Goal: Information Seeking & Learning: Learn about a topic

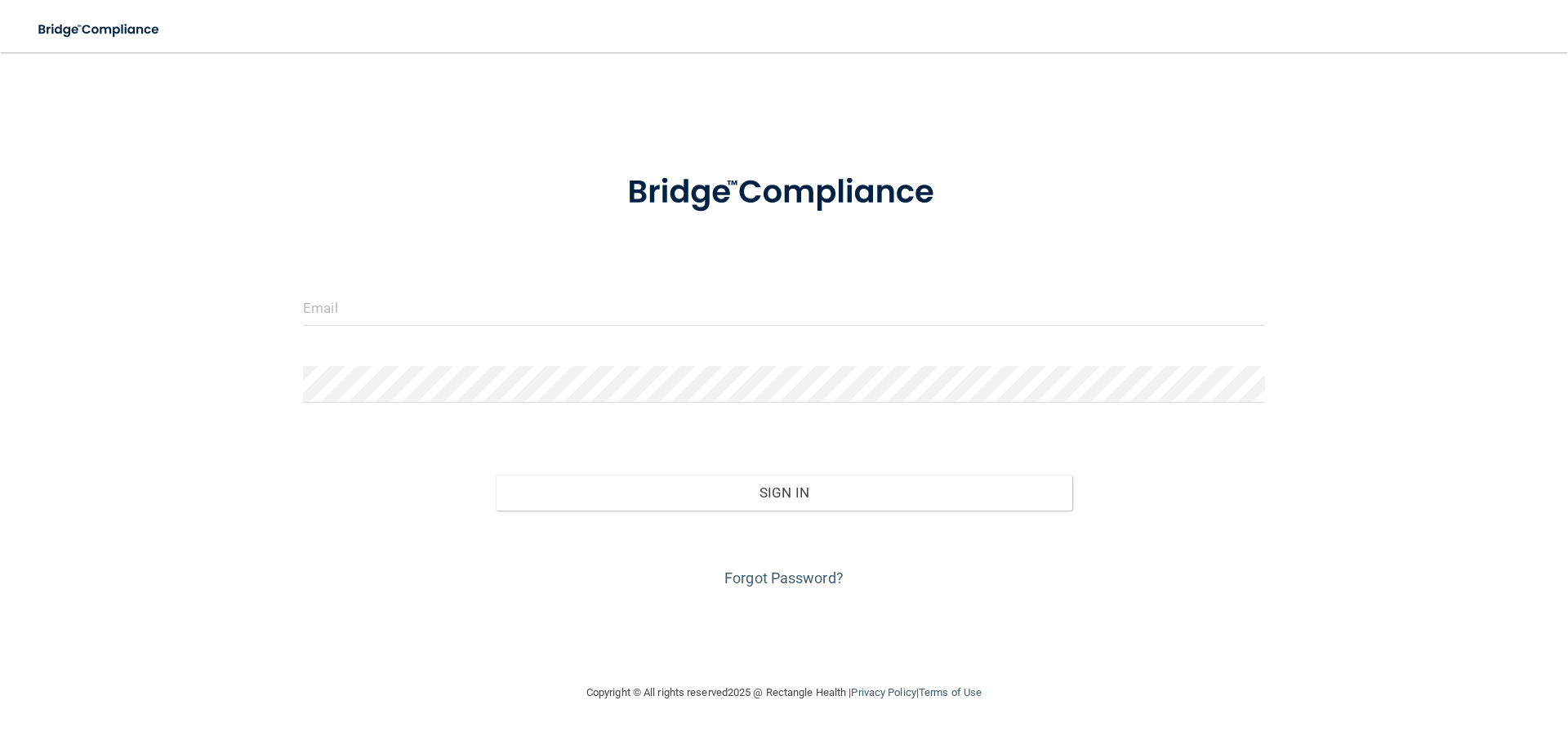
click at [345, 329] on div at bounding box center [784, 313] width 987 height 49
click at [338, 300] on input "email" at bounding box center [784, 307] width 963 height 37
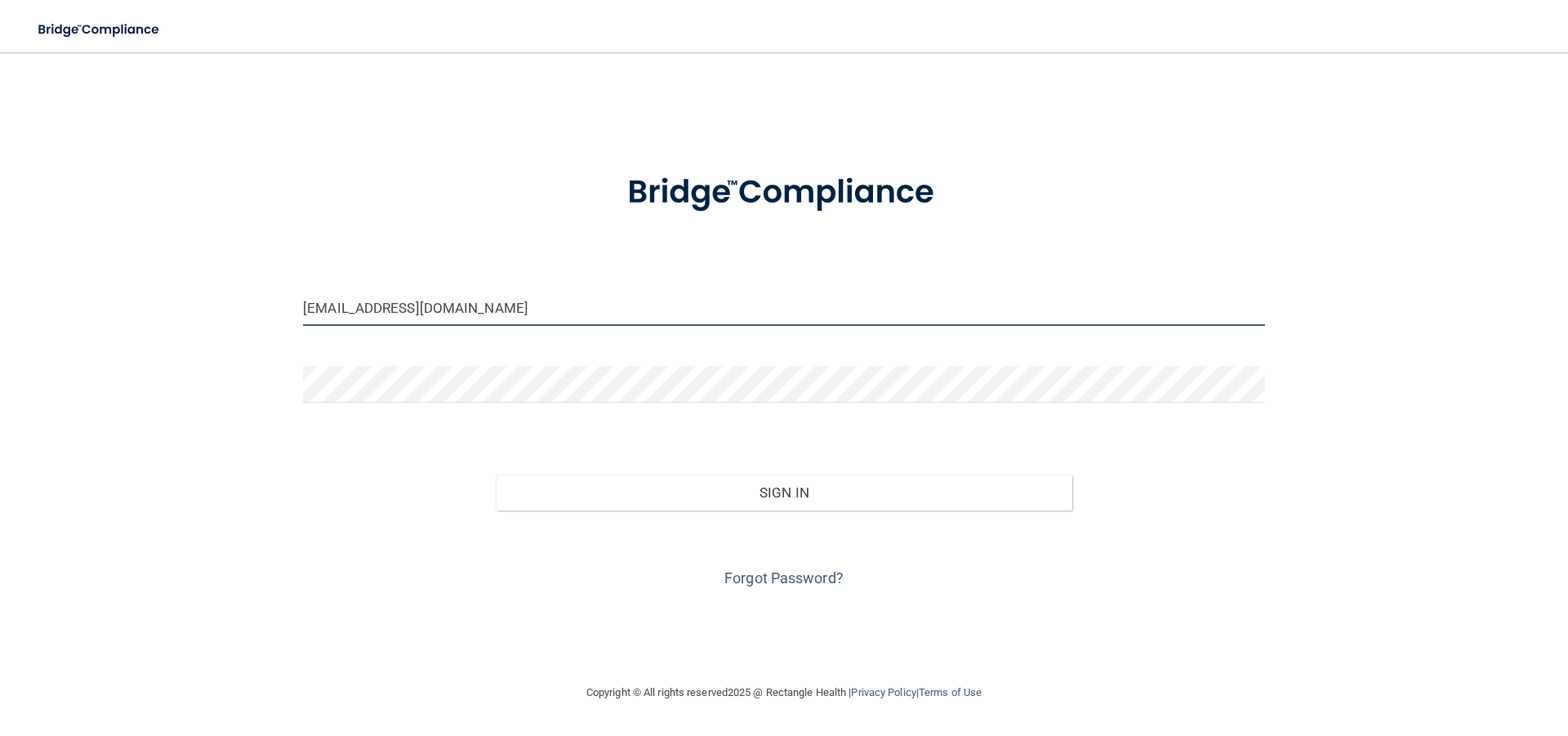
type input "[EMAIL_ADDRESS][DOMAIN_NAME]"
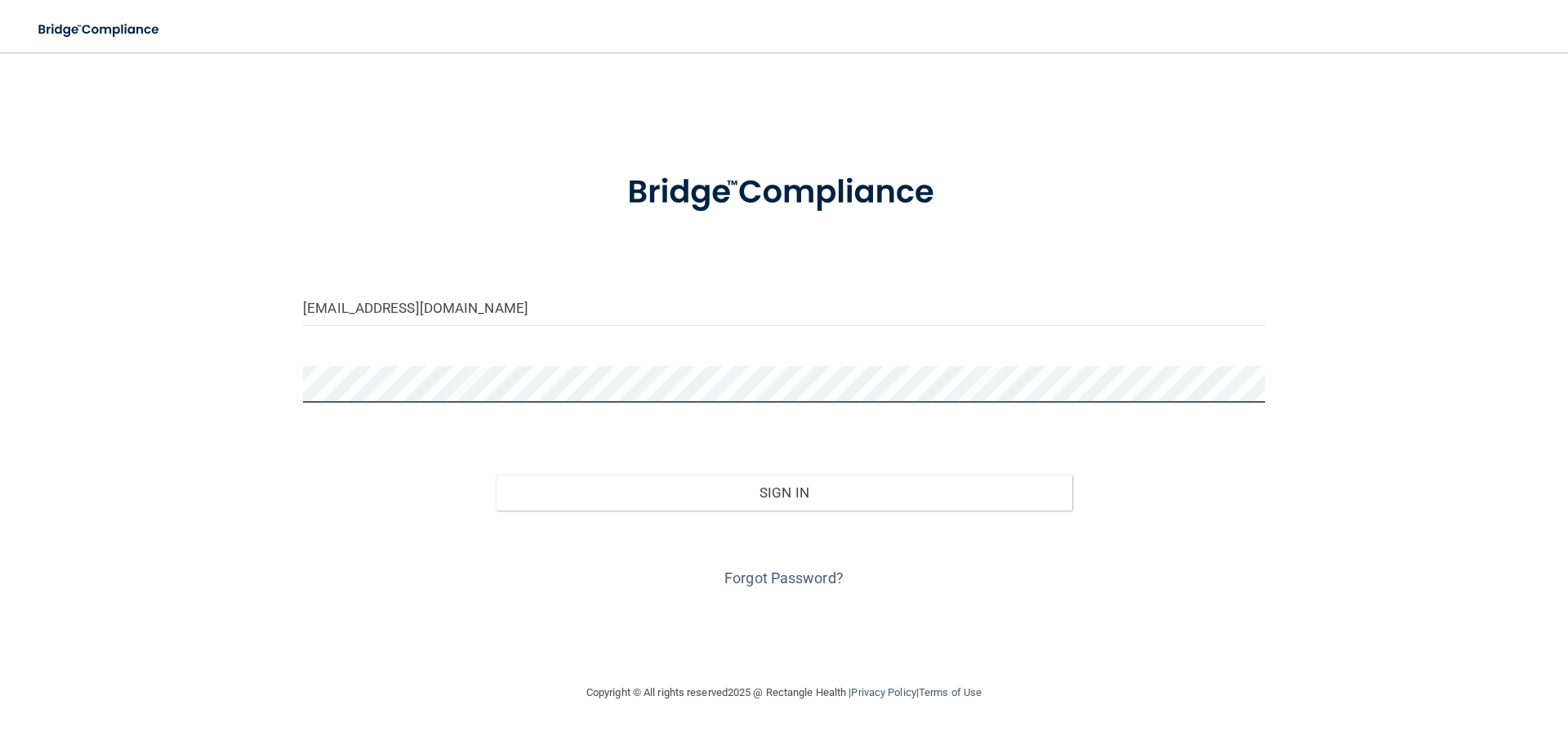
click at [496, 474] on button "Sign In" at bounding box center [784, 492] width 578 height 36
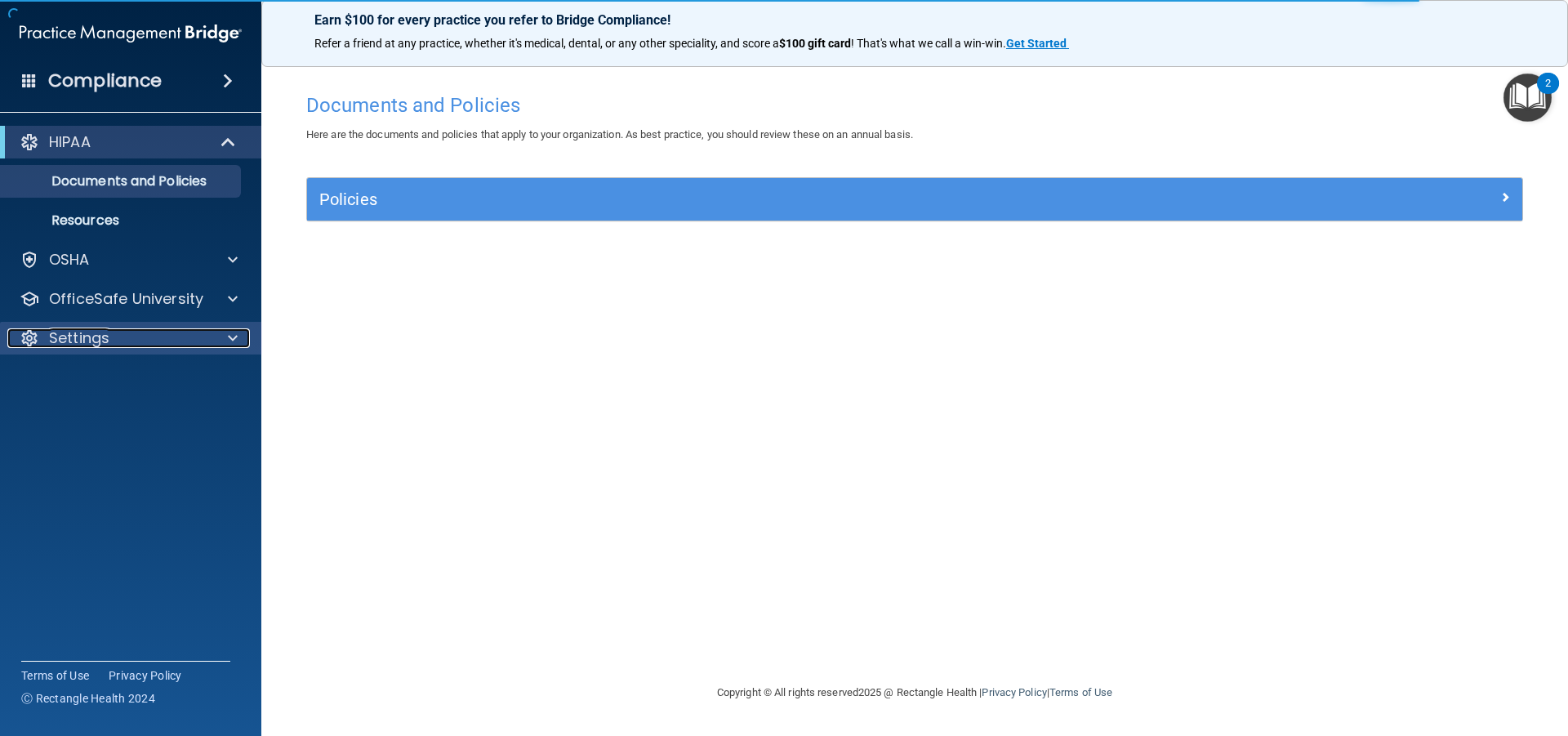
click at [191, 341] on div "Settings" at bounding box center [109, 338] width 202 height 19
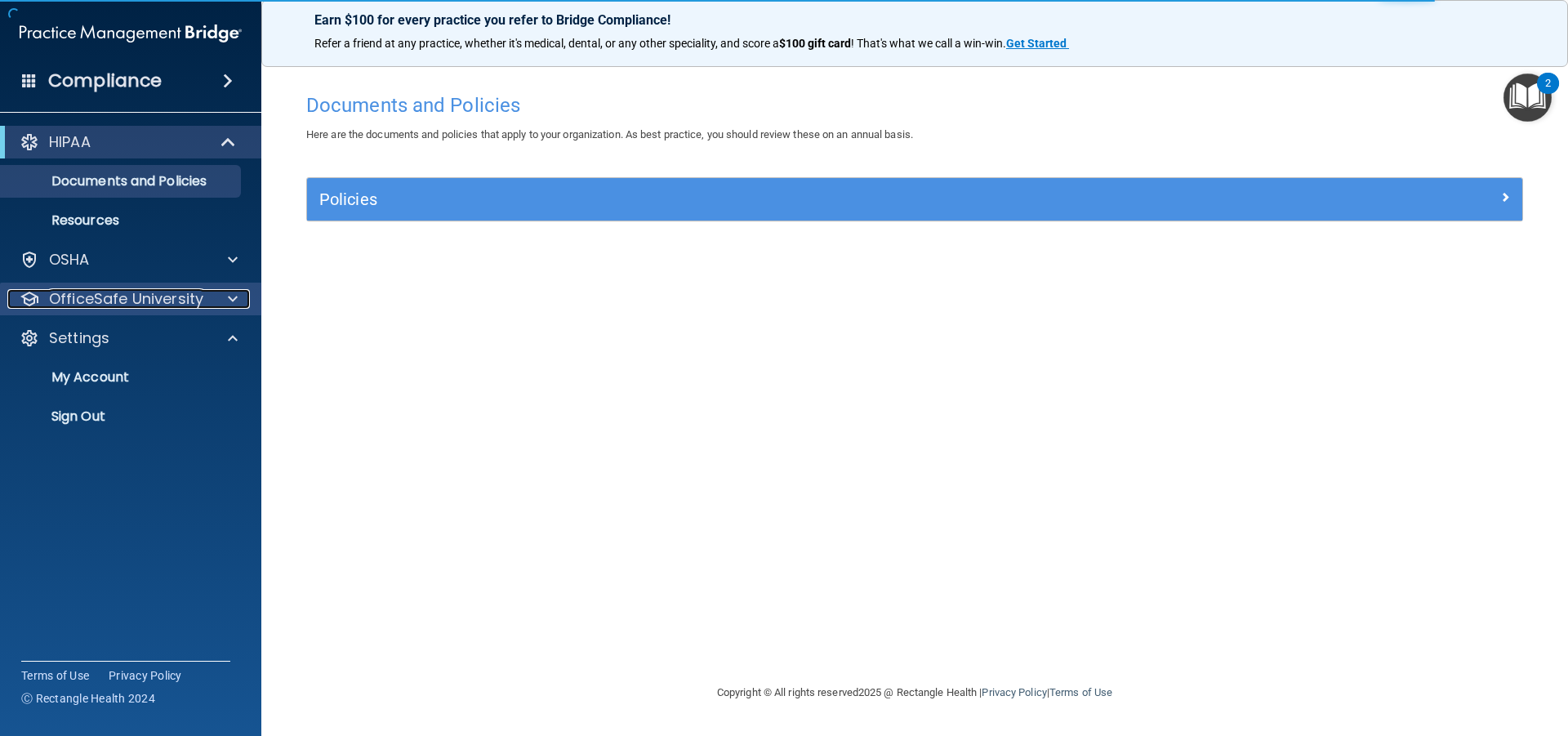
click at [189, 304] on p "OfficeSafe University" at bounding box center [126, 298] width 154 height 19
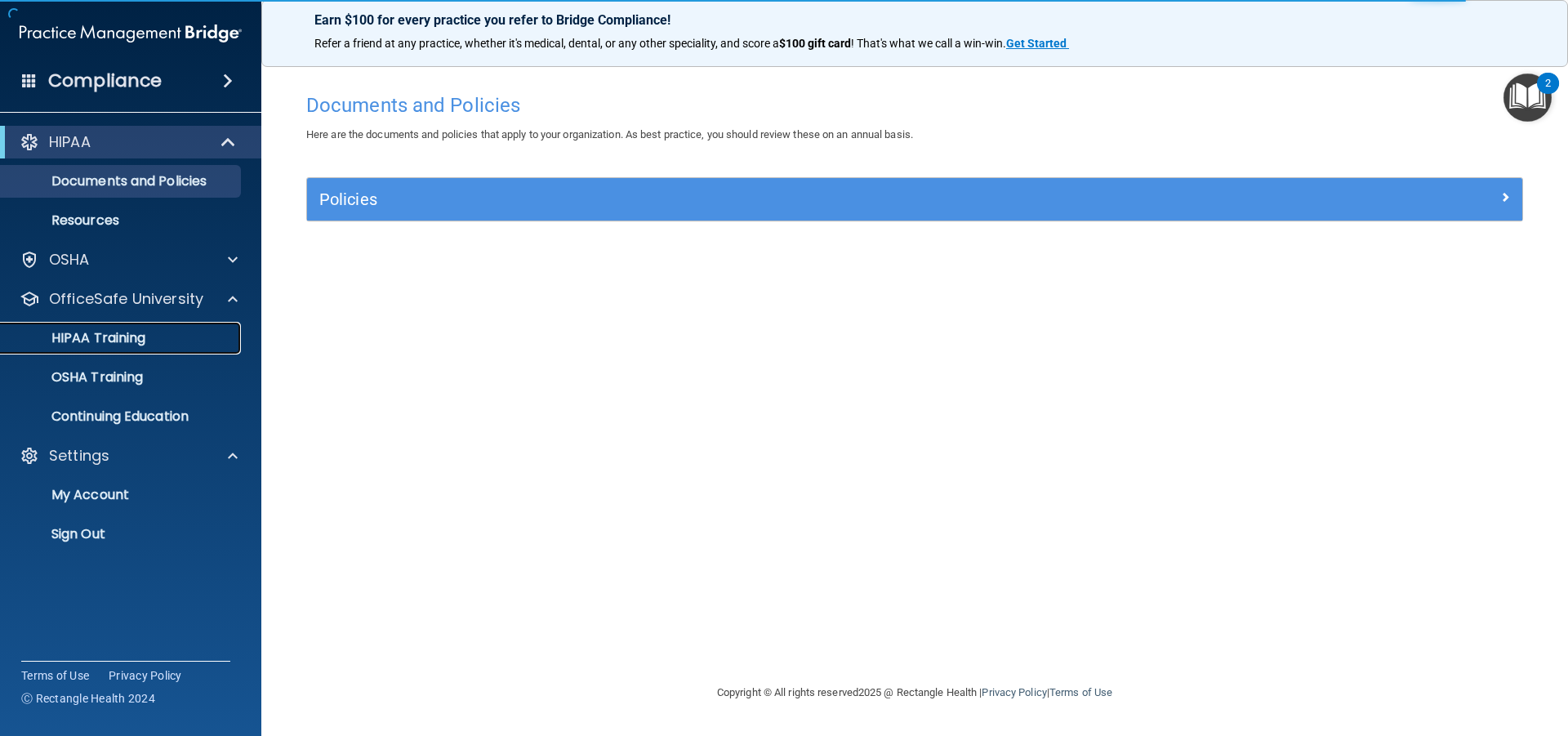
click at [141, 334] on p "HIPAA Training" at bounding box center [78, 338] width 135 height 16
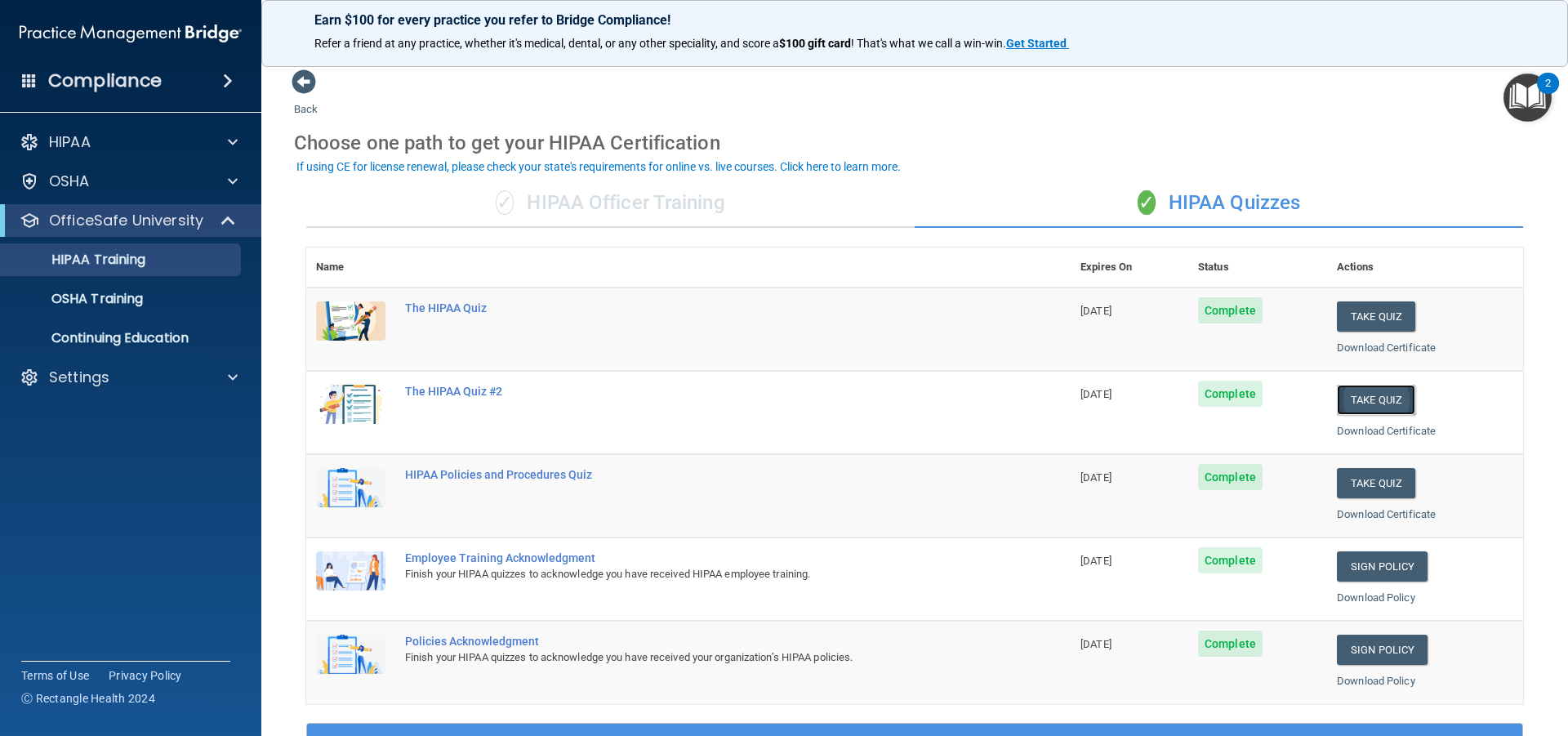
click at [1363, 391] on button "Take Quiz" at bounding box center [1375, 399] width 78 height 30
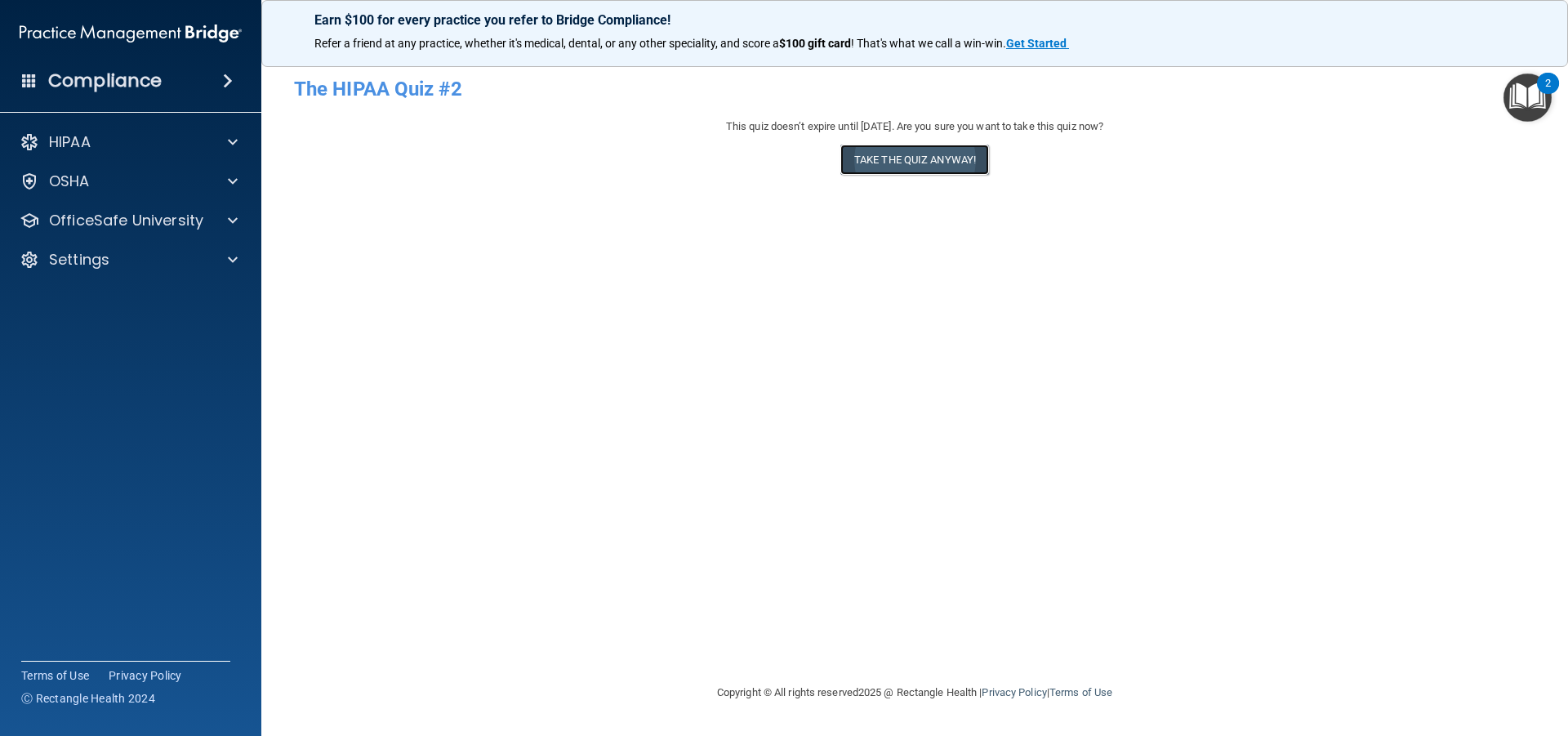
click at [932, 158] on button "Take the quiz anyway!" at bounding box center [914, 159] width 148 height 30
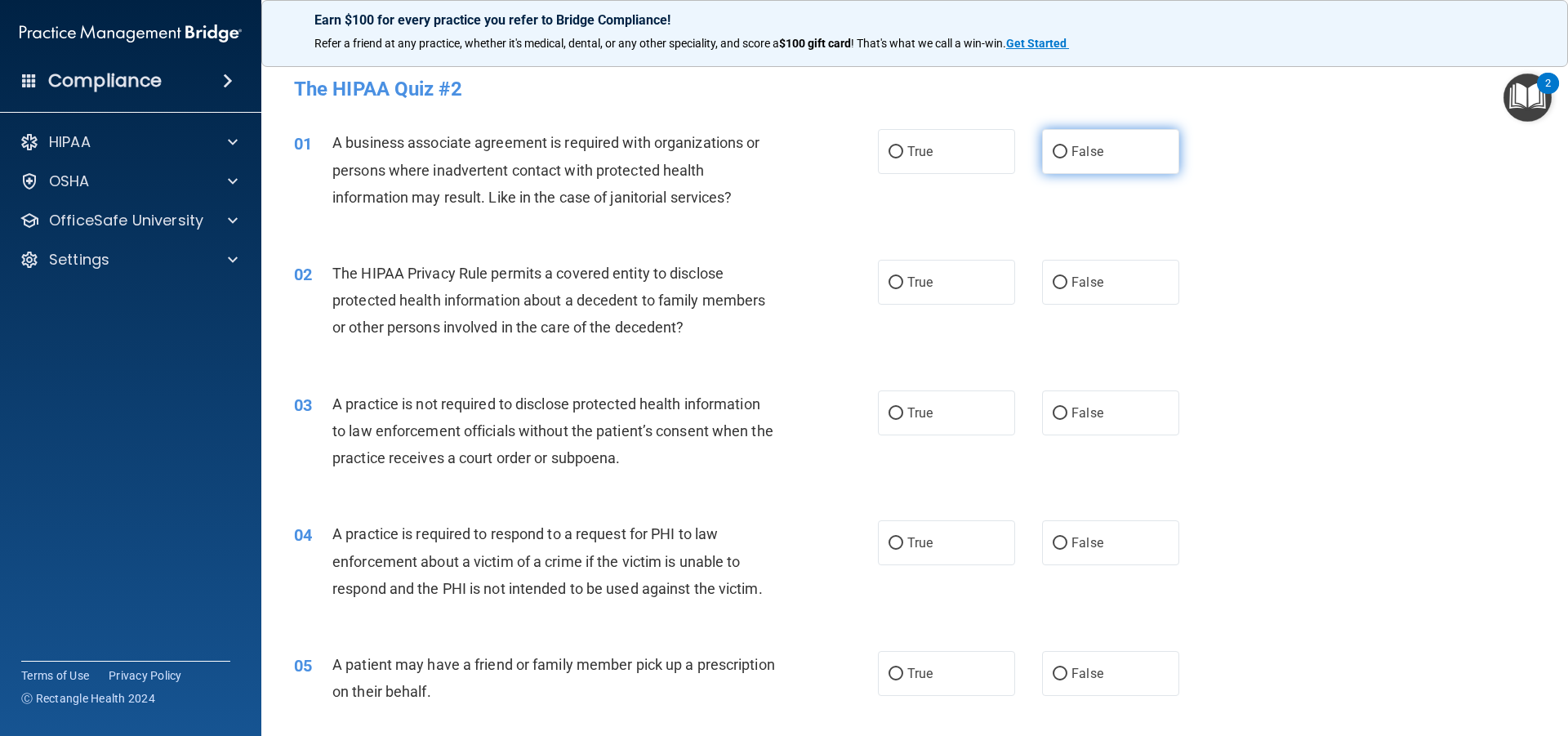
click at [1064, 146] on label "False" at bounding box center [1111, 151] width 138 height 45
click at [1064, 146] on input "False" at bounding box center [1060, 152] width 14 height 13
radio input "true"
click at [908, 289] on span "True" at bounding box center [920, 282] width 25 height 15
click at [904, 289] on input "True" at bounding box center [895, 283] width 14 height 13
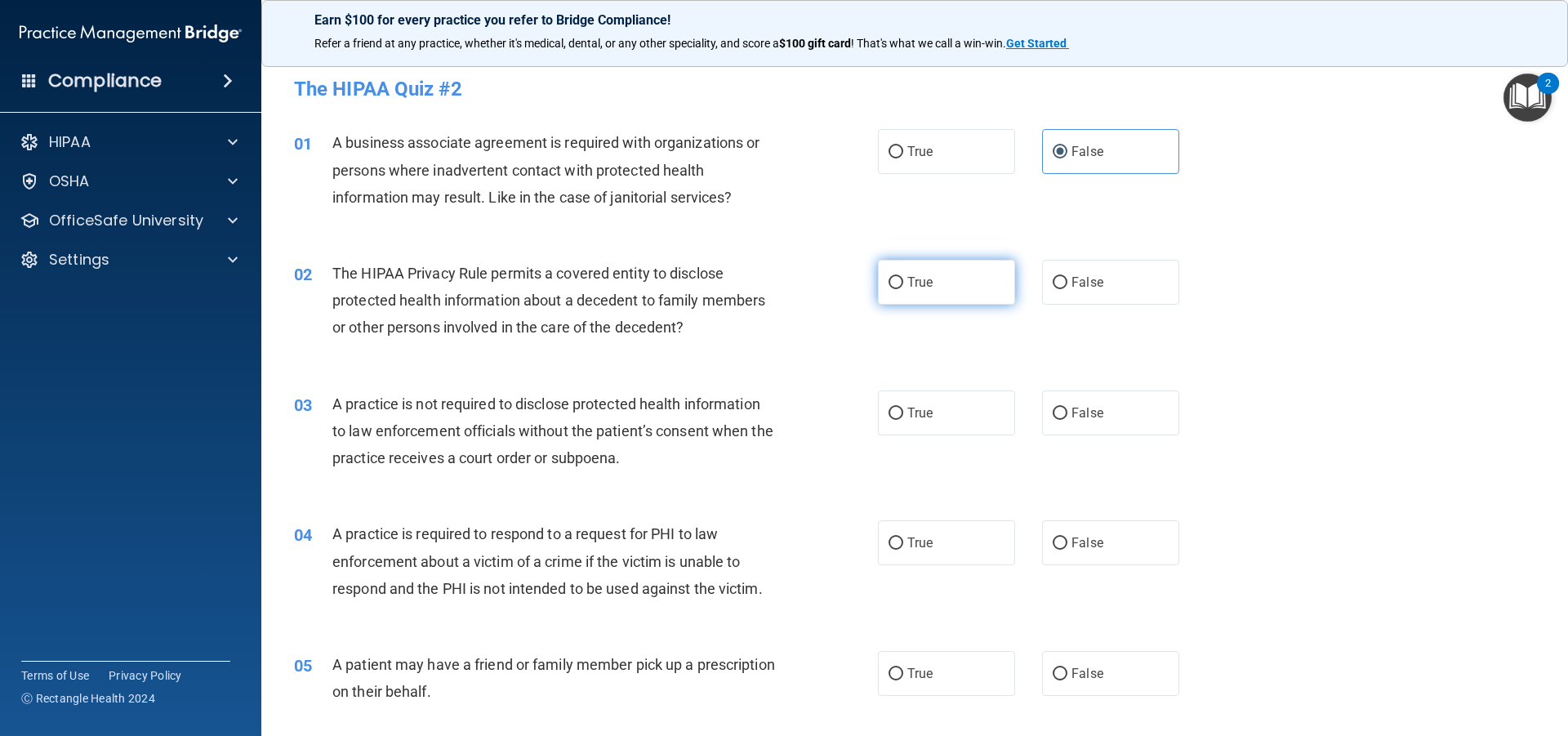
radio input "true"
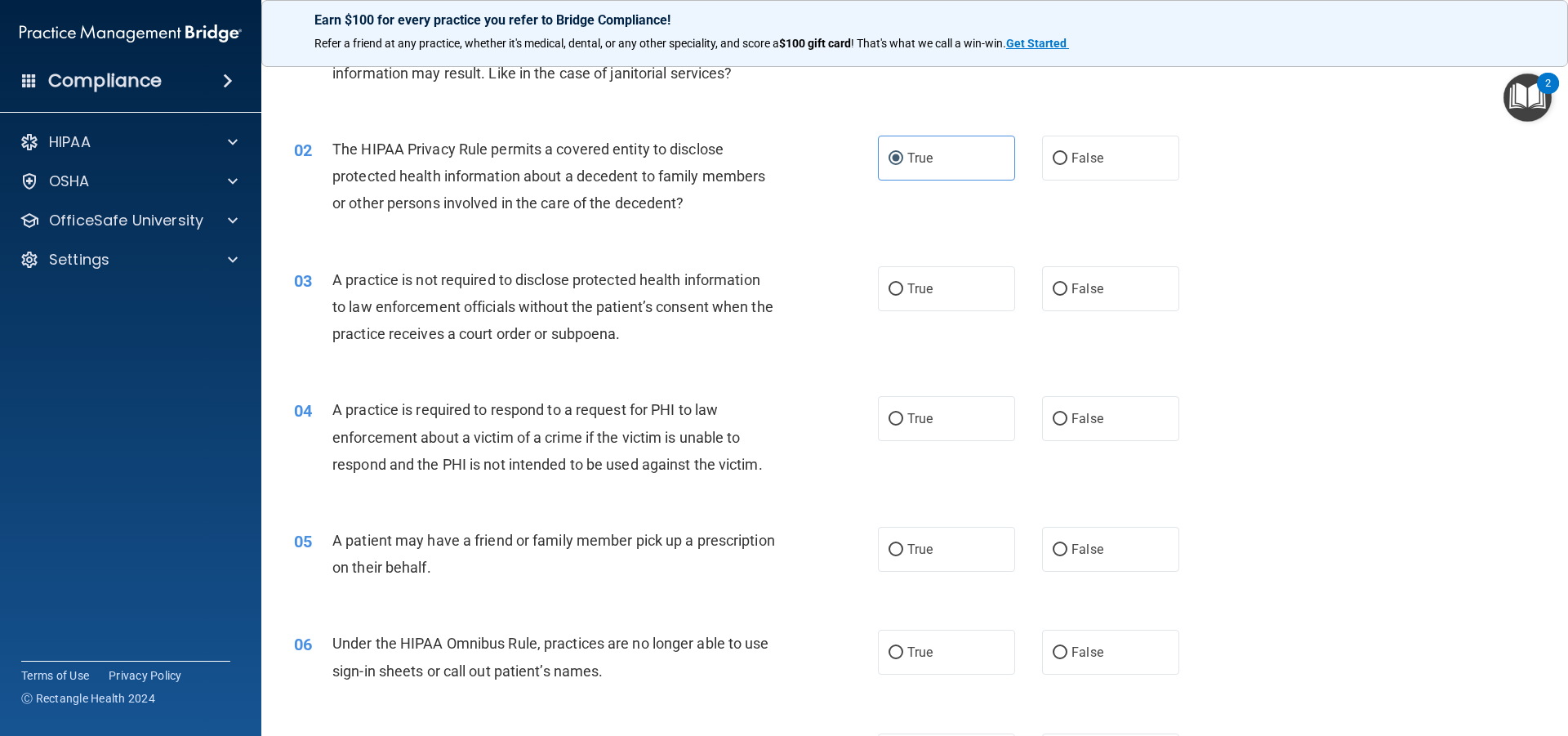
scroll to position [164, 0]
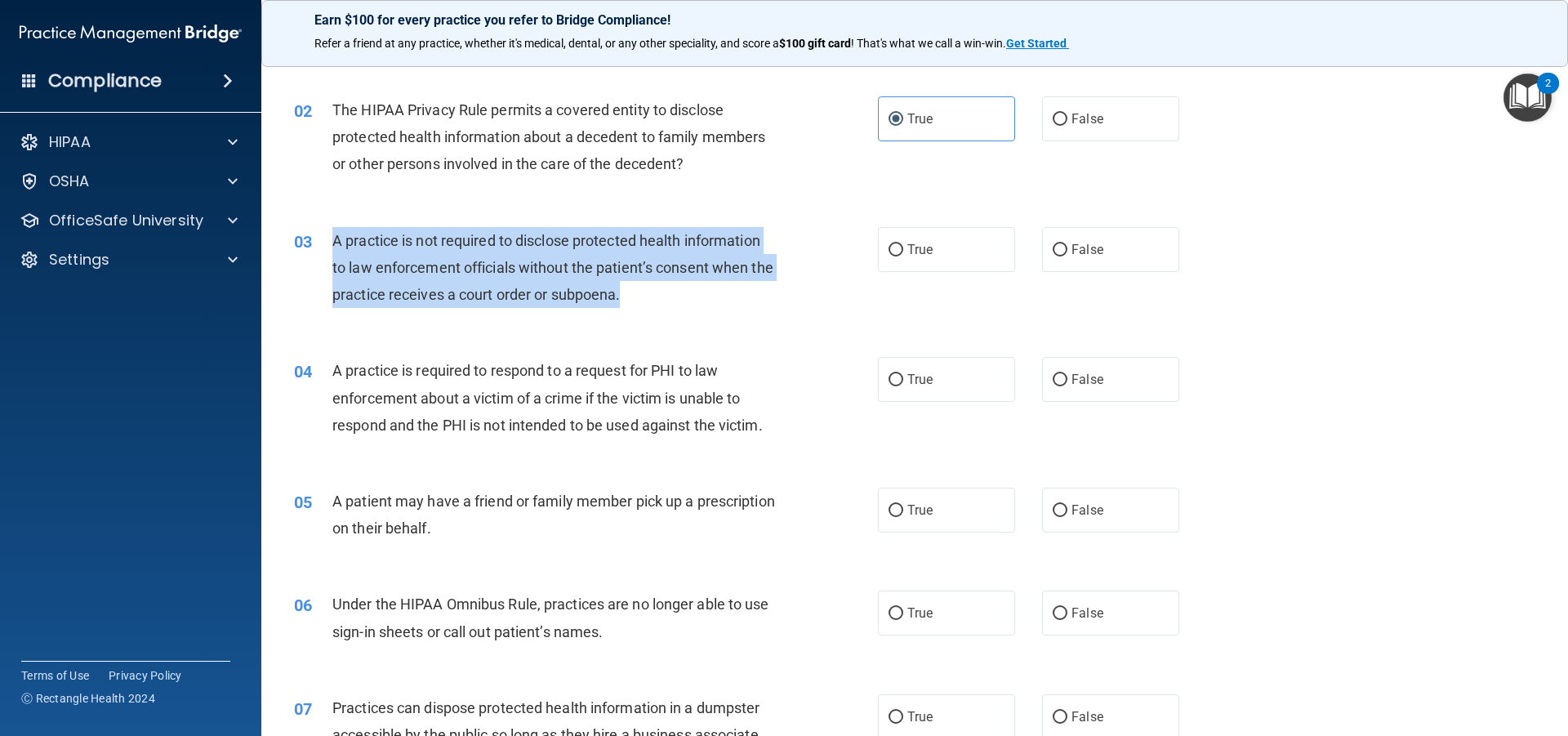
drag, startPoint x: 655, startPoint y: 292, endPoint x: 335, endPoint y: 236, distance: 324.9
click at [335, 236] on div "A practice is not required to disclose protected health information to law enfo…" at bounding box center [560, 267] width 456 height 82
copy span "A practice is not required to disclose protected health information to law enfo…"
click at [645, 276] on div "A practice is not required to disclose protected health information to law enfo…" at bounding box center [560, 267] width 456 height 82
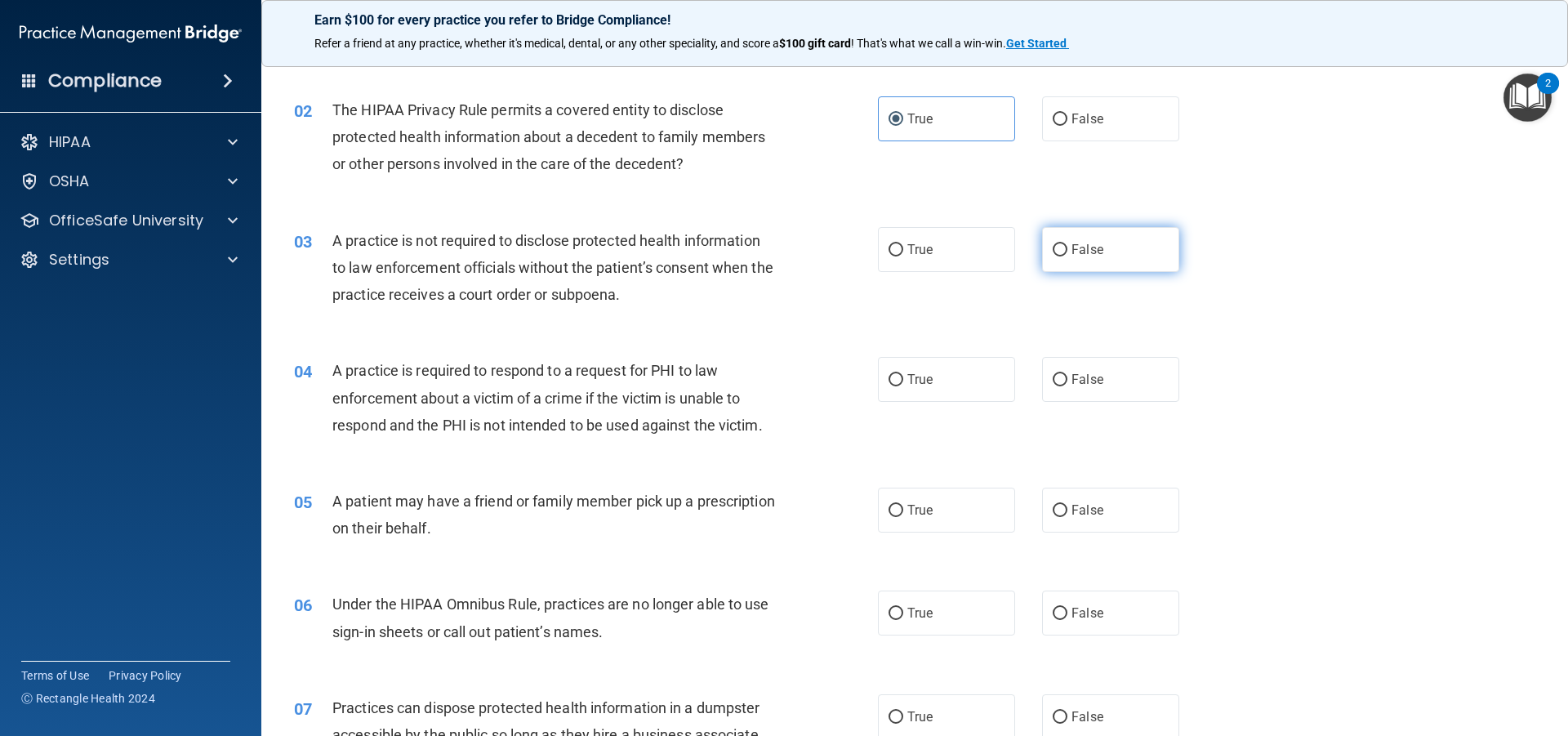
click at [1053, 244] on input "False" at bounding box center [1060, 250] width 14 height 13
radio input "true"
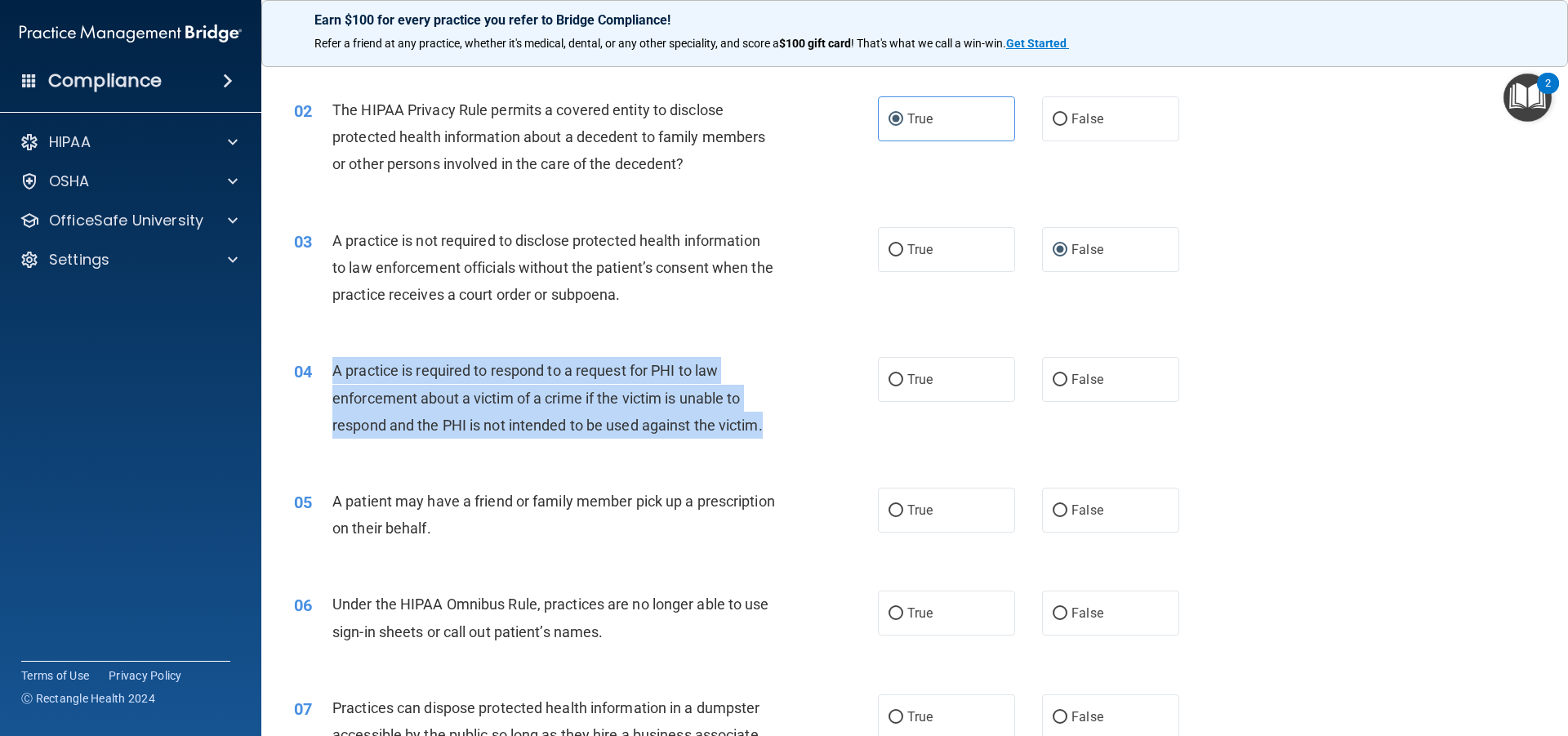
drag, startPoint x: 772, startPoint y: 425, endPoint x: 332, endPoint y: 362, distance: 444.5
click at [332, 362] on div "A practice is required to respond to a request for PHI to law enforcement about…" at bounding box center [560, 397] width 456 height 82
copy span "A practice is required to respond to a request for PHI to law enforcement about…"
click at [553, 364] on span "A practice is required to respond to a request for PHI to law enforcement about…" at bounding box center [547, 397] width 430 height 71
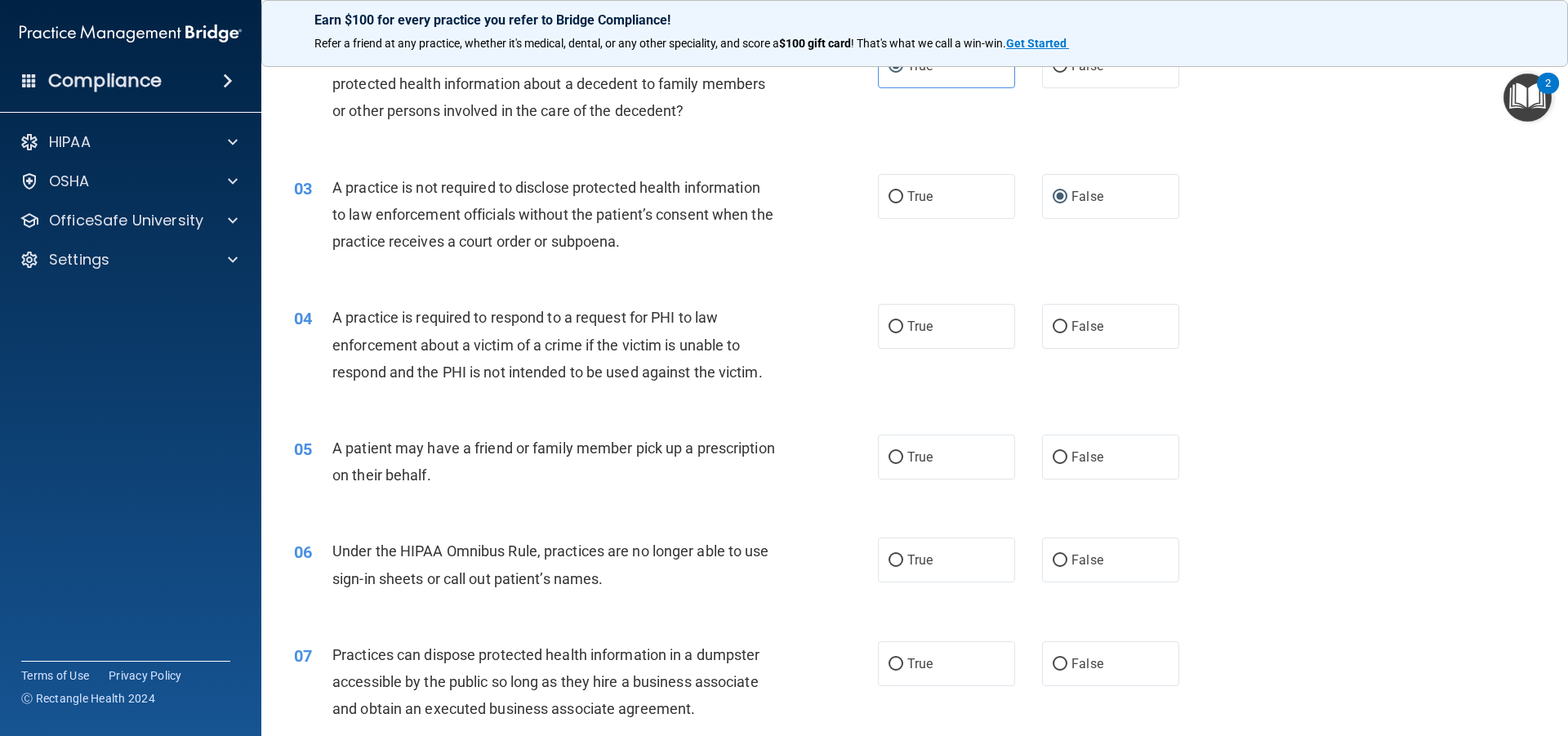
scroll to position [245, 0]
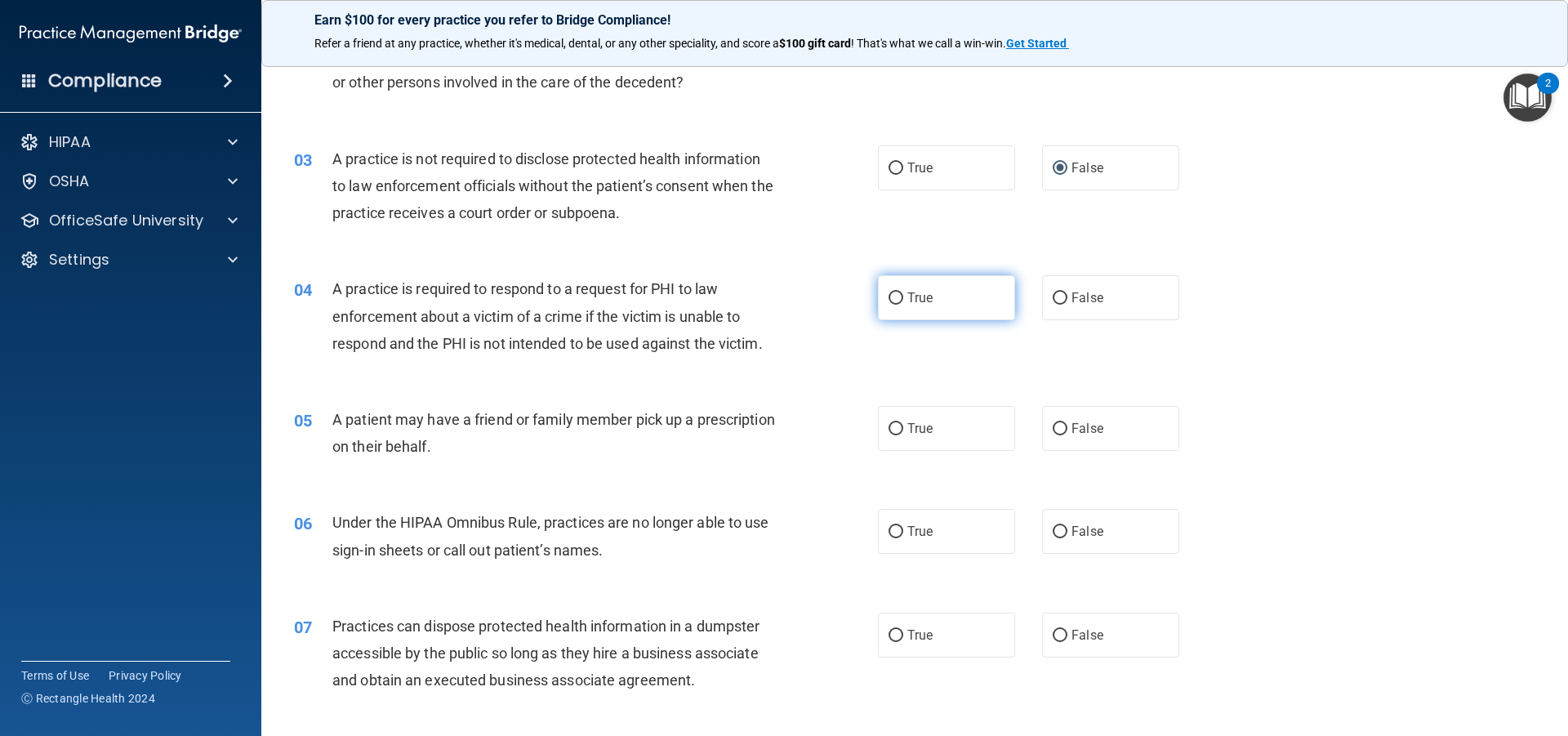
click at [919, 294] on span "True" at bounding box center [920, 297] width 25 height 15
click at [904, 294] on input "True" at bounding box center [895, 298] width 14 height 13
radio input "true"
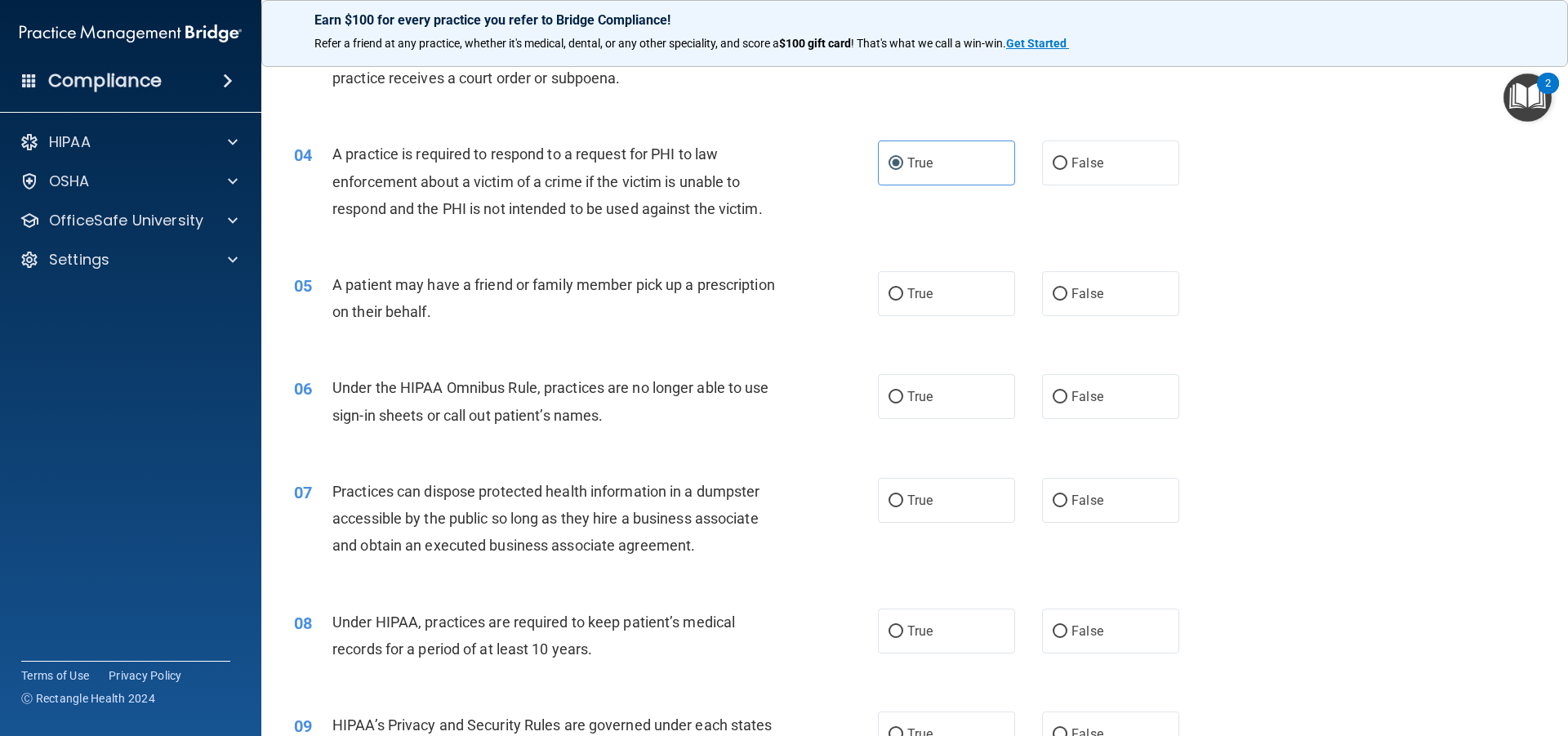
scroll to position [408, 0]
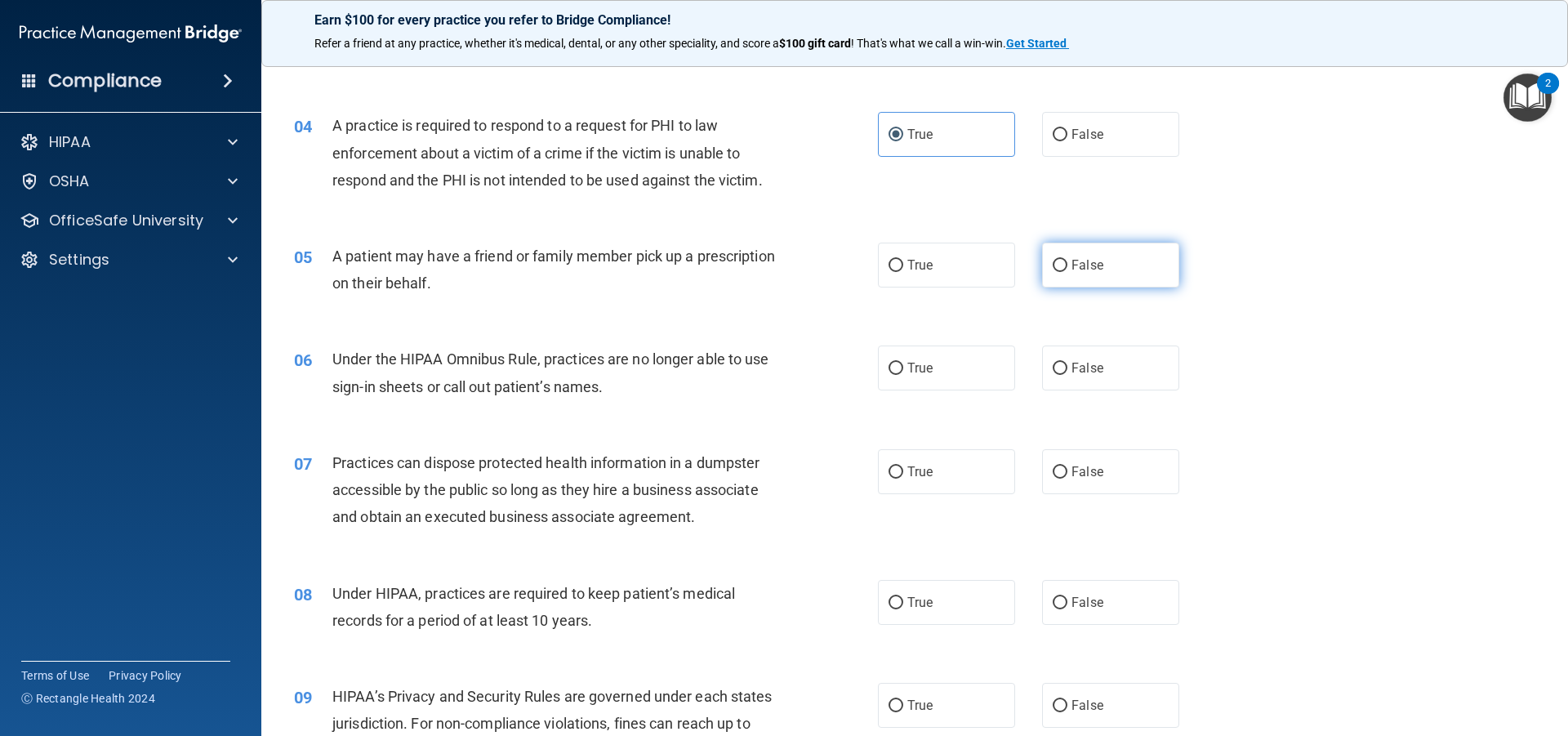
drag, startPoint x: 1119, startPoint y: 262, endPoint x: 1104, endPoint y: 264, distance: 15.1
drag, startPoint x: 1104, startPoint y: 264, endPoint x: 1056, endPoint y: 216, distance: 67.9
click at [1056, 216] on div "04 A practice is required to respond to a request for PHI to law enforcement ab…" at bounding box center [914, 157] width 1266 height 131
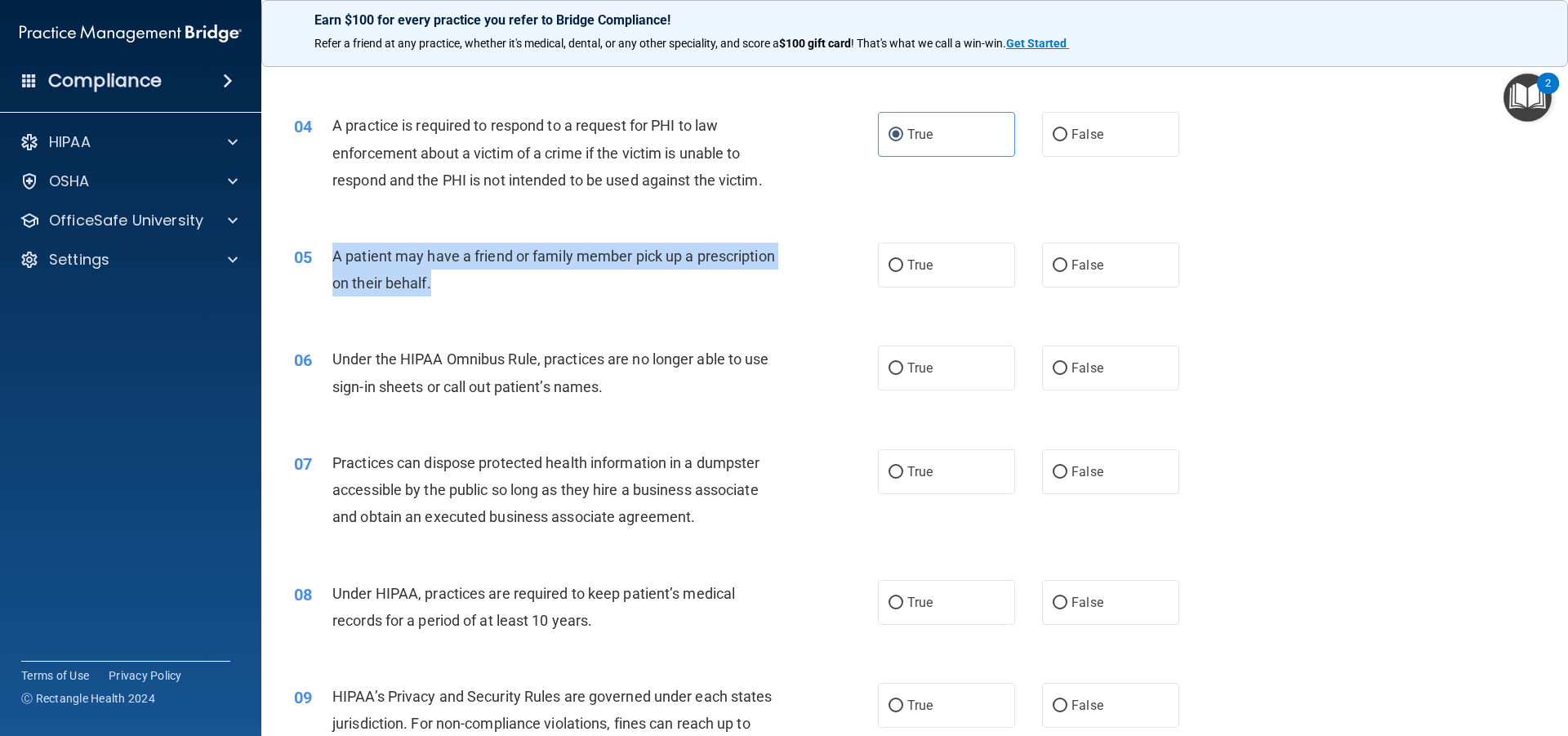
drag, startPoint x: 551, startPoint y: 272, endPoint x: 330, endPoint y: 255, distance: 221.7
click at [330, 255] on div "05 A patient may have a friend or family member pick up a prescription on their…" at bounding box center [586, 273] width 633 height 62
copy div "A patient may have a friend or family member pick up a prescription on their be…"
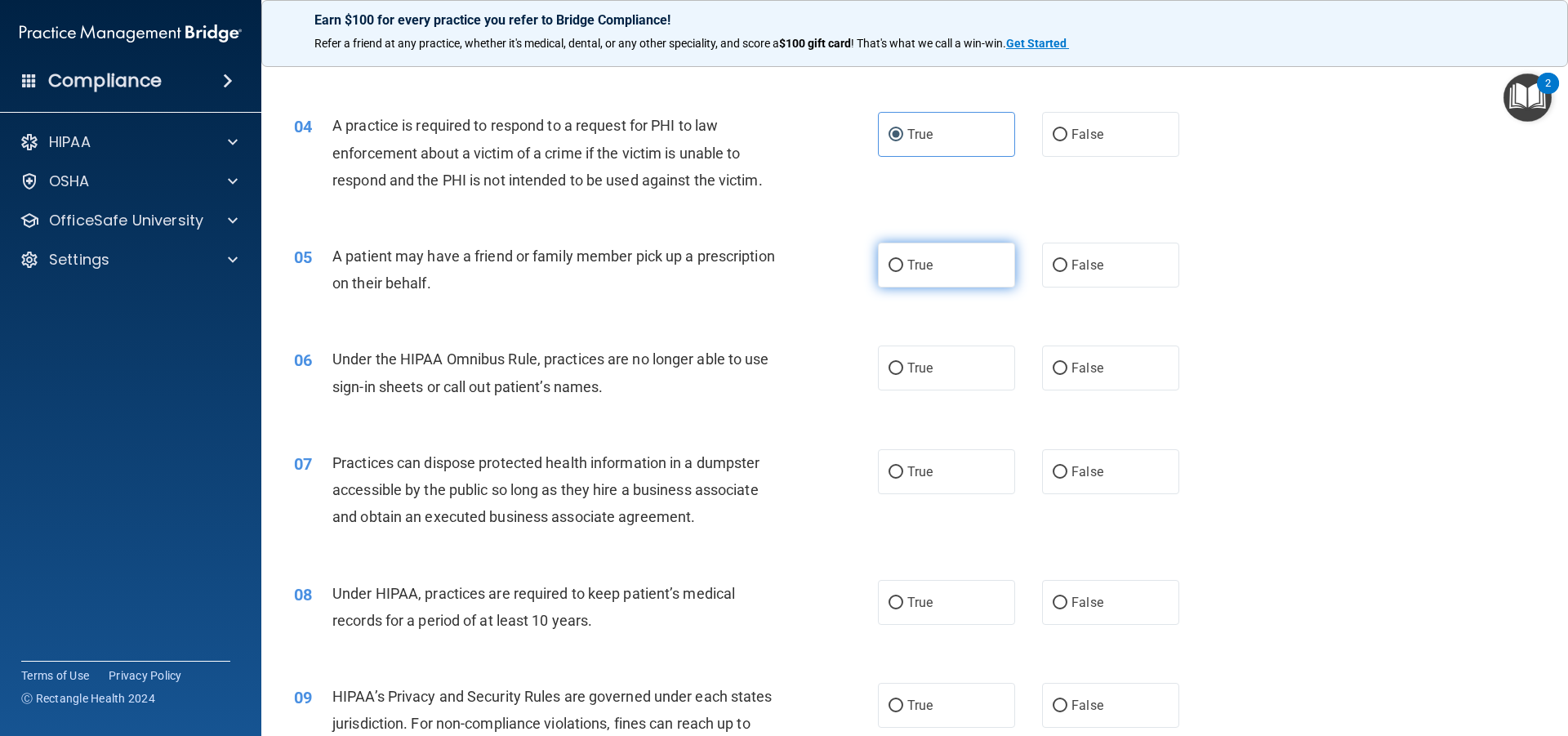
click at [908, 267] on span "True" at bounding box center [920, 265] width 25 height 15
click at [904, 267] on input "True" at bounding box center [895, 266] width 14 height 13
radio input "true"
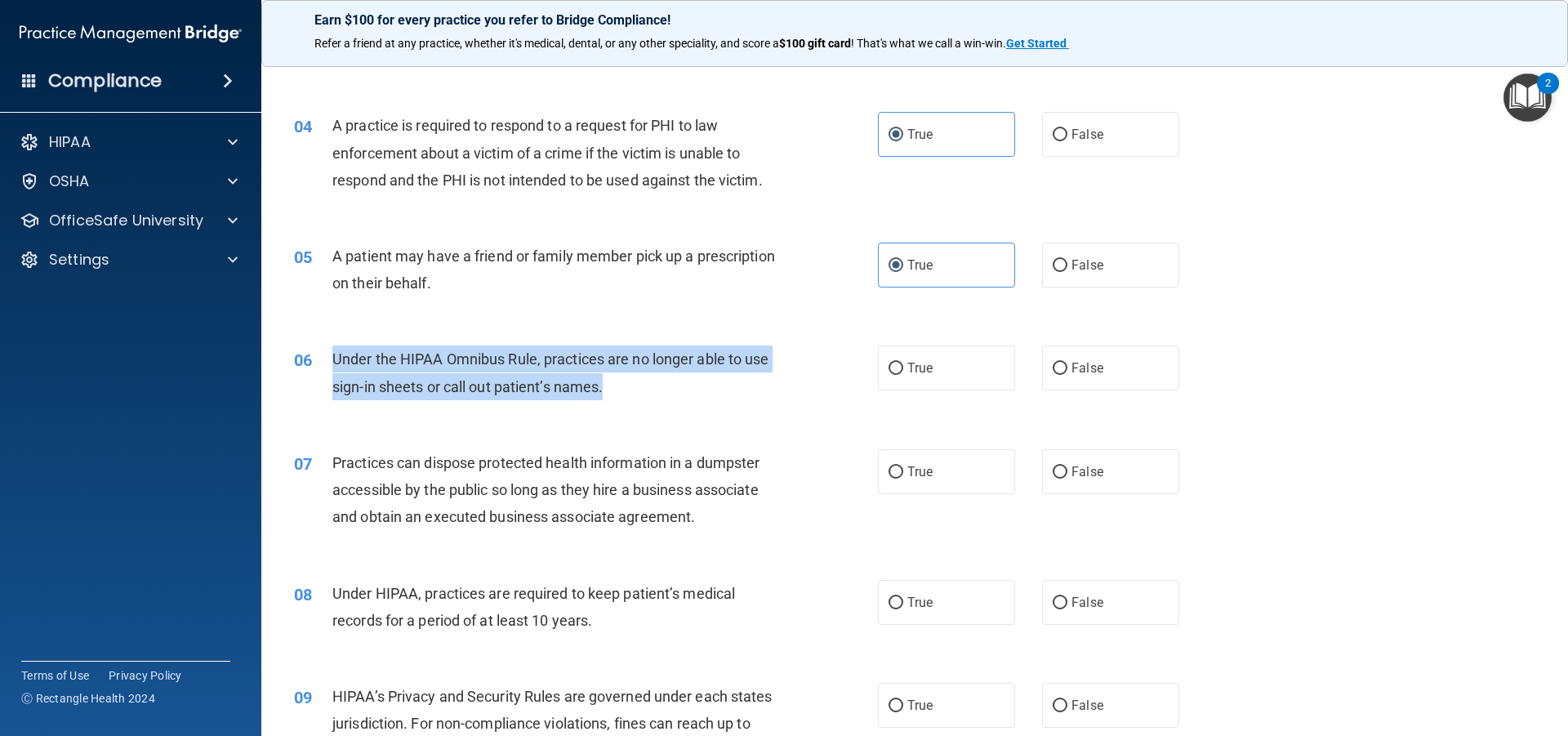
drag, startPoint x: 635, startPoint y: 384, endPoint x: 313, endPoint y: 353, distance: 323.5
click at [313, 353] on div "06 Under the HIPAA Omnibus Rule, practices are no longer able to use sign-in sh…" at bounding box center [586, 376] width 633 height 62
copy div "Under the HIPAA Omnibus Rule, practices are no longer able to use sign-in sheet…"
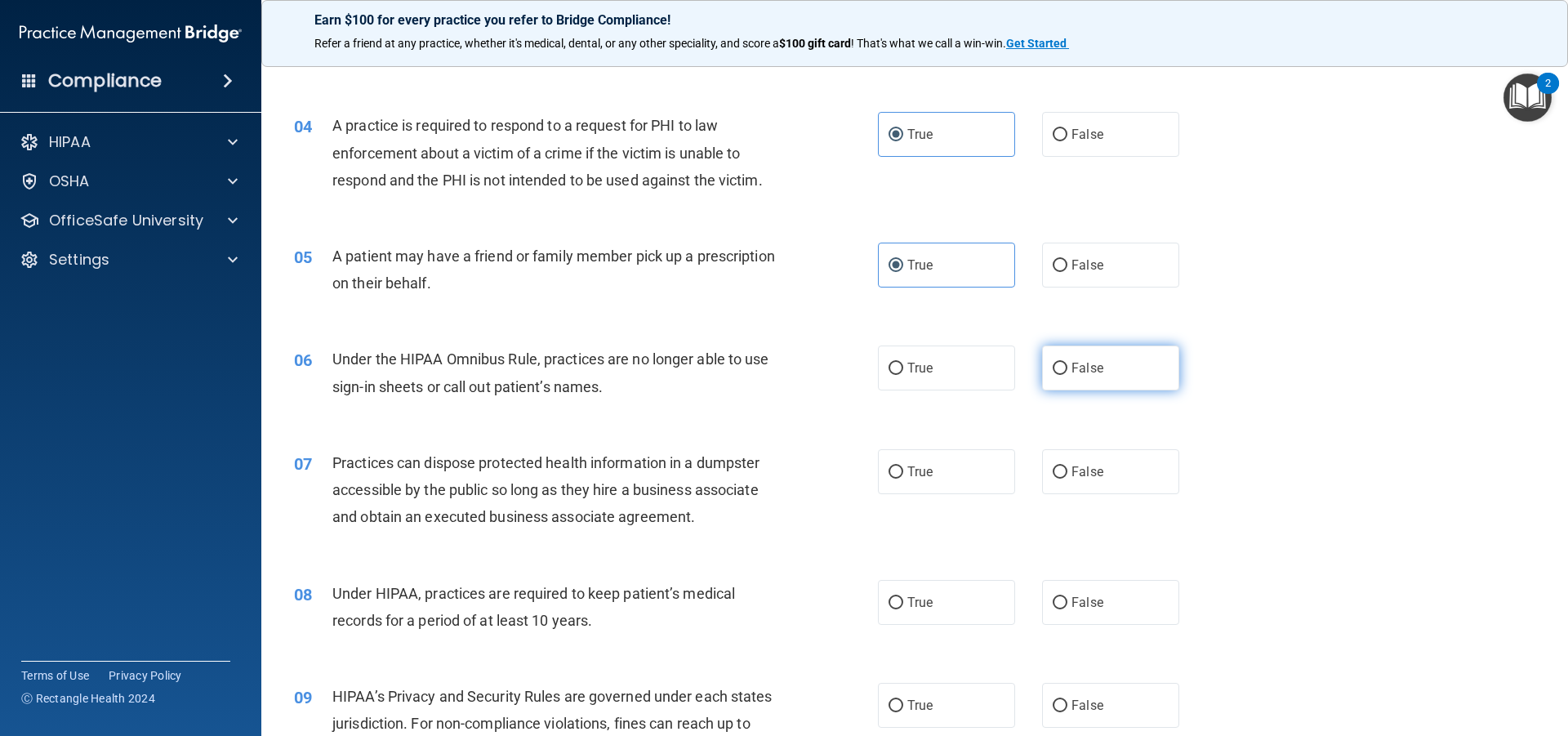
click at [1089, 366] on span "False" at bounding box center [1087, 368] width 32 height 15
click at [1067, 366] on input "False" at bounding box center [1060, 368] width 14 height 13
radio input "true"
click at [697, 363] on span "Under the HIPAA Omnibus Rule, practices are no longer able to use sign-in sheet…" at bounding box center [551, 372] width 437 height 44
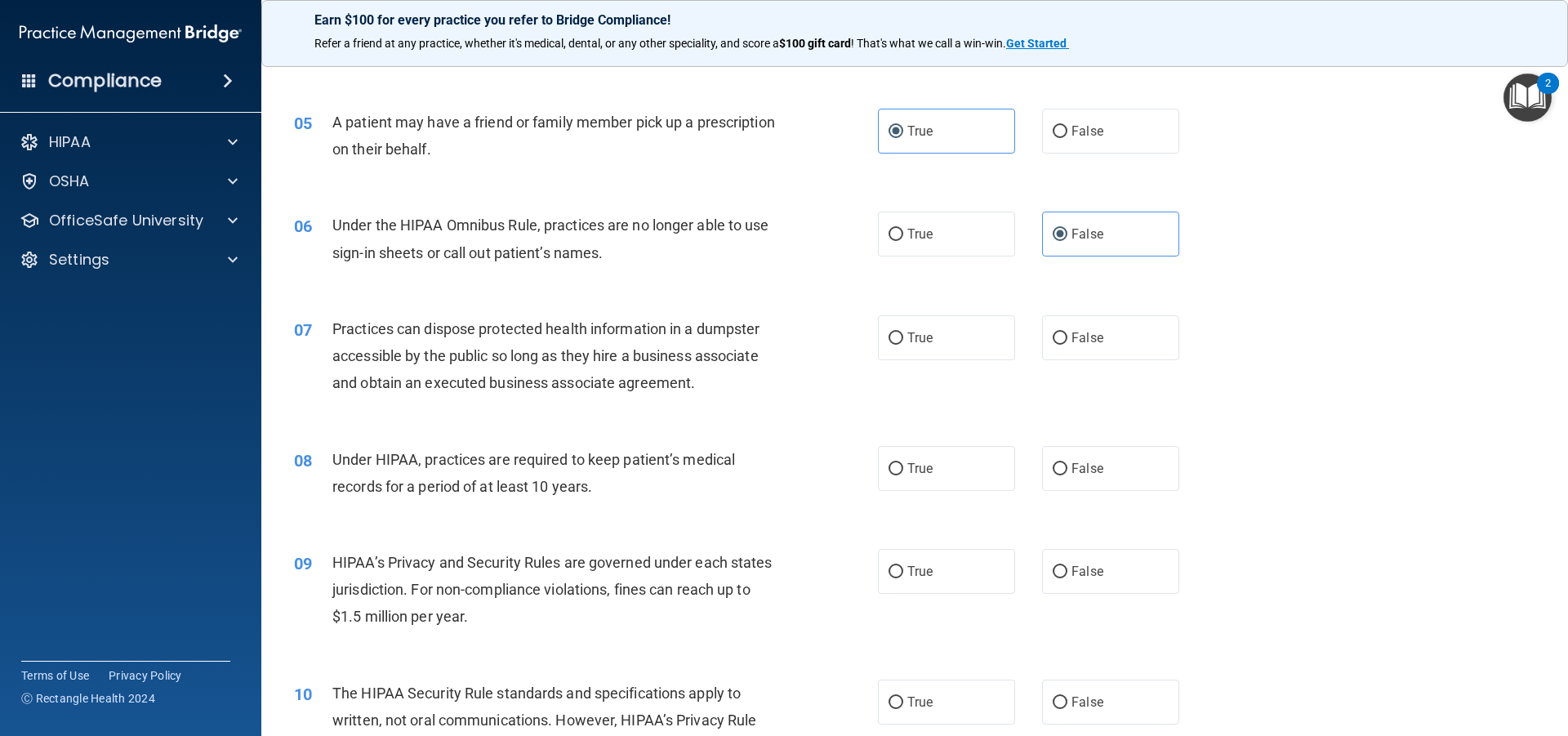
scroll to position [571, 0]
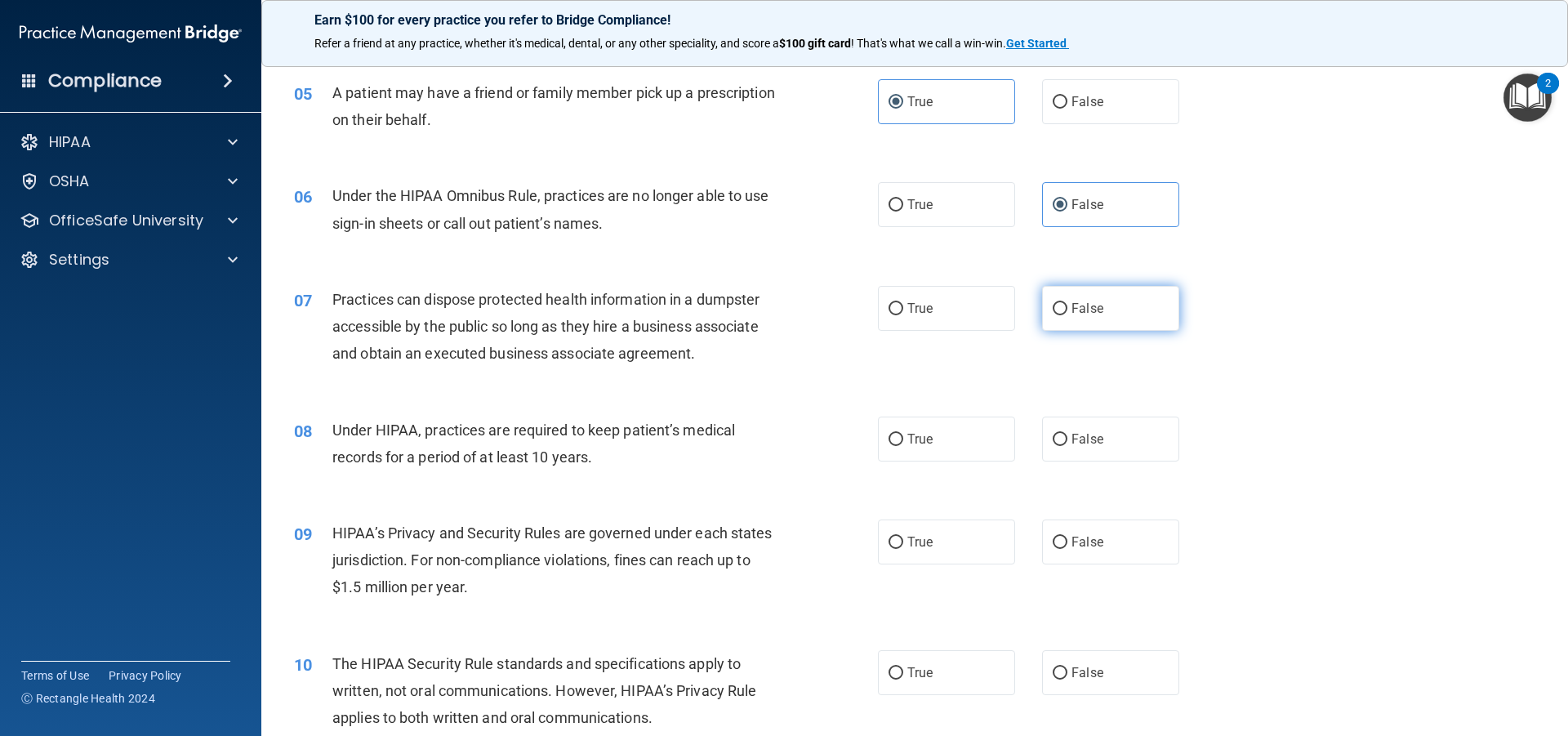
click at [1106, 289] on label "False" at bounding box center [1111, 308] width 138 height 45
click at [1067, 303] on input "False" at bounding box center [1060, 309] width 14 height 13
radio input "true"
click at [908, 437] on span "True" at bounding box center [920, 439] width 25 height 15
click at [904, 437] on input "True" at bounding box center [895, 440] width 14 height 13
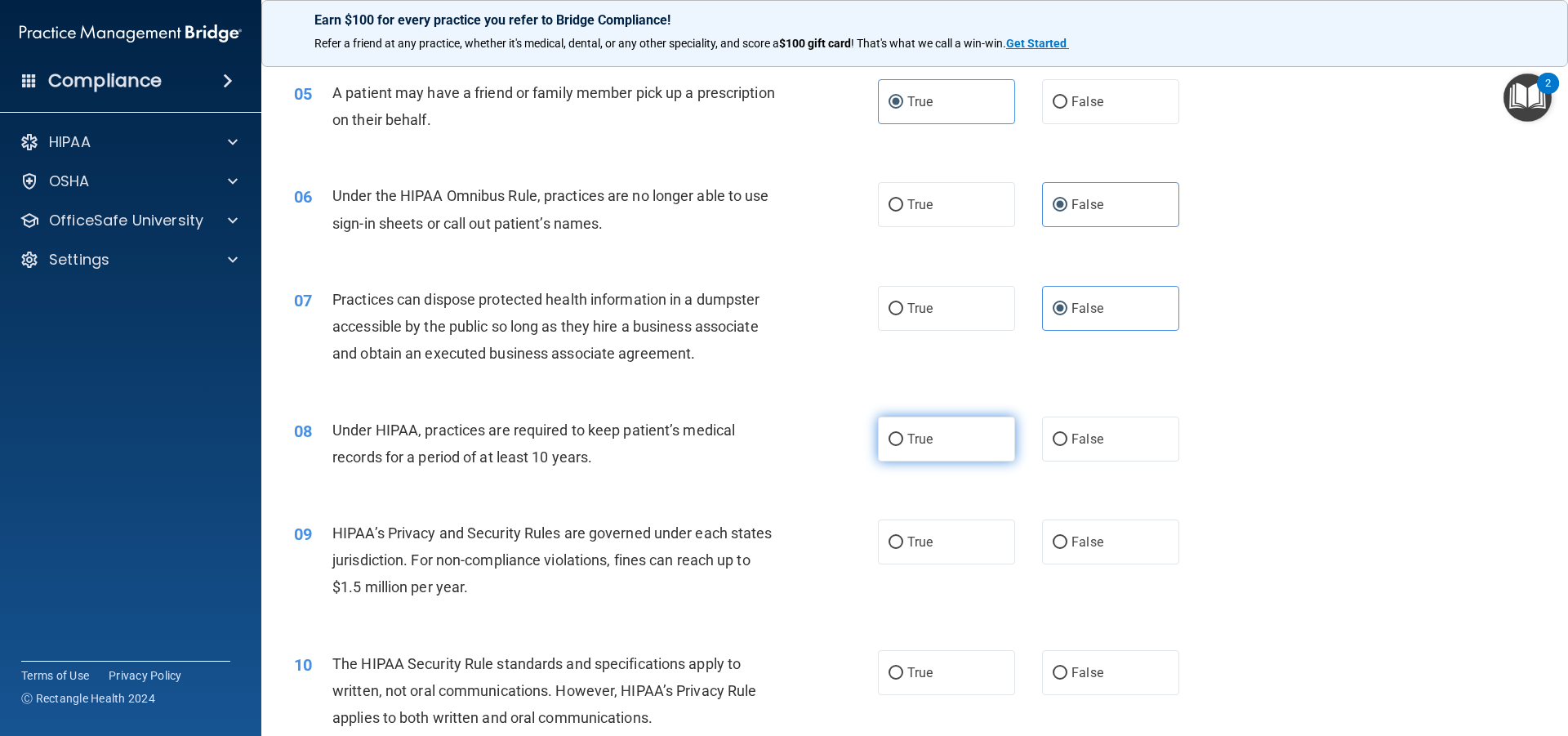
radio input "true"
drag, startPoint x: 329, startPoint y: 424, endPoint x: 373, endPoint y: 445, distance: 48.8
click at [373, 445] on div "Under HIPAA, practices are required to keep patient’s medical records for a per…" at bounding box center [560, 444] width 456 height 54
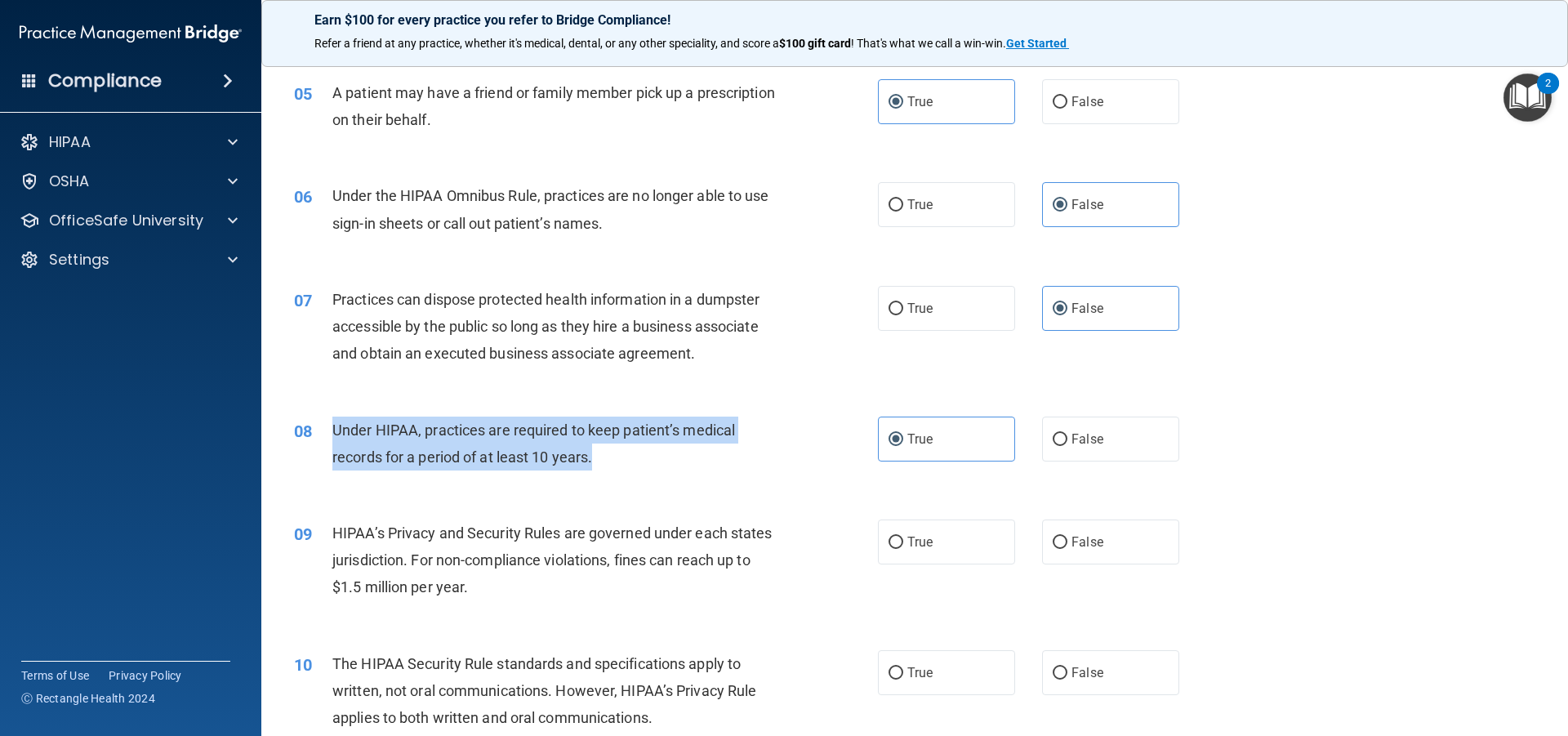
drag, startPoint x: 597, startPoint y: 453, endPoint x: 335, endPoint y: 423, distance: 263.7
click at [335, 423] on div "Under HIPAA, practices are required to keep patient’s medical records for a per…" at bounding box center [560, 444] width 456 height 54
copy span "Under HIPAA, practices are required to keep patient’s medical records for a per…"
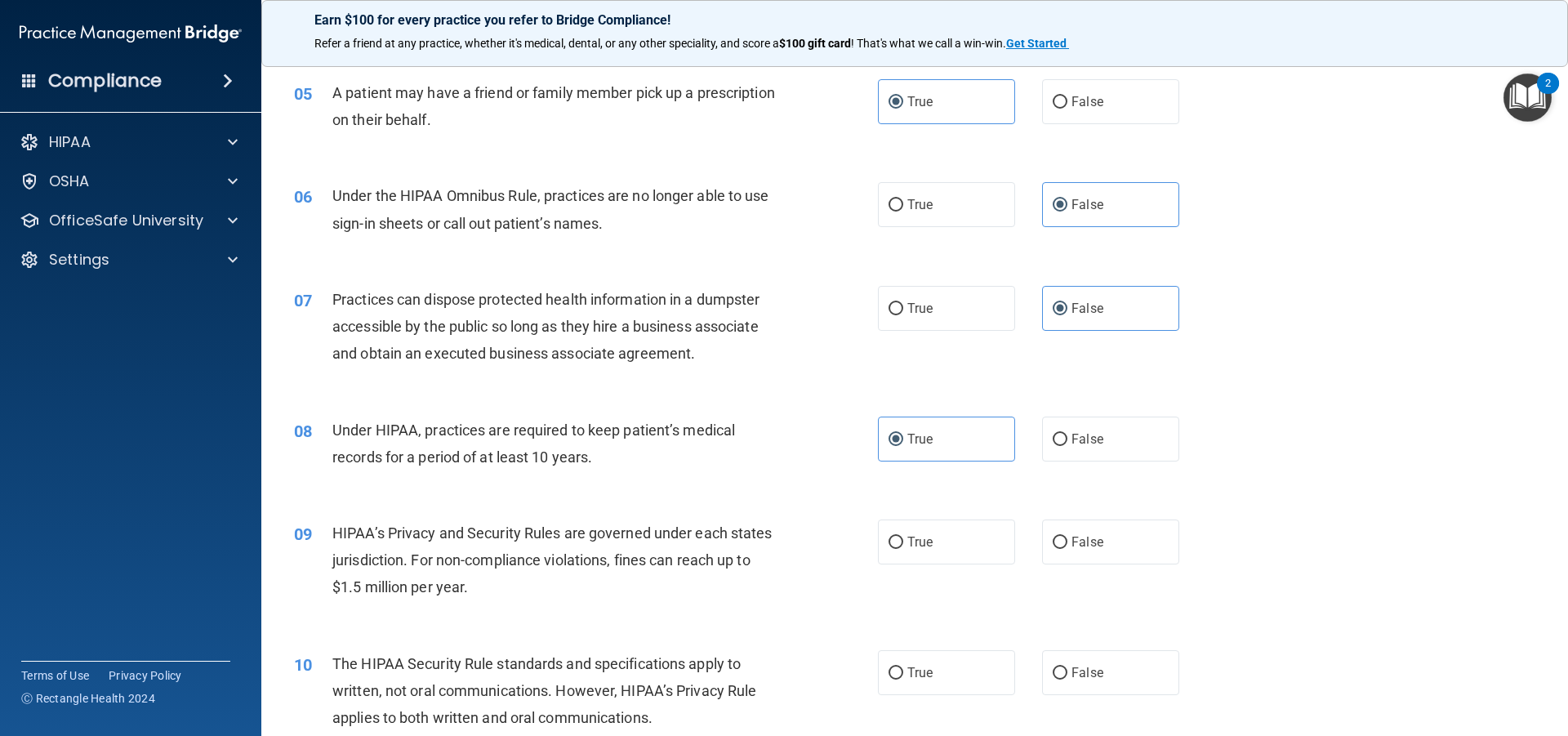
click at [639, 492] on div "08 Under HIPAA, practices are required to keep patient’s medical records for a …" at bounding box center [914, 447] width 1266 height 103
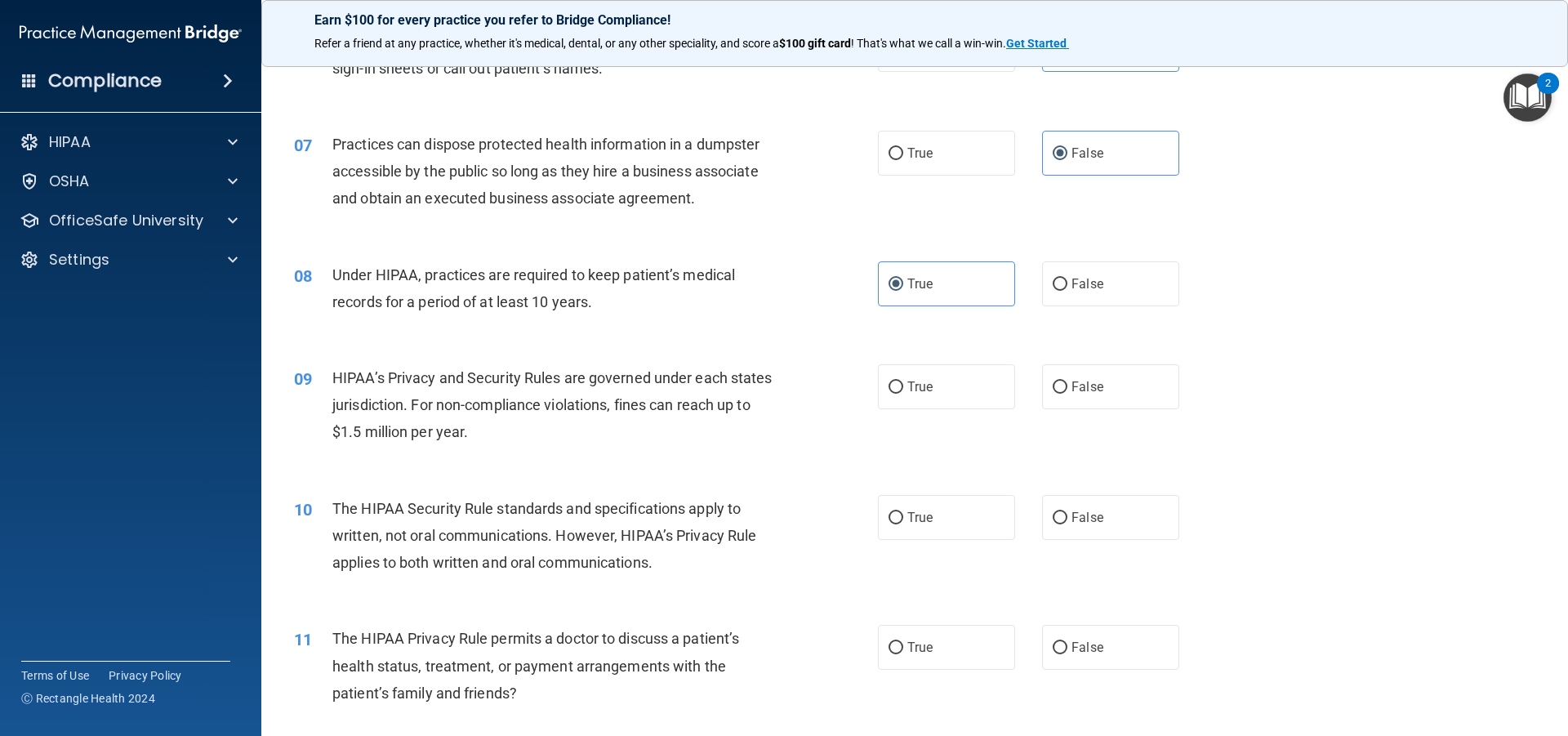
scroll to position [817, 0]
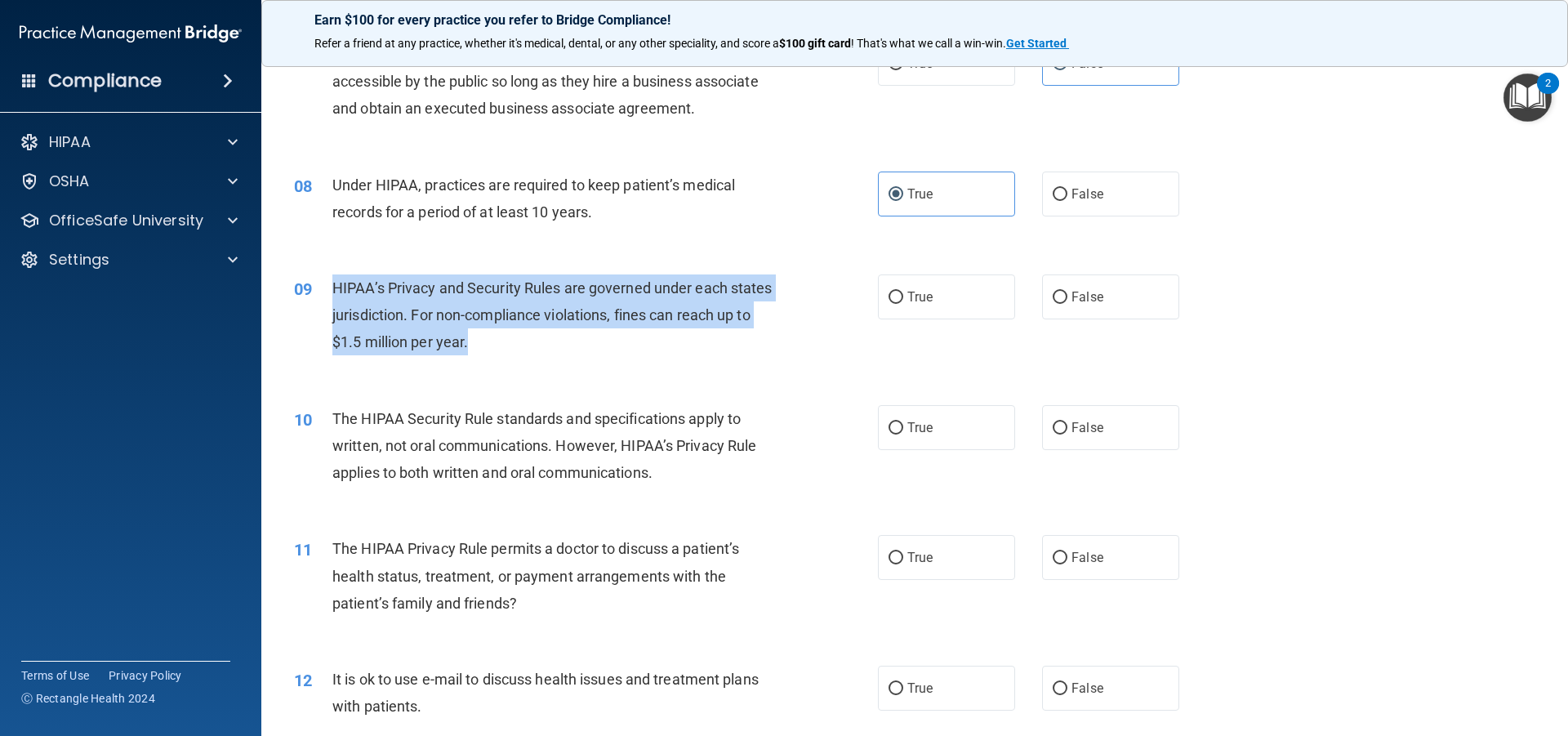
drag, startPoint x: 526, startPoint y: 343, endPoint x: 333, endPoint y: 278, distance: 203.7
click at [333, 278] on div "HIPAA’s Privacy and Security Rules are governed under each states jurisdiction.…" at bounding box center [560, 315] width 456 height 82
click at [510, 331] on div "HIPAA’s Privacy and Security Rules are governed under each states jurisdiction.…" at bounding box center [560, 315] width 456 height 82
click at [513, 348] on div "HIPAA’s Privacy and Security Rules are governed under each states jurisdiction.…" at bounding box center [560, 315] width 456 height 82
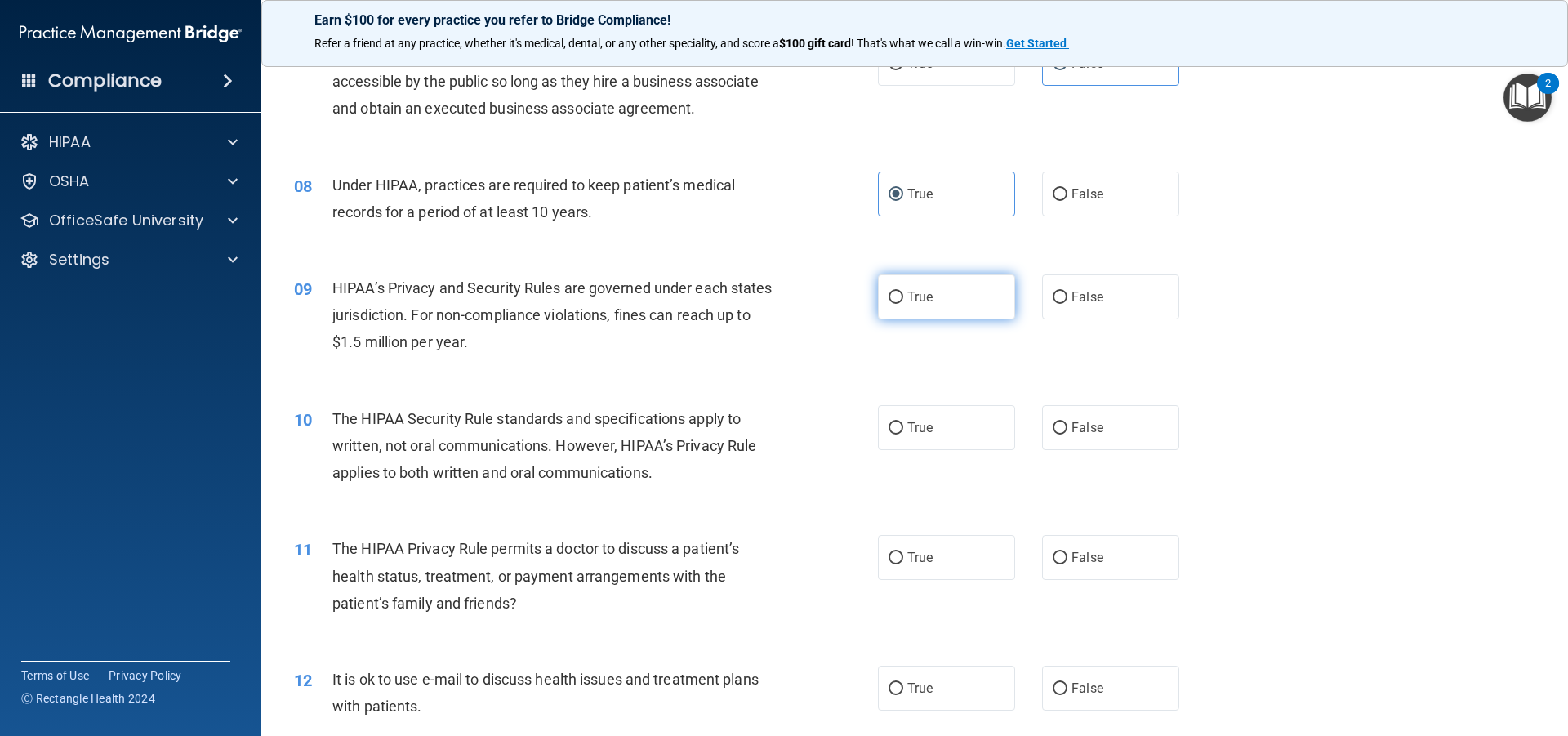
click at [904, 288] on label "True" at bounding box center [946, 296] width 138 height 45
click at [904, 292] on input "True" at bounding box center [895, 297] width 14 height 13
radio input "true"
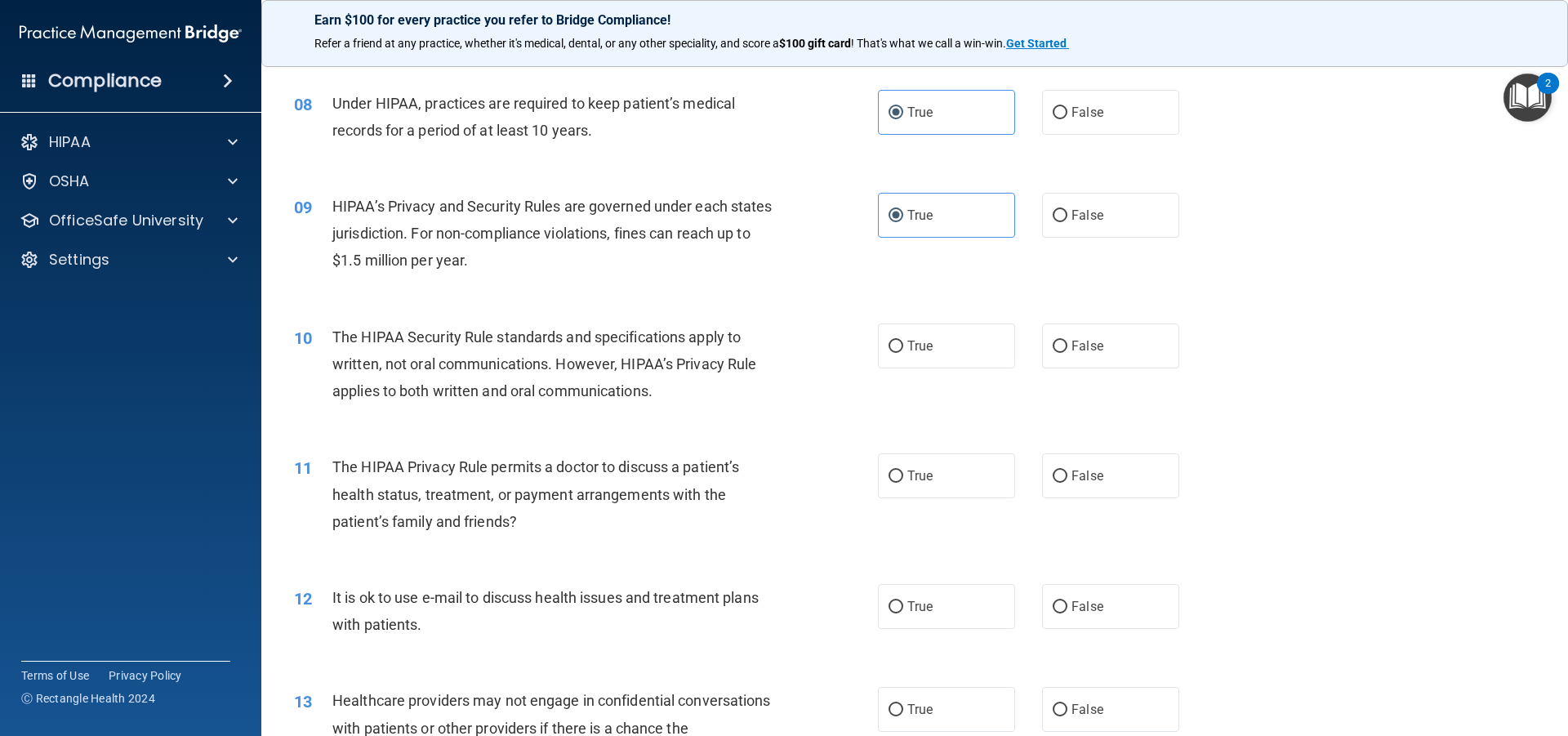
scroll to position [979, 0]
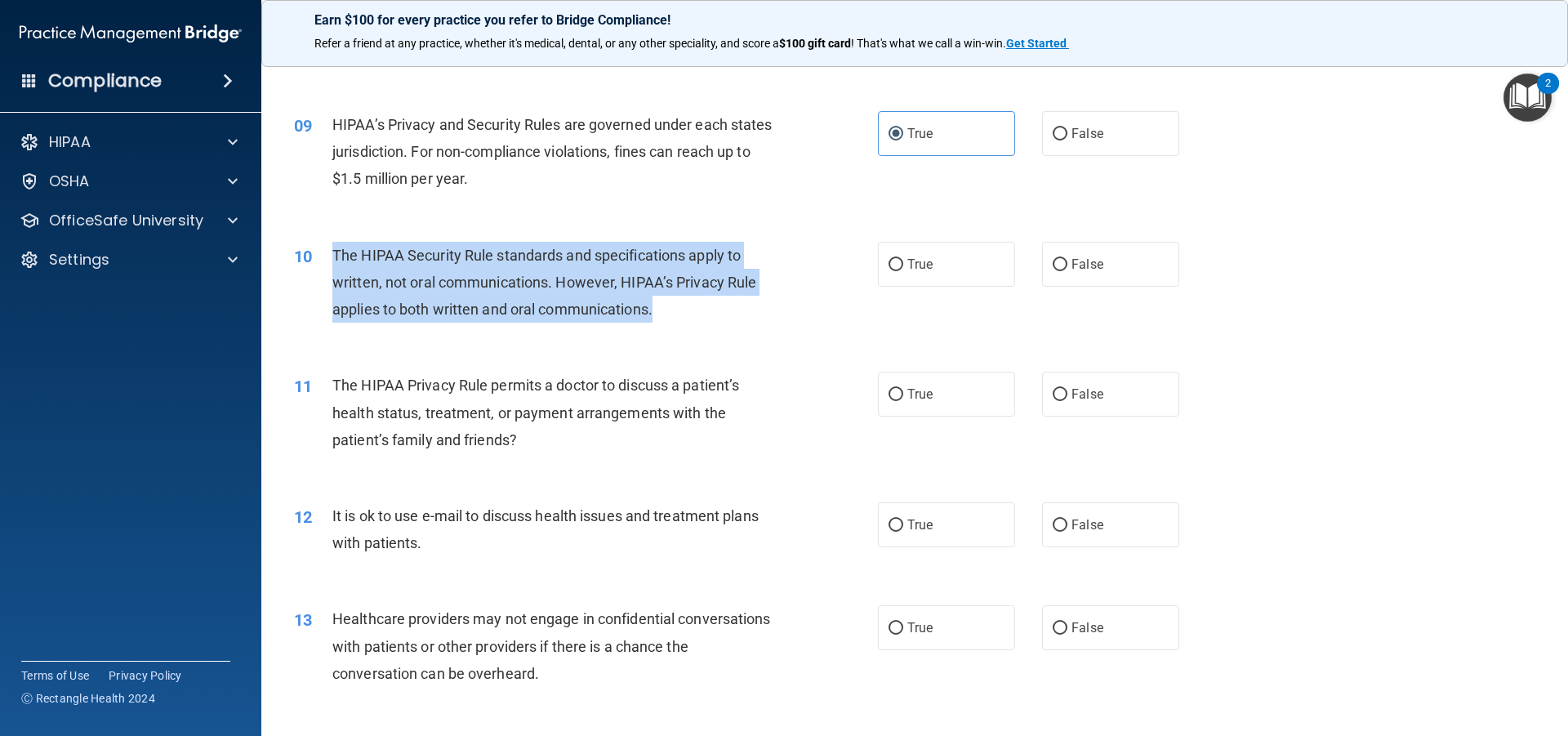
drag, startPoint x: 659, startPoint y: 305, endPoint x: 324, endPoint y: 262, distance: 337.7
click at [324, 262] on div "10 The HIPAA Security Rule standards and specifications apply to written, not o…" at bounding box center [586, 286] width 633 height 89
copy div "The HIPAA Security Rule standards and specifications apply to written, not oral…"
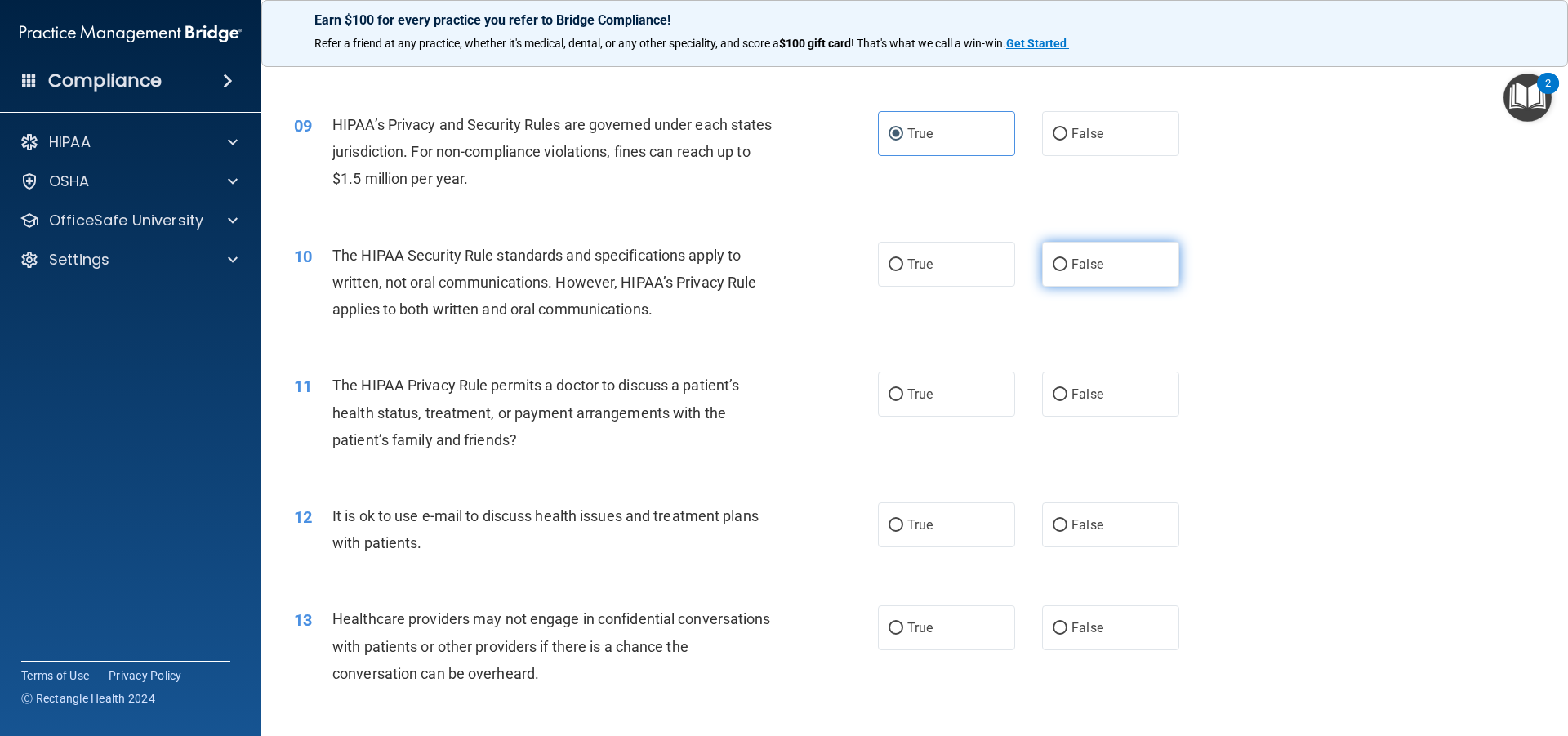
click at [1071, 270] on span "False" at bounding box center [1087, 264] width 32 height 15
click at [1066, 270] on input "False" at bounding box center [1060, 265] width 14 height 13
radio input "true"
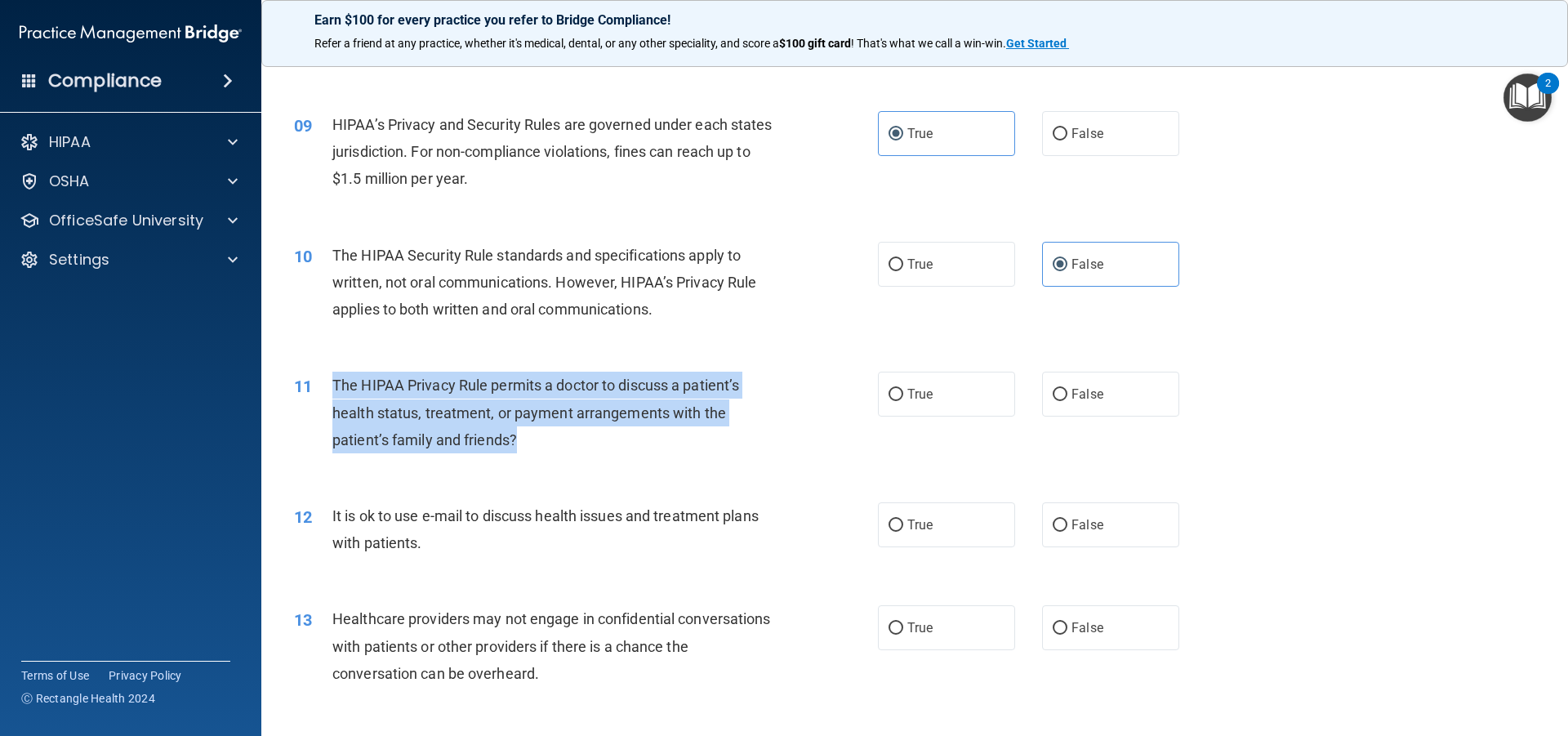
drag, startPoint x: 553, startPoint y: 443, endPoint x: 320, endPoint y: 383, distance: 240.6
click at [320, 383] on div "11 The HIPAA Privacy Rule permits a doctor to discuss a patient’s health status…" at bounding box center [586, 416] width 633 height 89
copy div "The HIPAA Privacy Rule permits a doctor to discuss a patient’s health status, t…"
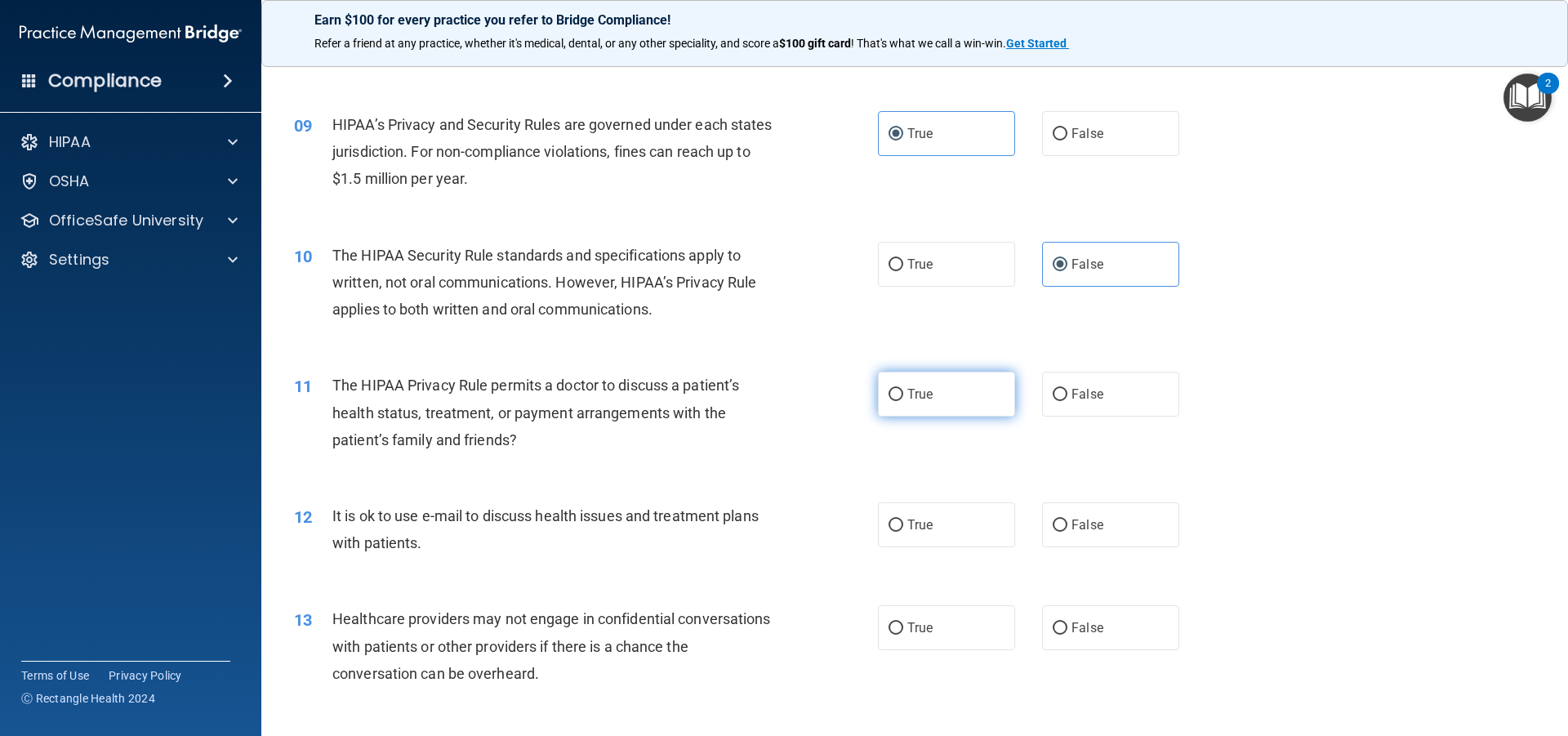
click at [916, 383] on label "True" at bounding box center [946, 393] width 138 height 45
click at [904, 389] on input "True" at bounding box center [895, 394] width 14 height 13
radio input "true"
click at [577, 421] on div "The HIPAA Privacy Rule permits a doctor to discuss a patient’s health status, t…" at bounding box center [560, 412] width 456 height 82
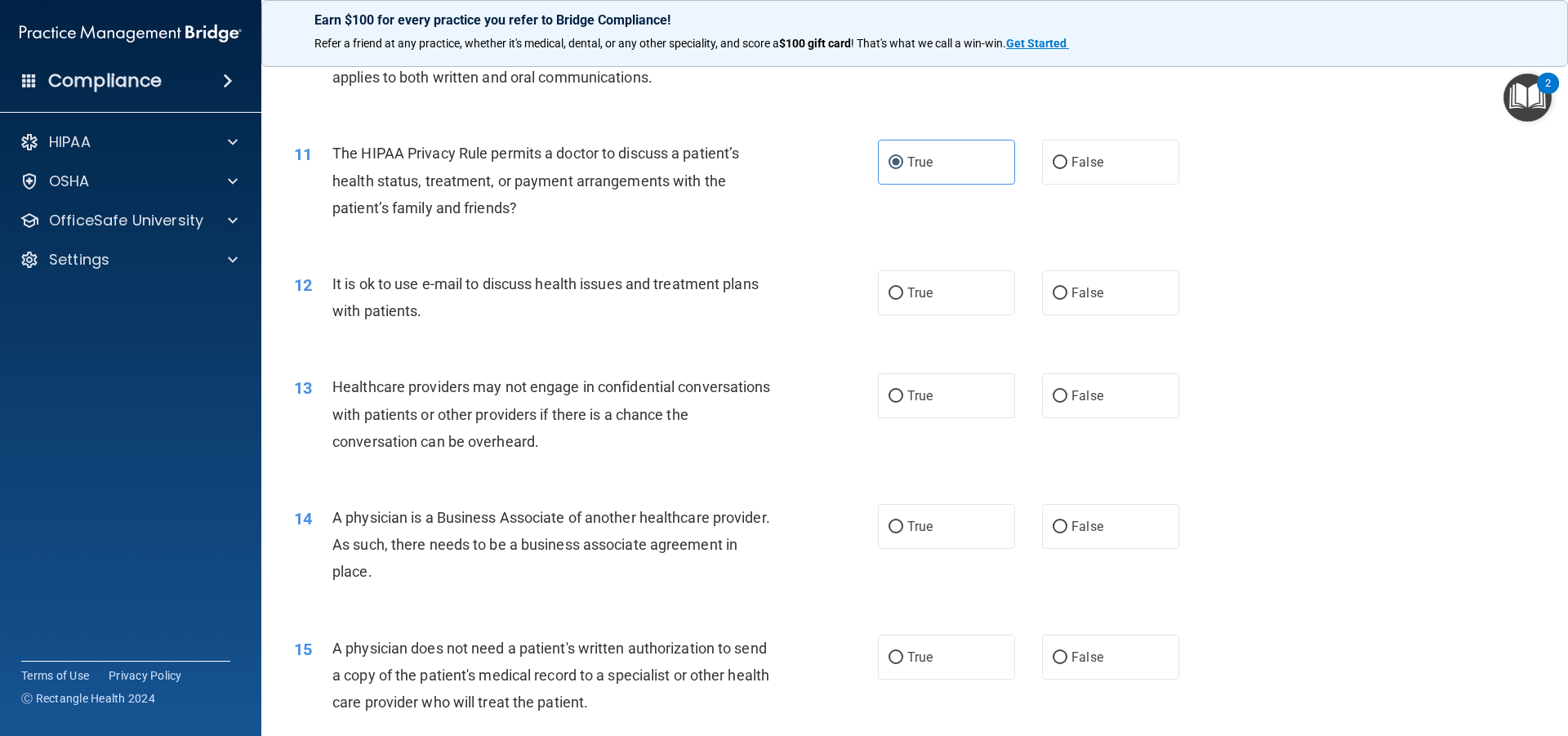
scroll to position [1225, 0]
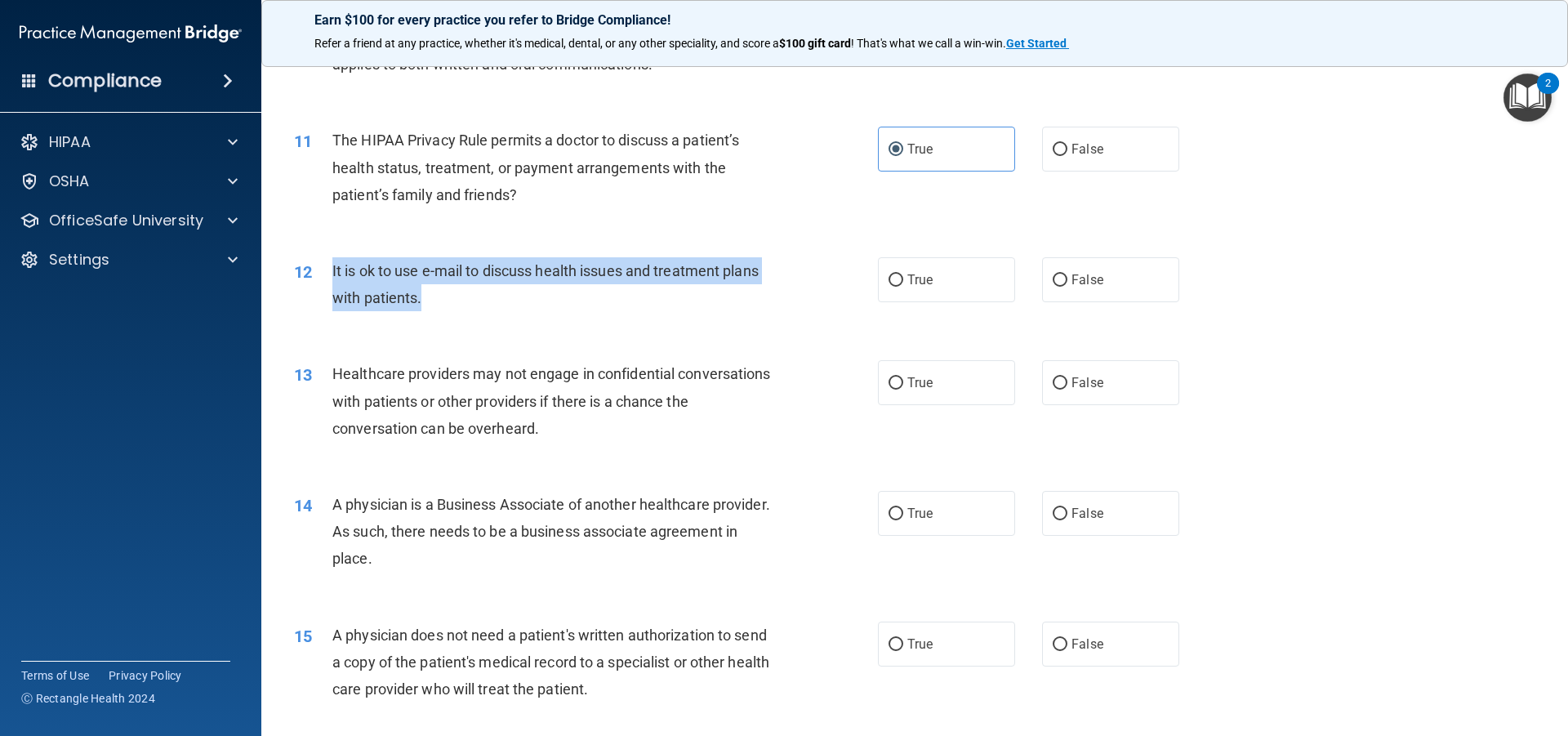
drag, startPoint x: 440, startPoint y: 291, endPoint x: 326, endPoint y: 258, distance: 118.7
click at [326, 258] on div "12 It is ok to use e-mail to discuss health issues and treatment plans with pat…" at bounding box center [586, 288] width 633 height 62
copy div "It is ok to use e-mail to discuss health issues and treatment plans with patien…"
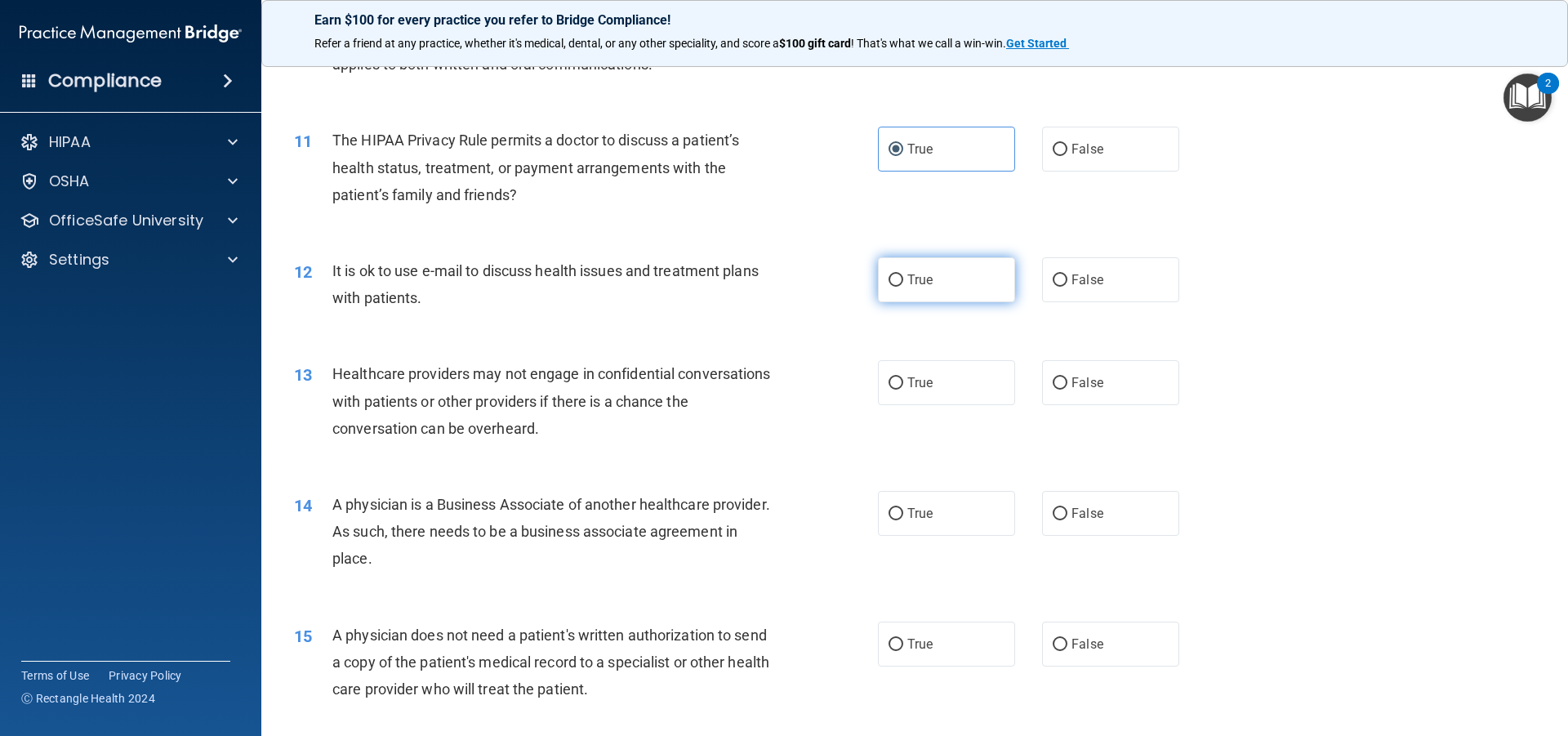
click at [974, 295] on label "True" at bounding box center [946, 279] width 138 height 45
click at [904, 287] on input "True" at bounding box center [895, 280] width 14 height 13
radio input "true"
click at [572, 409] on span "Healthcare providers may not engage in confidential conversations with patients…" at bounding box center [552, 400] width 439 height 71
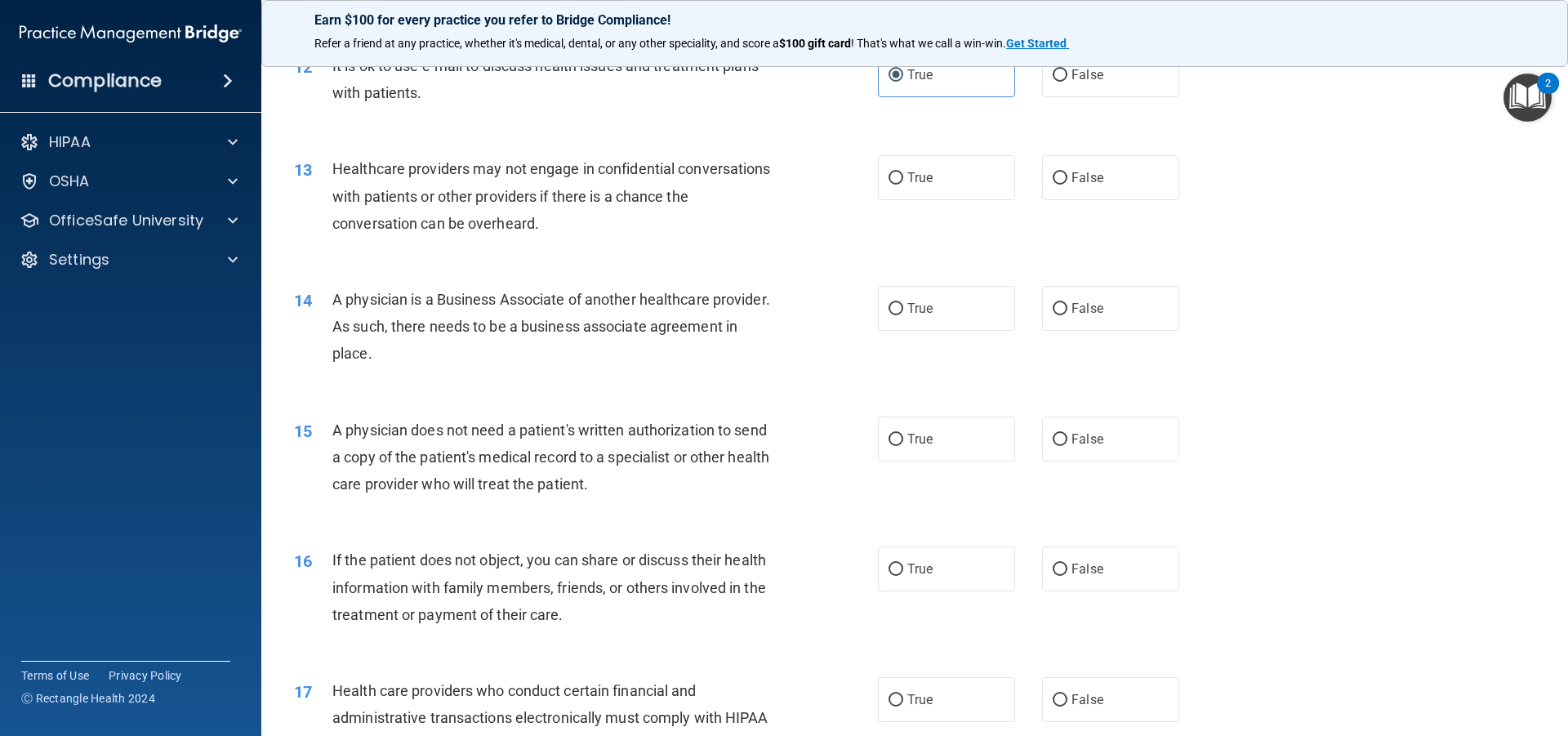
scroll to position [1470, 0]
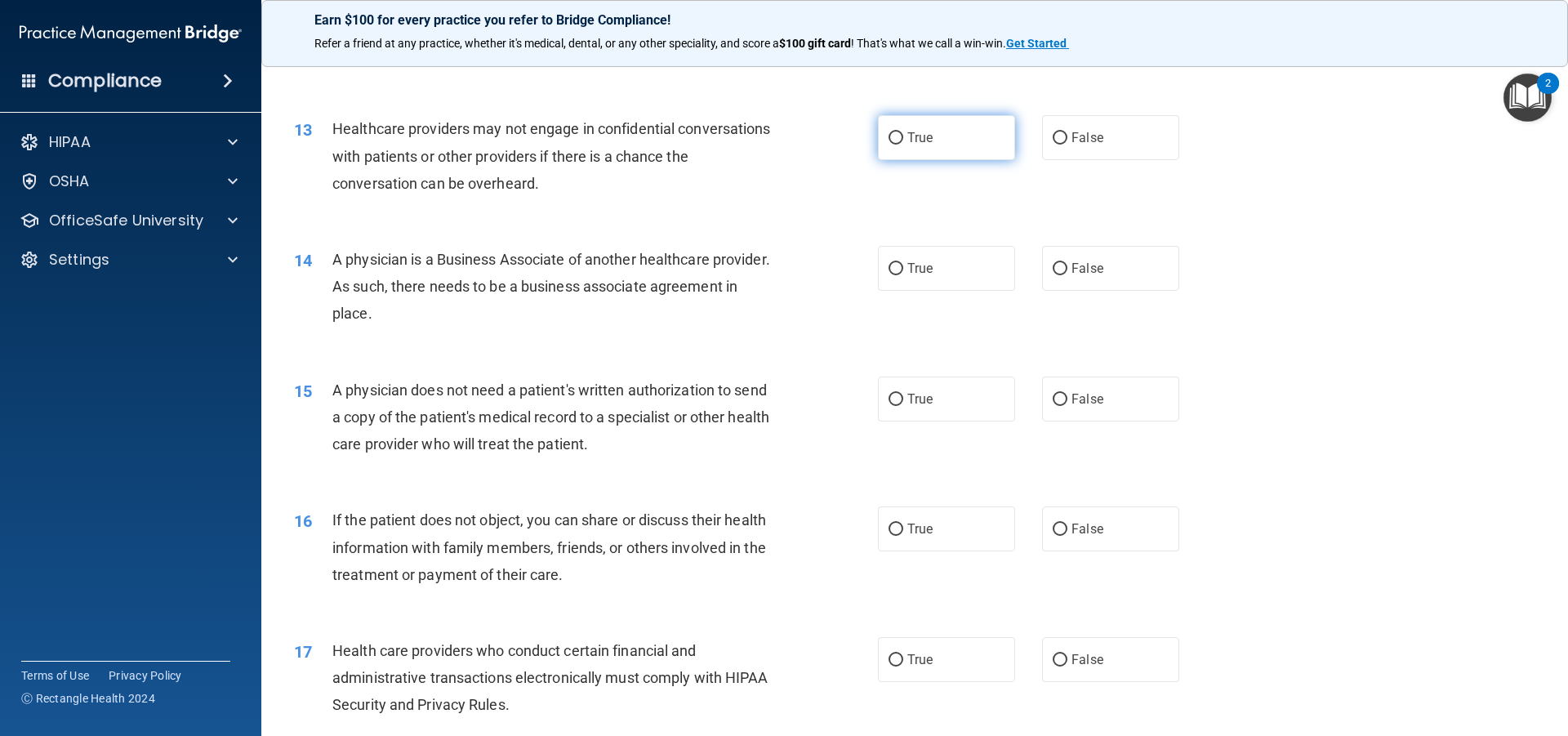
click at [893, 128] on label "True" at bounding box center [946, 138] width 138 height 45
click at [893, 132] on input "True" at bounding box center [895, 138] width 14 height 13
radio input "true"
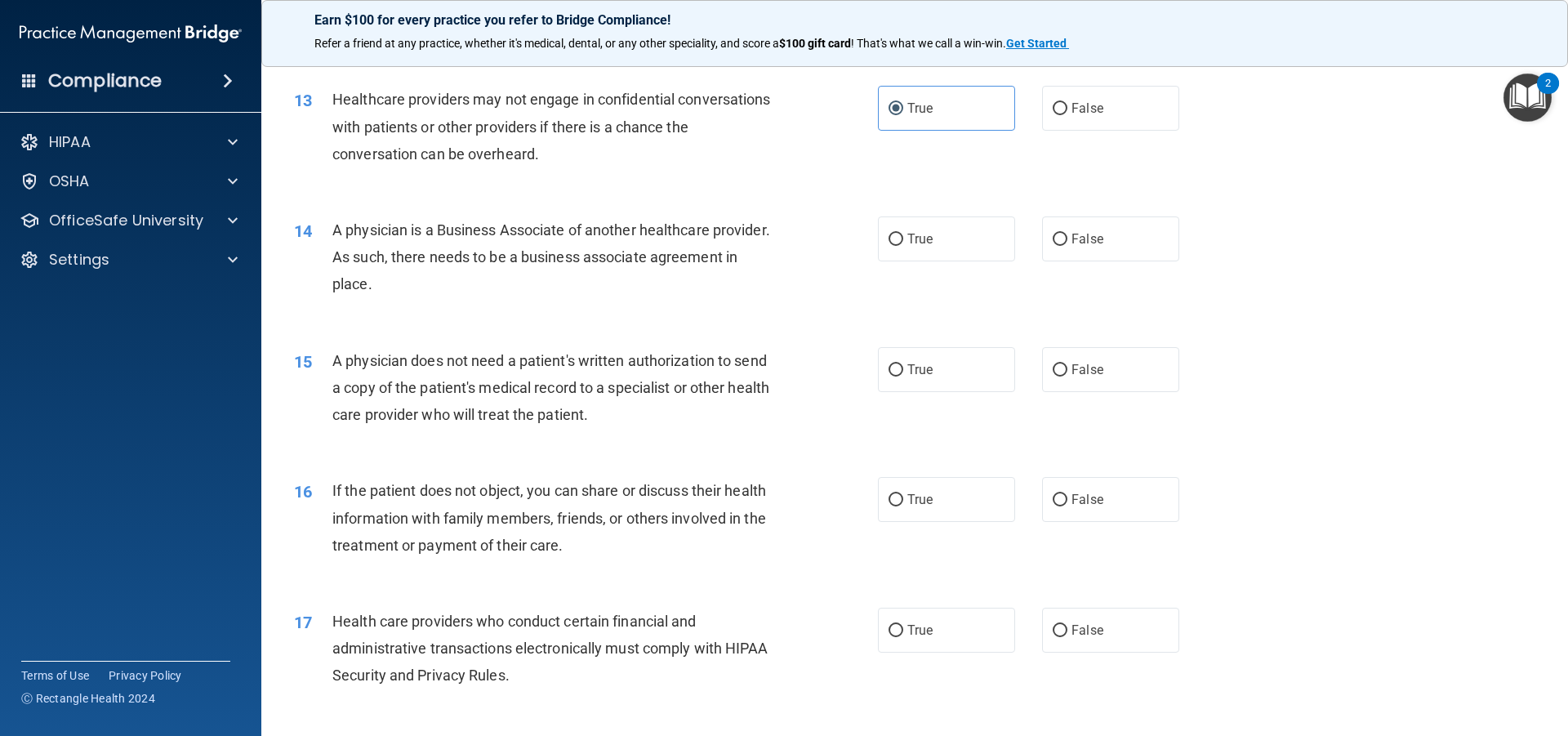
scroll to position [1551, 0]
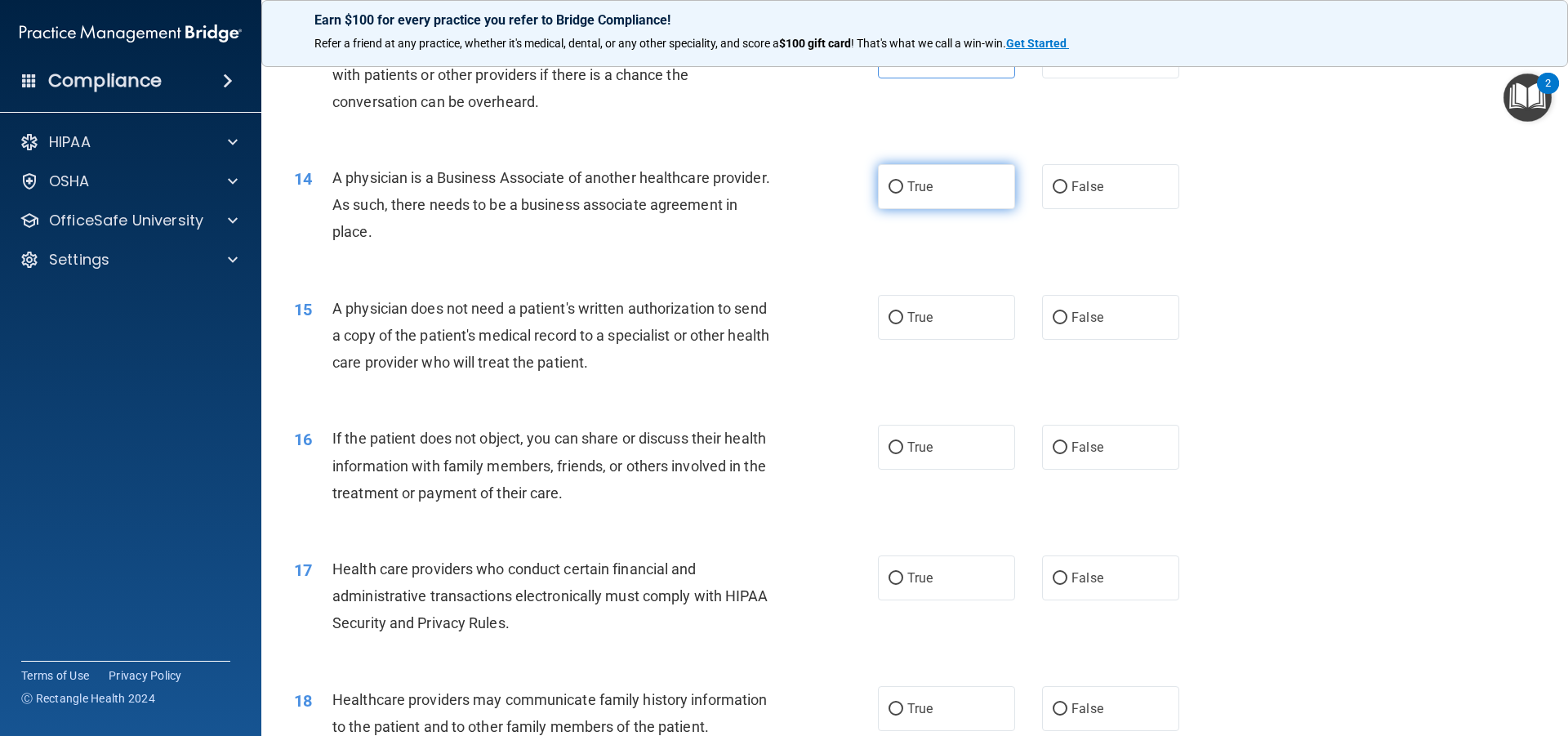
click at [883, 199] on label "True" at bounding box center [946, 187] width 138 height 45
click at [888, 193] on input "True" at bounding box center [895, 187] width 14 height 13
radio input "true"
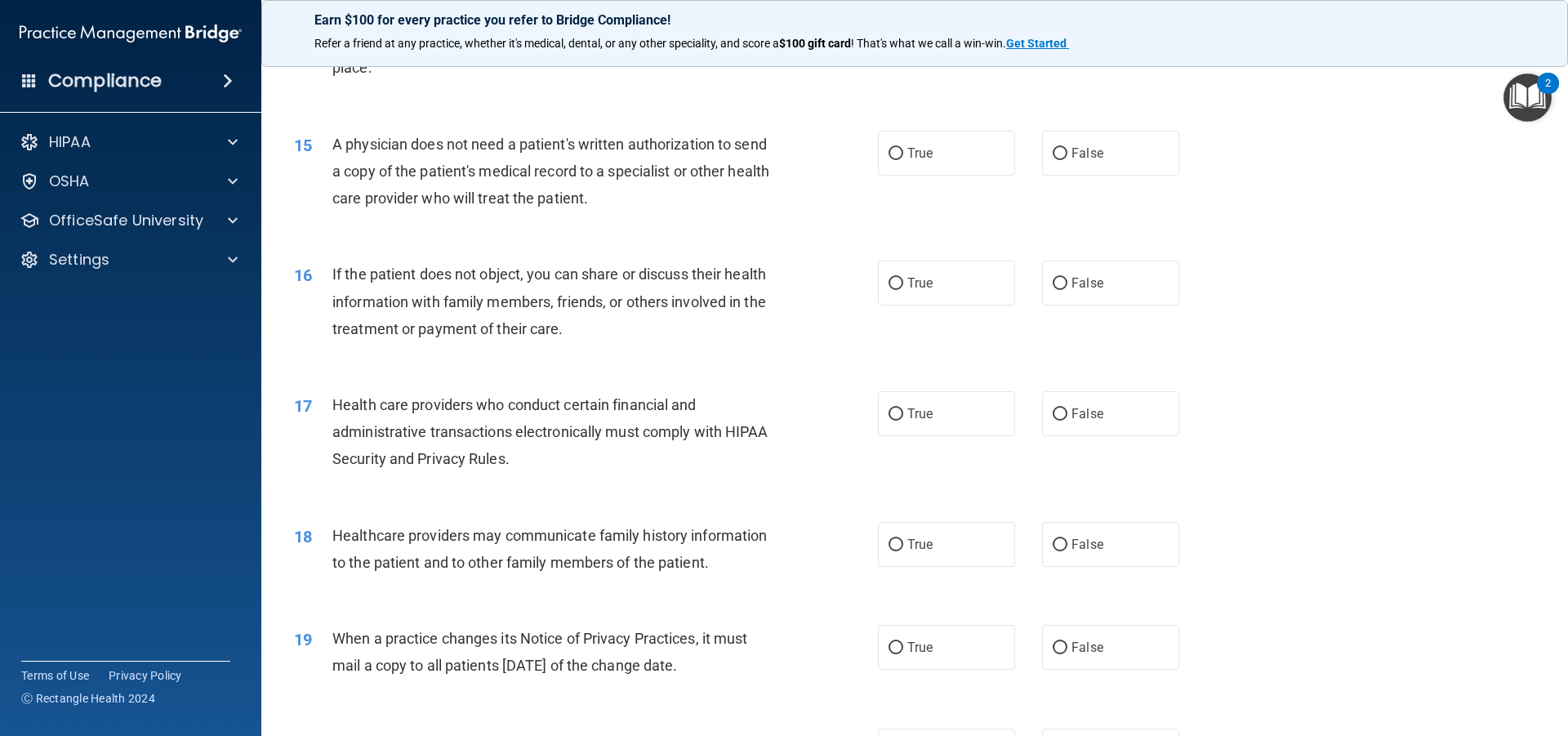
scroll to position [1714, 0]
click at [1059, 154] on input "False" at bounding box center [1060, 154] width 14 height 13
radio input "true"
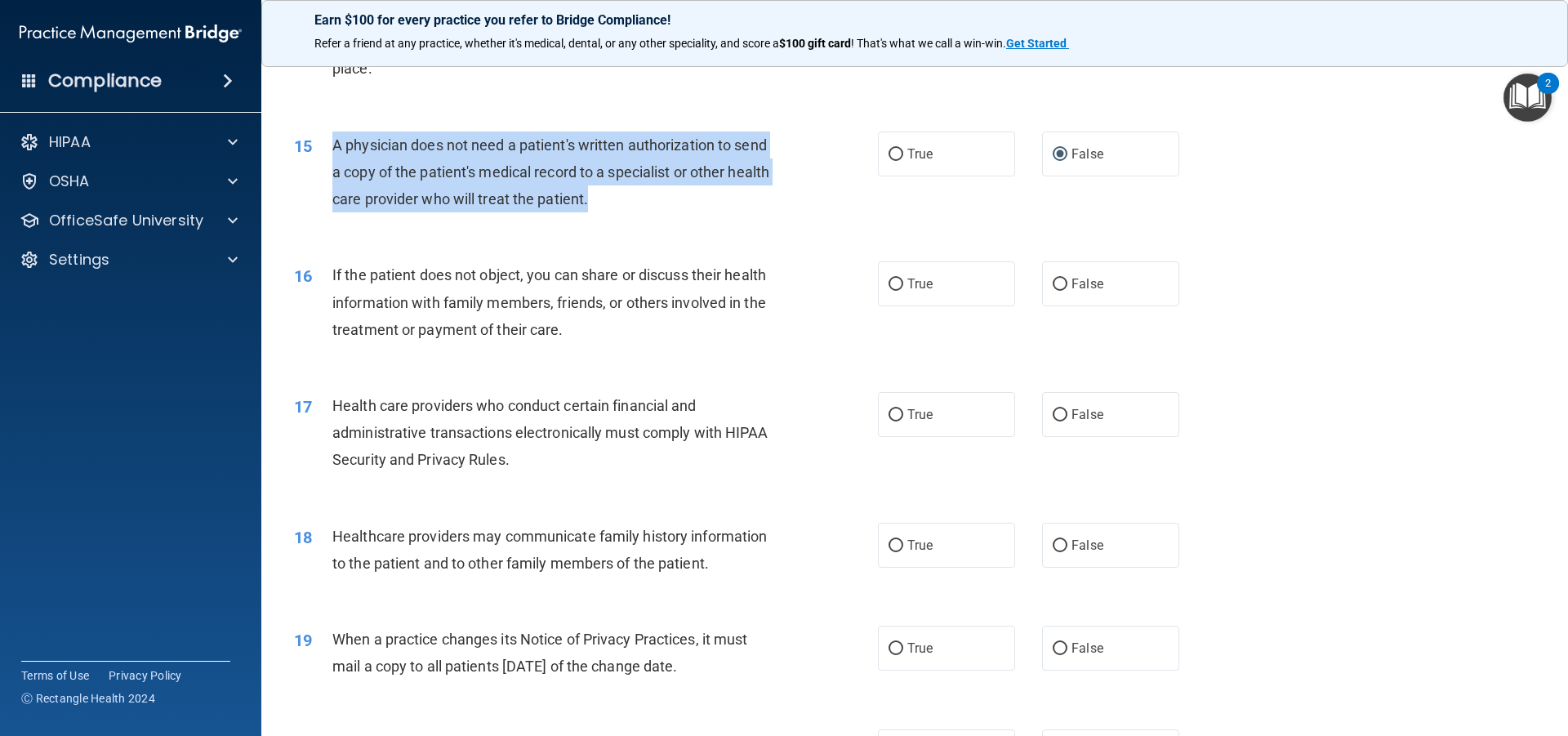
drag, startPoint x: 732, startPoint y: 216, endPoint x: 321, endPoint y: 138, distance: 418.3
click at [321, 138] on div "15 A physician does not need a patient's written authorization to send a copy o…" at bounding box center [586, 176] width 633 height 89
copy div "A physician does not need a patient's written authorization to send a copy of t…"
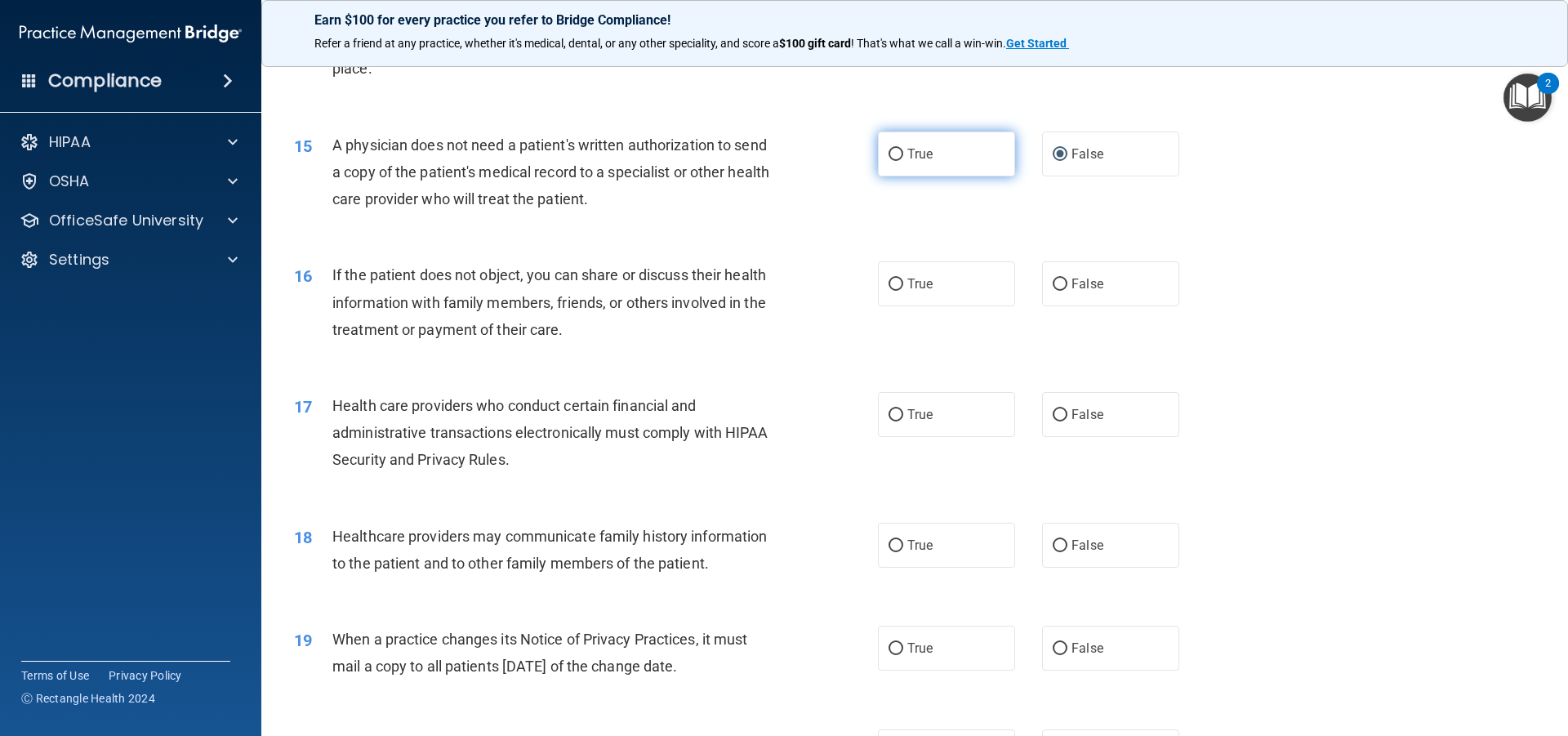
click at [968, 146] on label "True" at bounding box center [946, 154] width 138 height 45
click at [904, 148] on input "True" at bounding box center [895, 154] width 14 height 13
radio input "true"
radio input "false"
click at [683, 267] on span "If the patient does not object, you can share or discuss their health informati…" at bounding box center [549, 302] width 434 height 71
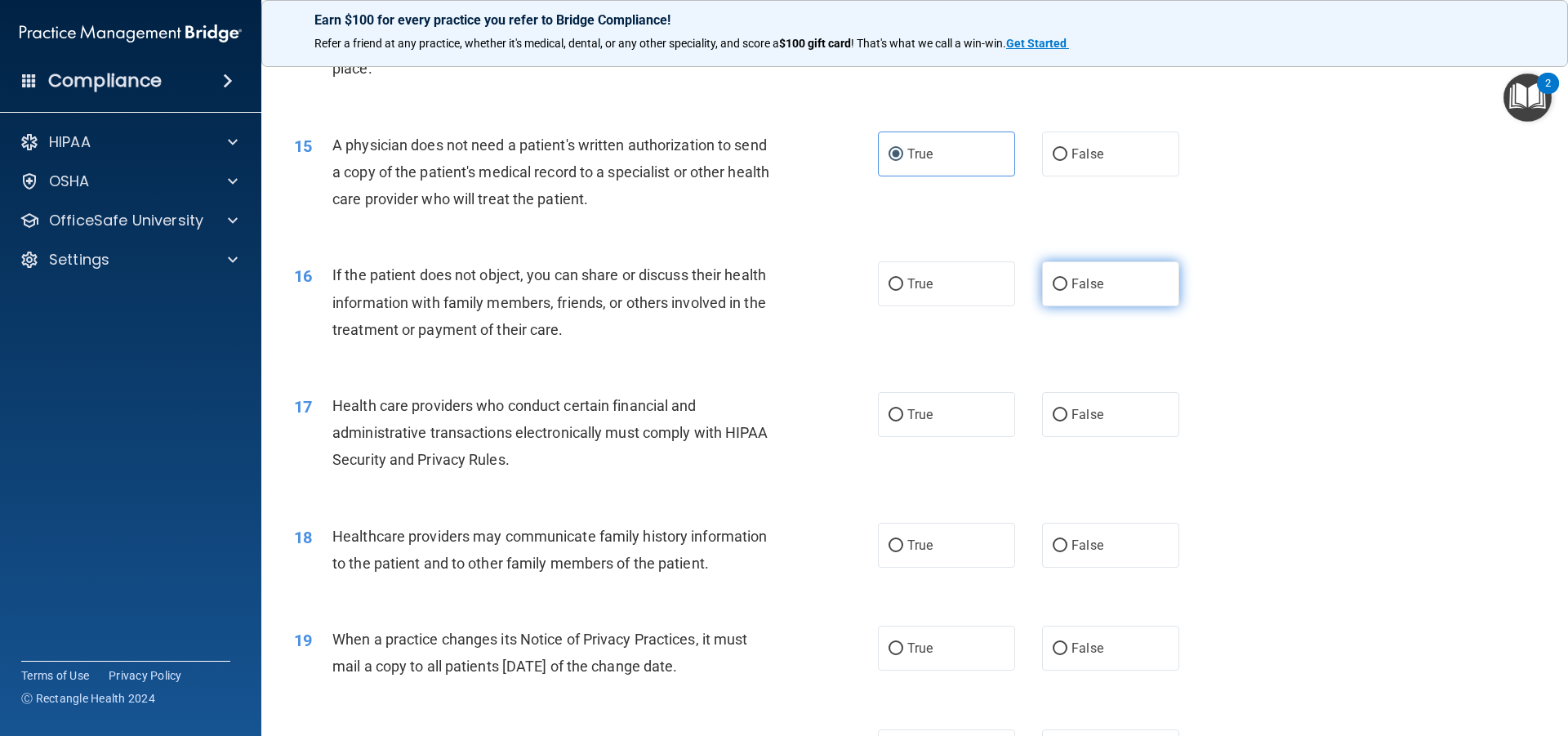
click at [1134, 270] on label "False" at bounding box center [1111, 284] width 138 height 45
click at [1067, 278] on input "False" at bounding box center [1060, 284] width 14 height 13
radio input "true"
drag, startPoint x: 1134, startPoint y: 270, endPoint x: 1104, endPoint y: 256, distance: 33.1
click at [1104, 256] on div "16 If the patient does not object, you can share or discuss their health inform…" at bounding box center [914, 306] width 1266 height 131
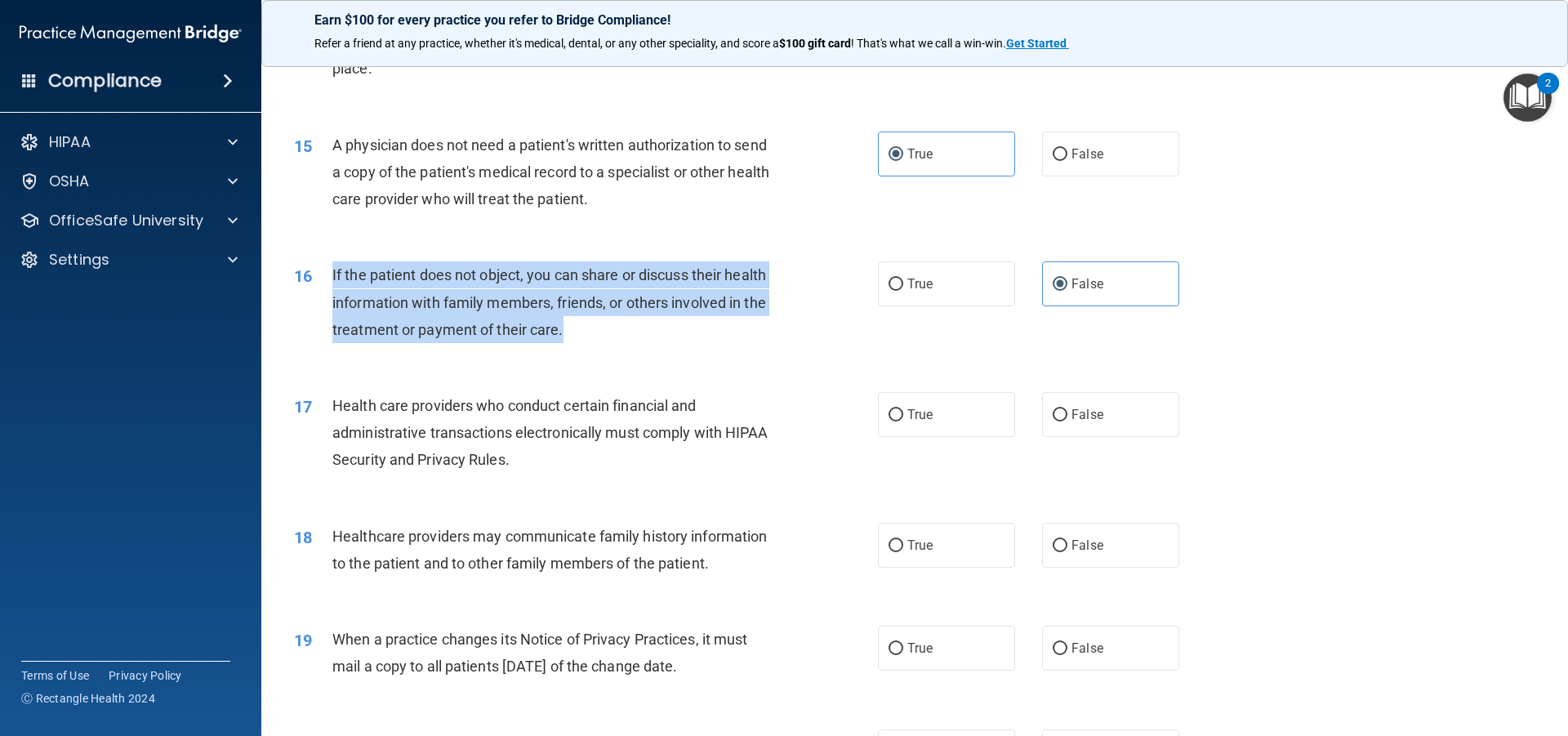
drag, startPoint x: 645, startPoint y: 338, endPoint x: 332, endPoint y: 282, distance: 318.0
click at [332, 282] on div "If the patient does not object, you can share or discuss their health informati…" at bounding box center [560, 302] width 456 height 82
copy span "If the patient does not object, you can share or discuss their health informati…"
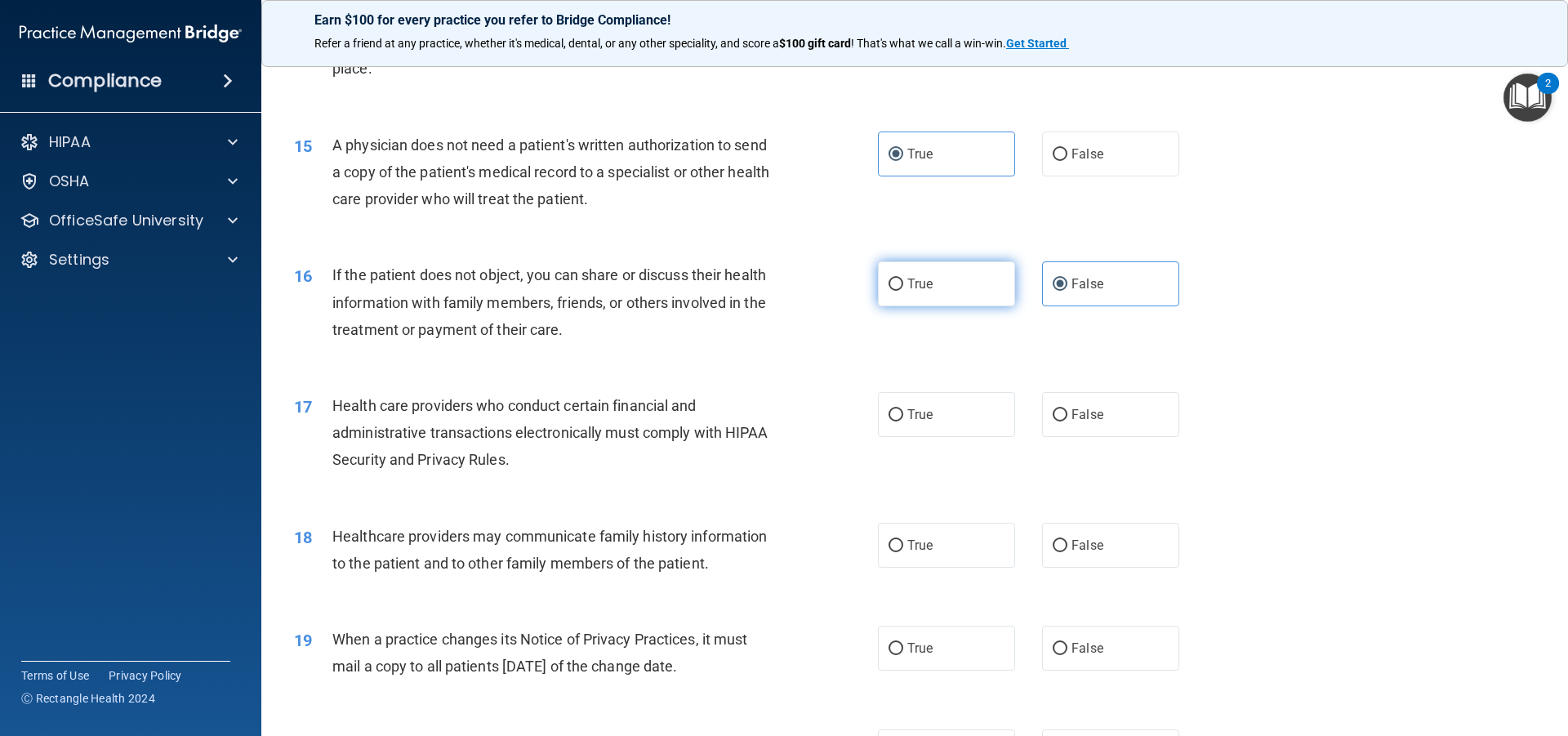
click at [908, 278] on span "True" at bounding box center [920, 284] width 25 height 15
click at [902, 278] on input "True" at bounding box center [895, 284] width 14 height 13
radio input "true"
radio input "false"
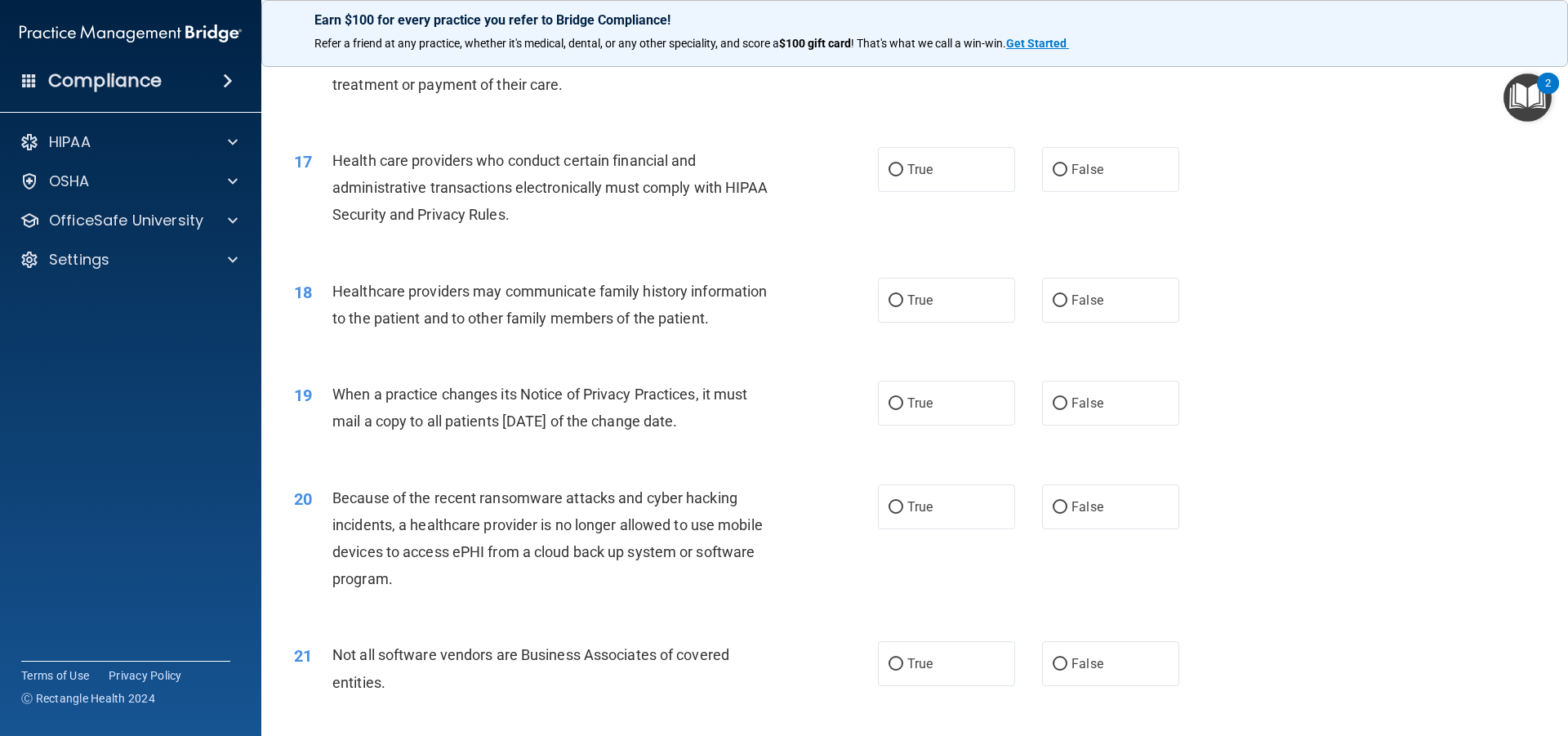
scroll to position [2042, 0]
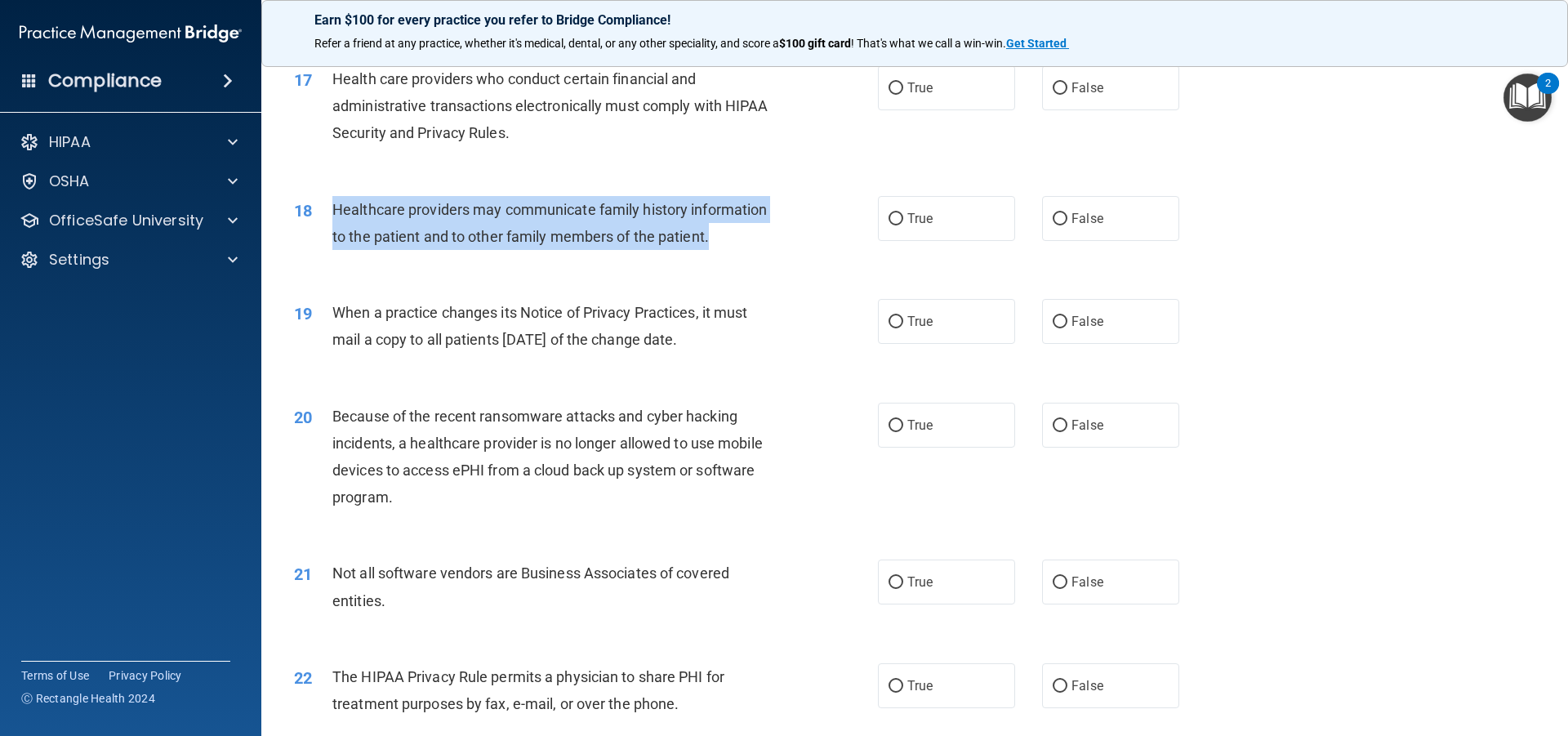
drag, startPoint x: 715, startPoint y: 235, endPoint x: 335, endPoint y: 202, distance: 381.4
click at [335, 202] on div "Healthcare providers may communicate family history information to the patient …" at bounding box center [560, 223] width 456 height 54
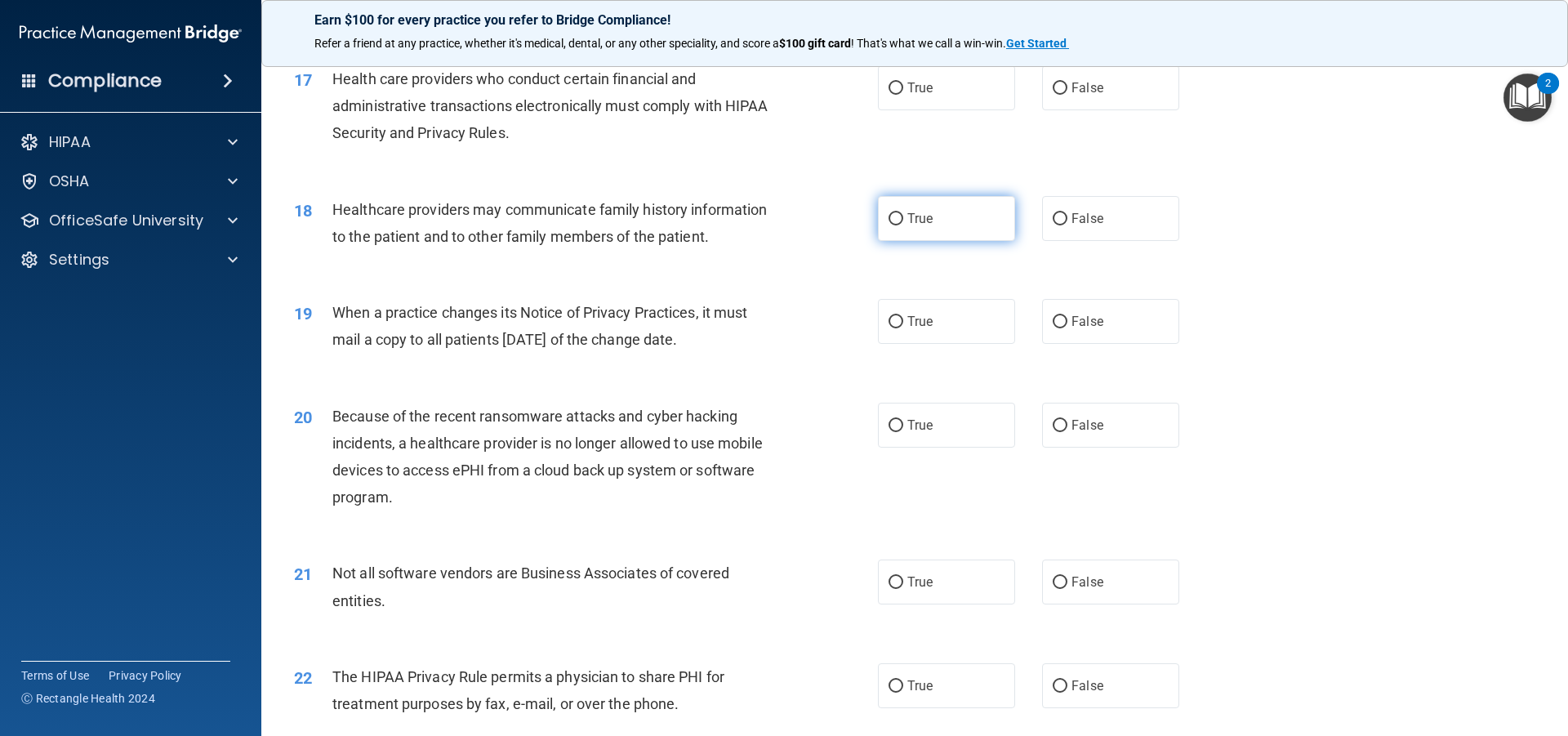
click at [911, 221] on span "True" at bounding box center [920, 218] width 25 height 15
click at [904, 221] on input "True" at bounding box center [895, 219] width 14 height 13
radio input "true"
click at [890, 86] on input "True" at bounding box center [895, 89] width 14 height 13
radio input "true"
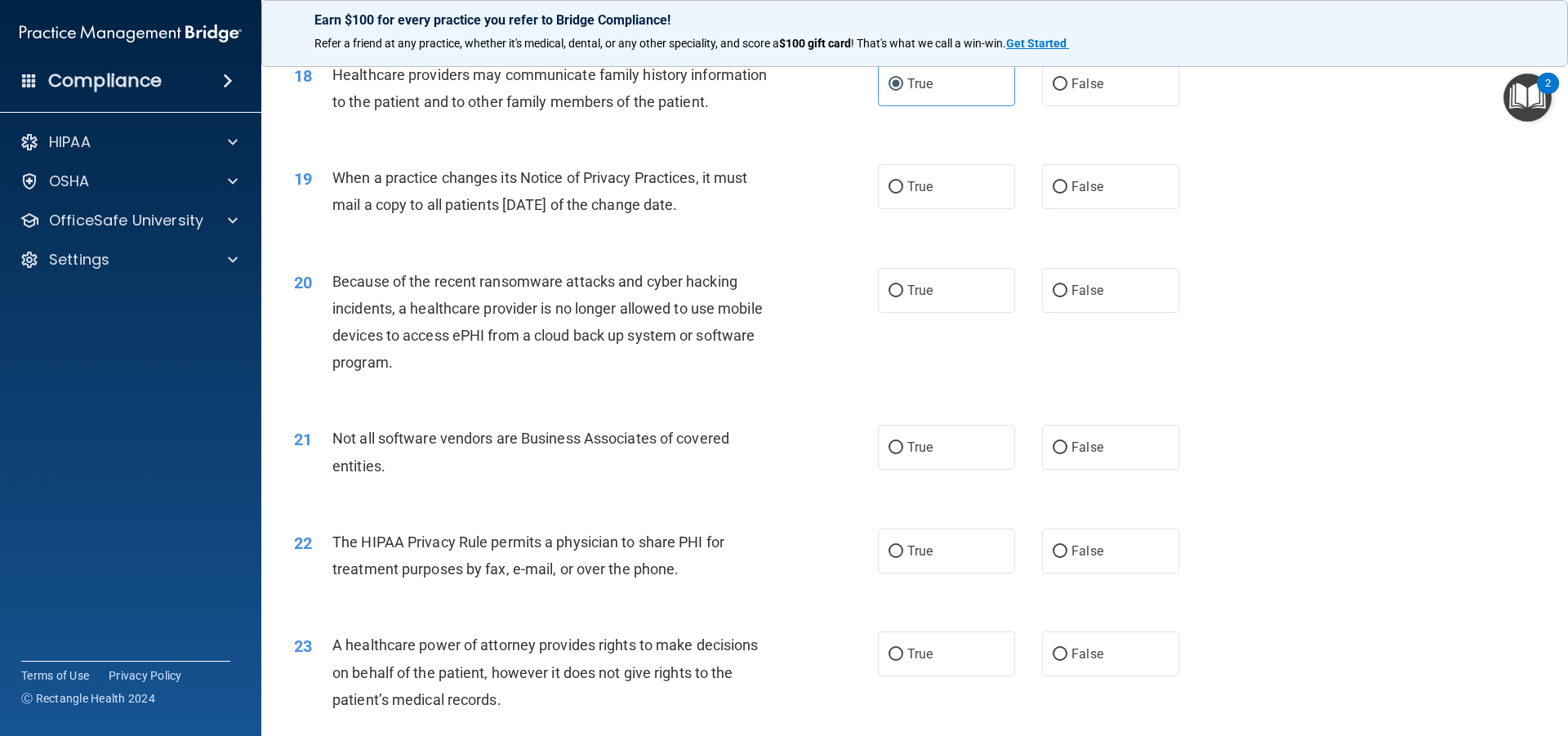
scroll to position [2204, 0]
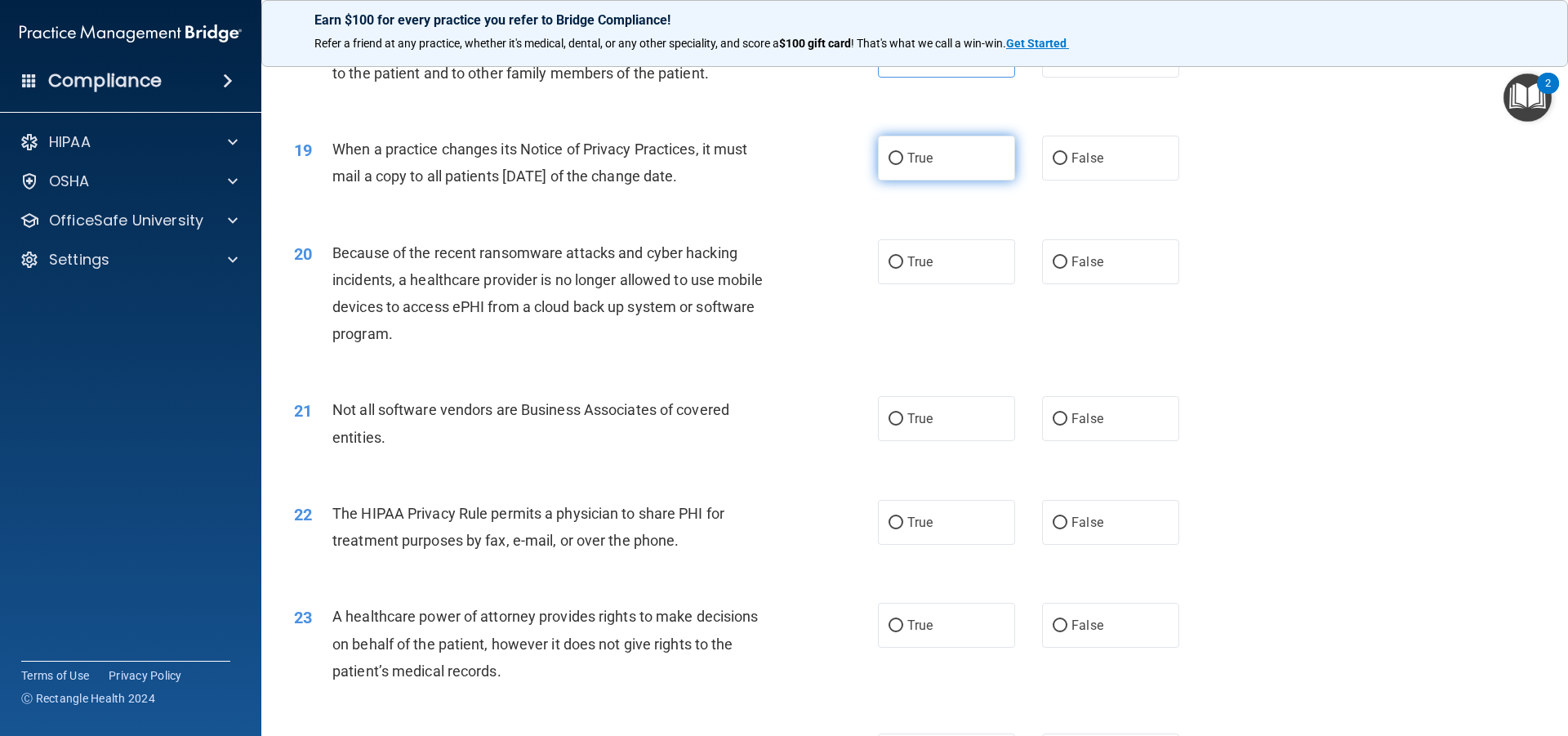
click at [905, 166] on label "True" at bounding box center [946, 158] width 138 height 45
click at [904, 165] on input "True" at bounding box center [895, 159] width 14 height 13
radio input "true"
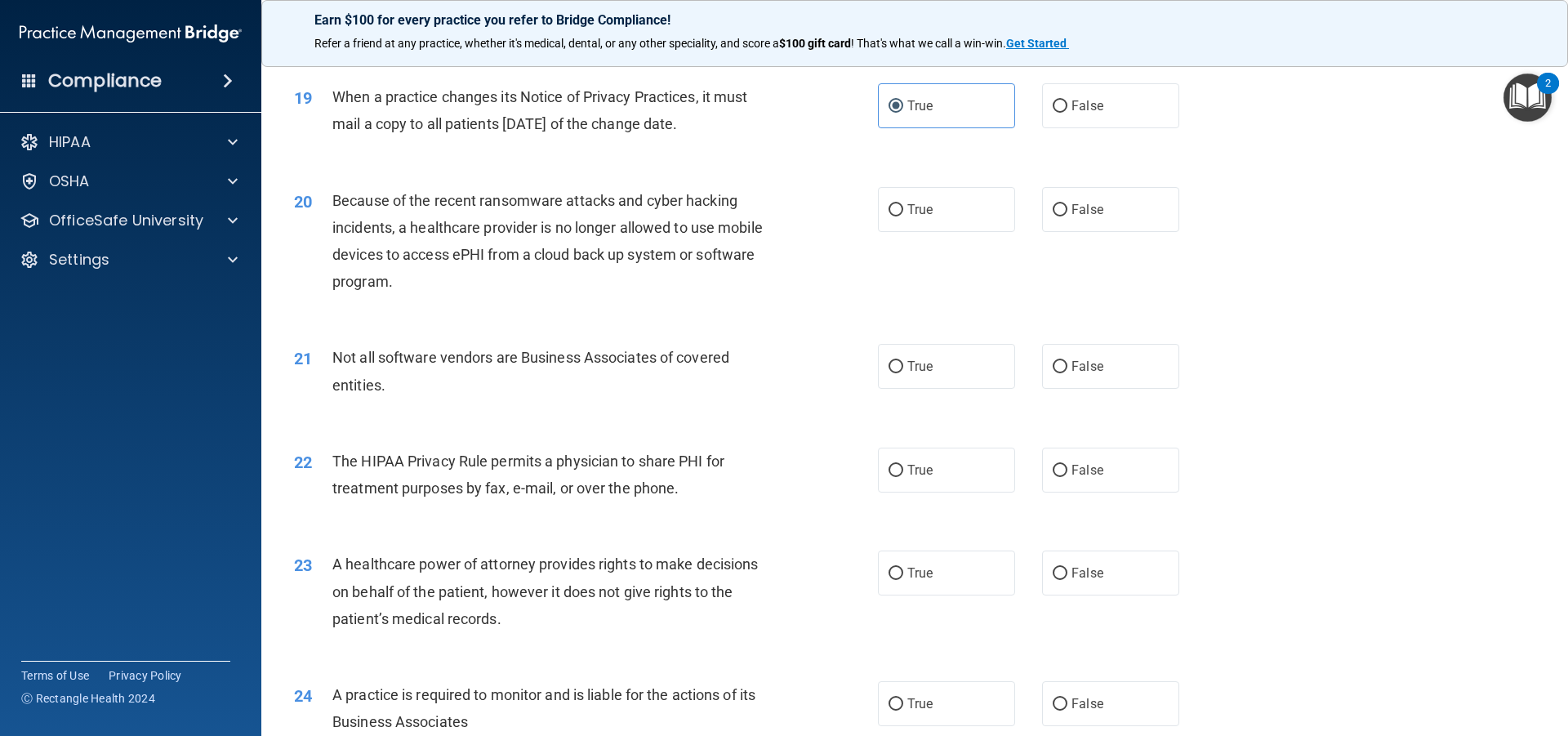
scroll to position [2286, 0]
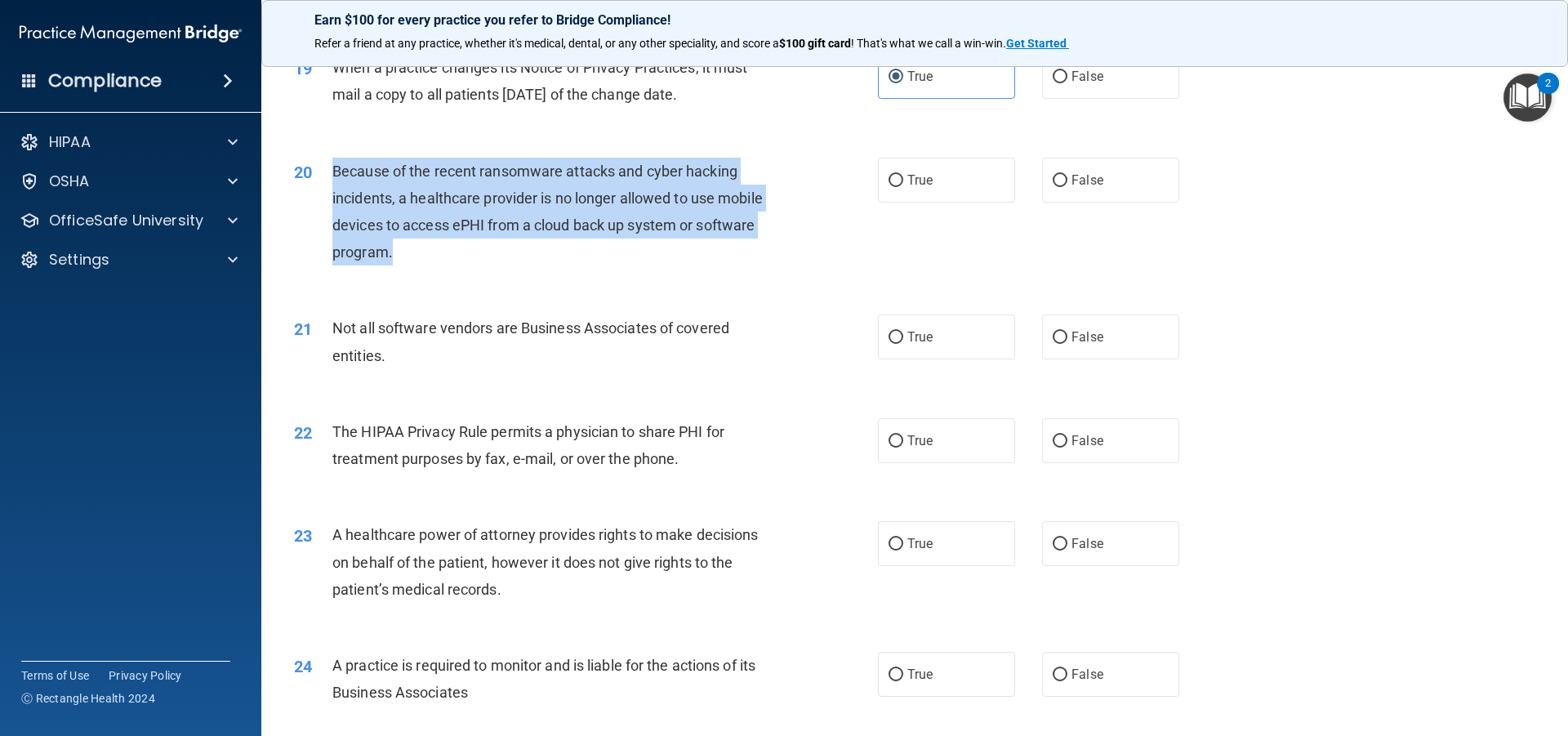
drag, startPoint x: 464, startPoint y: 241, endPoint x: 334, endPoint y: 159, distance: 153.7
click at [334, 159] on div "Because of the recent ransomware attacks and cyber hacking incidents, a healthc…" at bounding box center [560, 212] width 456 height 109
click at [1058, 181] on input "False" at bounding box center [1060, 181] width 14 height 13
radio input "true"
click at [675, 255] on div "Because of the recent ransomware attacks and cyber hacking incidents, a healthc…" at bounding box center [560, 212] width 456 height 109
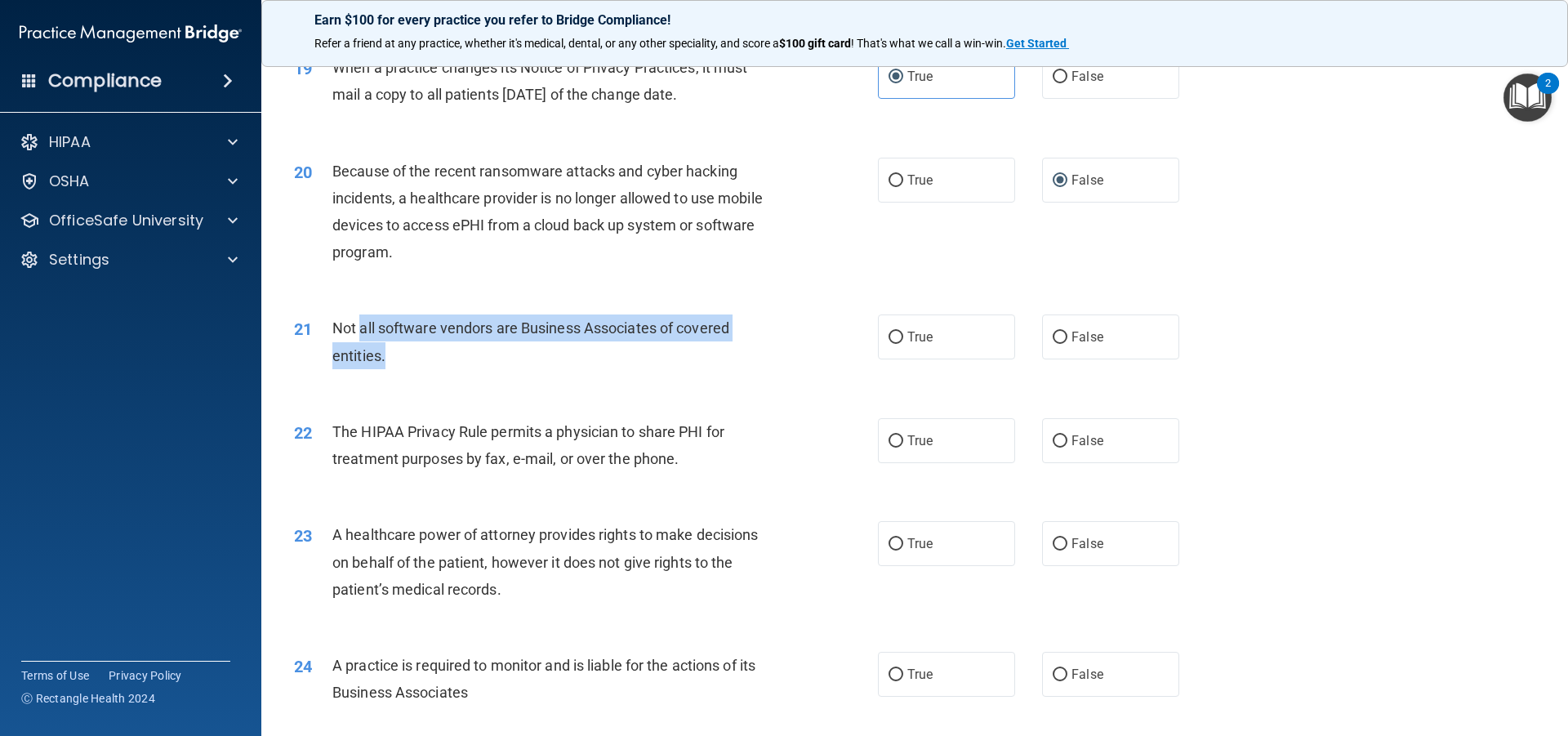
drag, startPoint x: 449, startPoint y: 347, endPoint x: 360, endPoint y: 337, distance: 89.6
click at [360, 337] on div "Not all software vendors are Business Associates of covered entities." at bounding box center [560, 342] width 456 height 54
click at [398, 346] on div "Not all software vendors are Business Associates of covered entities." at bounding box center [560, 342] width 456 height 54
drag, startPoint x: 405, startPoint y: 356, endPoint x: 331, endPoint y: 317, distance: 83.6
click at [331, 317] on div "21 Not all software vendors are Business Associates of covered entities." at bounding box center [586, 345] width 633 height 62
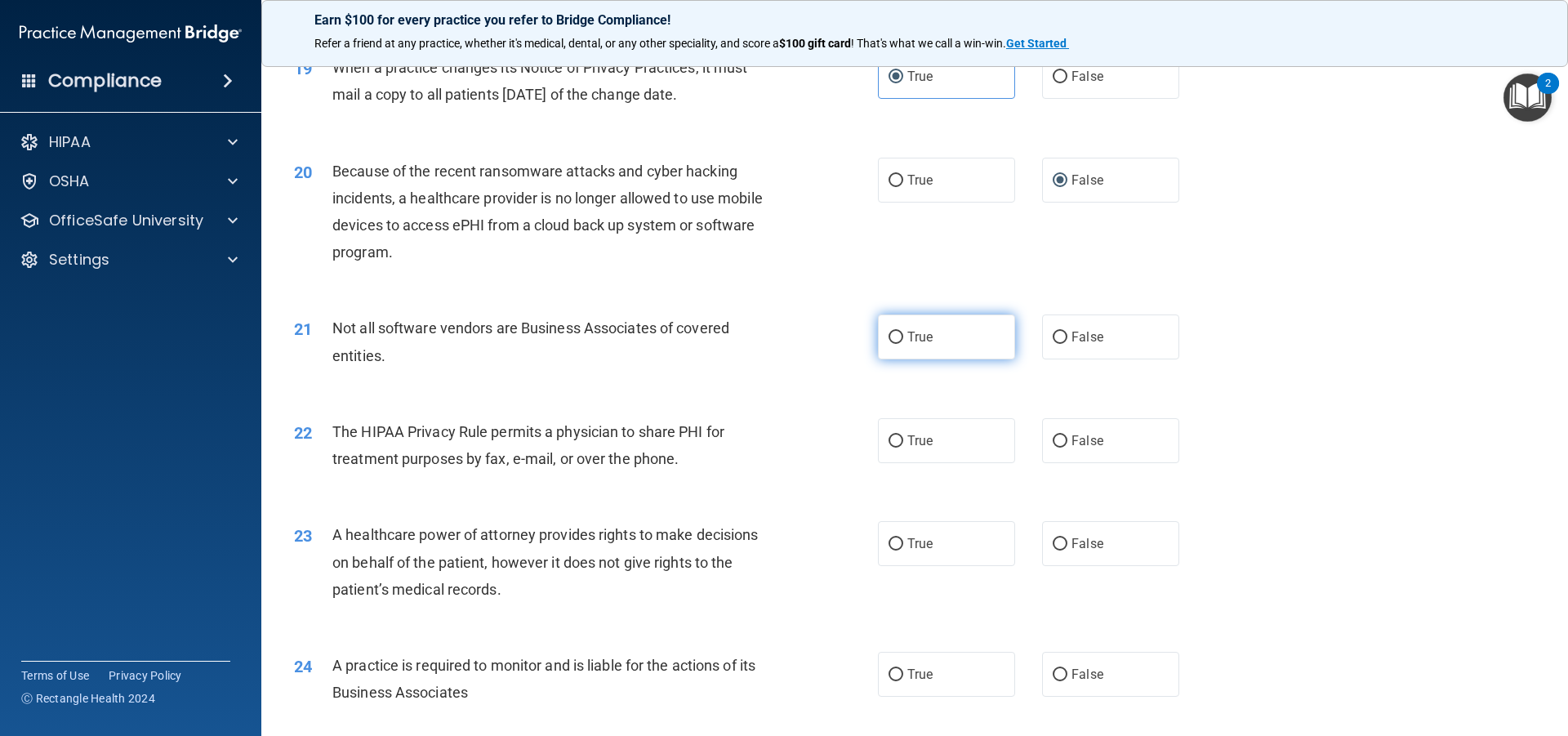
click at [925, 330] on span "True" at bounding box center [920, 337] width 25 height 15
click at [904, 332] on input "True" at bounding box center [895, 338] width 14 height 13
radio input "true"
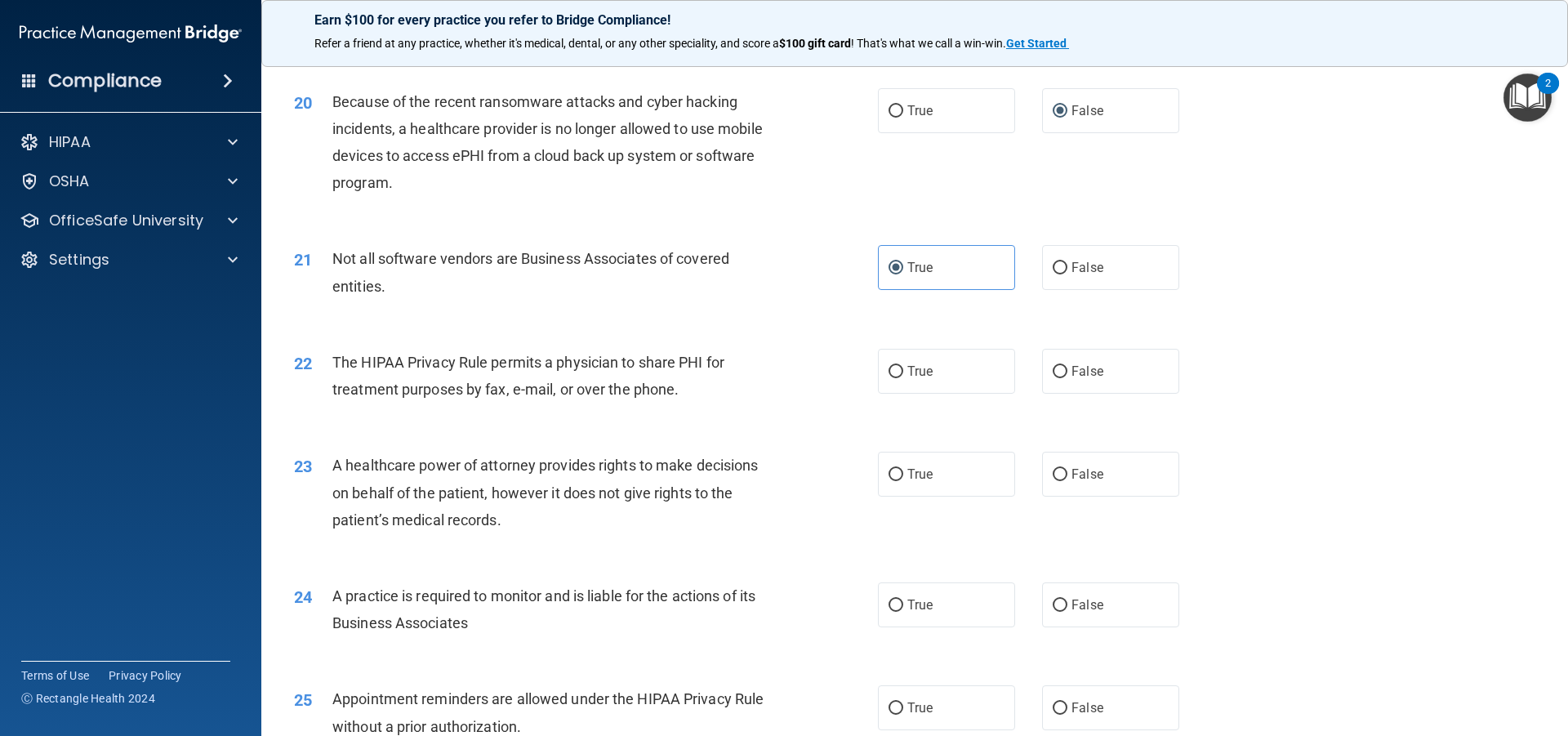
scroll to position [2449, 0]
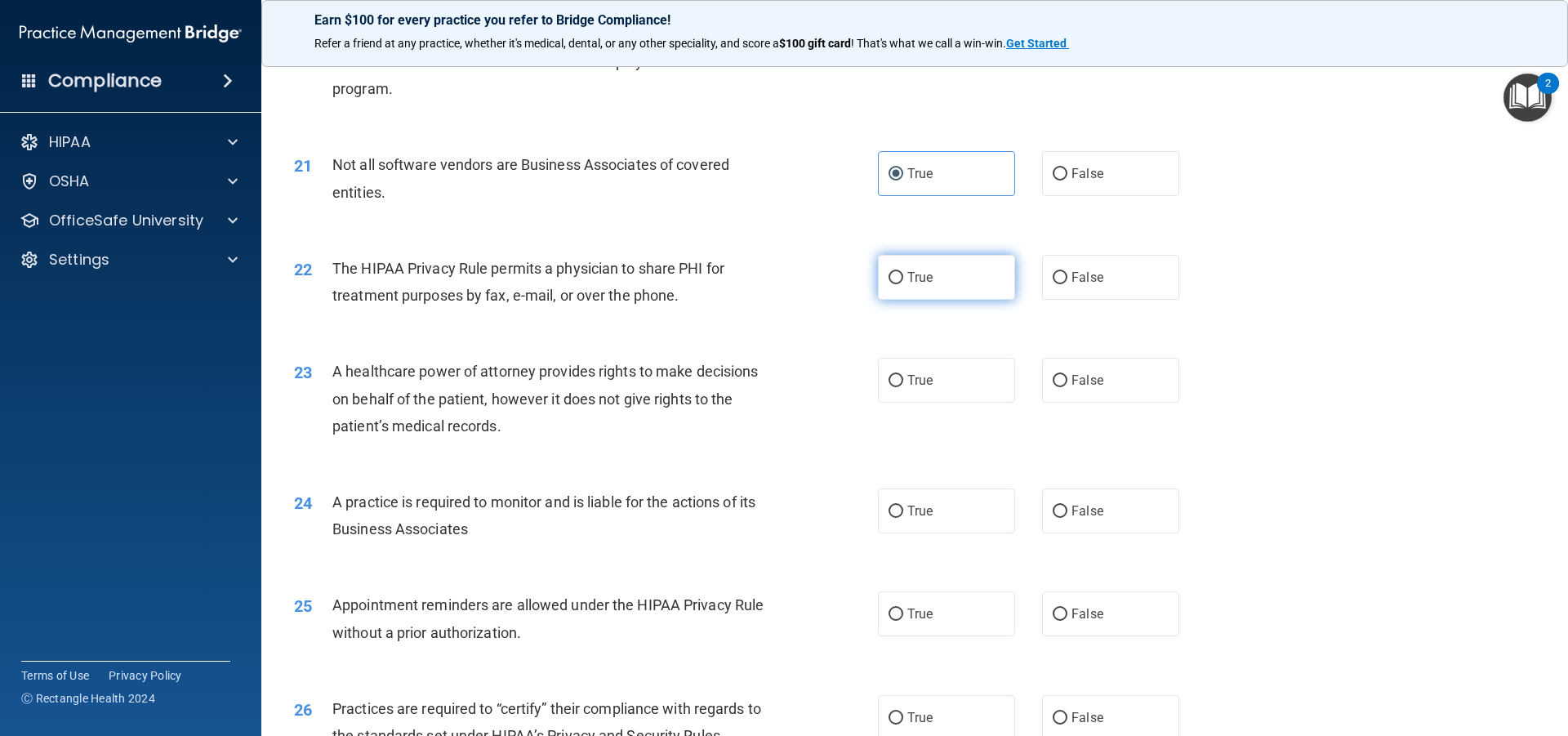
click at [926, 267] on label "True" at bounding box center [946, 277] width 138 height 45
click at [904, 272] on input "True" at bounding box center [895, 278] width 14 height 13
radio input "true"
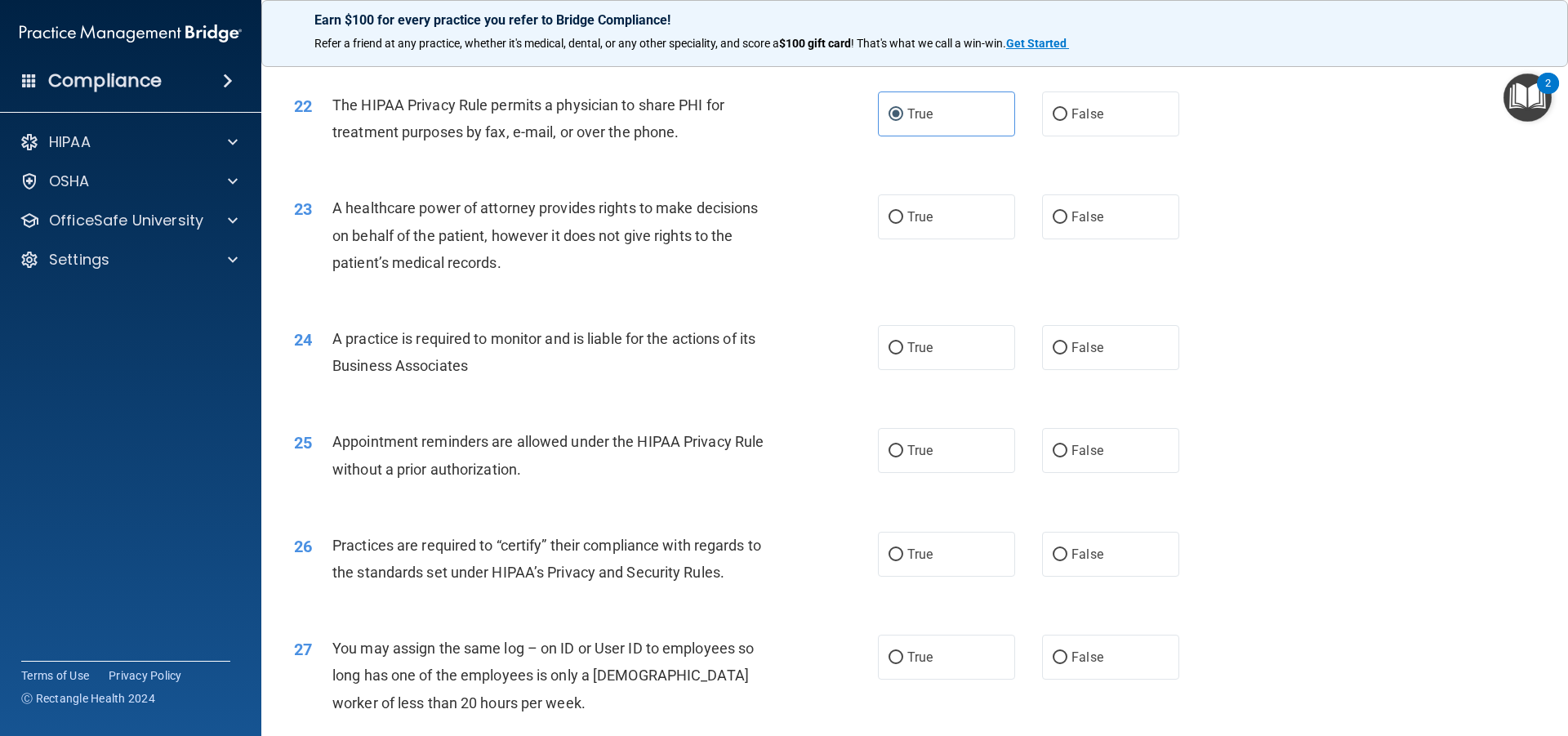
scroll to position [2695, 0]
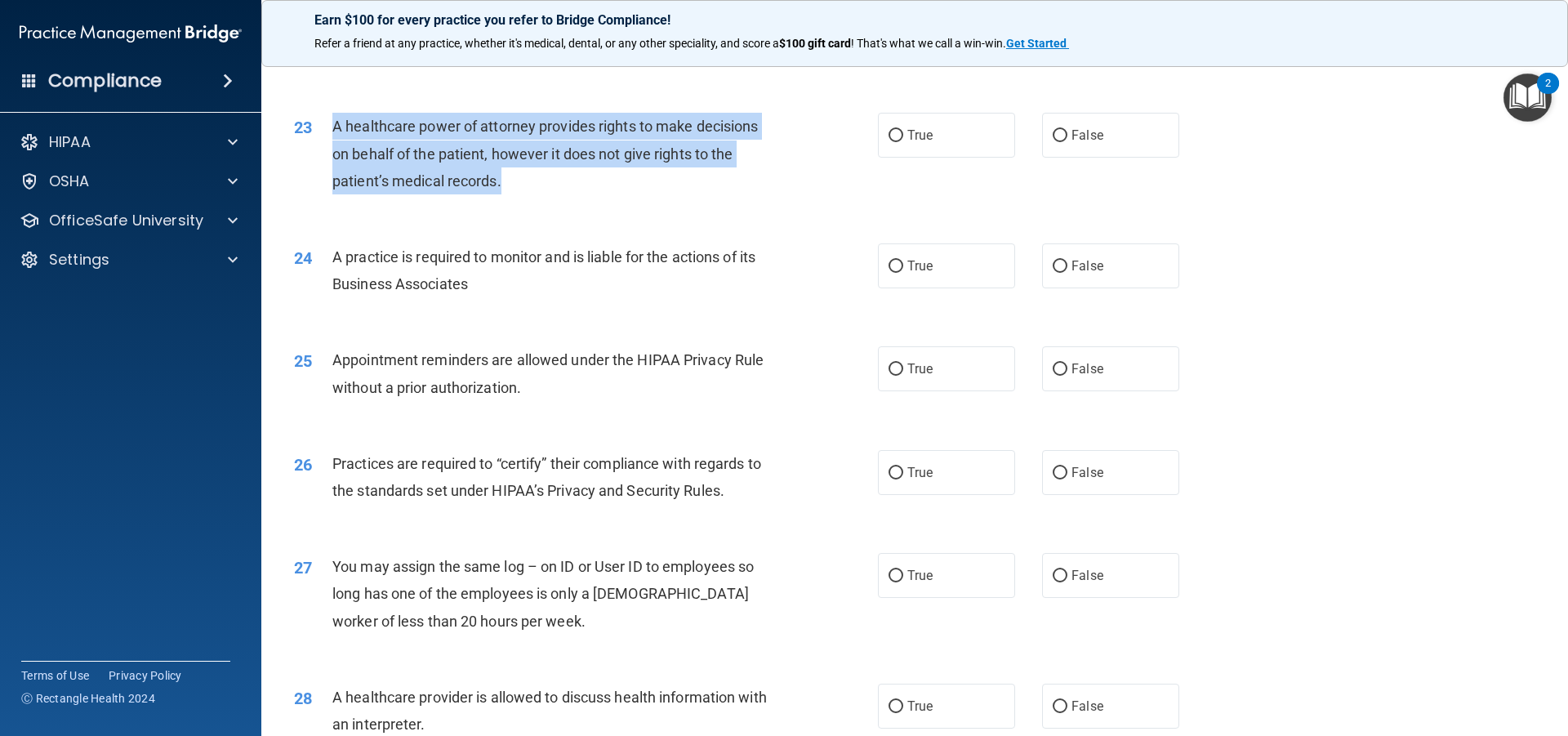
drag, startPoint x: 562, startPoint y: 184, endPoint x: 333, endPoint y: 122, distance: 237.2
click at [333, 122] on div "A healthcare power of attorney provides rights to make decisions on behalf of t…" at bounding box center [560, 153] width 456 height 82
click at [668, 185] on div "A healthcare power of attorney provides rights to make decisions on behalf of t…" at bounding box center [560, 153] width 456 height 82
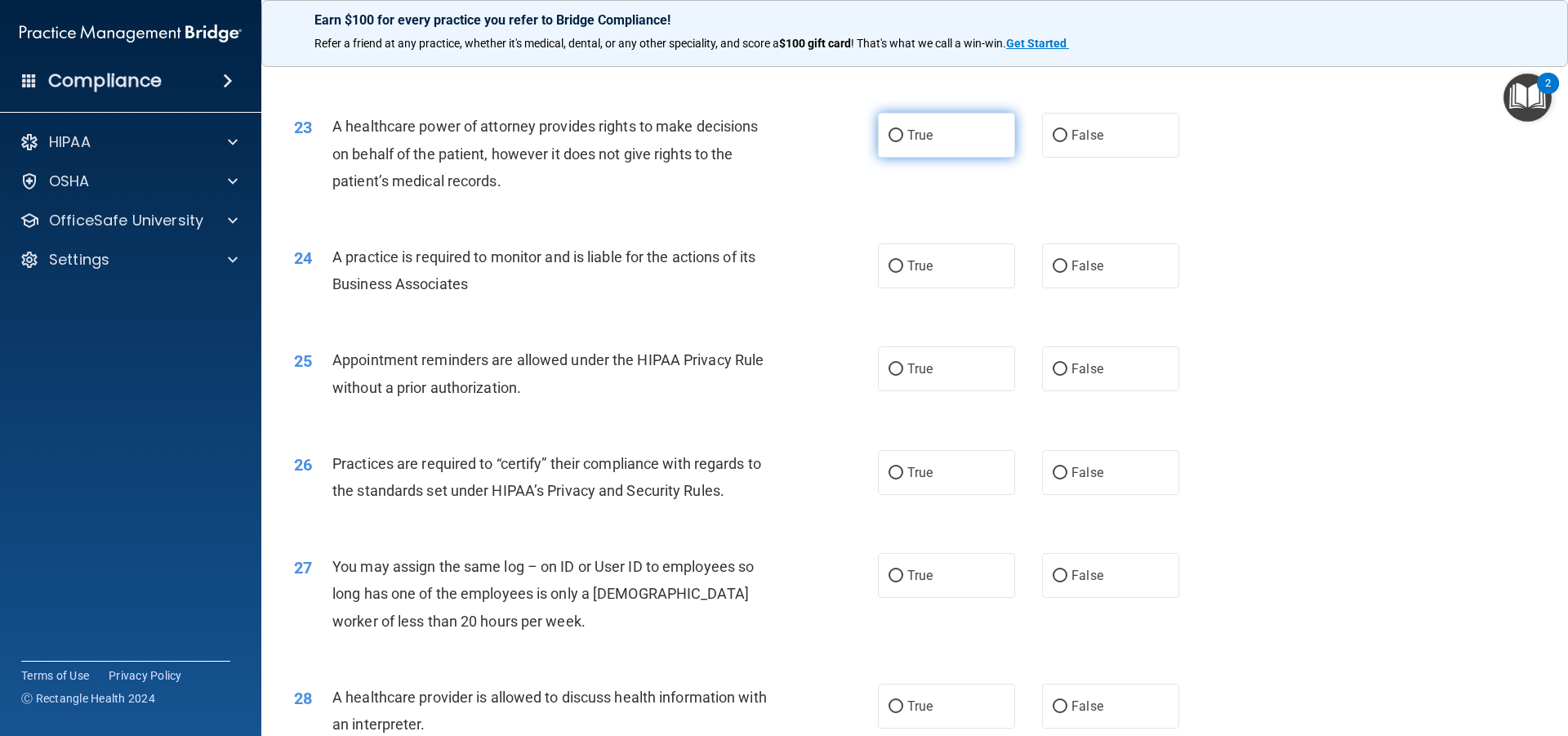
click at [929, 125] on label "True" at bounding box center [946, 135] width 138 height 45
click at [904, 130] on input "True" at bounding box center [895, 136] width 14 height 13
radio input "true"
click at [885, 276] on label "True" at bounding box center [946, 266] width 138 height 45
click at [888, 272] on input "True" at bounding box center [895, 266] width 14 height 13
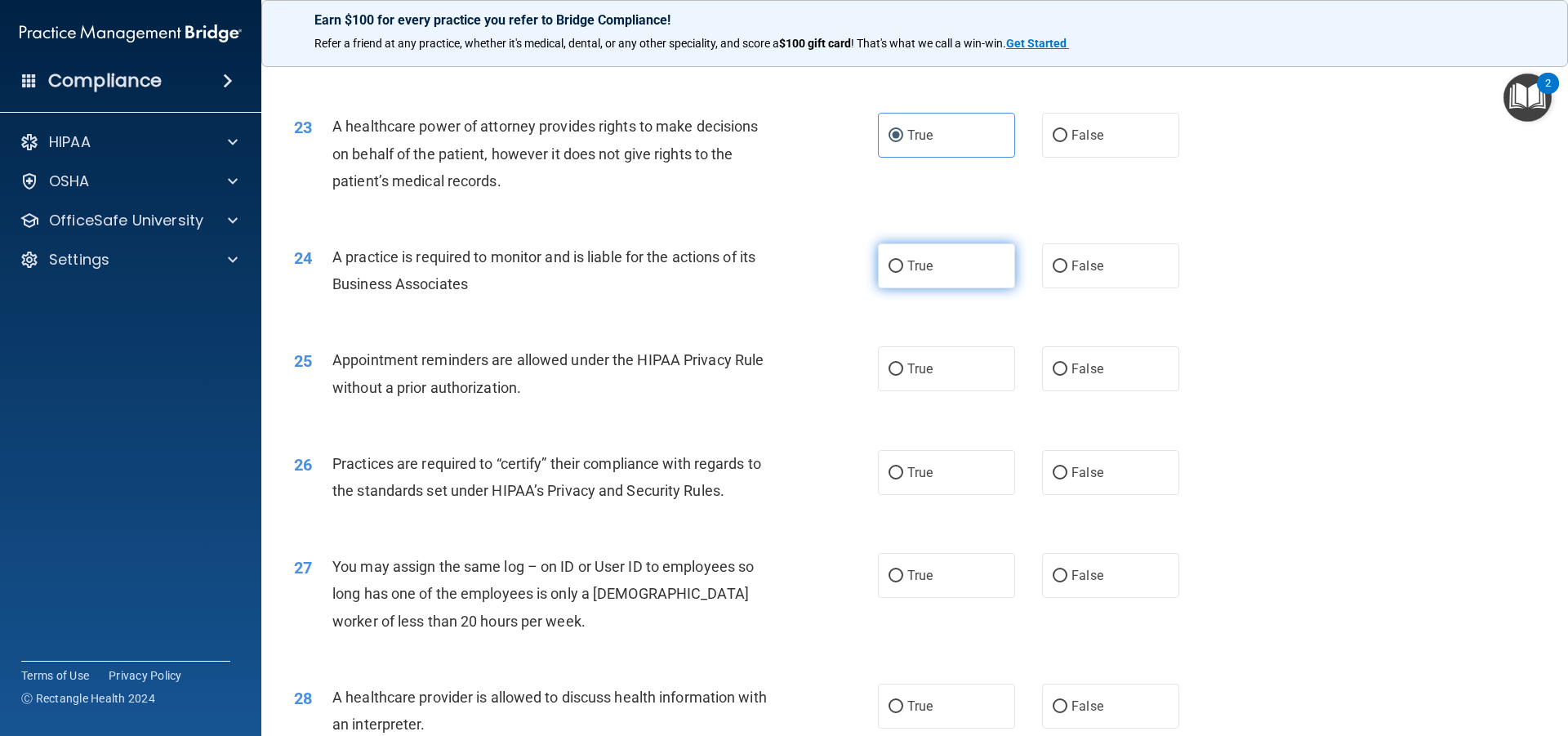
radio input "true"
click at [895, 369] on input "True" at bounding box center [895, 369] width 14 height 13
radio input "true"
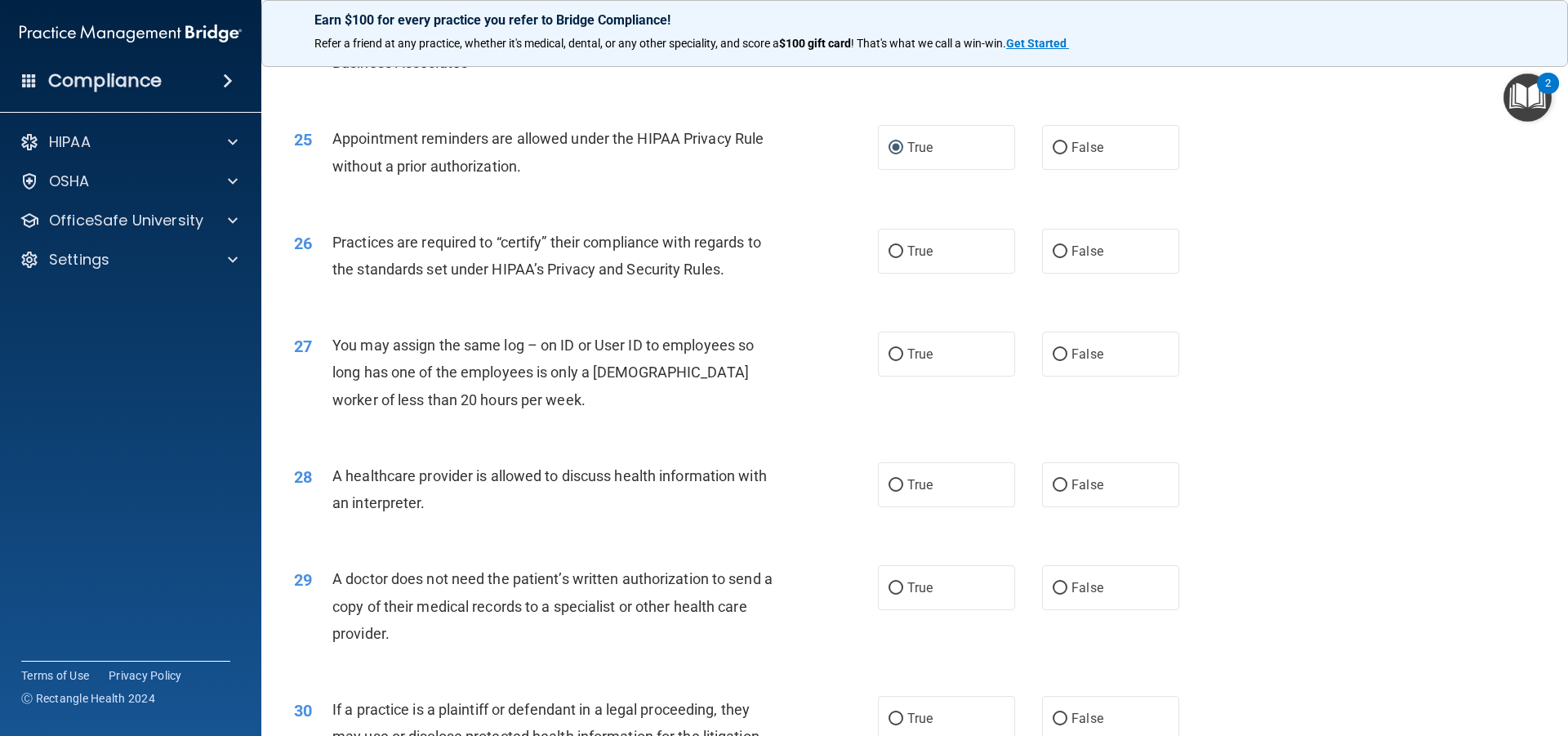
scroll to position [2939, 0]
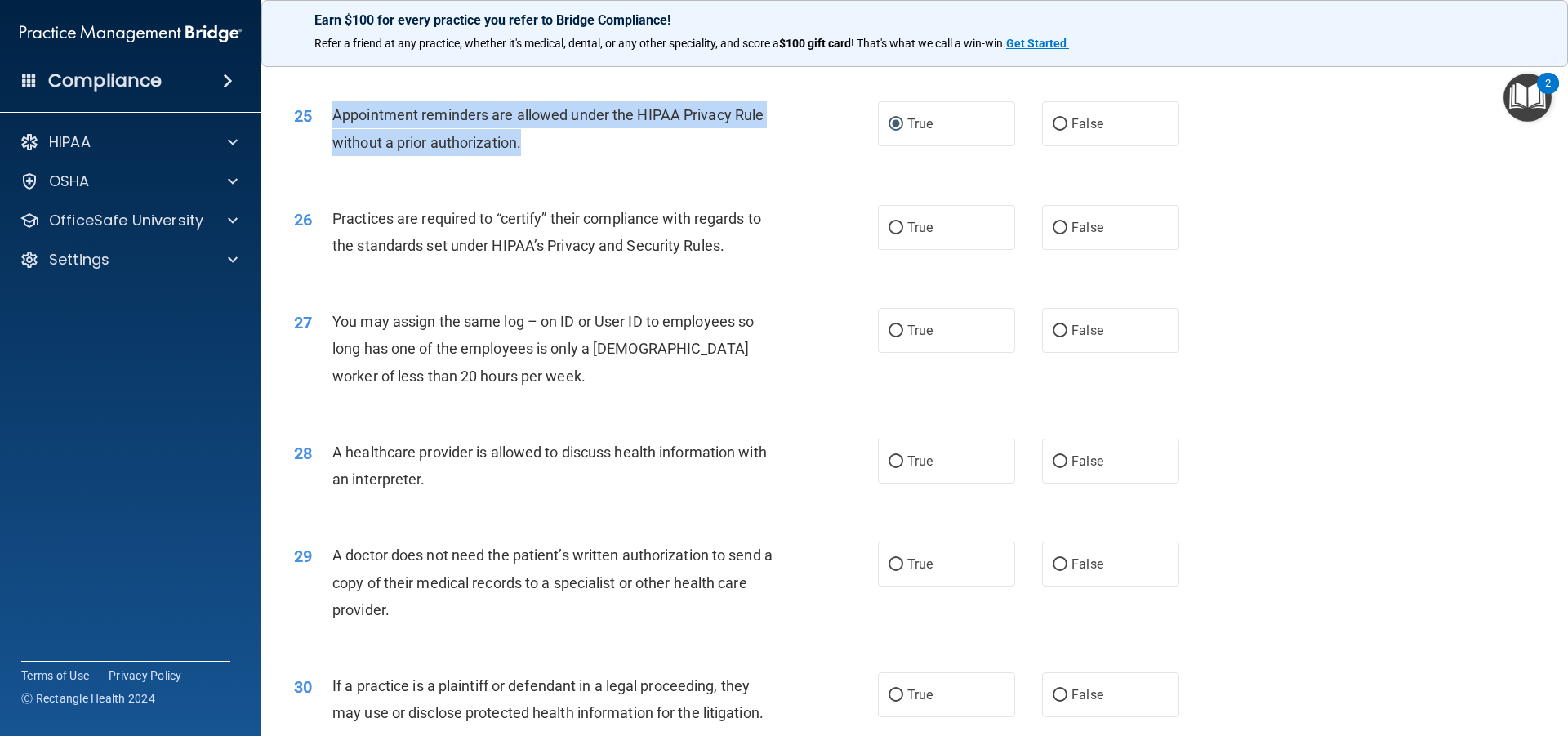
drag, startPoint x: 548, startPoint y: 134, endPoint x: 333, endPoint y: 113, distance: 216.0
click at [333, 113] on div "Appointment reminders are allowed under the HIPAA Privacy Rule without a prior …" at bounding box center [560, 128] width 456 height 54
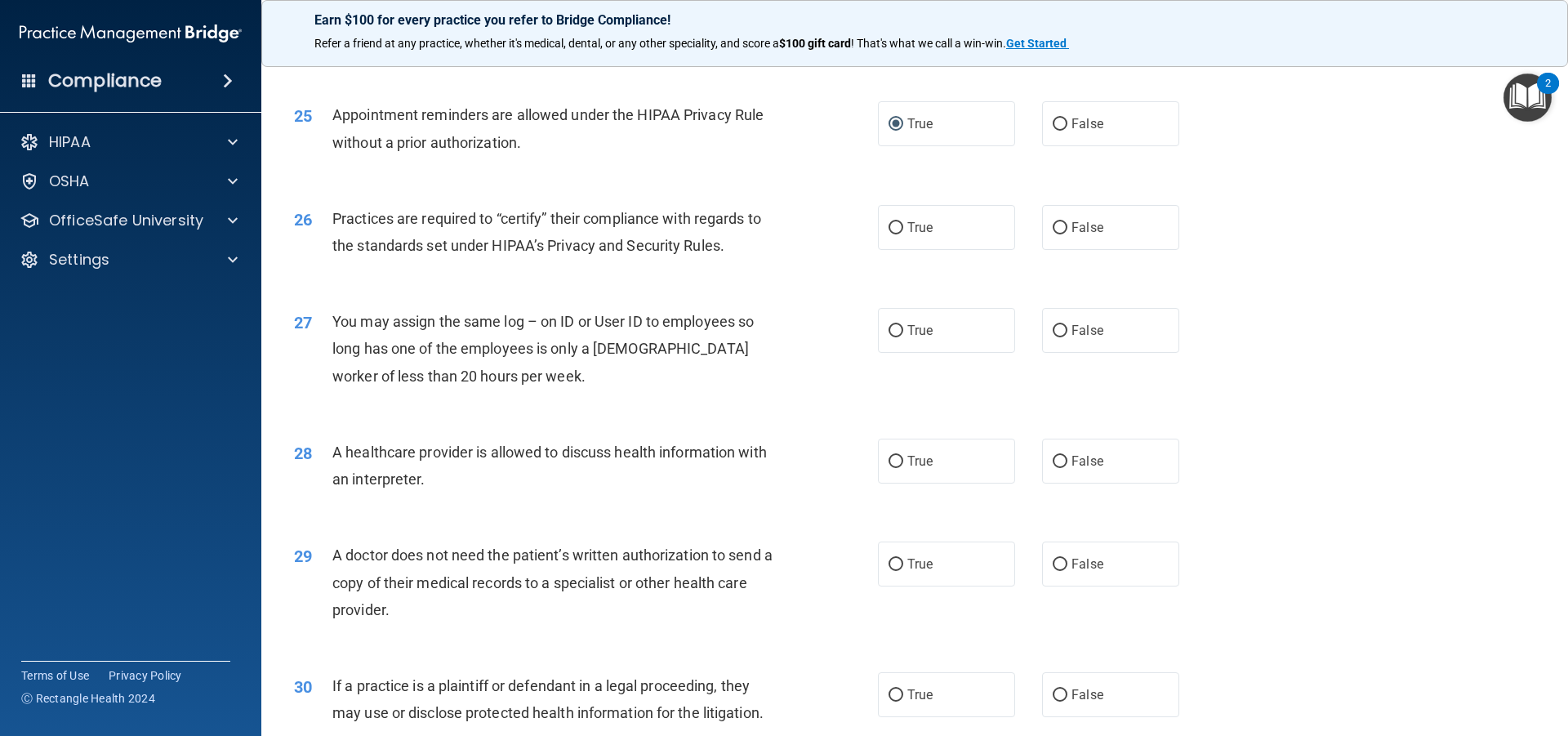
click at [533, 210] on span "Practices are required to “certify” their compliance with regards to the standa…" at bounding box center [547, 232] width 429 height 44
click at [931, 224] on label "True" at bounding box center [946, 227] width 138 height 45
click at [904, 224] on input "True" at bounding box center [895, 228] width 14 height 13
radio input "true"
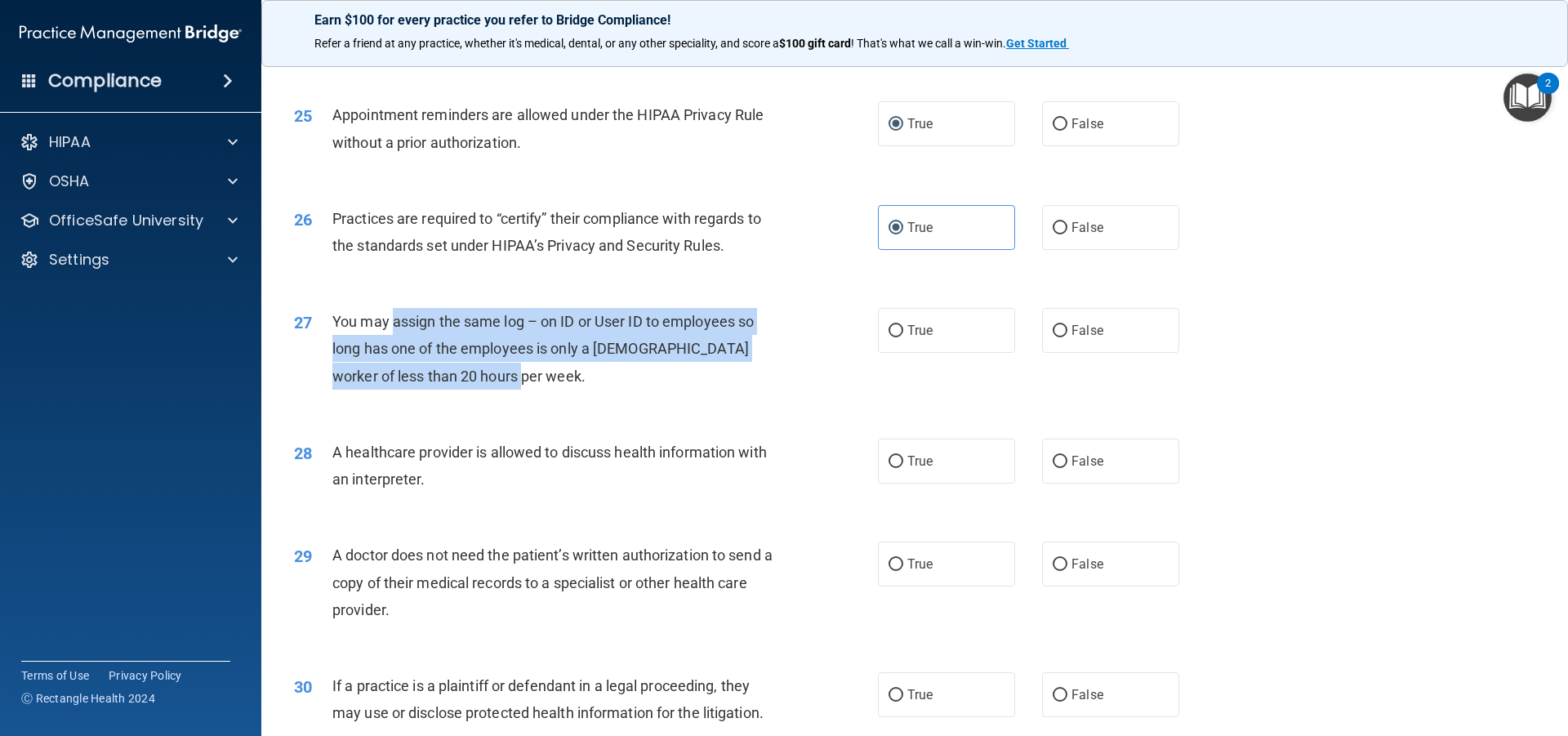
drag, startPoint x: 510, startPoint y: 375, endPoint x: 394, endPoint y: 321, distance: 128.0
click at [394, 321] on div "You may assign the same log – on ID or User ID to employees so long has one of …" at bounding box center [560, 348] width 456 height 82
click at [508, 362] on div "You may assign the same log – on ID or User ID to employees so long has one of …" at bounding box center [560, 348] width 456 height 82
drag, startPoint x: 520, startPoint y: 374, endPoint x: 326, endPoint y: 325, distance: 200.1
click at [326, 325] on div "27 You may assign the same log – on ID or User ID to employees so long has one …" at bounding box center [586, 352] width 633 height 89
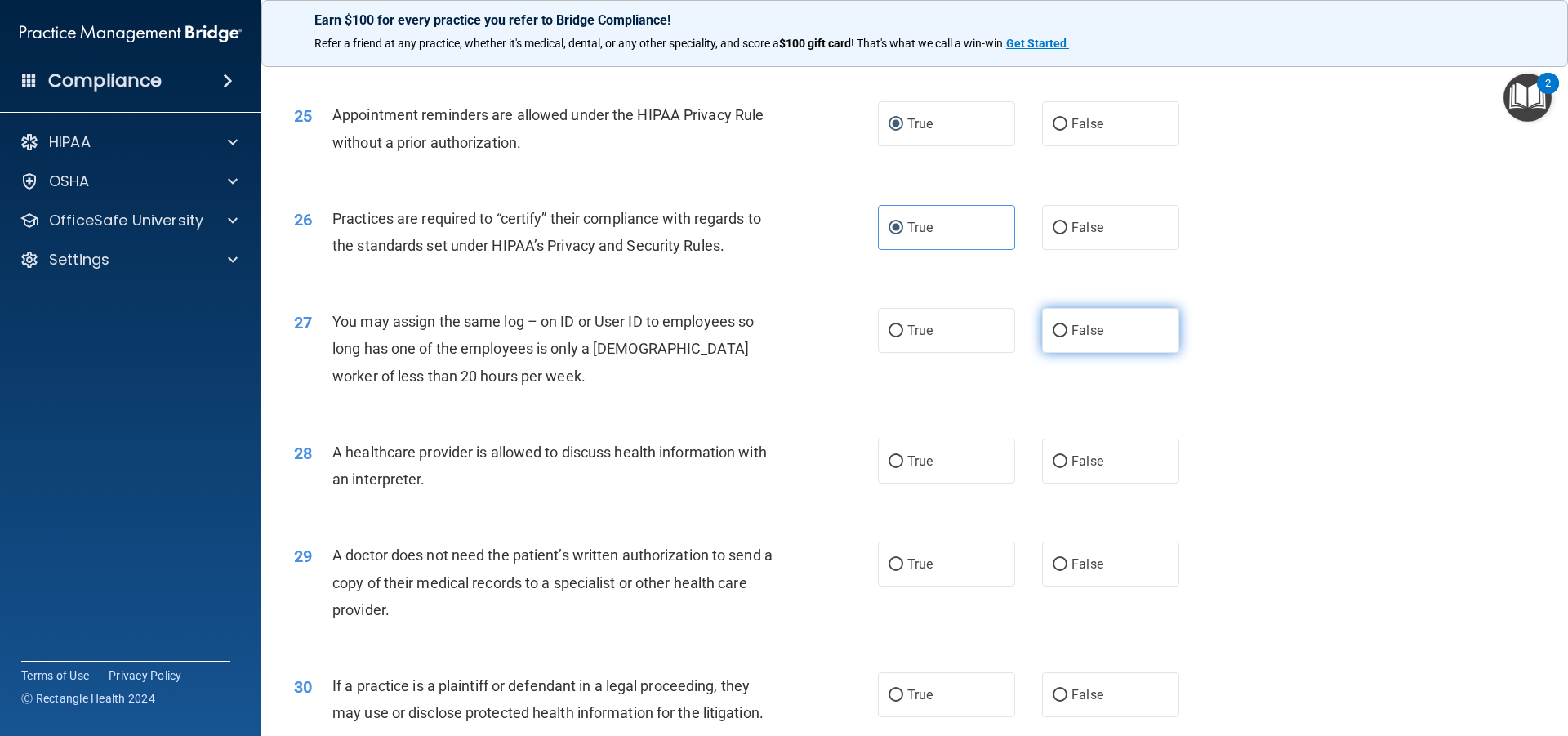
click at [1097, 332] on label "False" at bounding box center [1111, 330] width 138 height 45
click at [1067, 332] on input "False" at bounding box center [1060, 331] width 14 height 13
radio input "true"
click at [549, 444] on span "A healthcare provider is allowed to discuss health information with an interpre…" at bounding box center [549, 466] width 434 height 44
click at [908, 454] on span "True" at bounding box center [920, 461] width 25 height 15
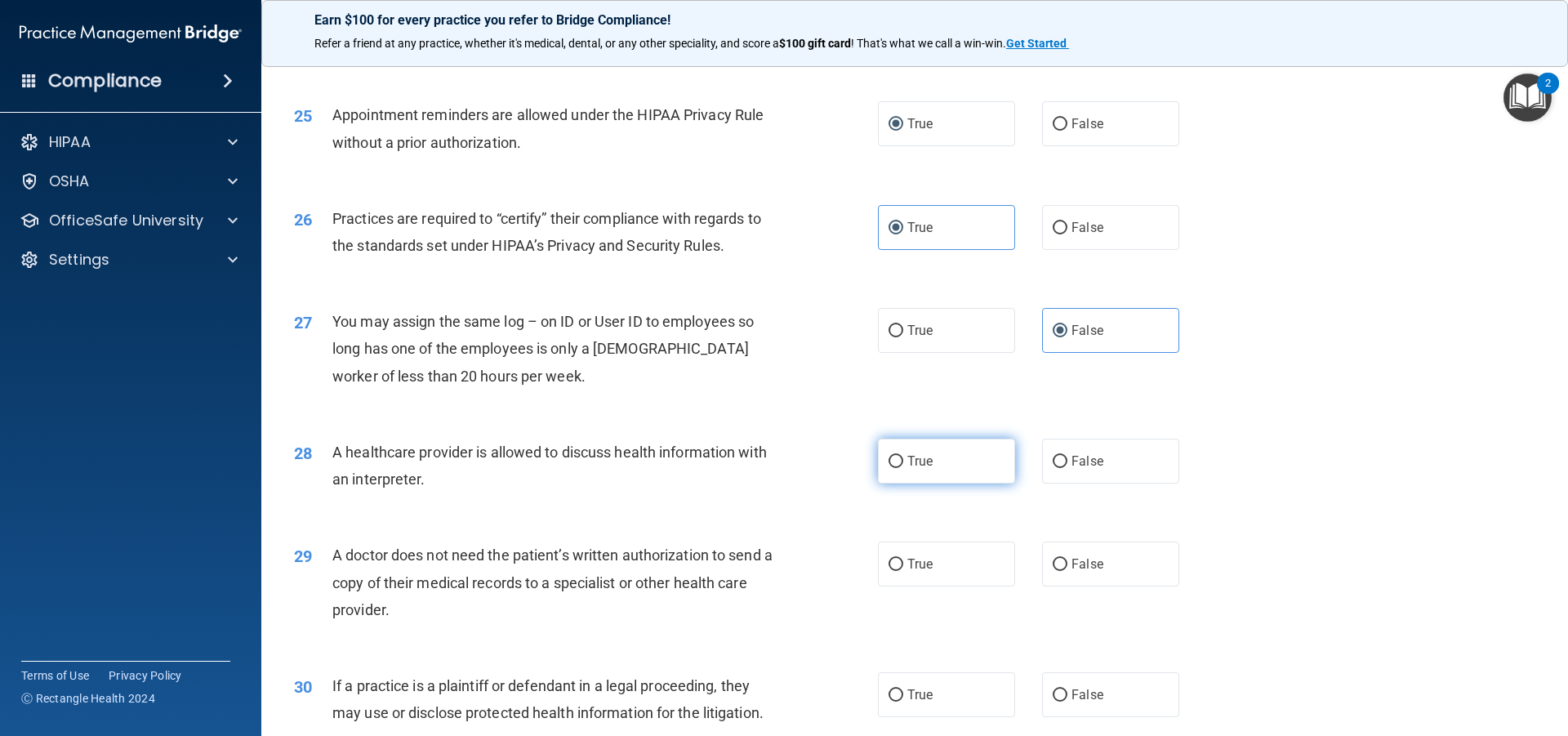
click at [904, 456] on input "True" at bounding box center [895, 462] width 14 height 13
radio input "true"
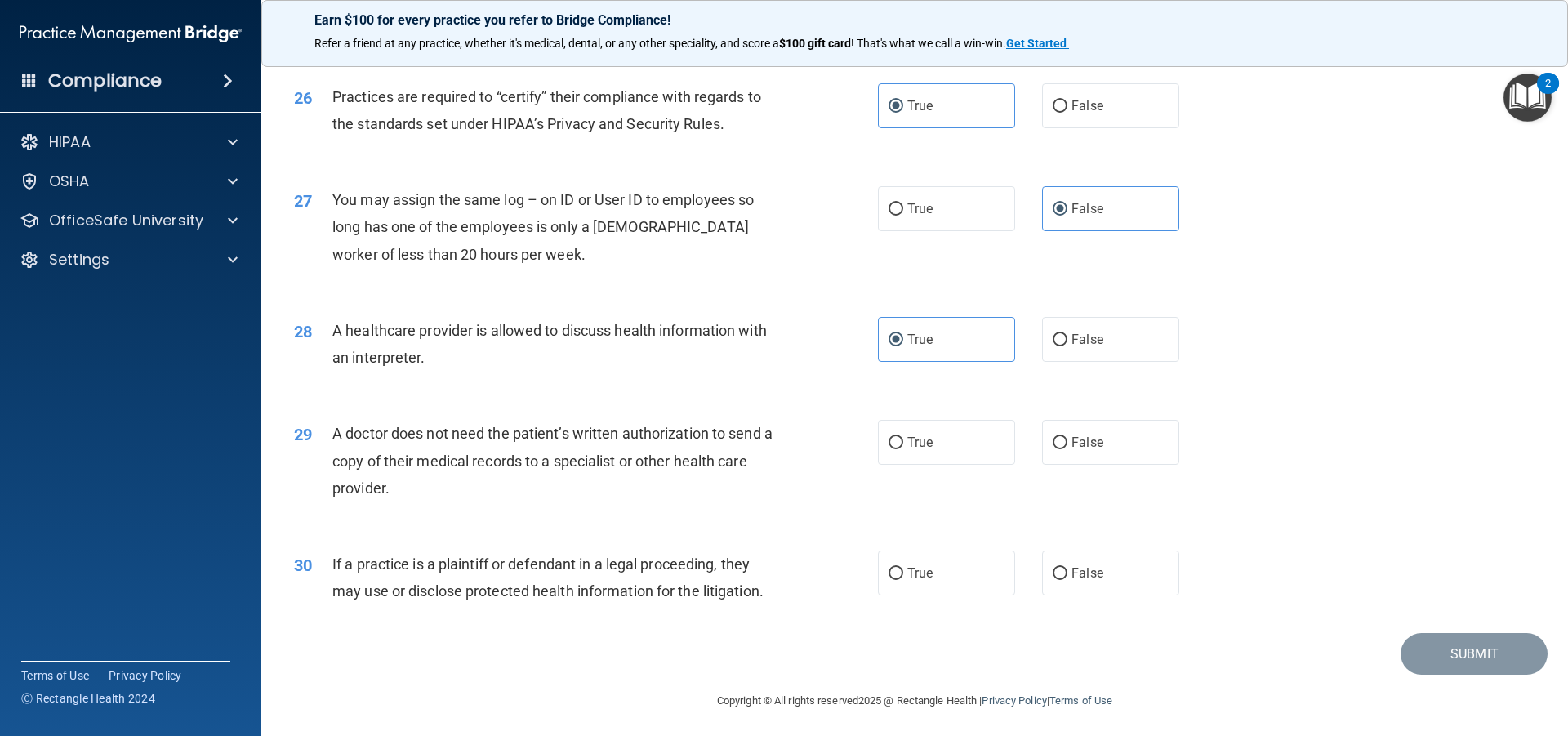
scroll to position [3065, 0]
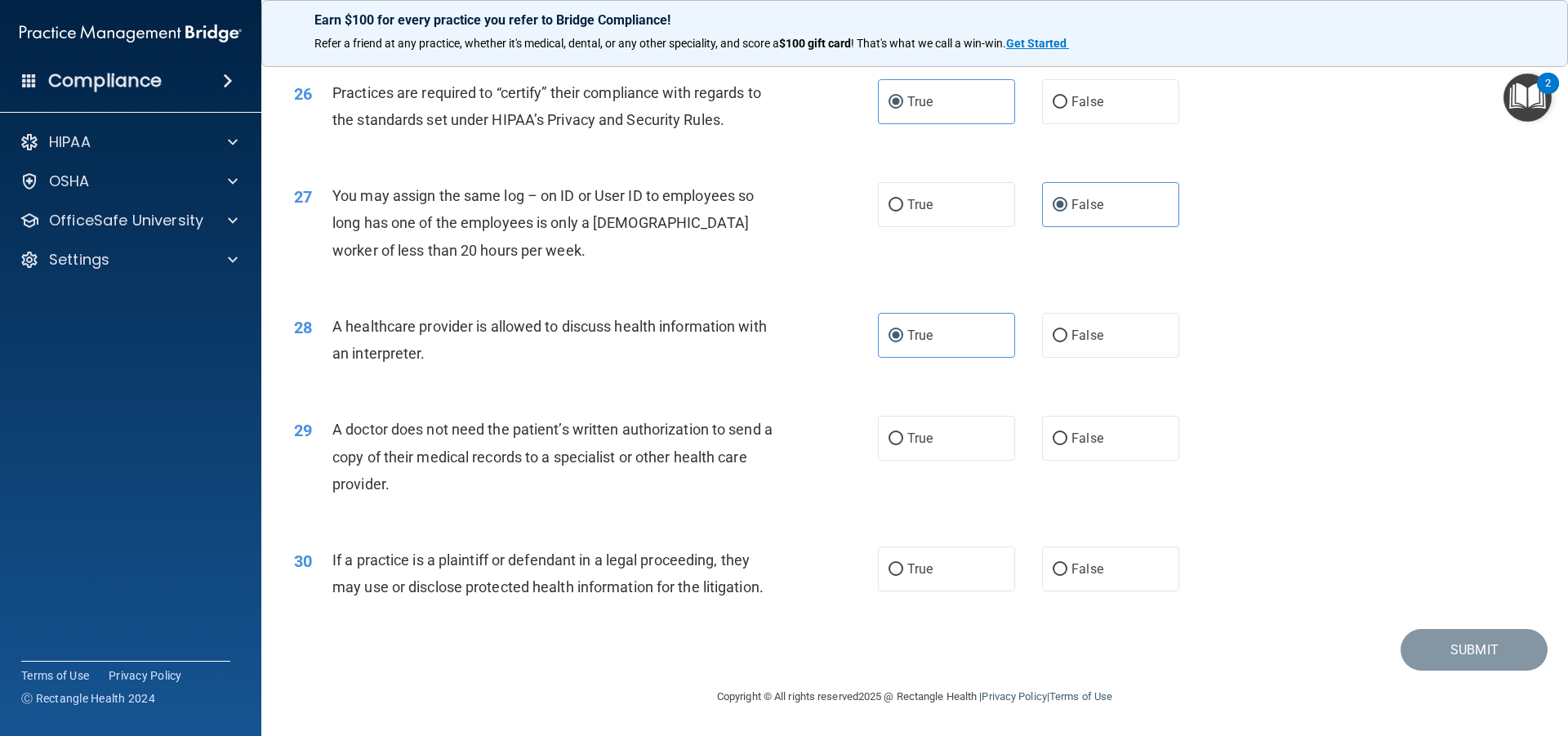
drag, startPoint x: 420, startPoint y: 494, endPoint x: 332, endPoint y: 426, distance: 111.2
click at [332, 426] on div "A doctor does not need the patient’s written authorization to send a copy of th…" at bounding box center [560, 456] width 456 height 82
click at [1071, 437] on span "False" at bounding box center [1087, 438] width 32 height 15
click at [1067, 437] on input "False" at bounding box center [1060, 439] width 14 height 13
radio input "true"
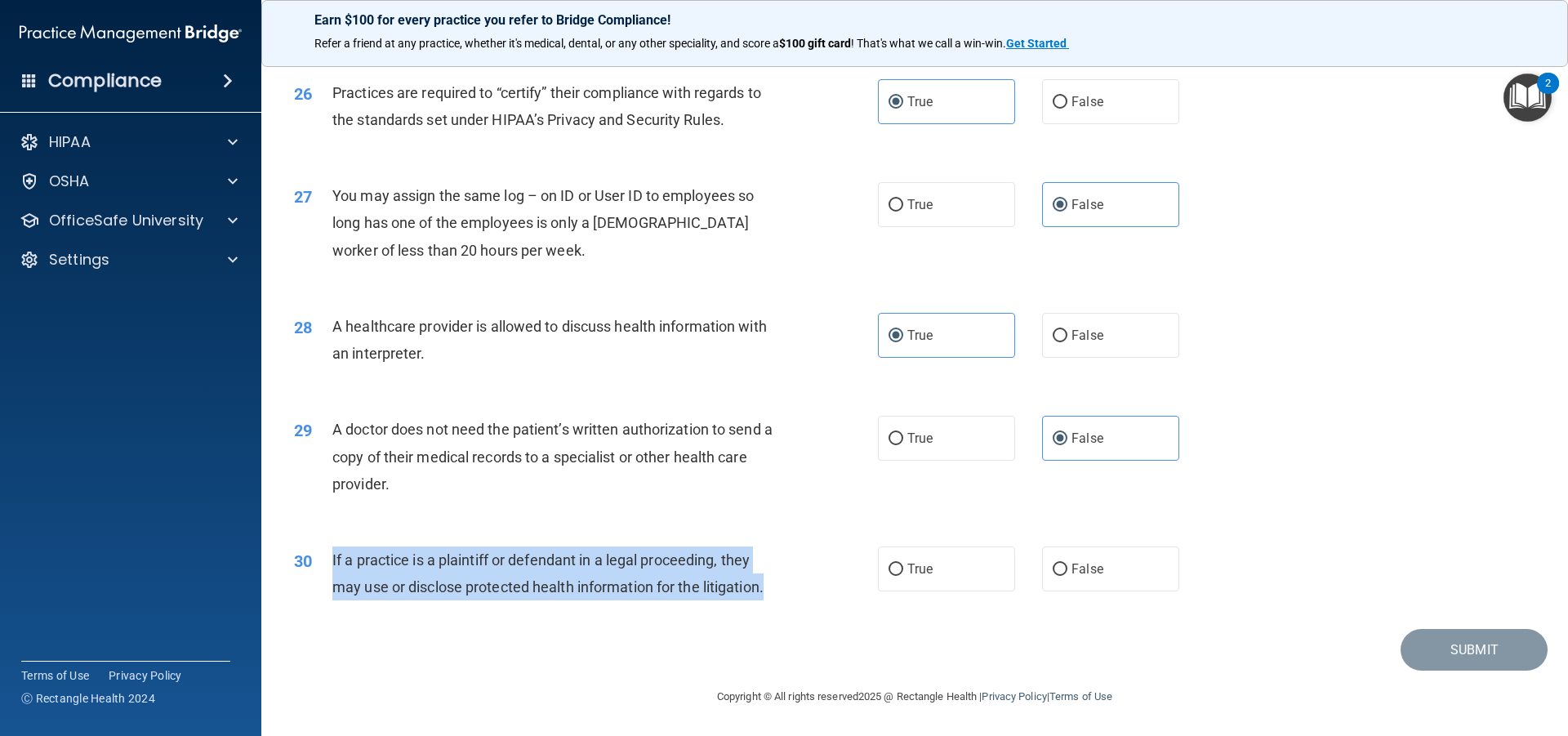
drag, startPoint x: 771, startPoint y: 586, endPoint x: 323, endPoint y: 558, distance: 448.9
click at [323, 558] on div "30 If a practice is a plaintiff or defendant in a legal proceeding, they may us…" at bounding box center [586, 577] width 633 height 62
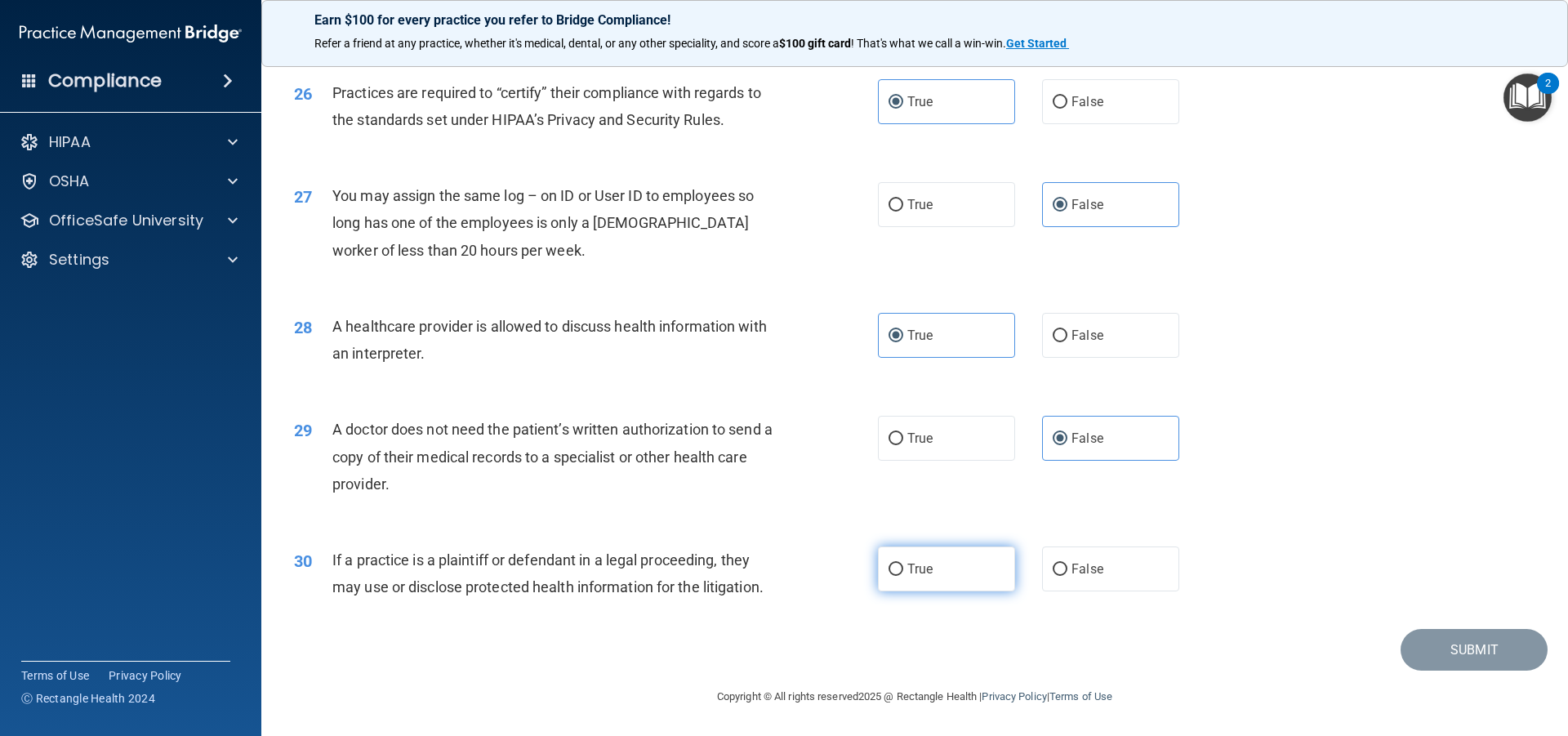
click at [940, 558] on label "True" at bounding box center [946, 569] width 138 height 45
click at [904, 564] on input "True" at bounding box center [895, 570] width 14 height 13
radio input "true"
click at [1429, 642] on button "Submit" at bounding box center [1474, 648] width 147 height 41
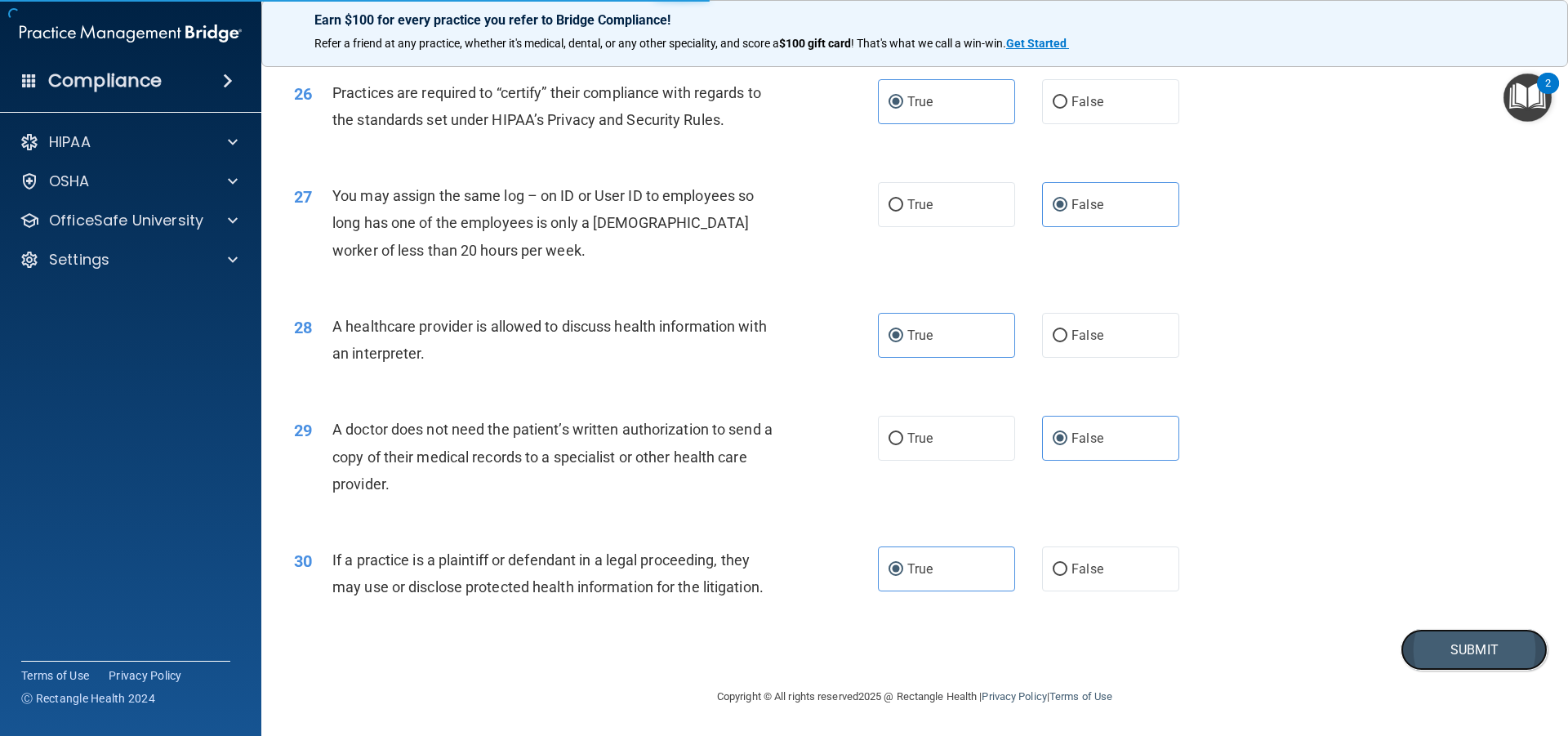
click at [1440, 644] on button "Submit" at bounding box center [1474, 648] width 147 height 41
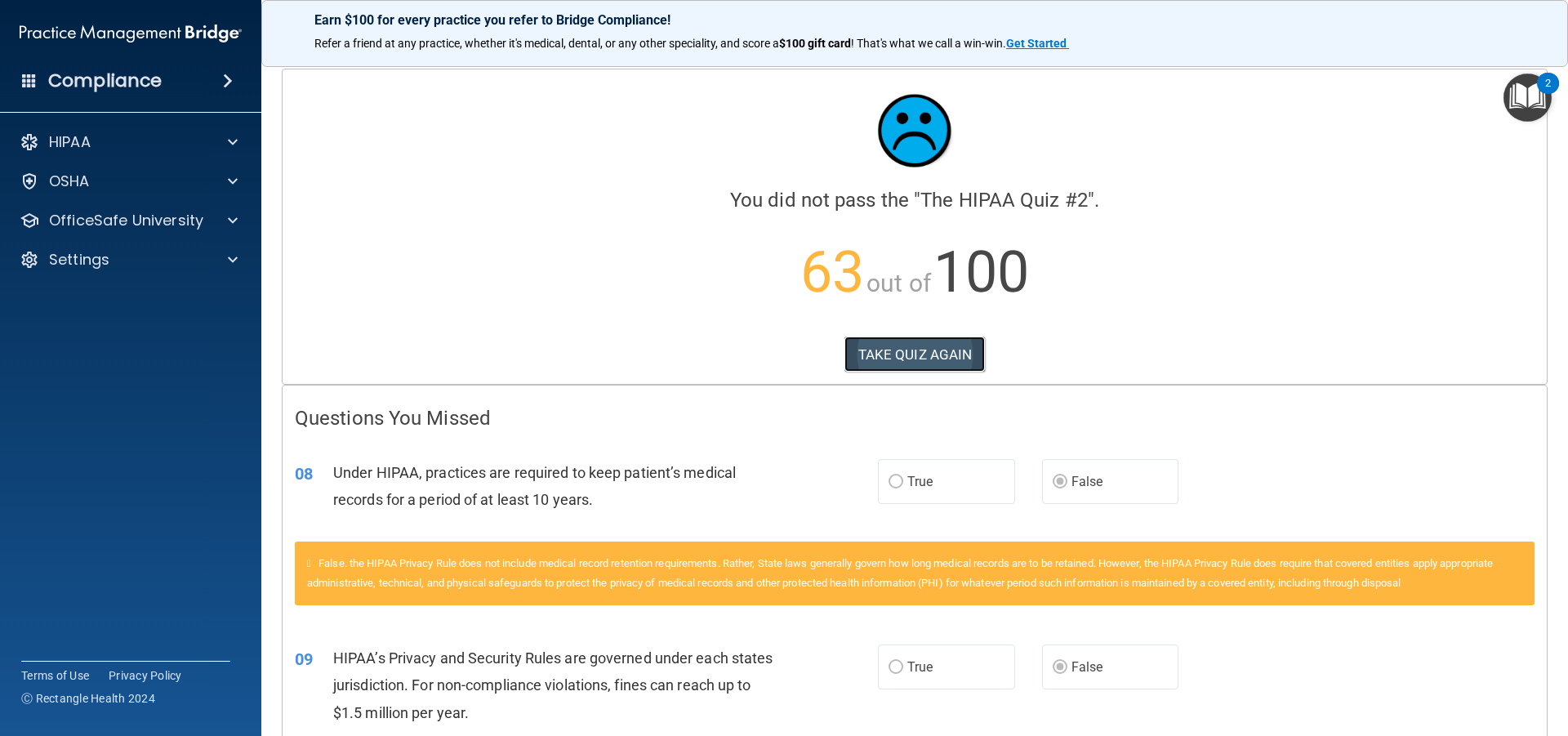
click at [910, 353] on button "TAKE QUIZ AGAIN" at bounding box center [915, 354] width 141 height 36
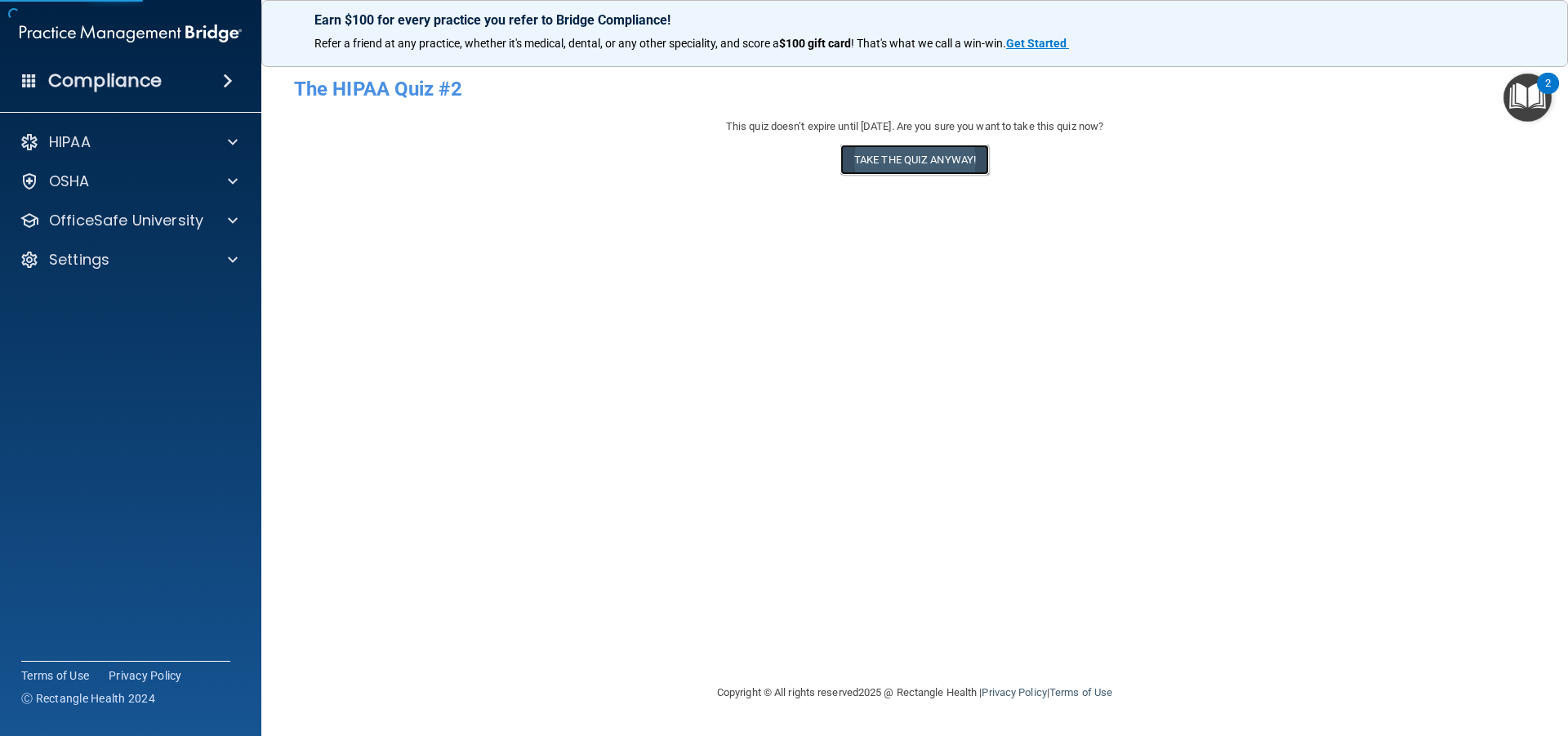
click at [876, 170] on button "Take the quiz anyway!" at bounding box center [914, 159] width 148 height 30
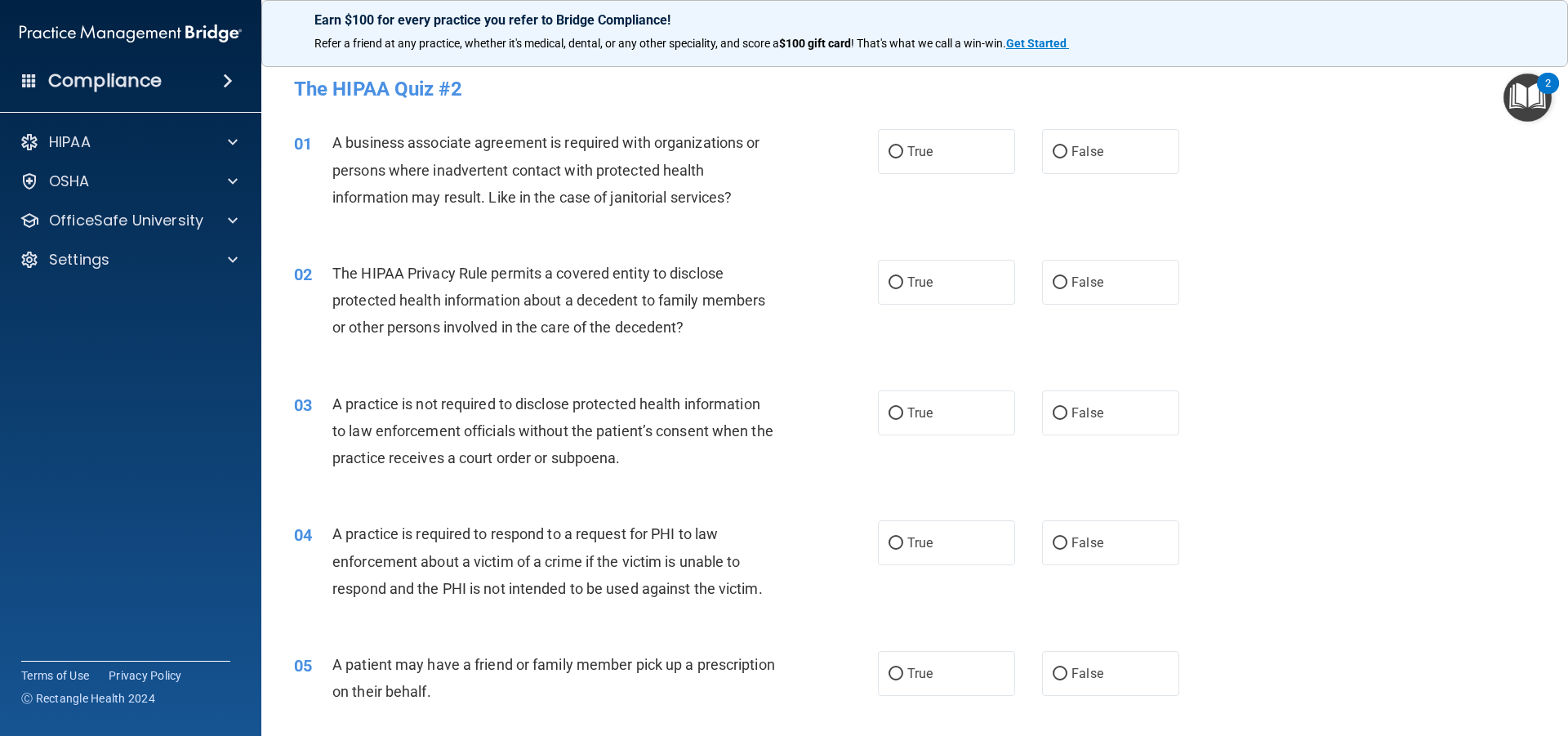
click at [751, 191] on div "A business associate agreement is required with organizations or persons where …" at bounding box center [560, 169] width 456 height 82
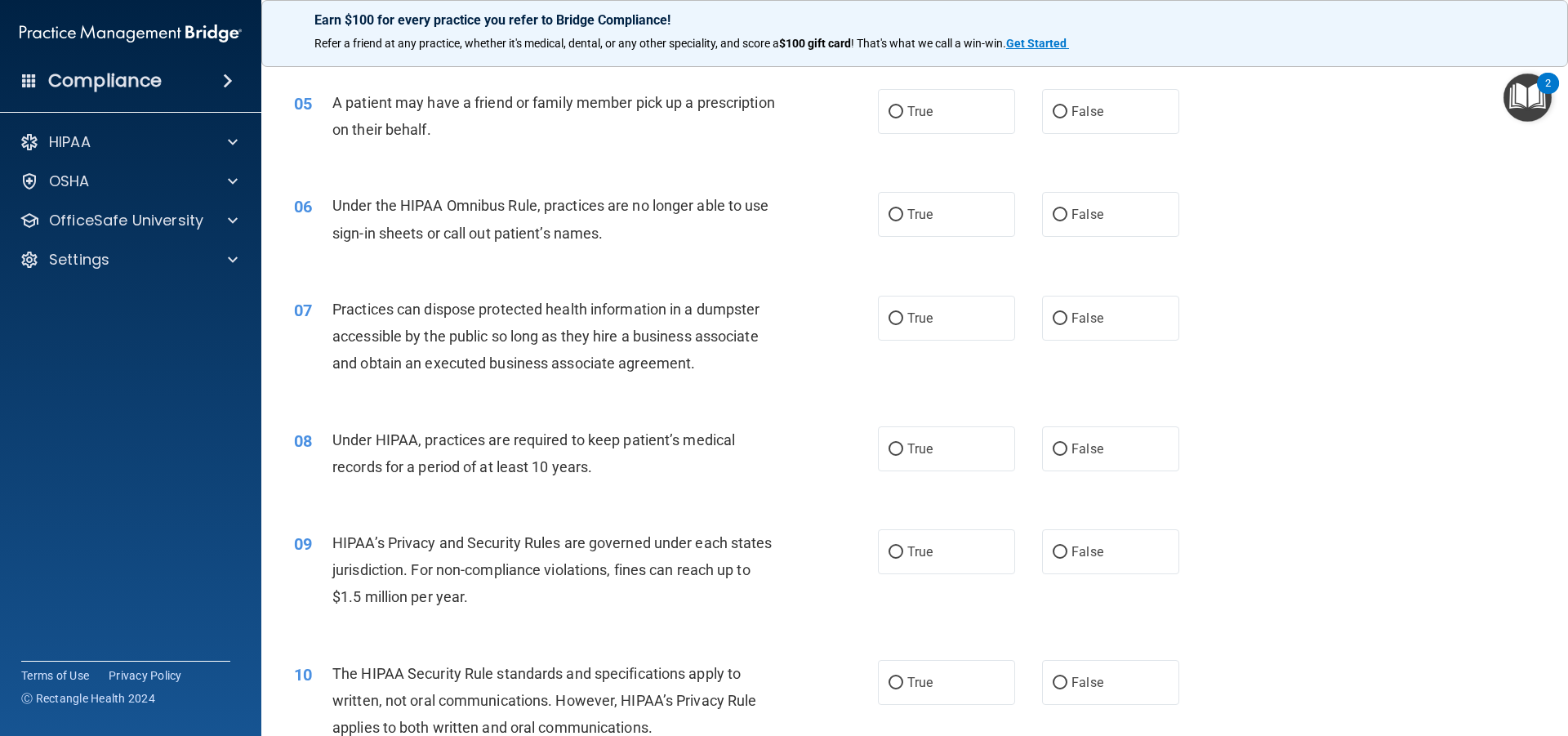
scroll to position [571, 0]
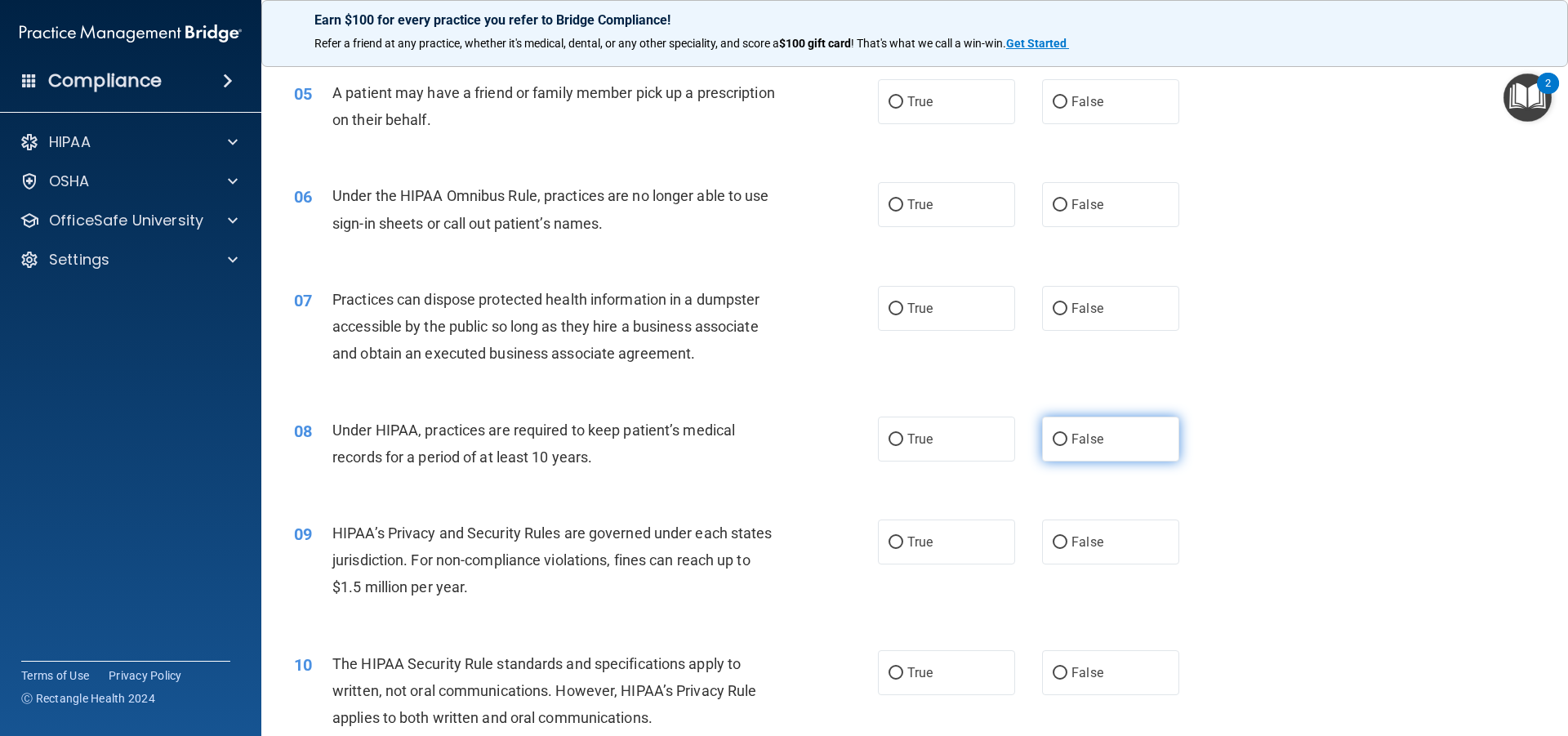
click at [1055, 434] on input "False" at bounding box center [1060, 440] width 14 height 13
radio input "true"
click at [1061, 543] on label "False" at bounding box center [1111, 542] width 138 height 45
click at [1061, 543] on input "False" at bounding box center [1060, 543] width 14 height 13
radio input "true"
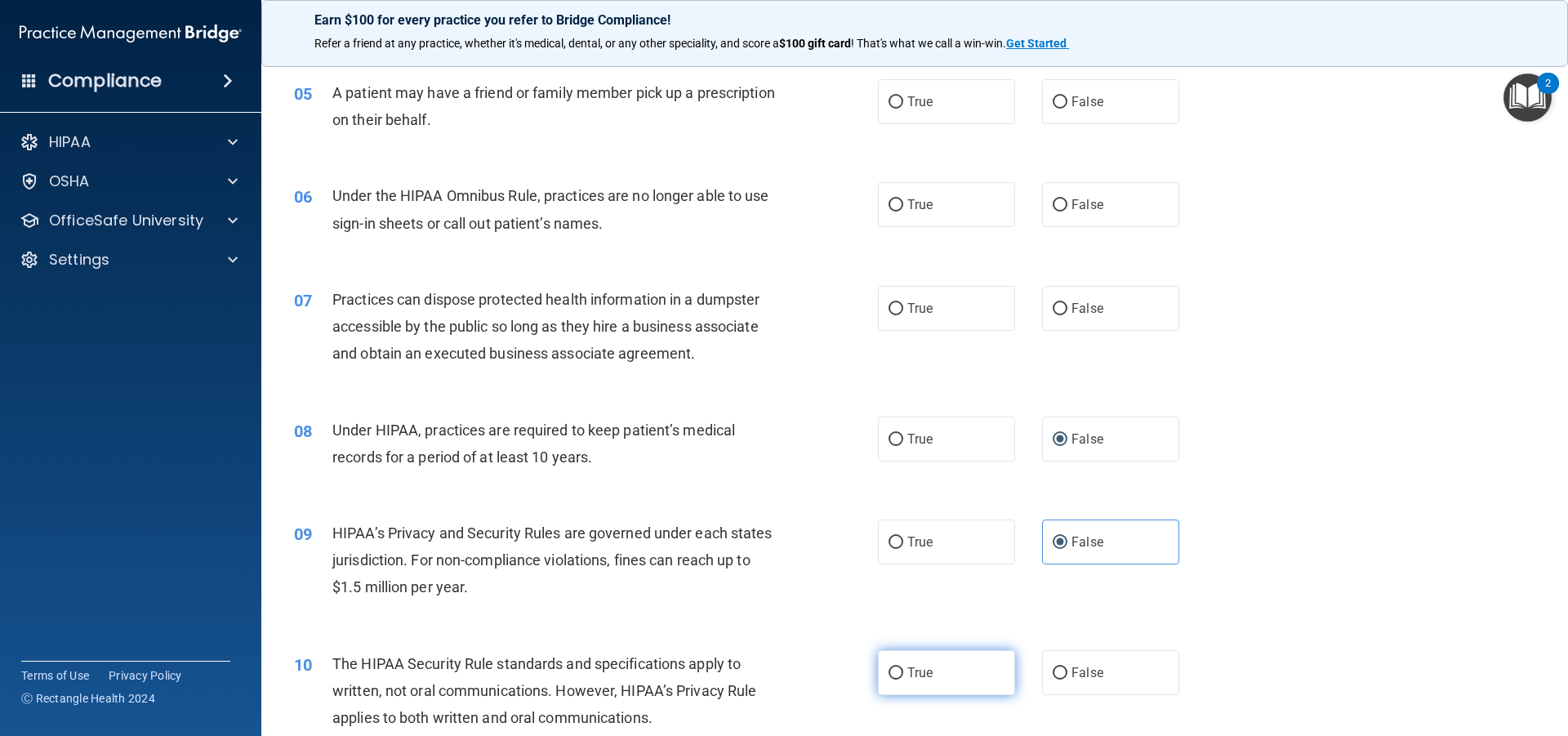
click at [918, 662] on label "True" at bounding box center [946, 673] width 138 height 45
click at [904, 667] on input "True" at bounding box center [895, 673] width 14 height 13
radio input "true"
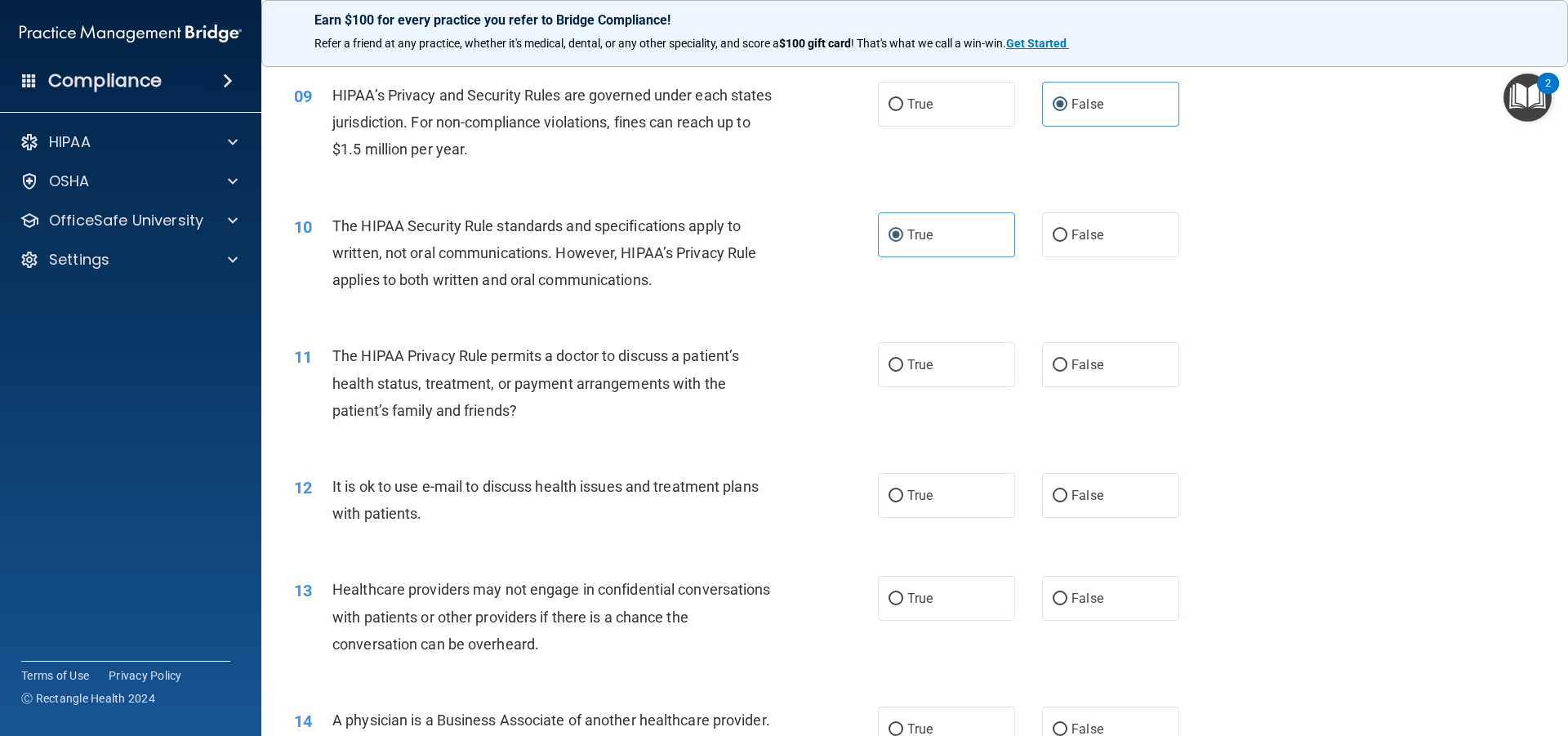
scroll to position [1061, 0]
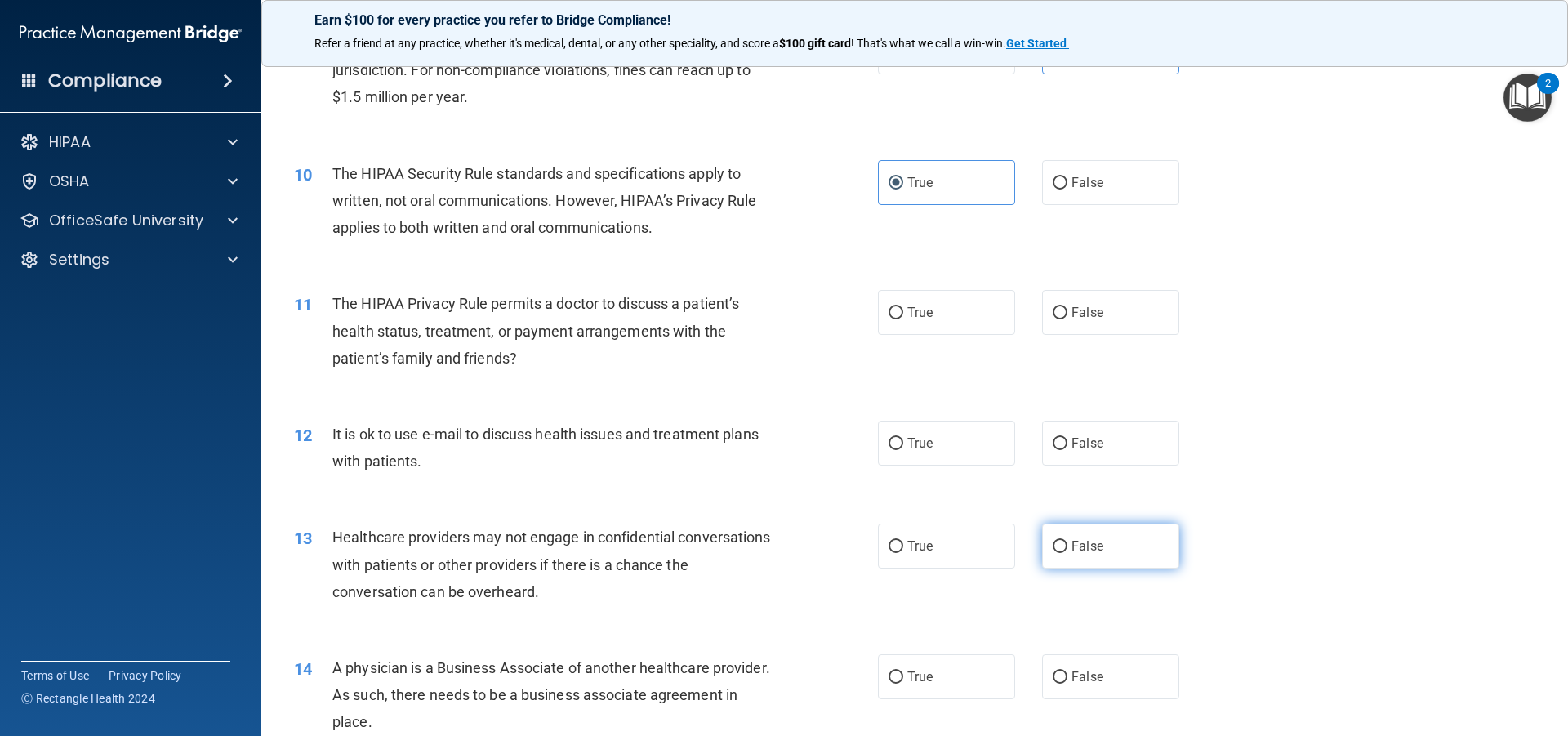
click at [1071, 540] on span "False" at bounding box center [1087, 546] width 32 height 15
click at [1066, 541] on input "False" at bounding box center [1060, 546] width 14 height 13
radio input "true"
click at [1062, 659] on label "False" at bounding box center [1111, 676] width 138 height 45
click at [1062, 672] on input "False" at bounding box center [1060, 677] width 14 height 13
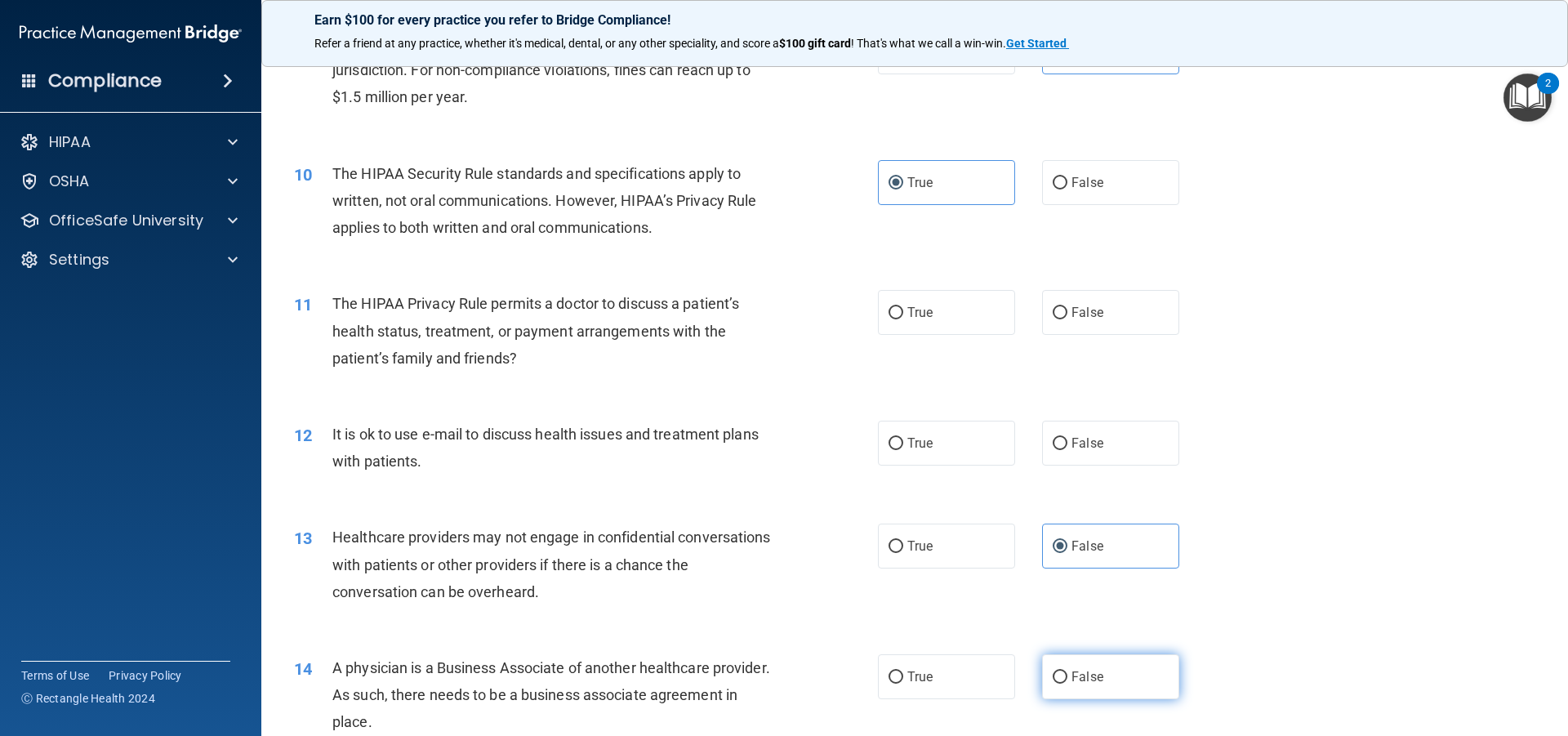
radio input "true"
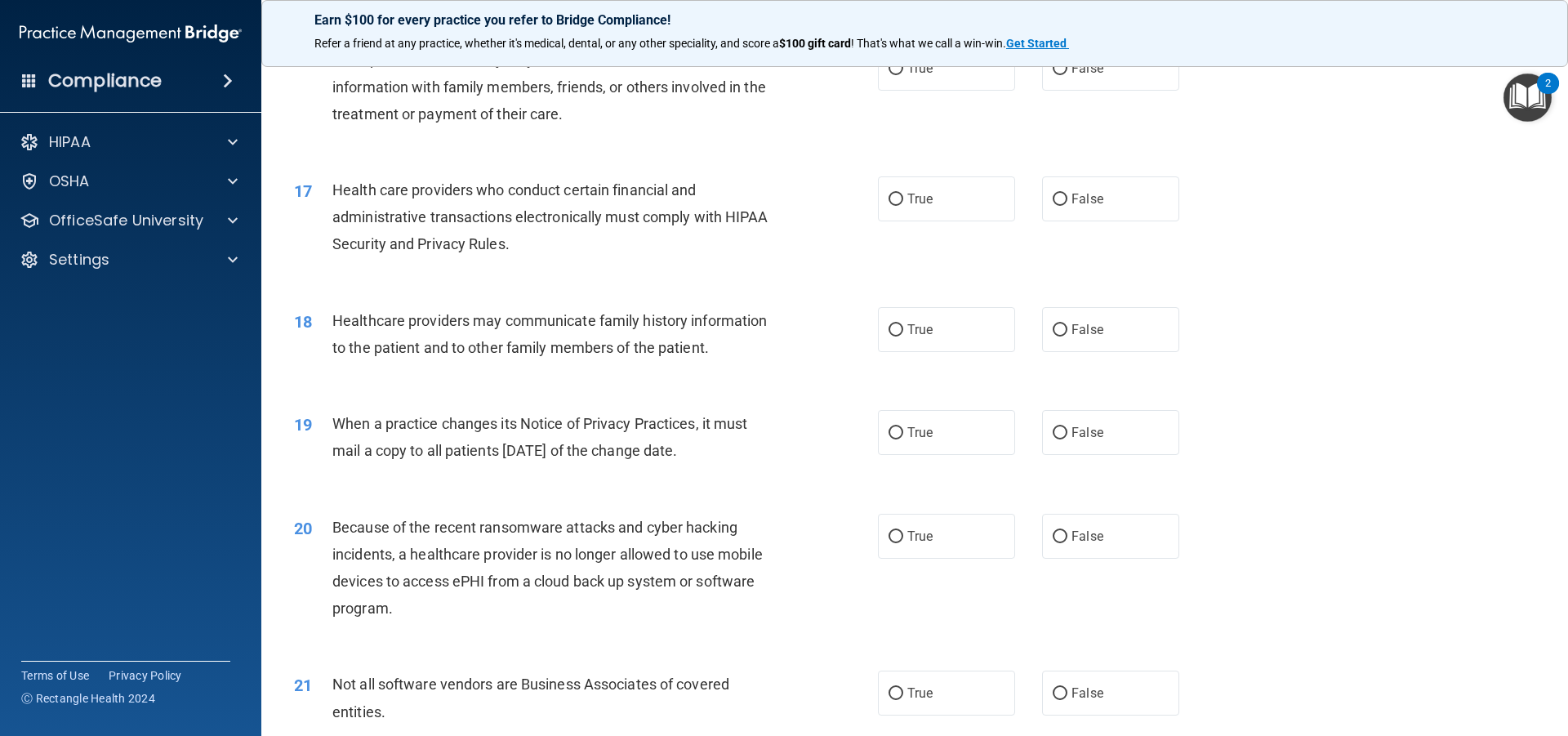
scroll to position [1960, 0]
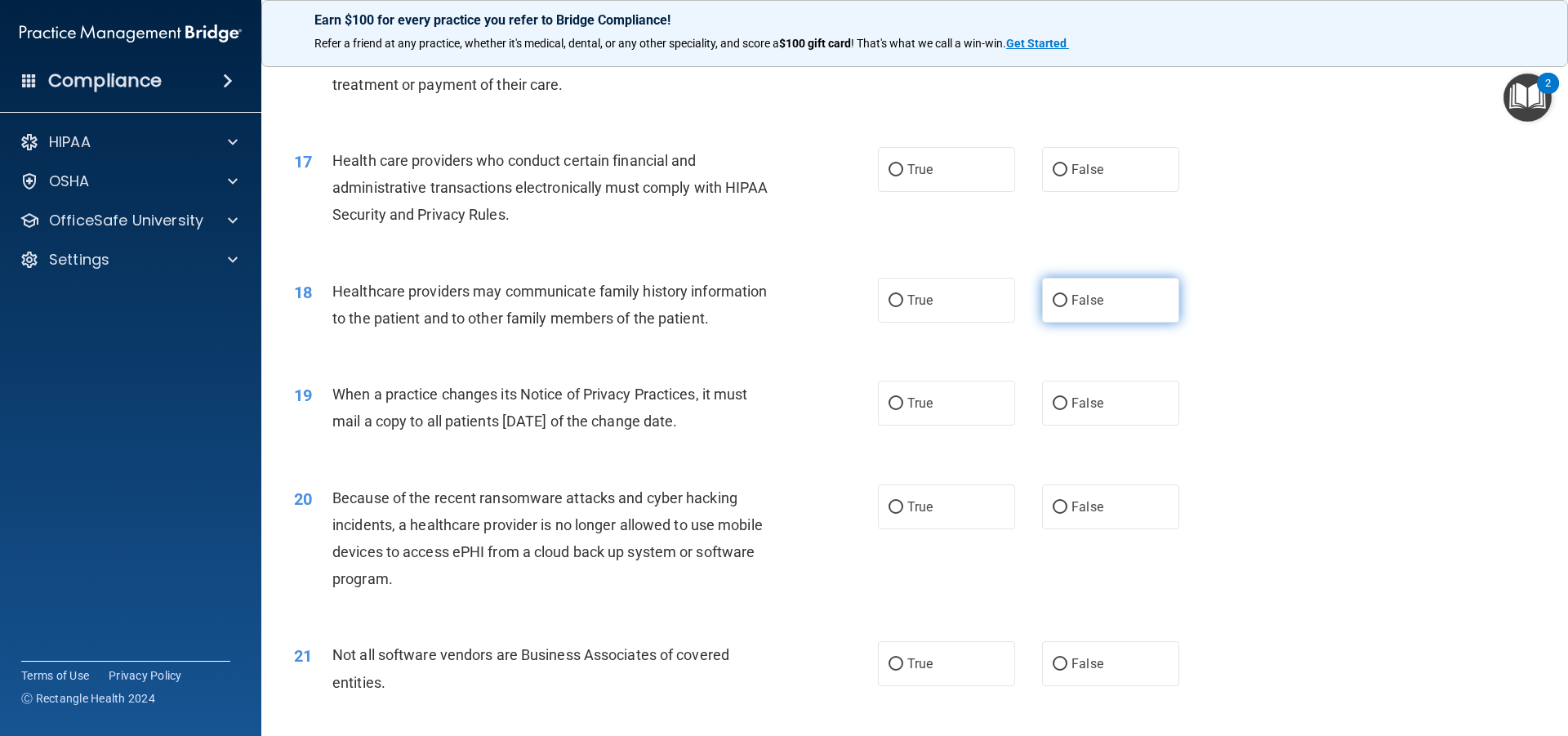
click at [1067, 312] on label "False" at bounding box center [1111, 300] width 138 height 45
click at [1067, 307] on input "False" at bounding box center [1060, 300] width 14 height 13
radio input "true"
click at [1072, 414] on label "False" at bounding box center [1111, 402] width 138 height 45
click at [1067, 410] on input "False" at bounding box center [1060, 403] width 14 height 13
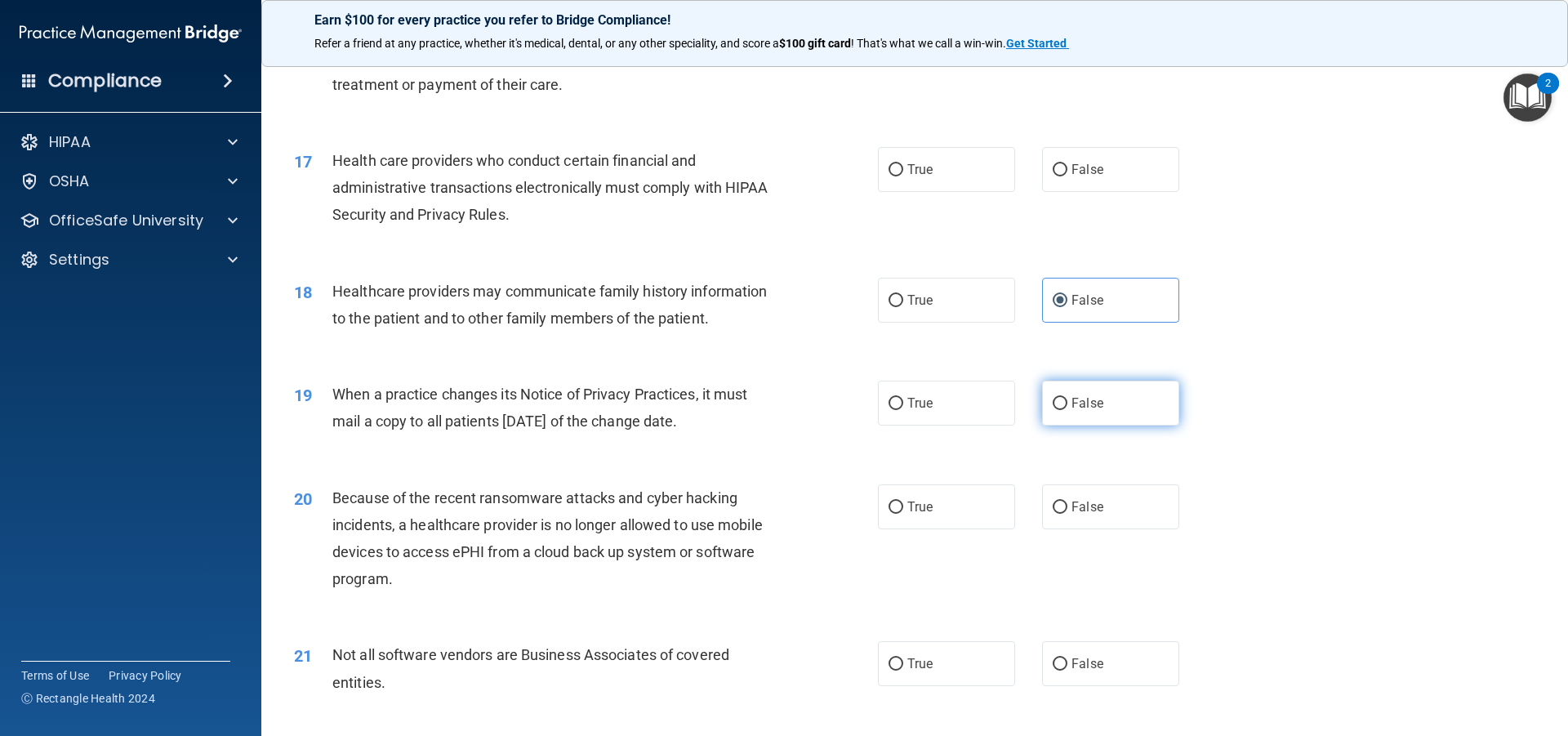
radio input "true"
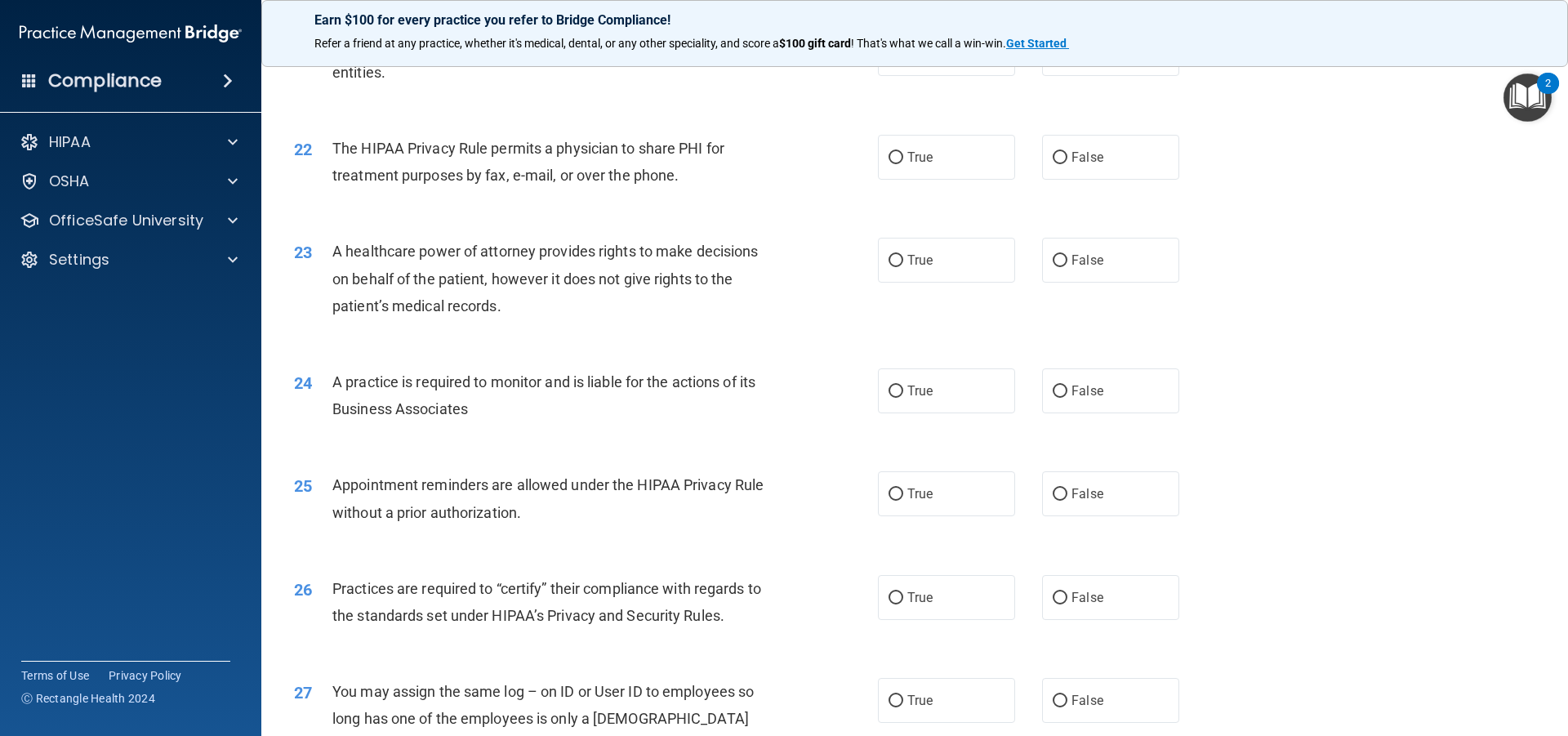
scroll to position [2613, 0]
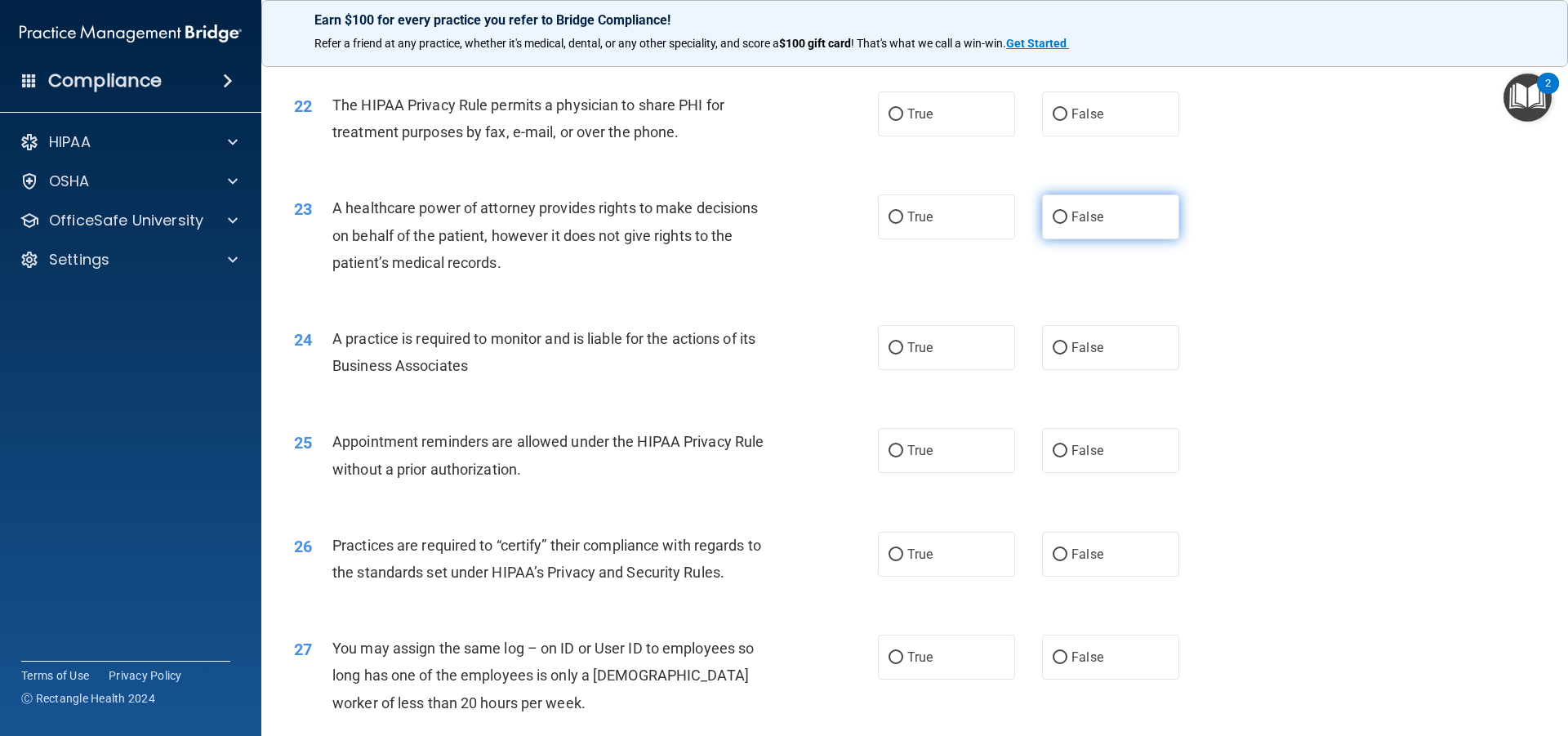
click at [1062, 203] on label "False" at bounding box center [1111, 216] width 138 height 45
click at [1062, 212] on input "False" at bounding box center [1060, 217] width 14 height 13
radio input "true"
click at [1071, 347] on span "False" at bounding box center [1087, 347] width 32 height 15
click at [1067, 347] on input "False" at bounding box center [1060, 348] width 14 height 13
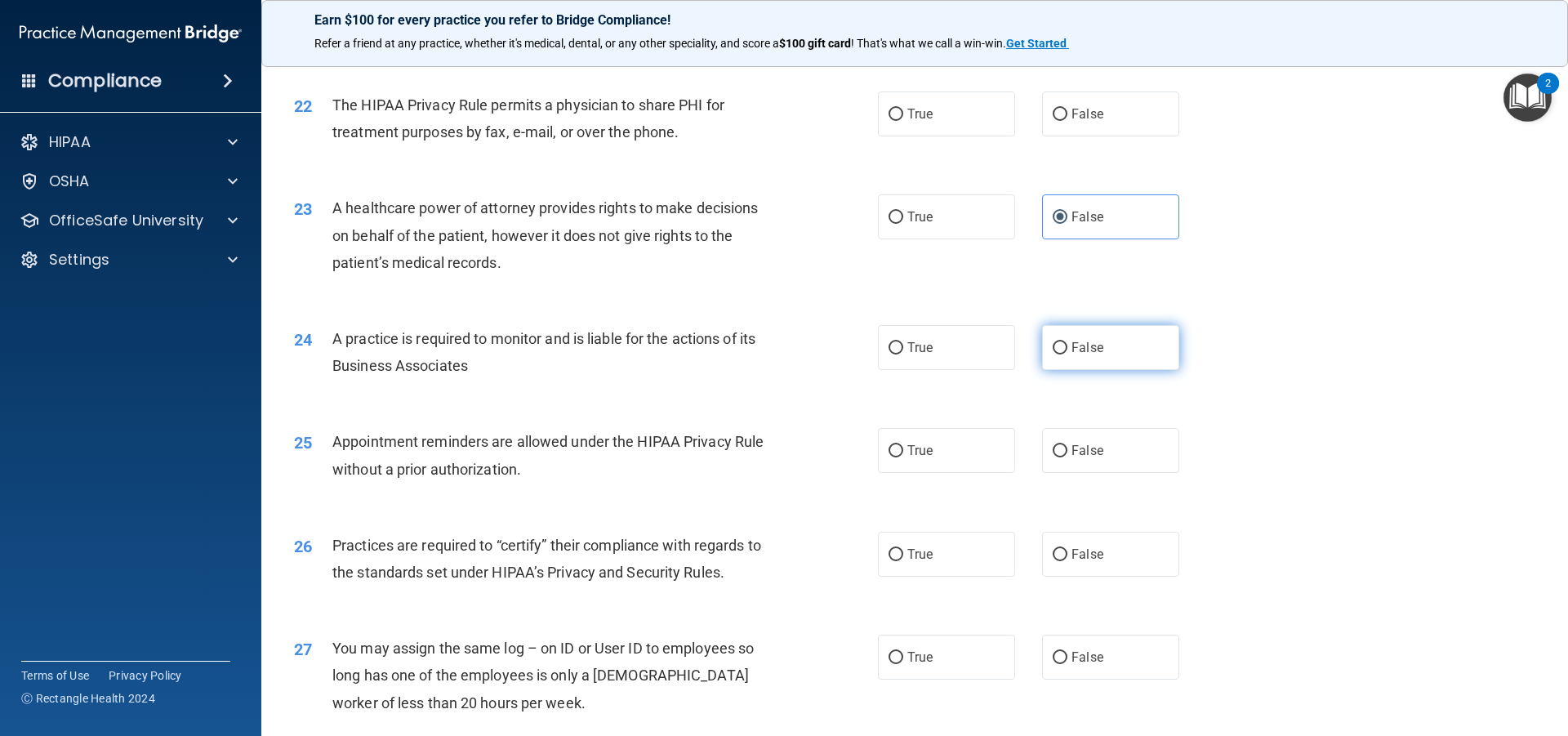
radio input "true"
click at [1071, 558] on span "False" at bounding box center [1087, 554] width 32 height 15
click at [1067, 558] on input "False" at bounding box center [1060, 554] width 14 height 13
radio input "true"
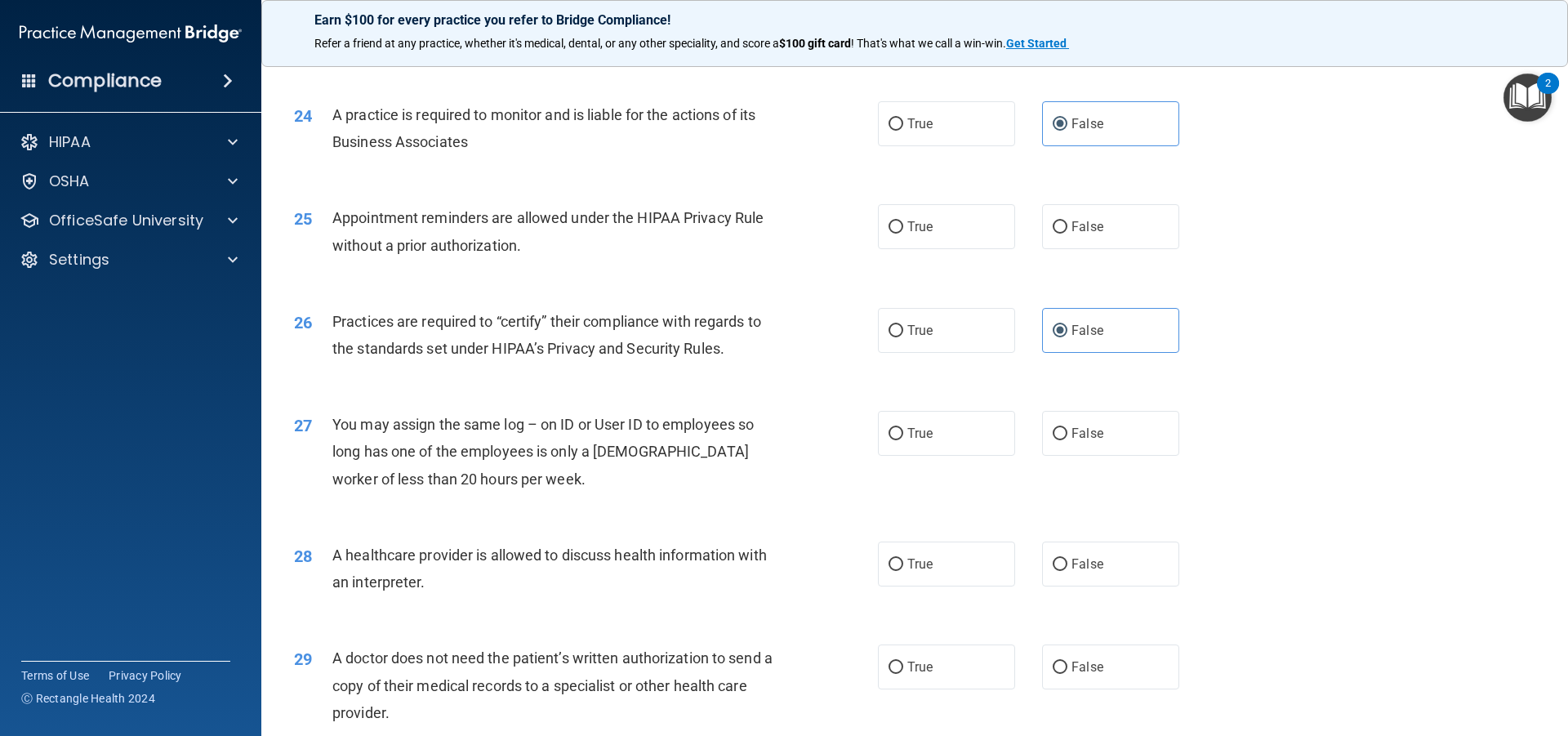
scroll to position [2939, 0]
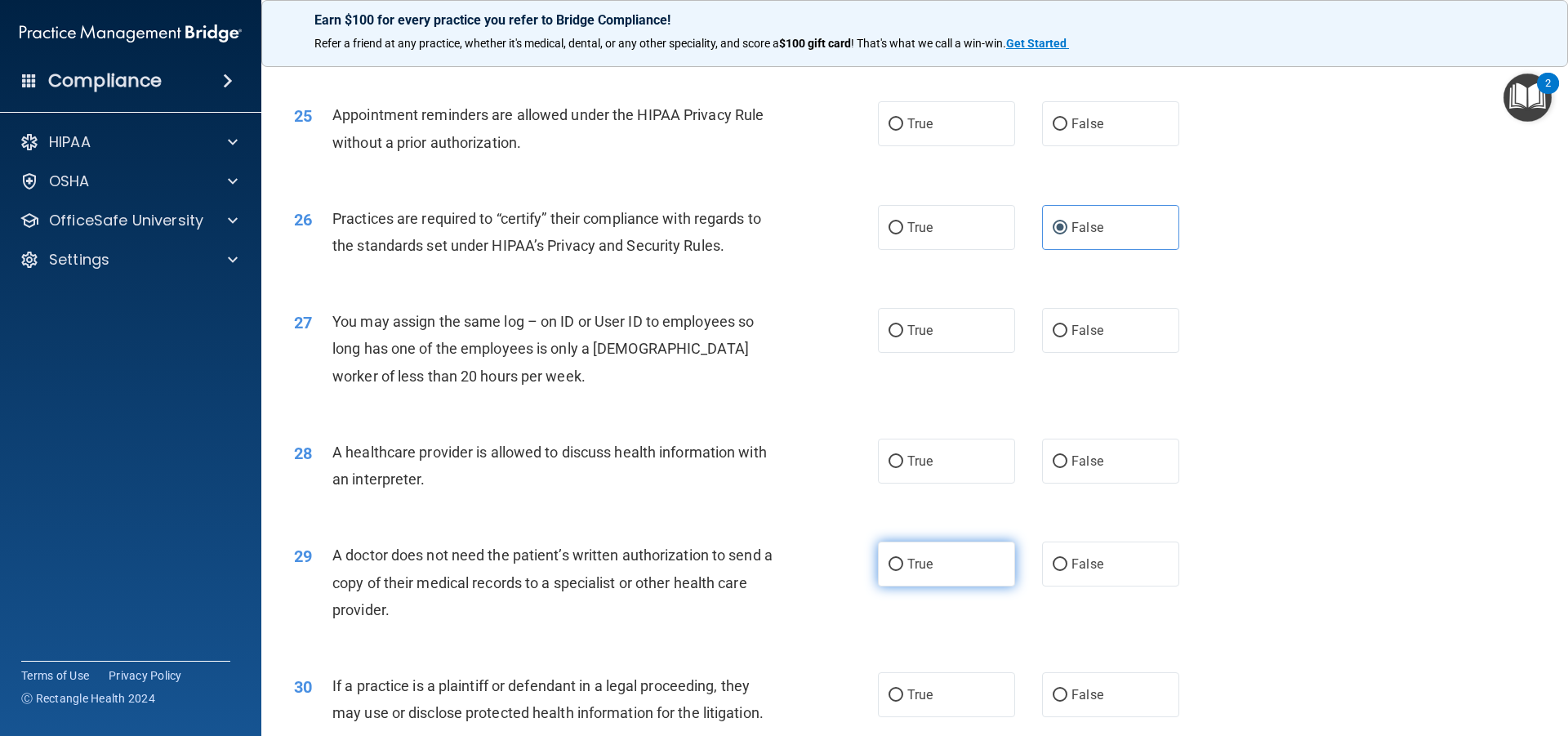
click at [900, 560] on label "True" at bounding box center [946, 564] width 138 height 45
click at [900, 560] on input "True" at bounding box center [895, 564] width 14 height 13
radio input "true"
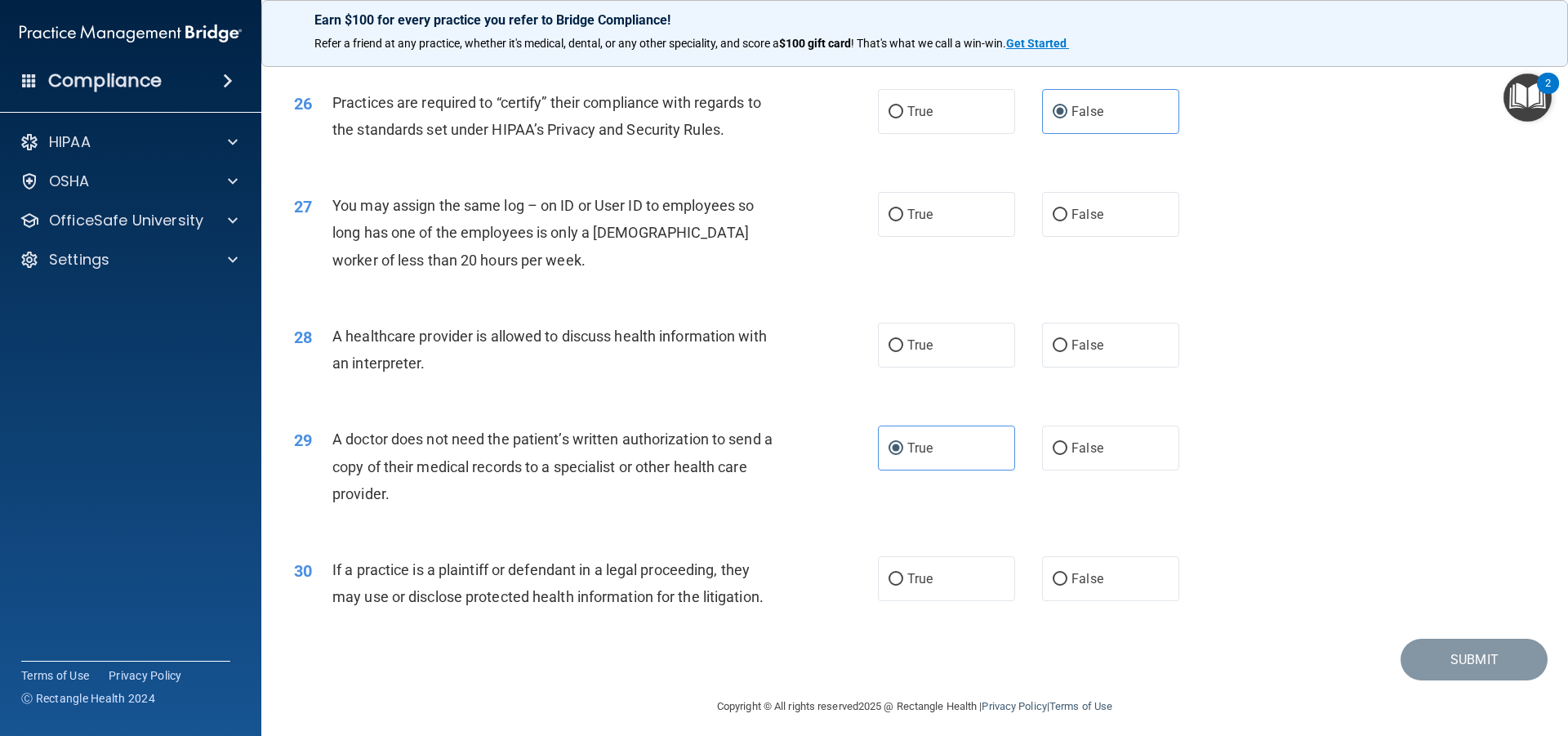
scroll to position [3065, 0]
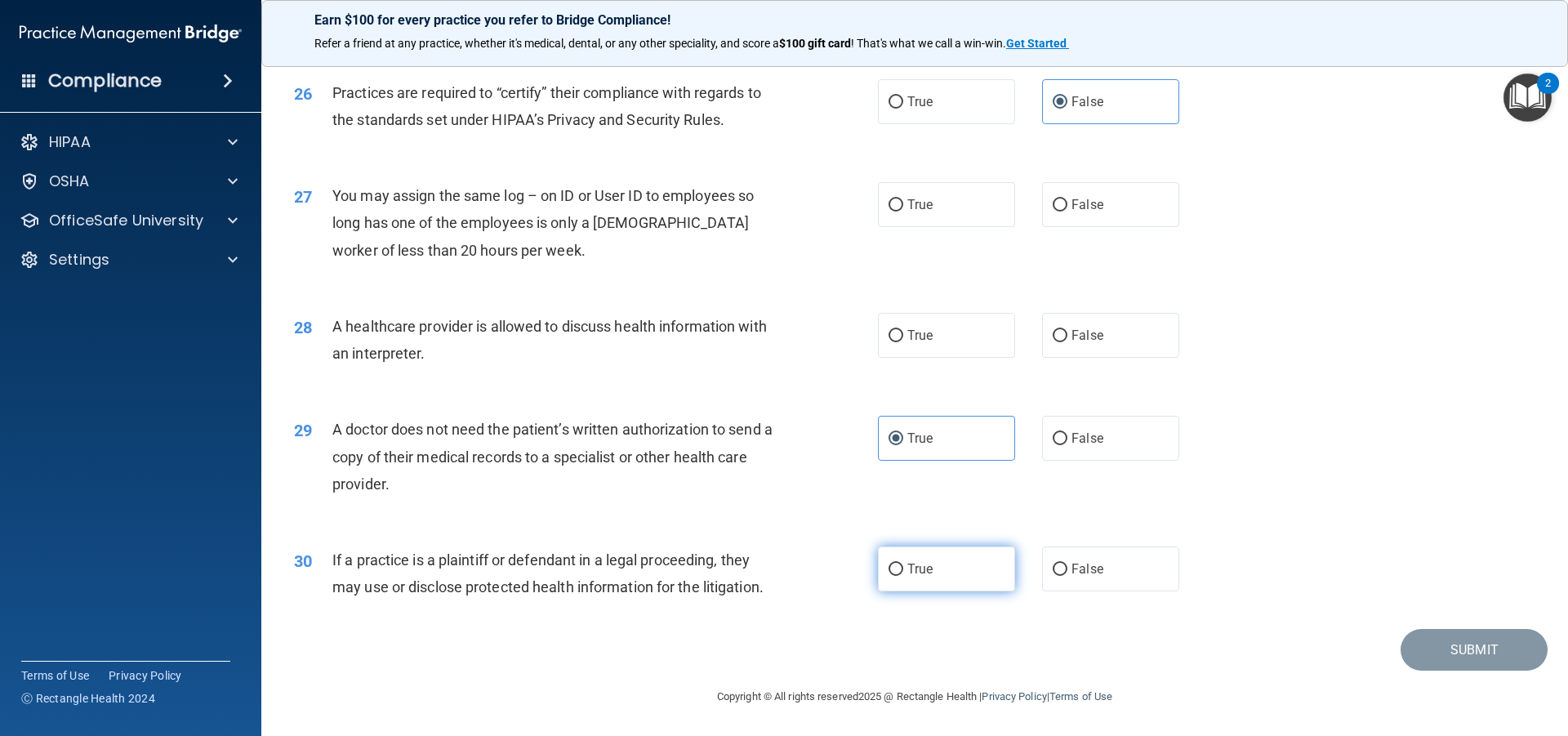
click at [901, 550] on label "True" at bounding box center [946, 569] width 138 height 45
click at [901, 564] on input "True" at bounding box center [895, 570] width 14 height 13
radio input "true"
click at [910, 326] on label "True" at bounding box center [946, 335] width 138 height 45
click at [904, 330] on input "True" at bounding box center [895, 336] width 14 height 13
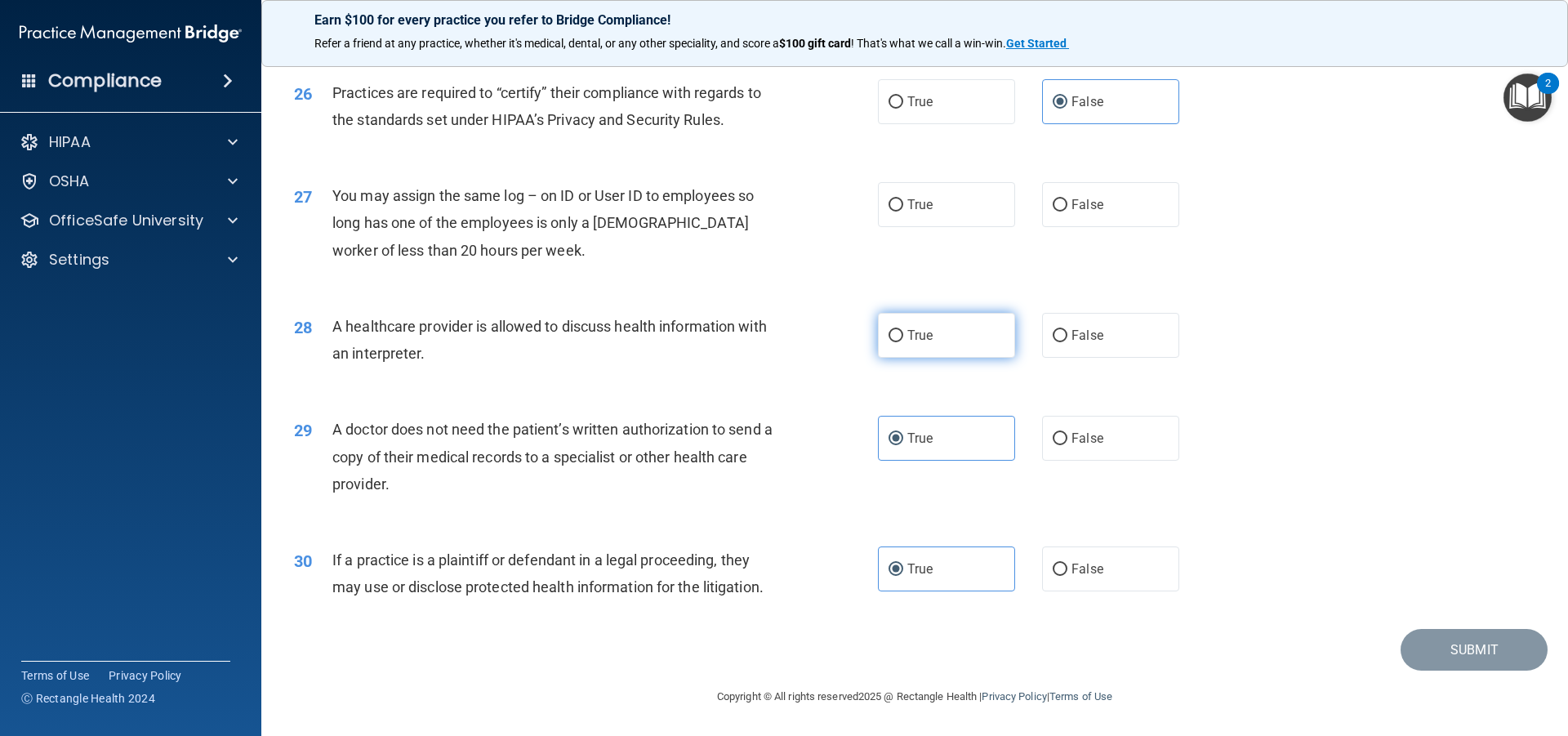
radio input "true"
click at [1071, 199] on span "False" at bounding box center [1087, 205] width 32 height 15
click at [1065, 199] on input "False" at bounding box center [1060, 205] width 14 height 13
radio input "true"
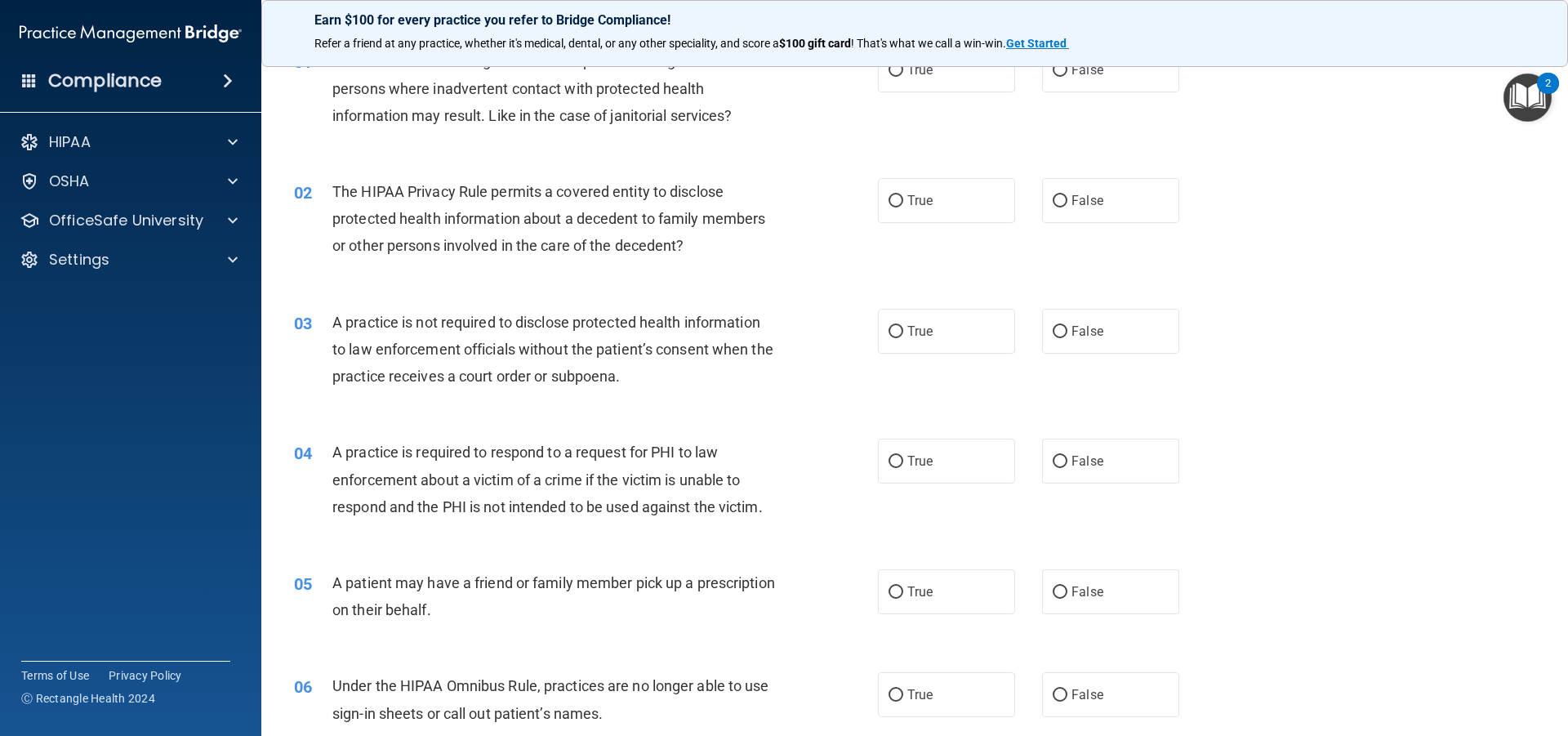
scroll to position [0, 0]
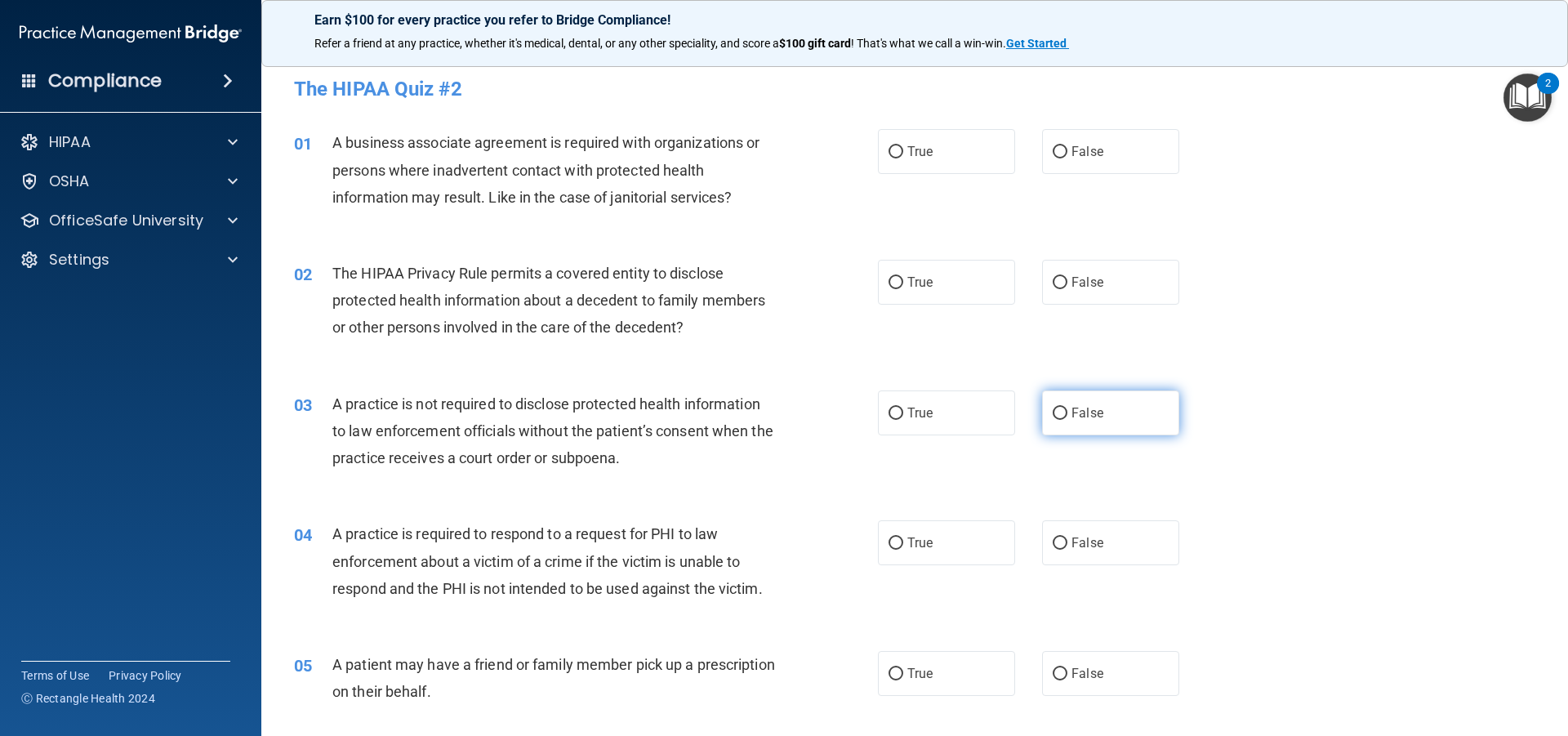
click at [1087, 407] on span "False" at bounding box center [1087, 413] width 32 height 15
click at [1067, 407] on input "False" at bounding box center [1060, 413] width 14 height 13
radio input "true"
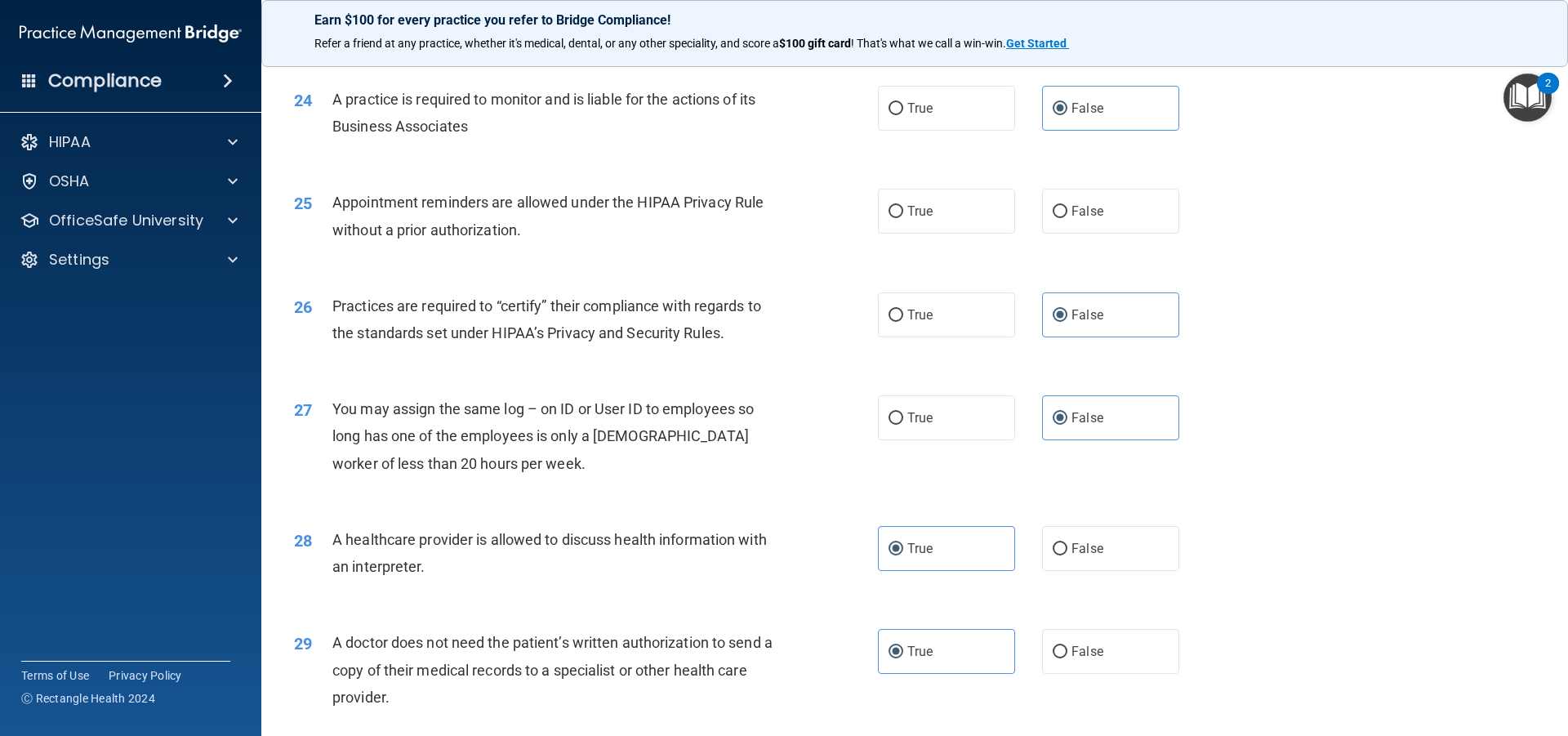
scroll to position [2820, 0]
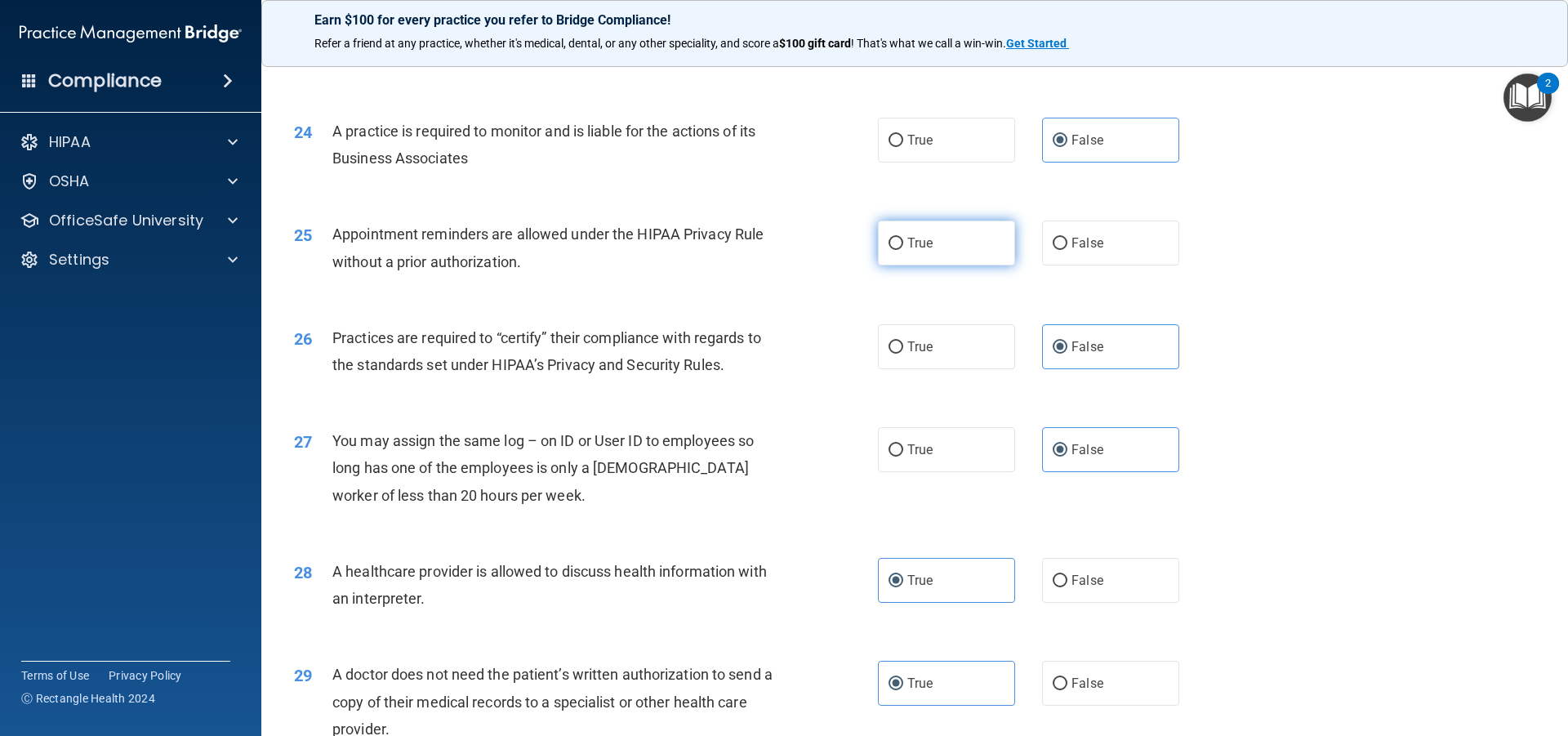
click at [908, 243] on span "True" at bounding box center [920, 242] width 25 height 15
click at [904, 243] on input "True" at bounding box center [895, 243] width 14 height 13
radio input "true"
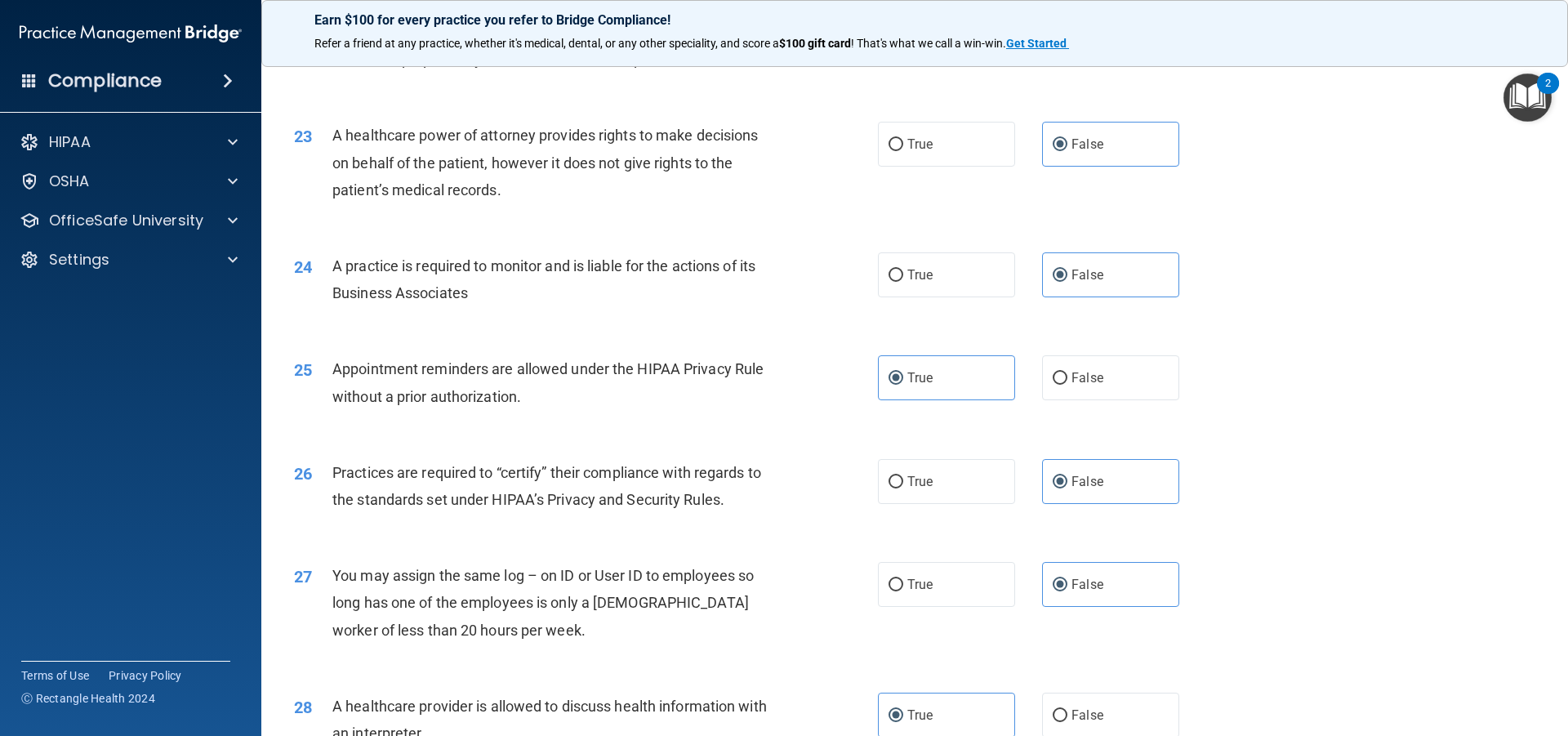
scroll to position [2657, 0]
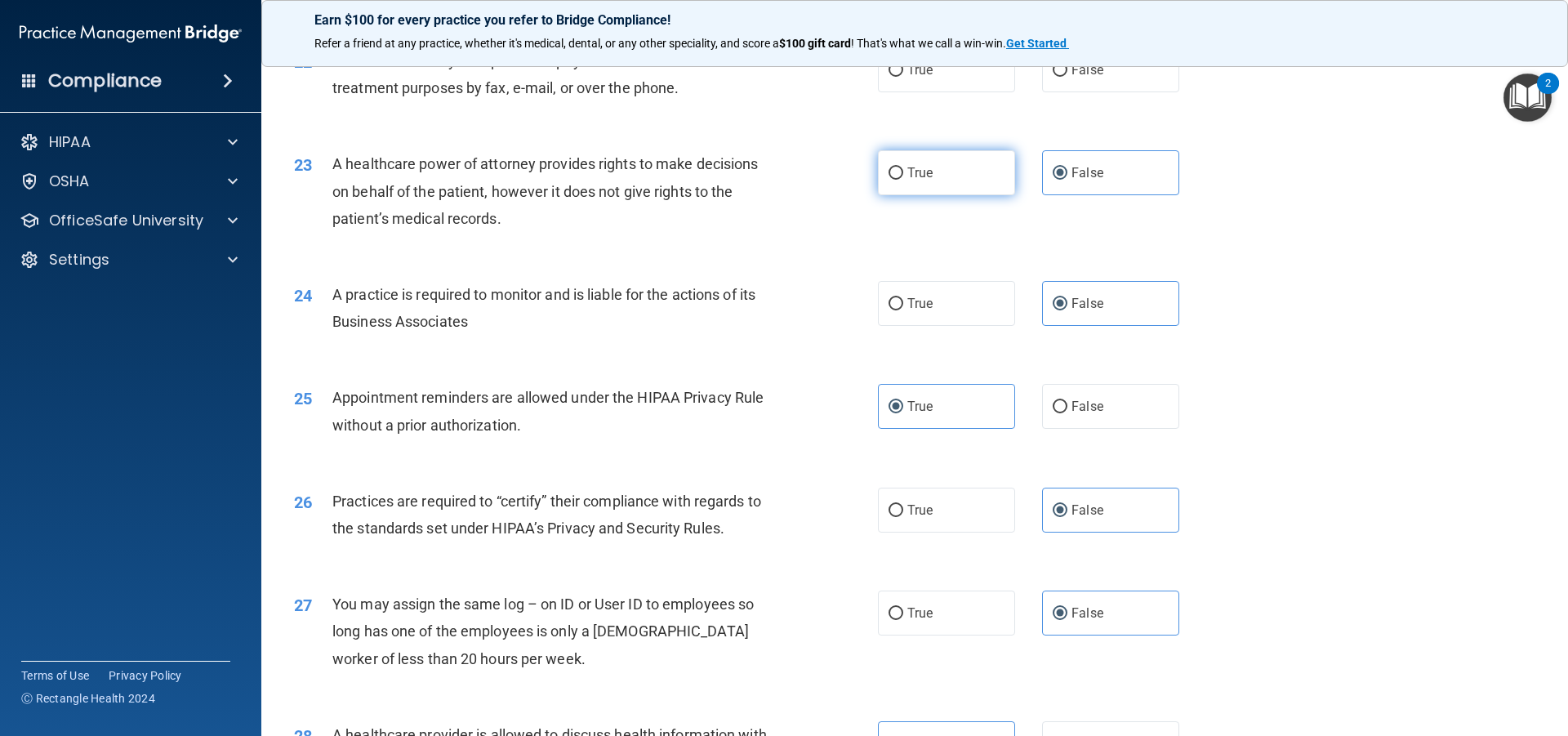
click at [902, 165] on label "True" at bounding box center [946, 172] width 138 height 45
click at [902, 167] on input "True" at bounding box center [895, 173] width 14 height 13
radio input "true"
click at [1096, 168] on label "False" at bounding box center [1111, 172] width 138 height 45
click at [1067, 168] on input "False" at bounding box center [1060, 173] width 14 height 13
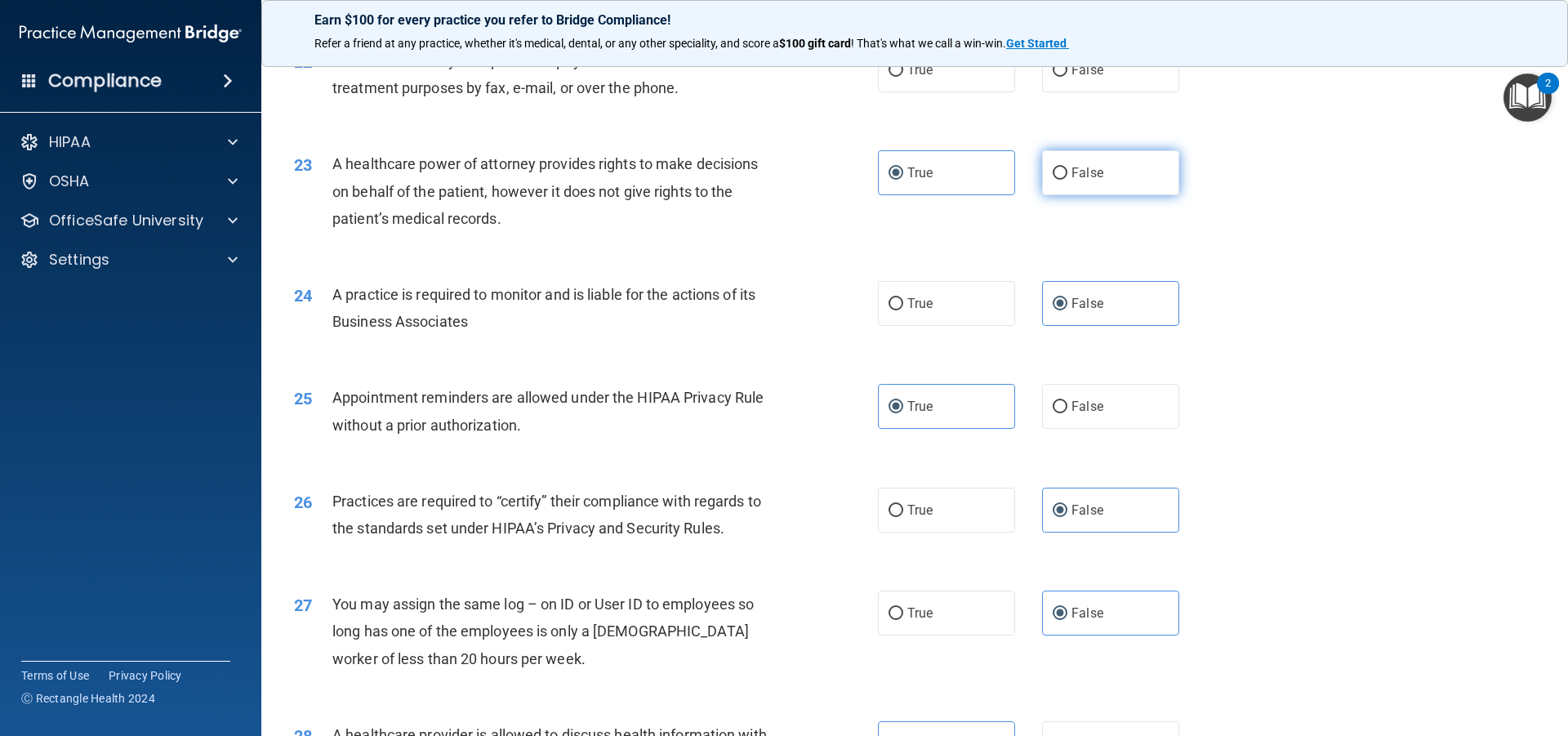
radio input "true"
radio input "false"
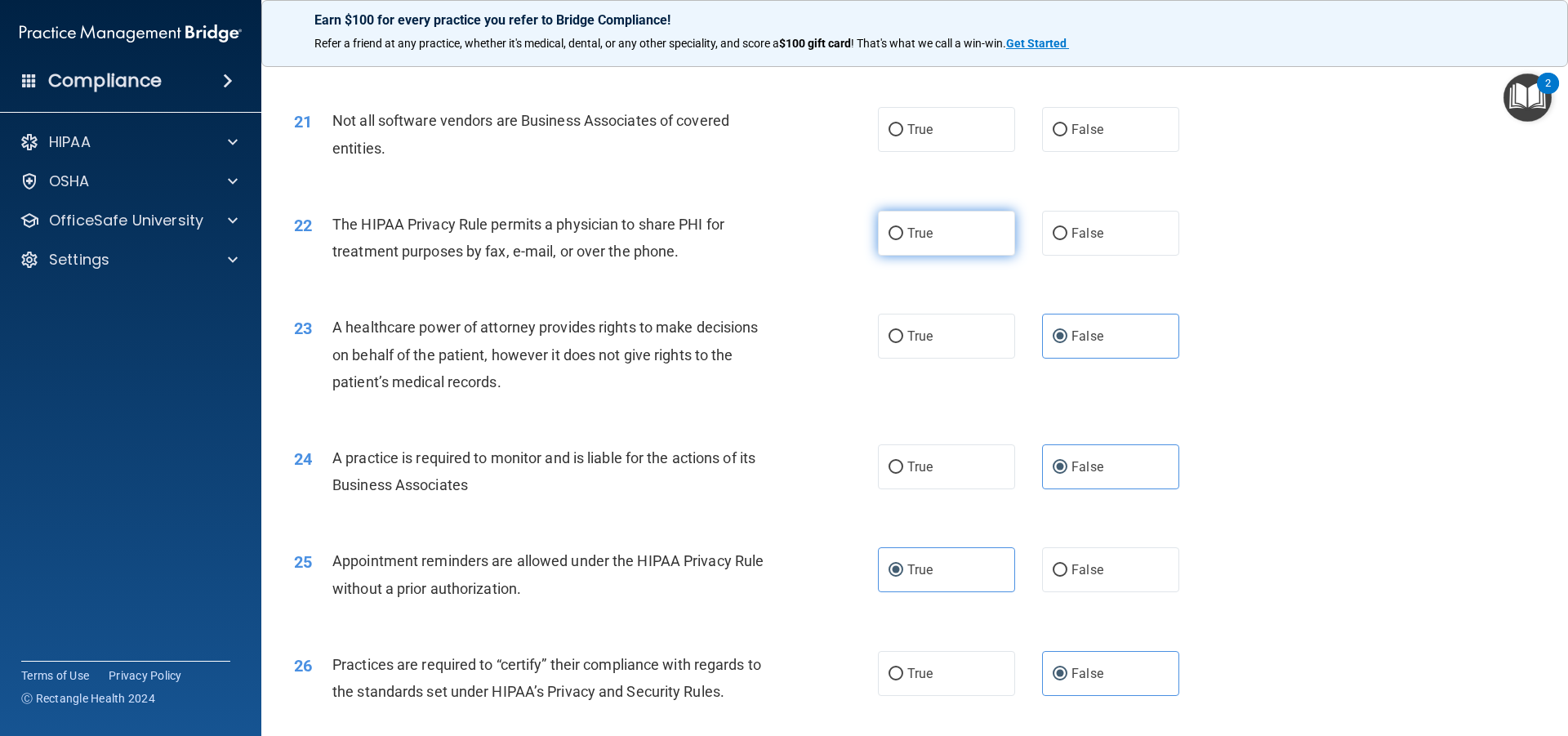
click at [908, 235] on span "True" at bounding box center [920, 233] width 25 height 15
click at [904, 235] on input "True" at bounding box center [895, 234] width 14 height 13
radio input "true"
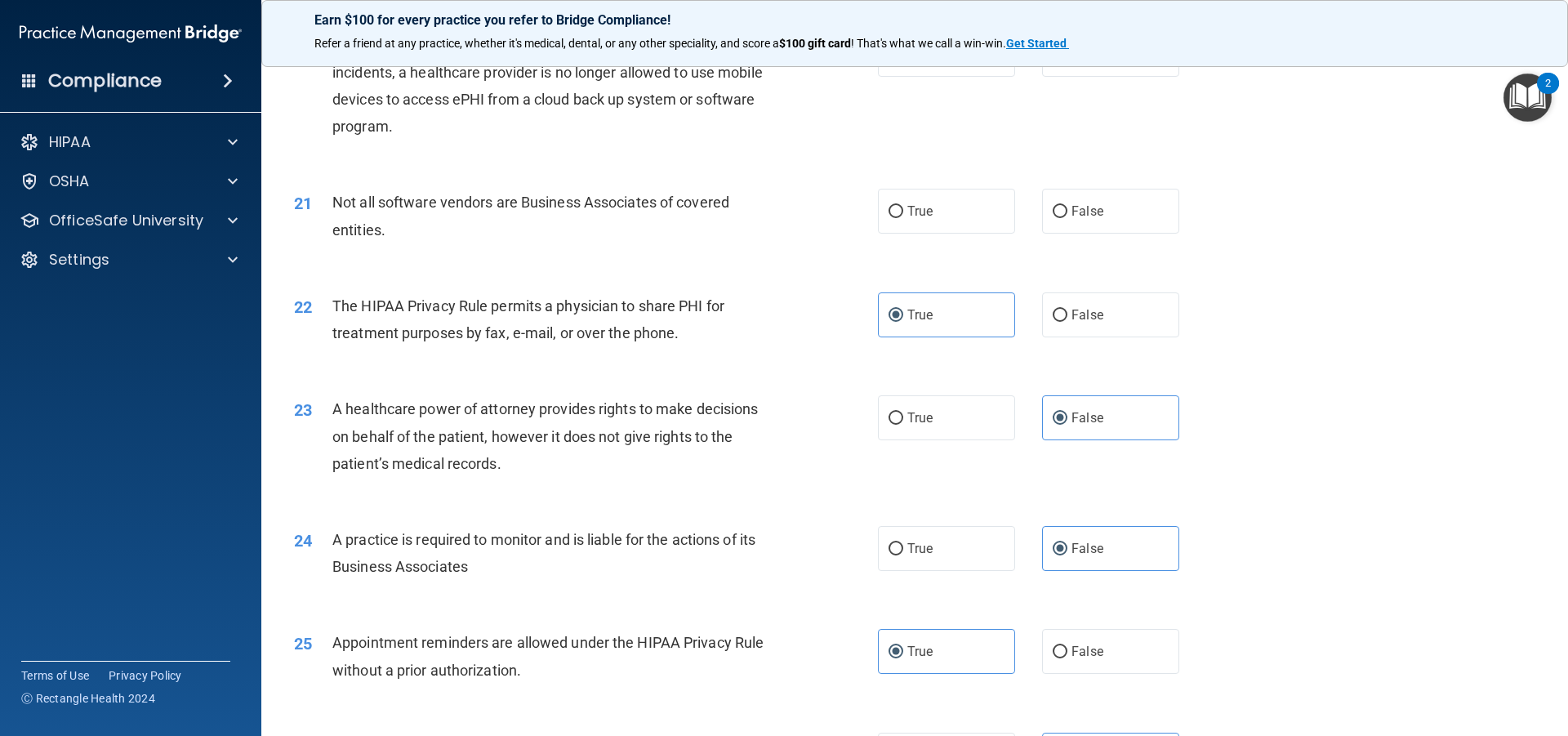
scroll to position [2330, 0]
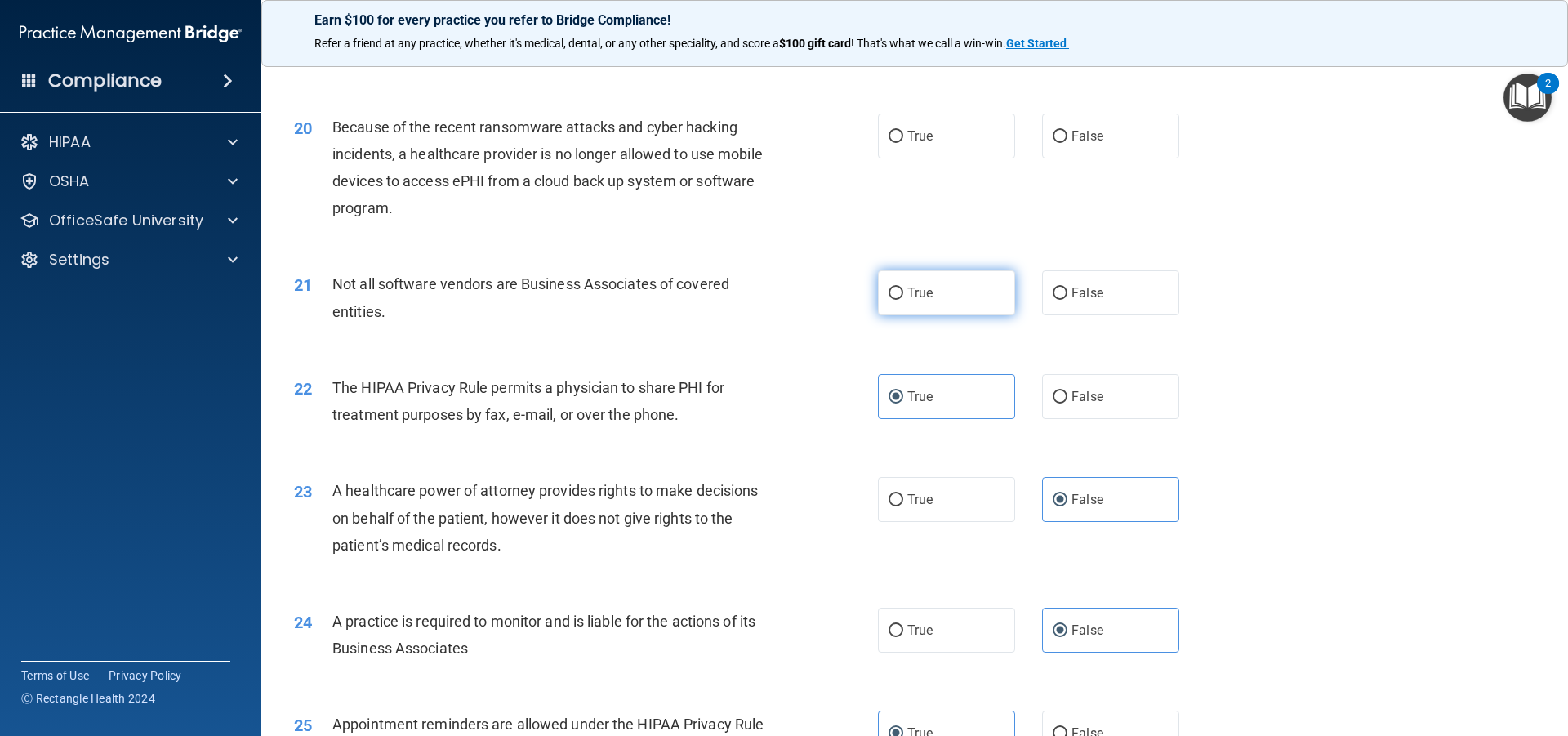
click at [888, 292] on input "True" at bounding box center [895, 293] width 14 height 13
radio input "true"
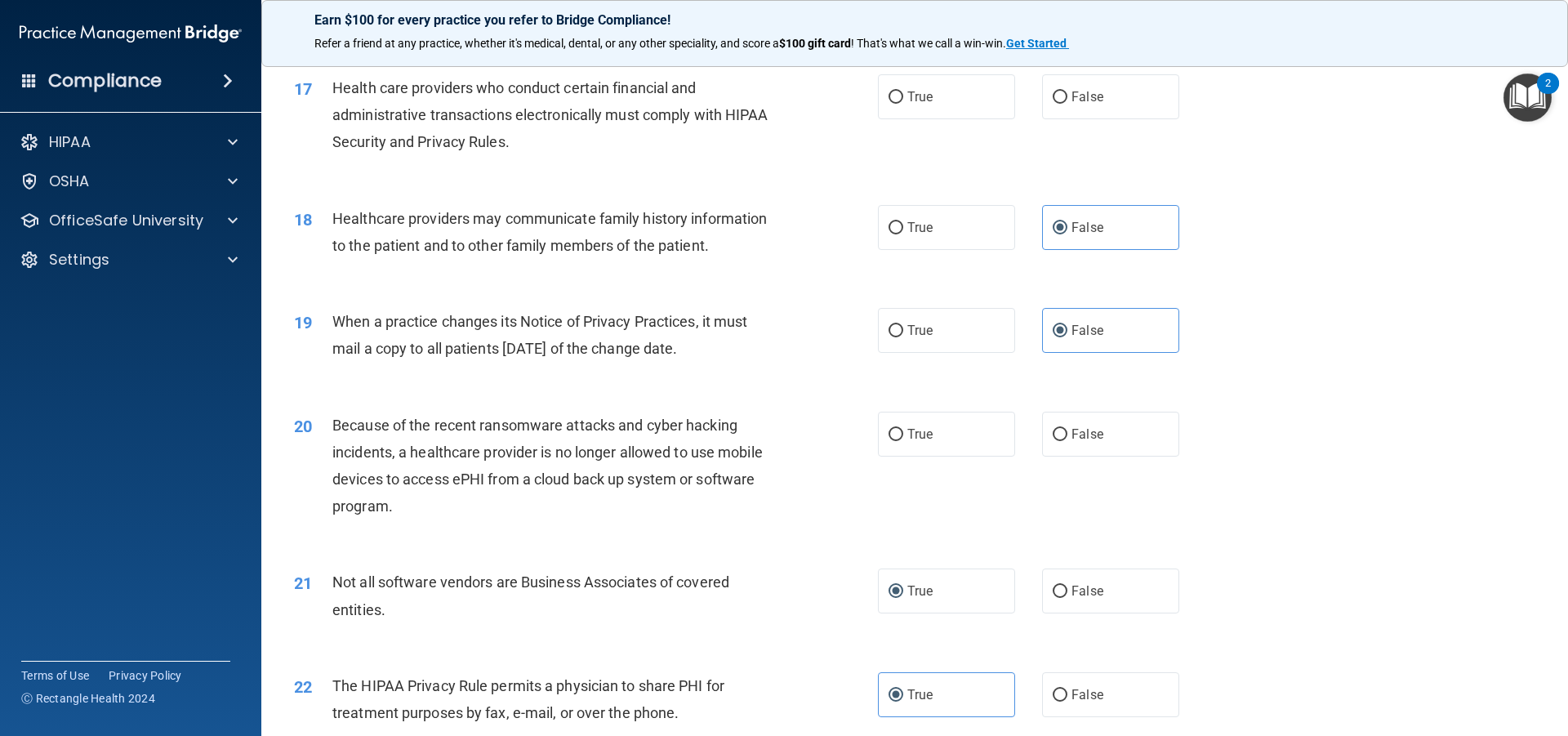
scroll to position [2004, 0]
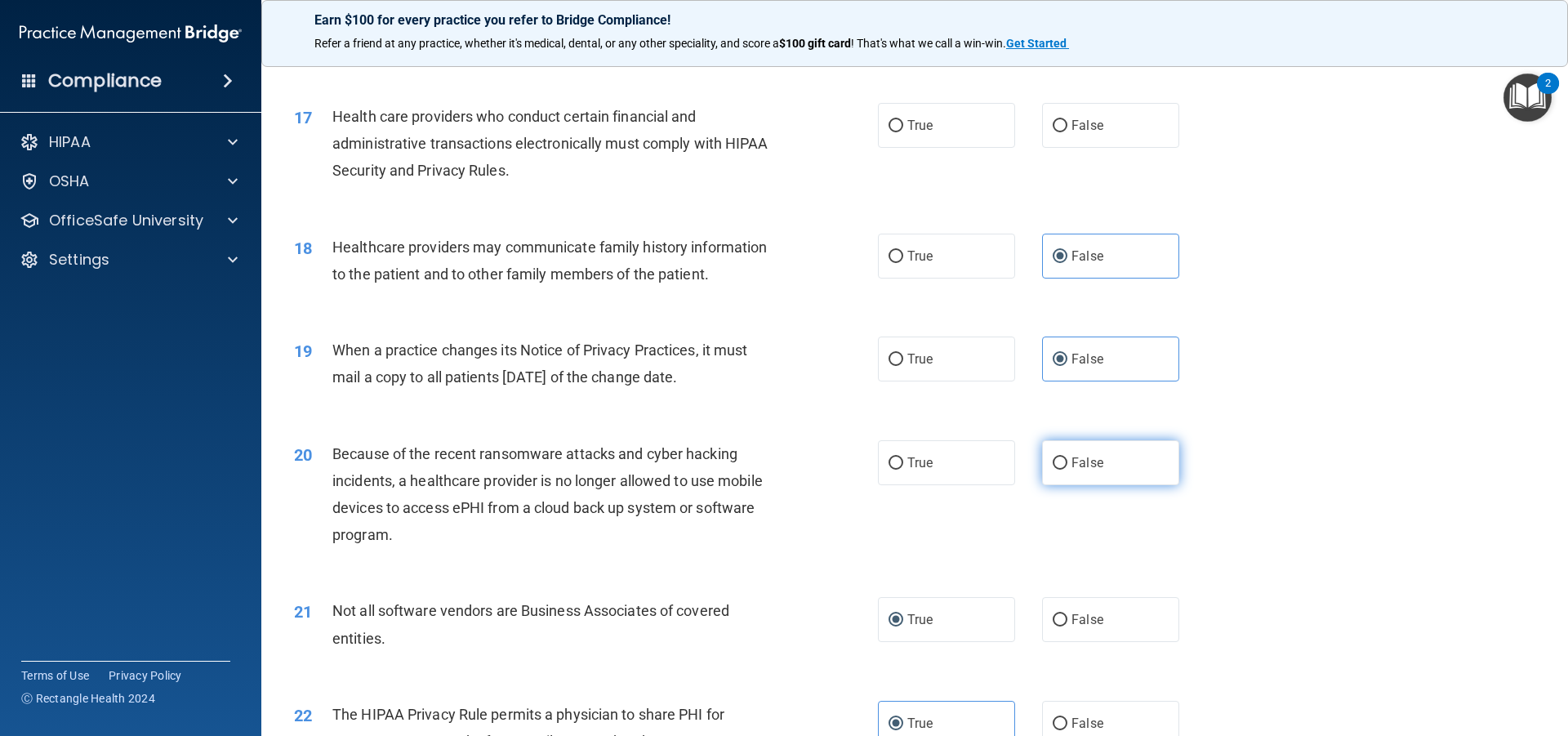
click at [1067, 450] on label "False" at bounding box center [1111, 462] width 138 height 45
click at [1067, 457] on input "False" at bounding box center [1060, 463] width 14 height 13
radio input "true"
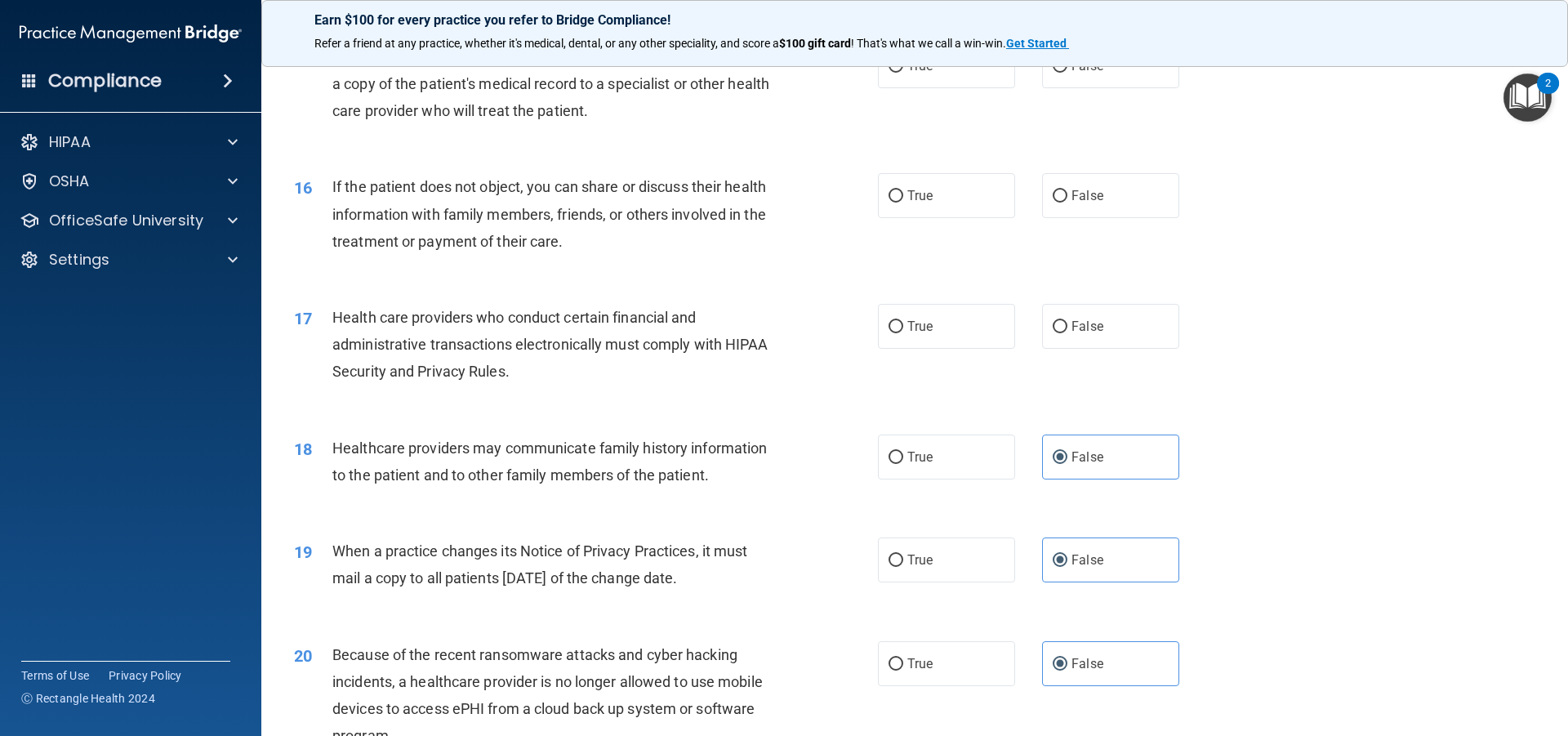
scroll to position [1759, 0]
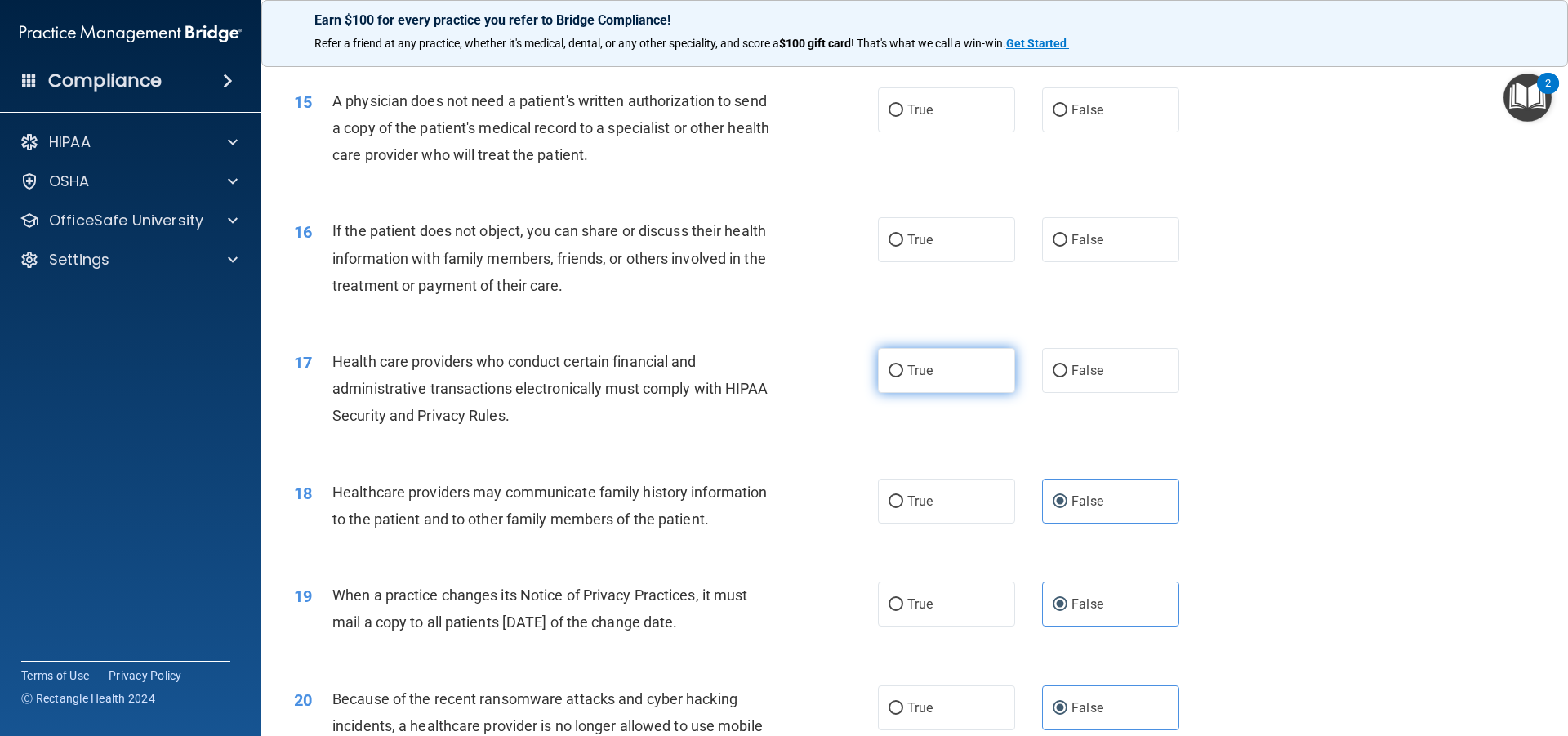
click at [910, 376] on span "True" at bounding box center [920, 370] width 25 height 15
click at [904, 376] on input "True" at bounding box center [895, 370] width 14 height 13
radio input "true"
click at [952, 233] on label "True" at bounding box center [946, 240] width 138 height 45
click at [904, 235] on input "True" at bounding box center [895, 241] width 14 height 13
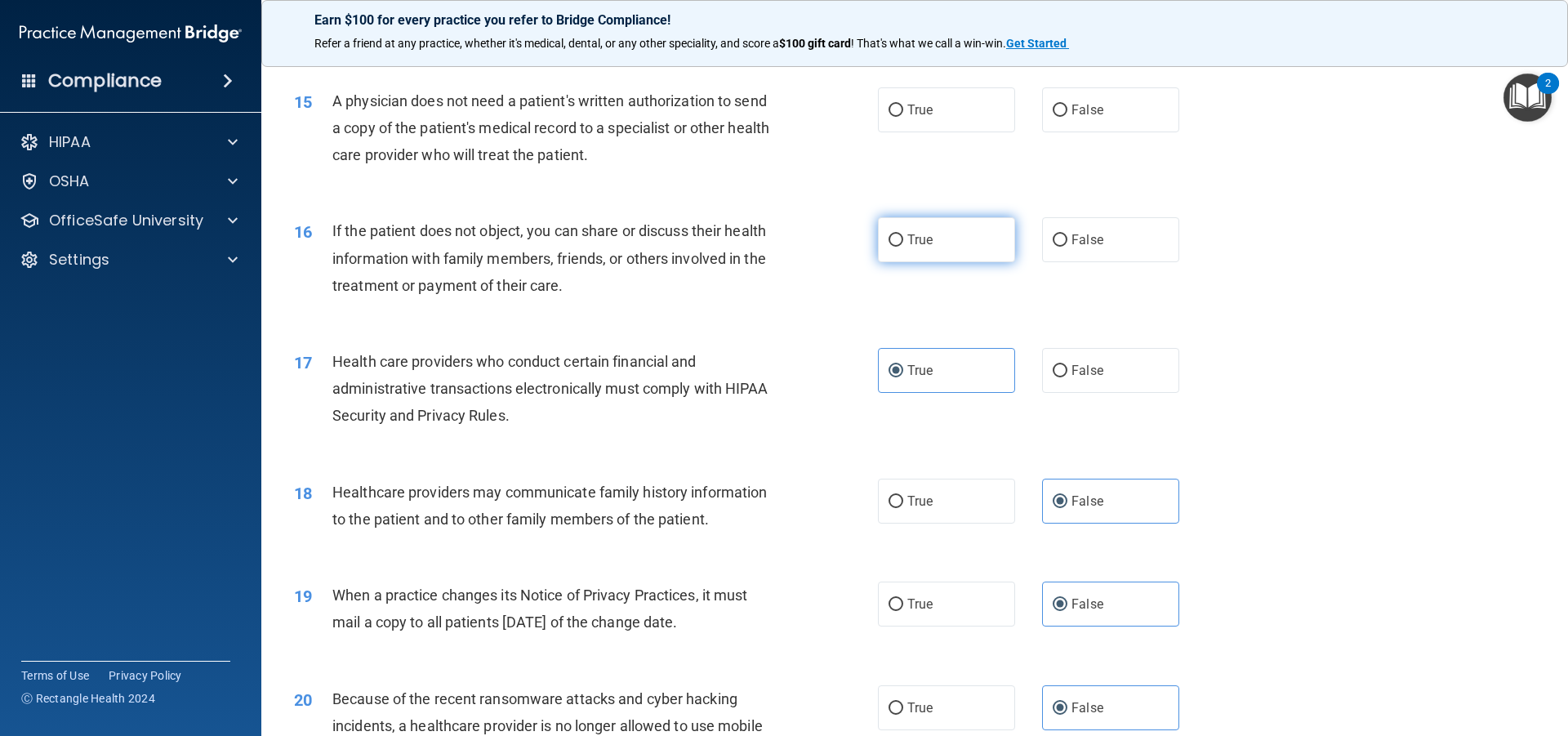
radio input "true"
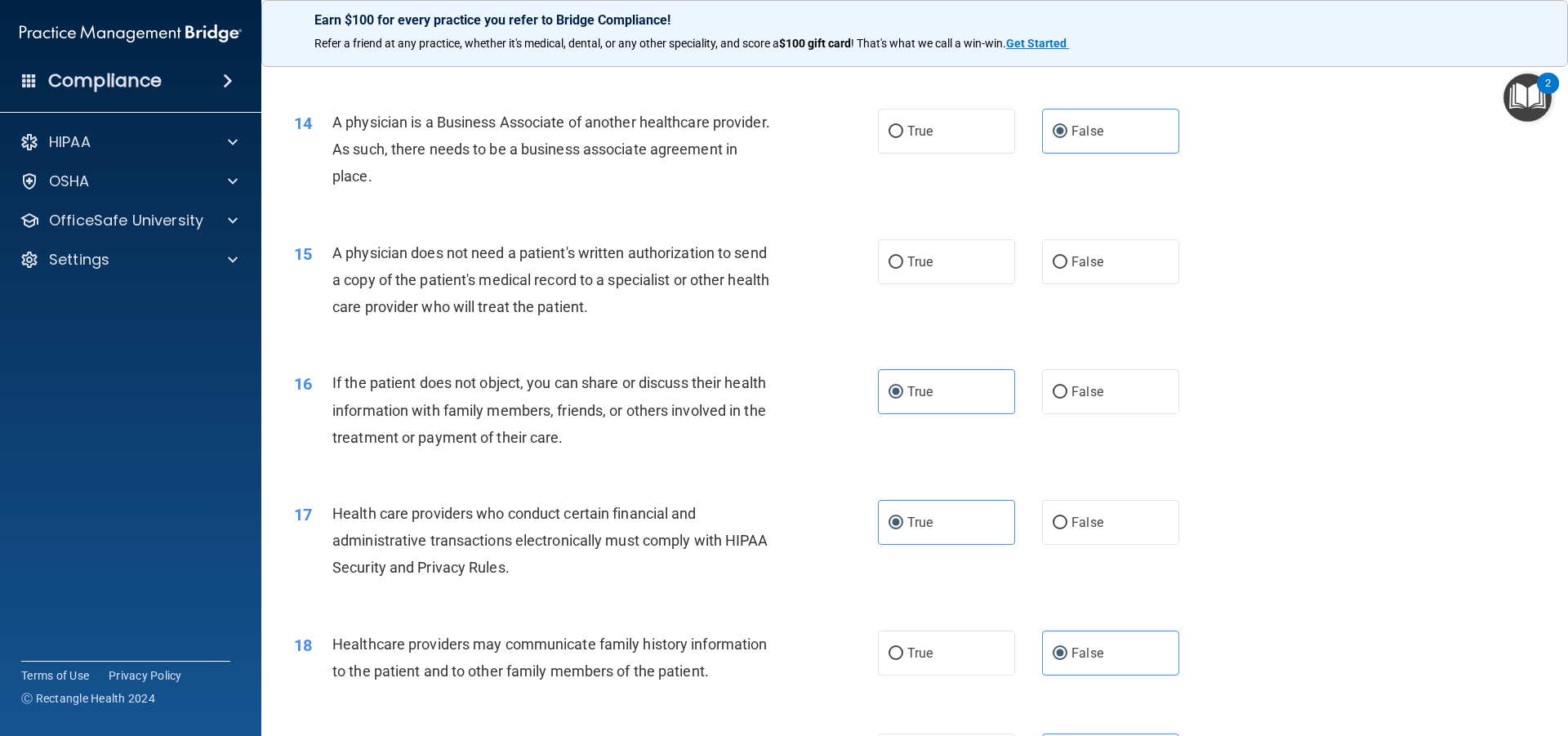
scroll to position [1595, 0]
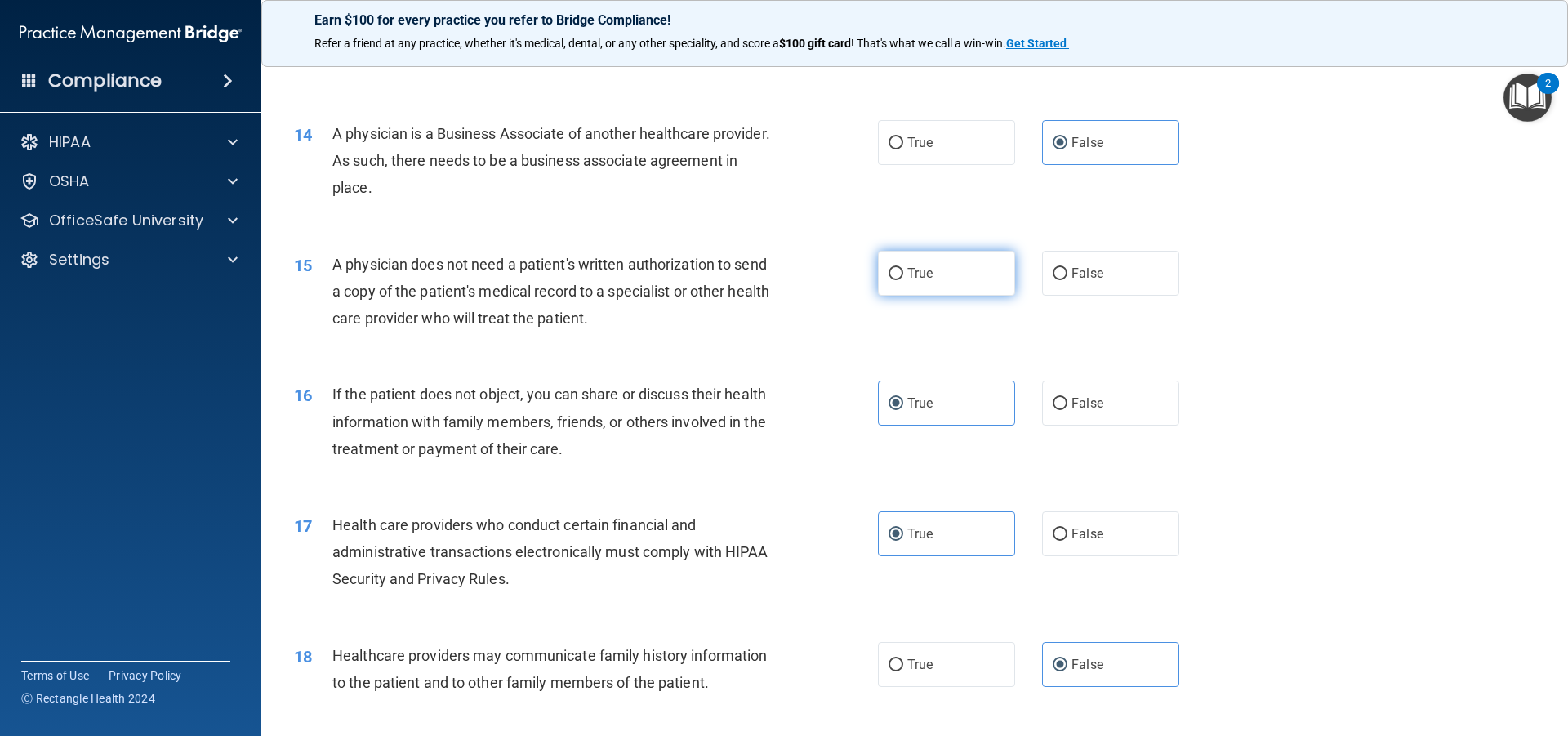
click at [920, 267] on span "True" at bounding box center [920, 273] width 25 height 15
click at [904, 267] on input "True" at bounding box center [895, 273] width 14 height 13
radio input "true"
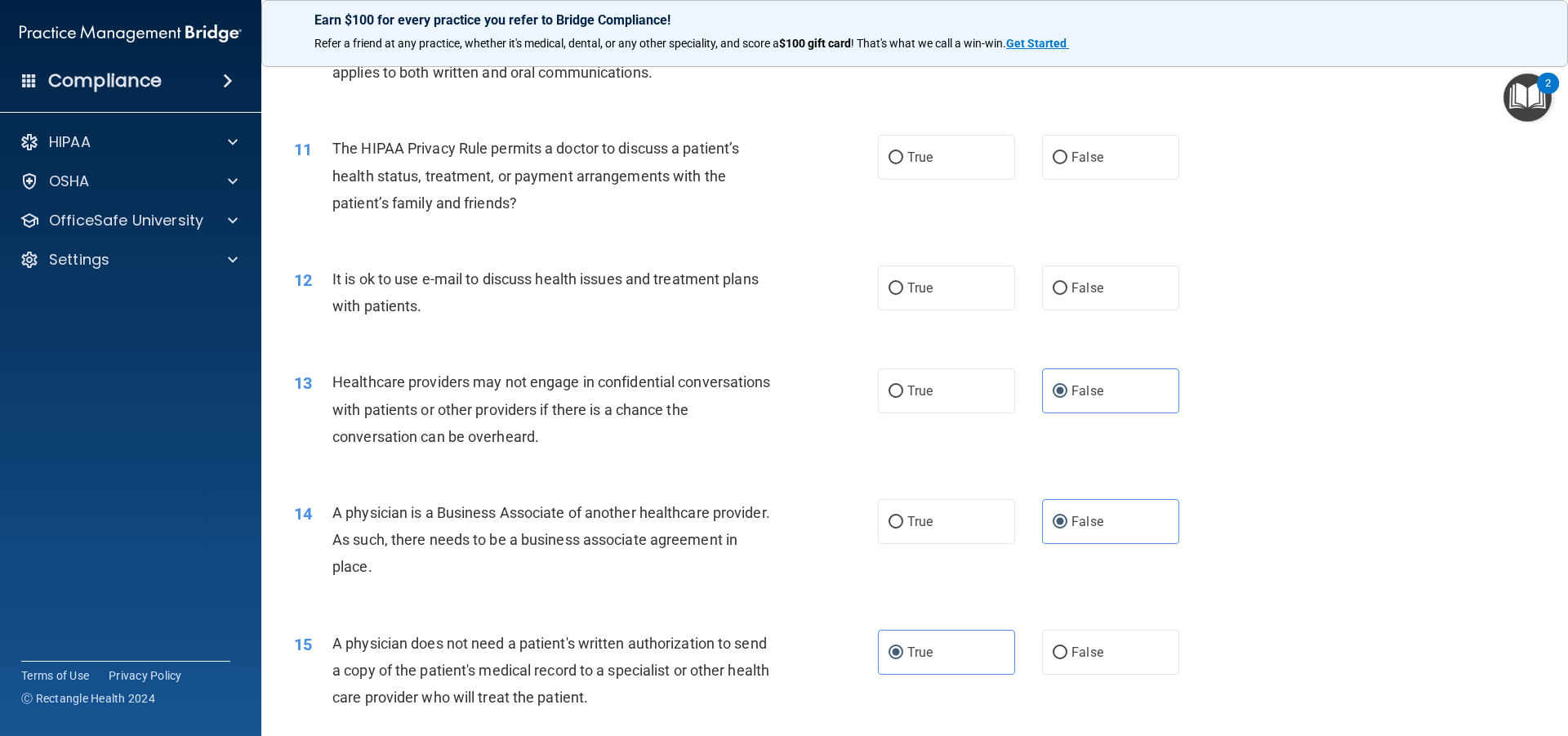
scroll to position [1187, 0]
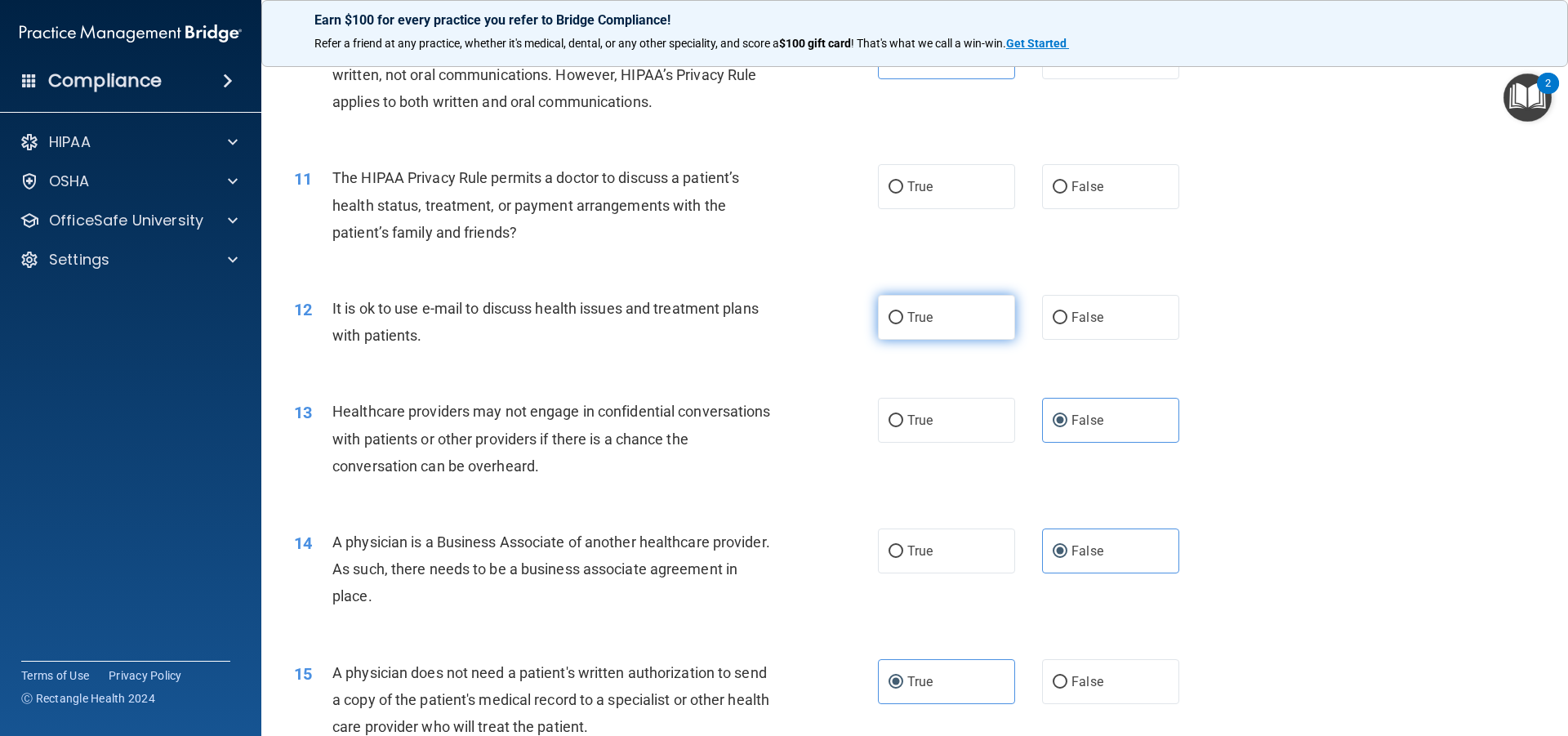
click at [926, 303] on label "True" at bounding box center [946, 317] width 138 height 45
click at [904, 312] on input "True" at bounding box center [895, 317] width 14 height 13
radio input "true"
click at [931, 185] on label "True" at bounding box center [946, 187] width 138 height 45
click at [904, 185] on input "True" at bounding box center [895, 187] width 14 height 13
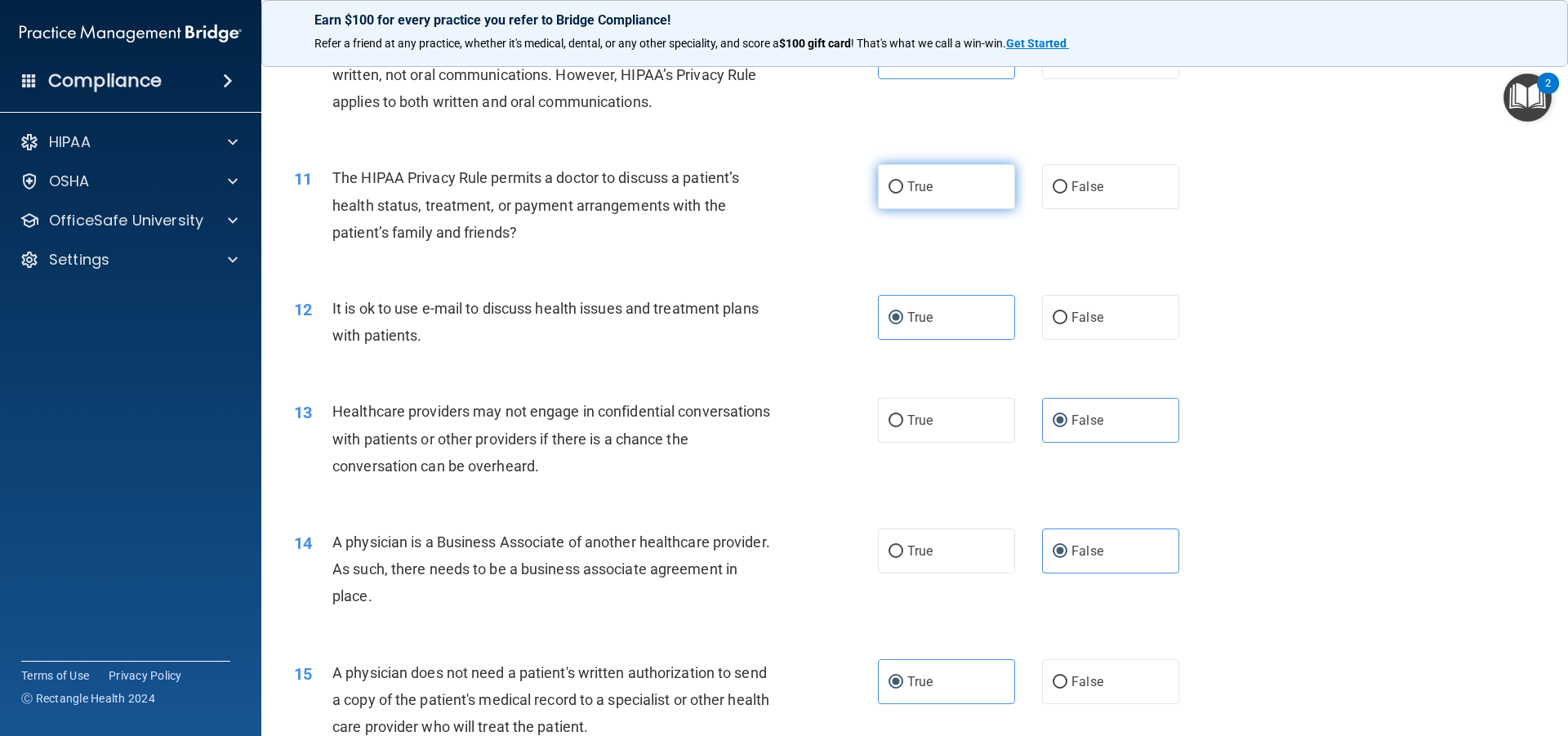
radio input "true"
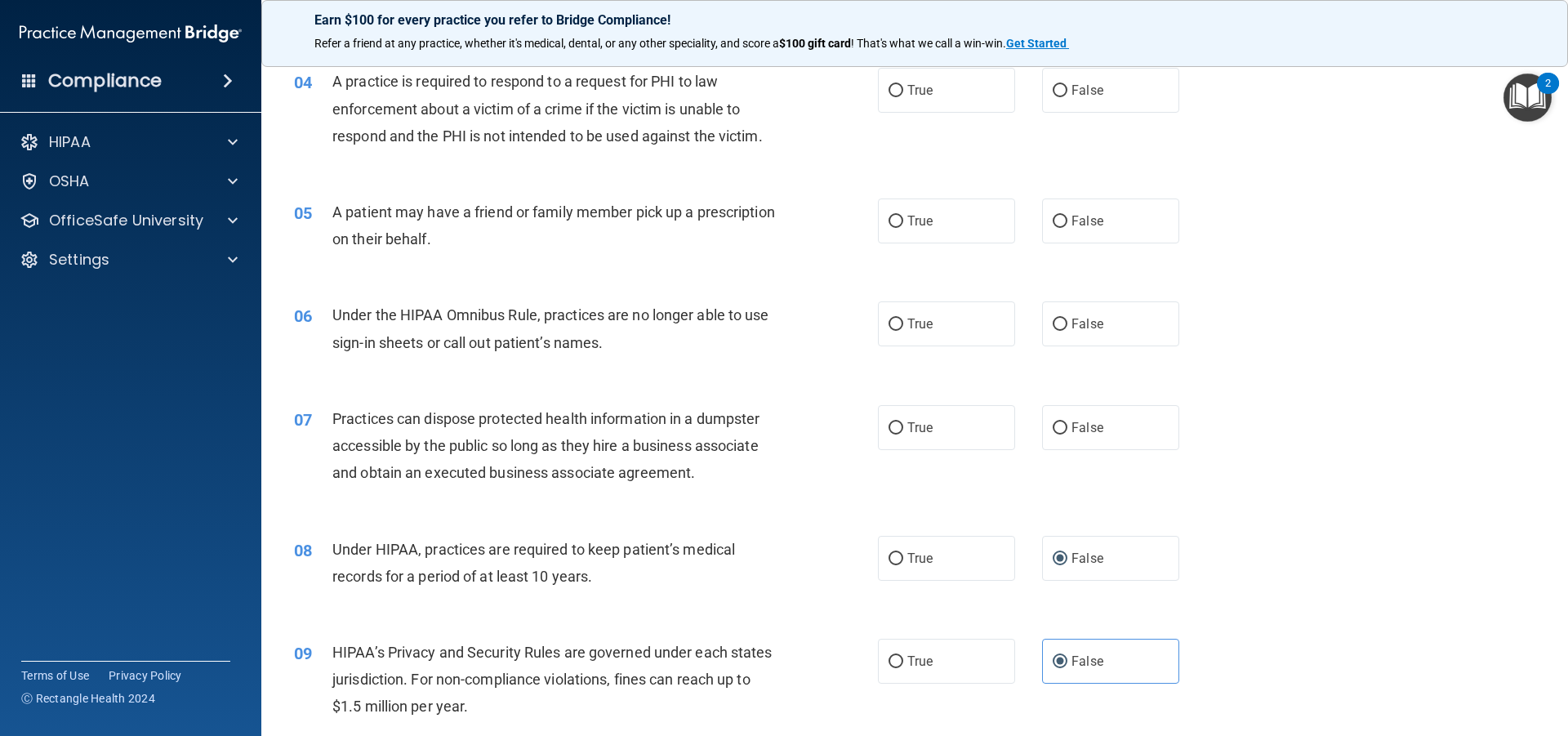
scroll to position [370, 0]
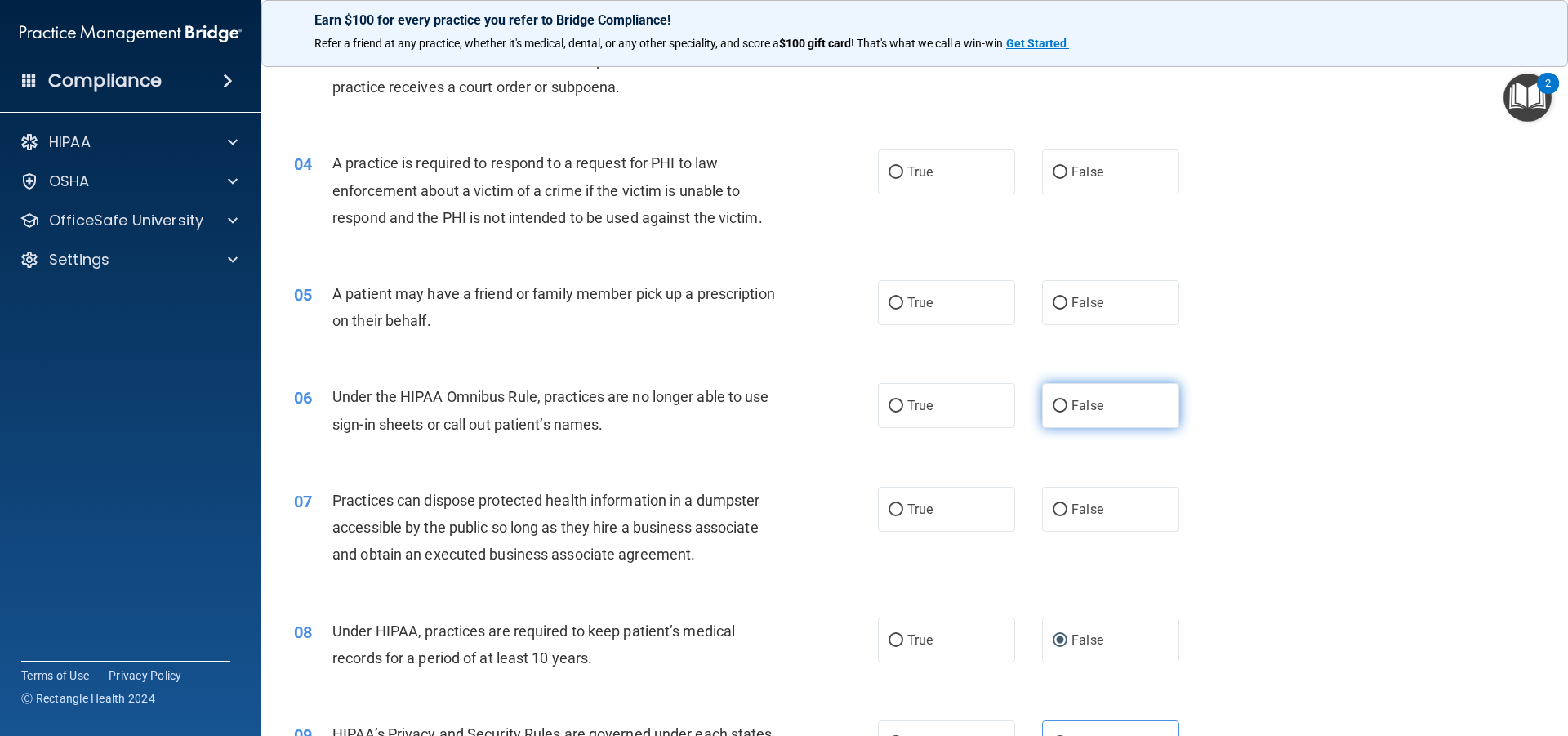
click at [1071, 402] on span "False" at bounding box center [1087, 405] width 32 height 15
click at [1067, 402] on input "False" at bounding box center [1060, 406] width 14 height 13
radio input "true"
click at [1081, 512] on span "False" at bounding box center [1087, 509] width 32 height 15
click at [1067, 512] on input "False" at bounding box center [1060, 510] width 14 height 13
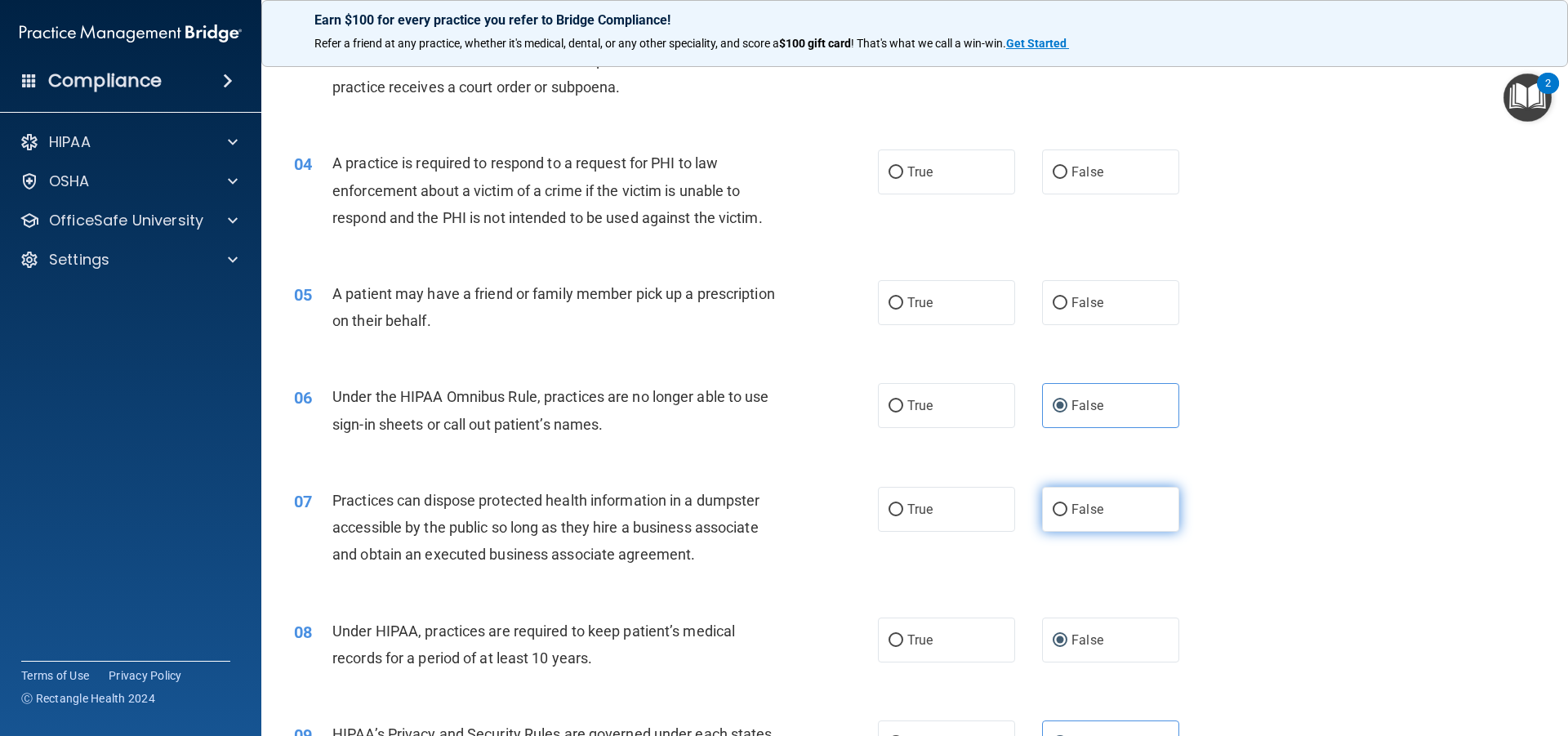
radio input "true"
click at [957, 303] on label "True" at bounding box center [946, 302] width 138 height 45
click at [904, 303] on input "True" at bounding box center [895, 303] width 14 height 13
radio input "true"
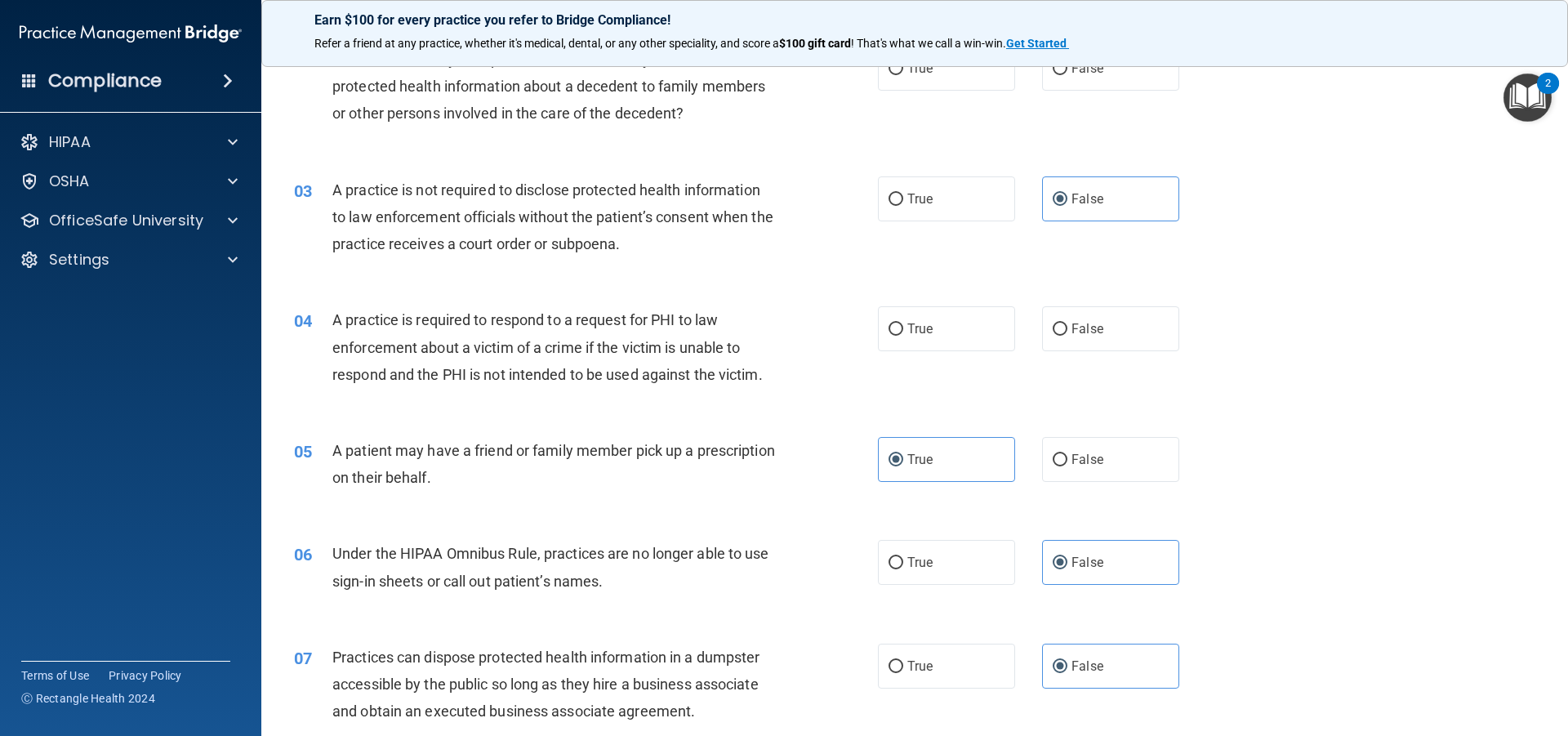
scroll to position [208, 0]
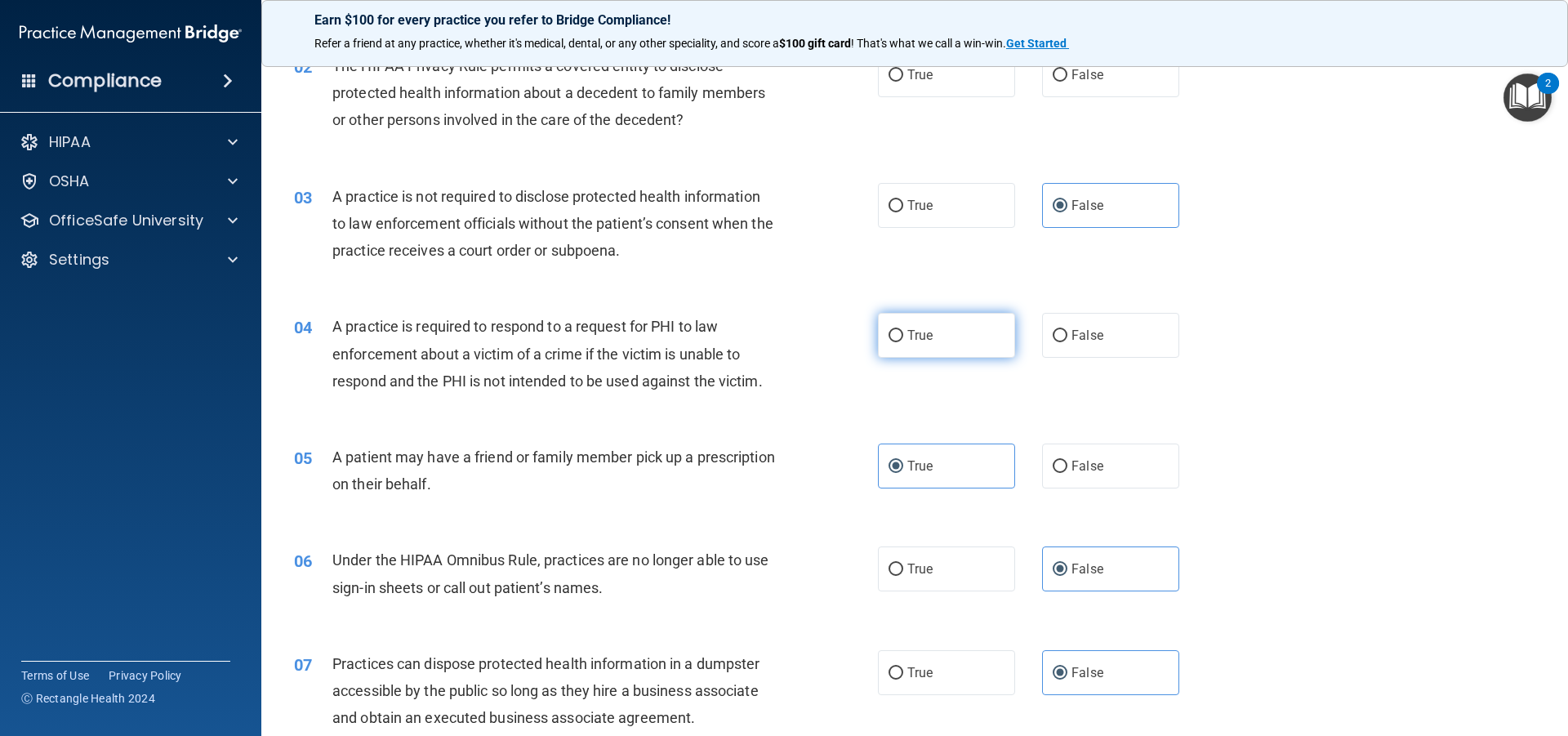
click at [938, 321] on label "True" at bounding box center [946, 335] width 138 height 45
click at [904, 330] on input "True" at bounding box center [895, 336] width 14 height 13
radio input "true"
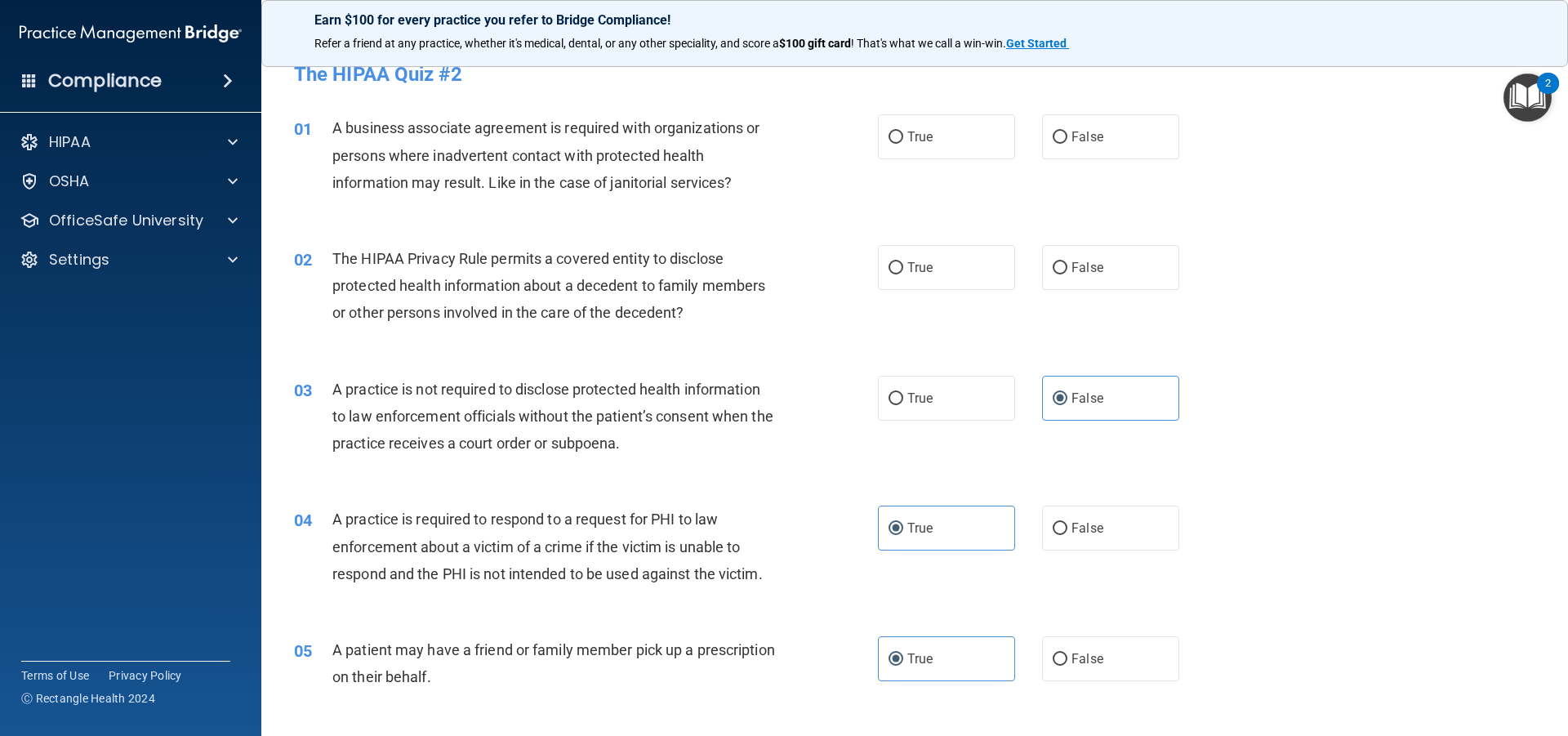
scroll to position [0, 0]
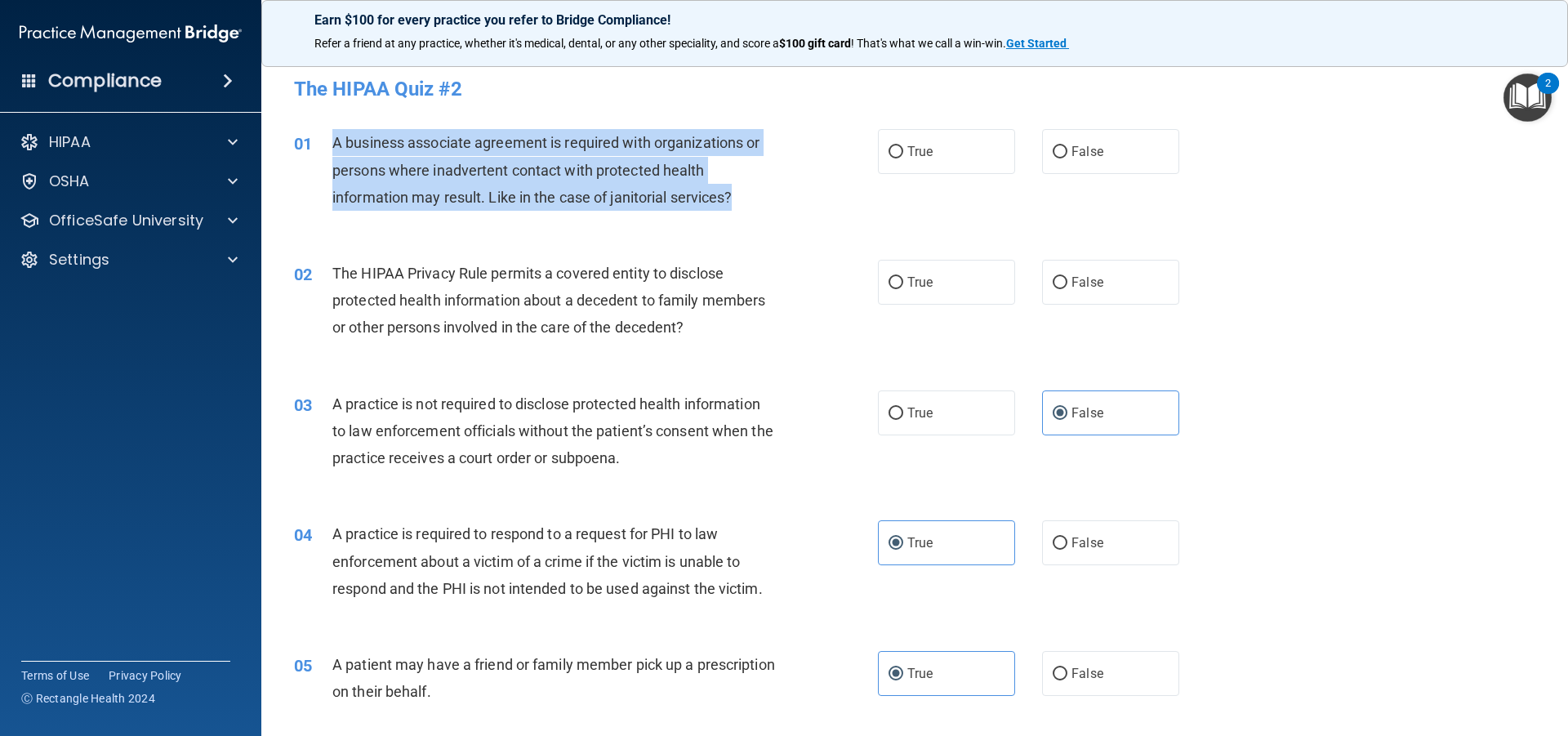
drag, startPoint x: 733, startPoint y: 193, endPoint x: 334, endPoint y: 142, distance: 402.2
click at [334, 142] on span "A business associate agreement is required with organizations or persons where …" at bounding box center [546, 169] width 427 height 71
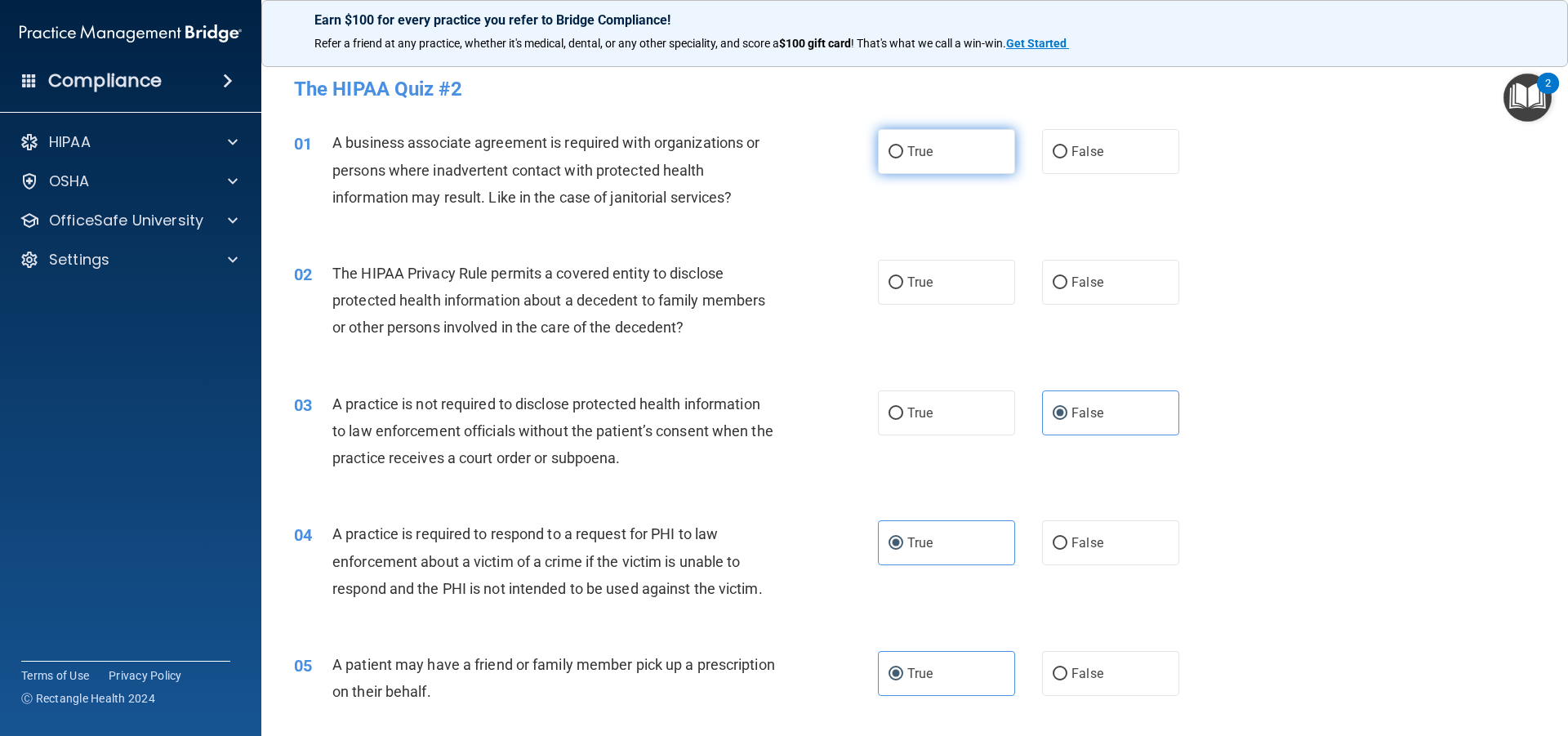
click at [952, 144] on label "True" at bounding box center [946, 151] width 138 height 45
click at [904, 146] on input "True" at bounding box center [895, 152] width 14 height 13
radio input "true"
click at [906, 261] on label "True" at bounding box center [946, 282] width 138 height 45
click at [904, 277] on input "True" at bounding box center [895, 283] width 14 height 13
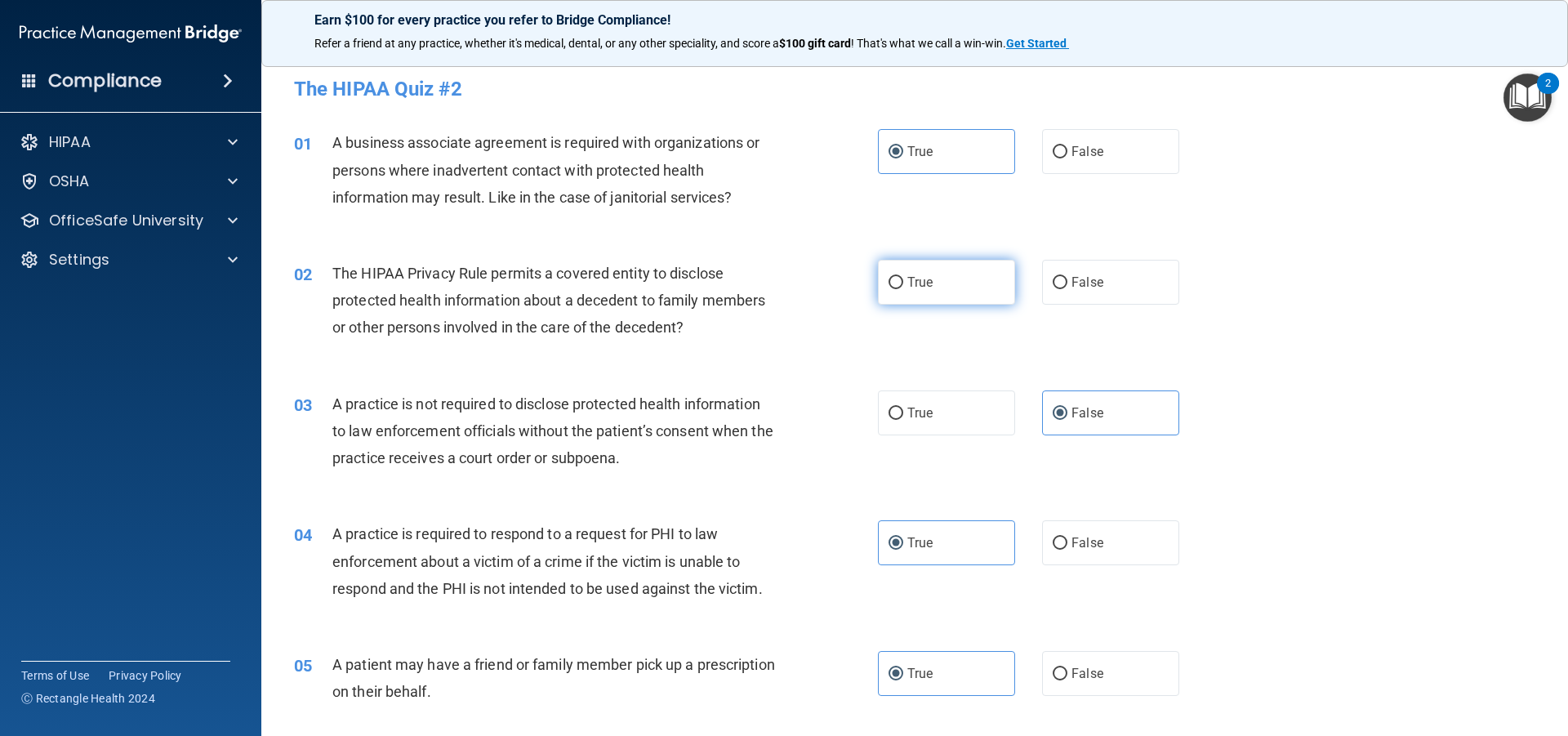
radio input "true"
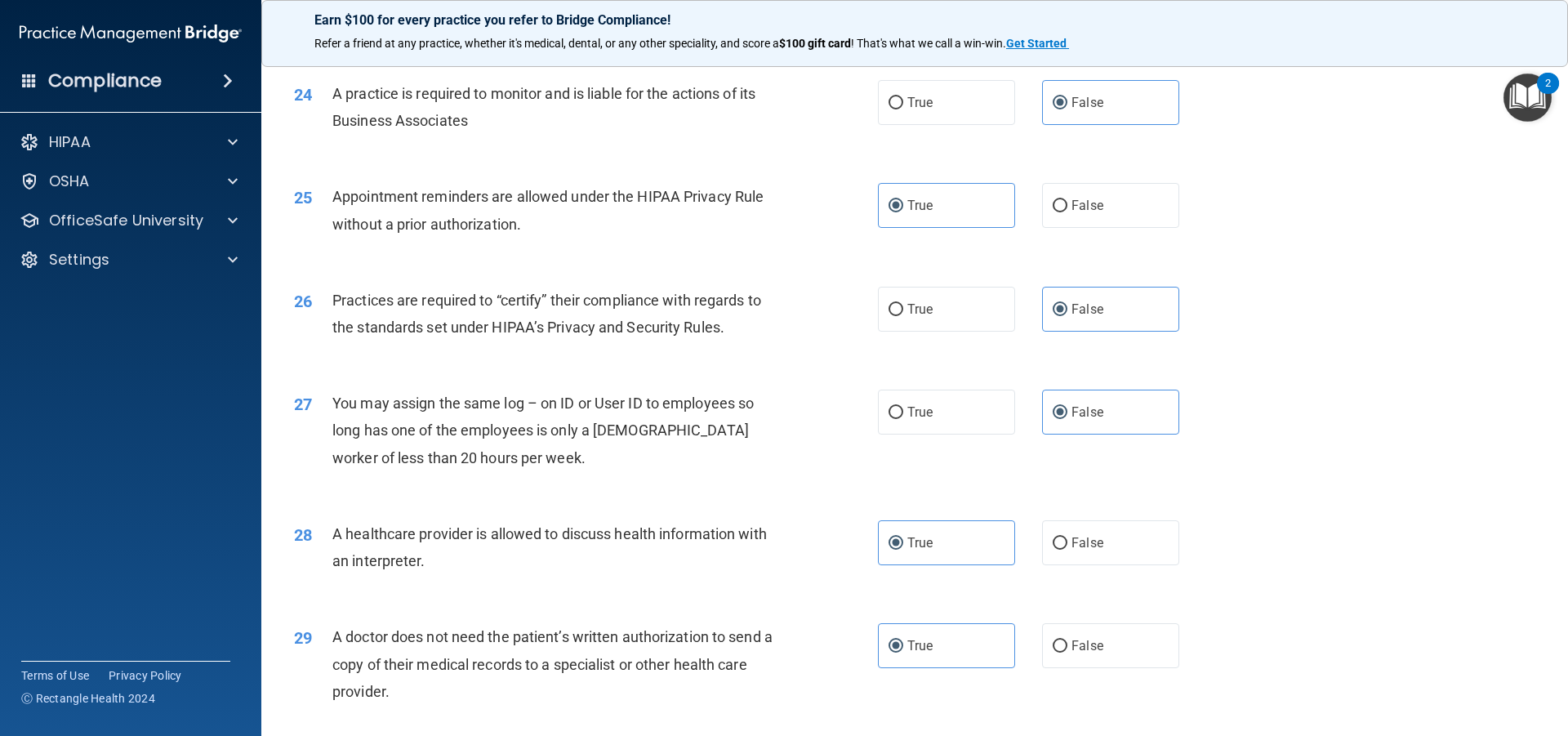
scroll to position [3065, 0]
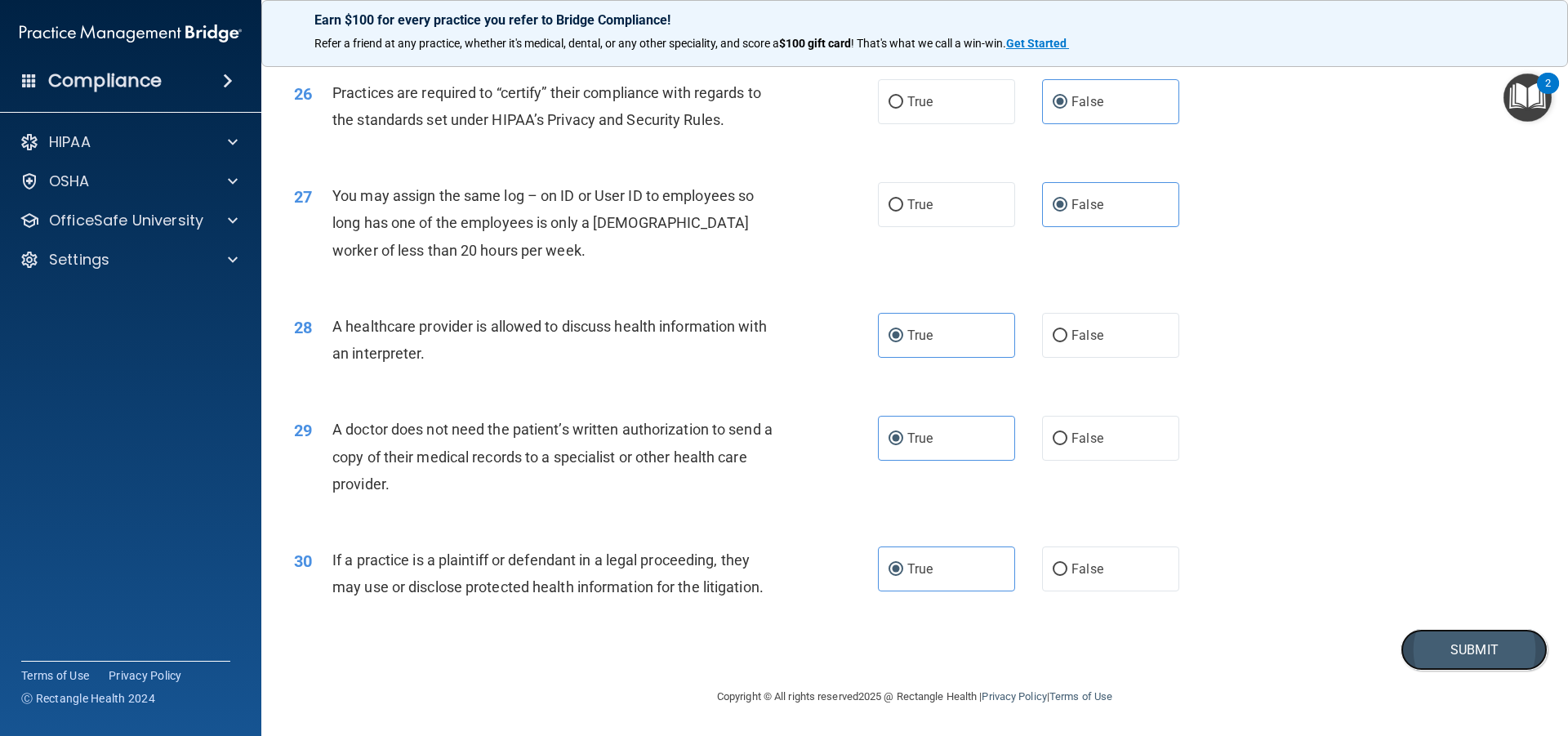
click at [1455, 657] on button "Submit" at bounding box center [1474, 648] width 147 height 41
click at [1452, 636] on button "Submit" at bounding box center [1474, 648] width 147 height 41
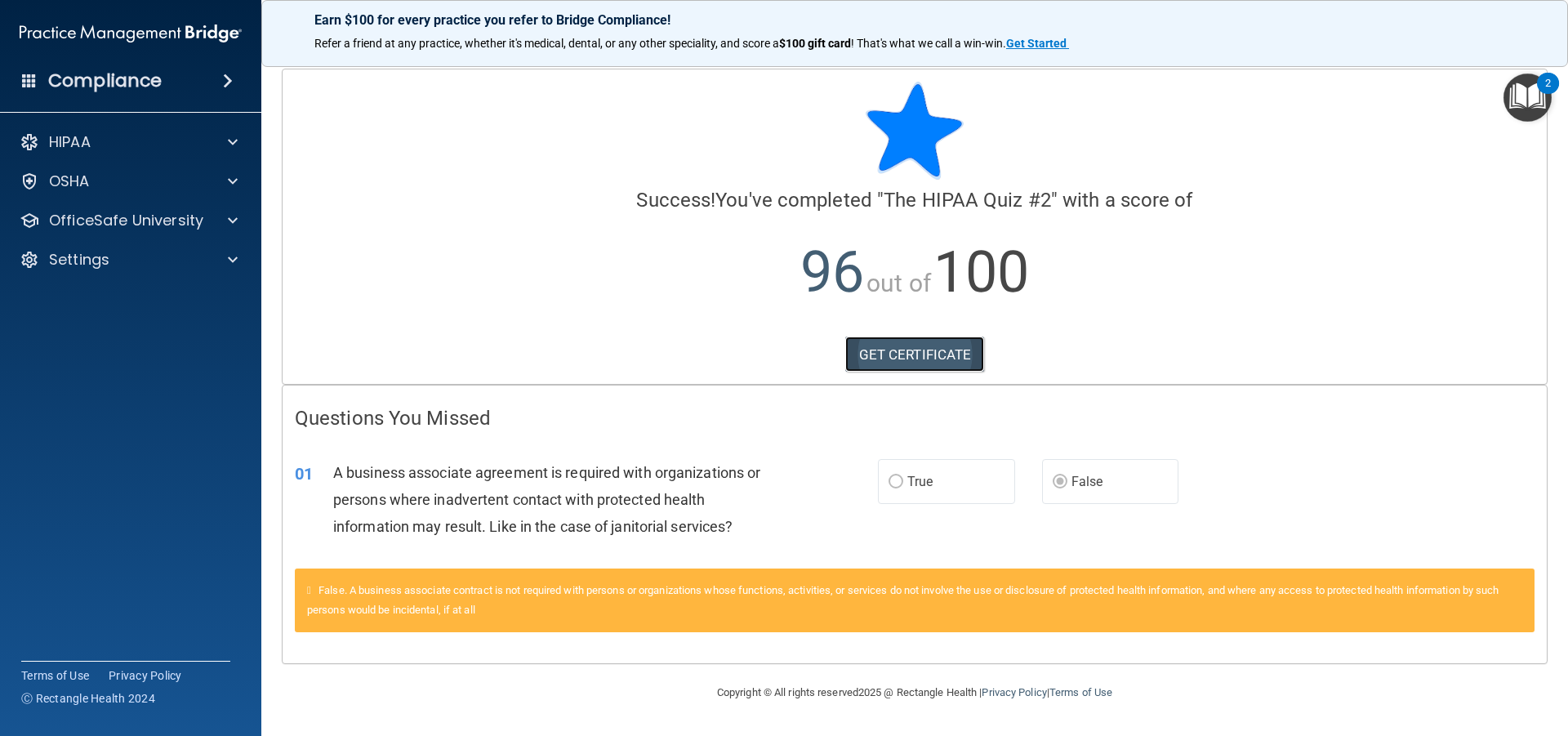
click at [937, 357] on link "GET CERTIFICATE" at bounding box center [914, 354] width 140 height 36
click at [153, 223] on p "OfficeSafe University" at bounding box center [126, 220] width 154 height 19
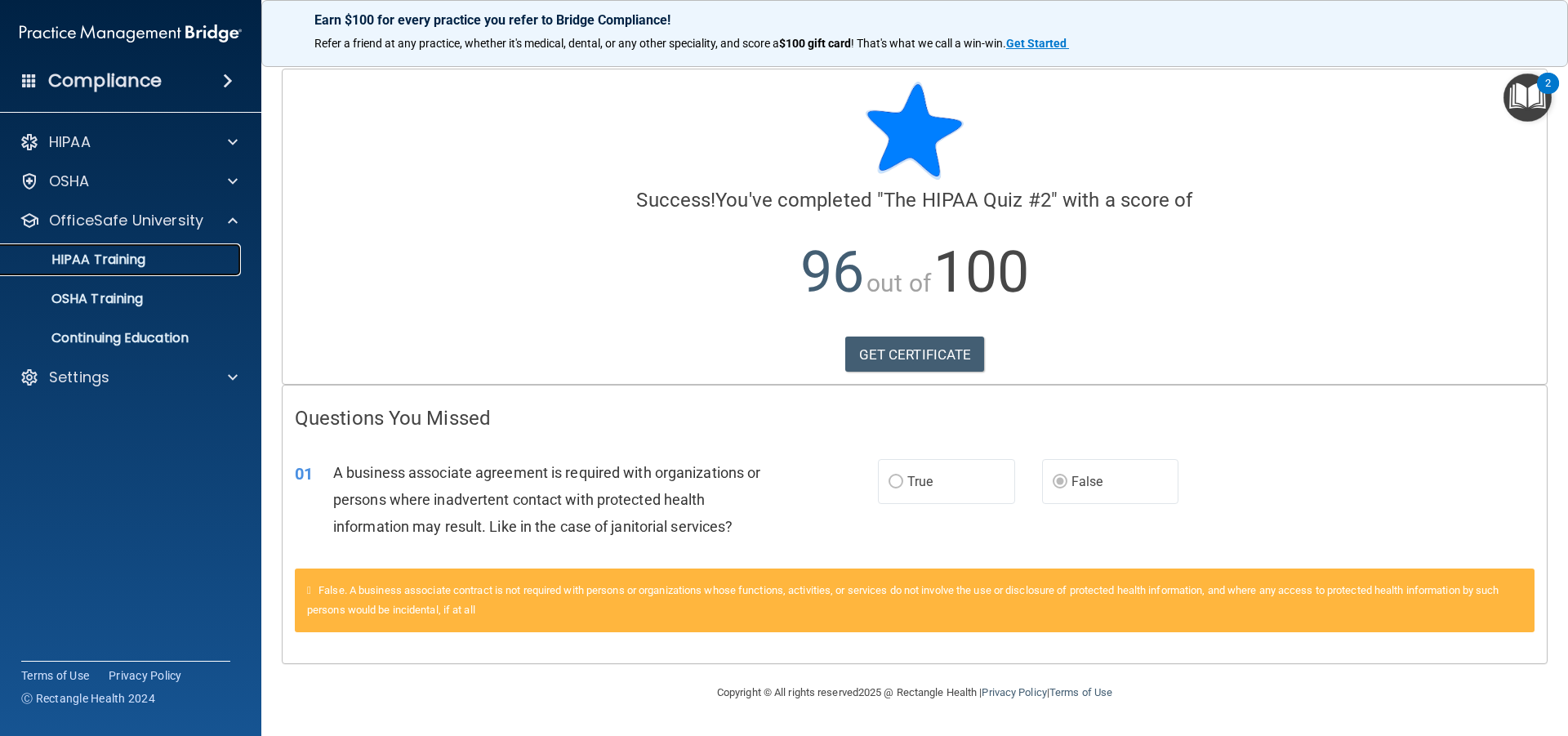
click at [124, 245] on link "HIPAA Training" at bounding box center [112, 260] width 257 height 33
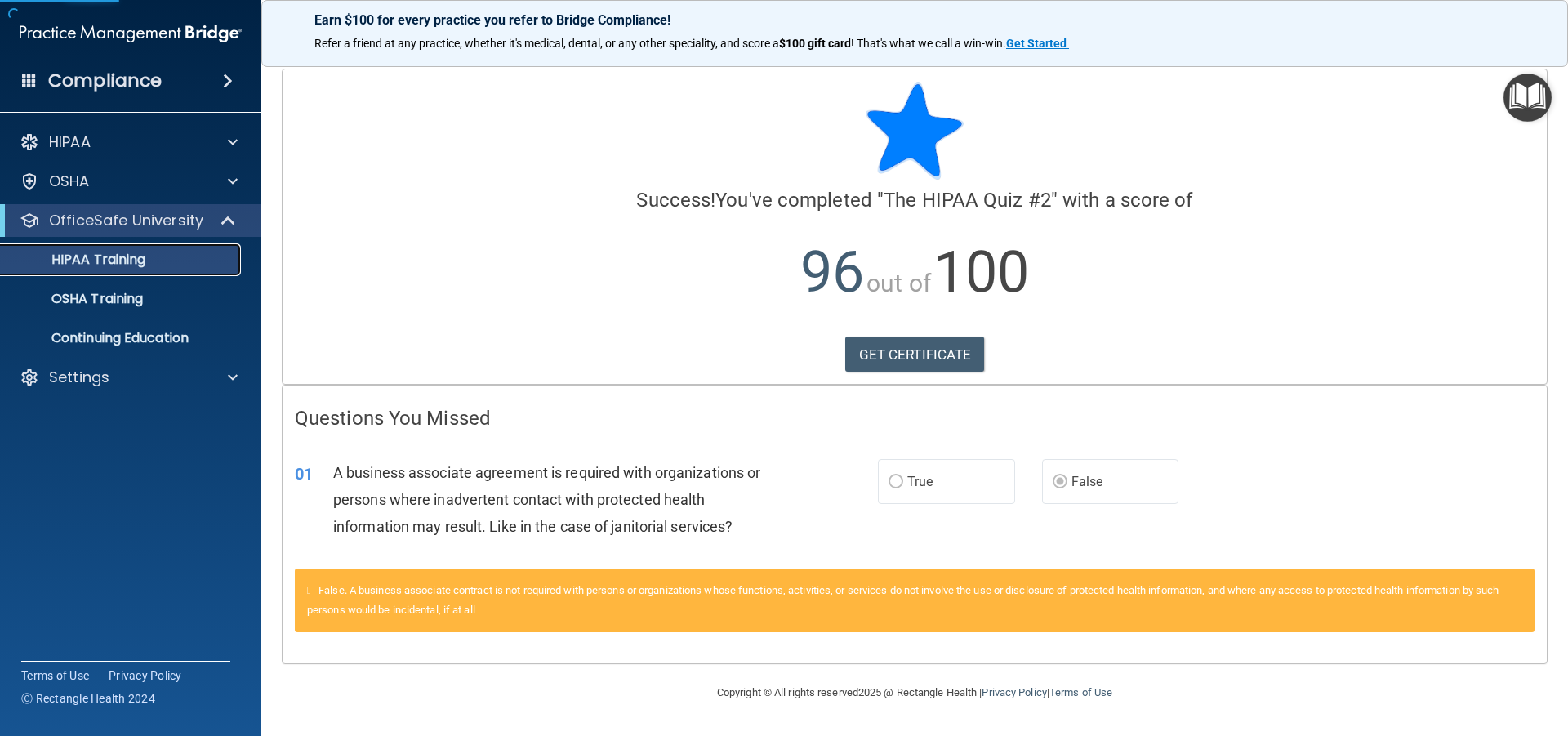
click at [125, 256] on p "HIPAA Training" at bounding box center [78, 259] width 135 height 16
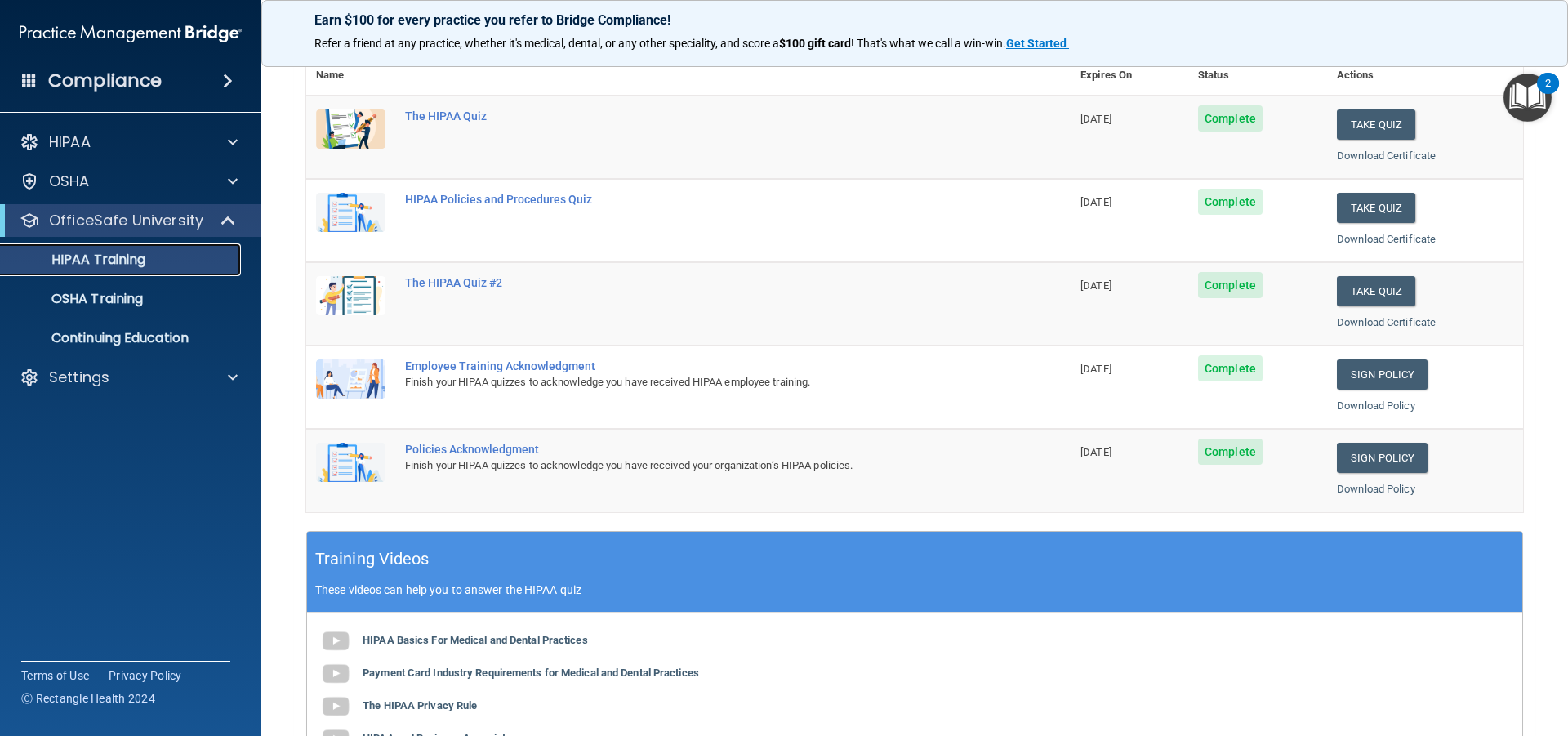
scroll to position [164, 0]
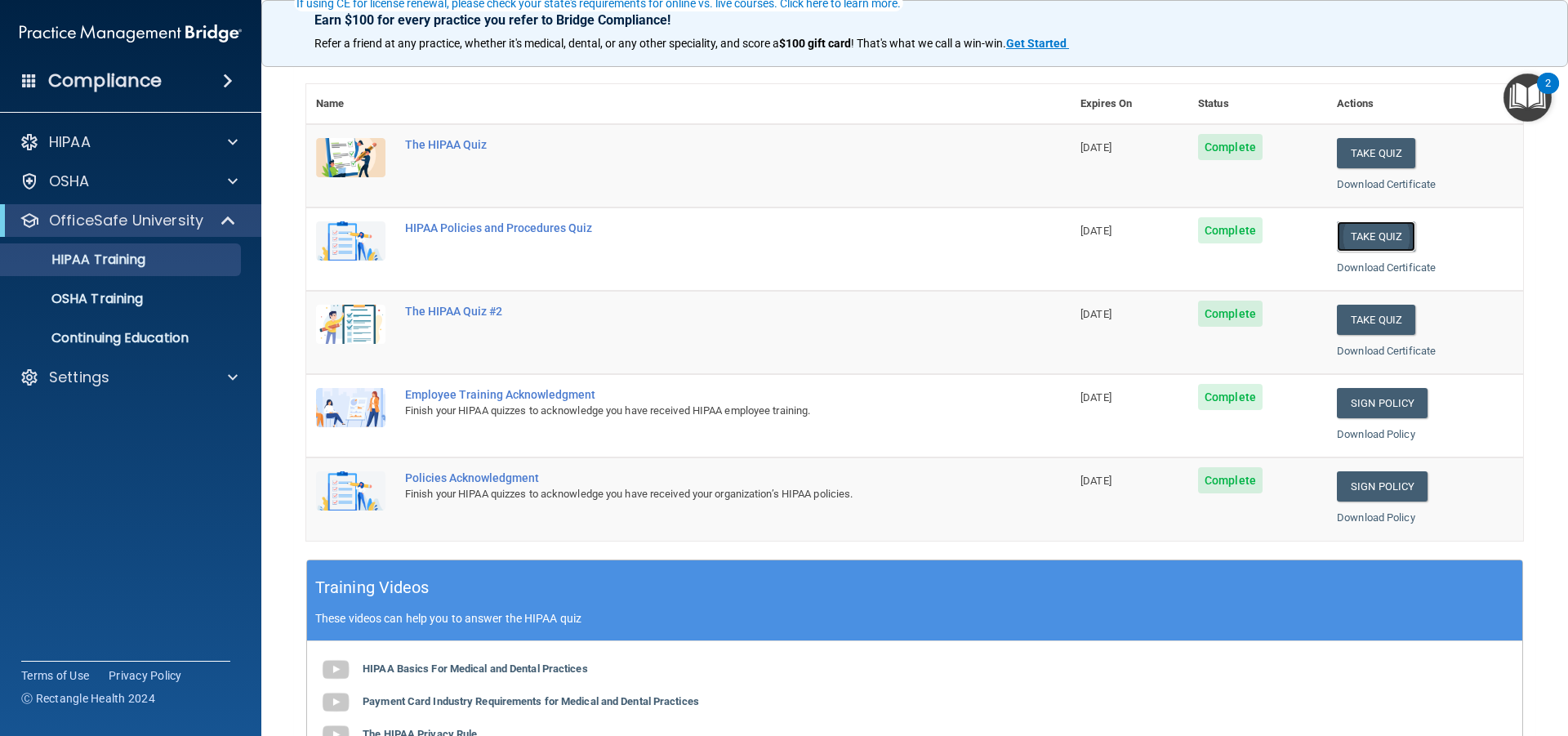
click at [1366, 230] on button "Take Quiz" at bounding box center [1375, 236] width 78 height 30
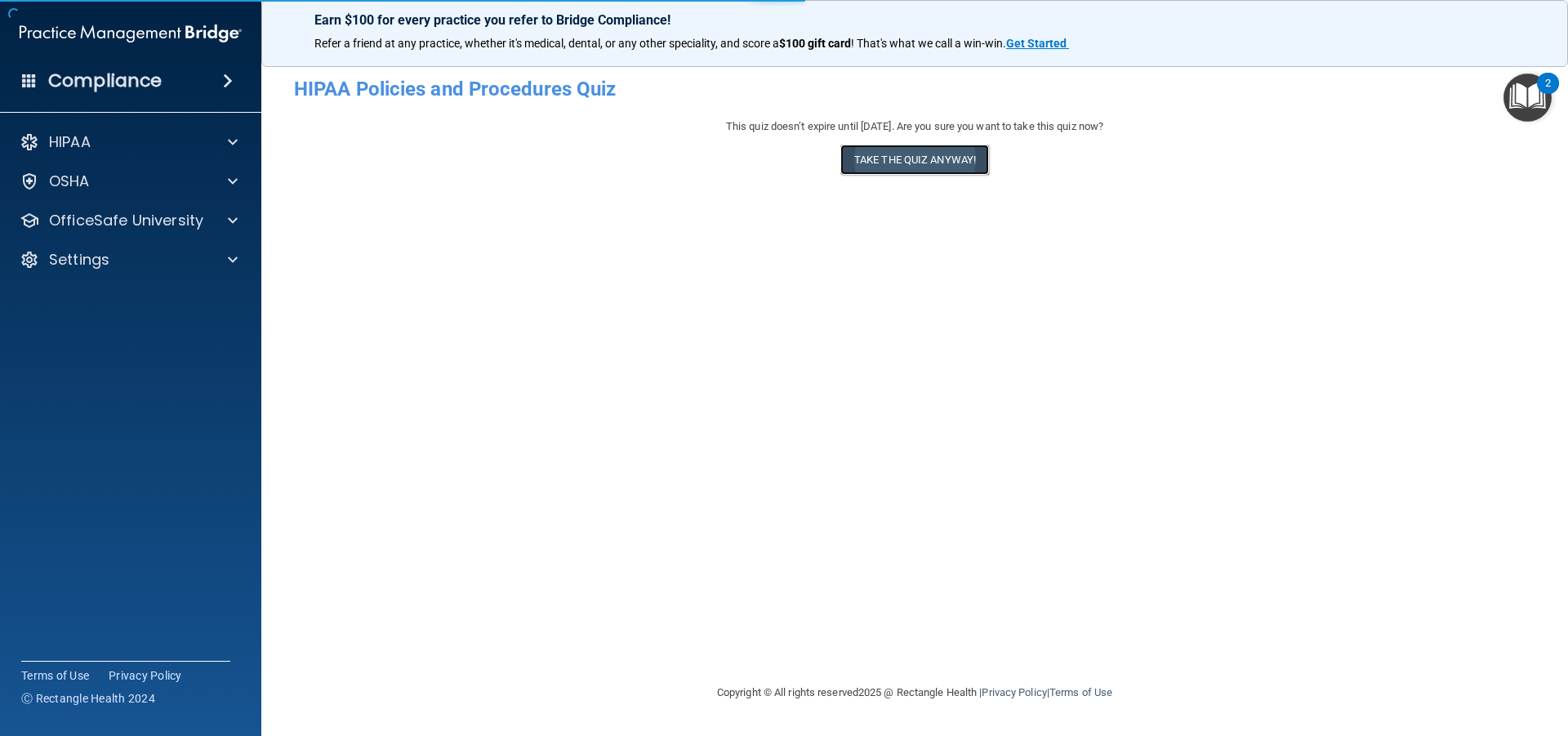
click at [890, 152] on button "Take the quiz anyway!" at bounding box center [914, 159] width 148 height 30
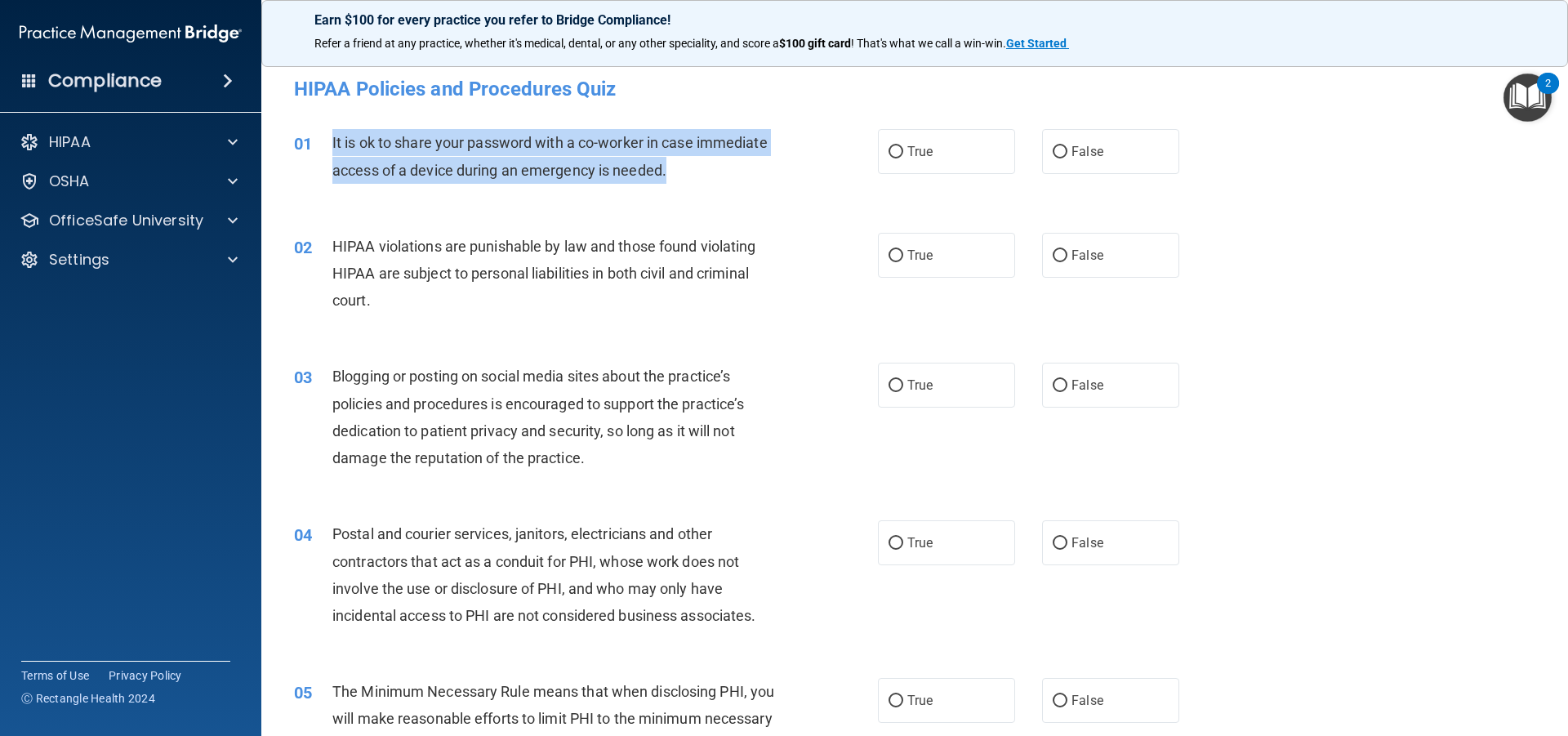
drag, startPoint x: 721, startPoint y: 165, endPoint x: 332, endPoint y: 142, distance: 389.7
click at [331, 141] on div "01 It is ok to share your password with a co-worker in case immediate access of…" at bounding box center [586, 160] width 633 height 62
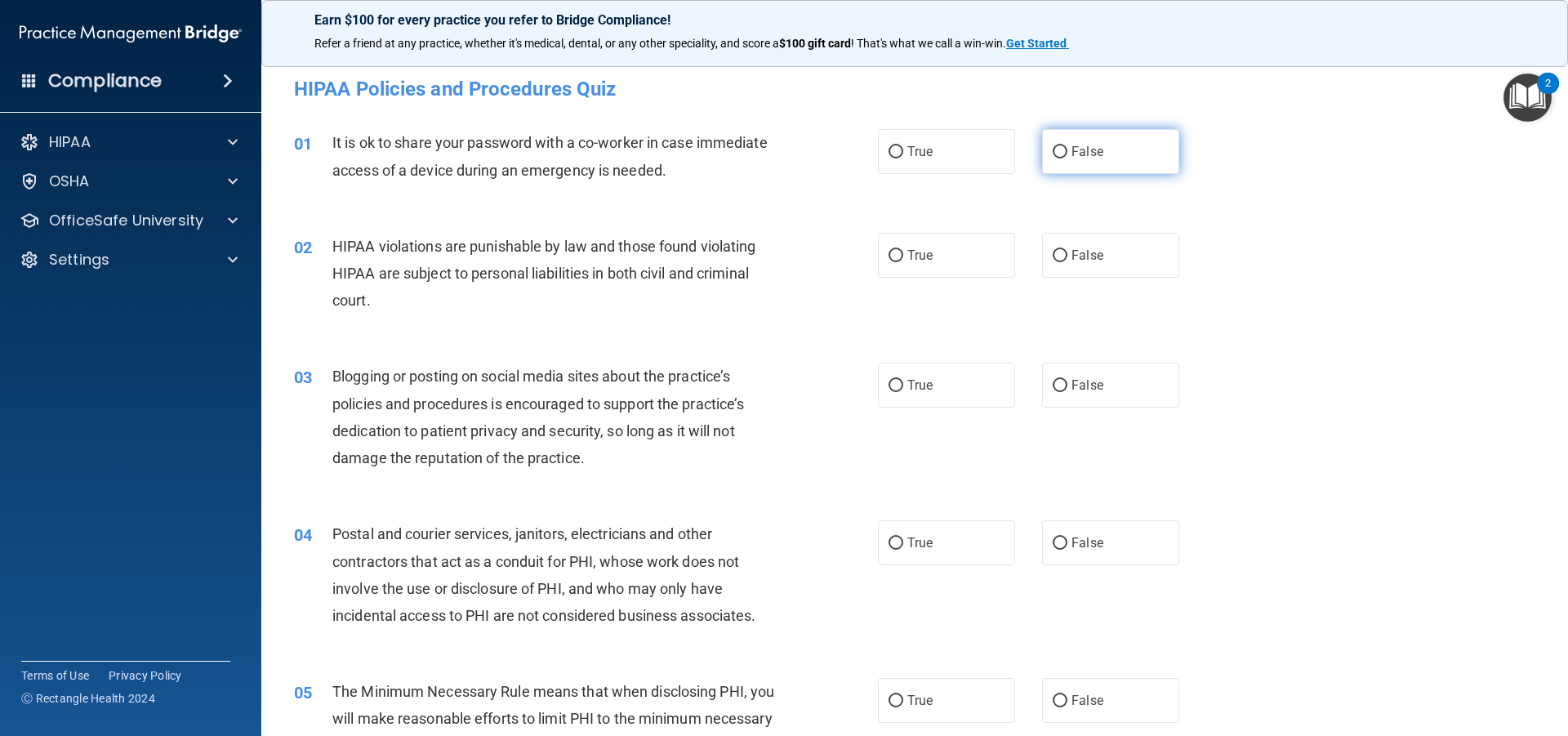
click at [1121, 151] on label "False" at bounding box center [1111, 151] width 138 height 45
click at [1067, 151] on input "False" at bounding box center [1060, 152] width 14 height 13
radio input "true"
click at [931, 251] on label "True" at bounding box center [946, 255] width 138 height 45
click at [904, 251] on input "True" at bounding box center [895, 256] width 14 height 13
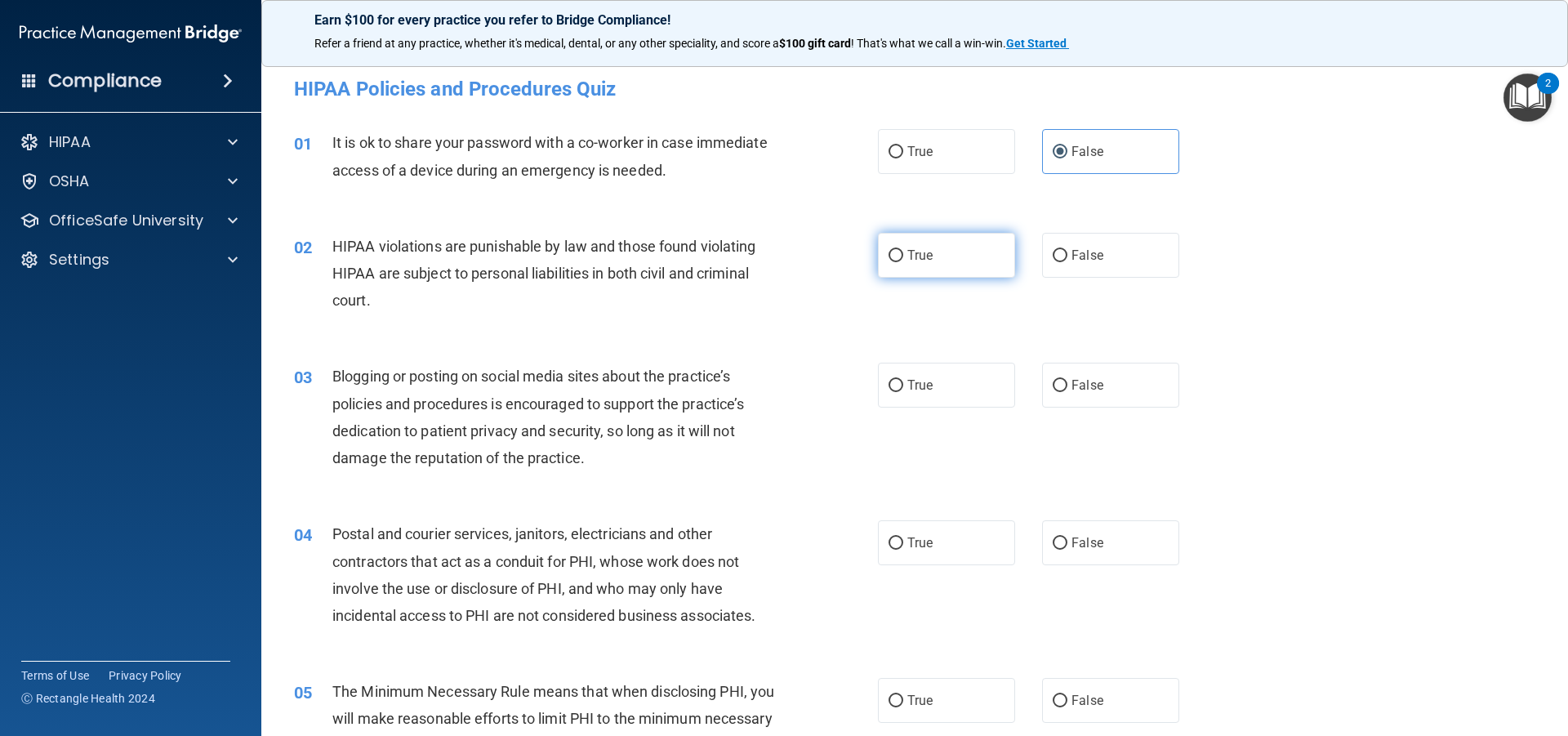
radio input "true"
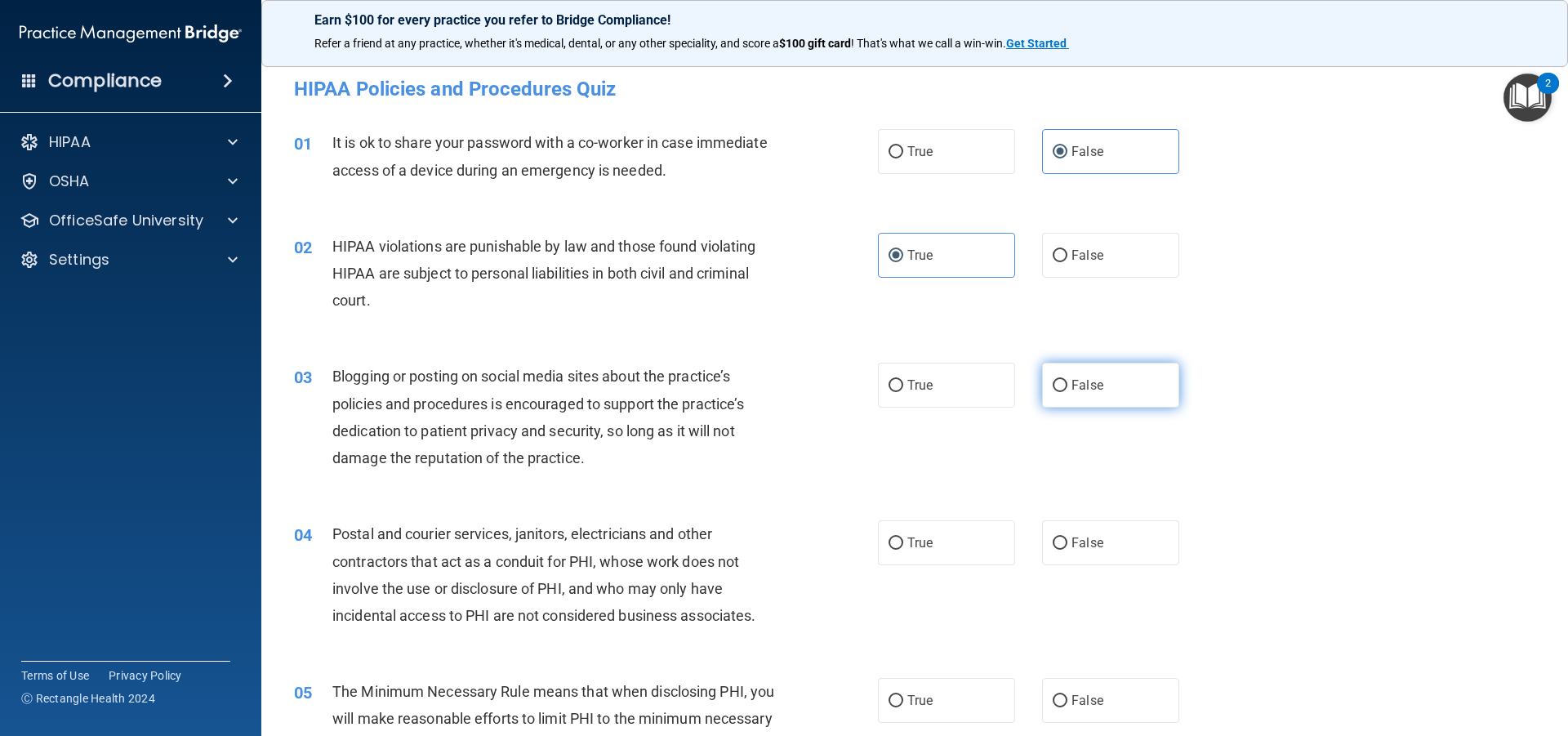
click at [1087, 381] on span "False" at bounding box center [1087, 385] width 32 height 15
click at [1067, 381] on input "False" at bounding box center [1060, 386] width 14 height 13
radio input "true"
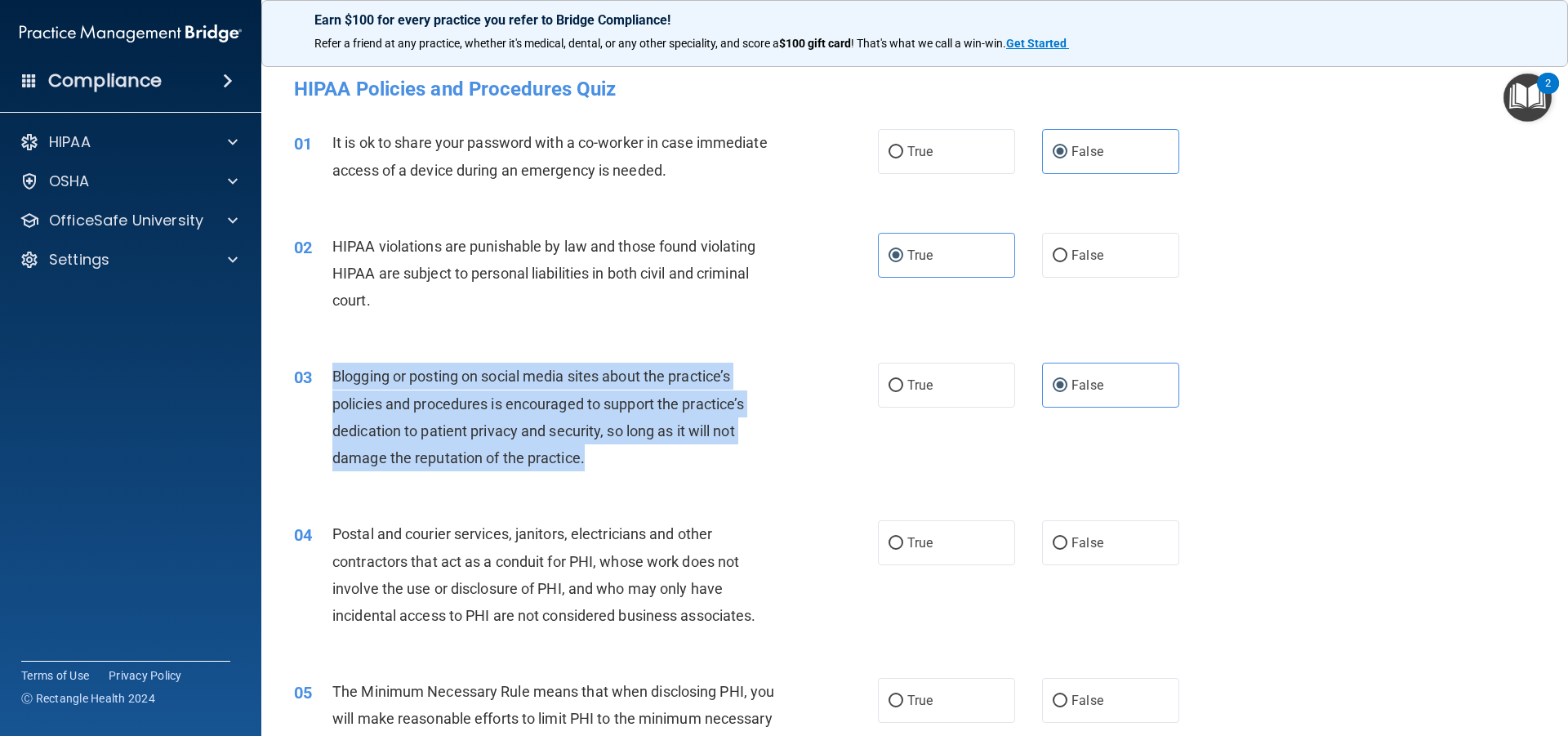
drag, startPoint x: 607, startPoint y: 456, endPoint x: 323, endPoint y: 382, distance: 293.5
click at [323, 382] on div "03 Blogging or posting on social media sites about the practice’s policies and …" at bounding box center [586, 420] width 633 height 116
click at [580, 450] on span "Blogging or posting on social media sites about the practice’s policies and pro…" at bounding box center [538, 417] width 412 height 99
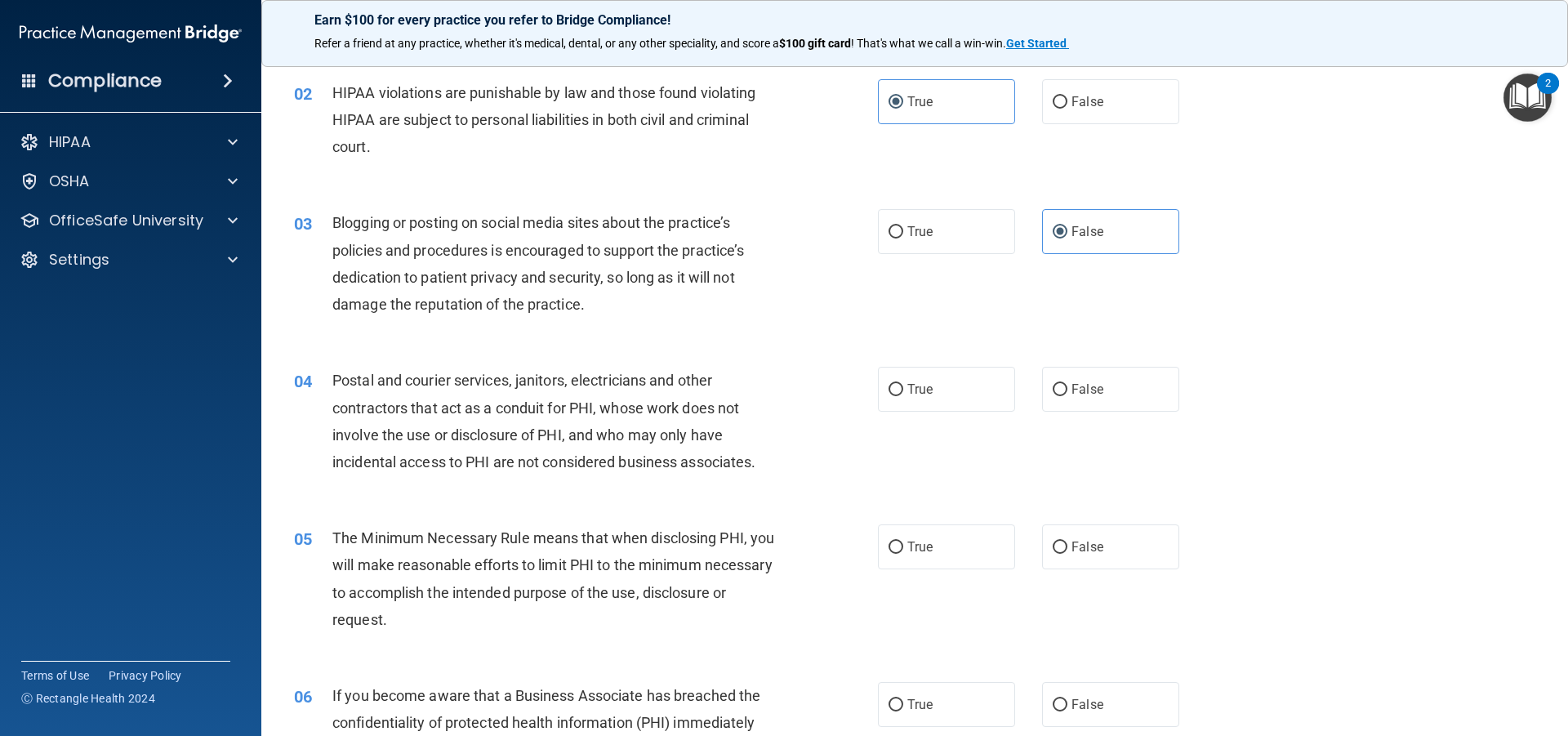
scroll to position [164, 0]
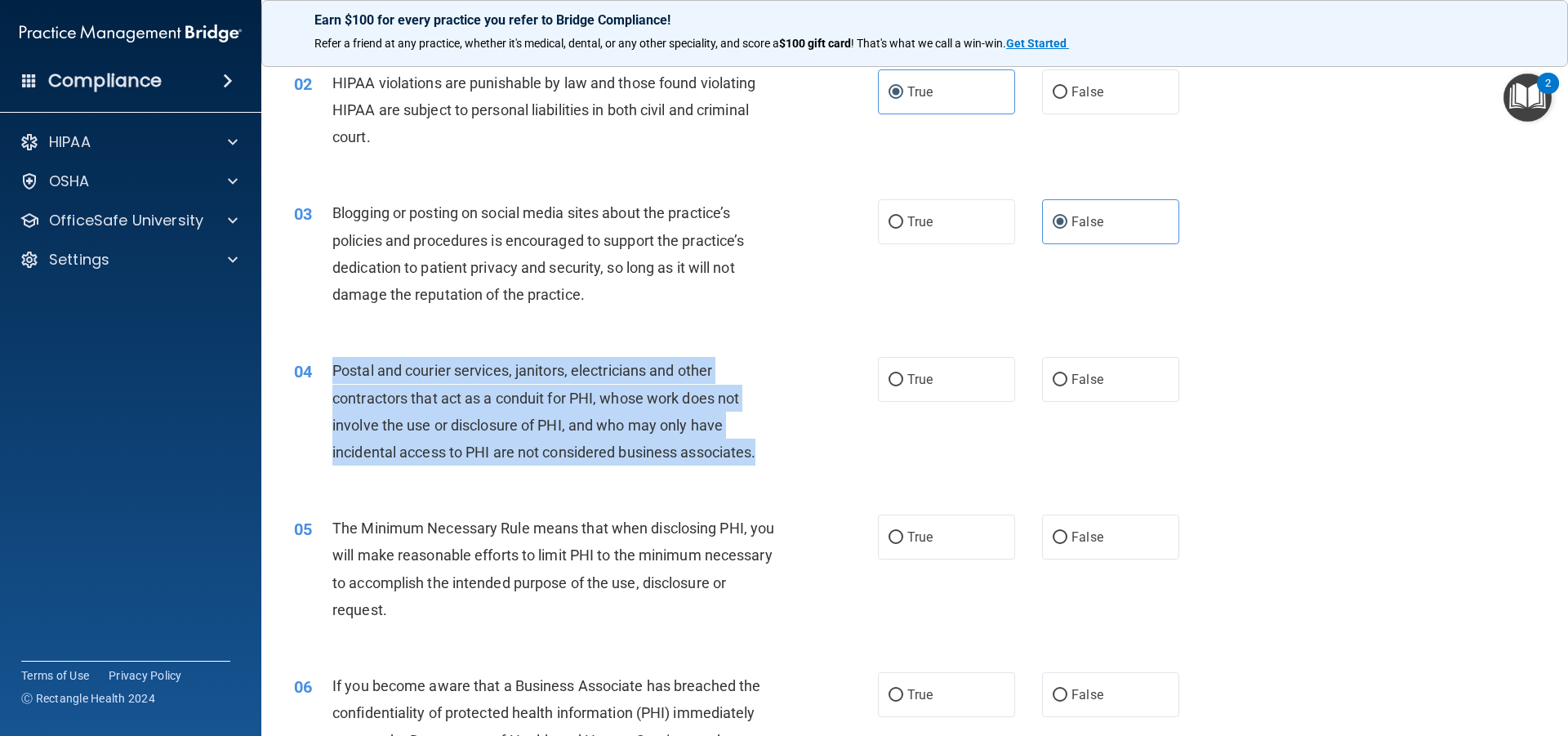
drag, startPoint x: 764, startPoint y: 449, endPoint x: 329, endPoint y: 369, distance: 442.3
click at [329, 369] on div "04 Postal and courier services, janitors, electricians and other contractors th…" at bounding box center [586, 415] width 633 height 116
click at [894, 379] on input "True" at bounding box center [895, 380] width 14 height 13
radio input "true"
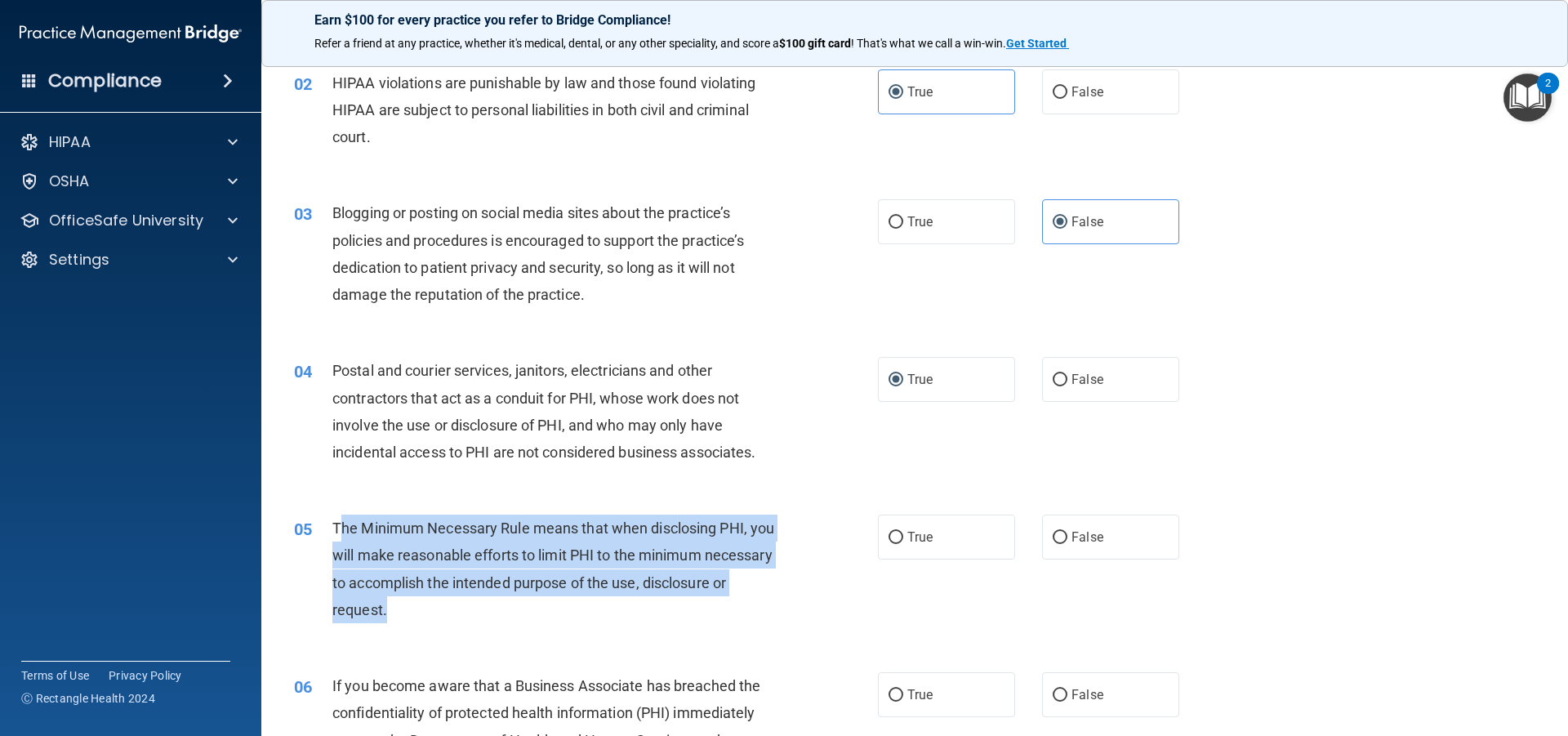
drag, startPoint x: 504, startPoint y: 607, endPoint x: 338, endPoint y: 521, distance: 187.0
click at [338, 521] on div "The Minimum Necessary Rule means that when disclosing PHI, you will make reason…" at bounding box center [560, 569] width 456 height 109
click at [484, 599] on div "The Minimum Necessary Rule means that when disclosing PHI, you will make reason…" at bounding box center [560, 569] width 456 height 109
drag, startPoint x: 487, startPoint y: 605, endPoint x: 330, endPoint y: 522, distance: 177.6
click at [330, 522] on div "05 The Minimum Necessary Rule means that when disclosing PHI, you will make rea…" at bounding box center [586, 572] width 633 height 116
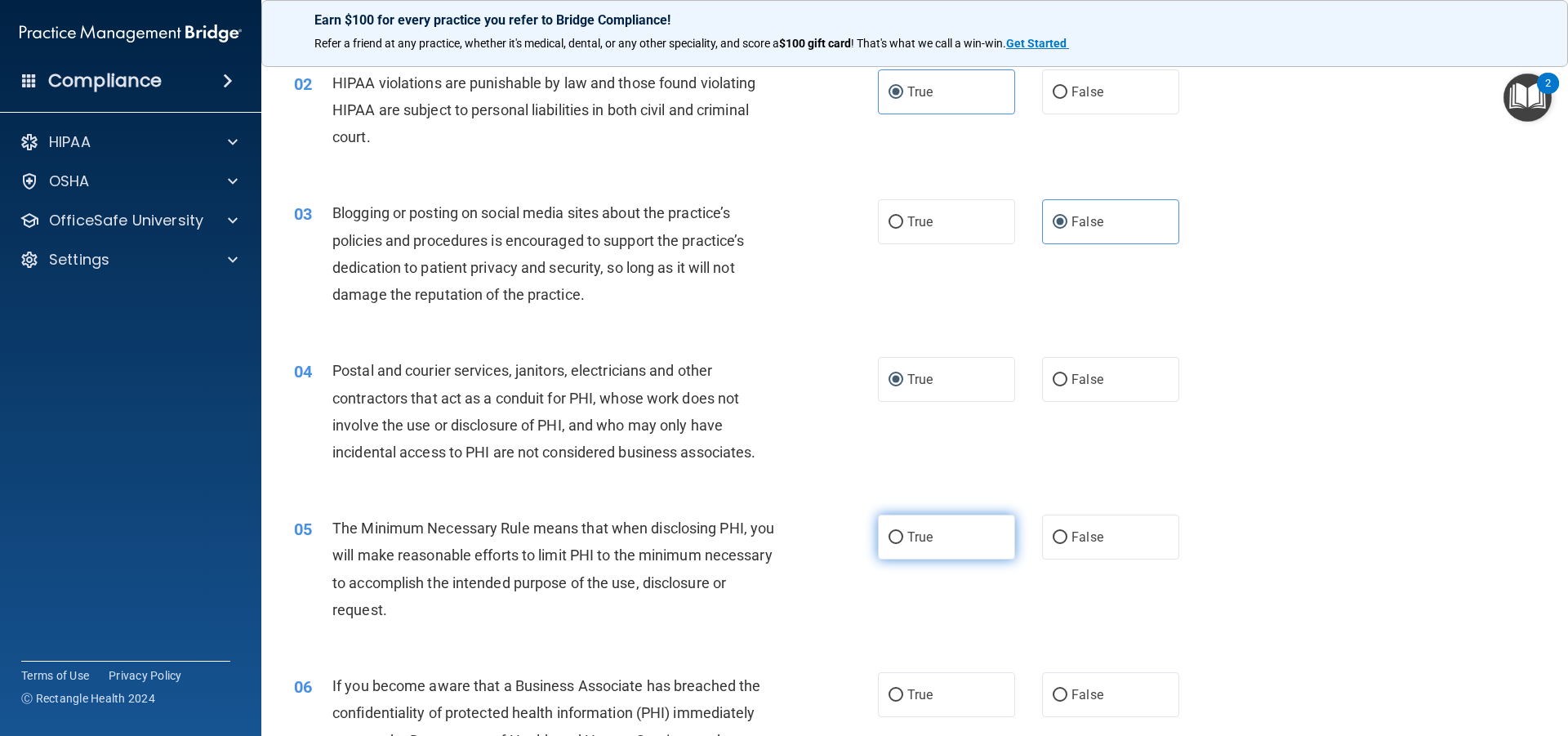
click at [916, 559] on label "True" at bounding box center [946, 537] width 138 height 45
click at [904, 544] on input "True" at bounding box center [895, 537] width 14 height 13
radio input "true"
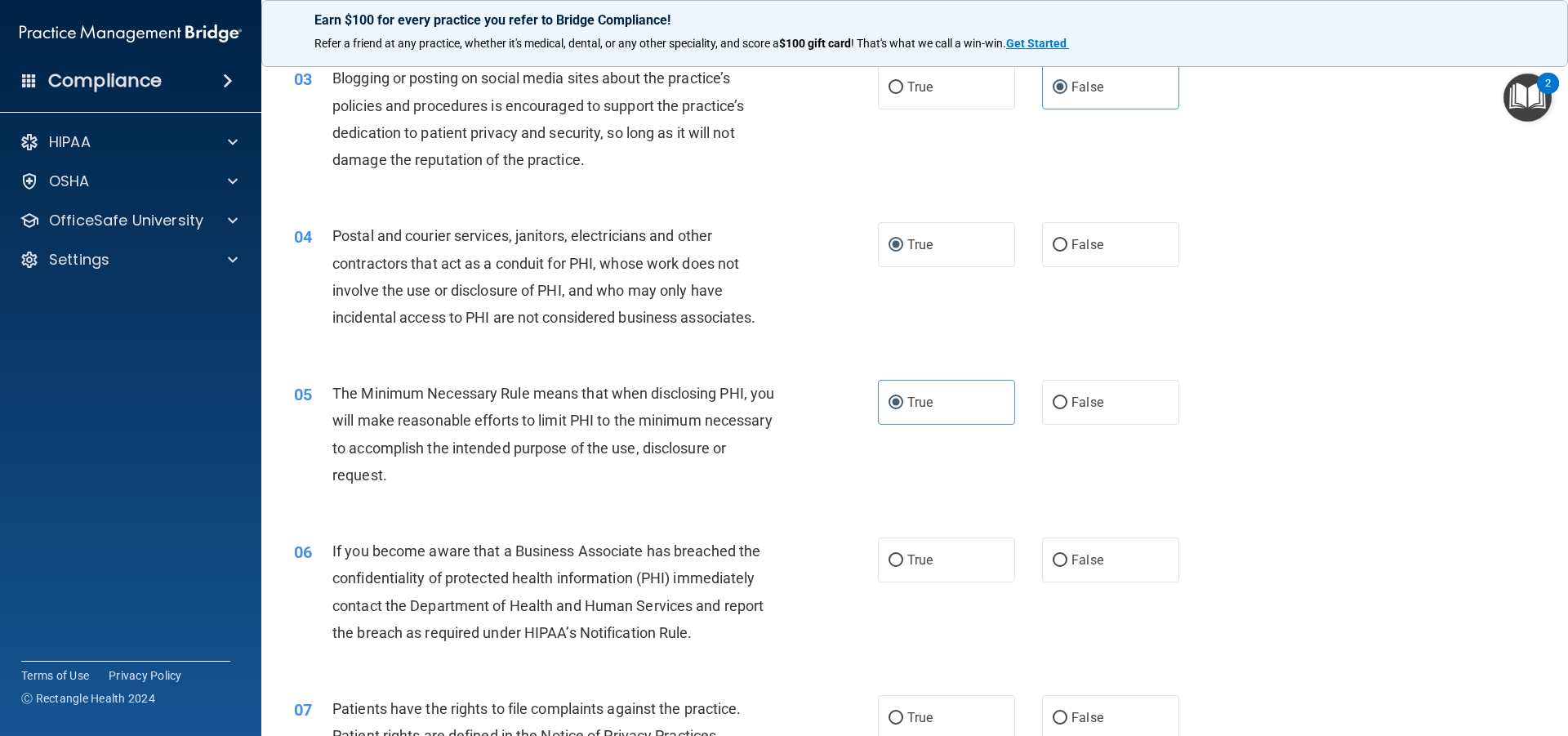
scroll to position [326, 0]
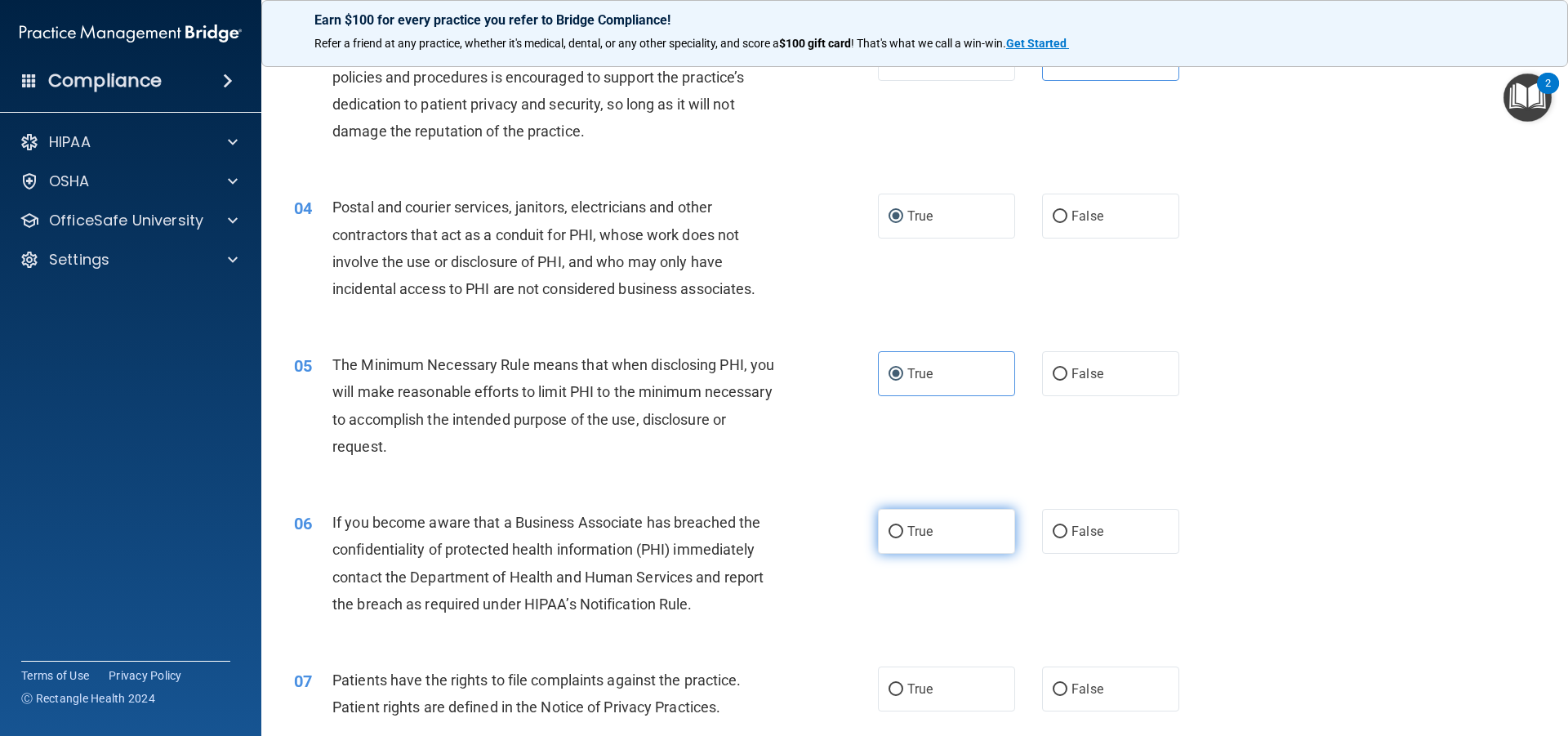
click at [941, 522] on label "True" at bounding box center [946, 531] width 138 height 45
click at [904, 526] on input "True" at bounding box center [895, 532] width 14 height 13
radio input "true"
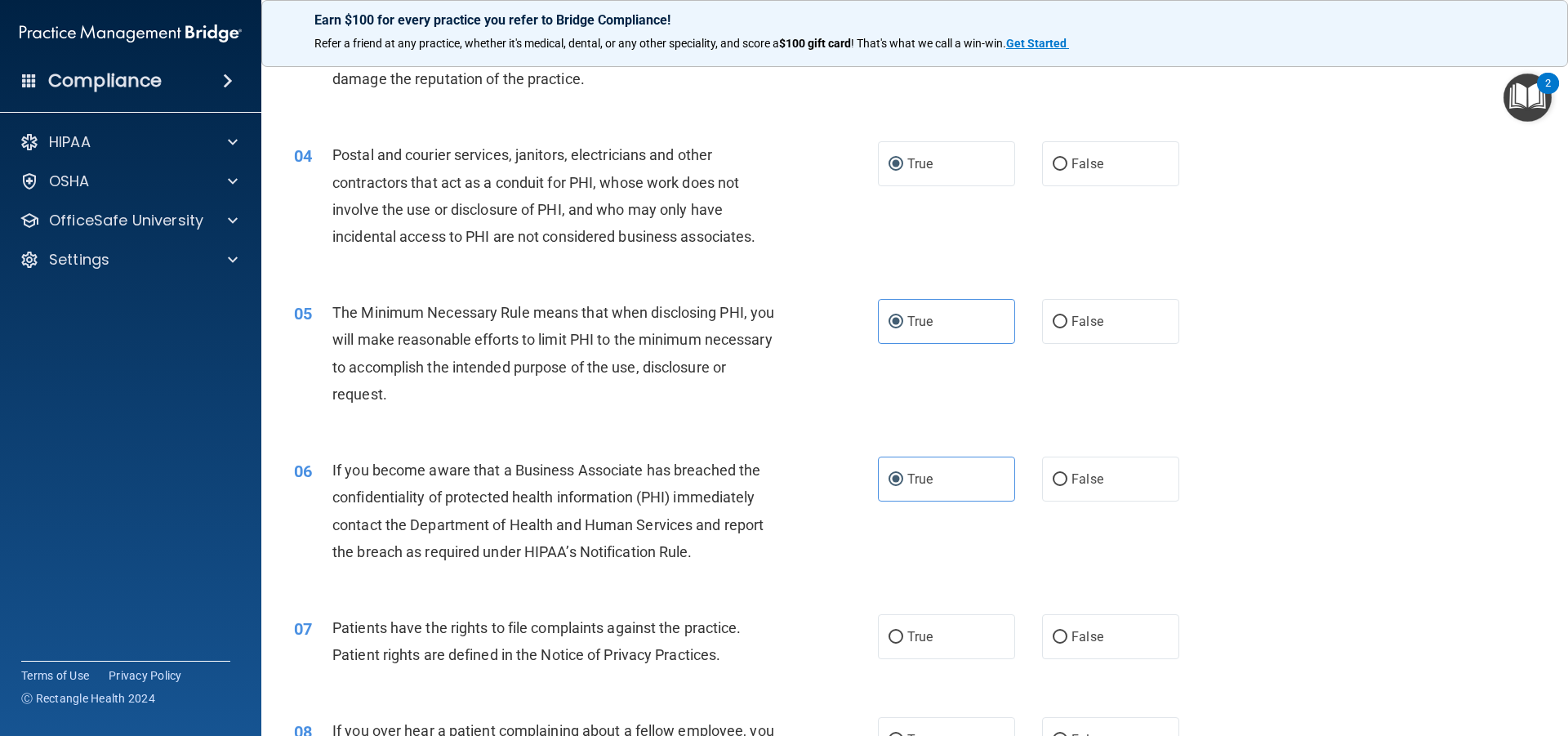
scroll to position [408, 0]
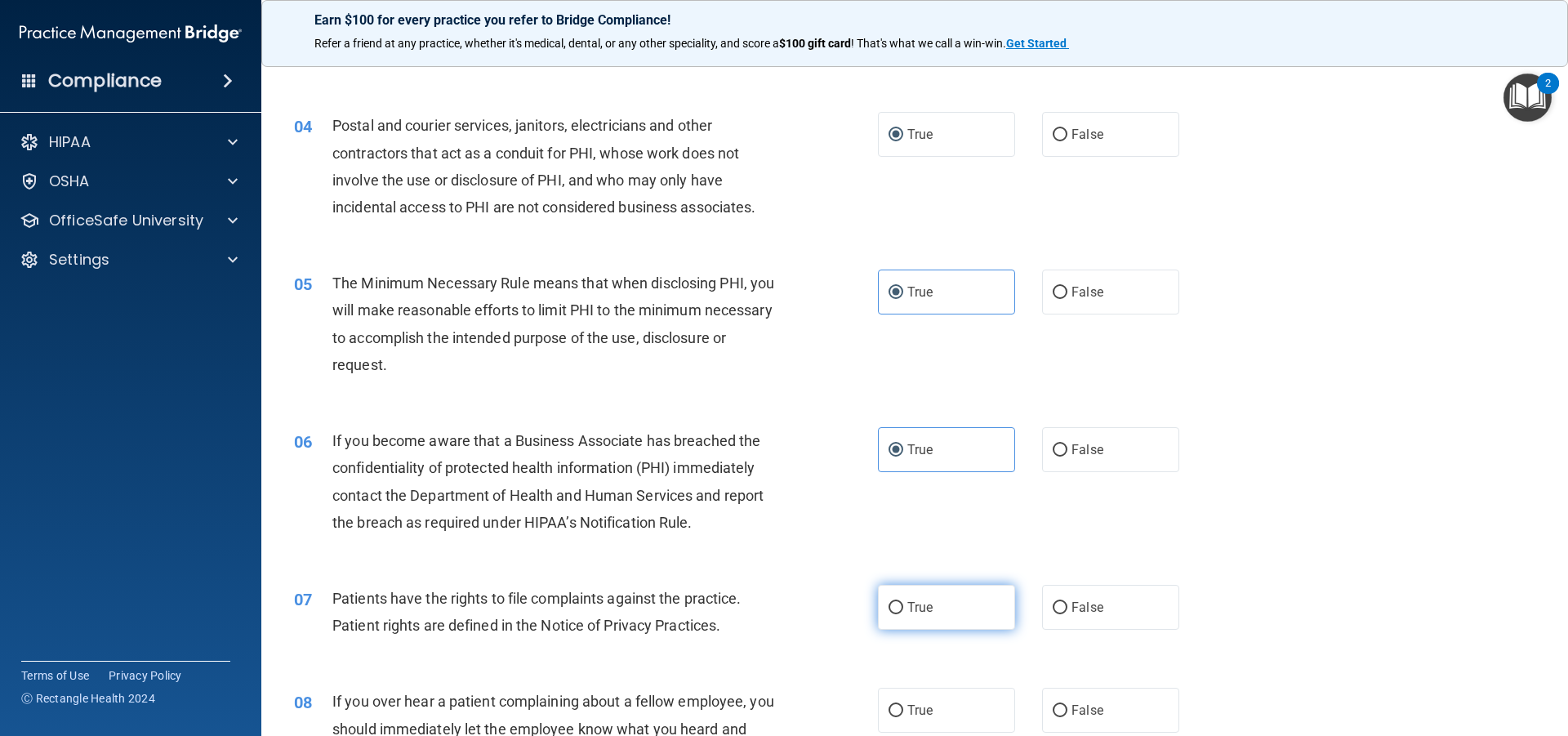
click at [908, 608] on span "True" at bounding box center [920, 607] width 25 height 15
click at [904, 608] on input "True" at bounding box center [895, 607] width 14 height 13
radio input "true"
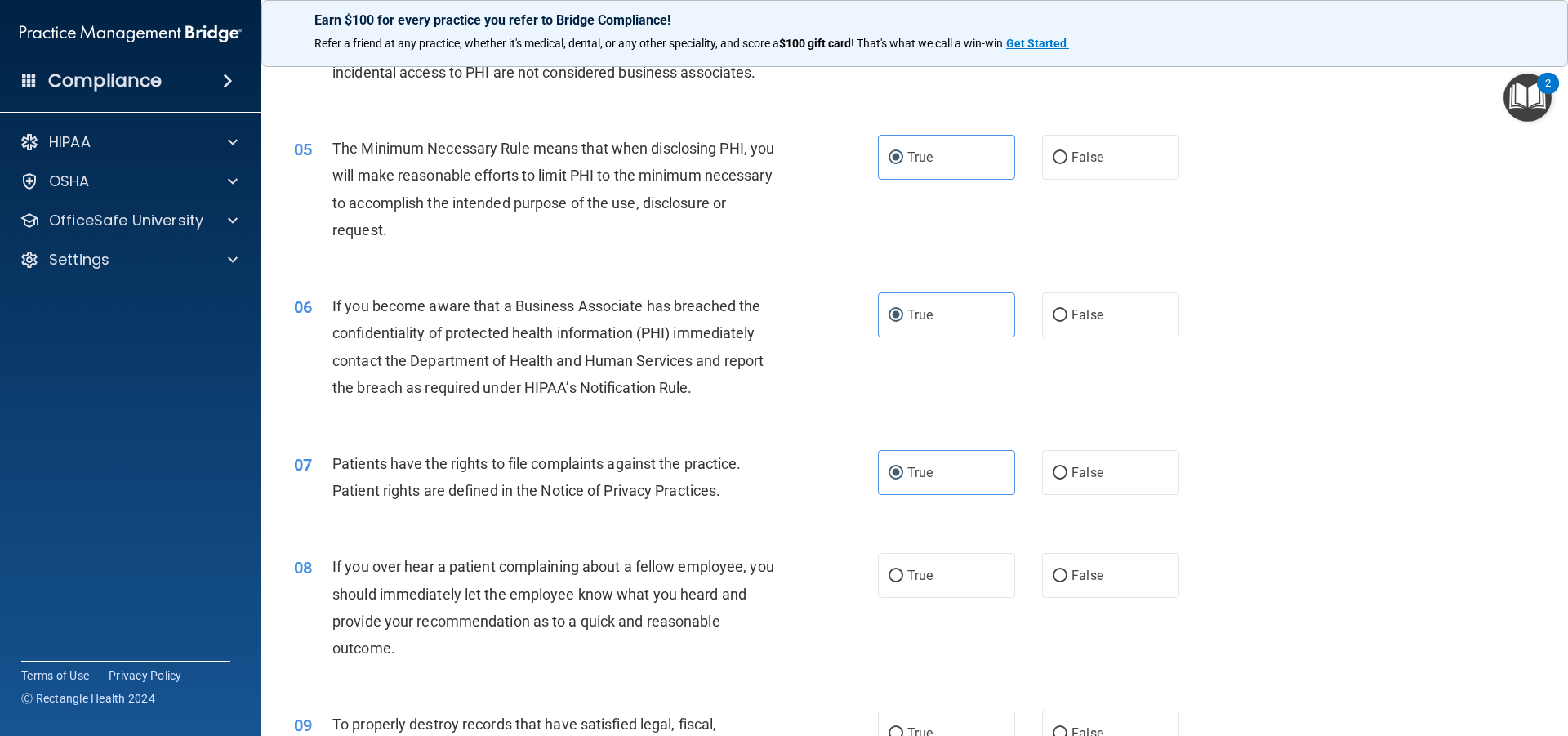
scroll to position [571, 0]
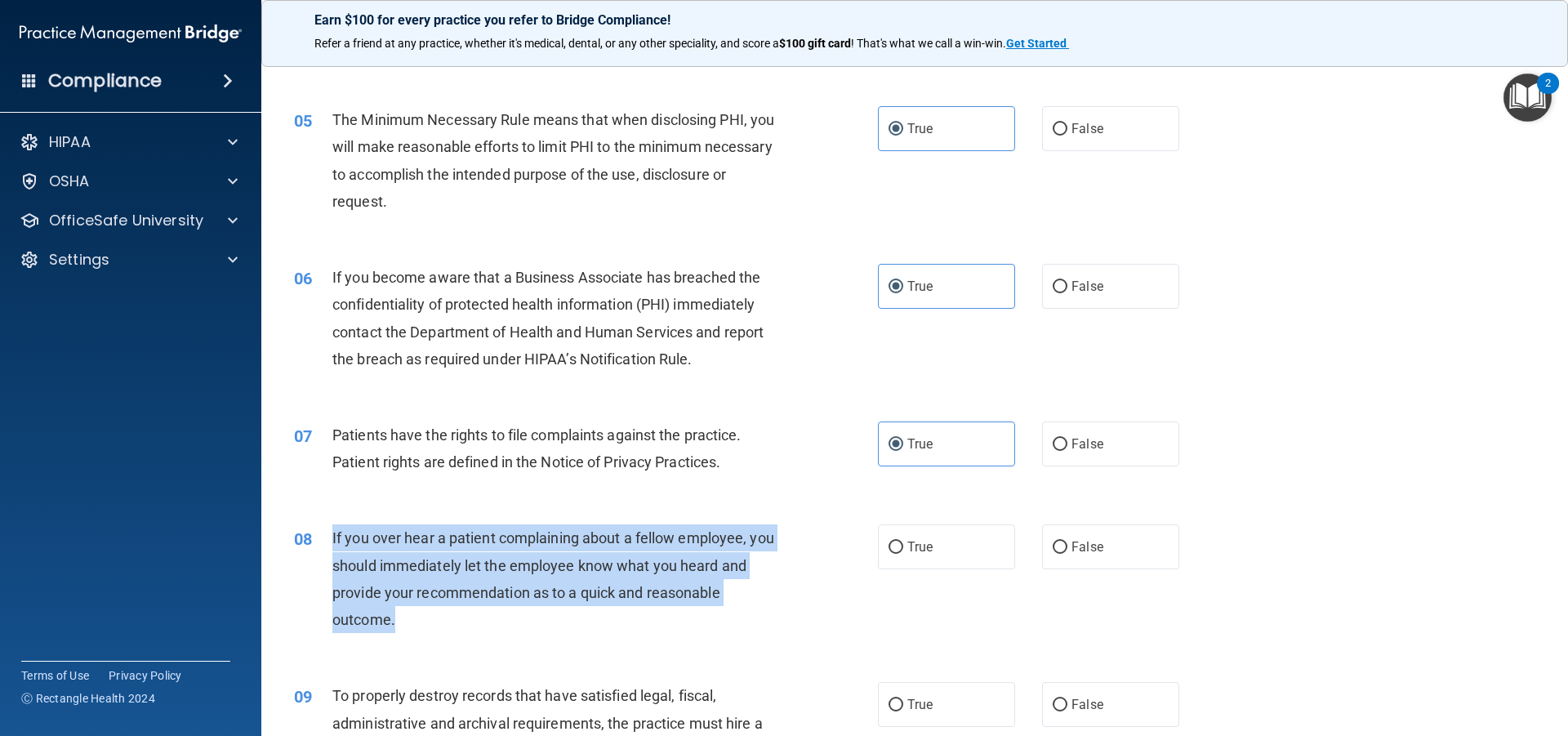
drag, startPoint x: 493, startPoint y: 607, endPoint x: 332, endPoint y: 531, distance: 178.0
click at [332, 531] on div "If you over hear a patient complaining about a fellow employee, you should imme…" at bounding box center [560, 578] width 456 height 109
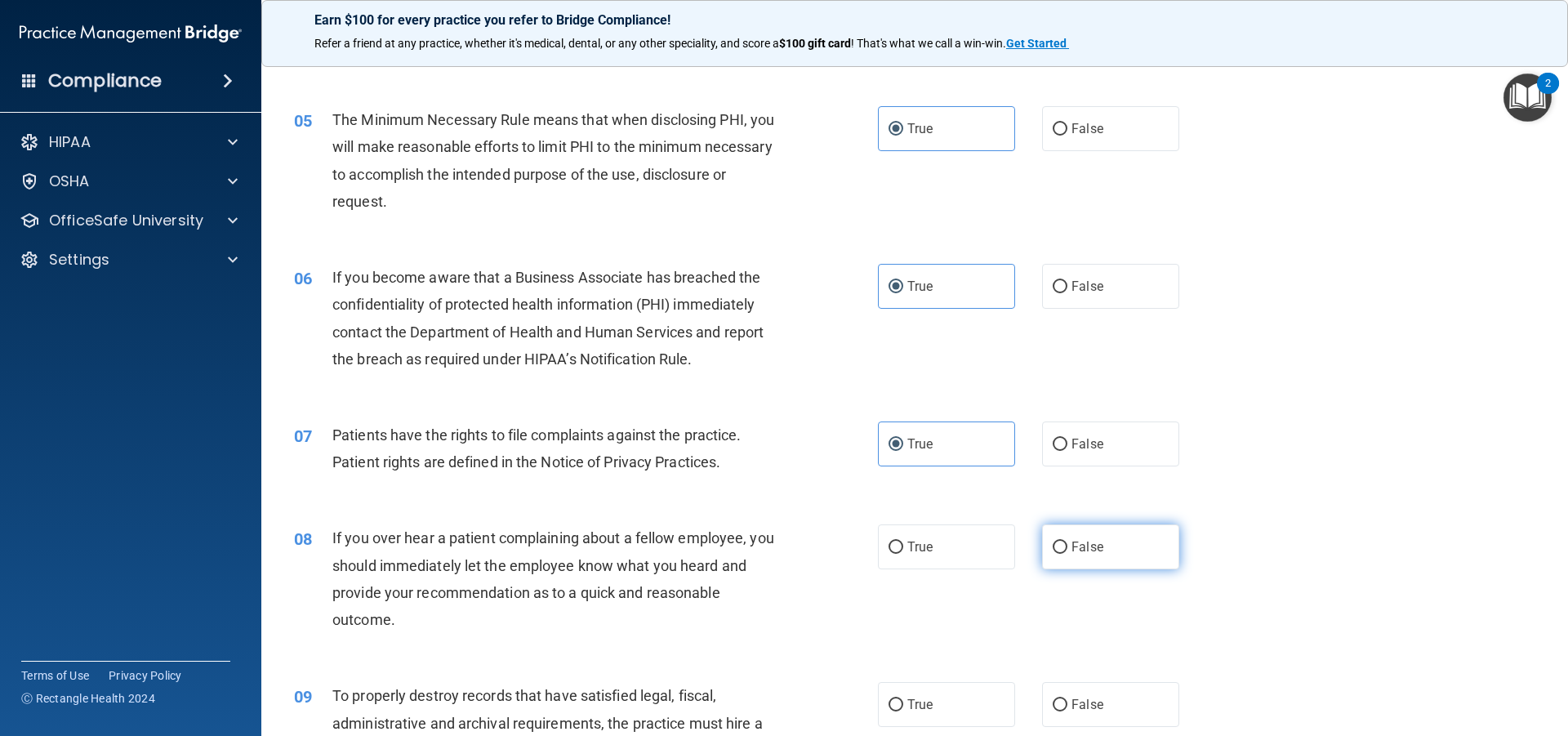
click at [1063, 530] on label "False" at bounding box center [1111, 546] width 138 height 45
click at [1063, 542] on input "False" at bounding box center [1060, 547] width 14 height 13
radio input "true"
click at [657, 537] on span "If you over hear a patient complaining about a fellow employee, you should imme…" at bounding box center [553, 578] width 442 height 99
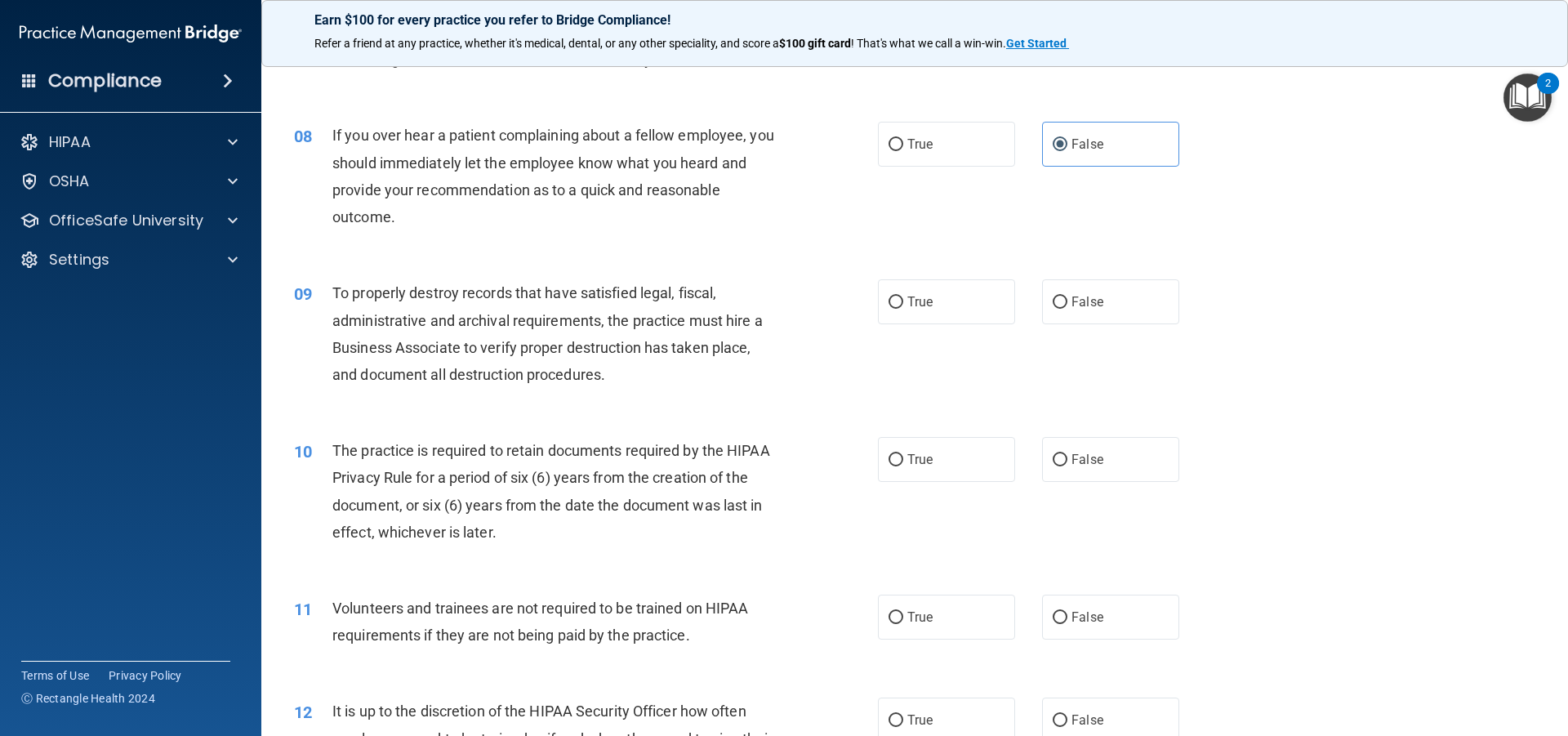
scroll to position [979, 0]
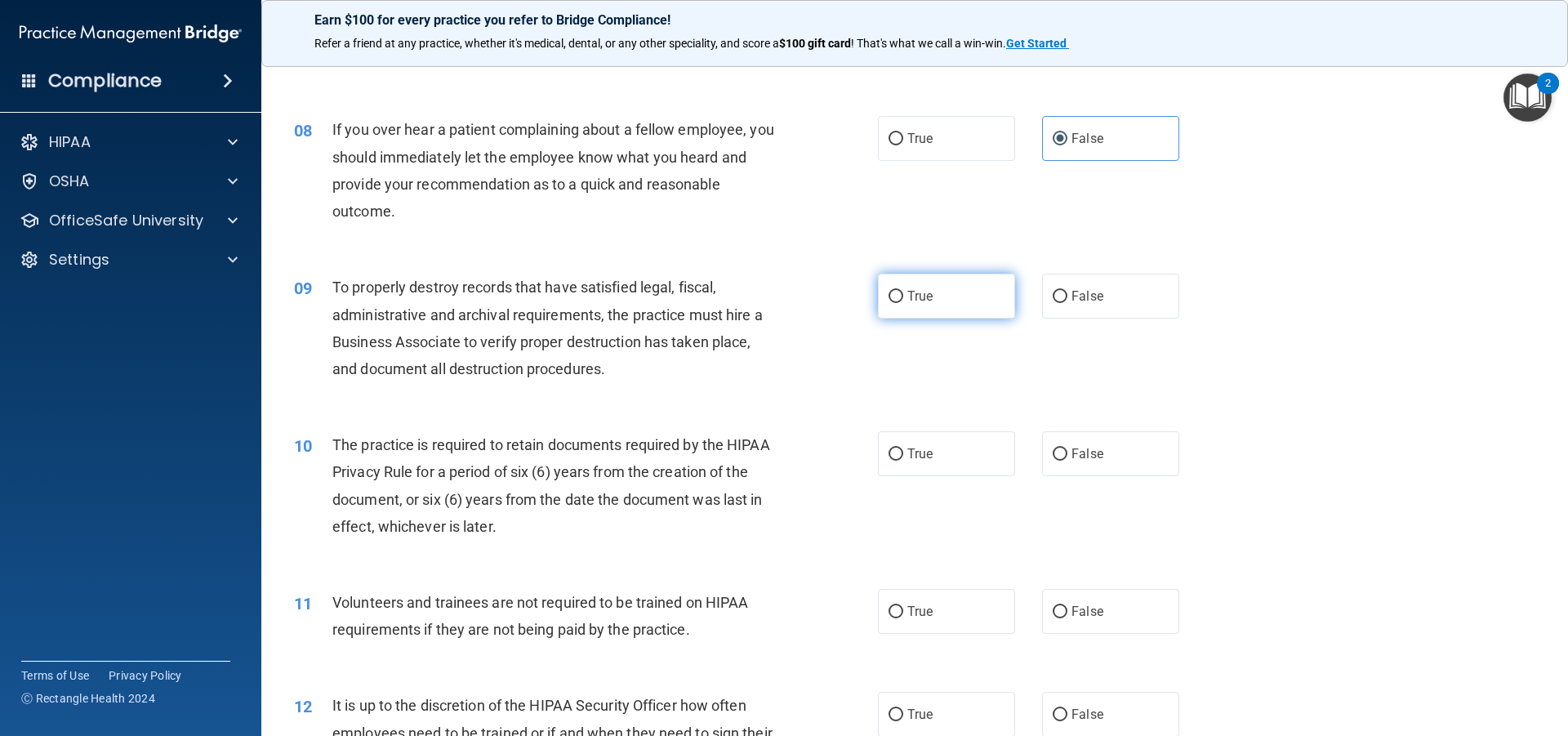
click at [908, 290] on span "True" at bounding box center [920, 296] width 25 height 15
click at [904, 291] on input "True" at bounding box center [895, 296] width 14 height 13
radio input "true"
click at [962, 444] on label "True" at bounding box center [946, 453] width 138 height 45
click at [904, 448] on input "True" at bounding box center [895, 454] width 14 height 13
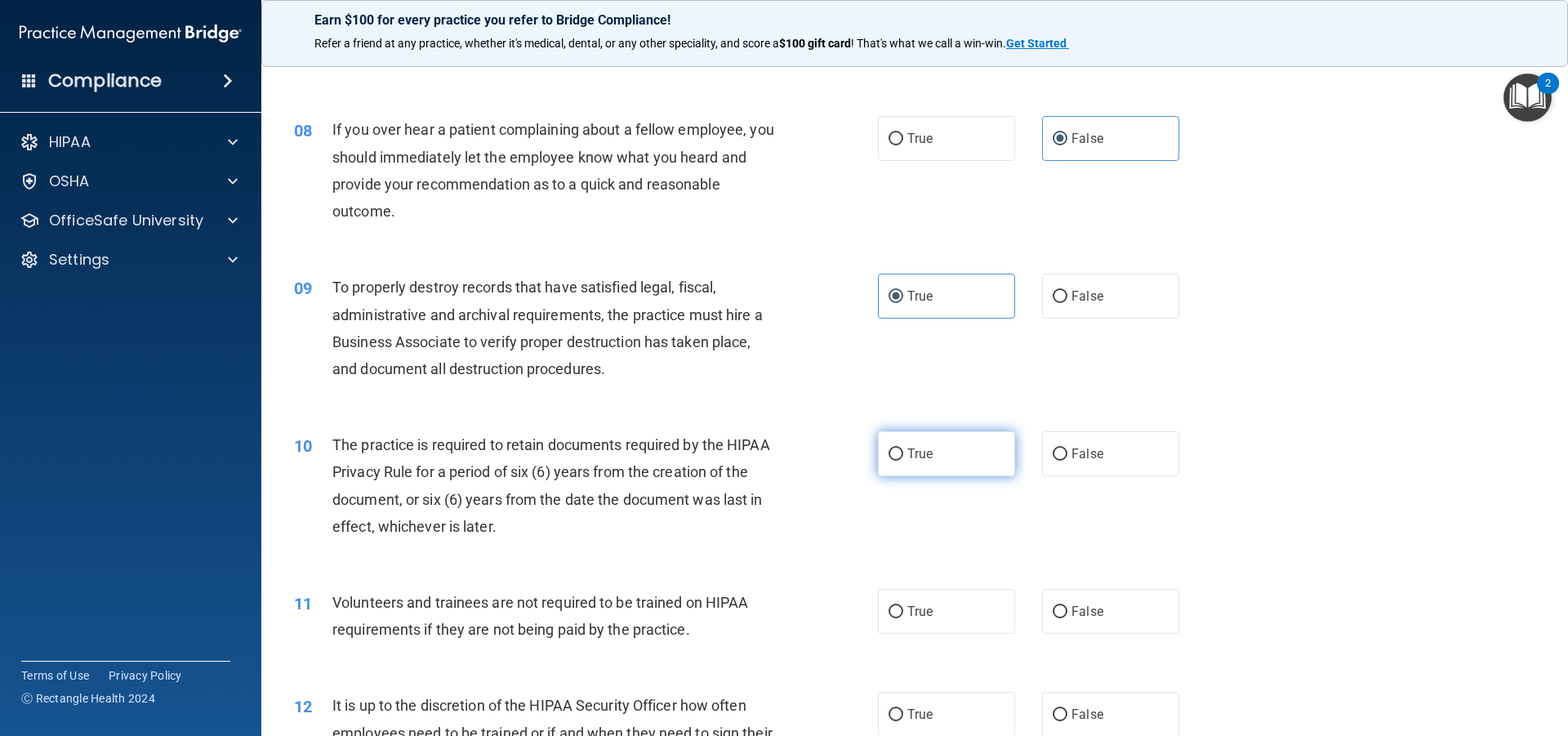
radio input "true"
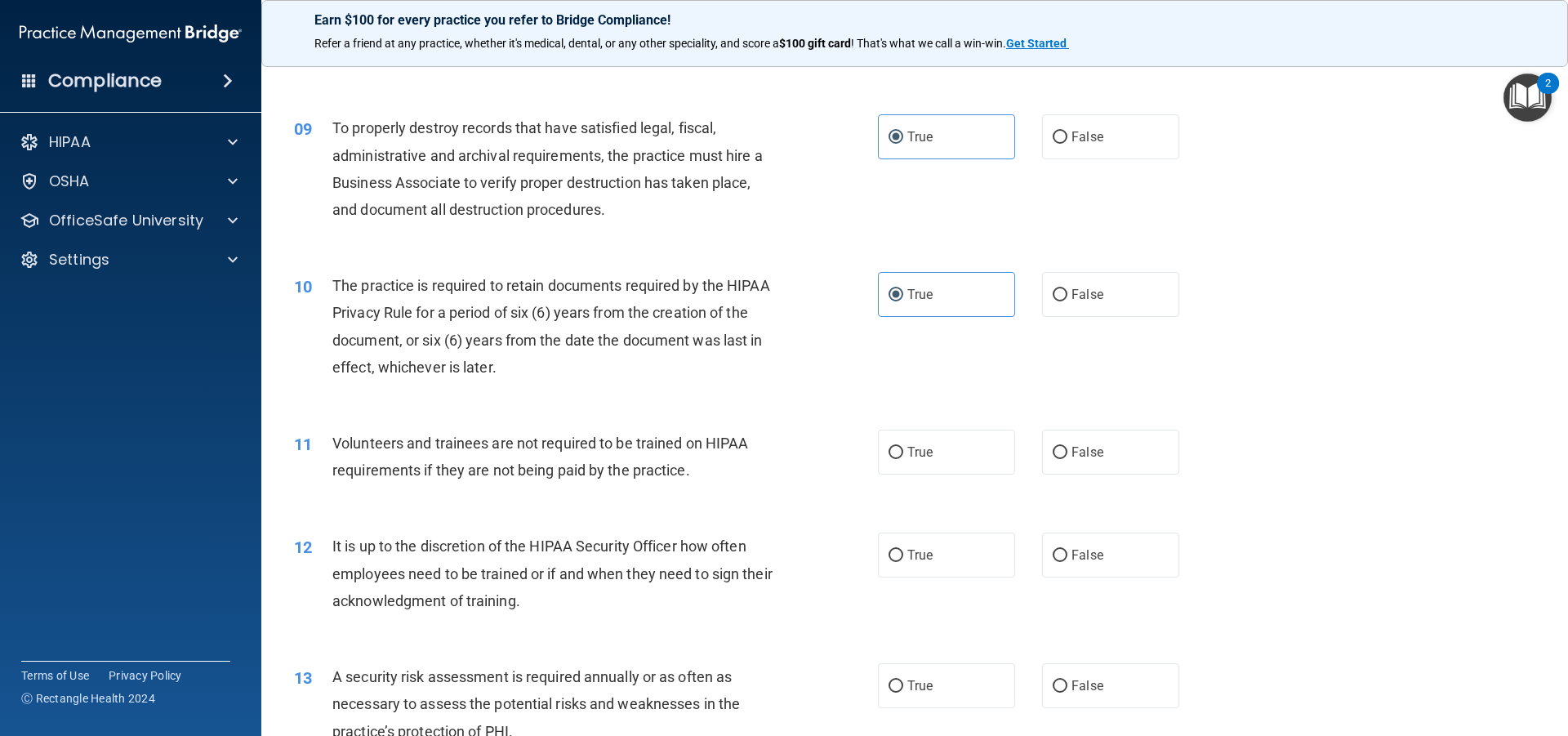
scroll to position [1143, 0]
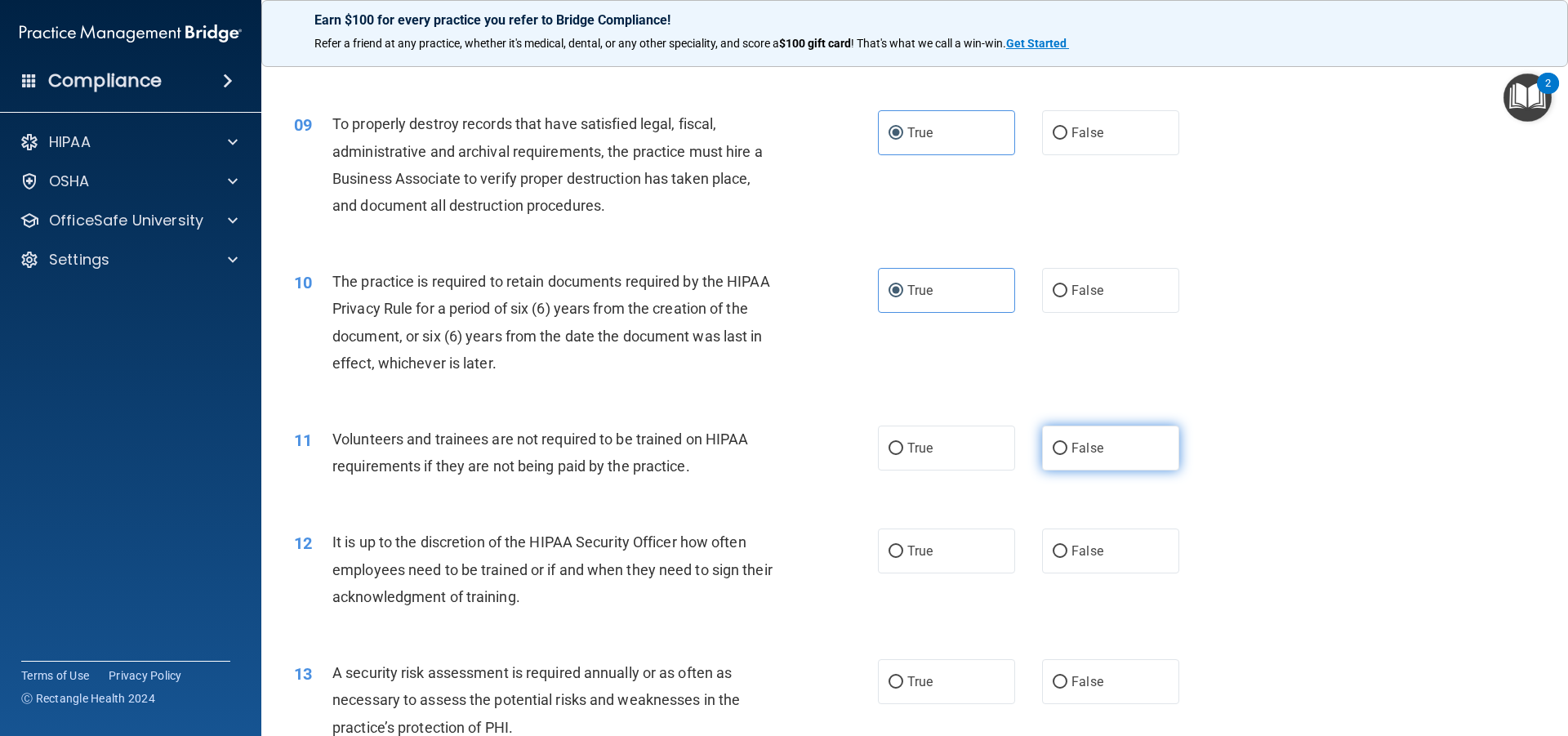
click at [1104, 449] on label "False" at bounding box center [1111, 447] width 138 height 45
click at [1067, 449] on input "False" at bounding box center [1060, 448] width 14 height 13
radio input "true"
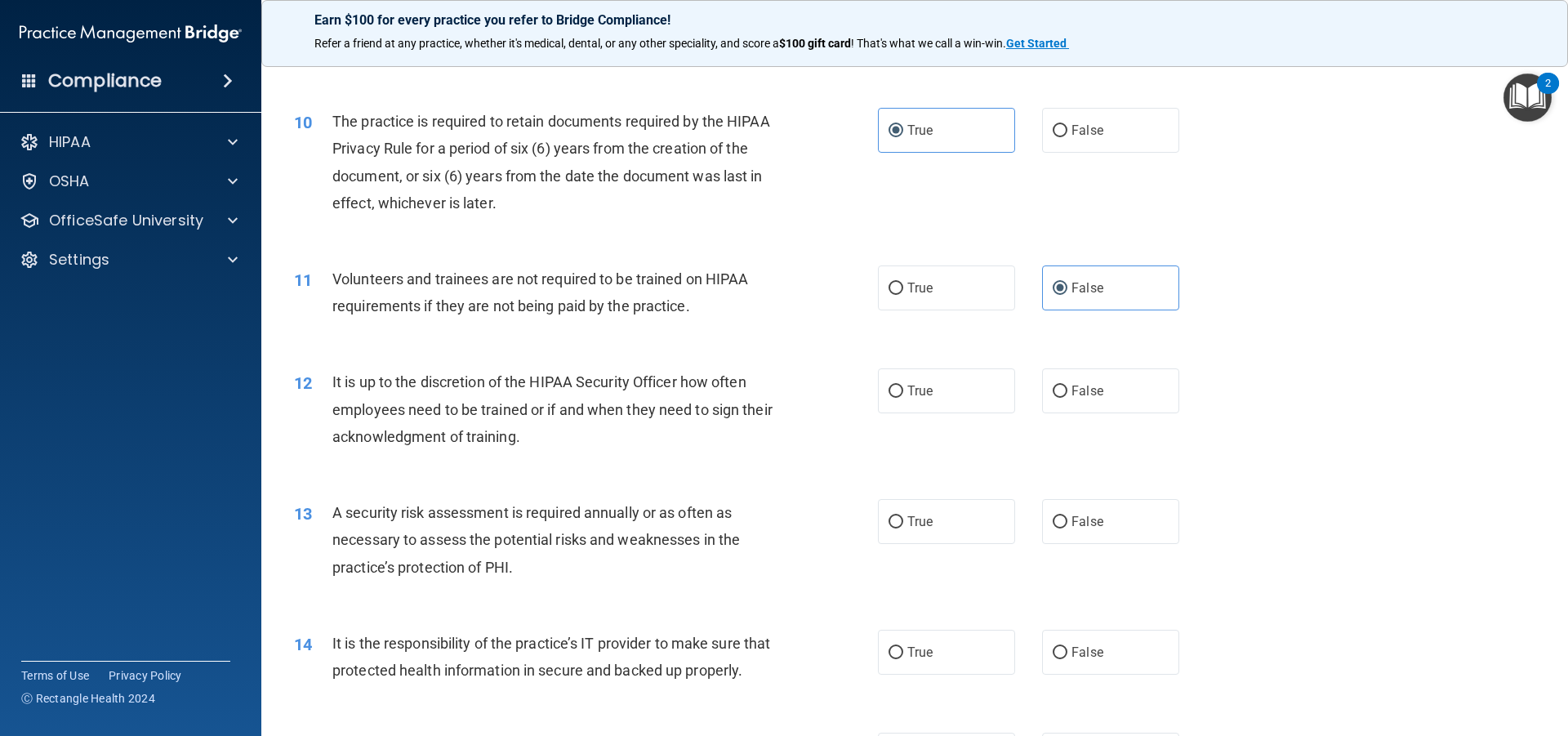
scroll to position [1307, 0]
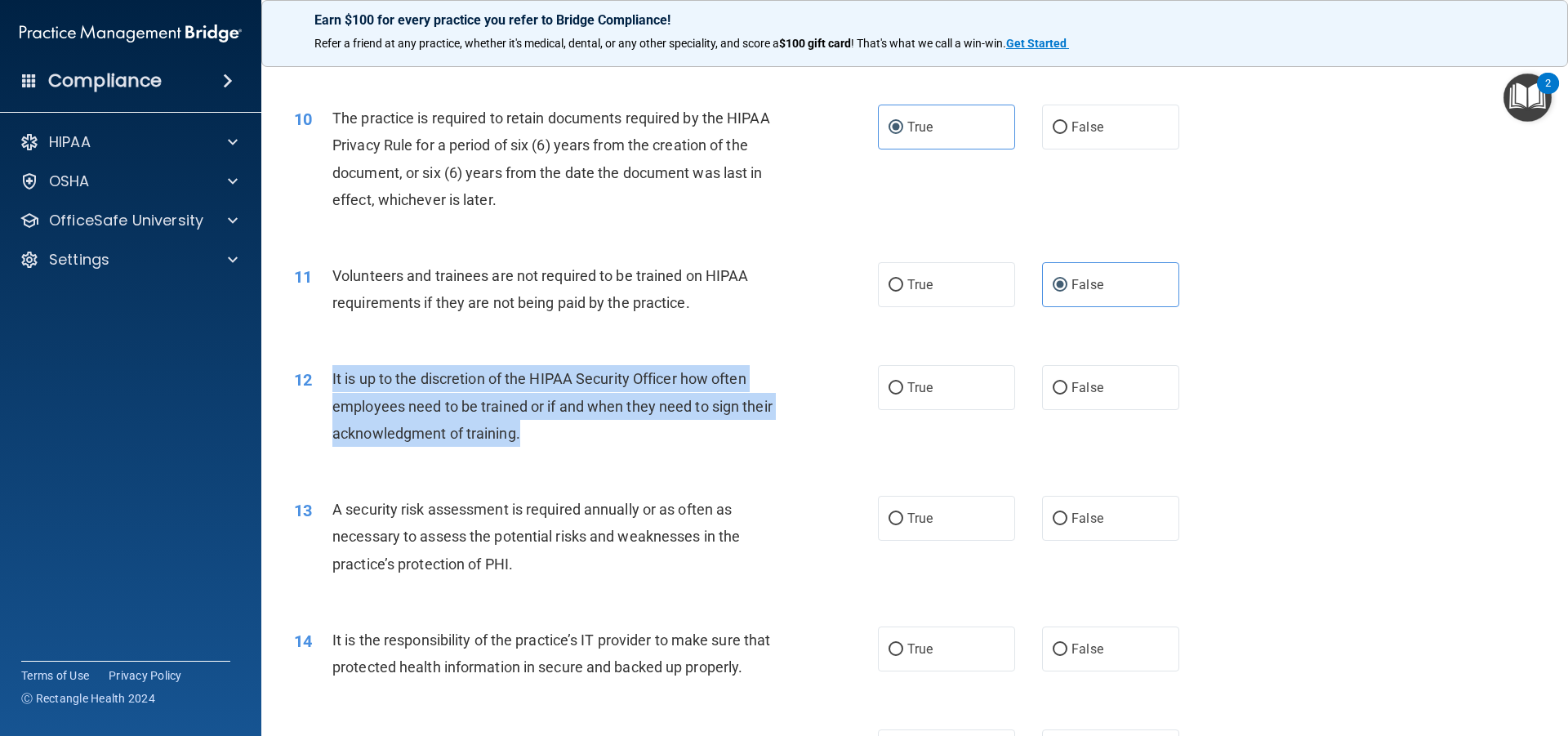
drag, startPoint x: 582, startPoint y: 425, endPoint x: 332, endPoint y: 376, distance: 254.8
click at [332, 376] on div "It is up to the discretion of the HIPAA Security Officer how often employees ne…" at bounding box center [560, 405] width 456 height 82
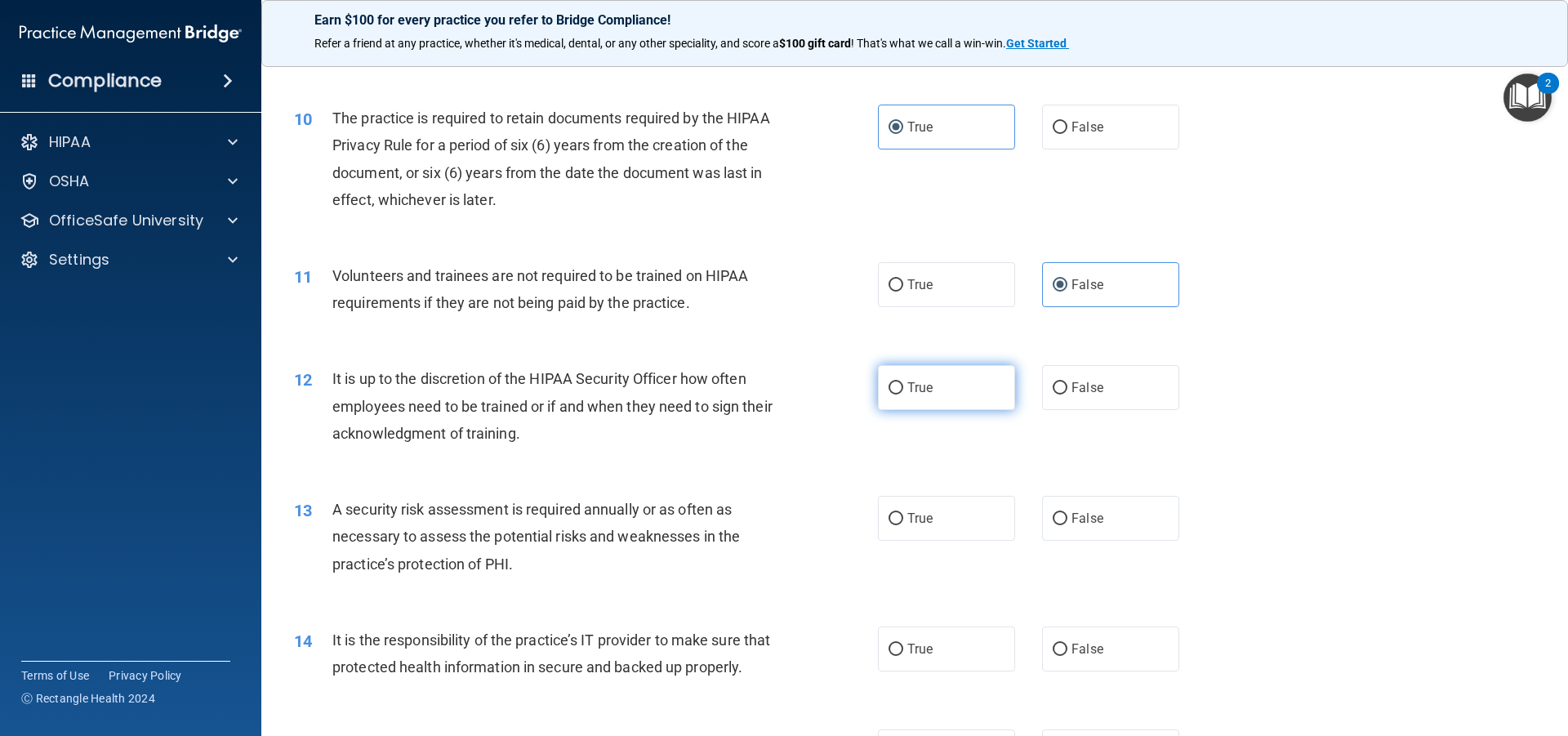
click at [910, 393] on span "True" at bounding box center [920, 388] width 25 height 15
click at [904, 393] on input "True" at bounding box center [895, 388] width 14 height 13
radio input "true"
click at [557, 476] on div "13 A security risk assessment is required annually or as often as necessary to …" at bounding box center [914, 541] width 1266 height 131
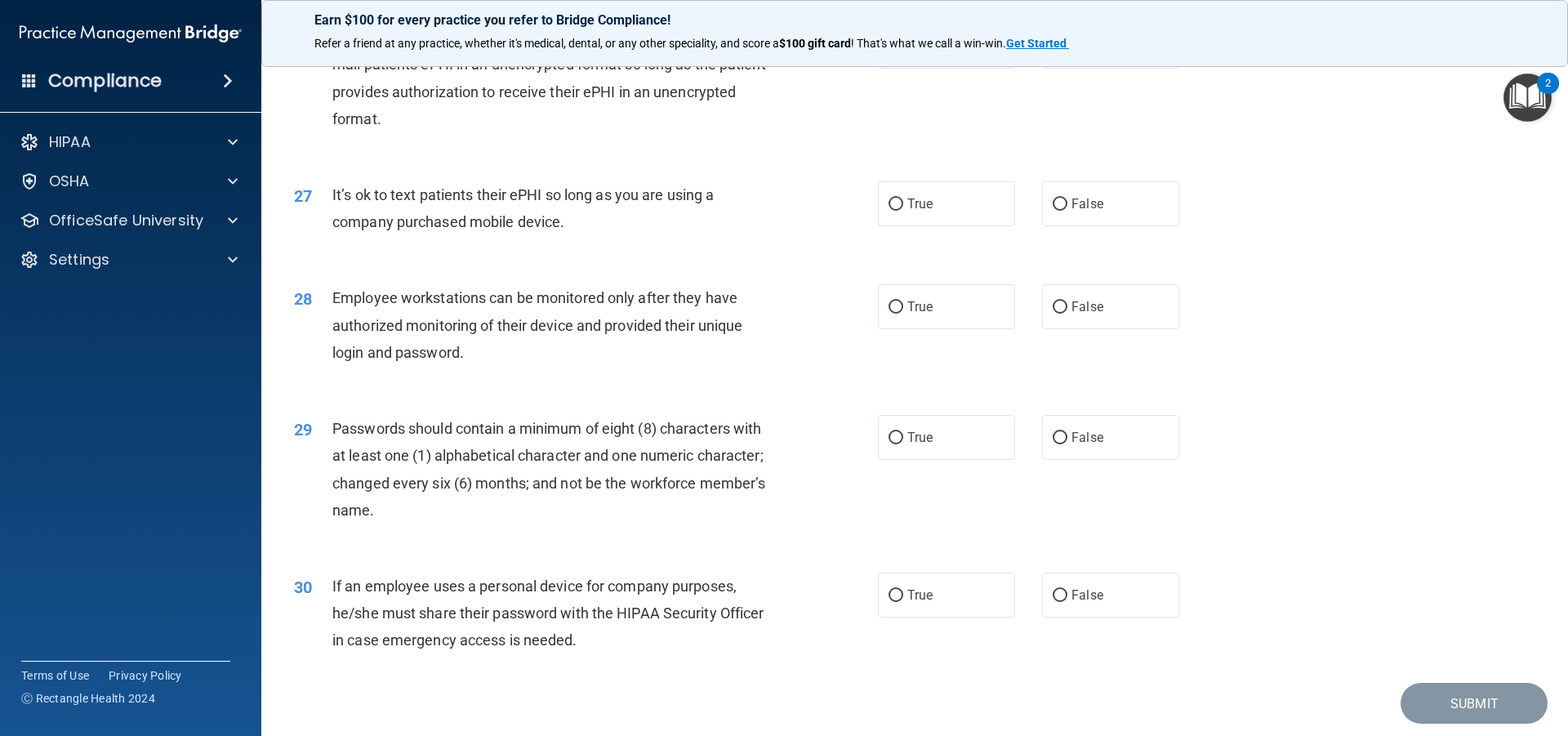
scroll to position [3363, 0]
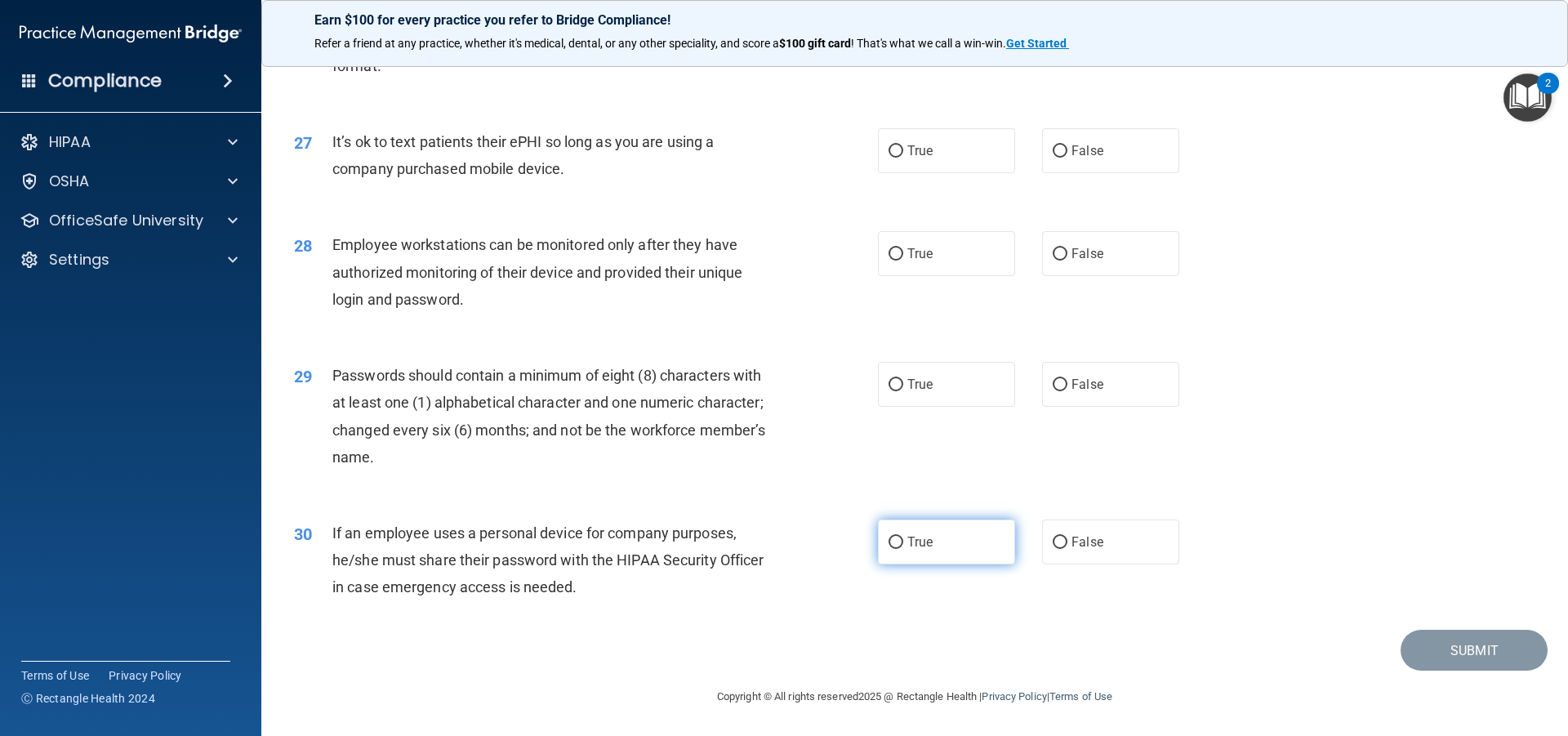
click at [916, 553] on label "True" at bounding box center [946, 542] width 138 height 45
click at [904, 548] on input "True" at bounding box center [895, 543] width 14 height 13
radio input "true"
drag, startPoint x: 602, startPoint y: 168, endPoint x: 371, endPoint y: 148, distance: 231.9
click at [371, 148] on div "It’s ok to text patients their ePHI so long as you are using a company purchase…" at bounding box center [560, 155] width 456 height 54
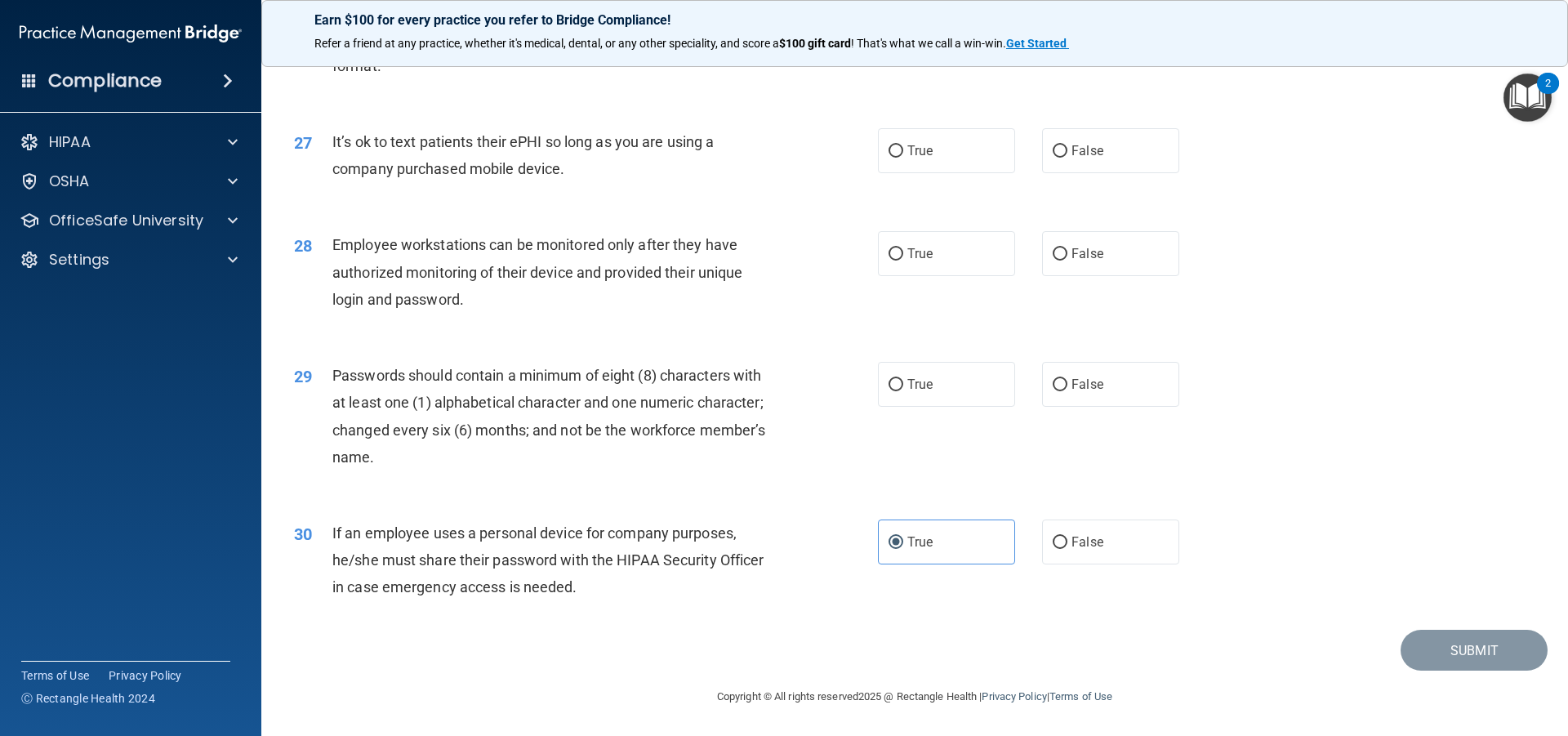
click at [618, 165] on div "It’s ok to text patients their ePHI so long as you are using a company purchase…" at bounding box center [560, 155] width 456 height 54
click at [895, 147] on input "True" at bounding box center [895, 151] width 14 height 13
radio input "true"
click at [932, 265] on label "True" at bounding box center [946, 253] width 138 height 45
click at [904, 261] on input "True" at bounding box center [895, 254] width 14 height 13
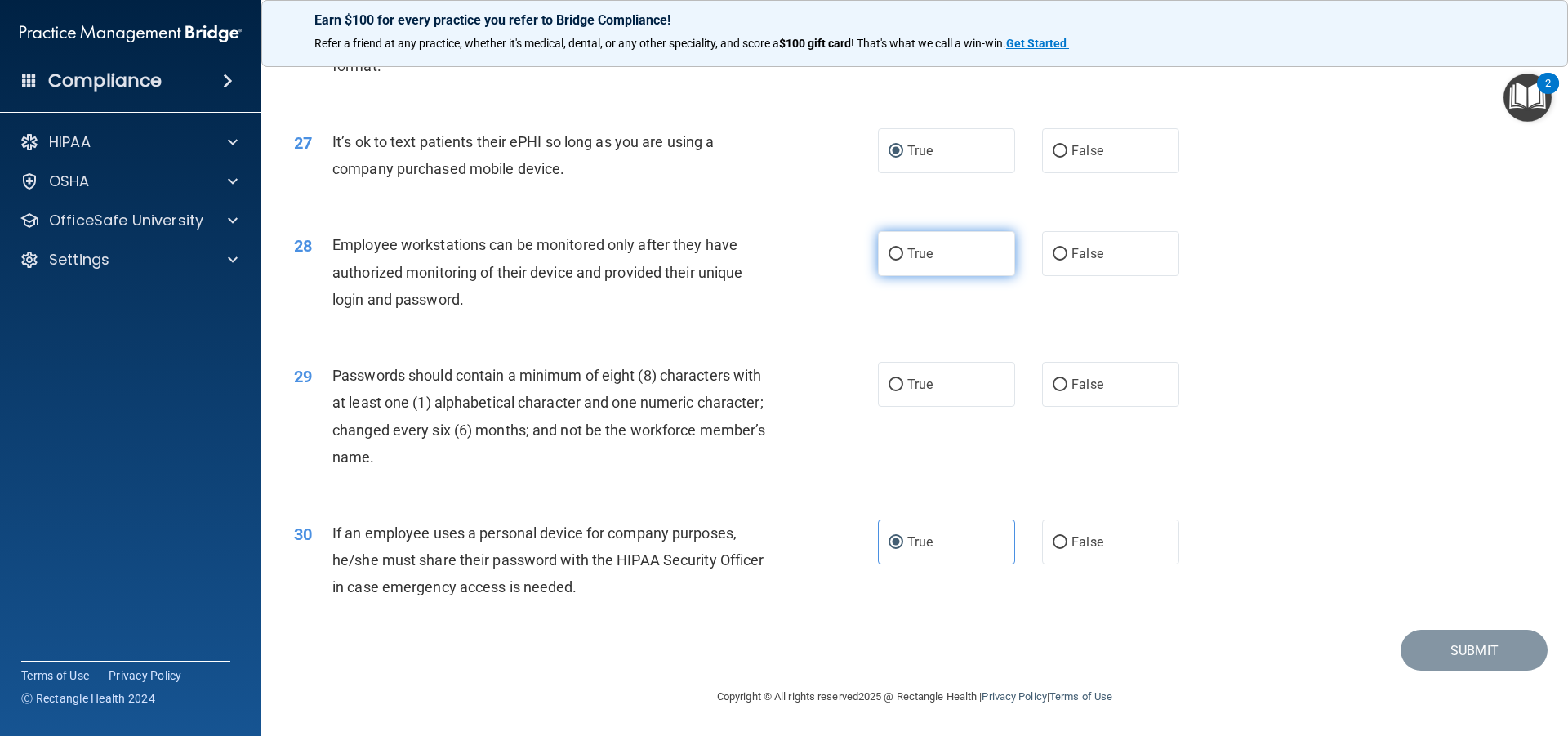
radio input "true"
click at [937, 376] on label "True" at bounding box center [946, 384] width 138 height 45
click at [904, 379] on input "True" at bounding box center [895, 385] width 14 height 13
radio input "true"
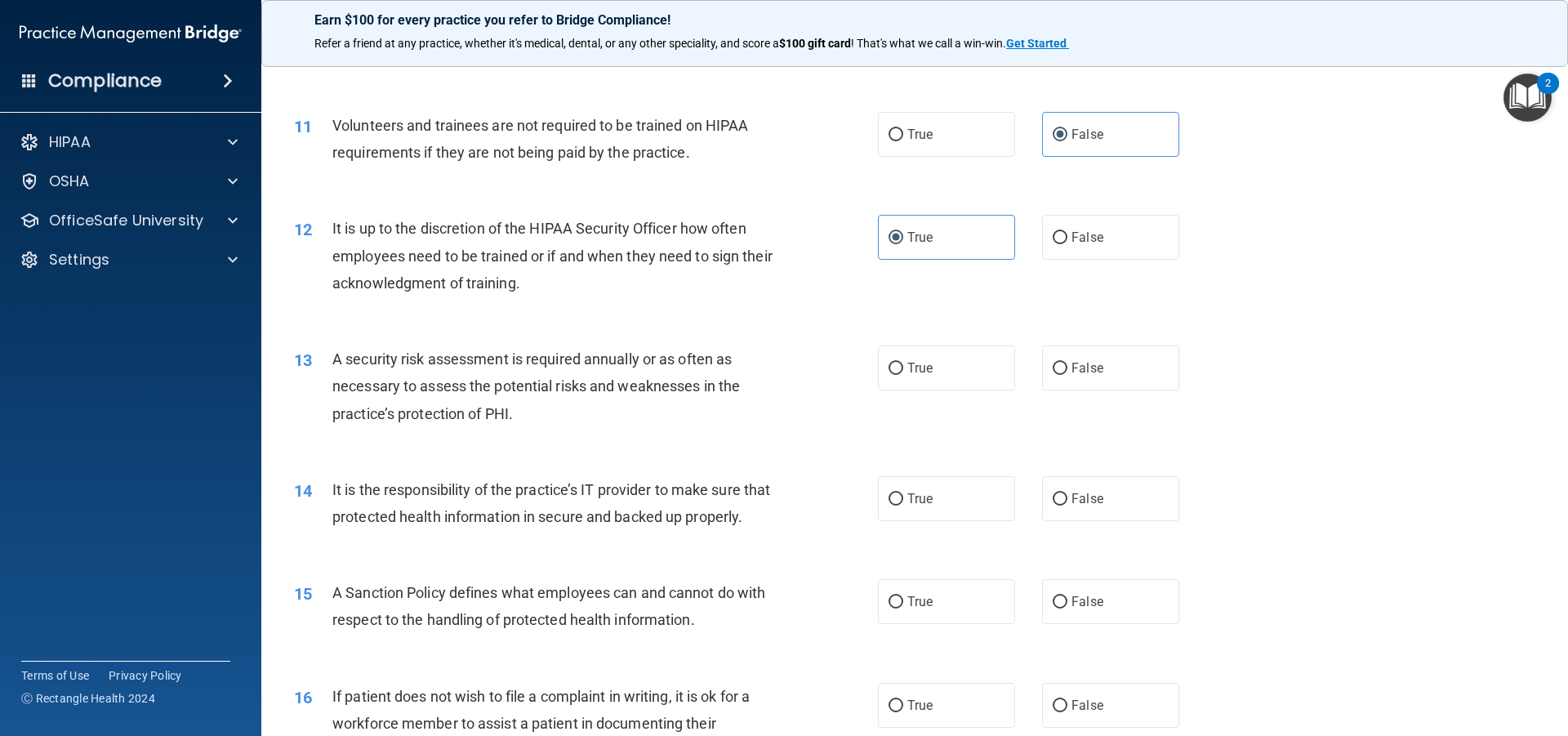
scroll to position [1485, 0]
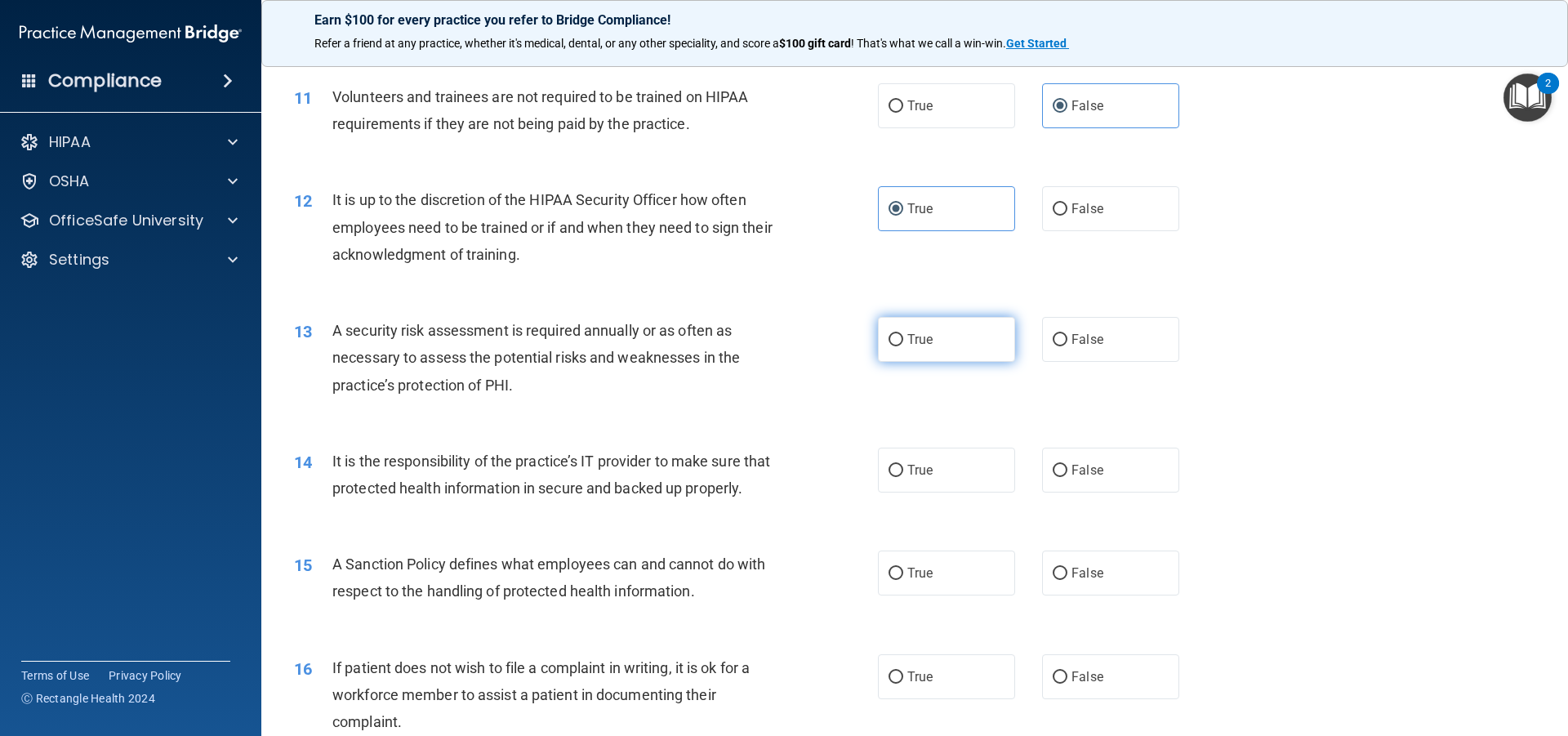
click at [914, 334] on span "True" at bounding box center [920, 340] width 25 height 15
click at [904, 334] on input "True" at bounding box center [895, 340] width 14 height 13
radio input "true"
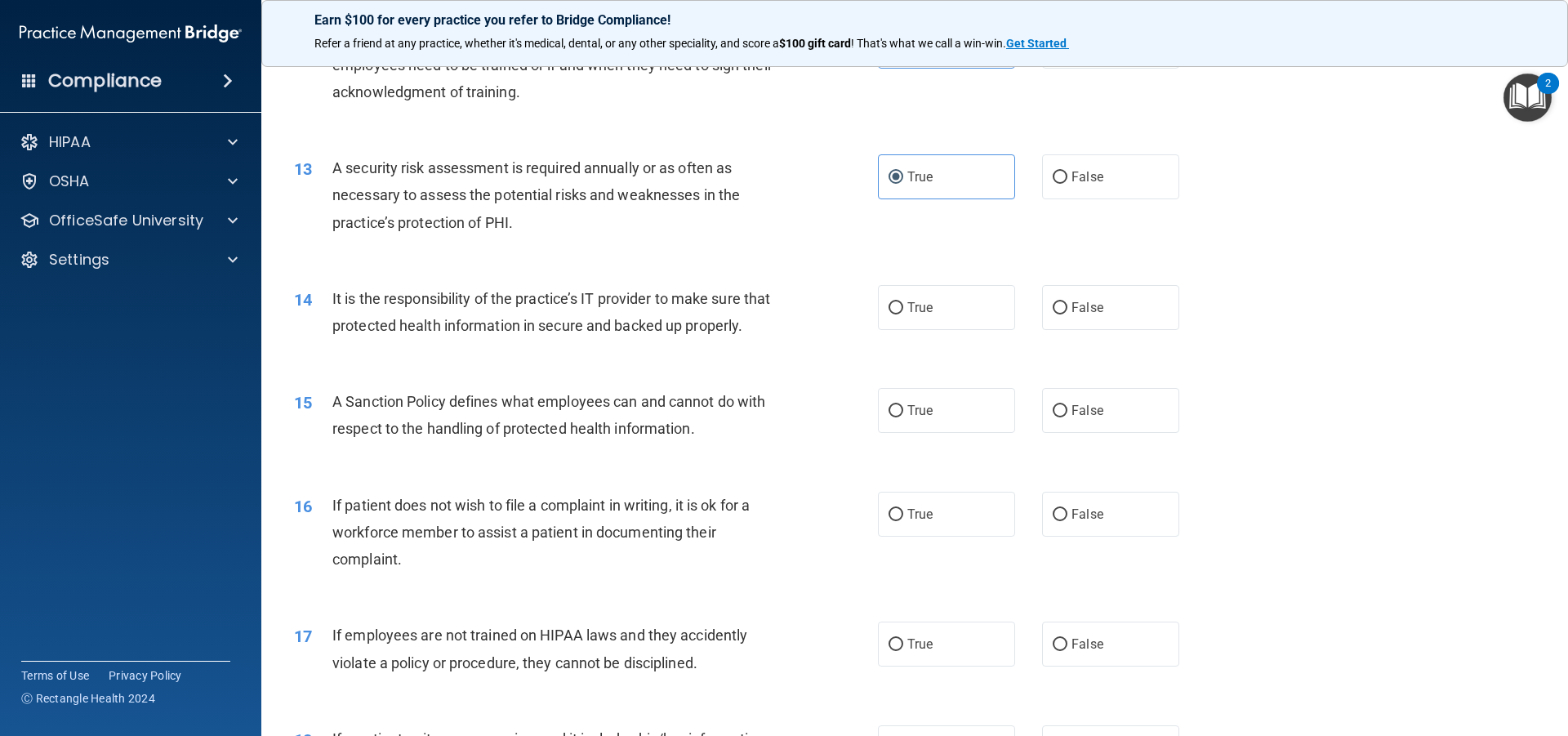
scroll to position [1648, 0]
click at [904, 321] on label "True" at bounding box center [946, 306] width 138 height 45
click at [904, 314] on input "True" at bounding box center [895, 307] width 14 height 13
radio input "true"
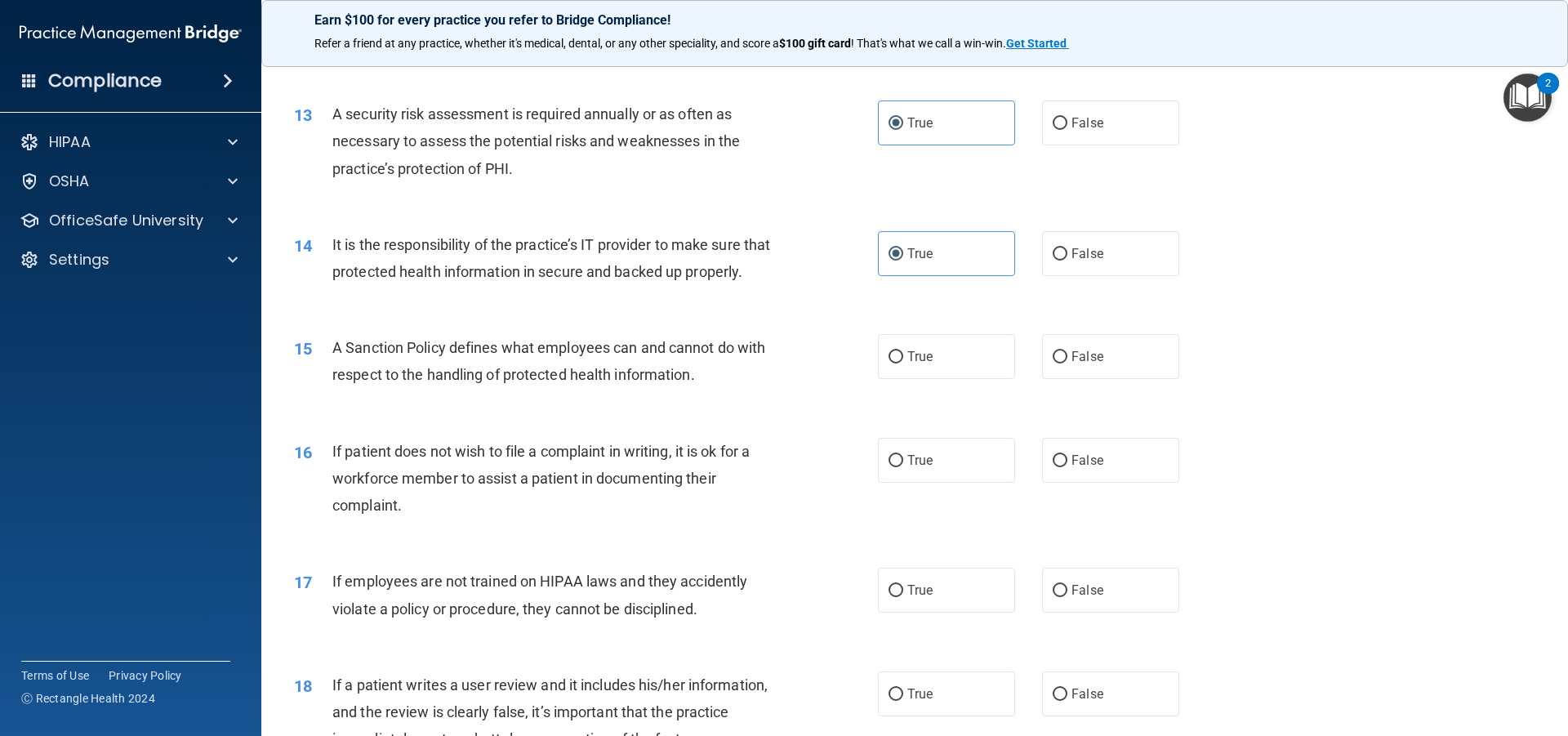
scroll to position [1730, 0]
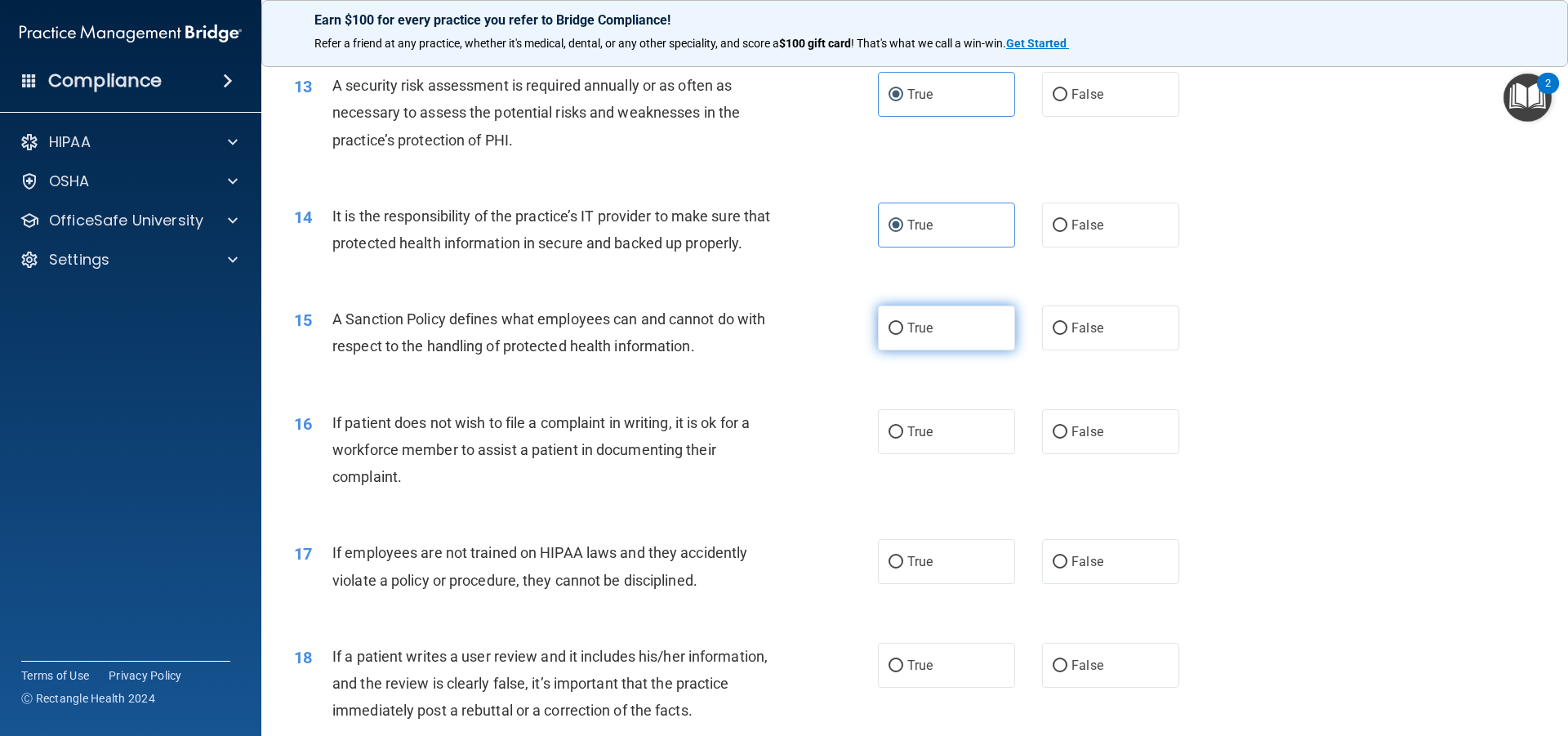
click at [944, 350] on label "True" at bounding box center [946, 327] width 138 height 45
click at [904, 335] on input "True" at bounding box center [895, 328] width 14 height 13
radio input "true"
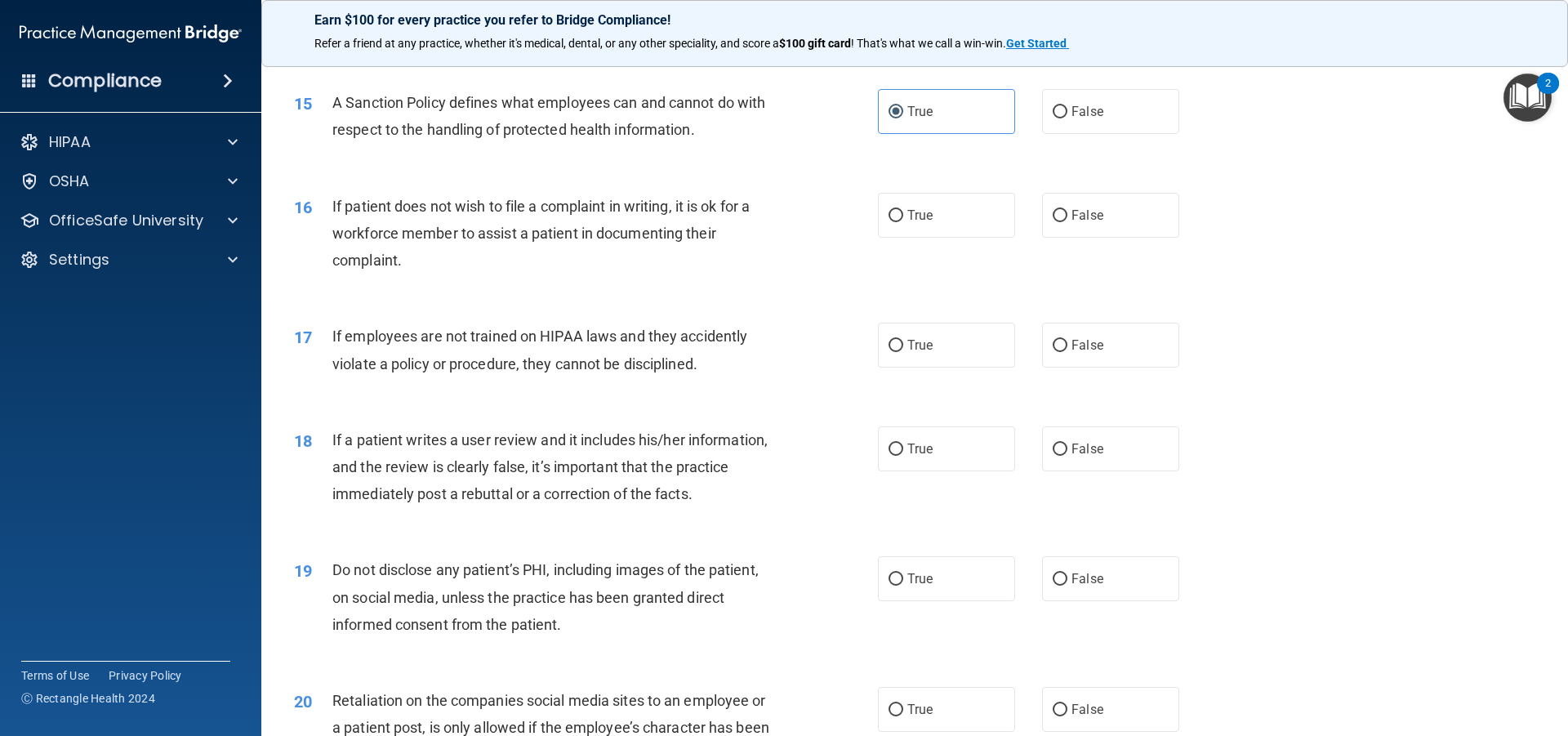
scroll to position [1975, 0]
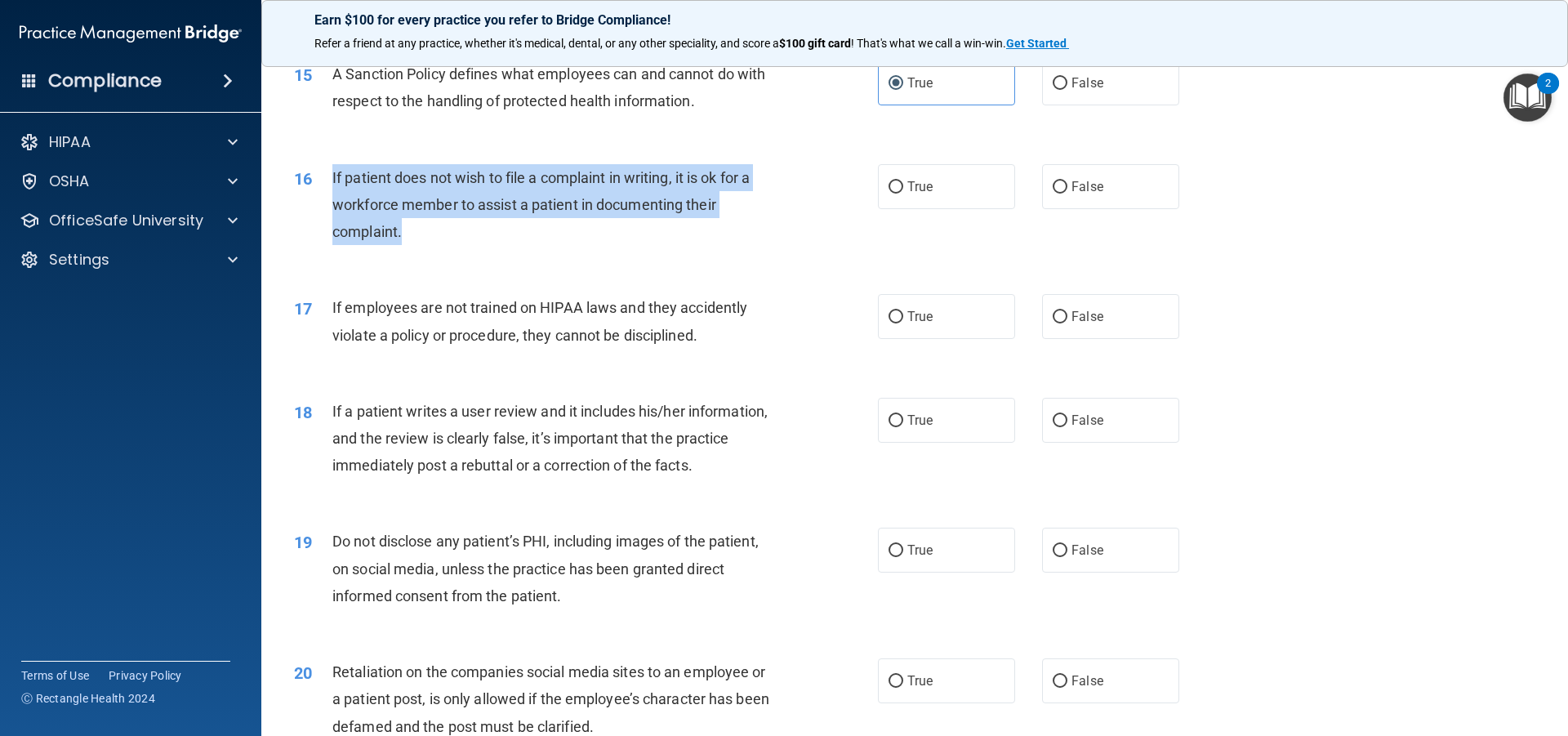
drag, startPoint x: 452, startPoint y: 254, endPoint x: 330, endPoint y: 201, distance: 133.0
click at [330, 201] on div "16 If patient does not wish to file a complaint in writing, it is ok for a work…" at bounding box center [586, 209] width 633 height 89
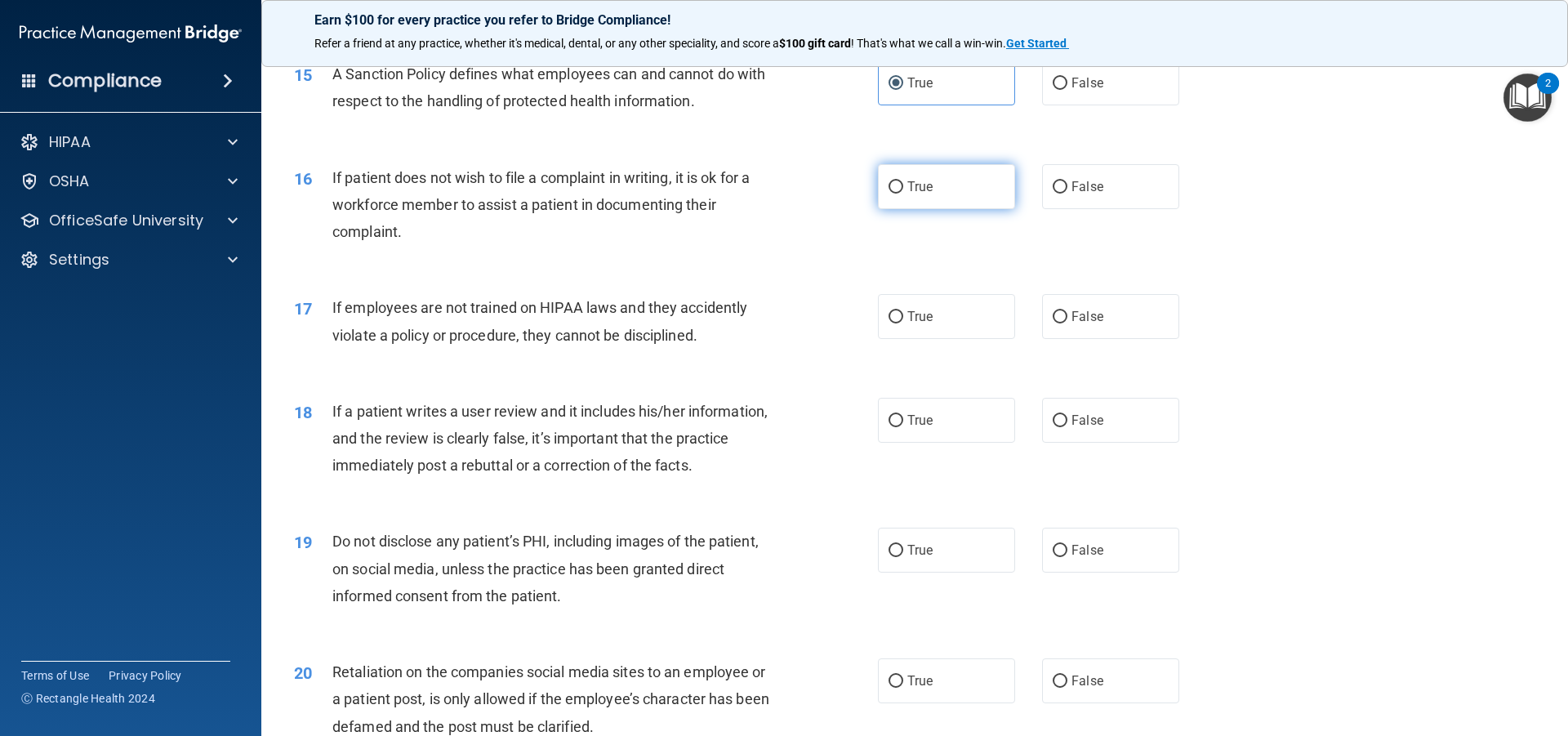
click at [926, 209] on label "True" at bounding box center [946, 187] width 138 height 45
click at [904, 193] on input "True" at bounding box center [895, 187] width 14 height 13
radio input "true"
click at [604, 336] on span "If employees are not trained on HIPAA laws and they accidently violate a policy…" at bounding box center [539, 321] width 415 height 44
click at [1078, 324] on span "False" at bounding box center [1087, 317] width 32 height 15
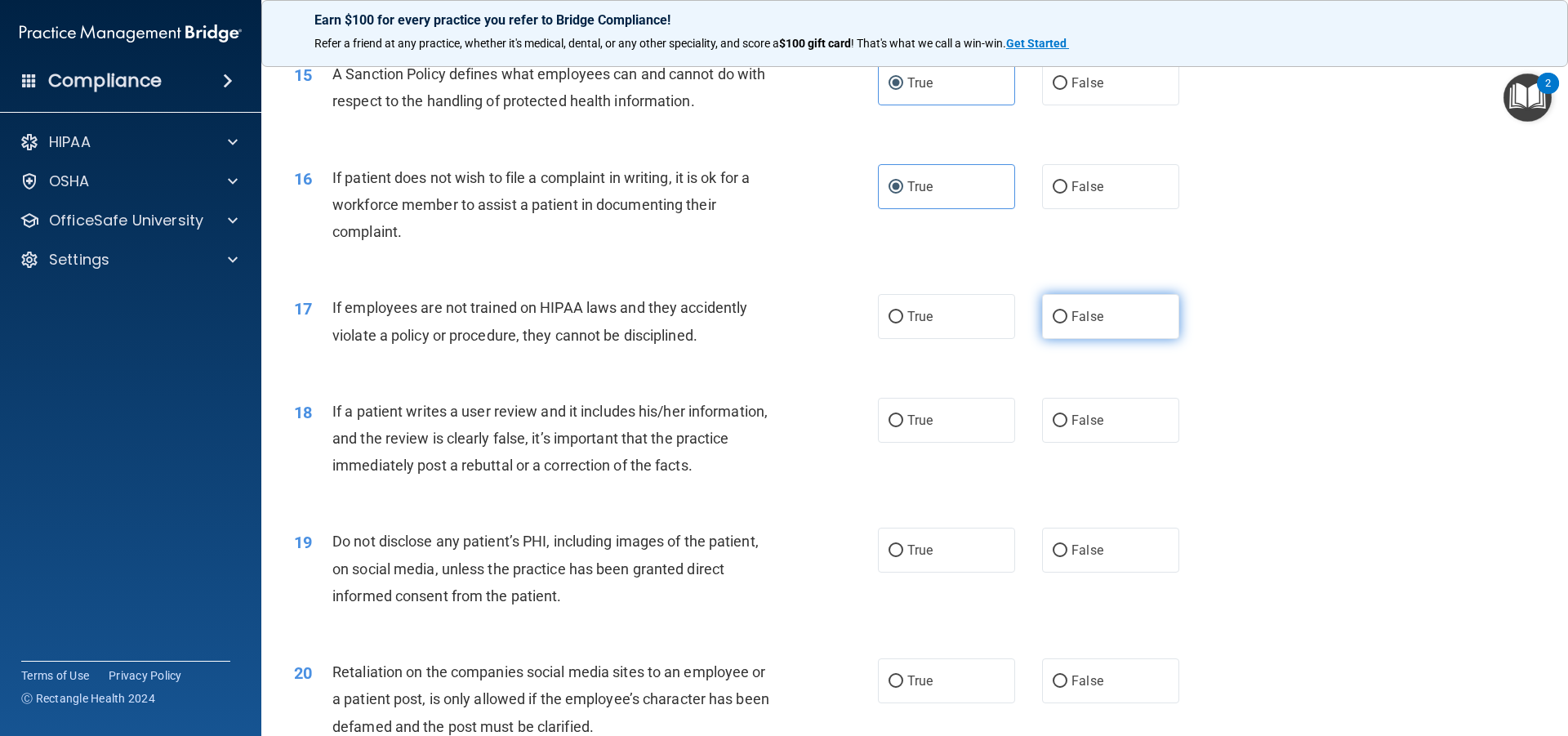
click at [1067, 323] on input "False" at bounding box center [1060, 317] width 14 height 13
radio input "true"
drag, startPoint x: 707, startPoint y: 494, endPoint x: 694, endPoint y: 493, distance: 13.0
click at [694, 479] on div "If a patient writes a user review and it includes his/her information, and the …" at bounding box center [560, 438] width 456 height 82
click at [790, 472] on div "18 If a patient writes a user review and it includes his/her information, and t…" at bounding box center [586, 442] width 633 height 89
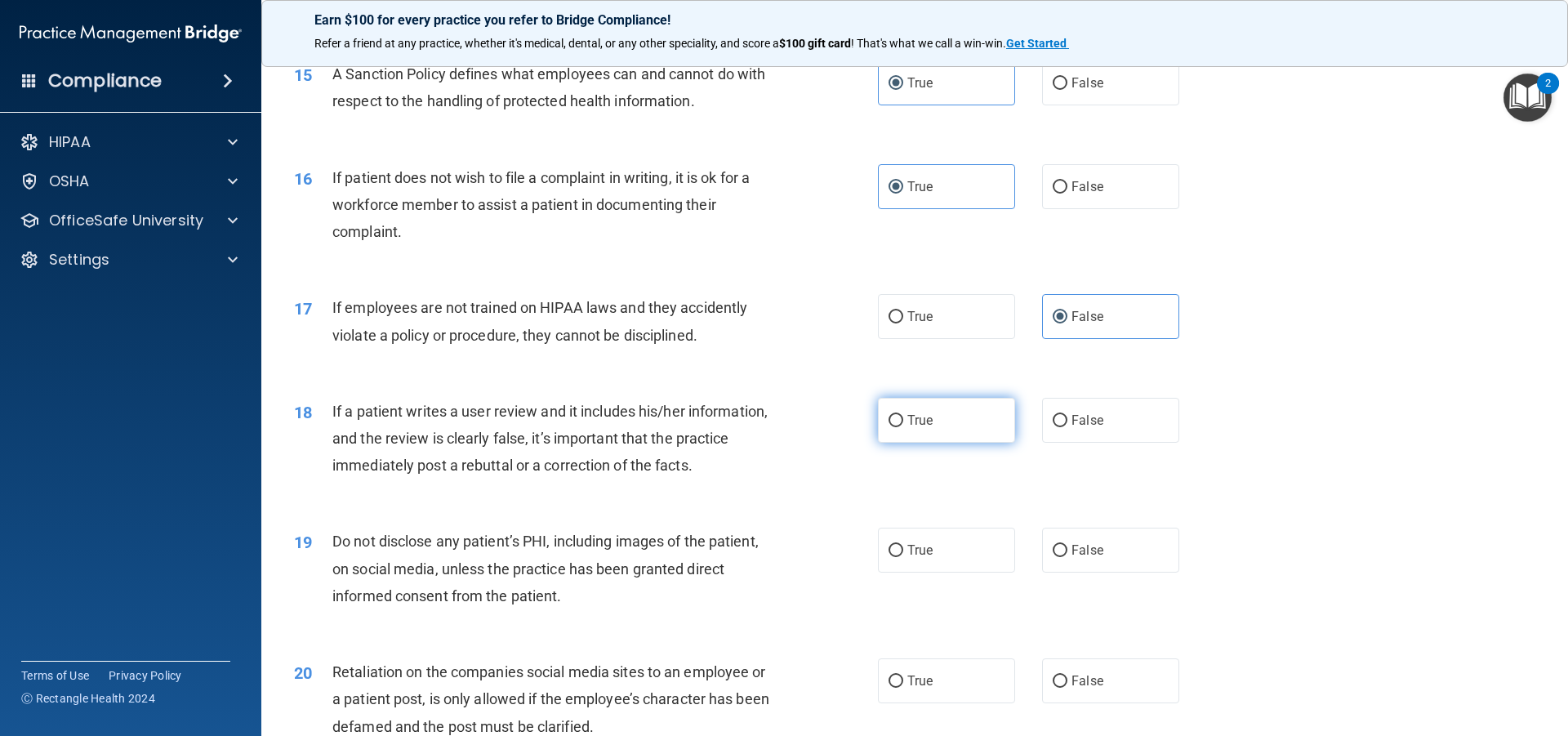
click at [931, 433] on label "True" at bounding box center [946, 419] width 138 height 45
click at [904, 427] on input "True" at bounding box center [895, 420] width 14 height 13
radio input "true"
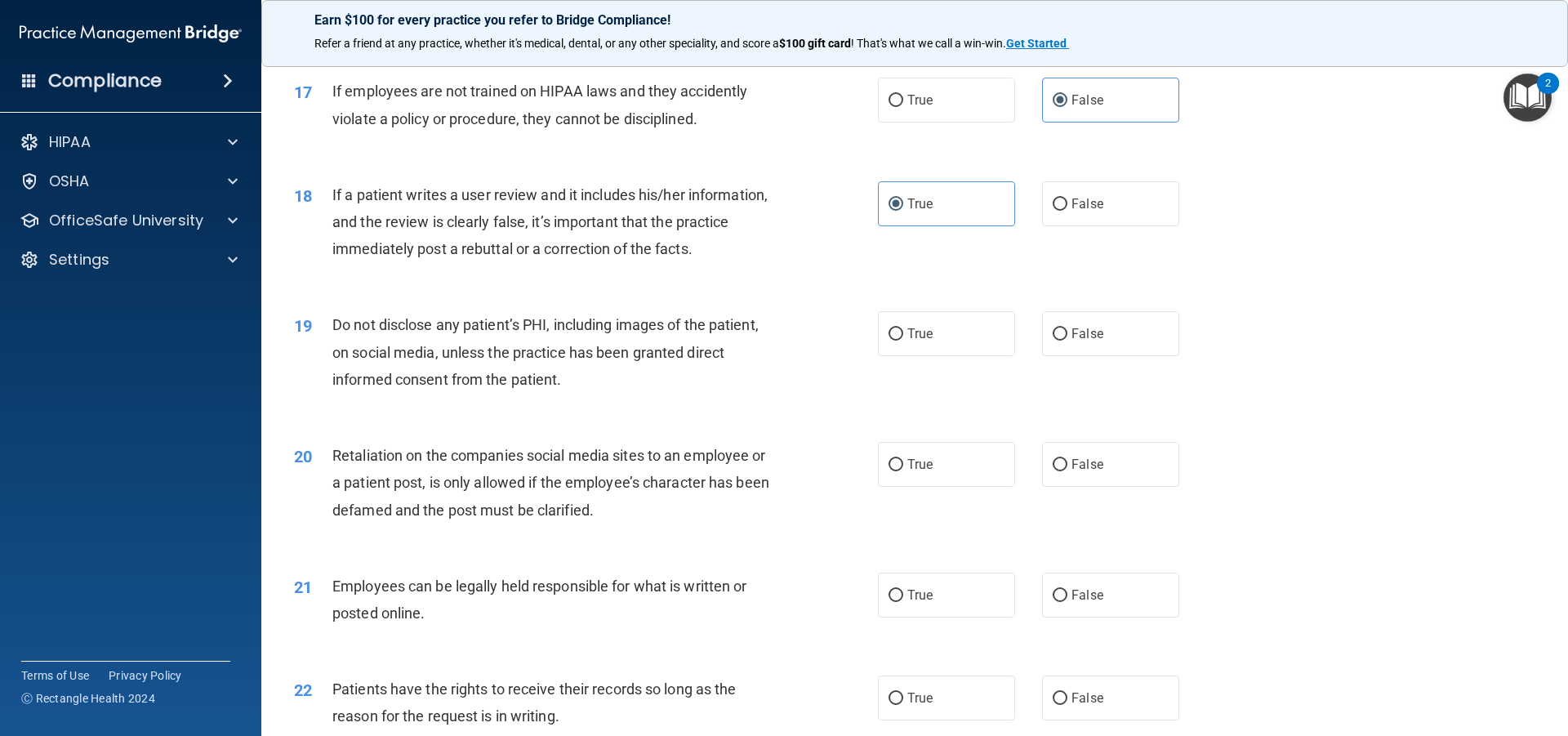
scroll to position [2221, 0]
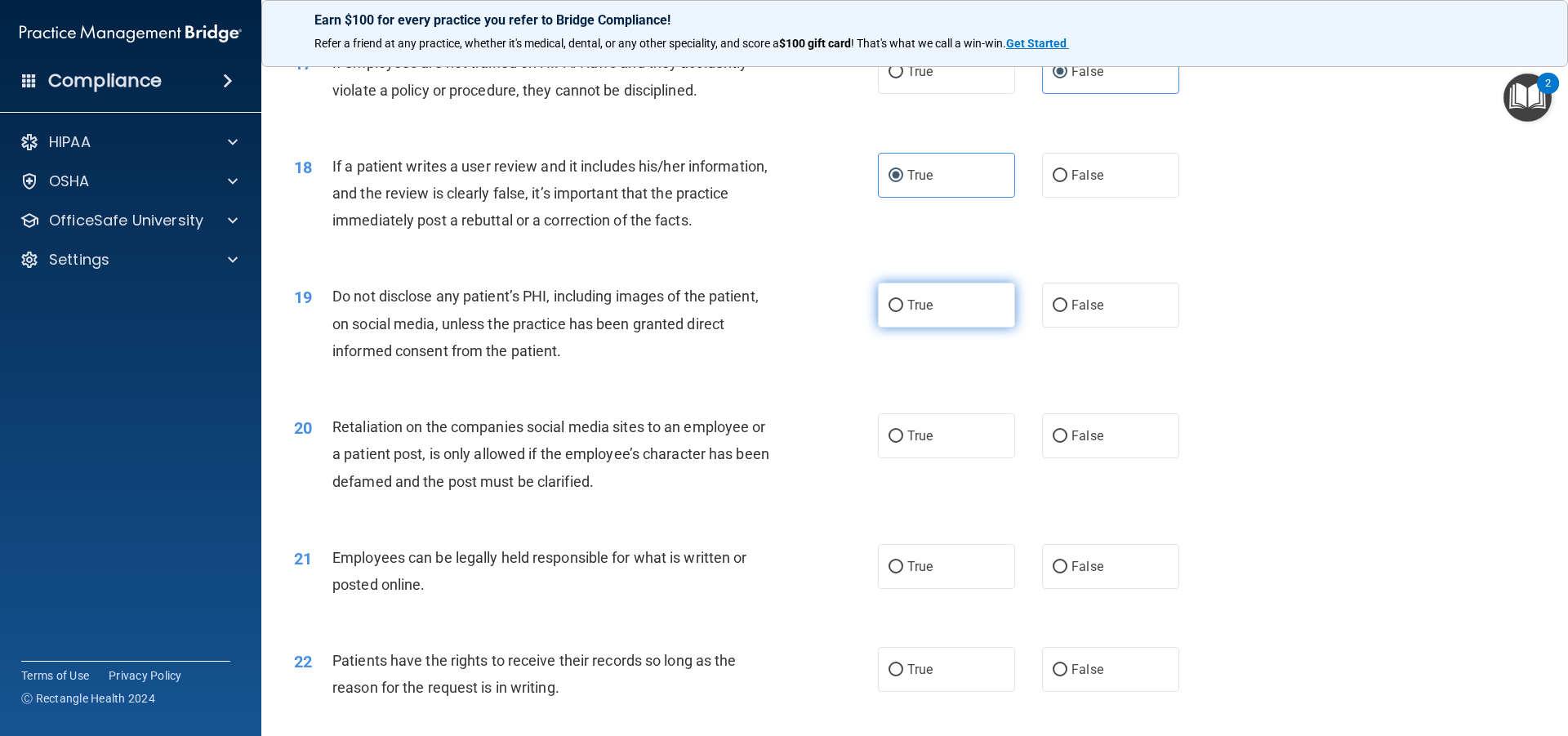
click at [891, 327] on label "True" at bounding box center [946, 305] width 138 height 45
click at [891, 312] on input "True" at bounding box center [895, 305] width 14 height 13
radio input "true"
click at [1088, 444] on span "False" at bounding box center [1087, 436] width 32 height 15
click at [1067, 443] on input "False" at bounding box center [1060, 436] width 14 height 13
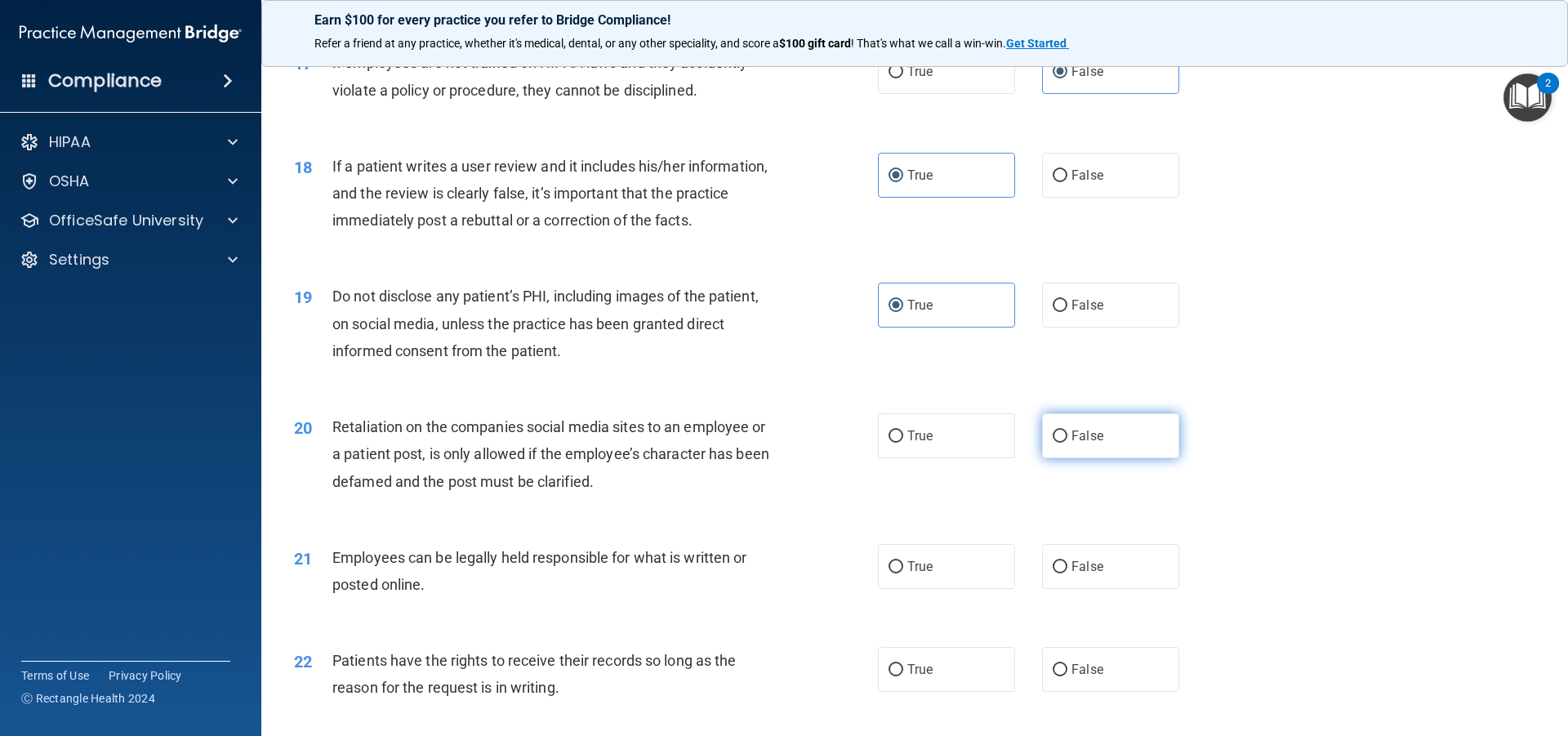
radio input "true"
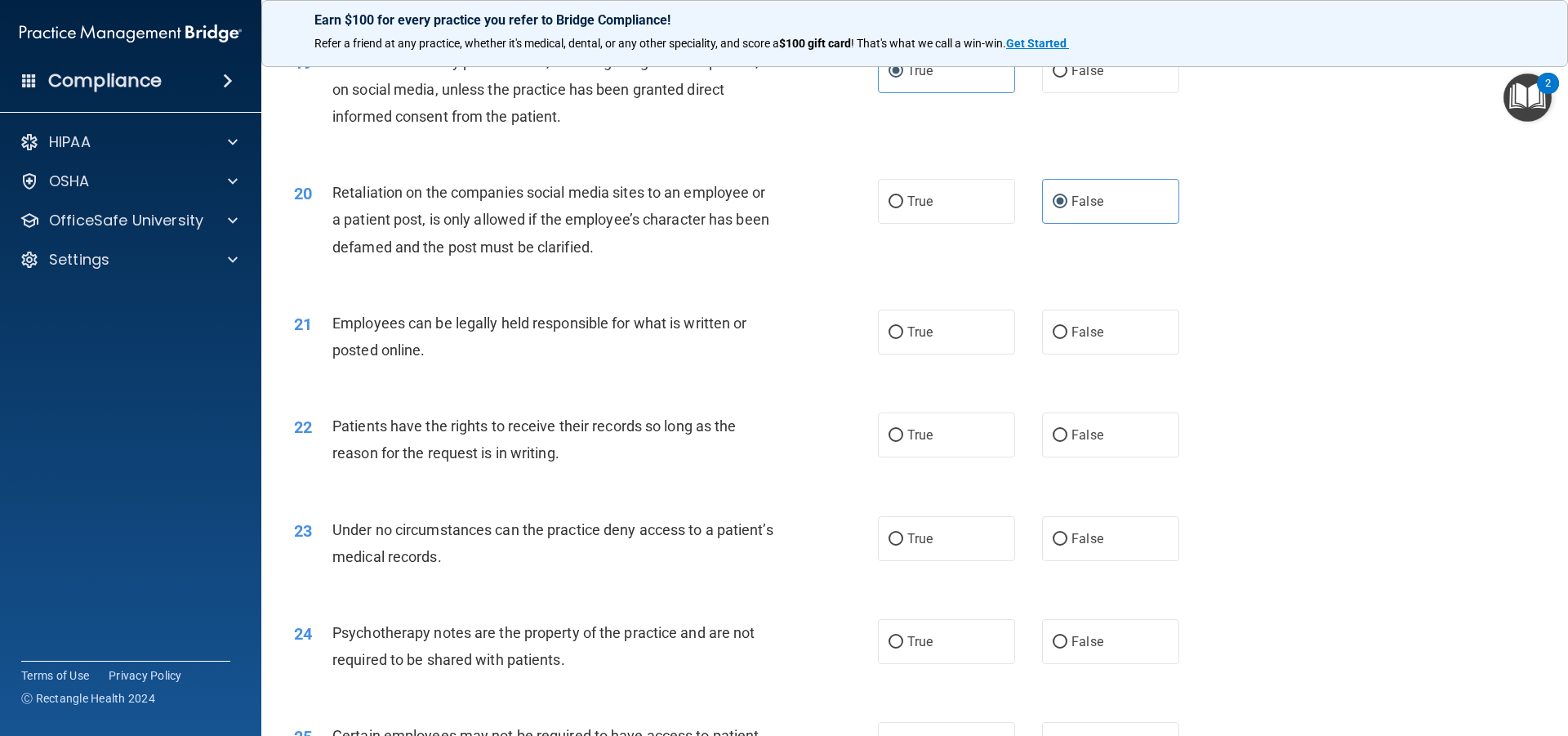
scroll to position [2465, 0]
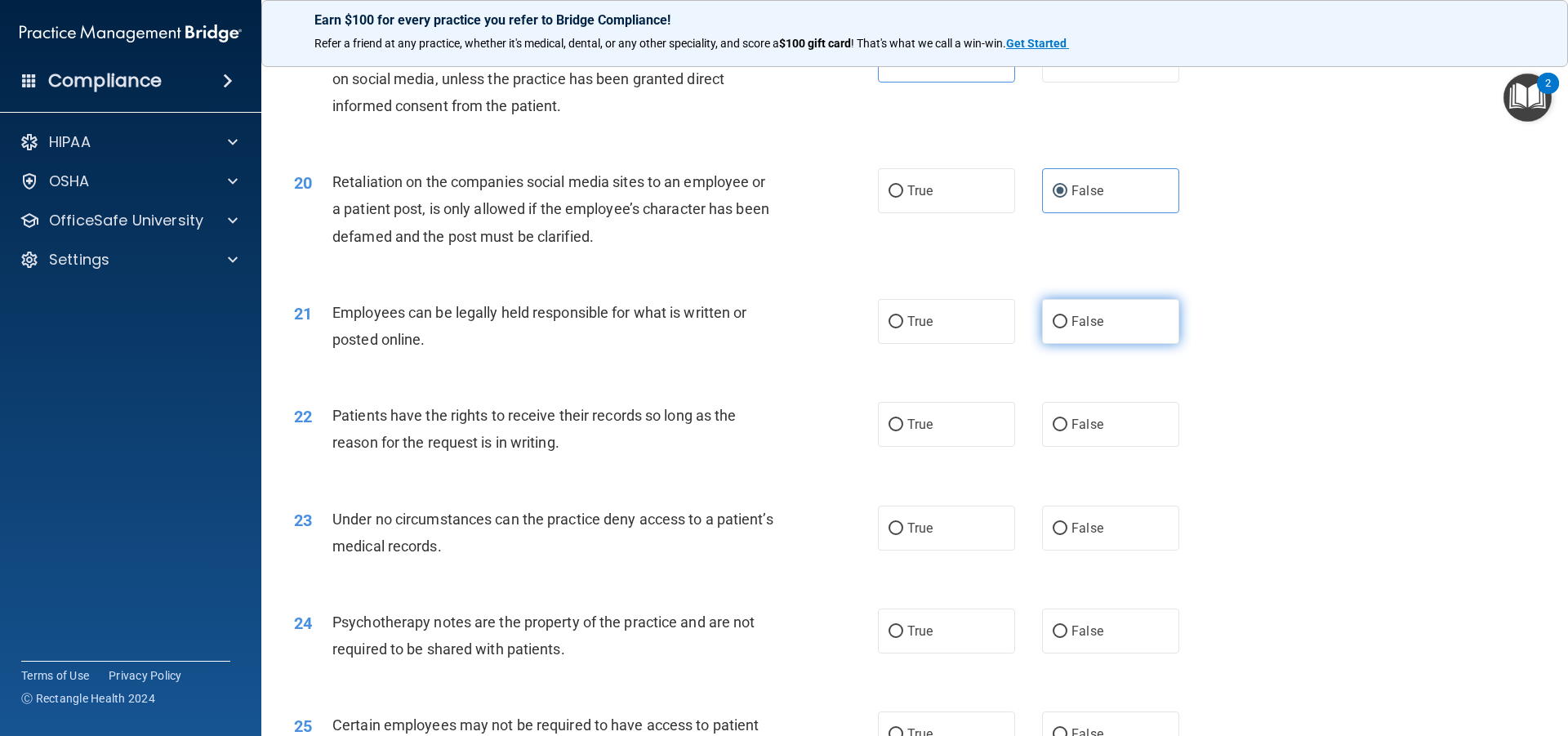
click at [1069, 343] on label "False" at bounding box center [1111, 321] width 138 height 45
click at [1067, 328] on input "False" at bounding box center [1060, 321] width 14 height 13
radio input "true"
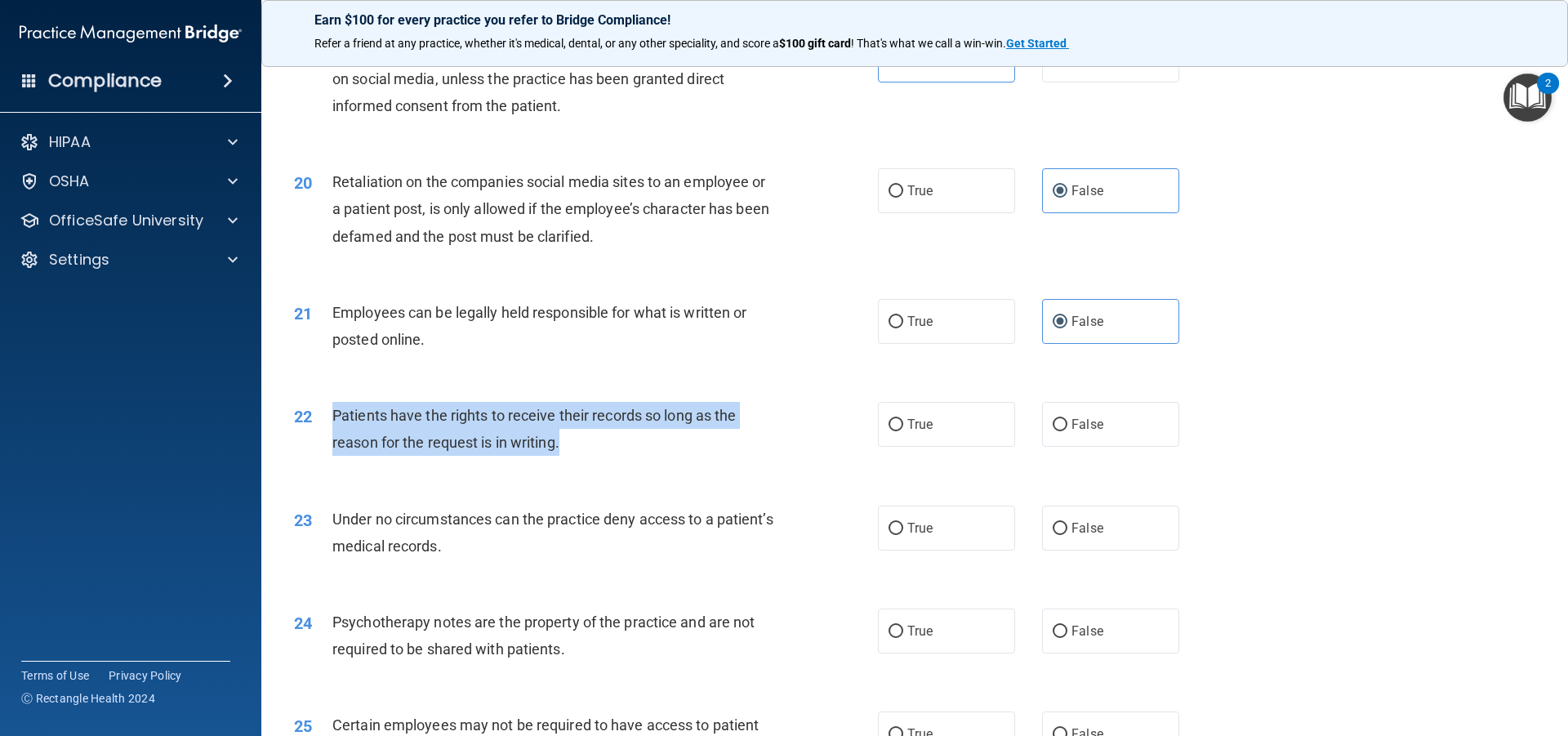
drag, startPoint x: 591, startPoint y: 472, endPoint x: 331, endPoint y: 440, distance: 262.0
click at [331, 440] on div "22 Patients have the rights to receive their records so long as the reason for …" at bounding box center [586, 433] width 633 height 62
click at [581, 448] on span "Patients have the rights to receive their records so long as the reason for the…" at bounding box center [533, 429] width 403 height 44
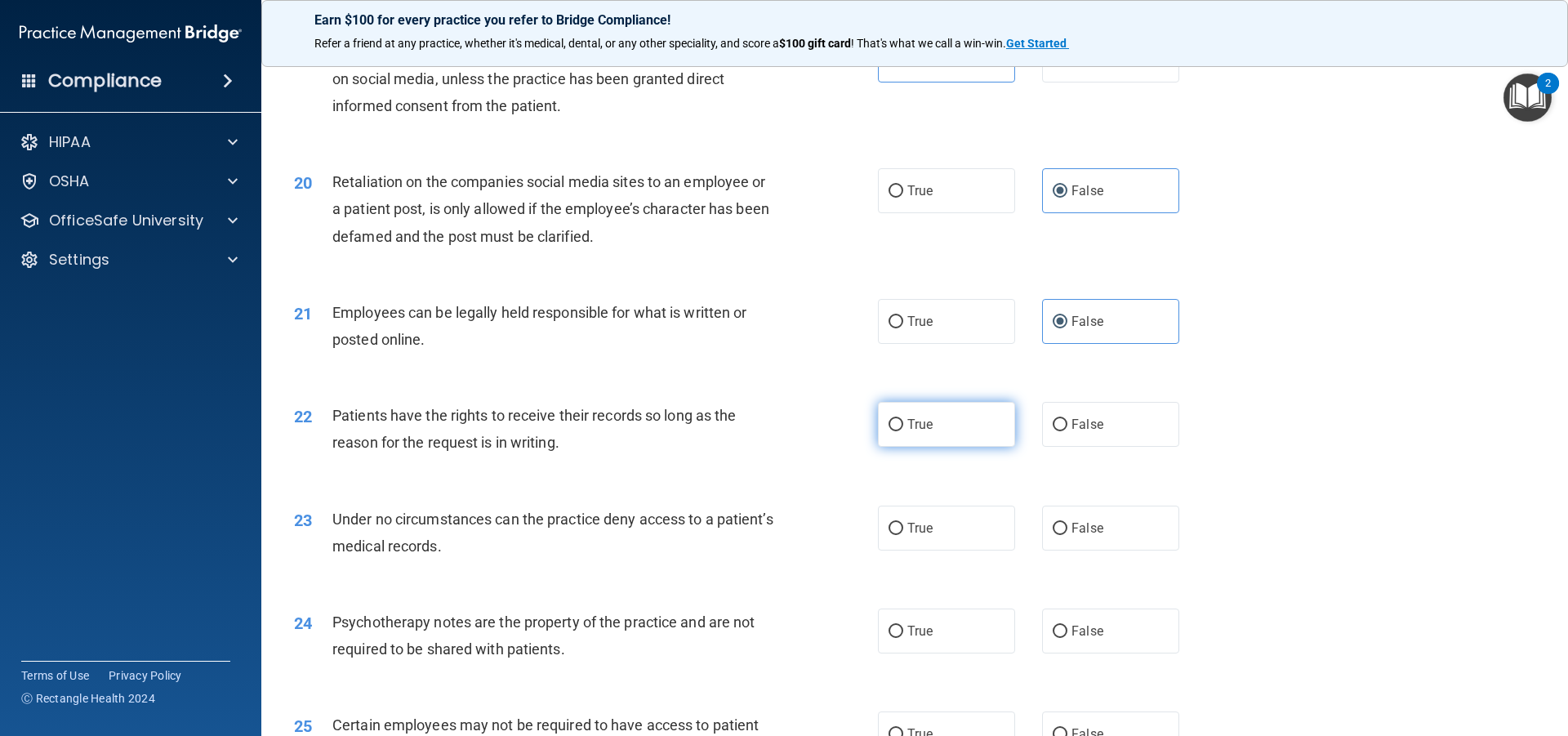
click at [962, 446] on label "True" at bounding box center [946, 424] width 138 height 45
click at [904, 431] on input "True" at bounding box center [895, 424] width 14 height 13
radio input "true"
click at [954, 550] on label "True" at bounding box center [946, 527] width 138 height 45
click at [904, 535] on input "True" at bounding box center [895, 528] width 14 height 13
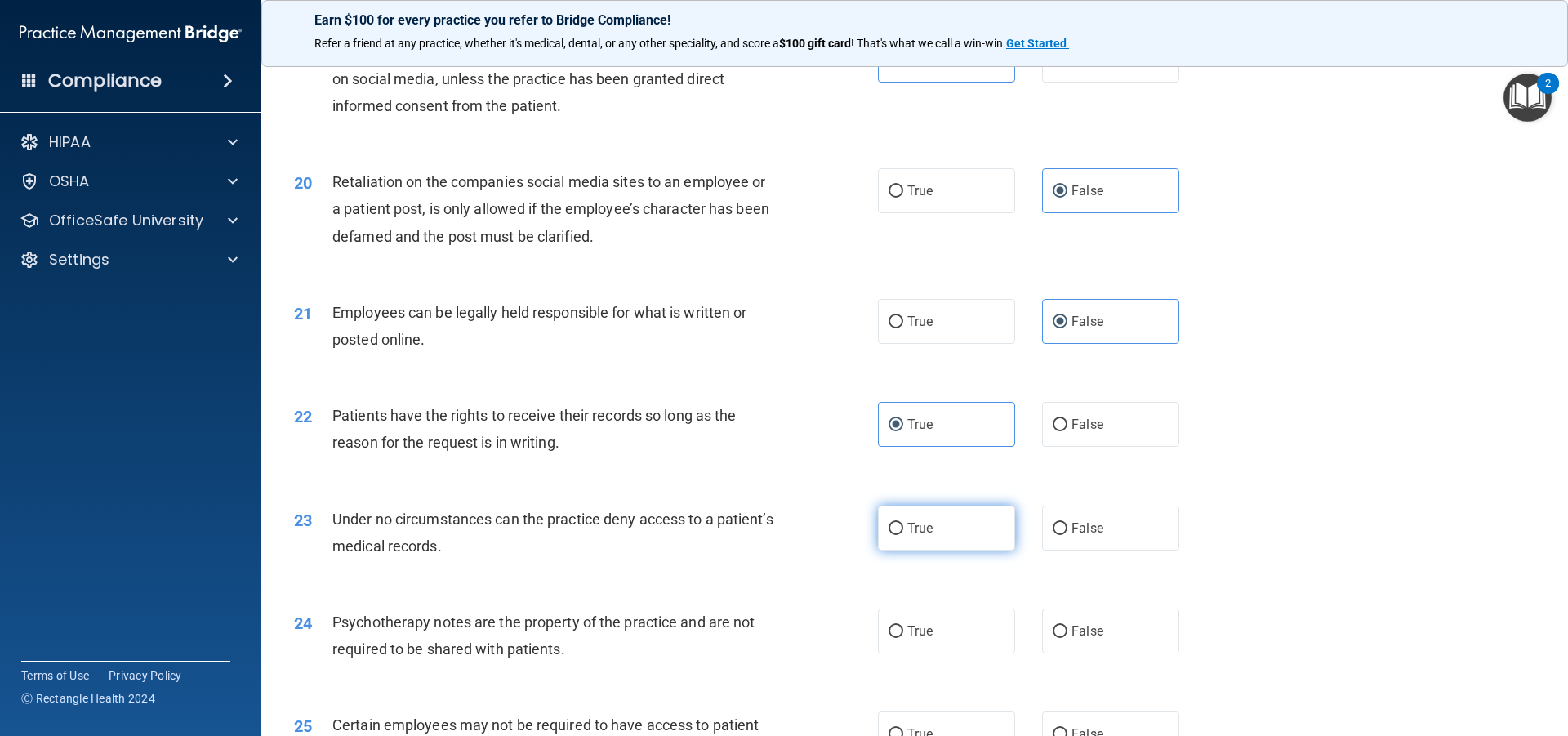
radio input "true"
click at [1053, 638] on input "False" at bounding box center [1060, 631] width 14 height 13
radio input "true"
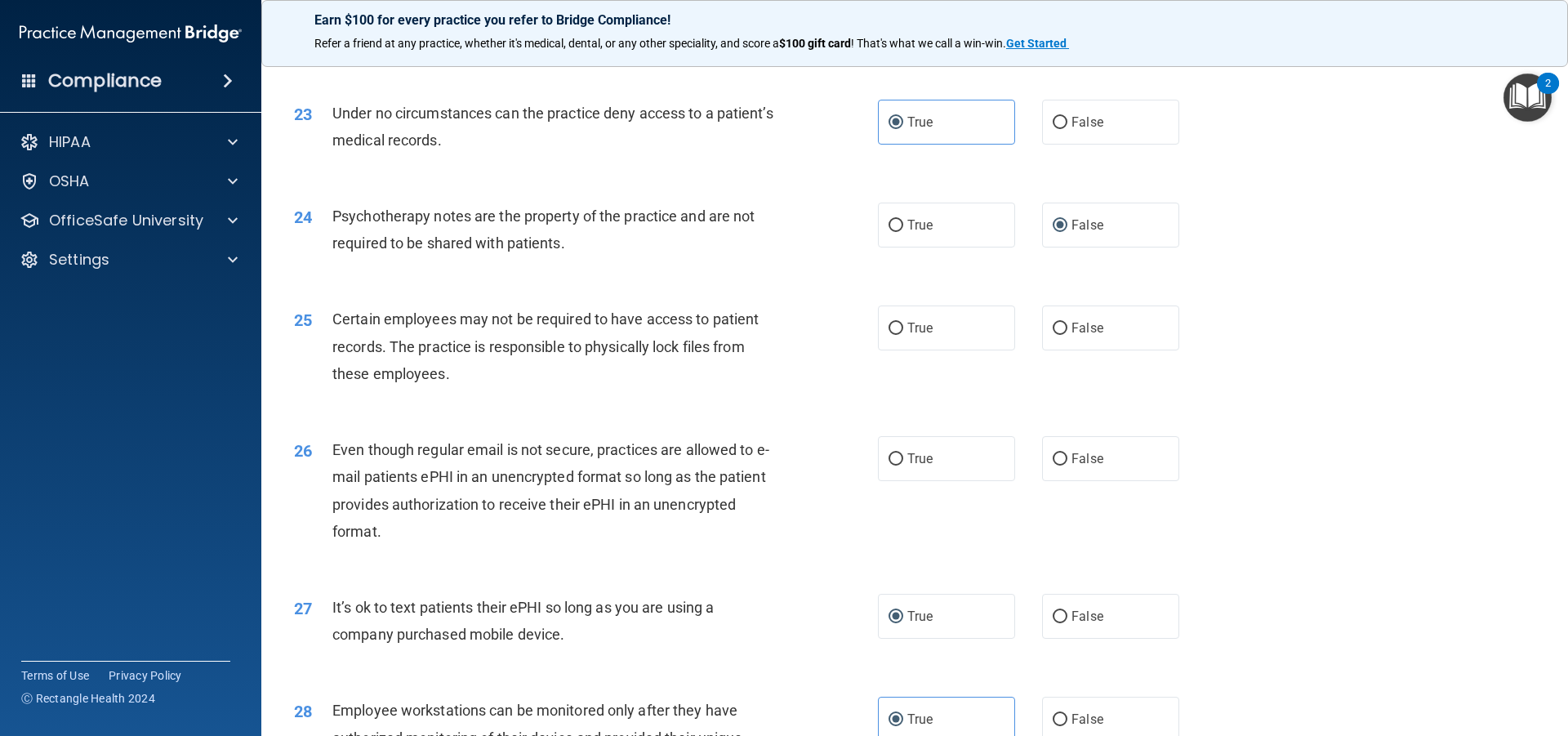
scroll to position [2874, 0]
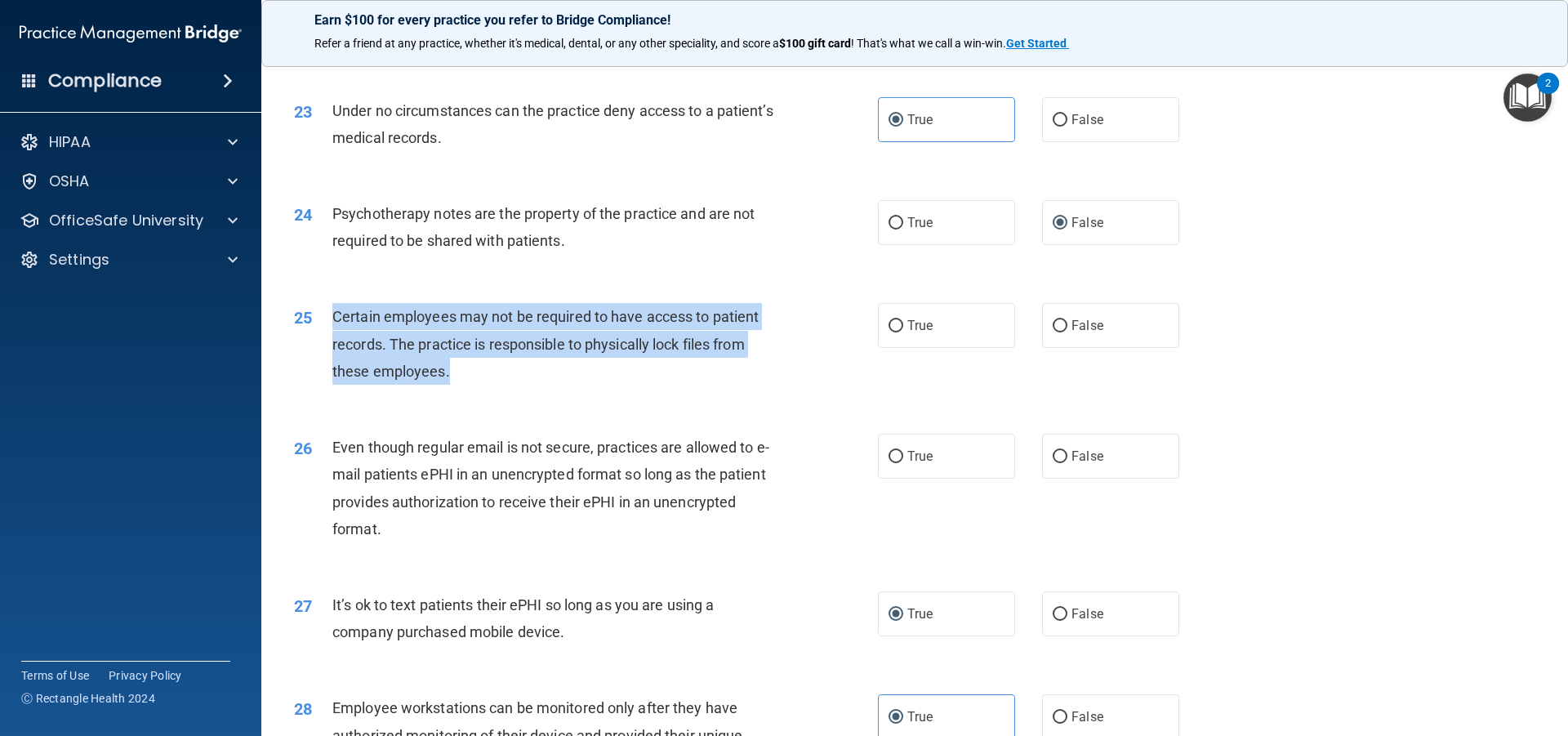
drag, startPoint x: 468, startPoint y: 399, endPoint x: 331, endPoint y: 343, distance: 148.0
click at [331, 343] on div "25 Certain employees may not be required to have access to patient records. The…" at bounding box center [586, 347] width 633 height 89
click at [895, 332] on input "True" at bounding box center [895, 326] width 14 height 13
radio input "true"
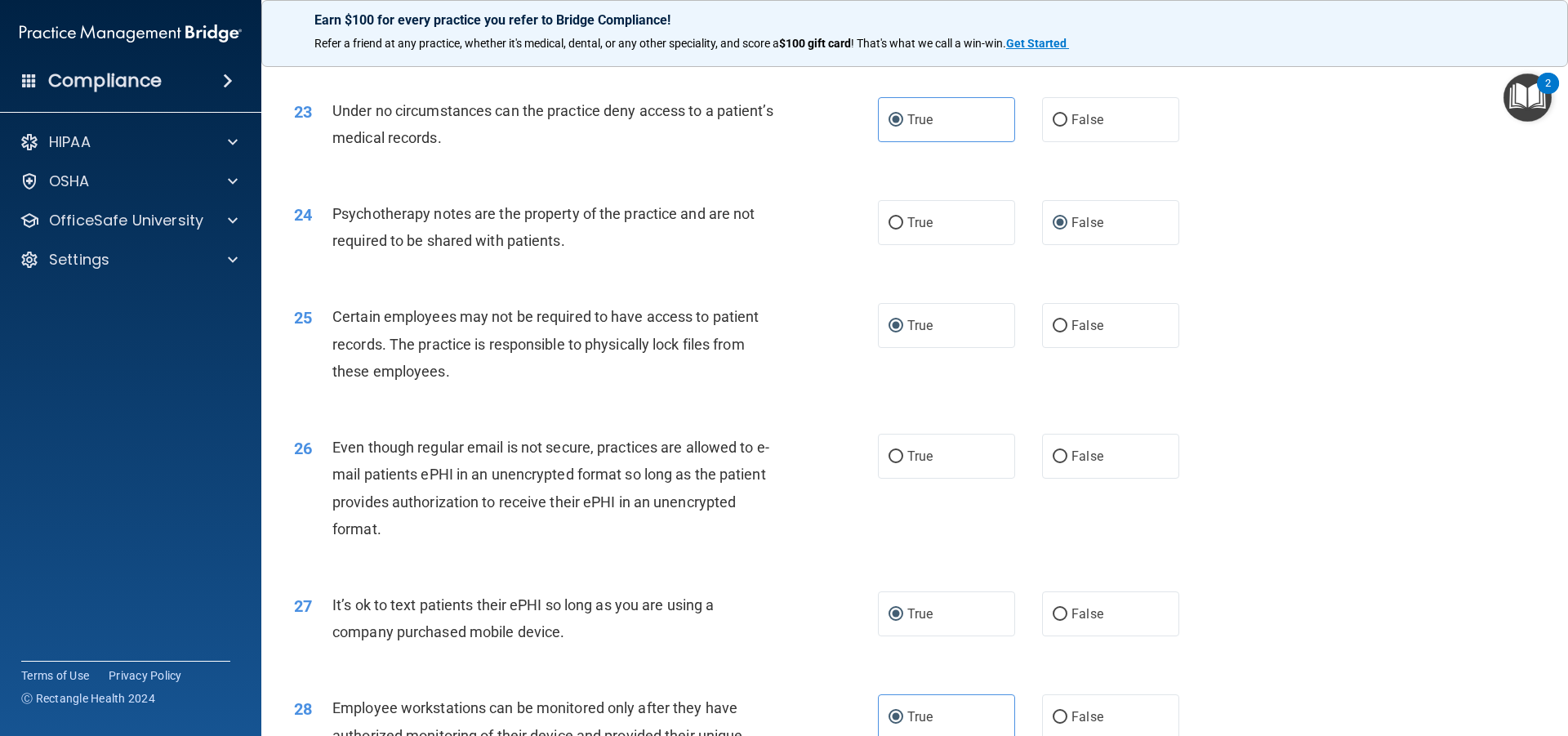
click at [593, 443] on div "26 Even though regular email is not secure, practices are allowed to e-mail pat…" at bounding box center [914, 492] width 1266 height 158
click at [1098, 478] on label "False" at bounding box center [1111, 456] width 138 height 45
click at [1067, 463] on input "False" at bounding box center [1060, 456] width 14 height 13
radio input "true"
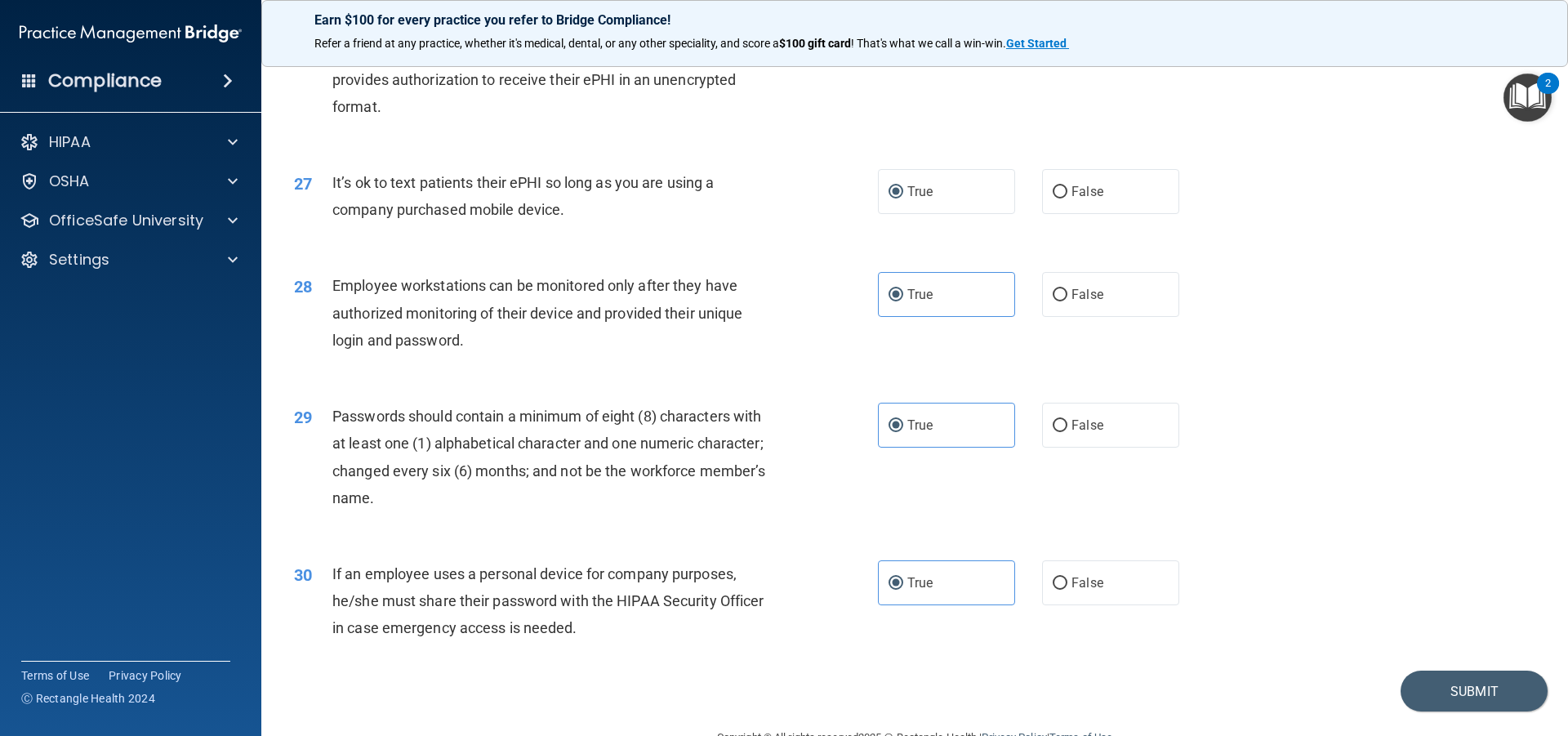
scroll to position [3348, 0]
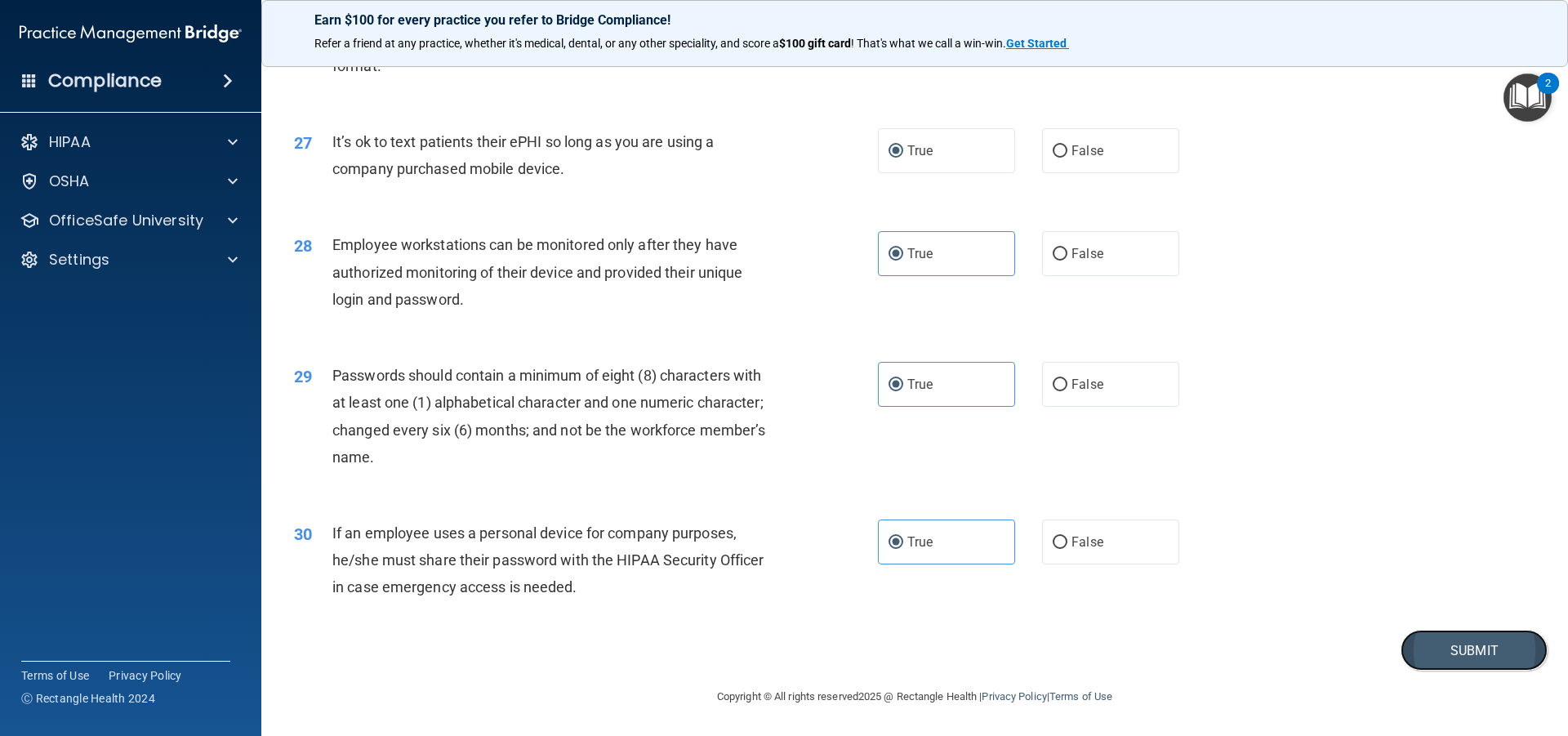
click at [1432, 658] on button "Submit" at bounding box center [1474, 649] width 147 height 41
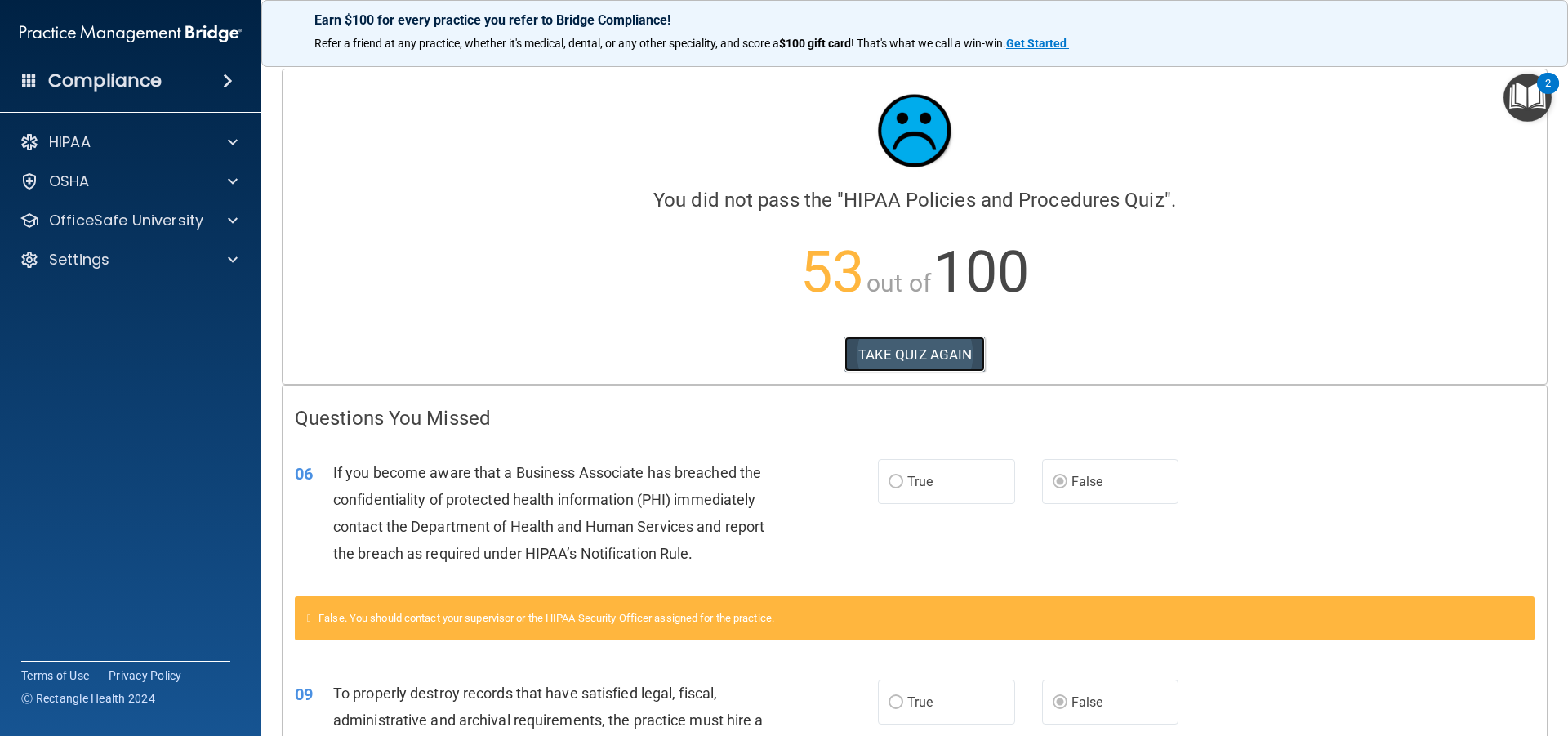
click at [921, 341] on button "TAKE QUIZ AGAIN" at bounding box center [915, 354] width 141 height 36
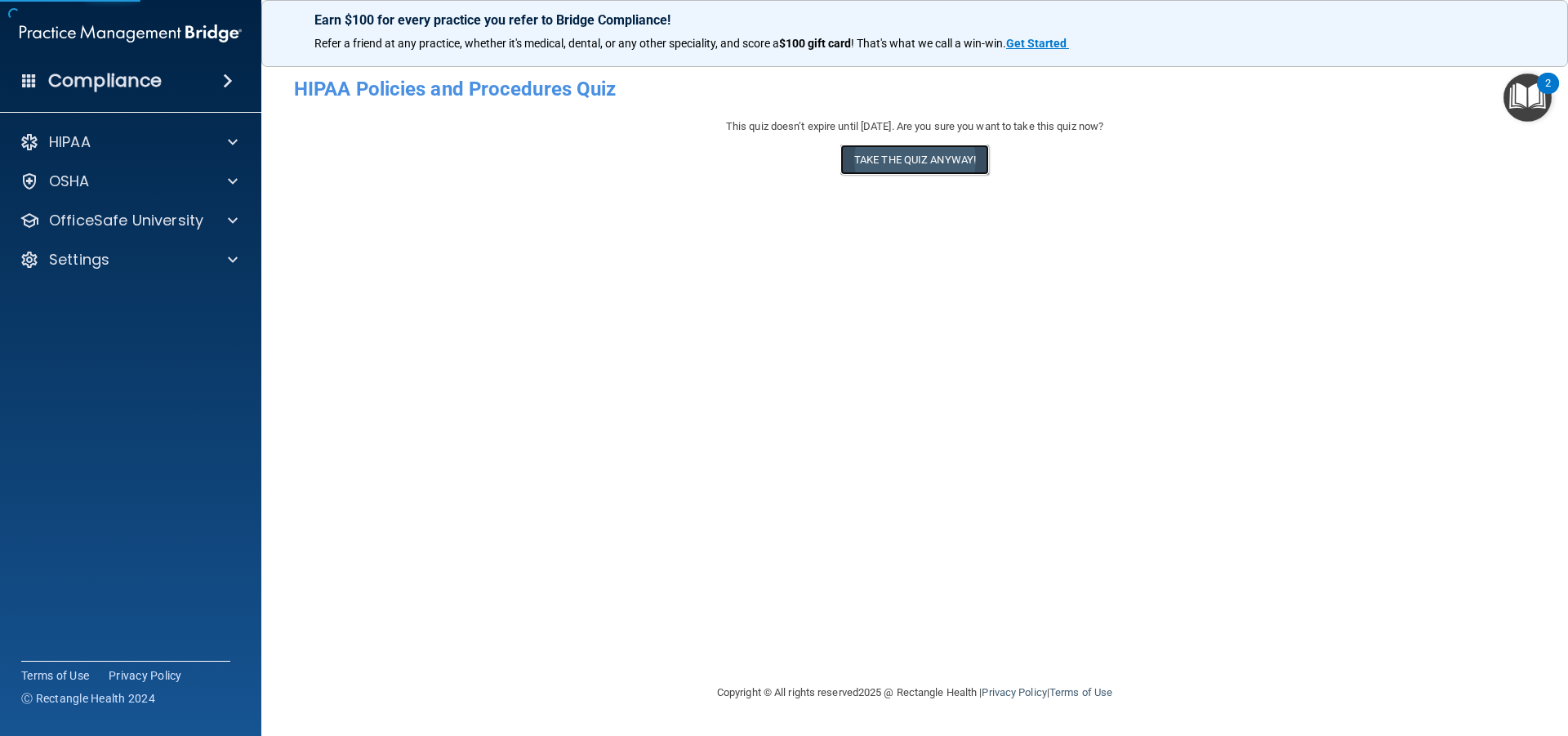
click at [946, 167] on button "Take the quiz anyway!" at bounding box center [914, 159] width 148 height 30
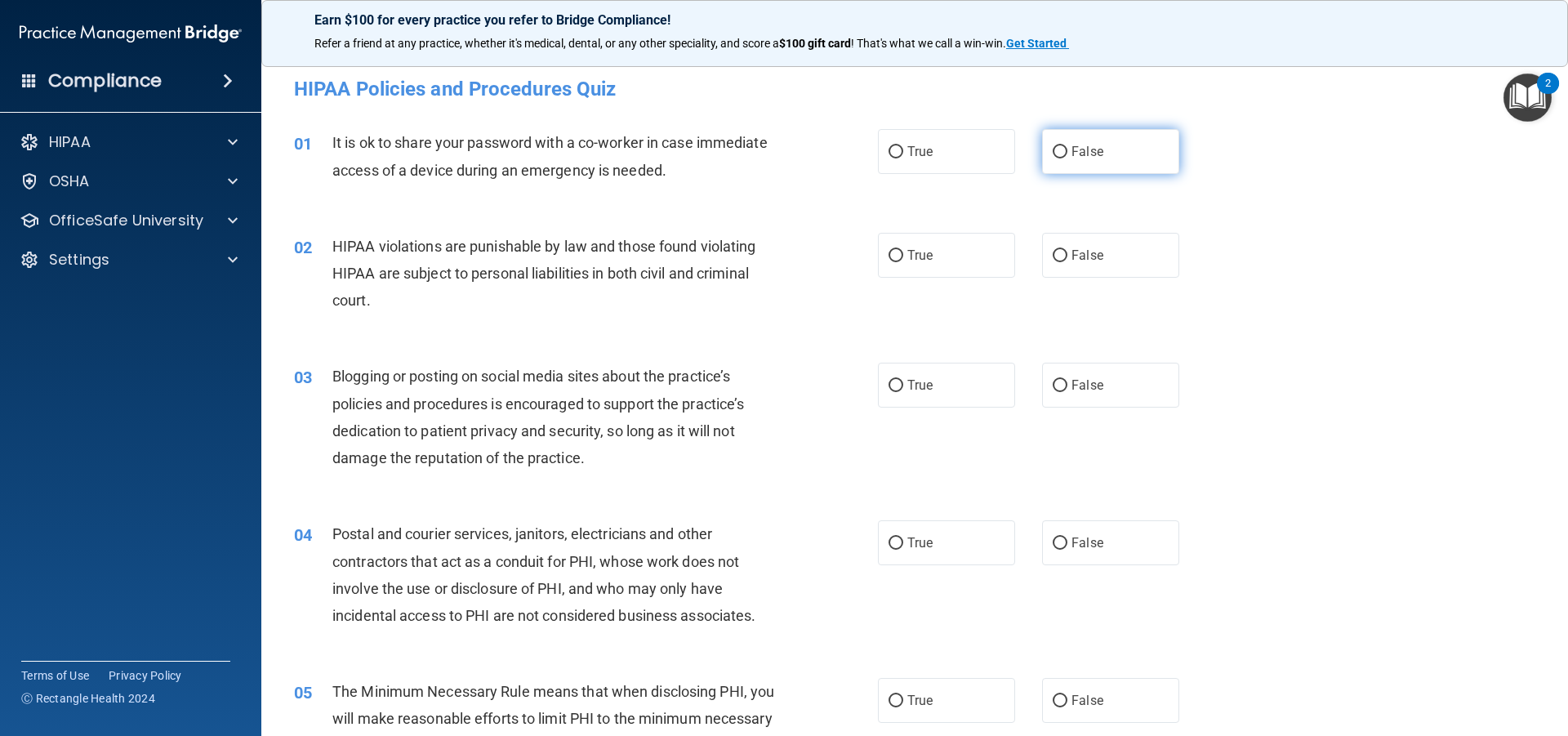
click at [1077, 141] on label "False" at bounding box center [1111, 151] width 138 height 45
click at [1067, 146] on input "False" at bounding box center [1060, 152] width 14 height 13
radio input "true"
click at [915, 251] on span "True" at bounding box center [920, 255] width 25 height 15
click at [904, 251] on input "True" at bounding box center [895, 256] width 14 height 13
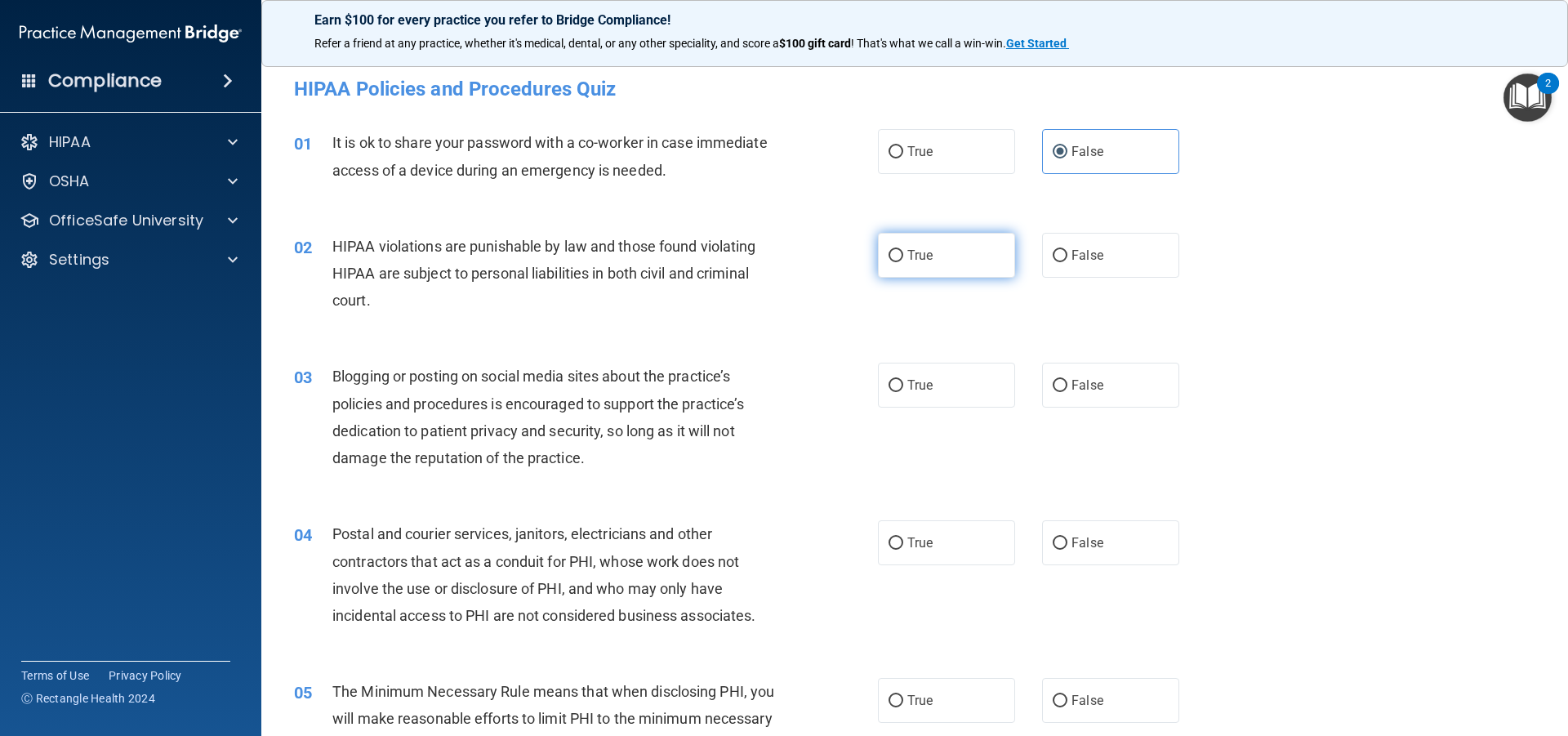
radio input "true"
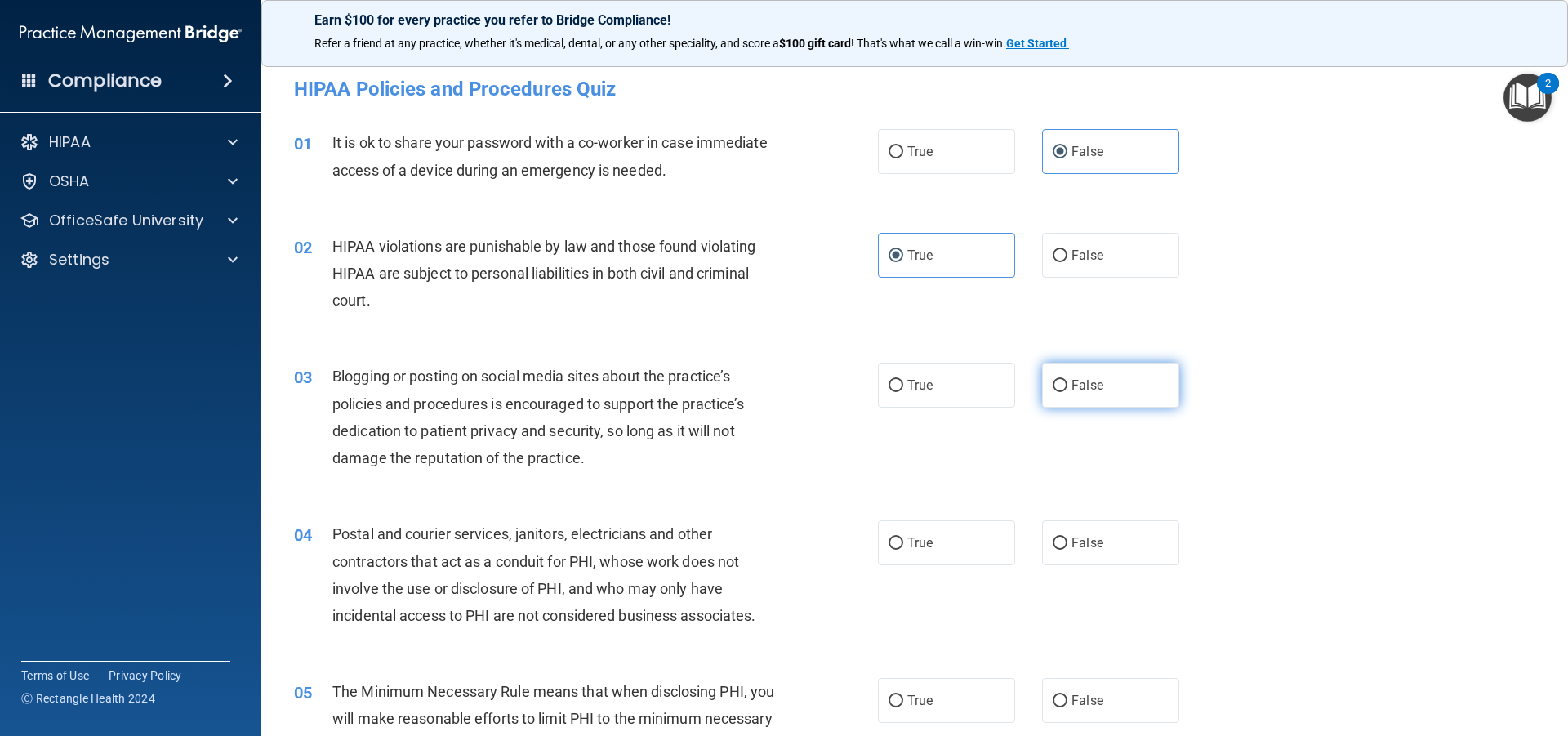
click at [1083, 376] on label "False" at bounding box center [1111, 385] width 138 height 45
click at [1067, 380] on input "False" at bounding box center [1060, 386] width 14 height 13
radio input "true"
click at [920, 538] on span "True" at bounding box center [920, 543] width 25 height 15
click at [904, 538] on input "True" at bounding box center [895, 543] width 14 height 13
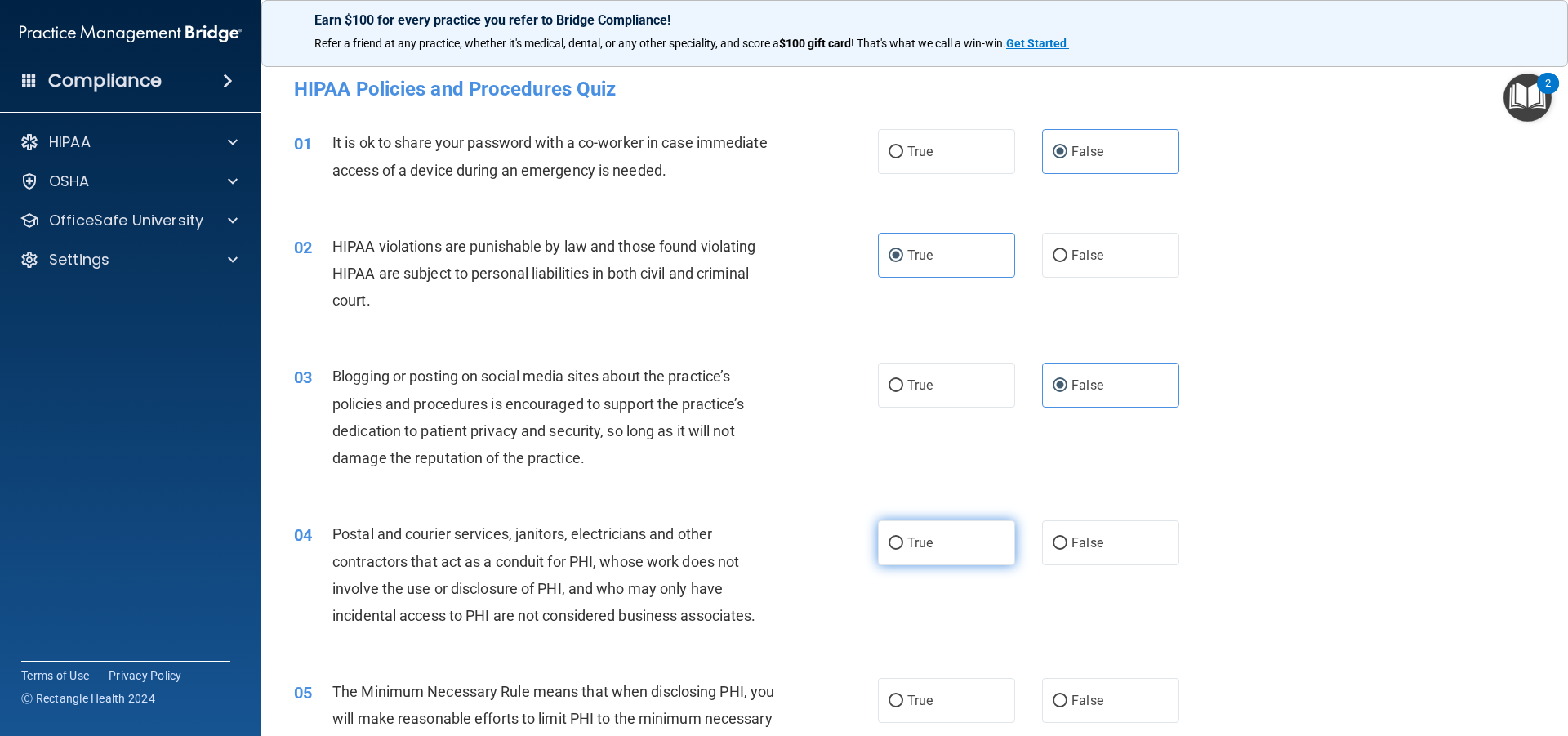
radio input "true"
click at [916, 702] on span "True" at bounding box center [920, 700] width 25 height 15
click at [904, 702] on input "True" at bounding box center [895, 700] width 14 height 13
radio input "true"
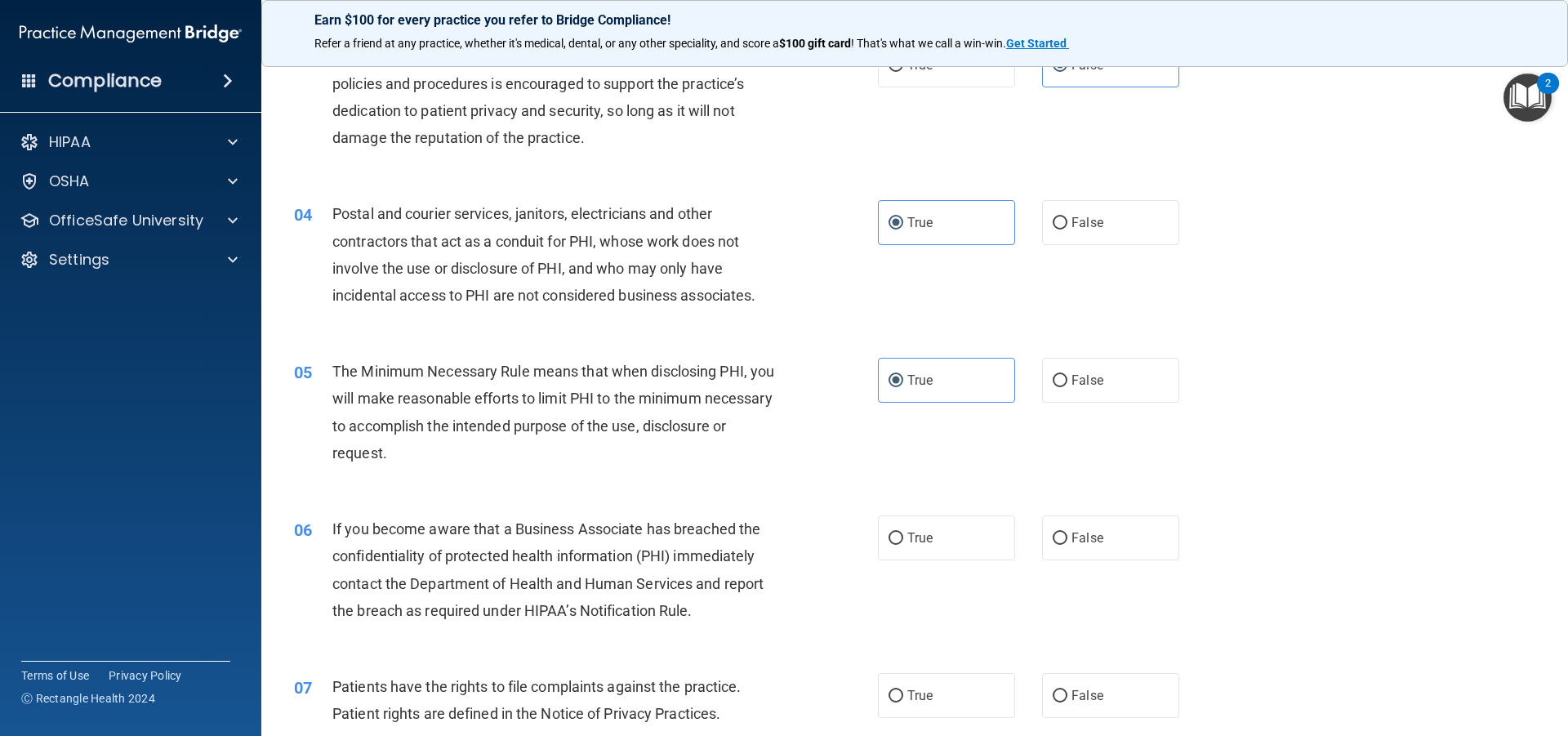
scroll to position [326, 0]
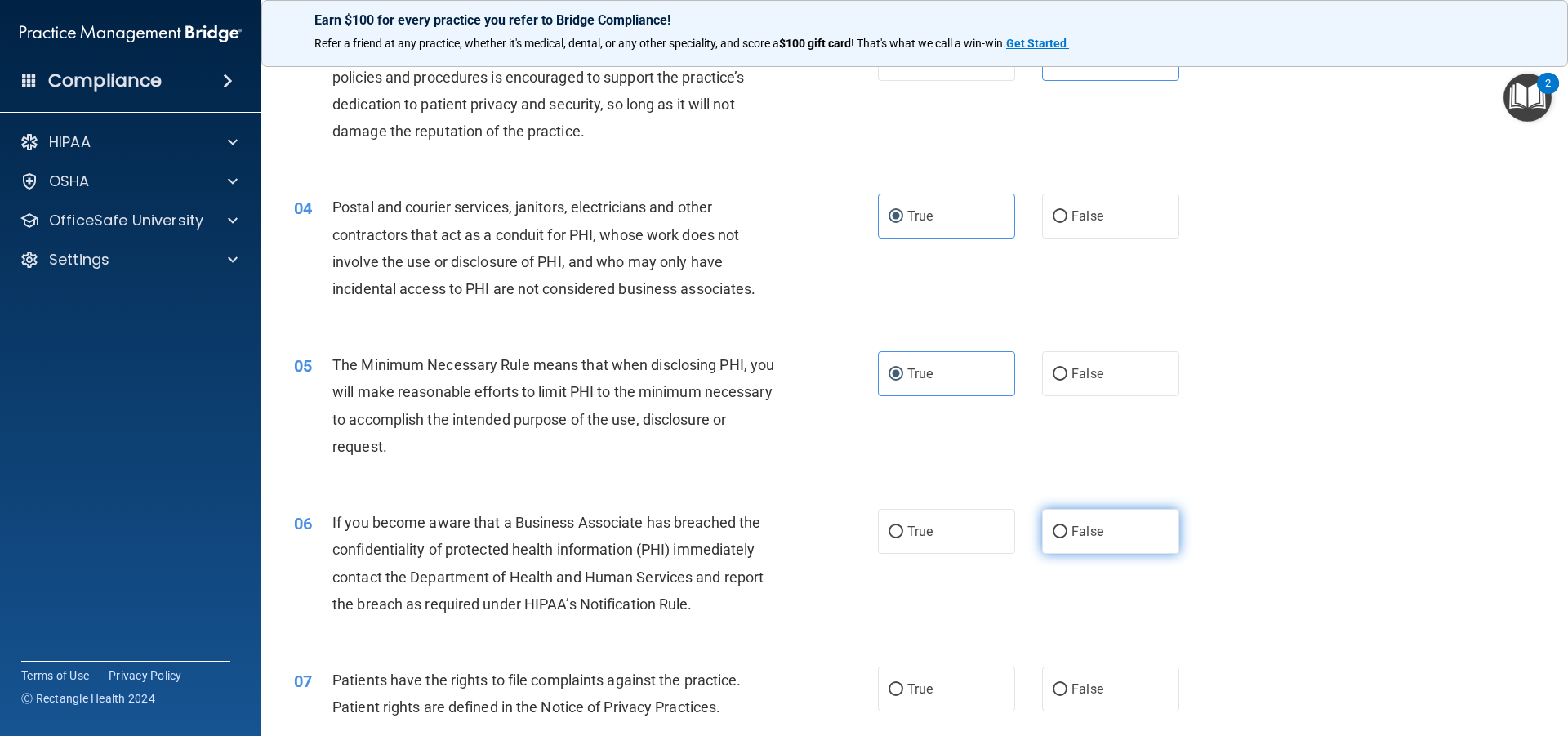
click at [1091, 544] on label "False" at bounding box center [1111, 531] width 138 height 45
click at [1067, 538] on input "False" at bounding box center [1060, 532] width 14 height 13
radio input "true"
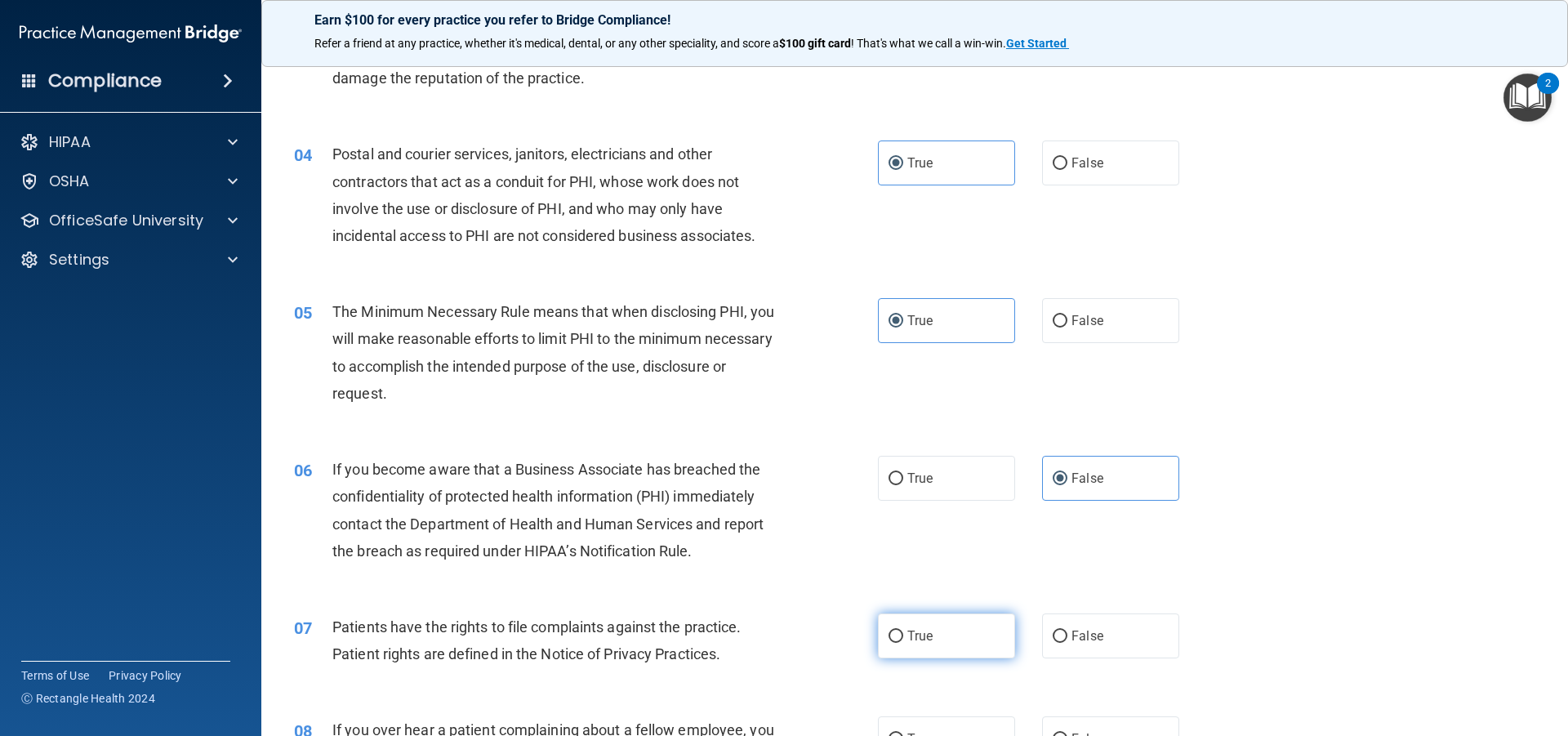
scroll to position [408, 0]
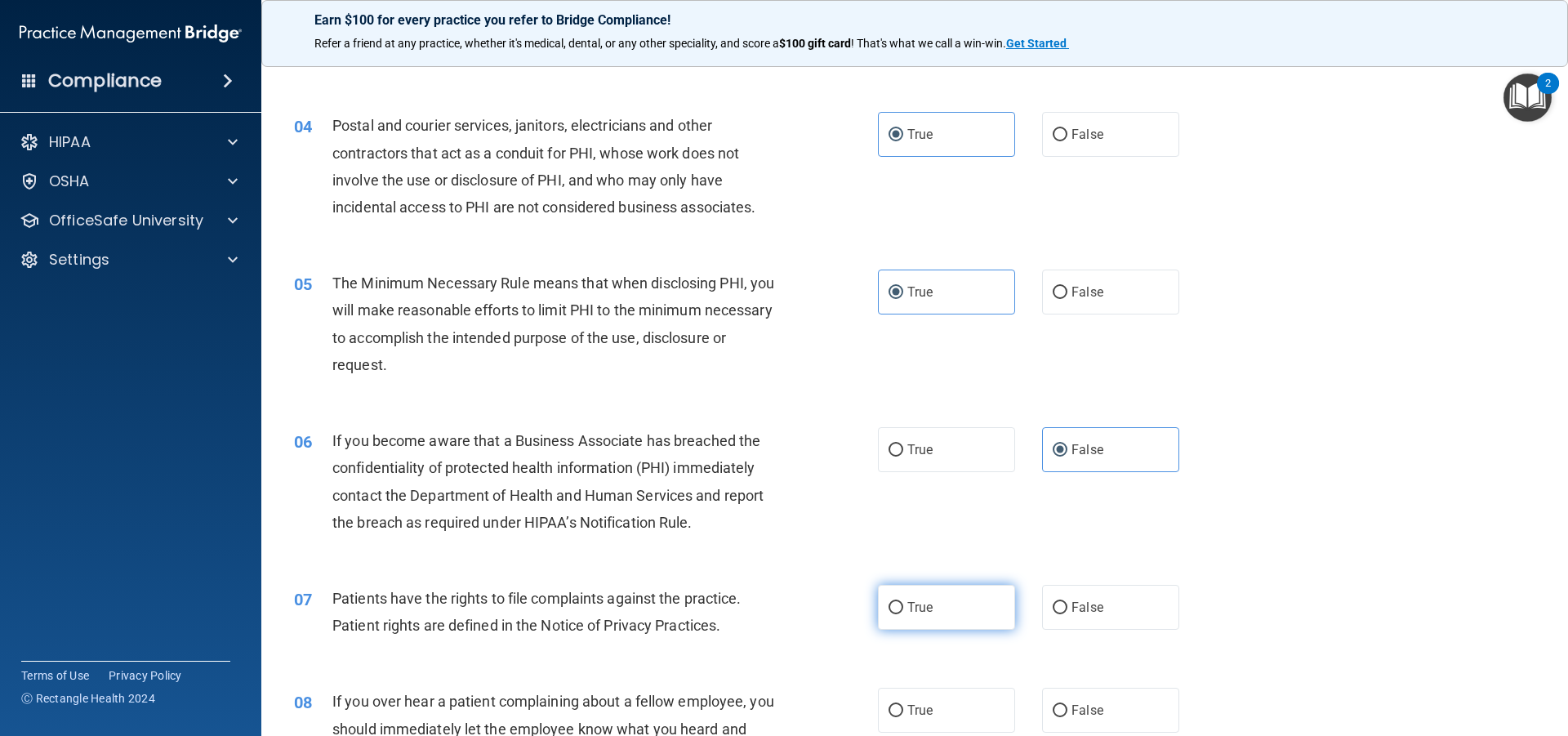
click at [928, 622] on label "True" at bounding box center [946, 607] width 138 height 45
click at [904, 614] on input "True" at bounding box center [895, 607] width 14 height 13
radio input "true"
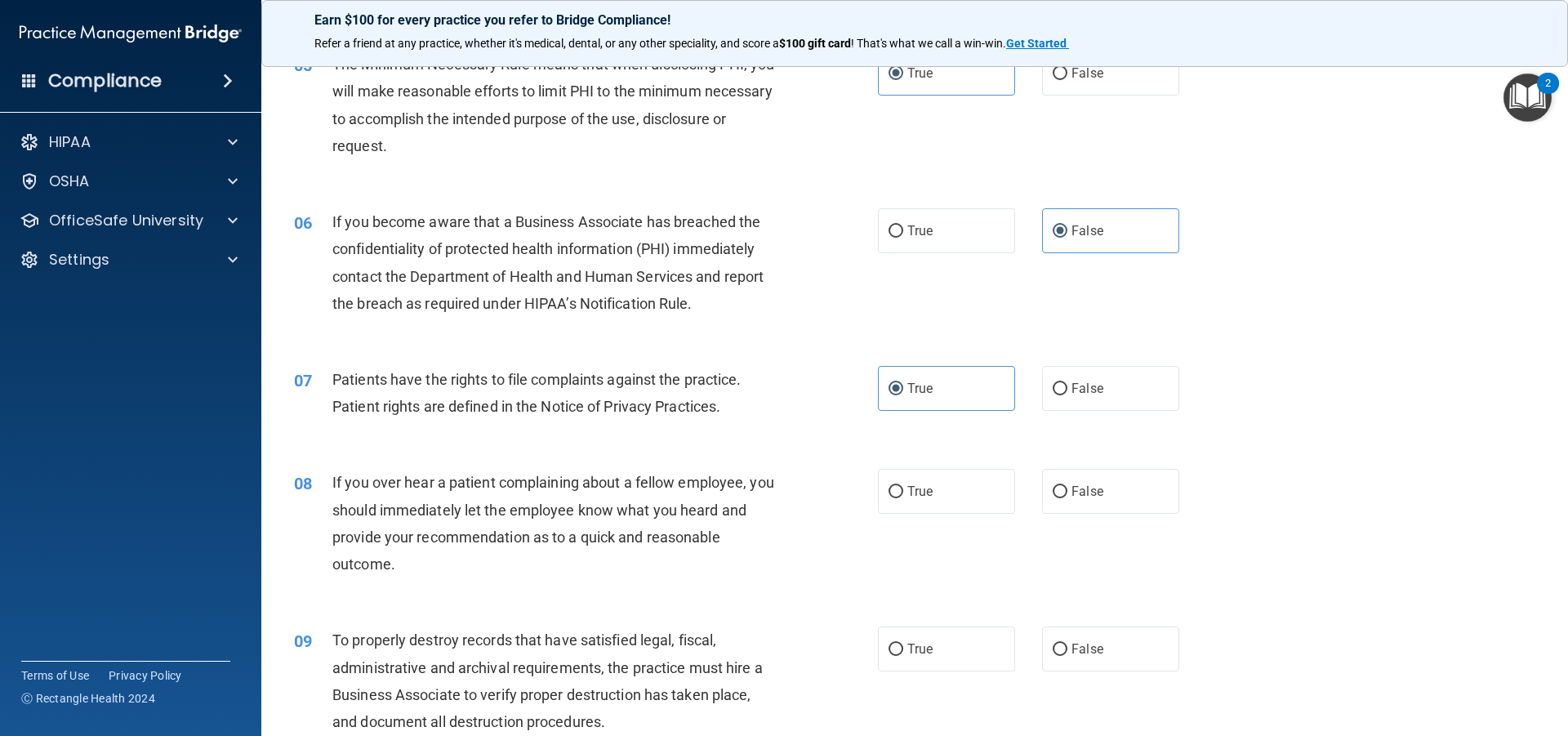
scroll to position [653, 0]
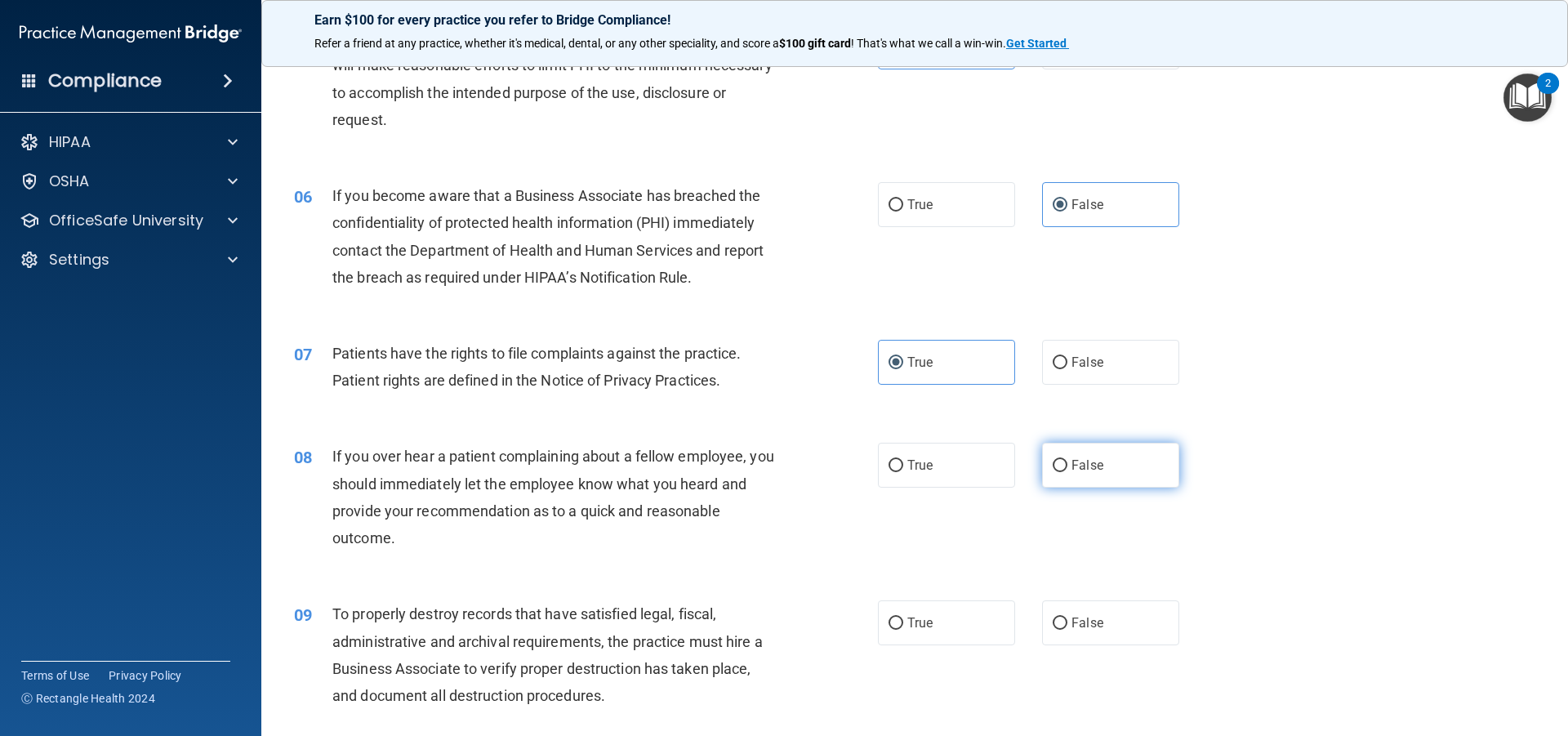
click at [1100, 486] on label "False" at bounding box center [1111, 465] width 138 height 45
click at [1067, 472] on input "False" at bounding box center [1060, 466] width 14 height 13
radio input "true"
click at [1100, 613] on label "False" at bounding box center [1111, 622] width 138 height 45
click at [1067, 618] on input "False" at bounding box center [1060, 623] width 14 height 13
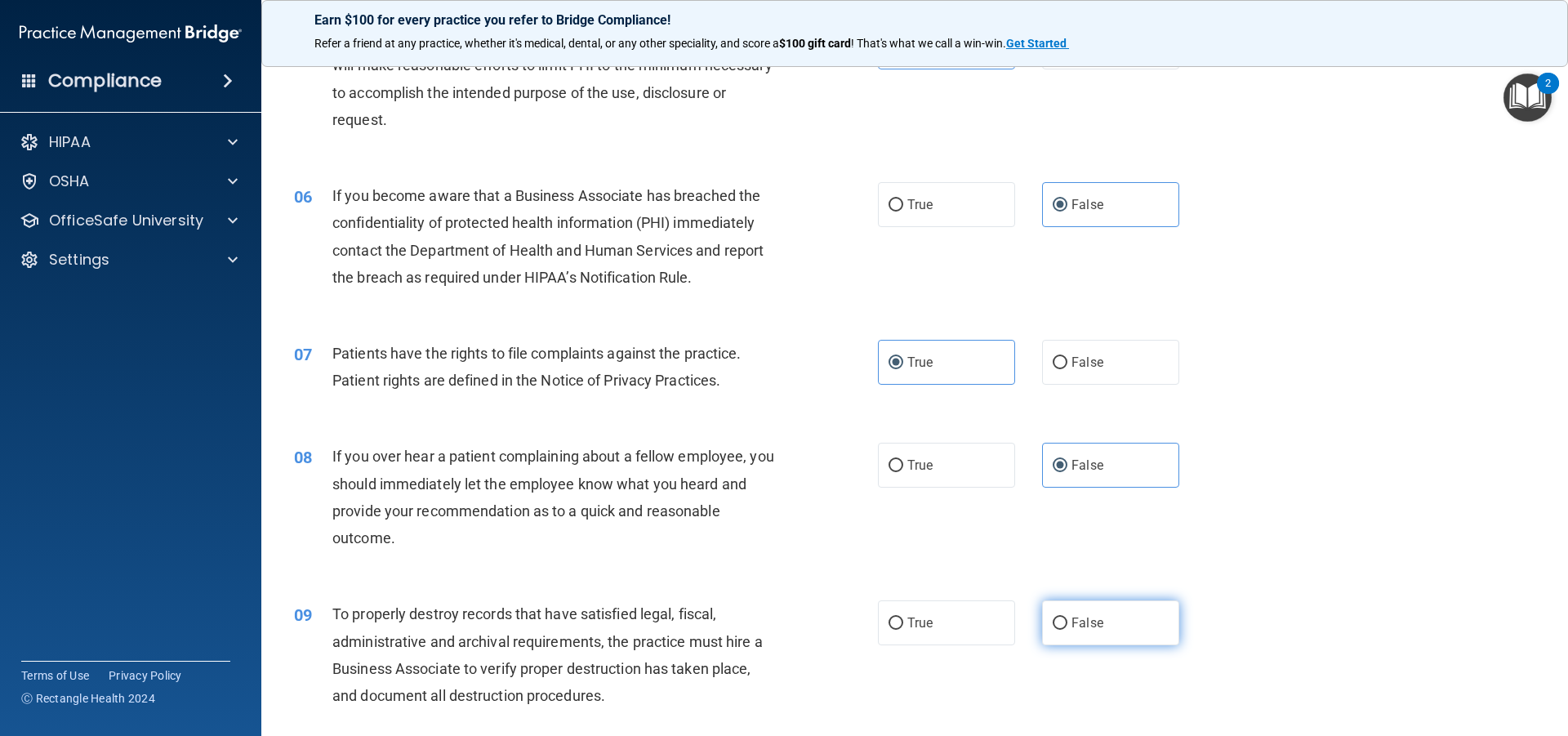
radio input "true"
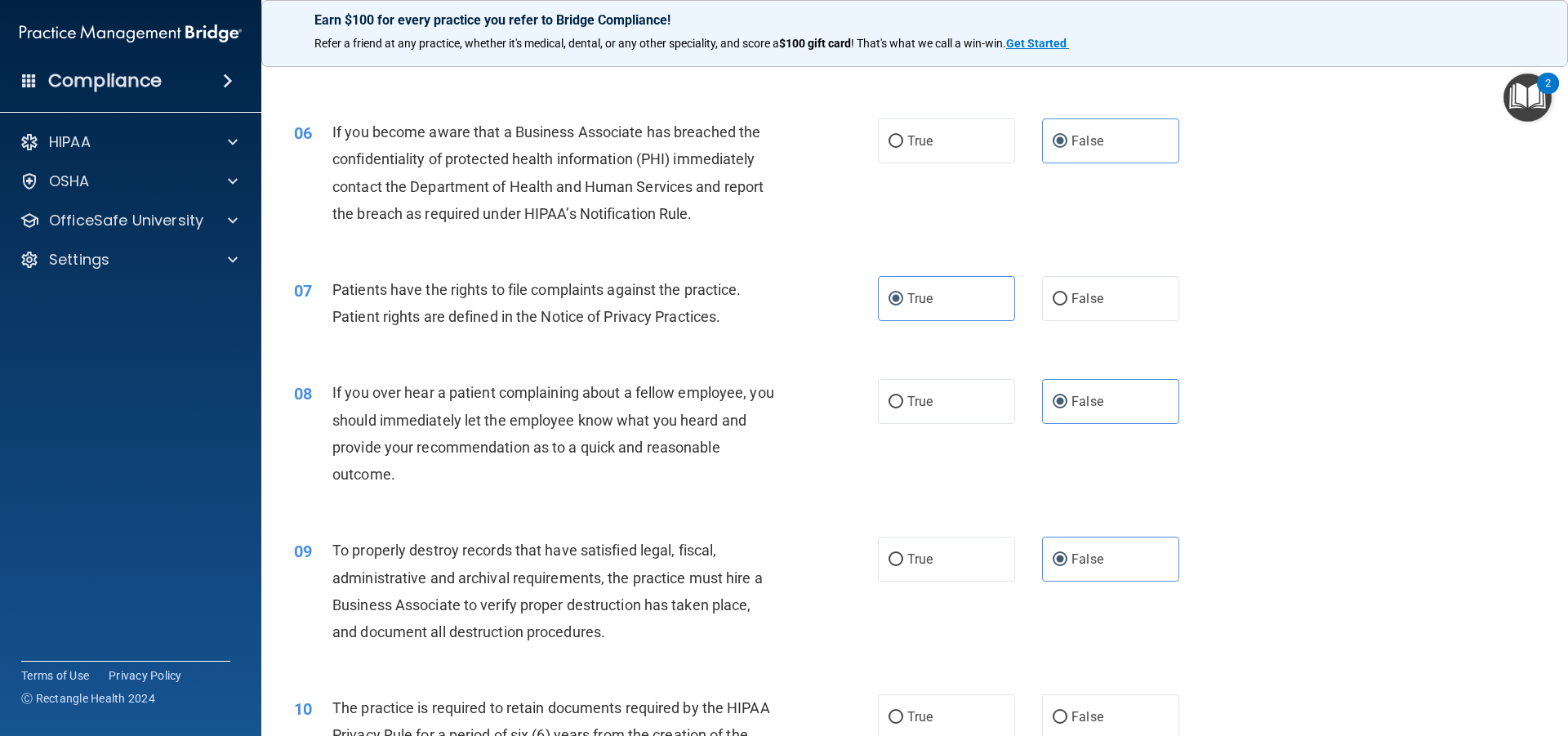
scroll to position [899, 0]
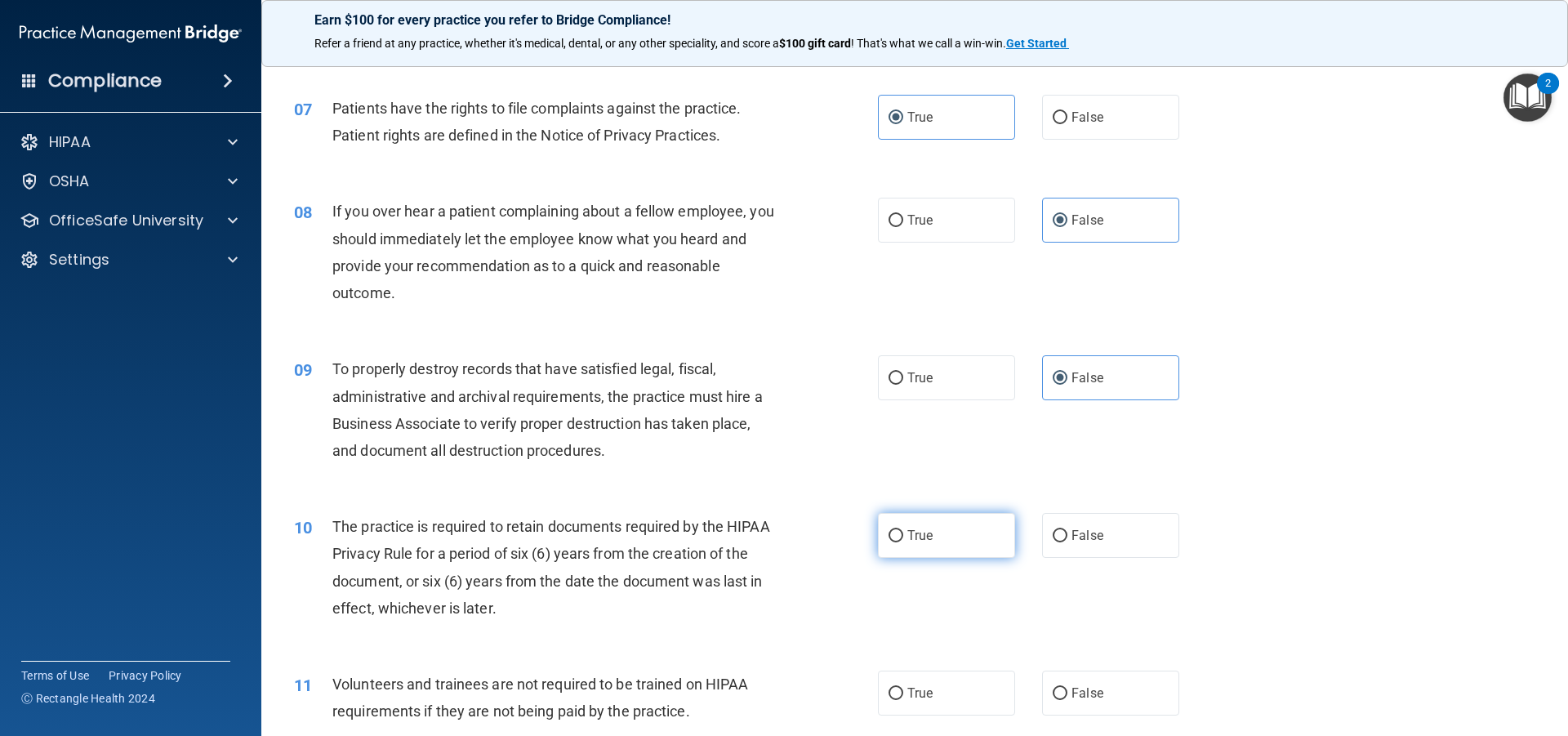
click at [906, 548] on label "True" at bounding box center [946, 535] width 138 height 45
click at [904, 543] on input "True" at bounding box center [895, 536] width 14 height 13
radio input "true"
click at [1103, 692] on label "False" at bounding box center [1111, 693] width 138 height 45
click at [1067, 692] on input "False" at bounding box center [1060, 694] width 14 height 13
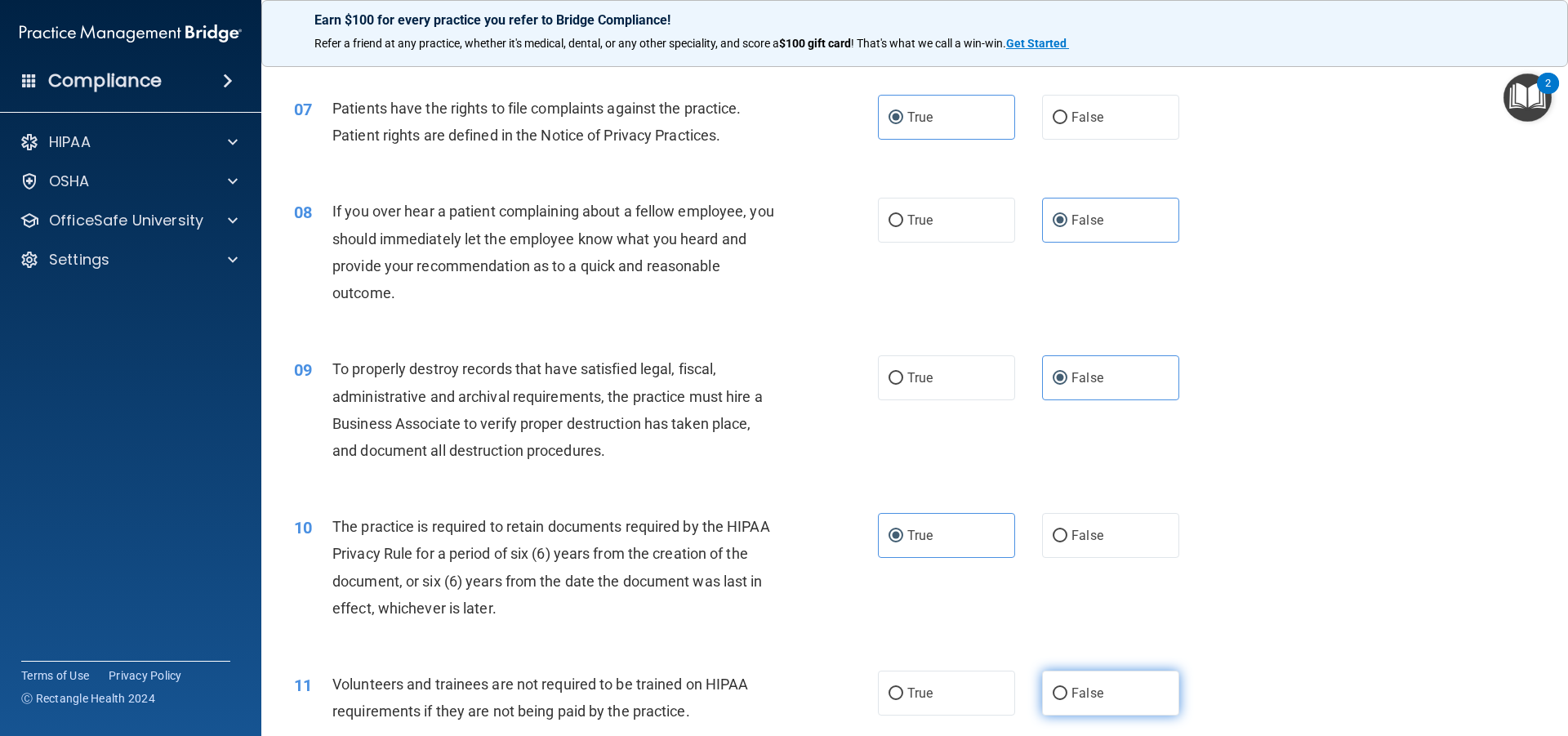
radio input "true"
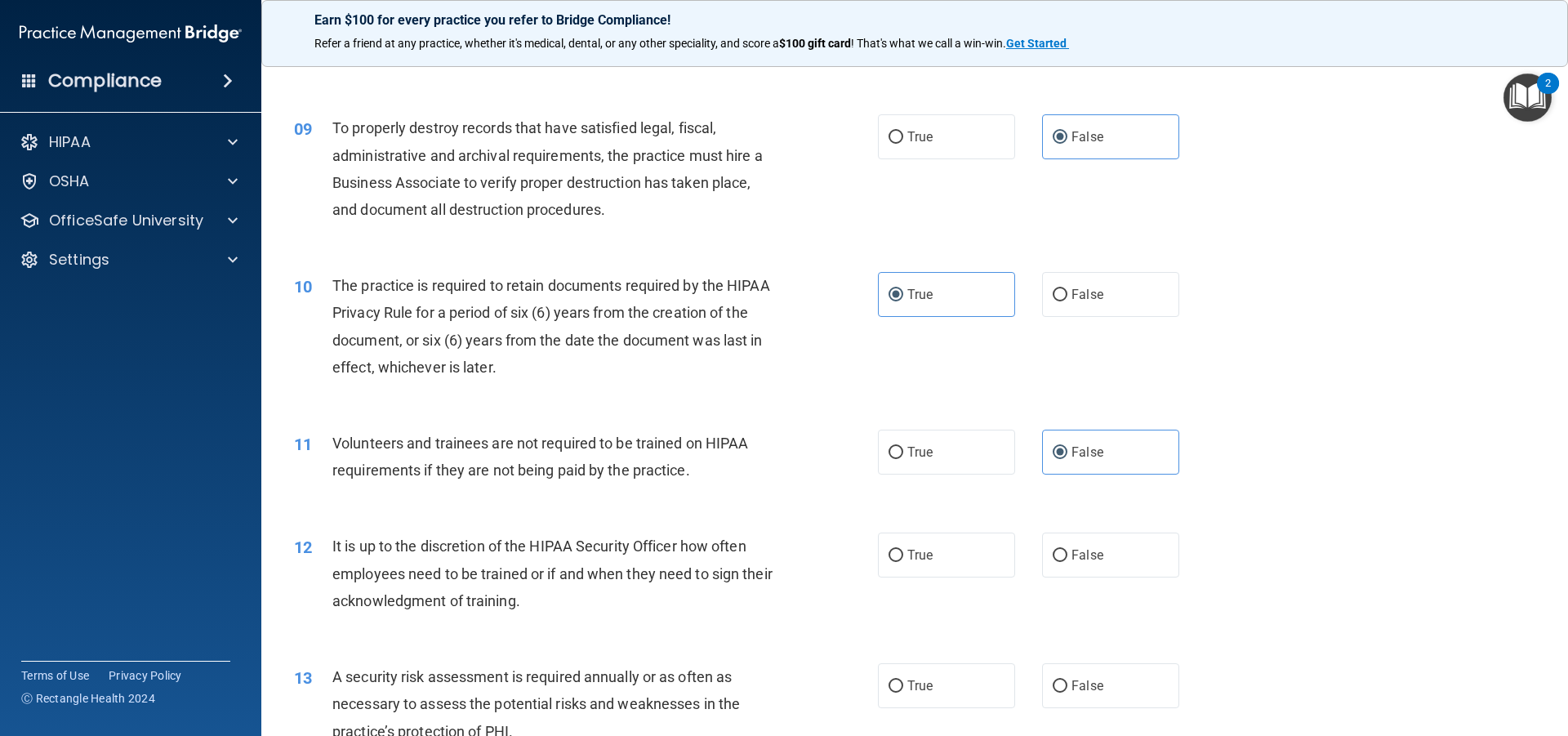
scroll to position [1143, 0]
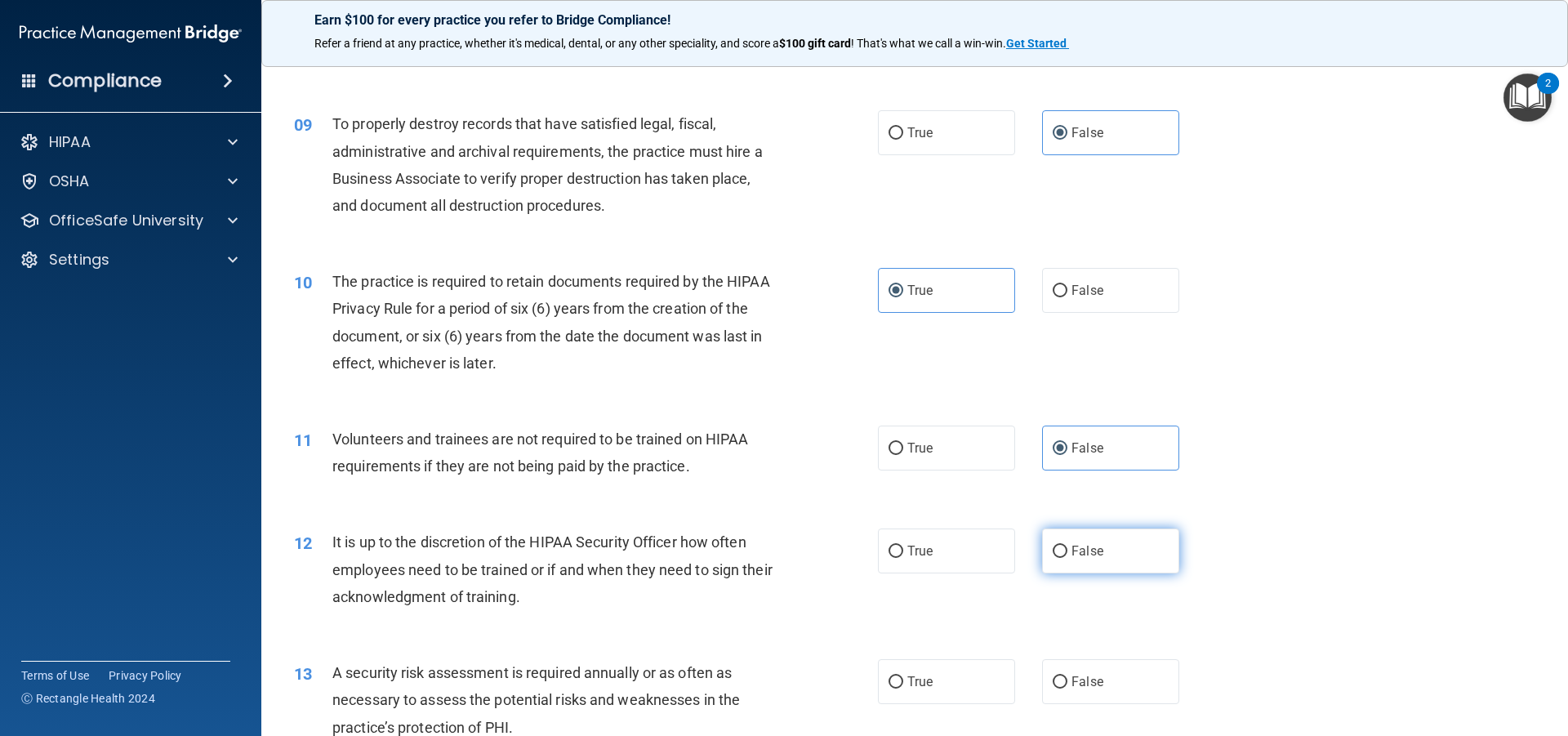
click at [1098, 564] on label "False" at bounding box center [1111, 550] width 138 height 45
click at [1067, 558] on input "False" at bounding box center [1060, 551] width 14 height 13
radio input "true"
click at [961, 657] on div "13 A security risk assessment is required annually or as often as necessary to …" at bounding box center [914, 704] width 1266 height 131
click at [953, 667] on label "True" at bounding box center [946, 681] width 138 height 45
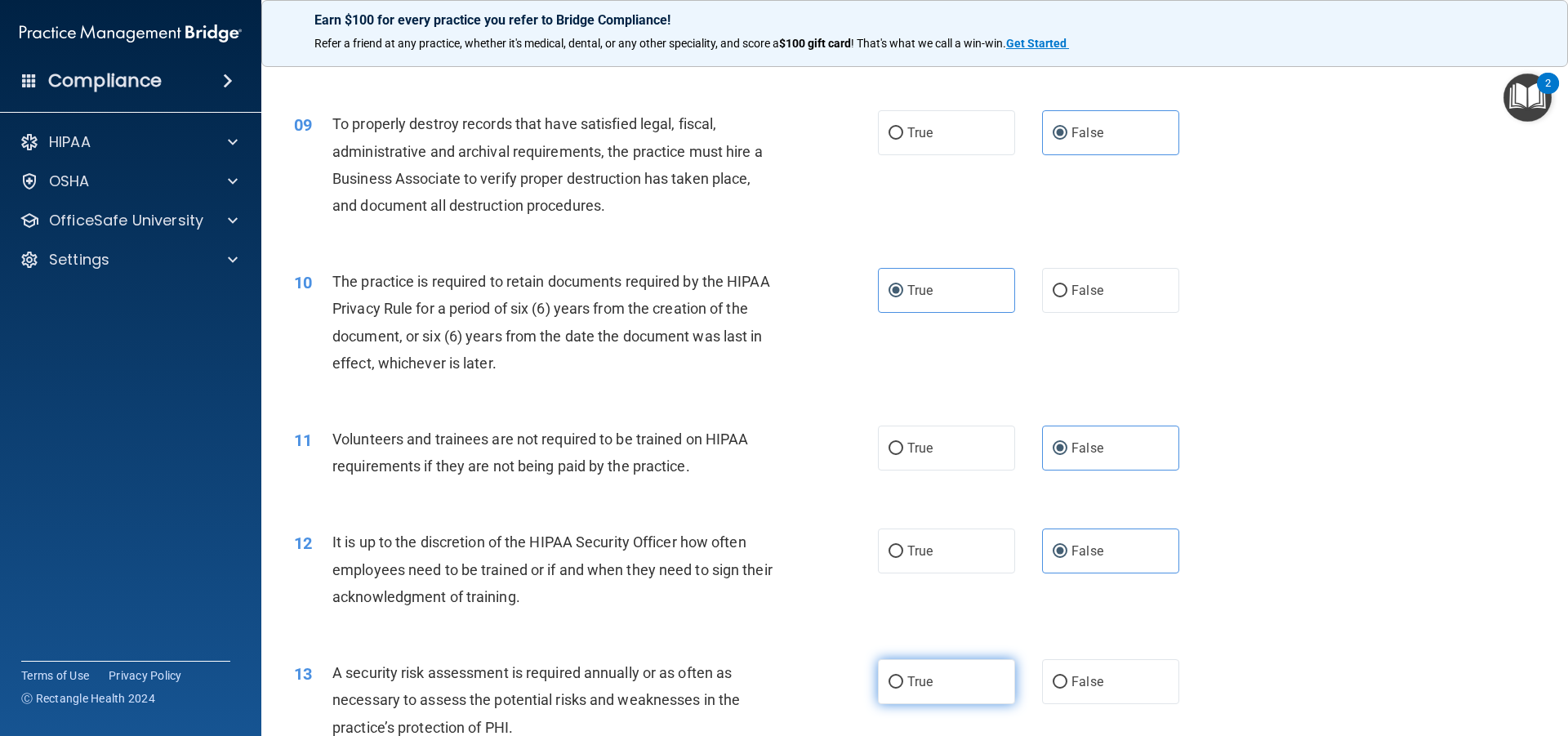
click at [904, 676] on input "True" at bounding box center [895, 682] width 14 height 13
radio input "true"
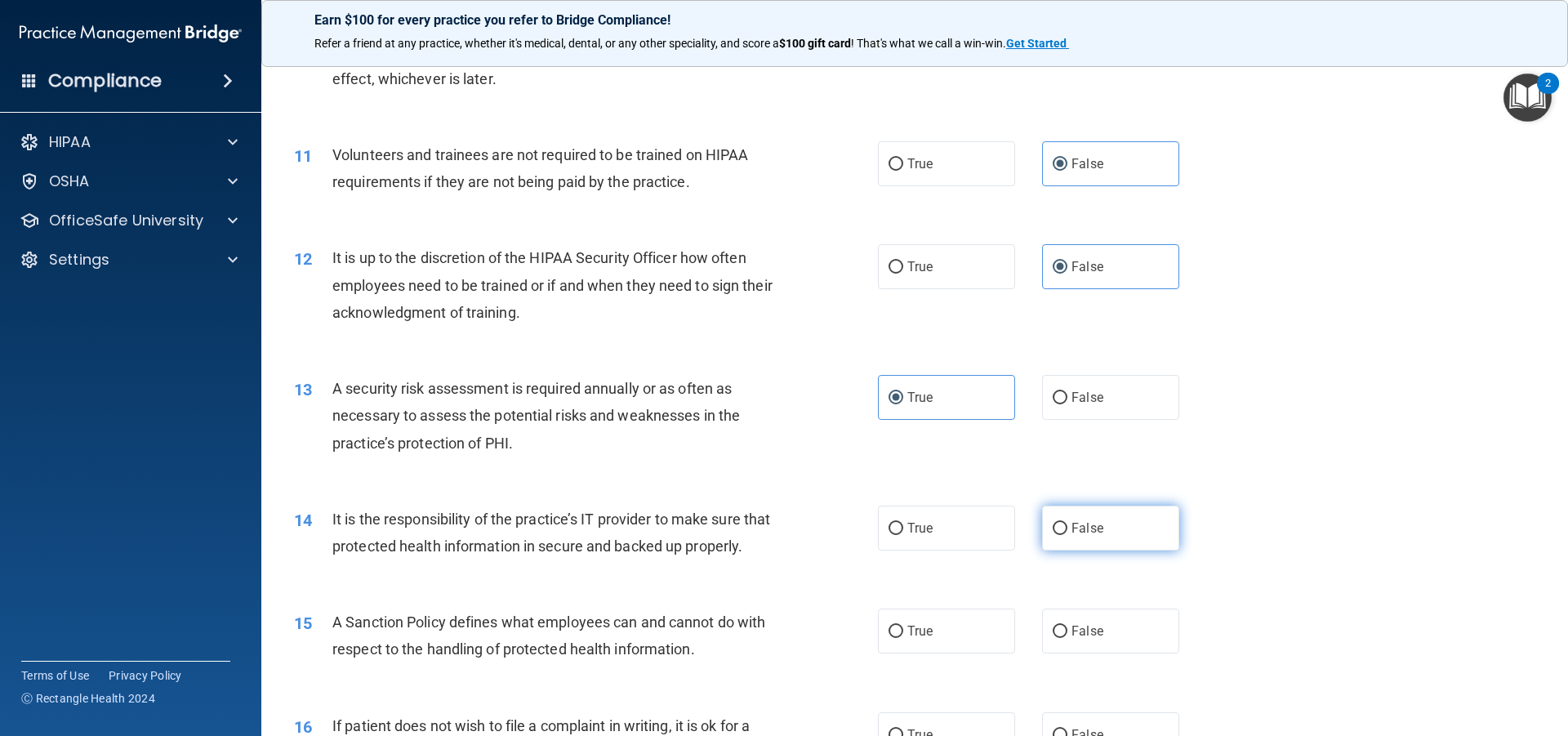
scroll to position [1470, 0]
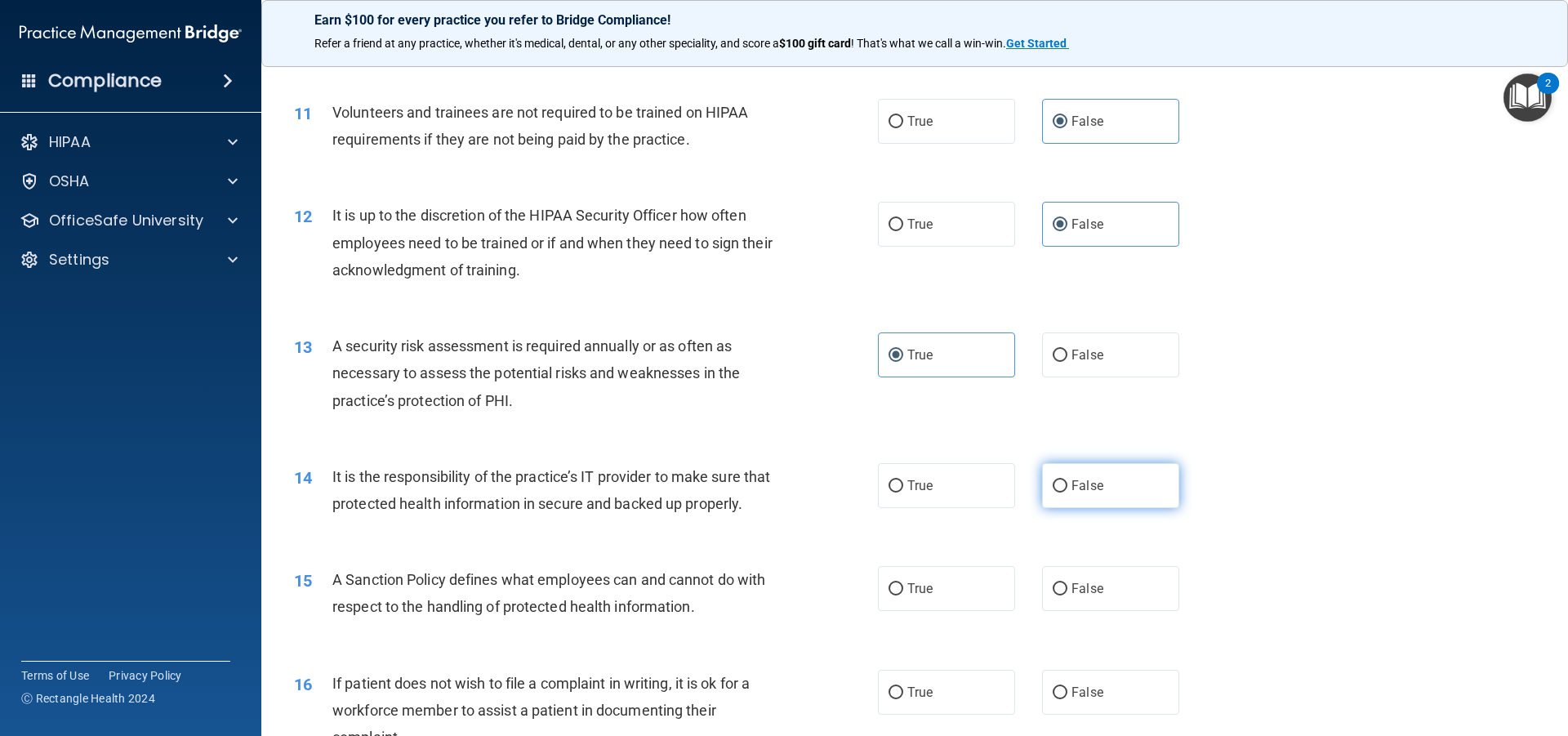
click at [1063, 498] on label "False" at bounding box center [1111, 485] width 138 height 45
click at [1063, 493] on input "False" at bounding box center [1060, 486] width 14 height 13
radio input "true"
click at [1060, 602] on label "False" at bounding box center [1111, 588] width 138 height 45
click at [1060, 596] on input "False" at bounding box center [1060, 589] width 14 height 13
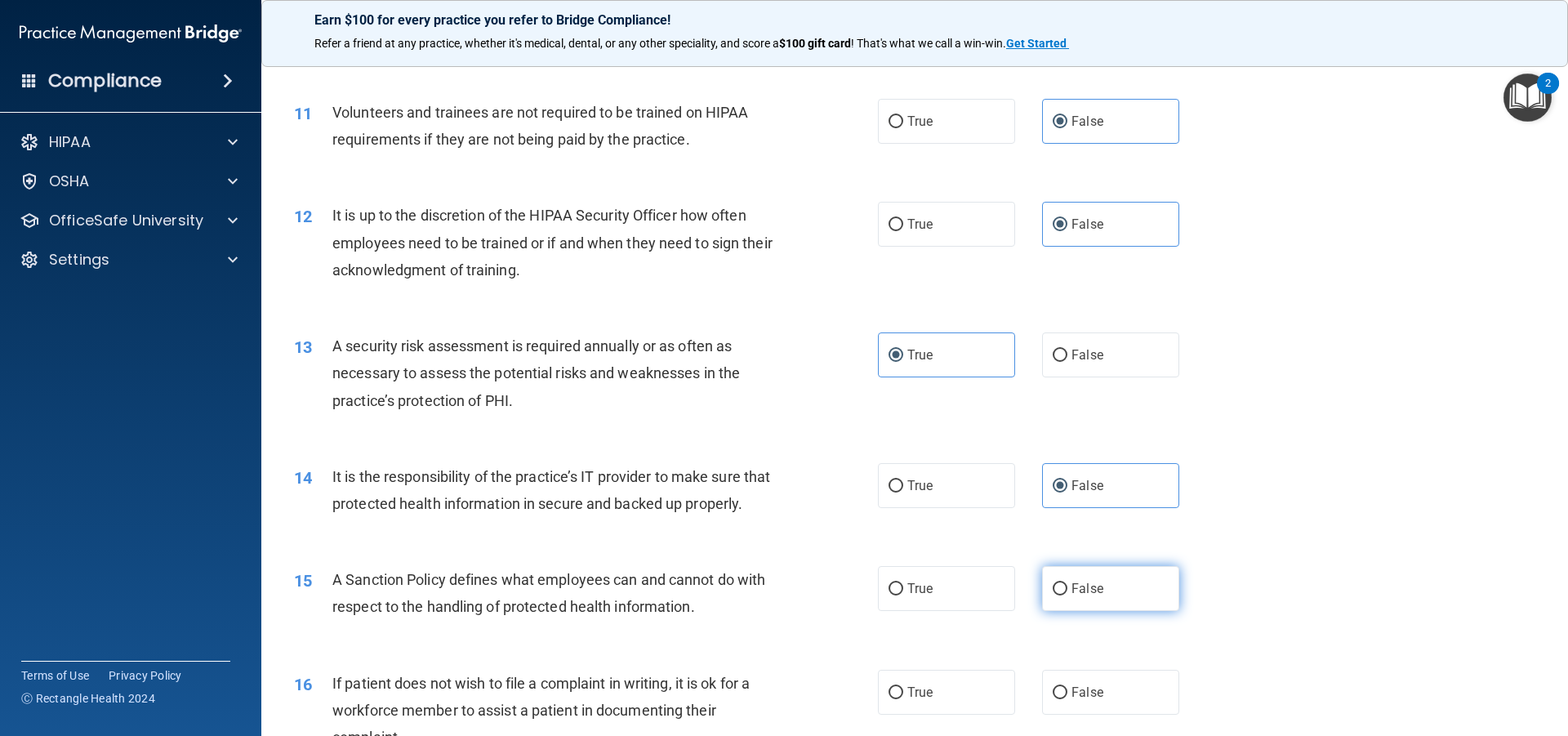
radio input "true"
click at [904, 707] on label "True" at bounding box center [946, 692] width 138 height 45
click at [904, 698] on input "True" at bounding box center [895, 693] width 14 height 13
radio input "true"
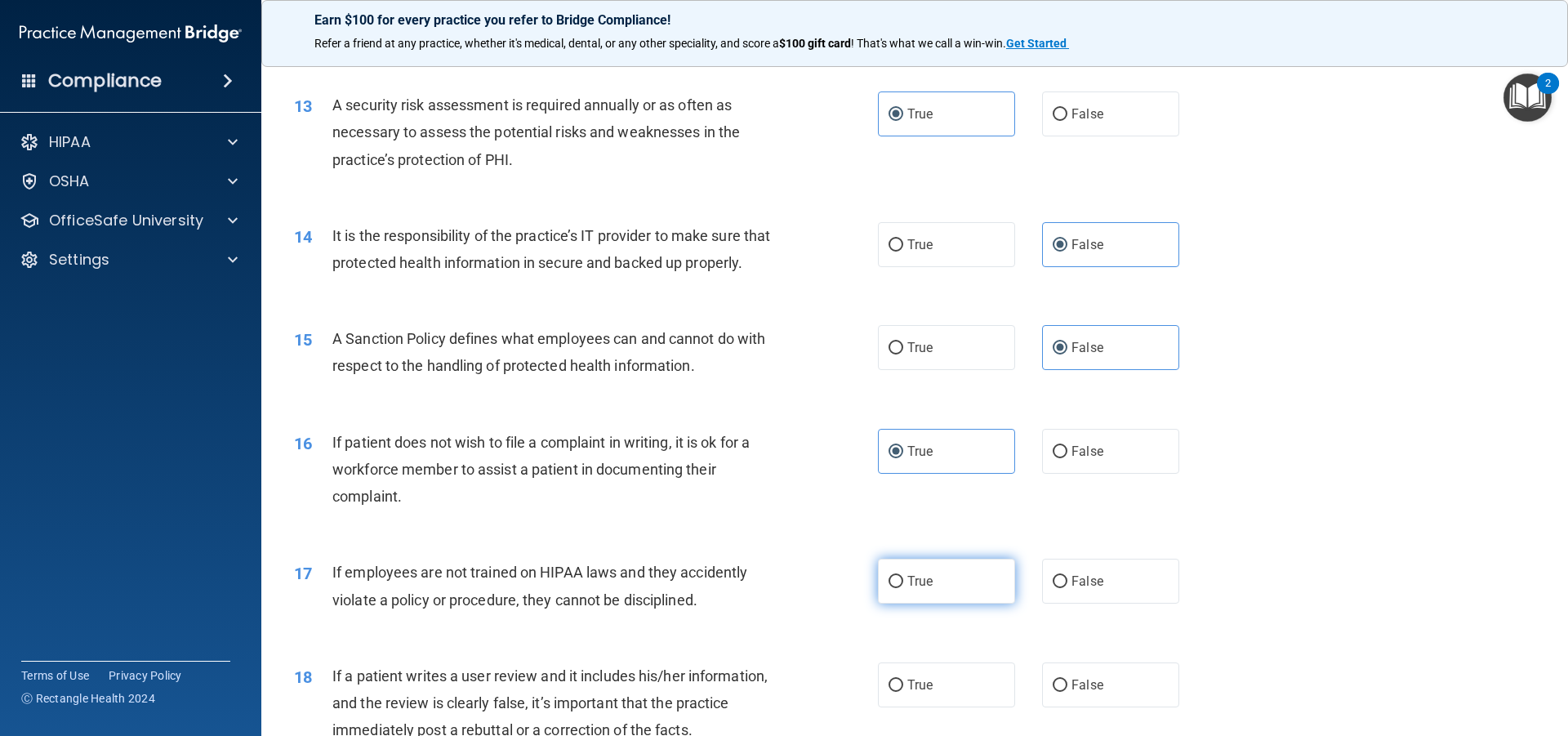
scroll to position [1714, 0]
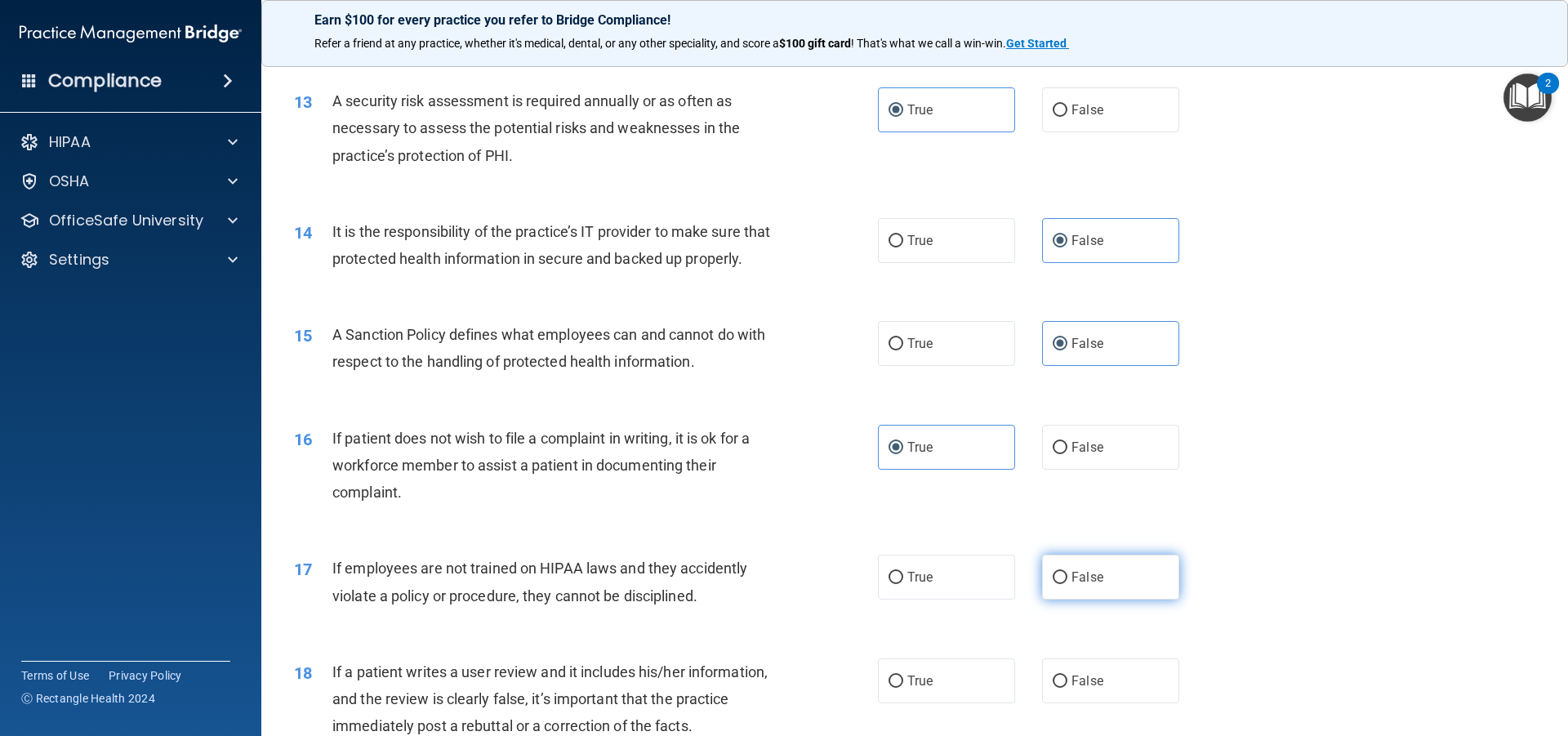
click at [1071, 585] on span "False" at bounding box center [1087, 577] width 32 height 15
click at [1067, 584] on input "False" at bounding box center [1060, 577] width 14 height 13
radio input "true"
click at [1078, 688] on span "False" at bounding box center [1087, 680] width 32 height 15
click at [1067, 688] on input "False" at bounding box center [1060, 681] width 14 height 13
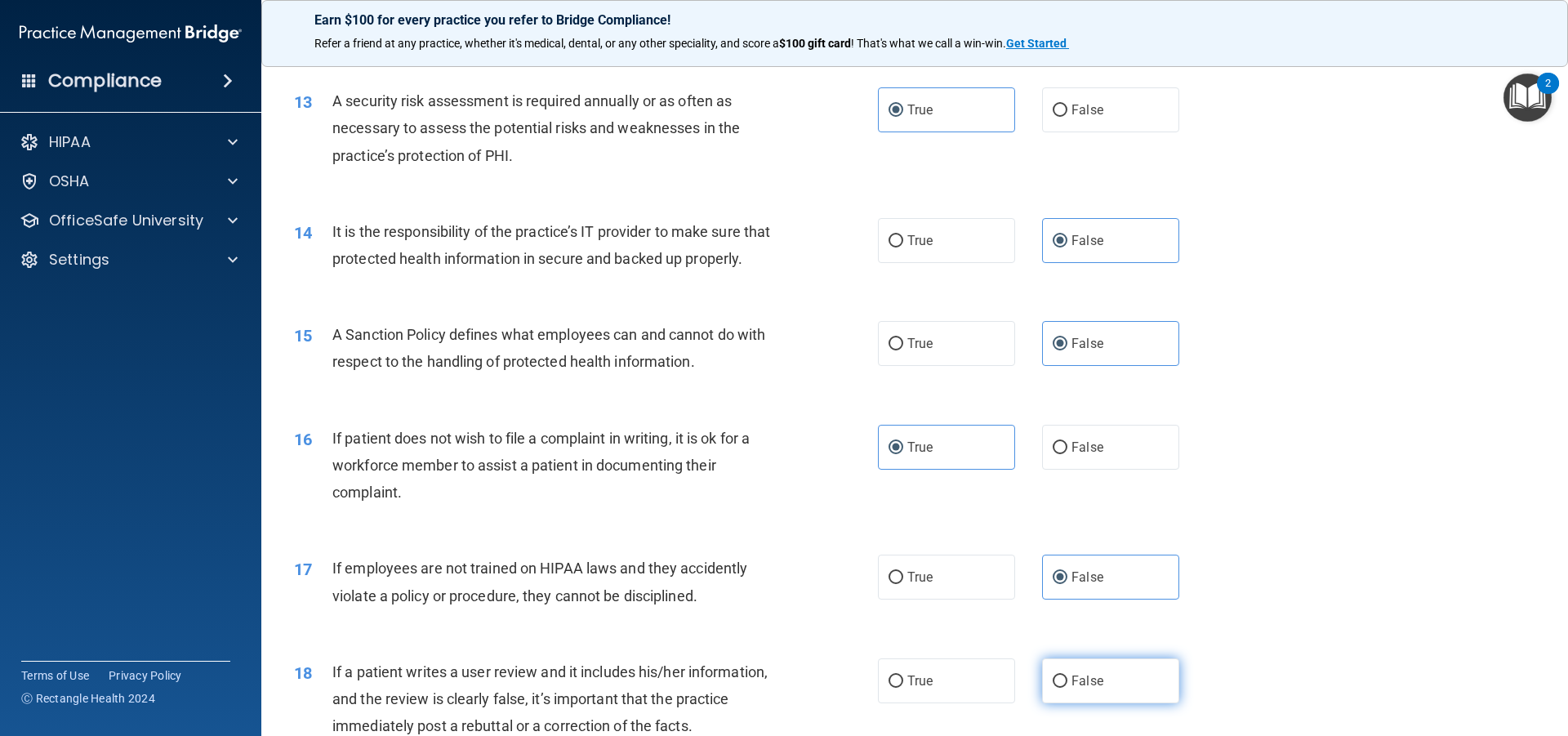
radio input "true"
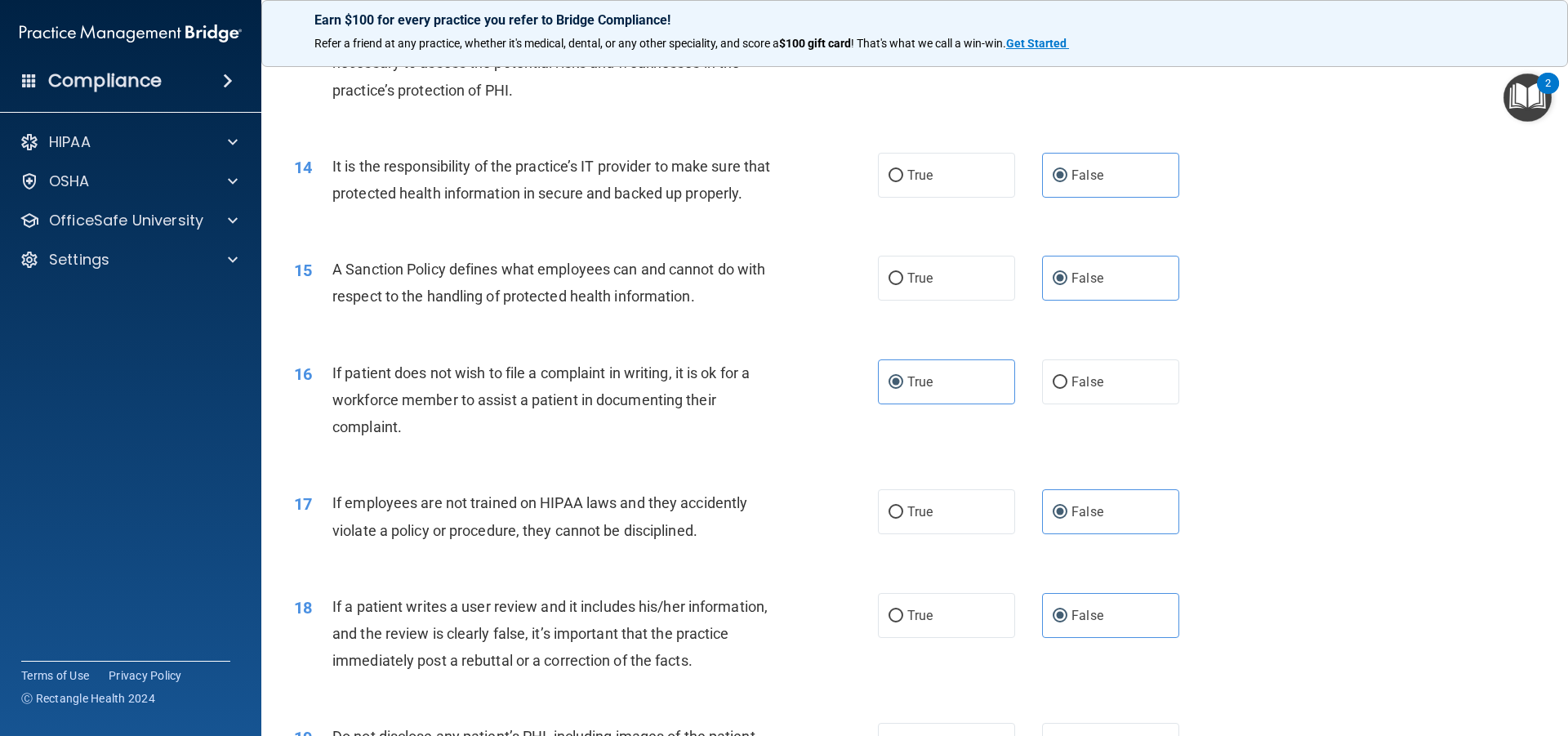
scroll to position [2042, 0]
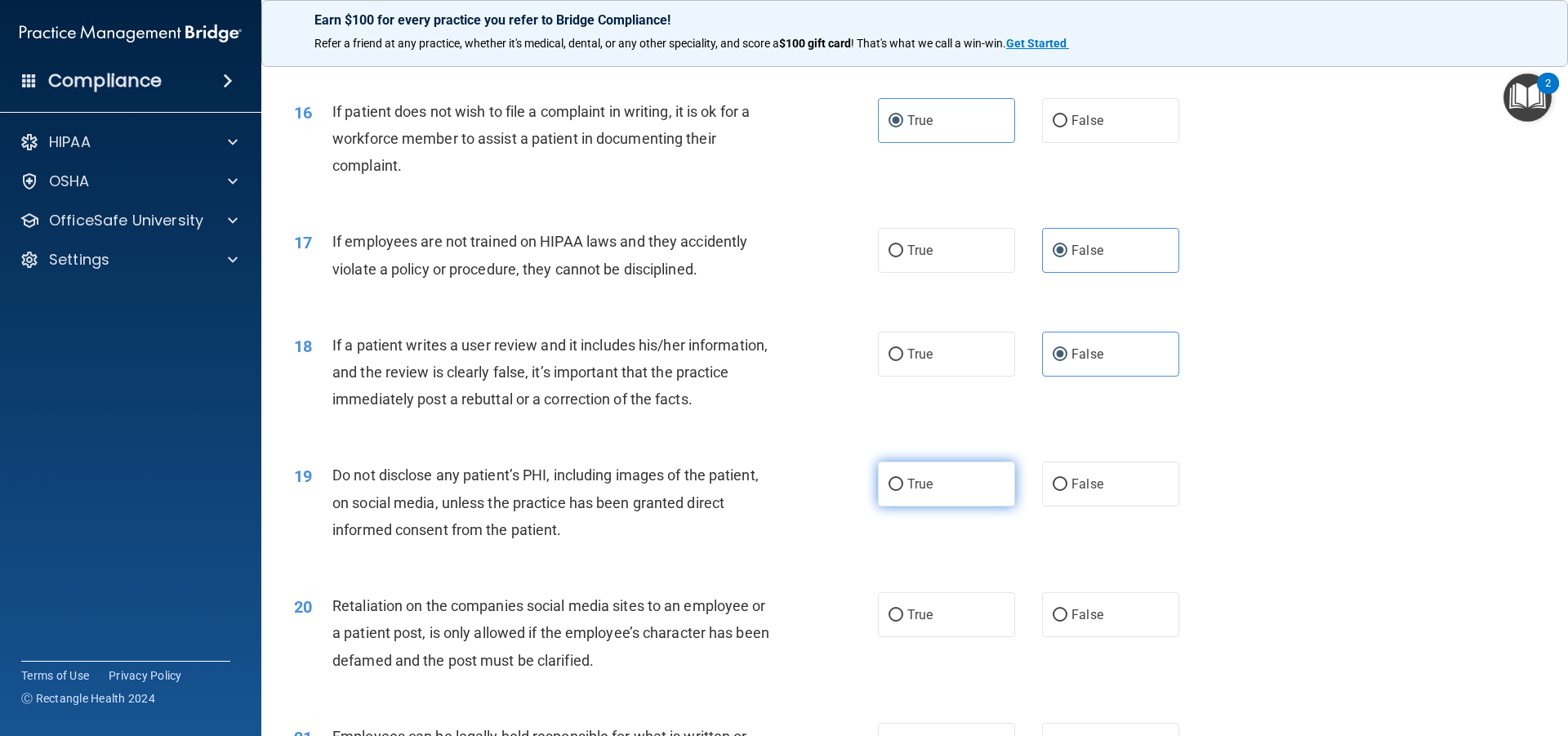
click at [924, 506] on label "True" at bounding box center [946, 484] width 138 height 45
click at [904, 491] on input "True" at bounding box center [895, 484] width 14 height 13
radio input "true"
click at [1092, 631] on label "False" at bounding box center [1111, 614] width 138 height 45
click at [1067, 622] on input "False" at bounding box center [1060, 615] width 14 height 13
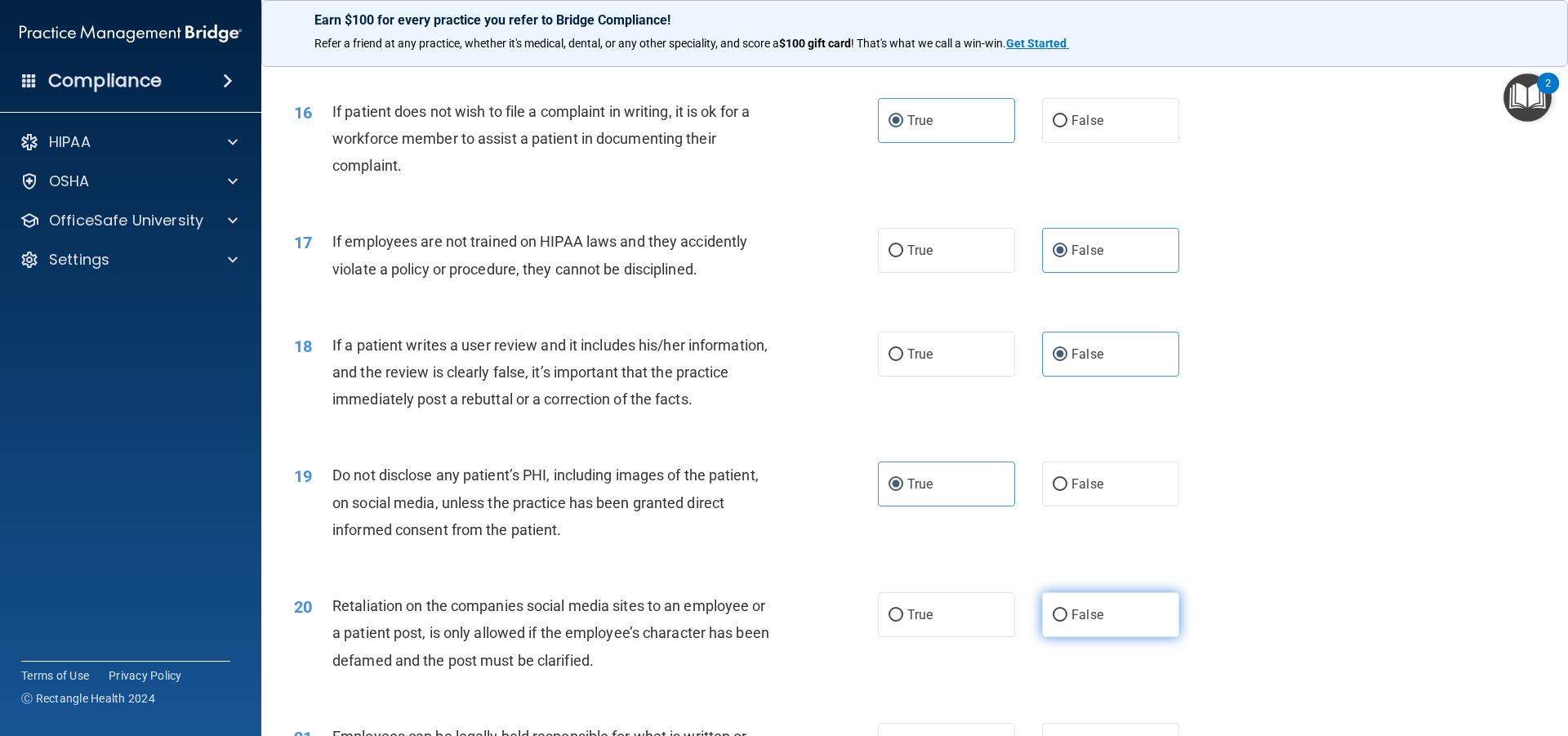
radio input "true"
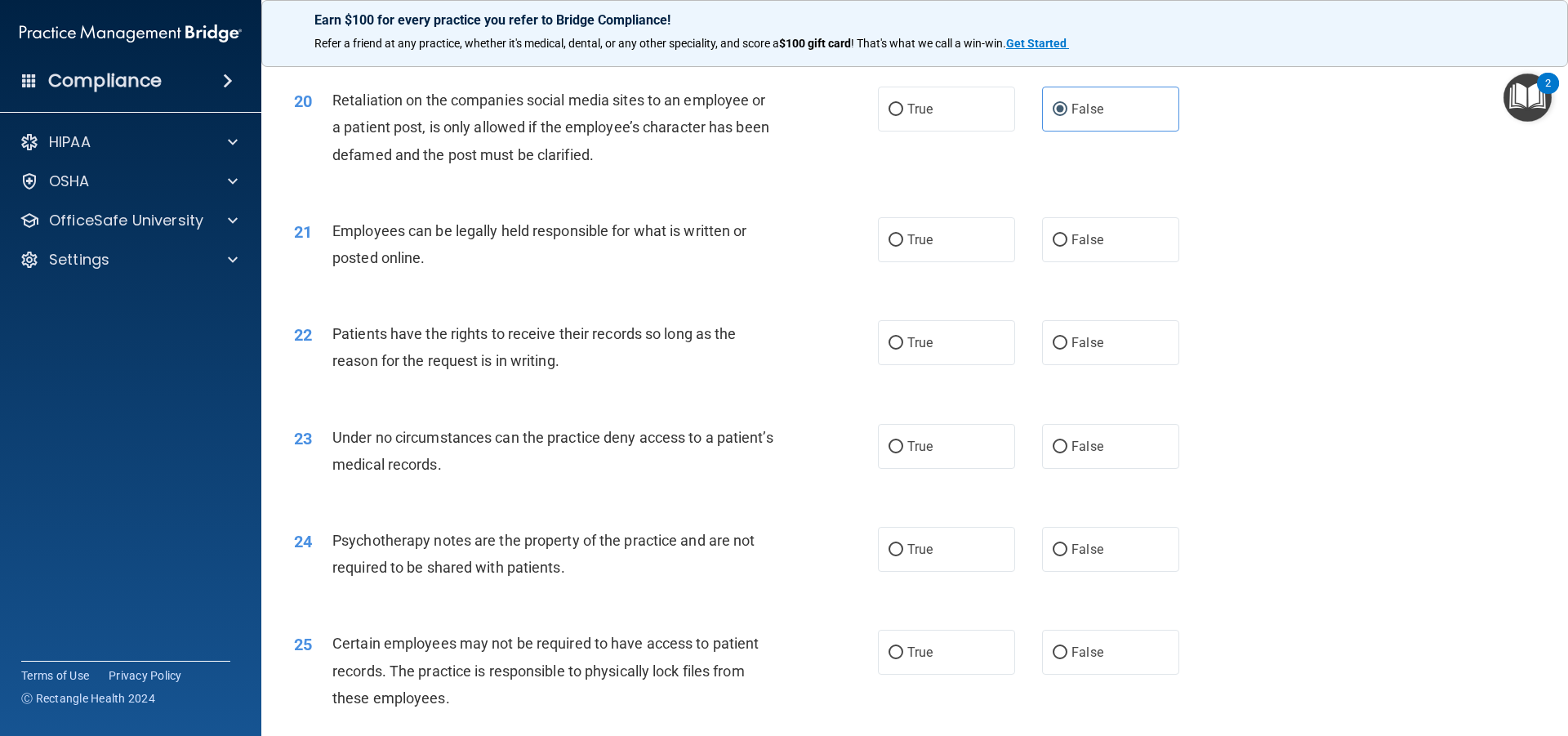
scroll to position [2613, 0]
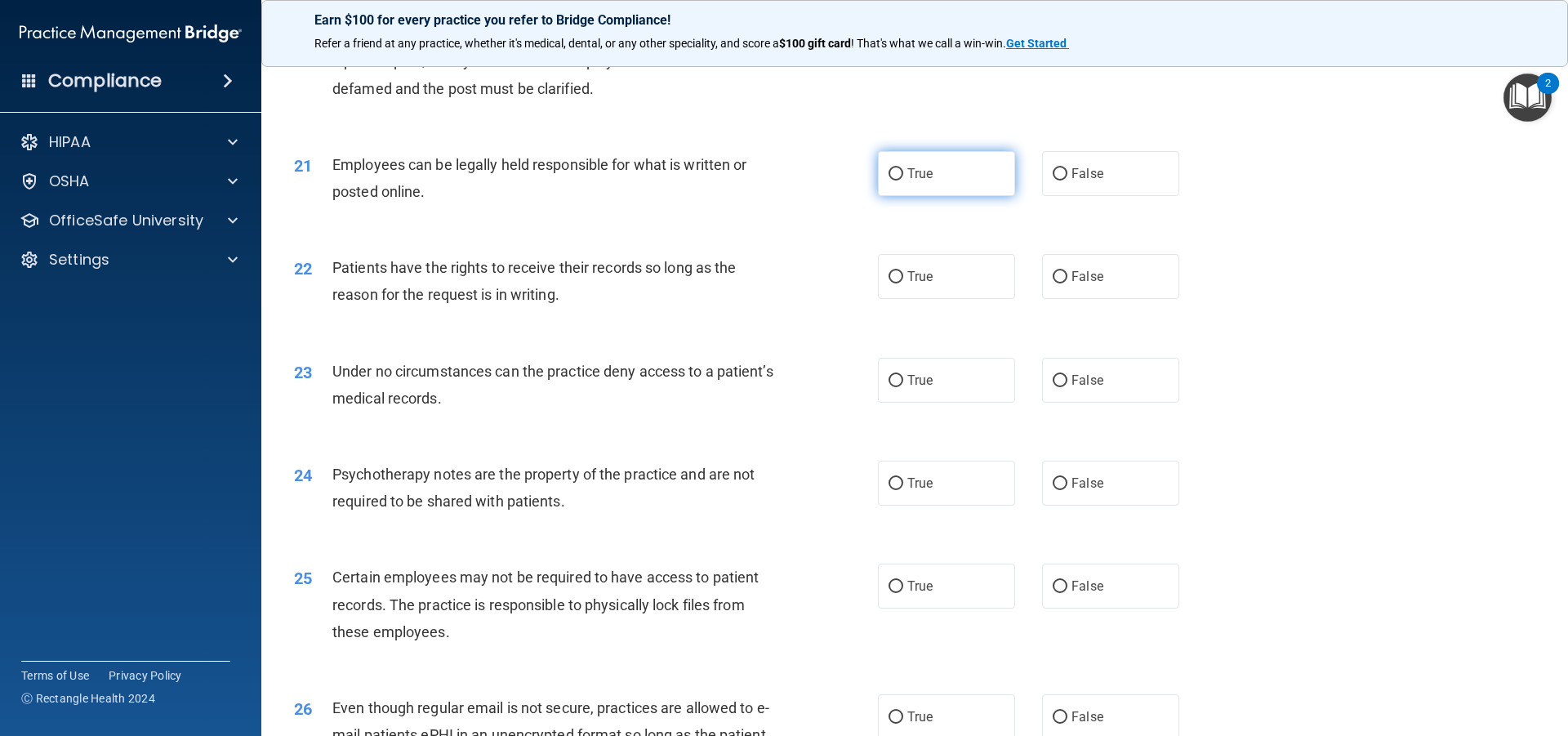
click at [909, 181] on span "True" at bounding box center [920, 173] width 25 height 15
click at [904, 181] on input "True" at bounding box center [895, 174] width 14 height 13
radio input "true"
click at [1111, 299] on label "False" at bounding box center [1111, 276] width 138 height 45
click at [1067, 283] on input "False" at bounding box center [1060, 277] width 14 height 13
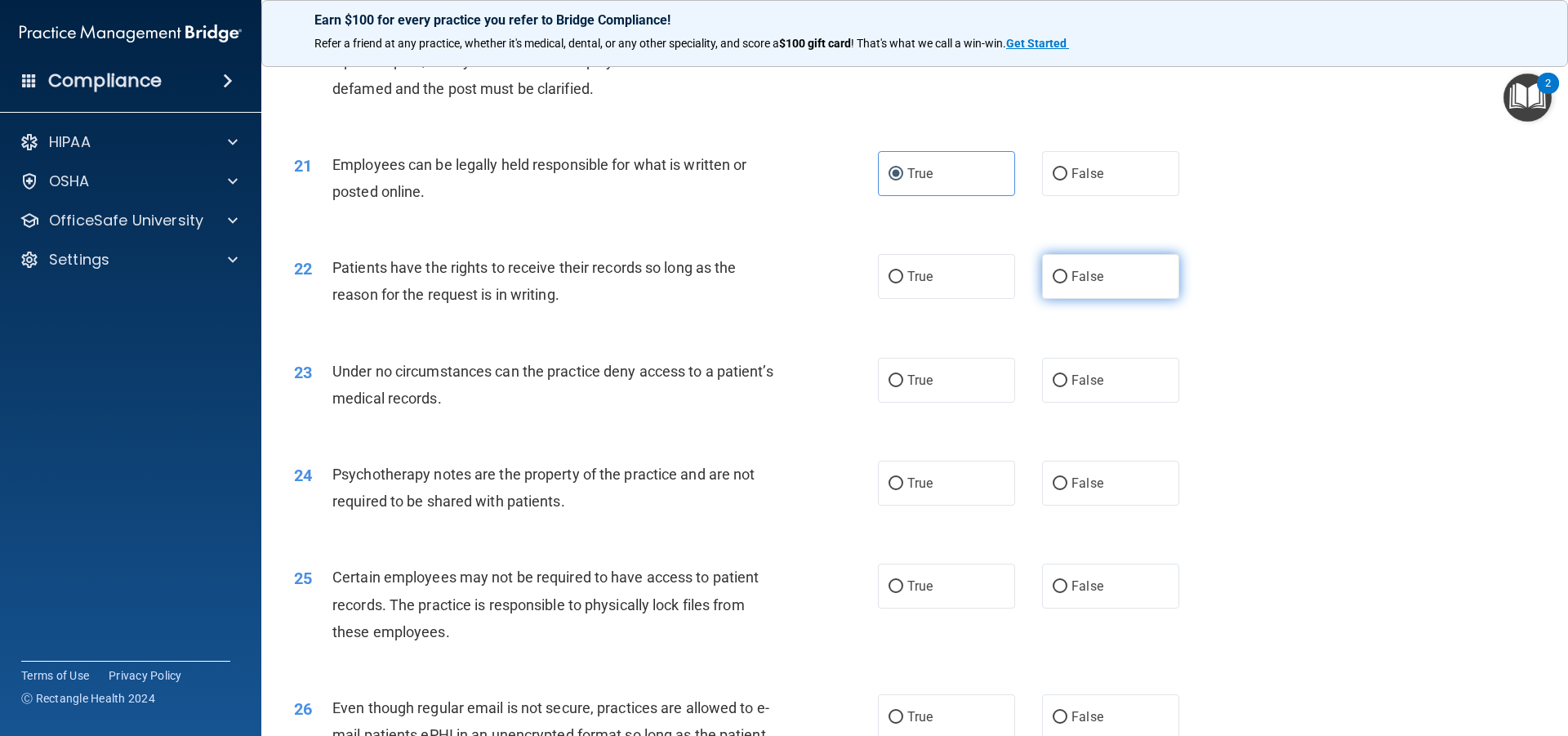
radio input "true"
click at [1081, 402] on label "False" at bounding box center [1111, 380] width 138 height 45
click at [1067, 387] on input "False" at bounding box center [1060, 381] width 14 height 13
radio input "true"
click at [942, 505] on label "True" at bounding box center [946, 483] width 138 height 45
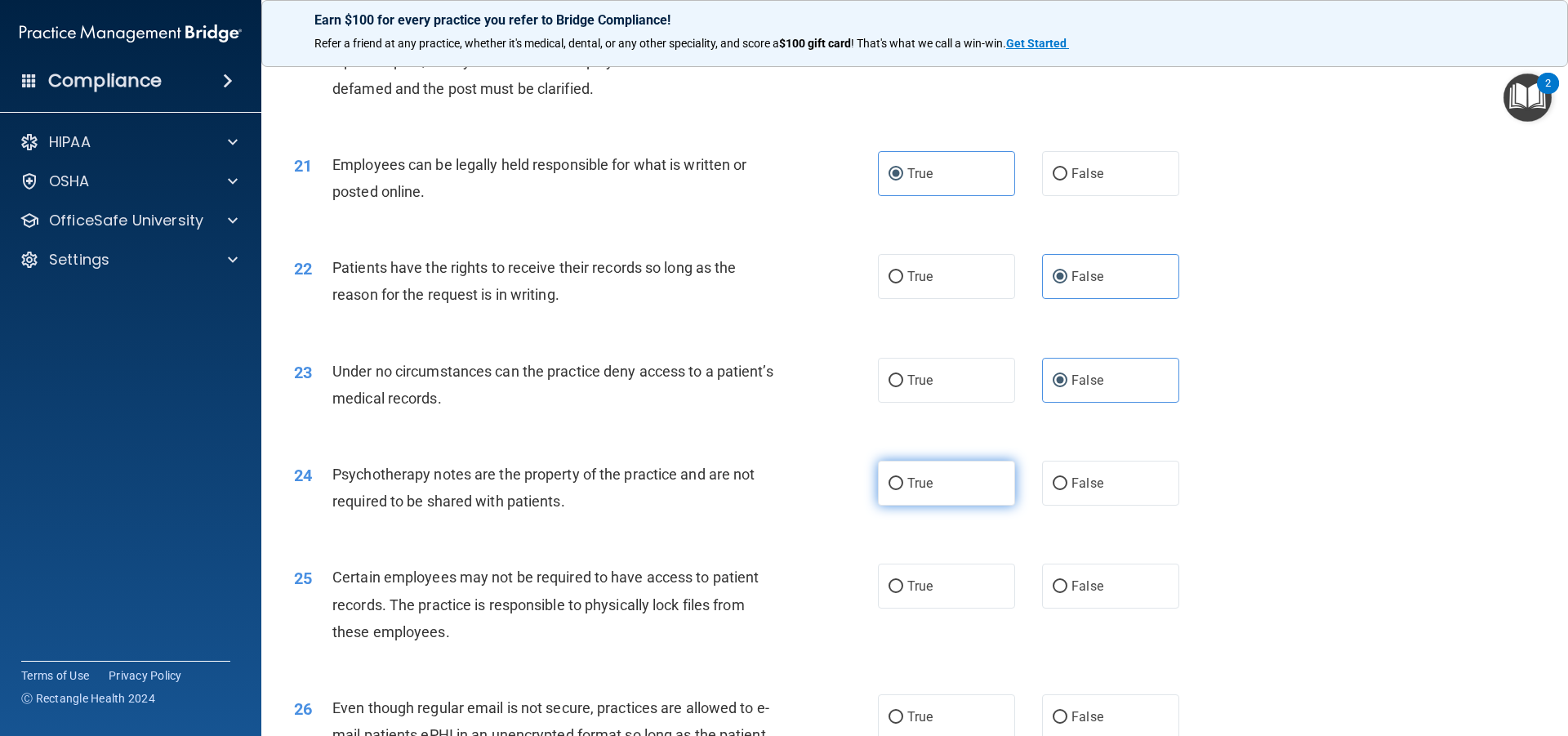
click at [904, 490] on input "True" at bounding box center [895, 483] width 14 height 13
radio input "true"
click at [929, 608] on label "True" at bounding box center [946, 586] width 138 height 45
click at [904, 593] on input "True" at bounding box center [895, 586] width 14 height 13
radio input "true"
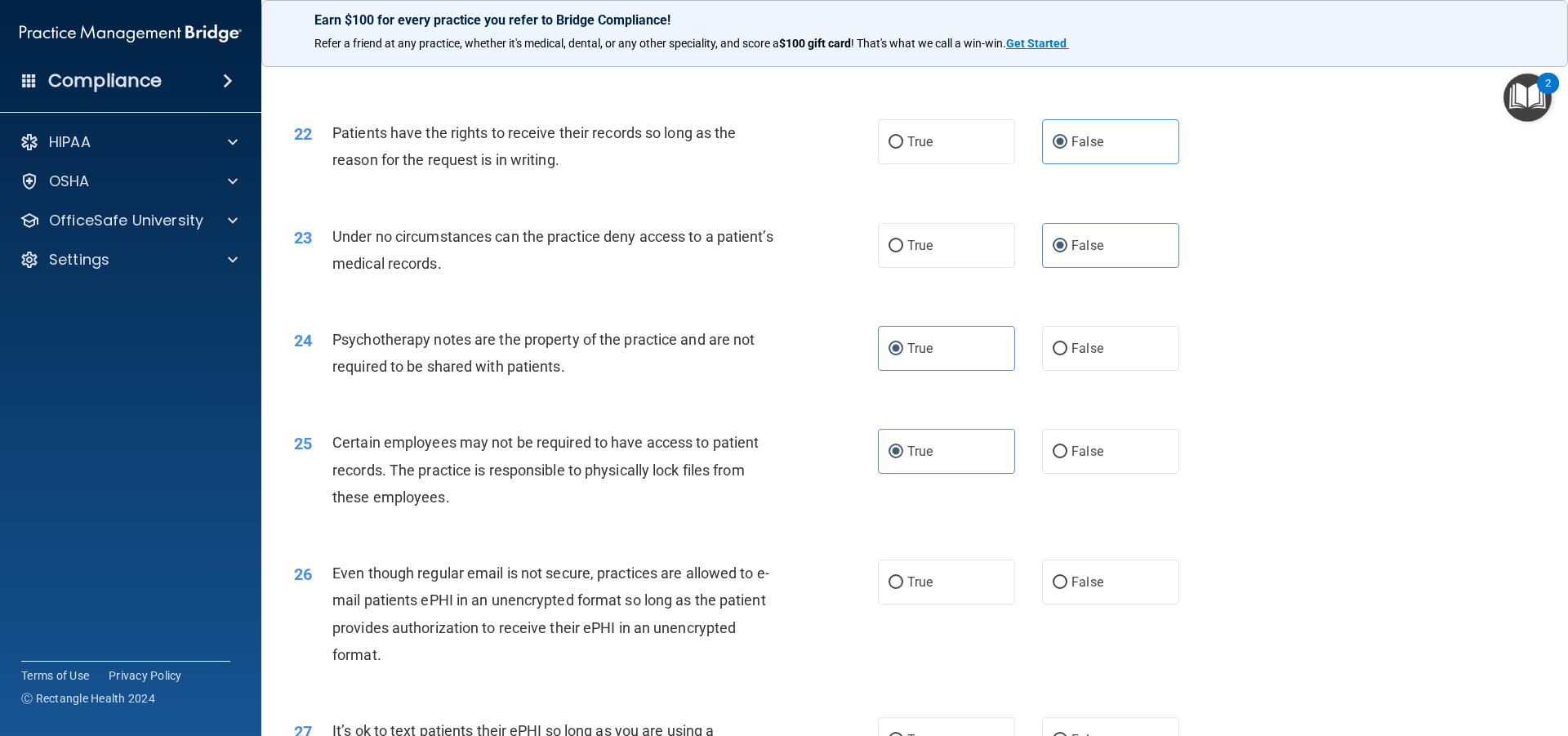
scroll to position [2777, 0]
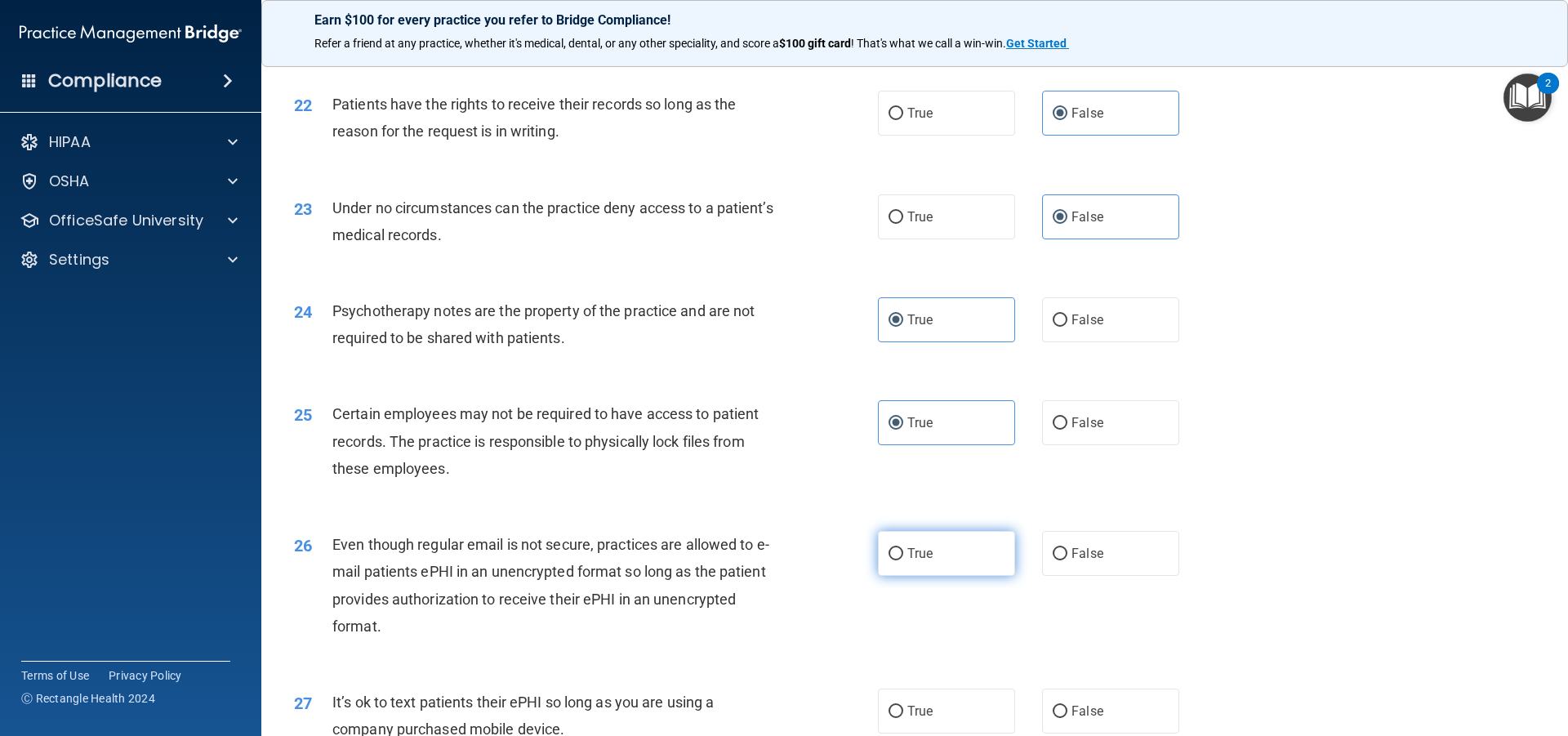
click at [913, 561] on span "True" at bounding box center [920, 553] width 25 height 15
click at [904, 560] on input "True" at bounding box center [895, 553] width 14 height 13
radio input "true"
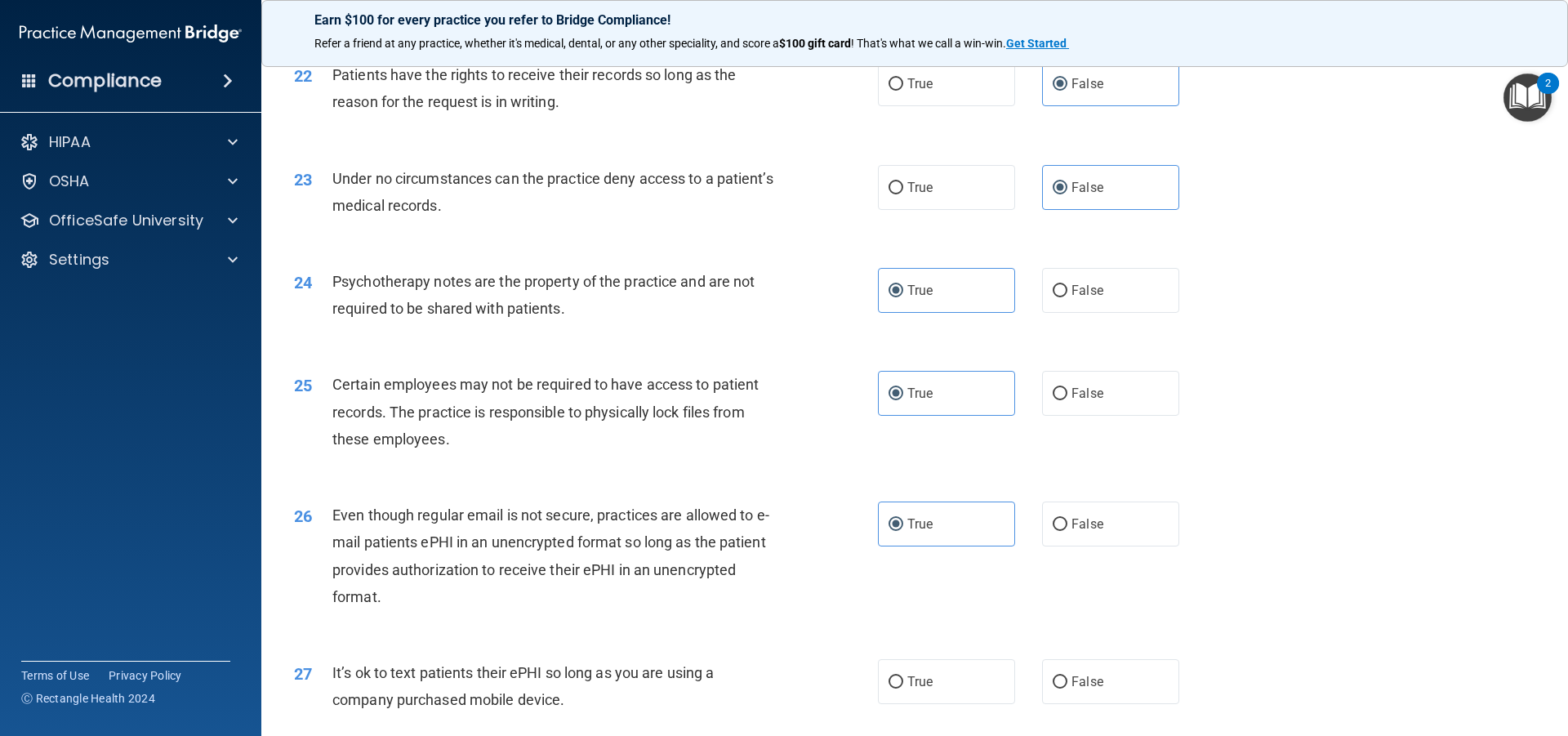
scroll to position [2857, 0]
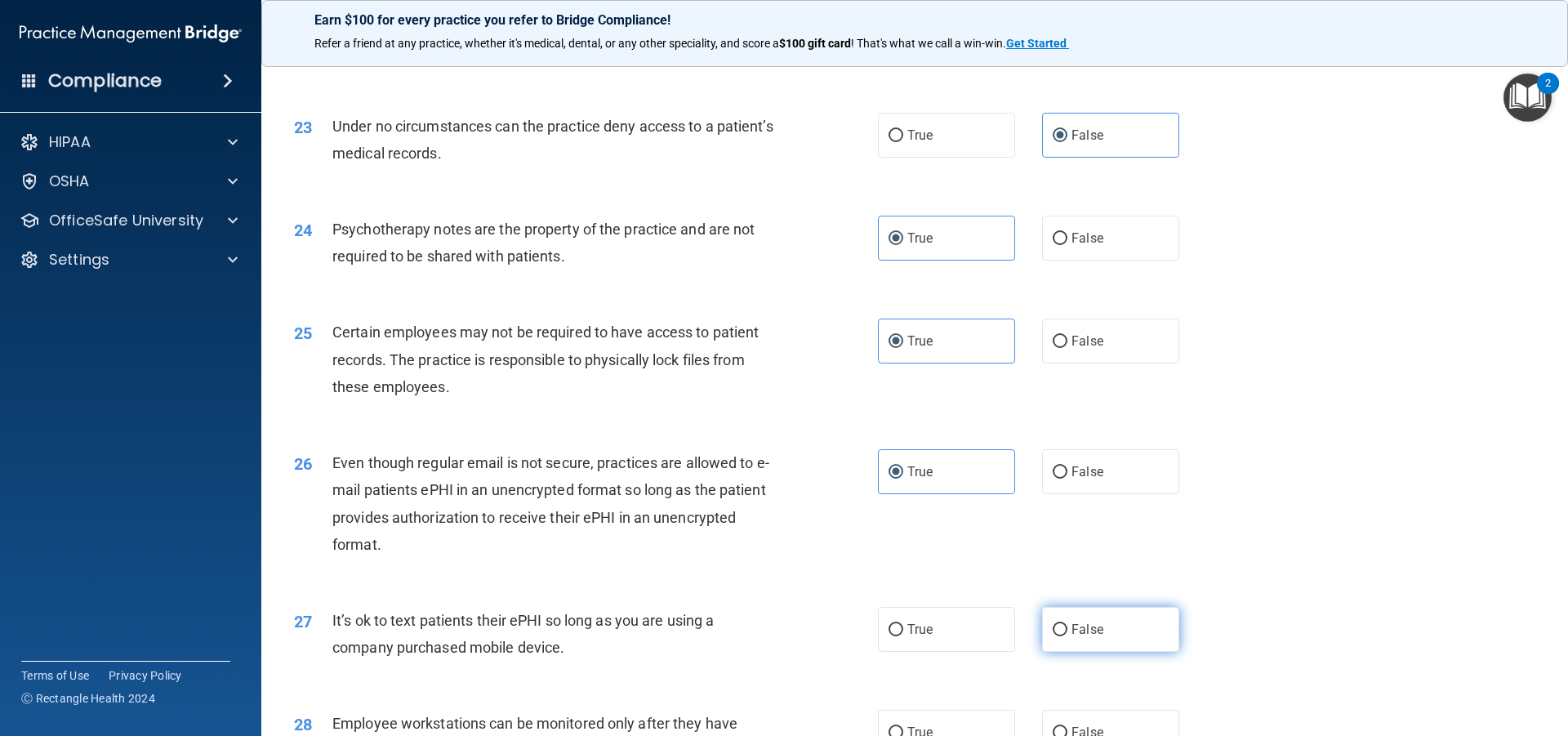
click at [1088, 644] on label "False" at bounding box center [1111, 629] width 138 height 45
click at [1067, 636] on input "False" at bounding box center [1060, 629] width 14 height 13
radio input "true"
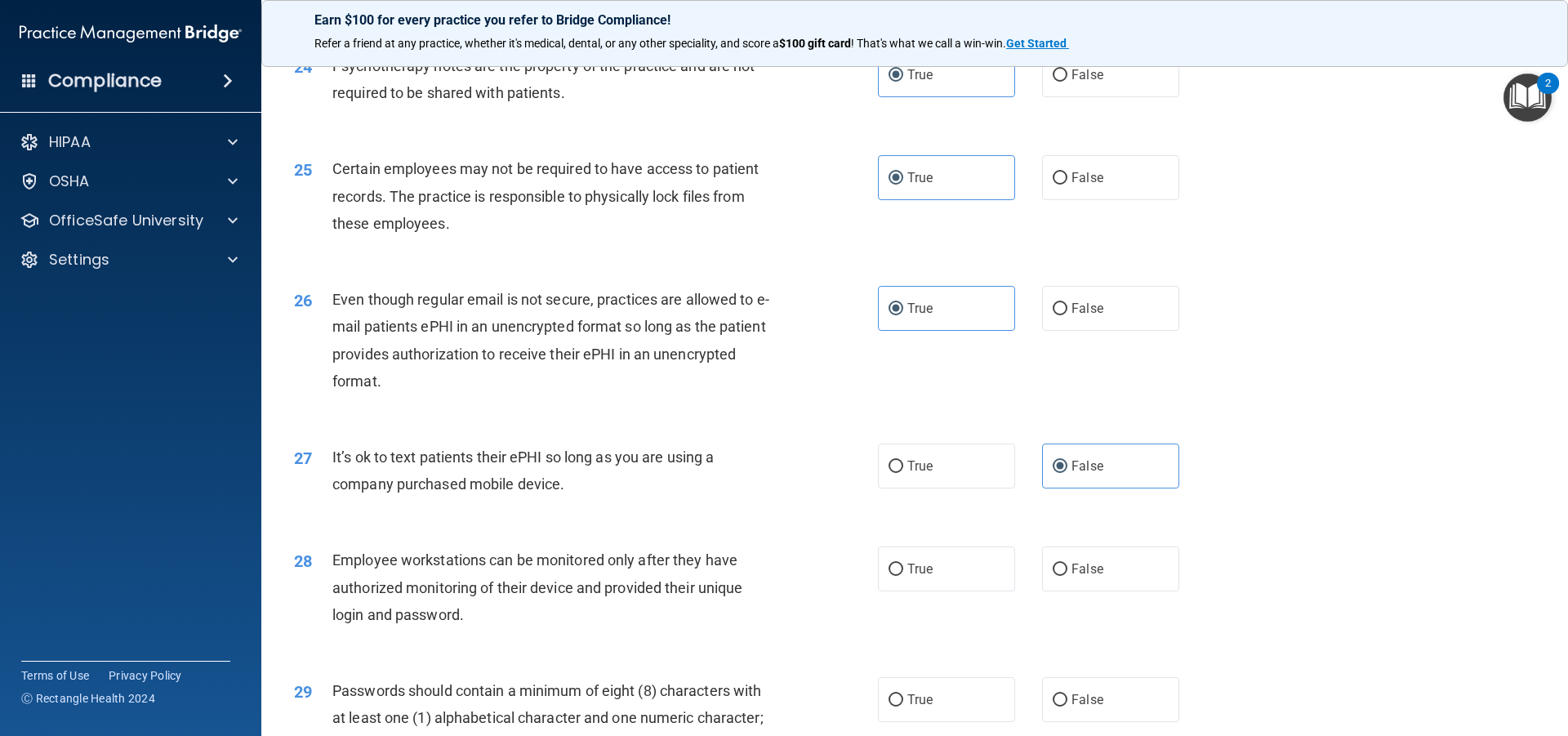
scroll to position [3103, 0]
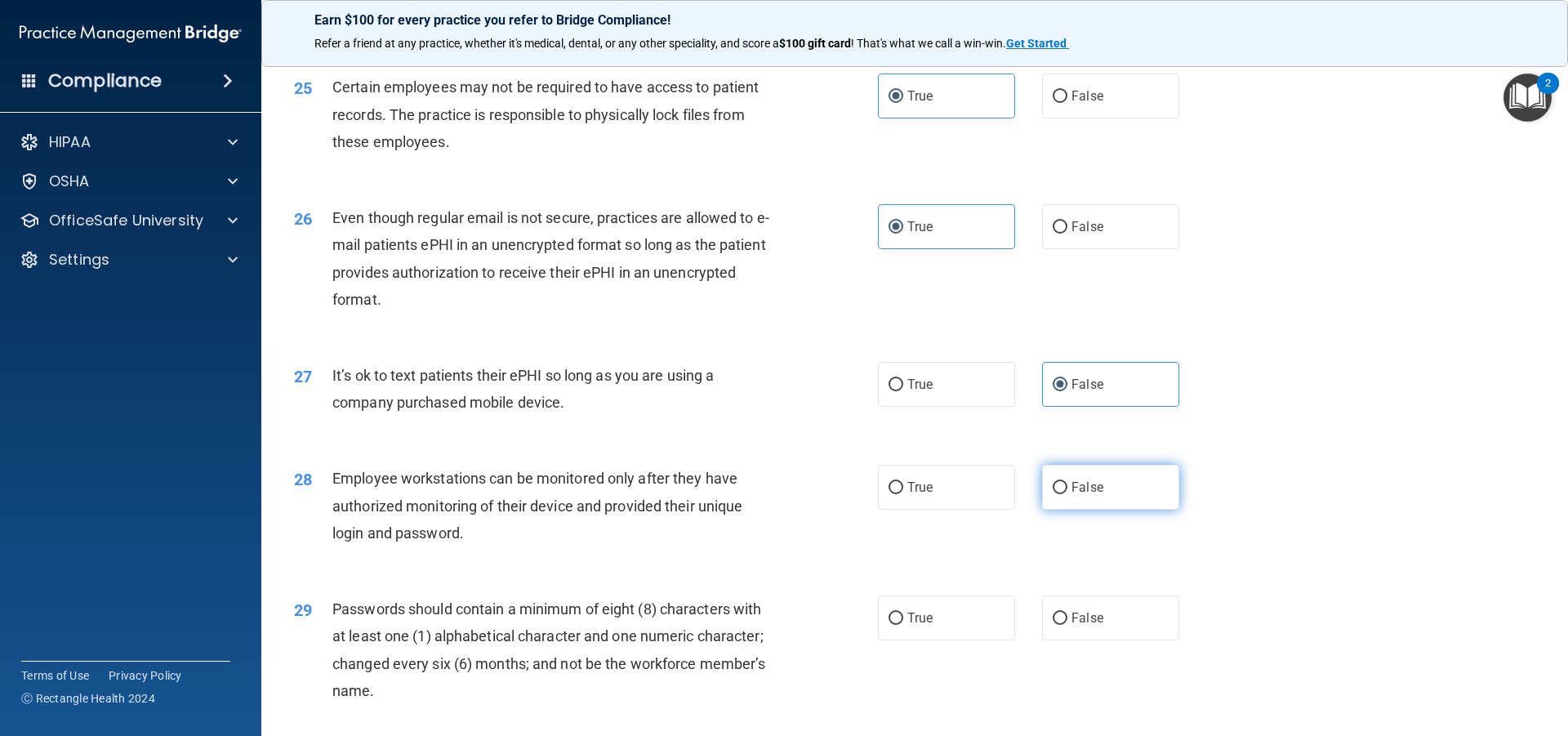
click at [1092, 495] on span "False" at bounding box center [1087, 487] width 32 height 15
click at [1067, 494] on input "False" at bounding box center [1060, 488] width 14 height 13
radio input "true"
click at [960, 640] on label "True" at bounding box center [946, 618] width 138 height 45
click at [904, 624] on input "True" at bounding box center [895, 619] width 14 height 13
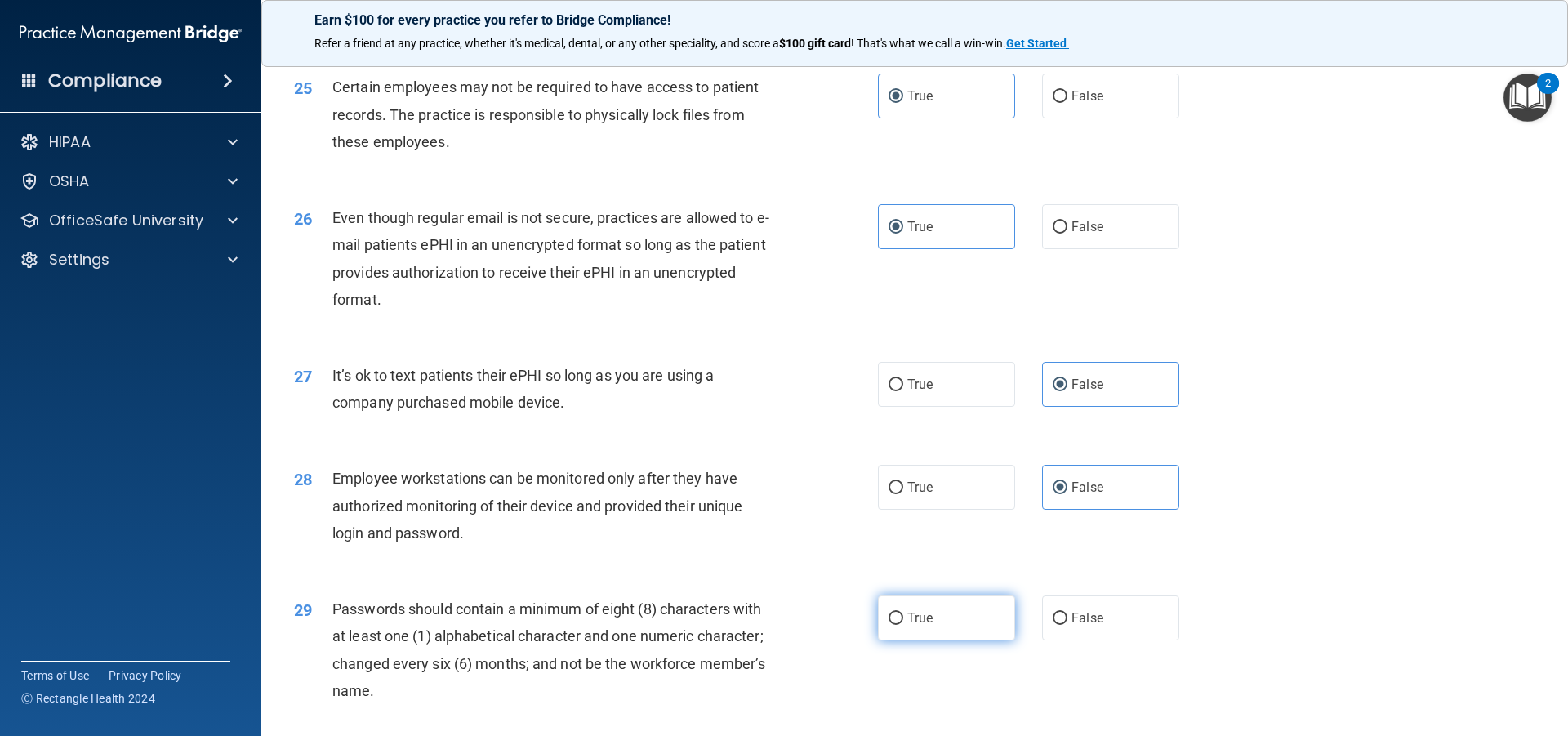
radio input "true"
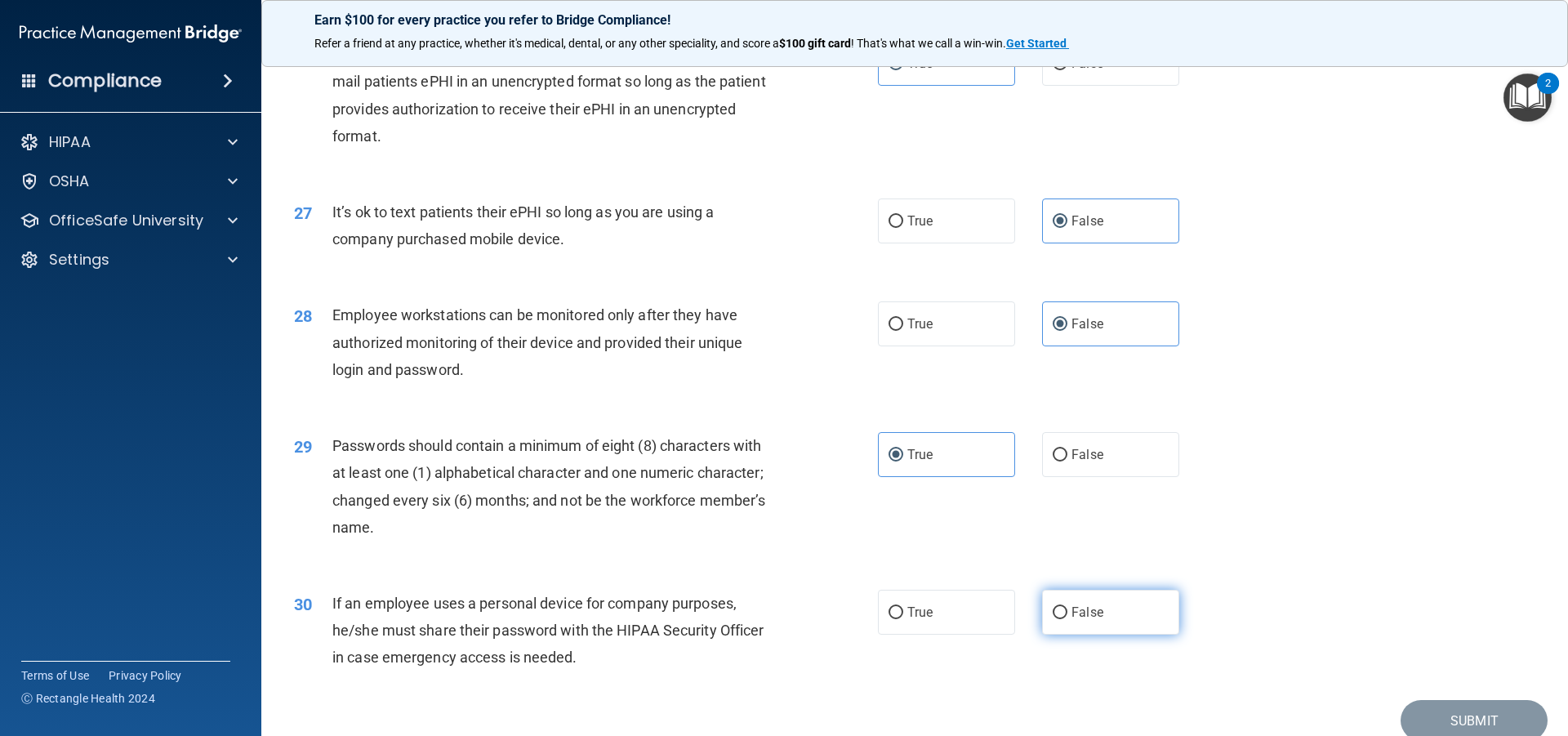
click at [1053, 619] on input "False" at bounding box center [1060, 613] width 14 height 13
radio input "true"
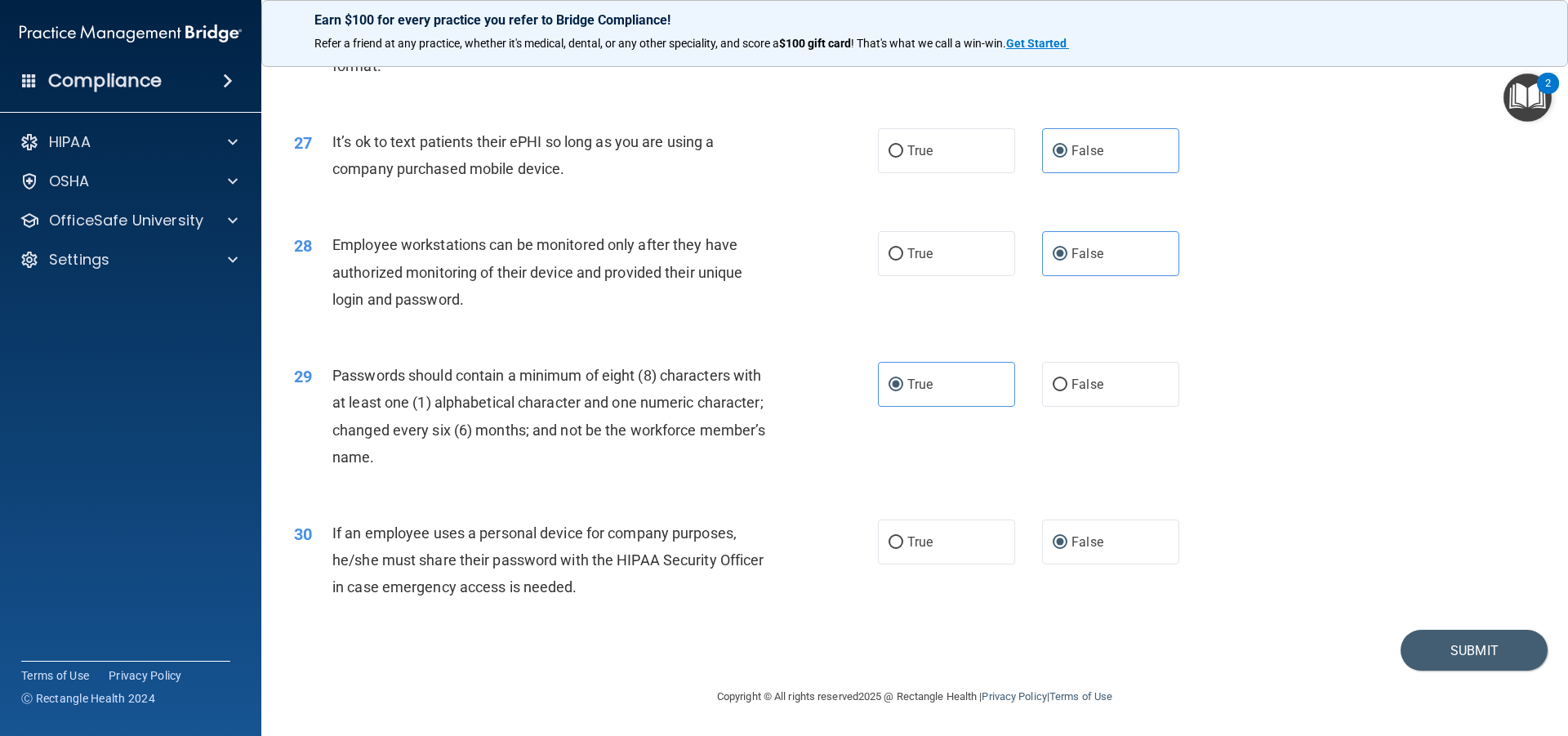
scroll to position [3363, 0]
click at [1439, 634] on button "Submit" at bounding box center [1474, 649] width 147 height 41
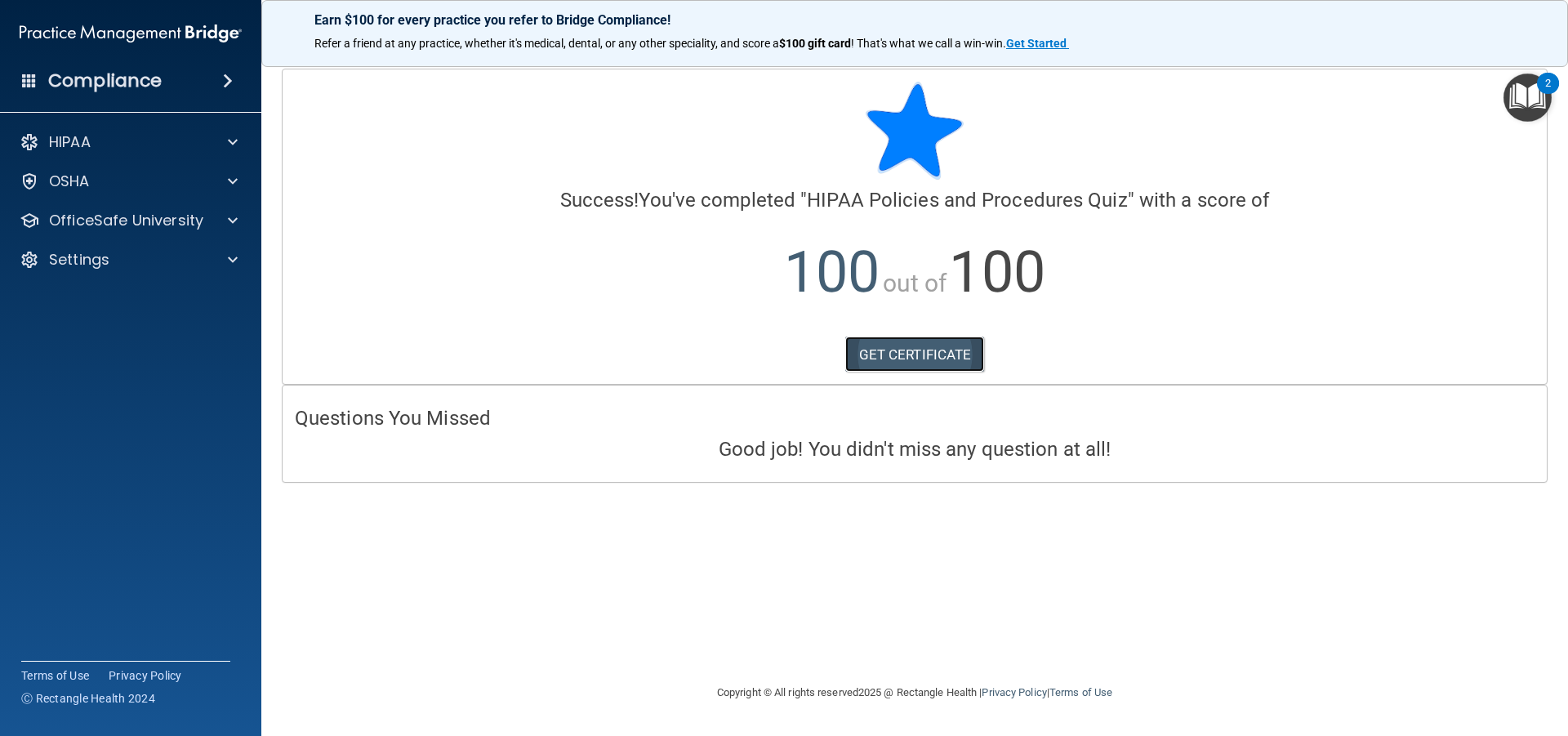
click at [913, 350] on link "GET CERTIFICATE" at bounding box center [914, 354] width 140 height 36
click at [172, 215] on p "OfficeSafe University" at bounding box center [126, 220] width 154 height 19
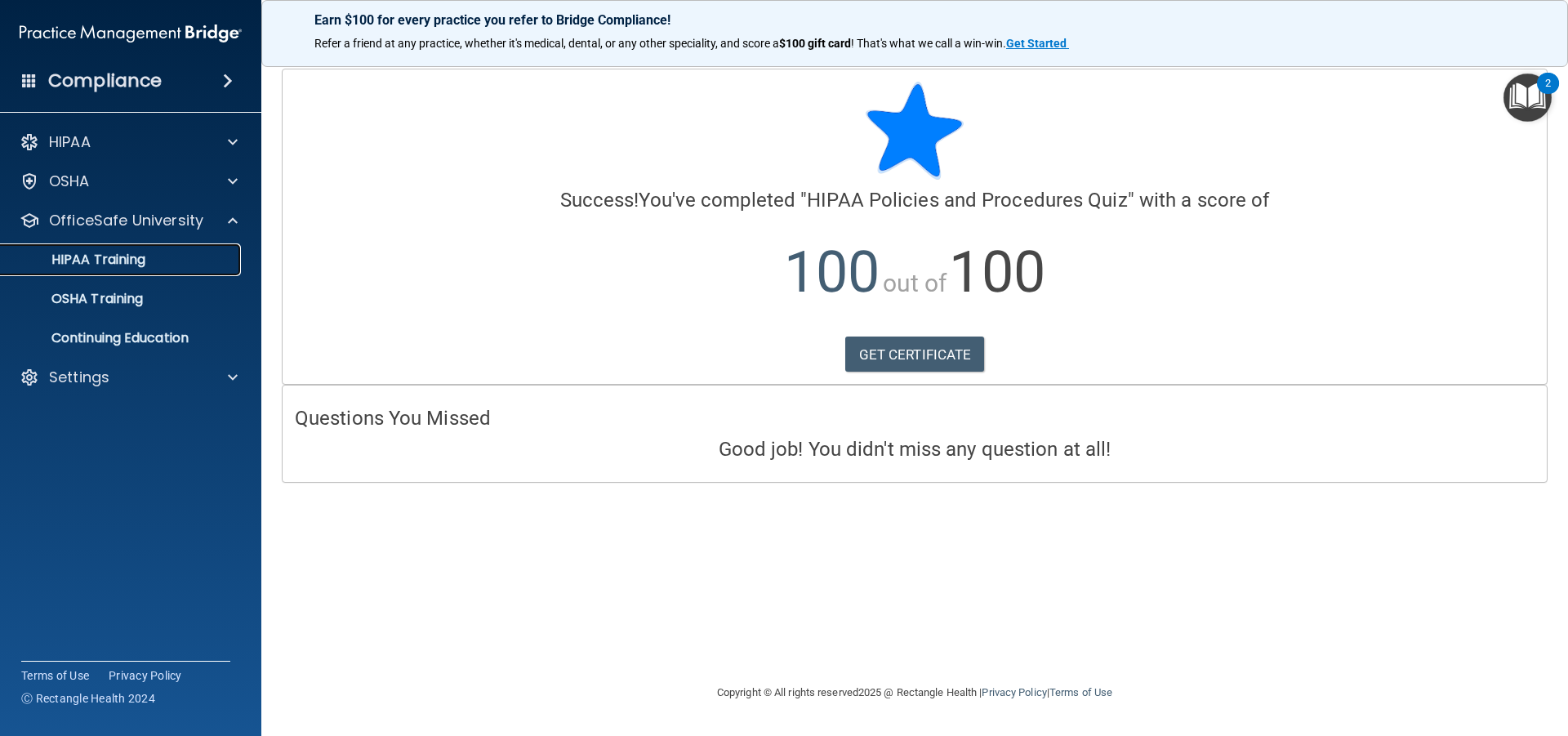
click at [133, 258] on p "HIPAA Training" at bounding box center [78, 259] width 135 height 16
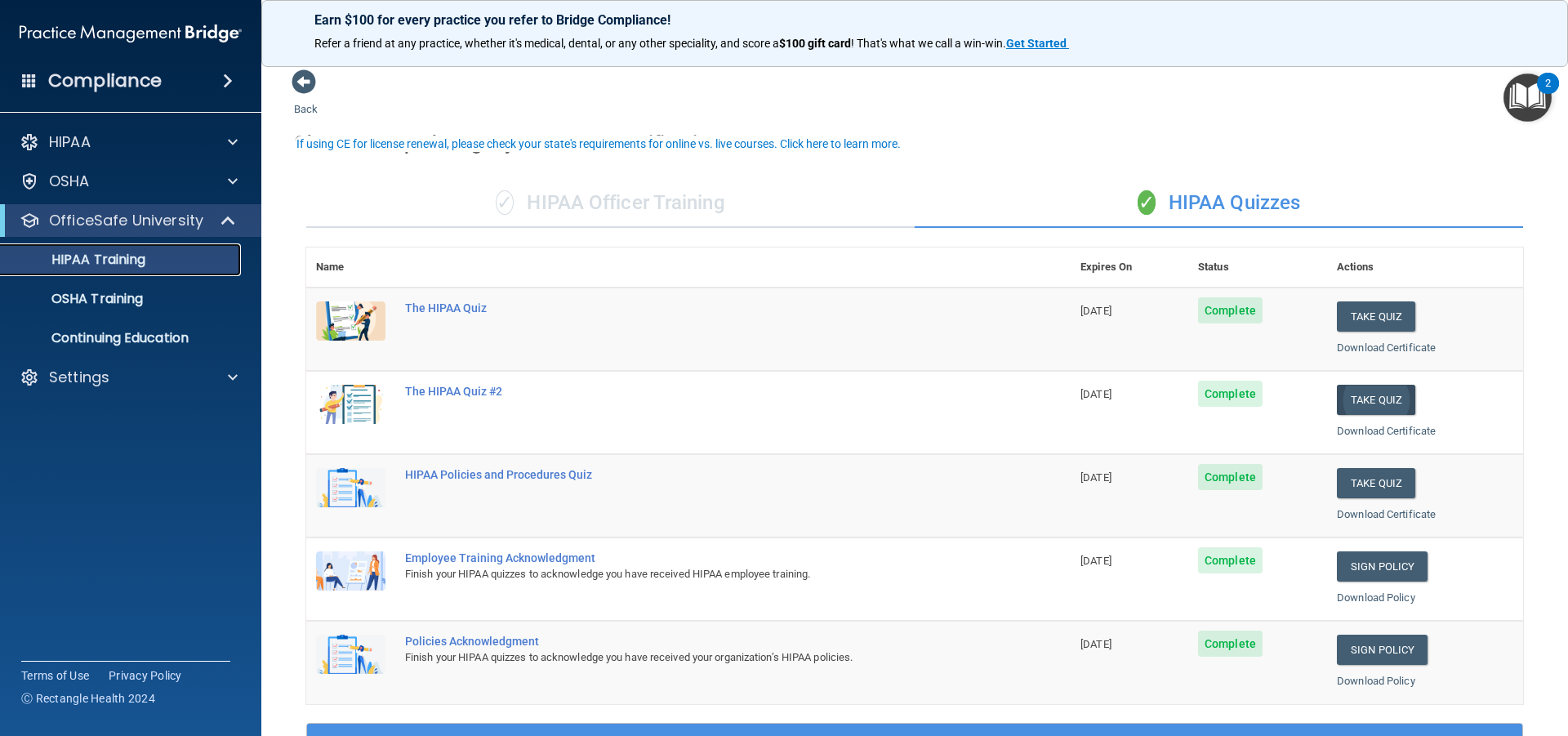
scroll to position [245, 0]
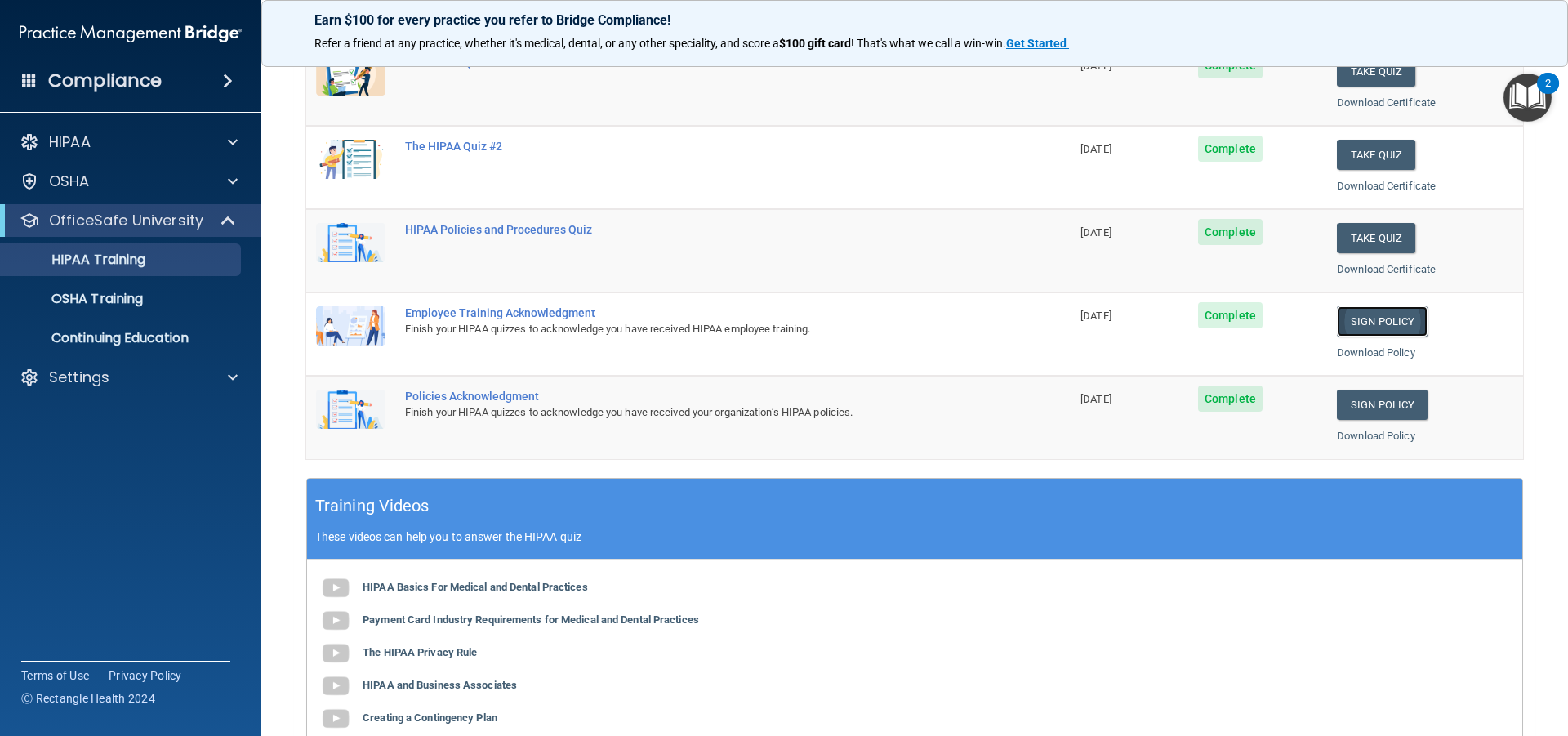
click at [1365, 317] on link "Sign Policy" at bounding box center [1382, 320] width 90 height 30
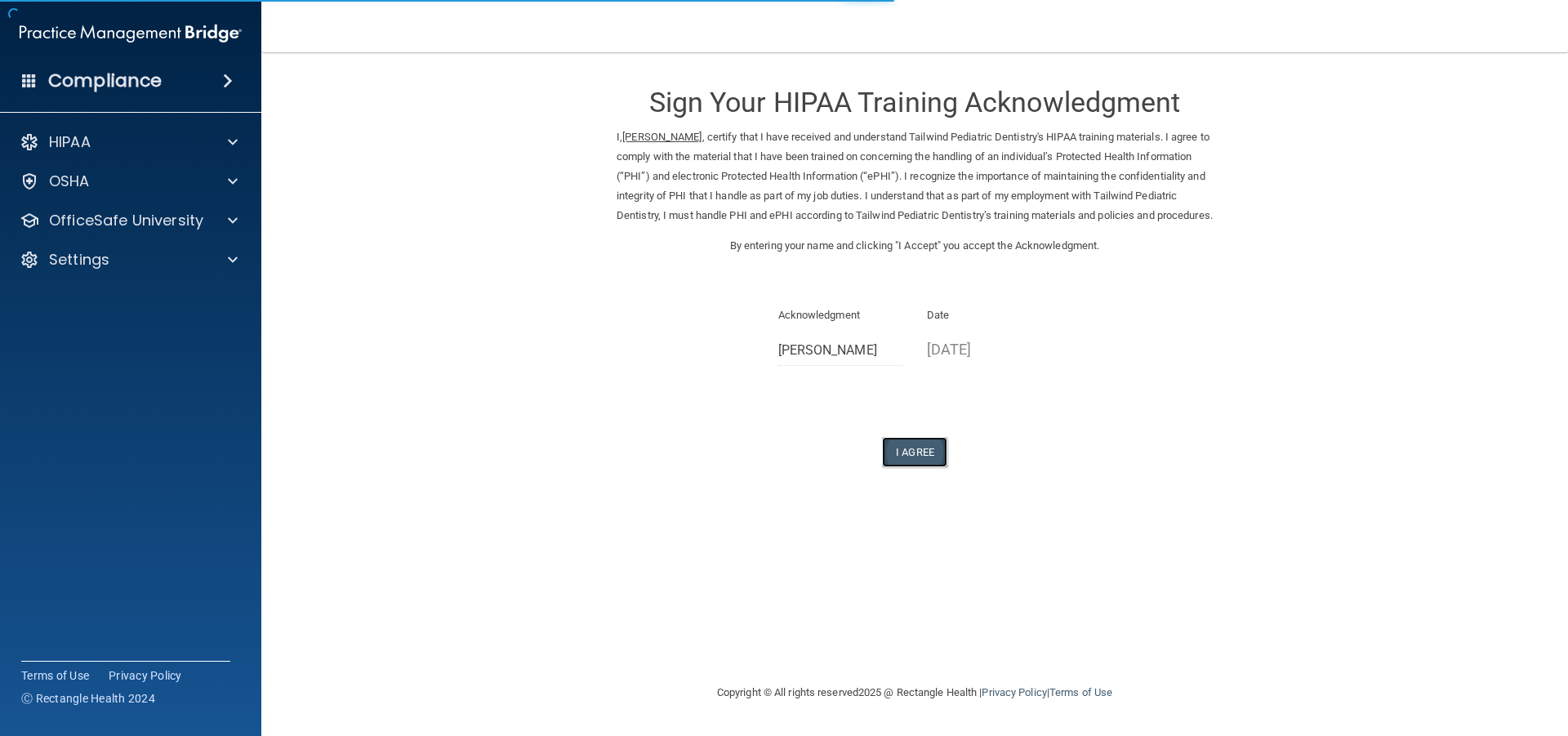
click at [913, 467] on button "I Agree" at bounding box center [915, 451] width 65 height 30
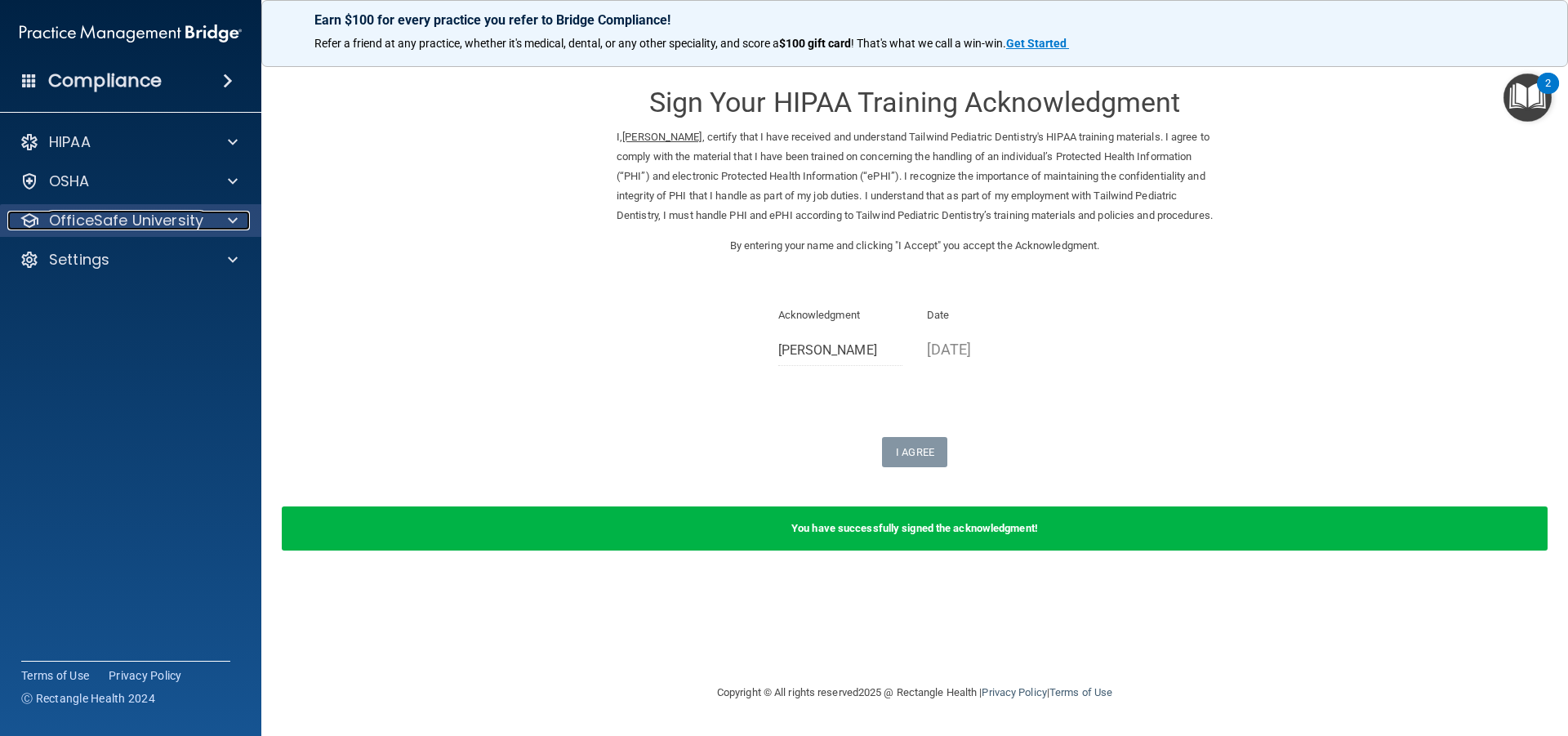
click at [102, 223] on p "OfficeSafe University" at bounding box center [126, 220] width 154 height 19
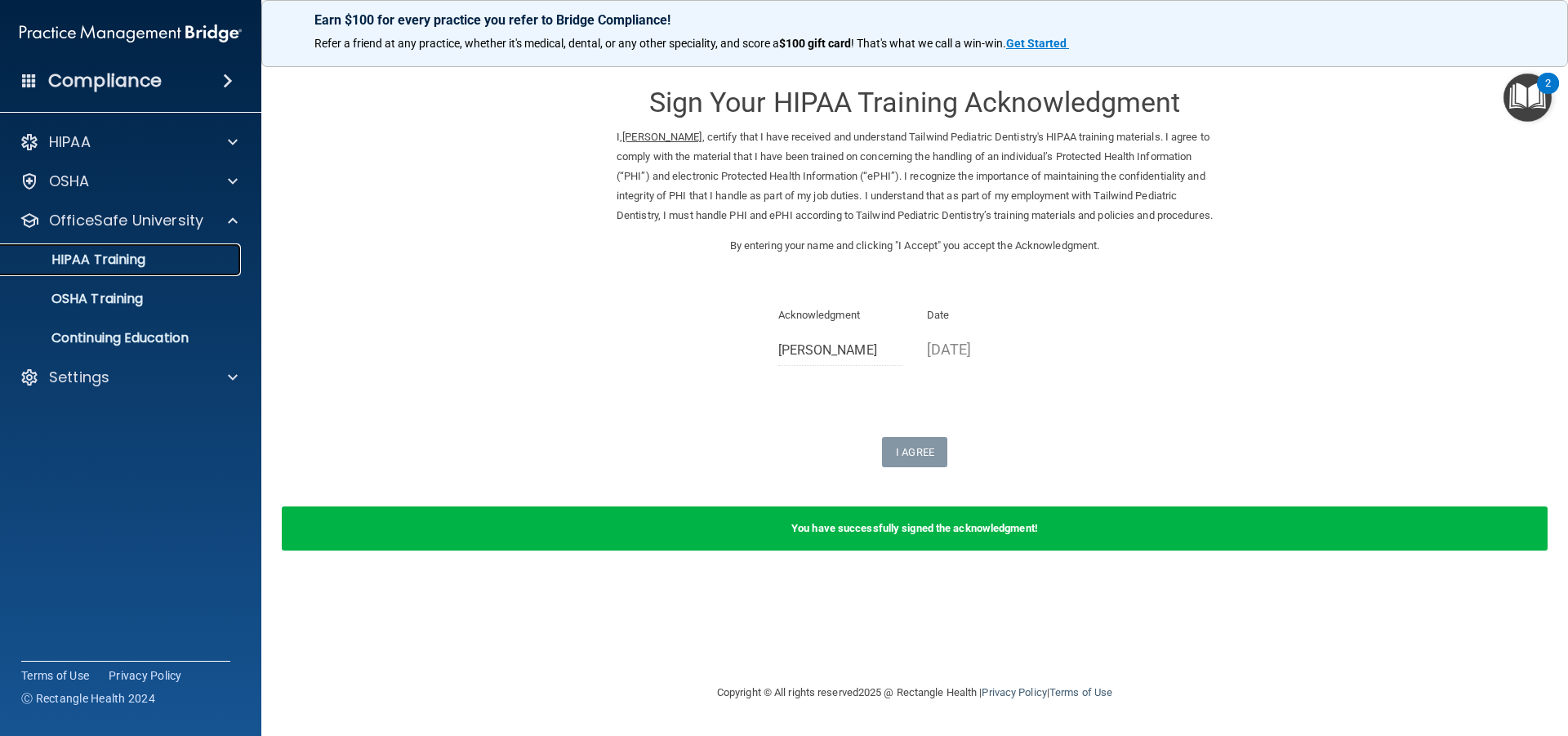
click at [97, 256] on p "HIPAA Training" at bounding box center [78, 259] width 135 height 16
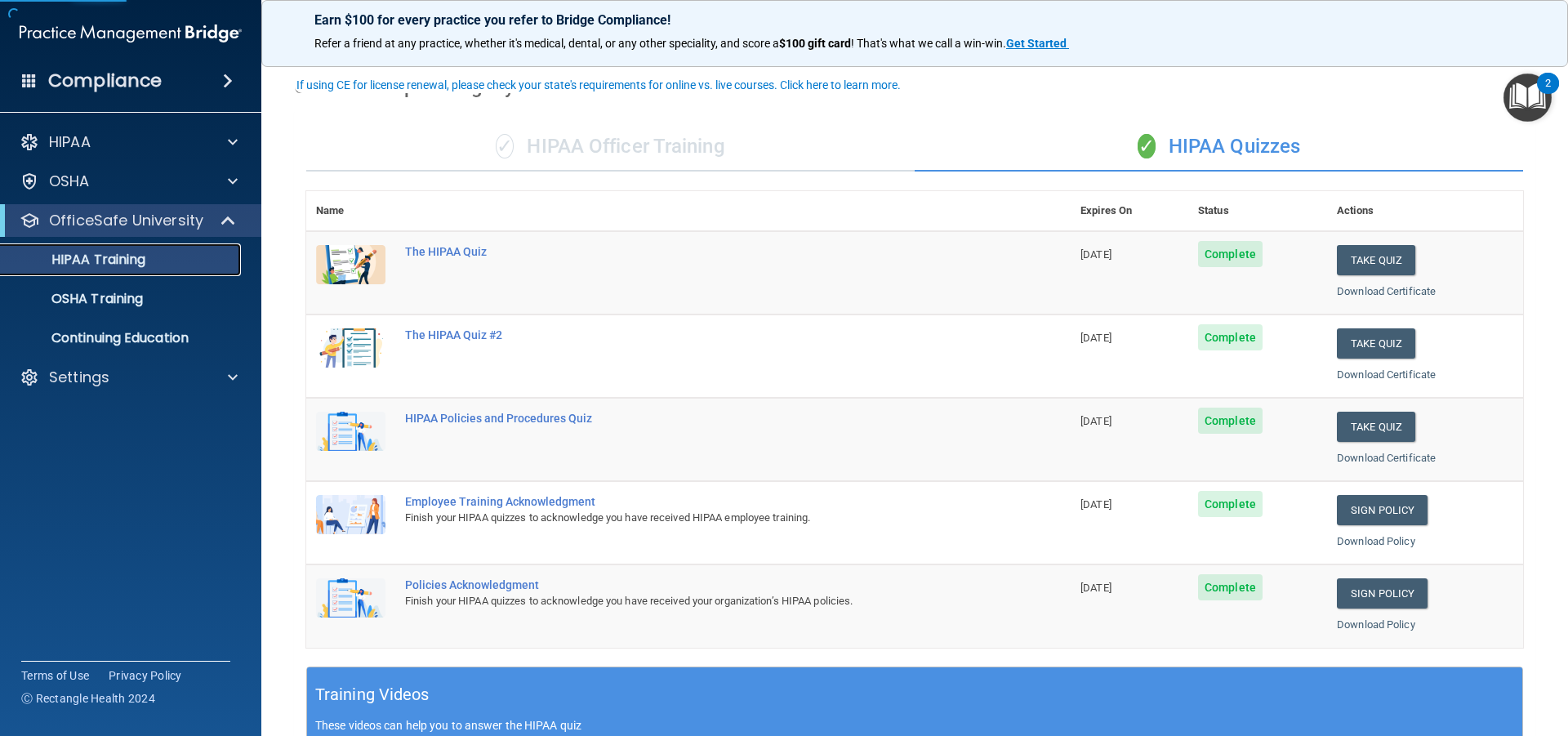
scroll to position [82, 0]
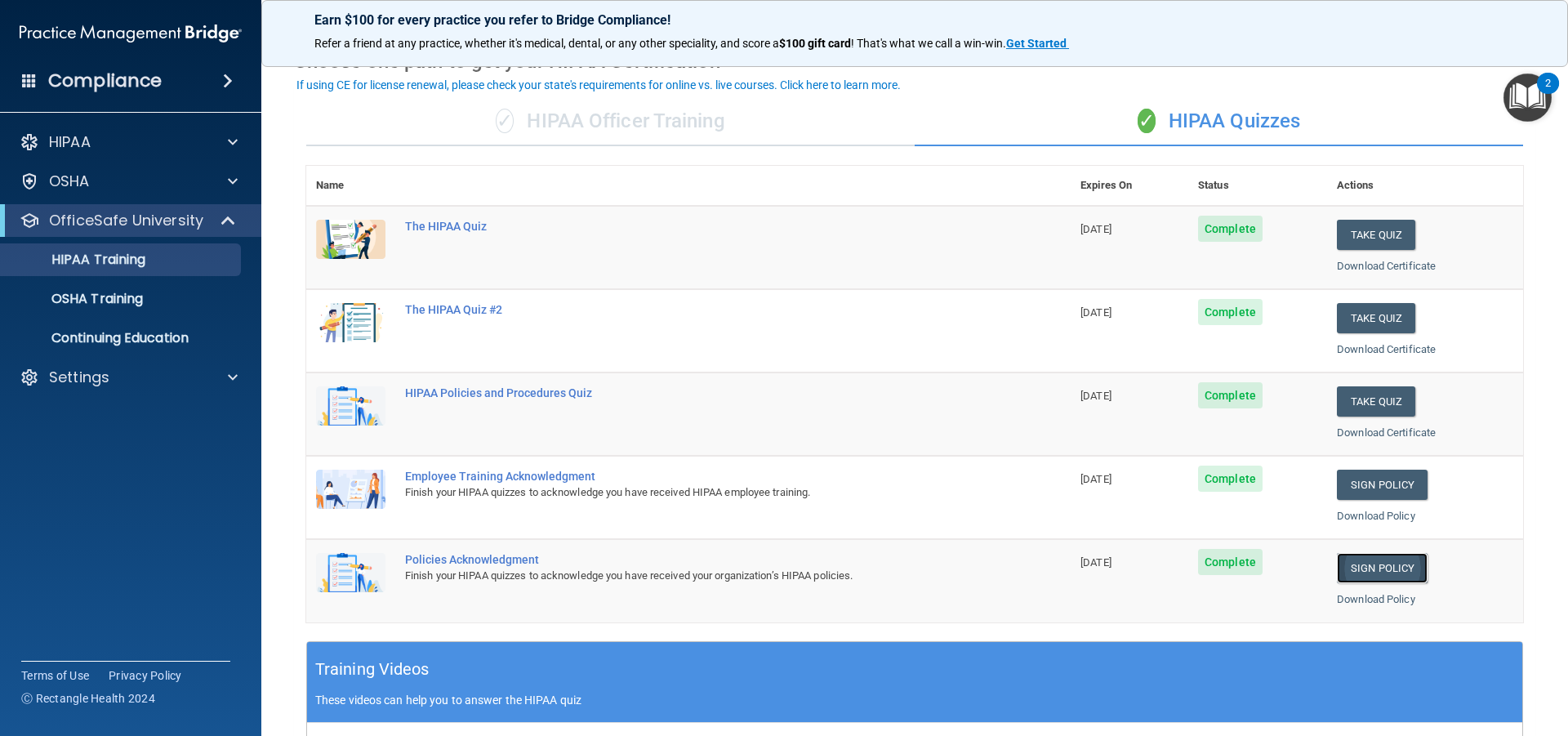
click at [1388, 566] on link "Sign Policy" at bounding box center [1382, 568] width 90 height 30
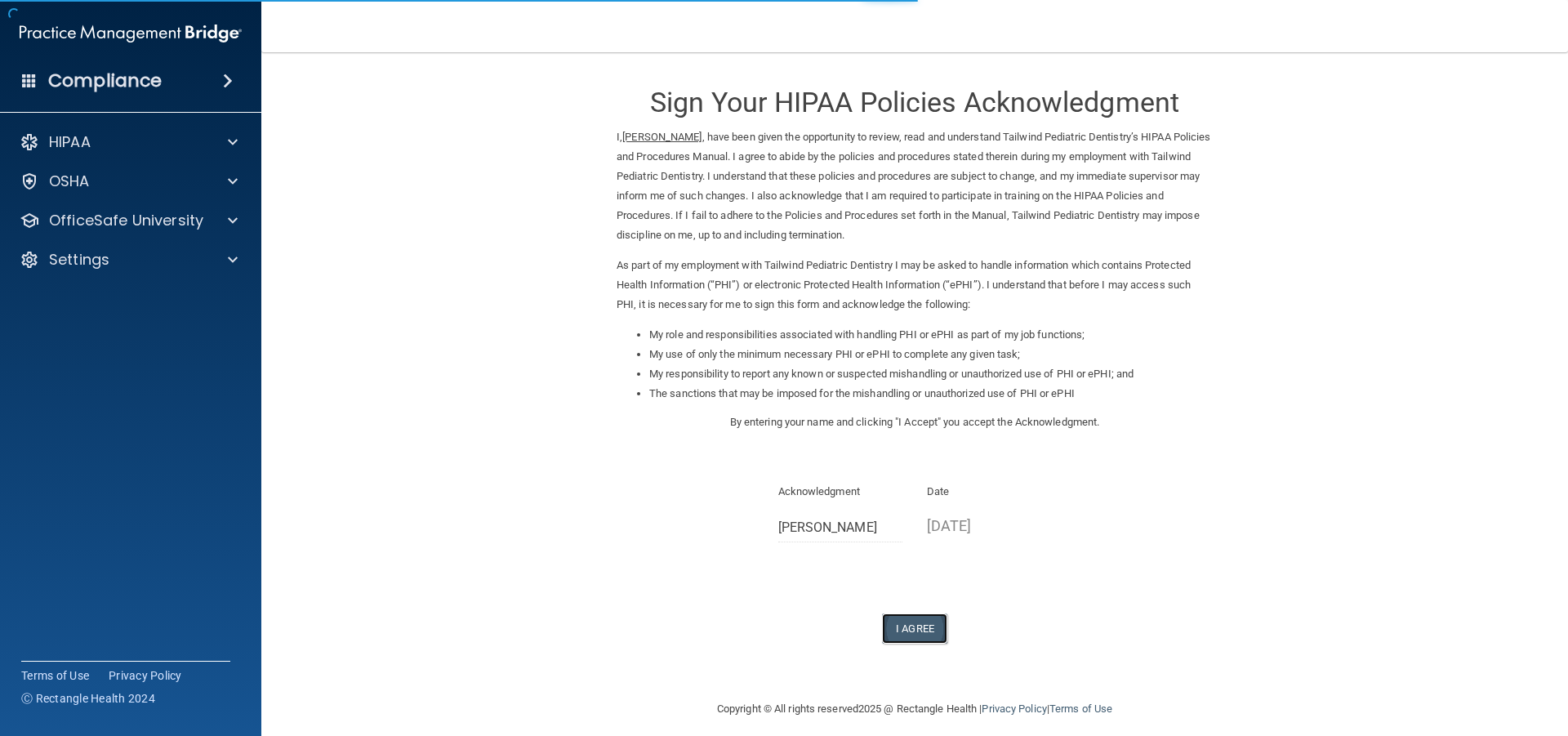
click at [899, 635] on button "I Agree" at bounding box center [915, 627] width 65 height 30
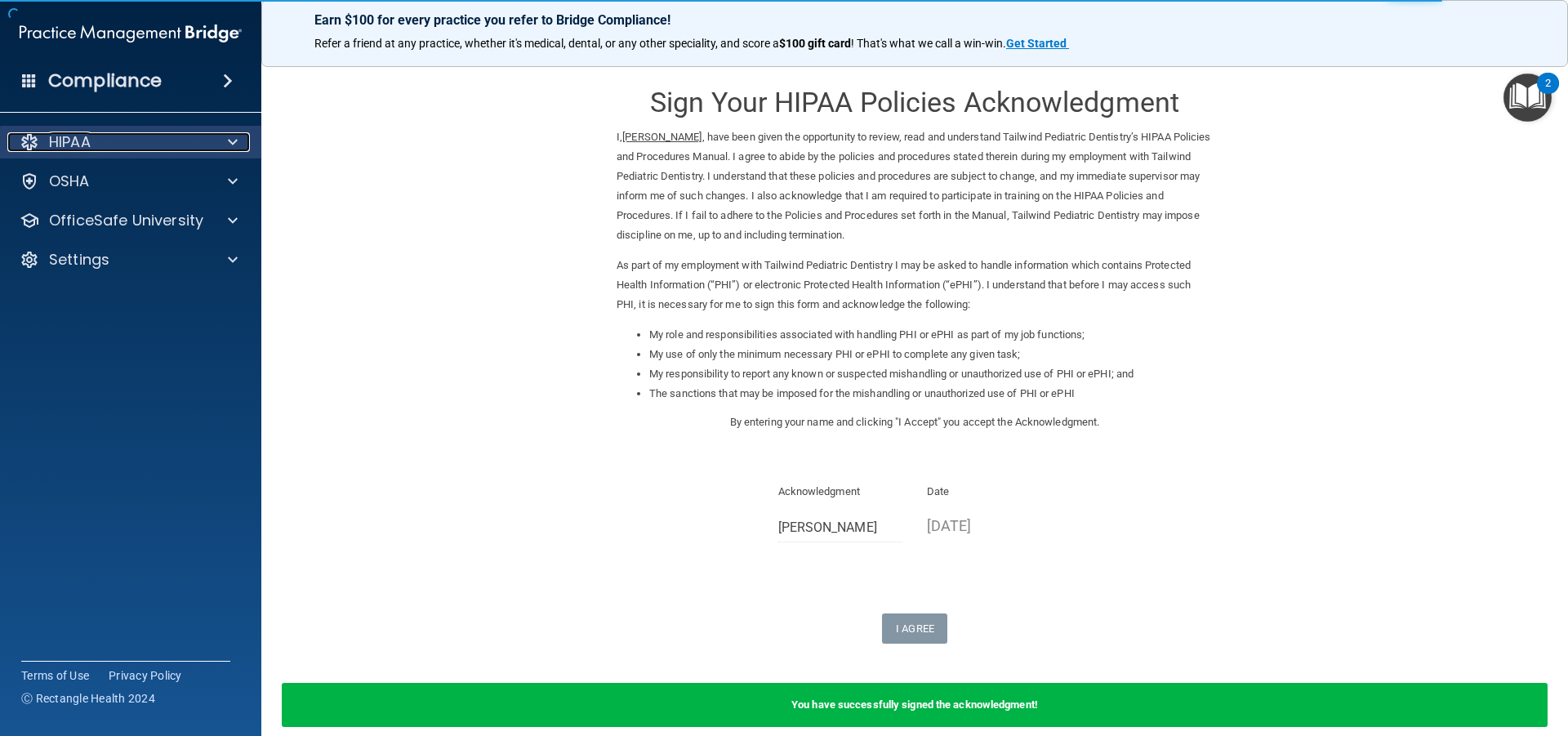
click at [199, 134] on div "HIPAA" at bounding box center [109, 141] width 202 height 19
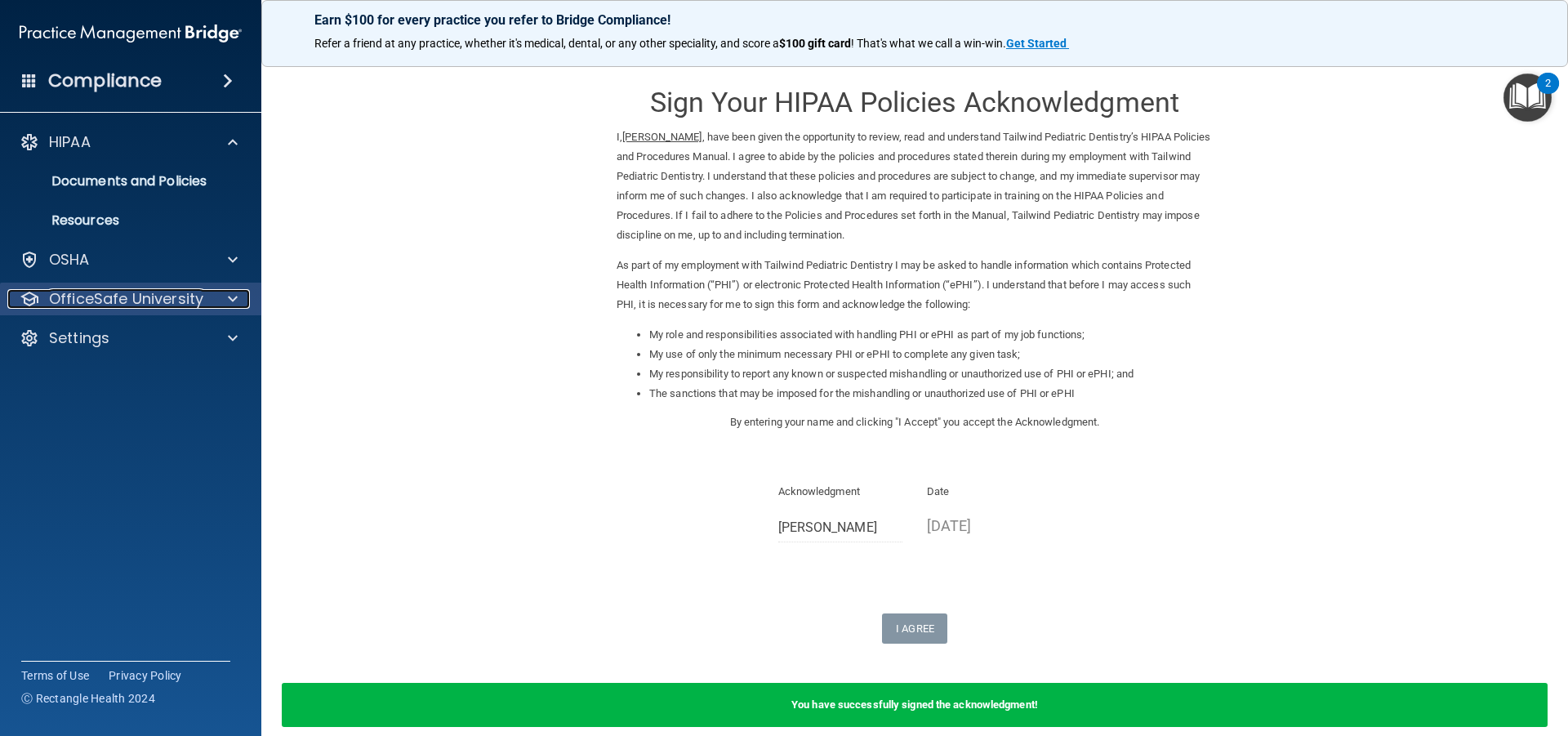
click at [149, 303] on p "OfficeSafe University" at bounding box center [126, 298] width 154 height 19
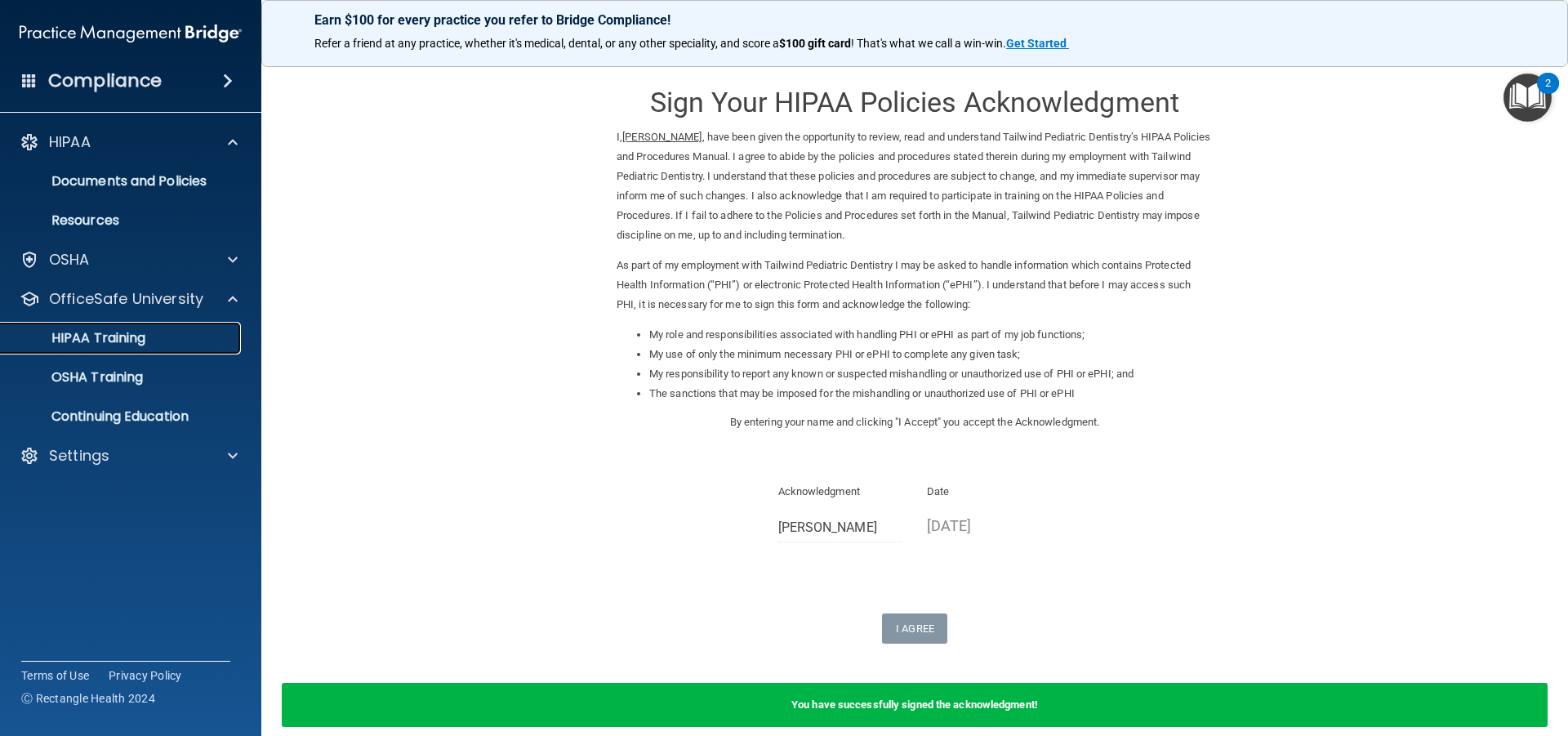
click at [150, 348] on link "HIPAA Training" at bounding box center [112, 338] width 257 height 33
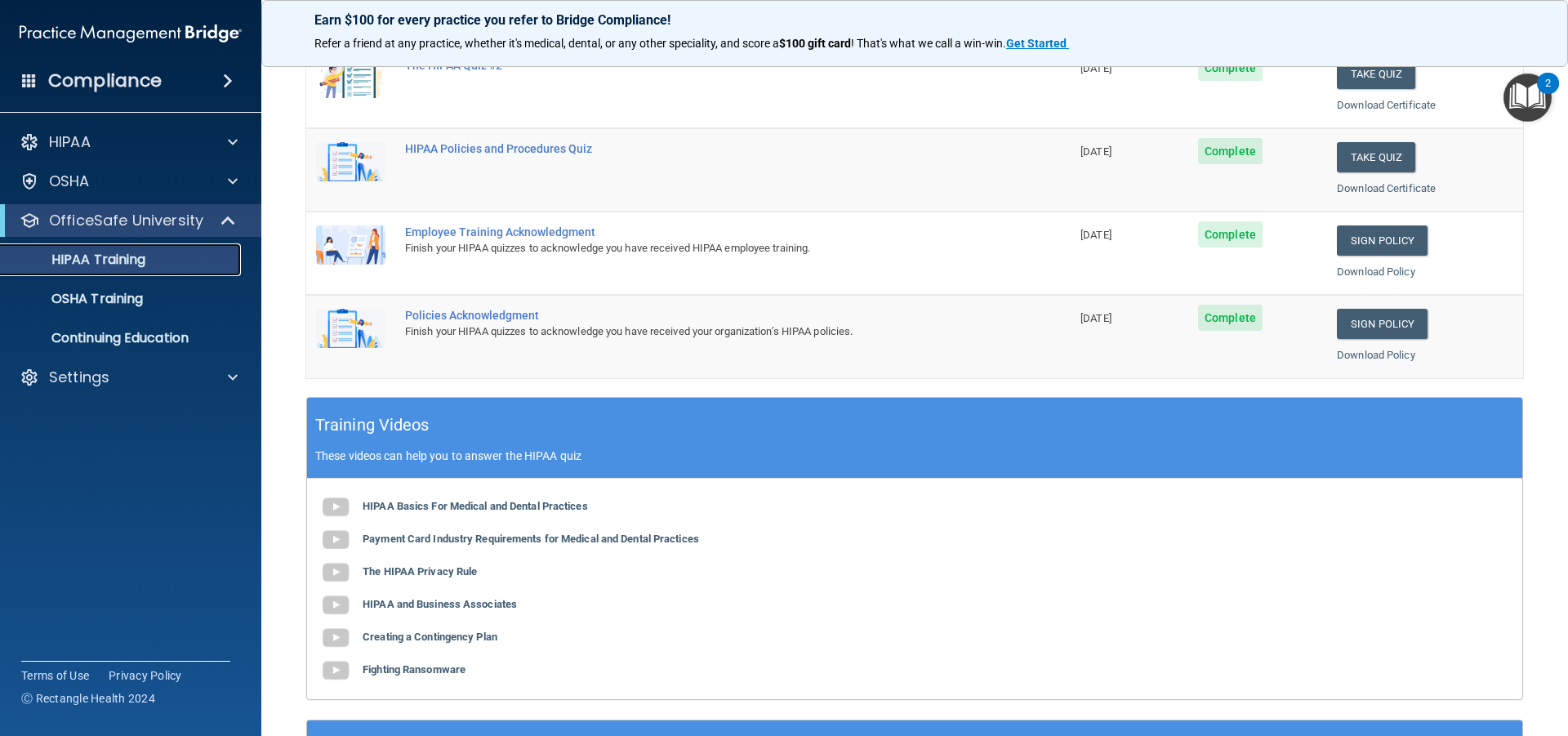
scroll to position [82, 0]
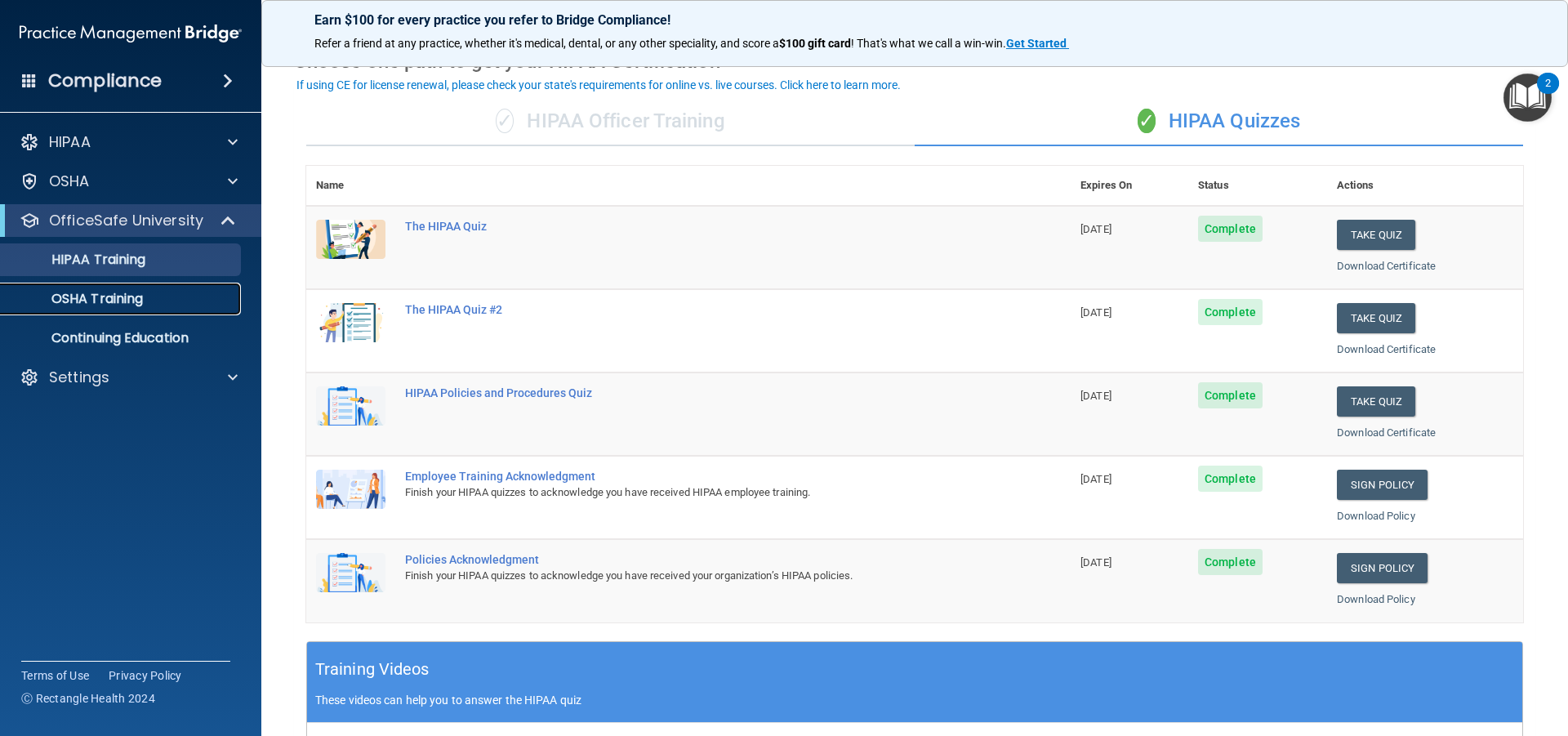
click at [112, 299] on p "OSHA Training" at bounding box center [76, 298] width 132 height 16
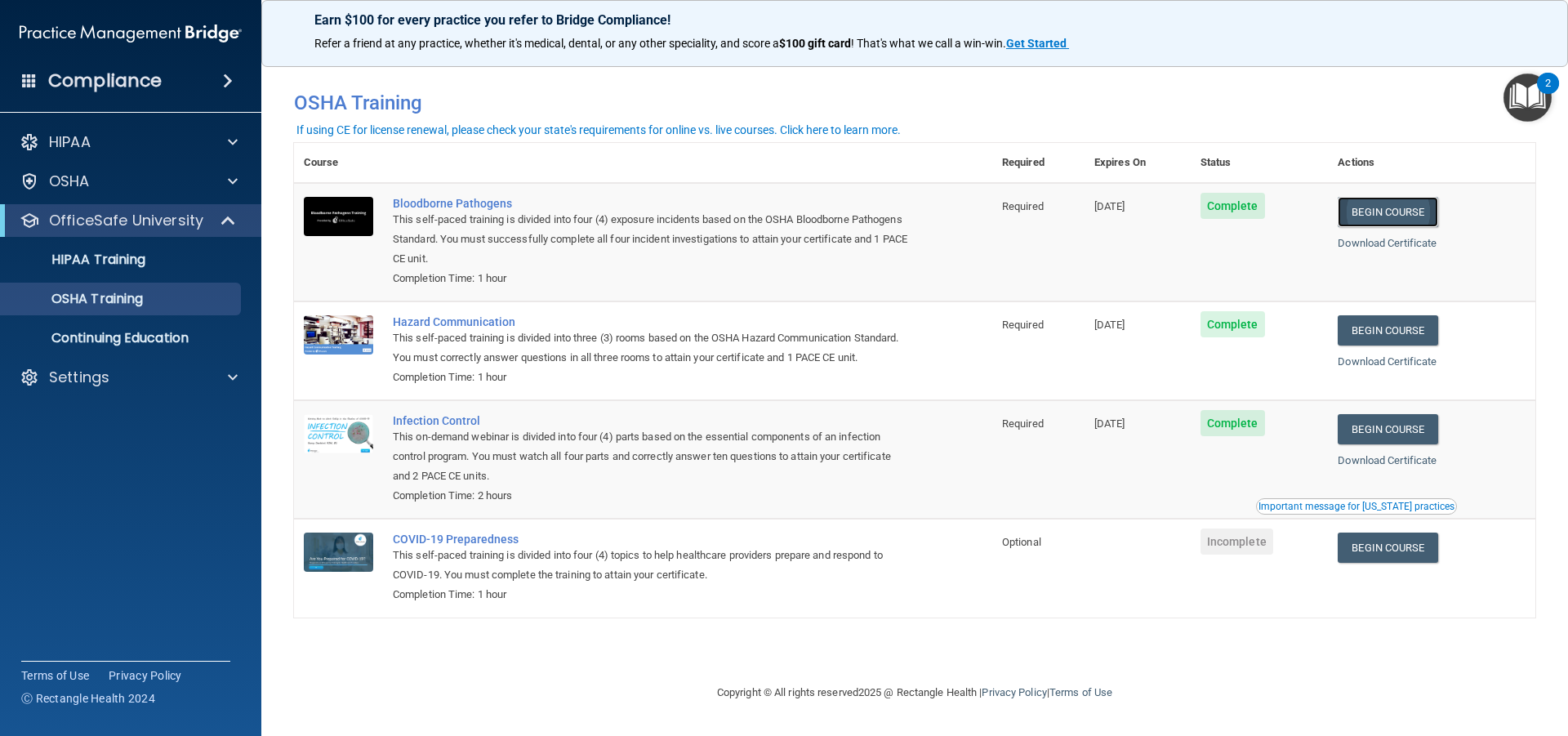
click at [1418, 208] on link "Begin Course" at bounding box center [1388, 212] width 100 height 30
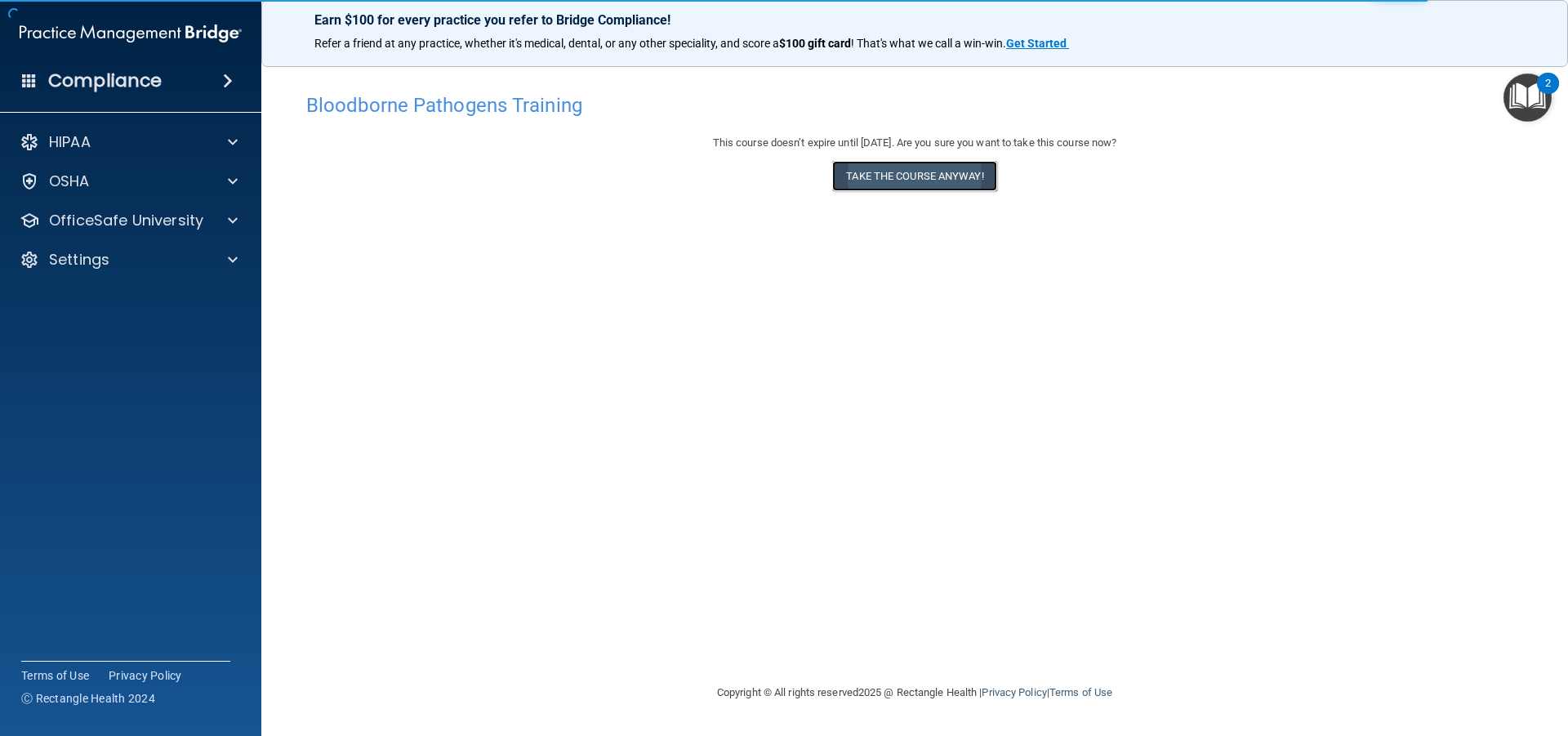
click at [950, 191] on button "Take the course anyway!" at bounding box center [914, 175] width 165 height 30
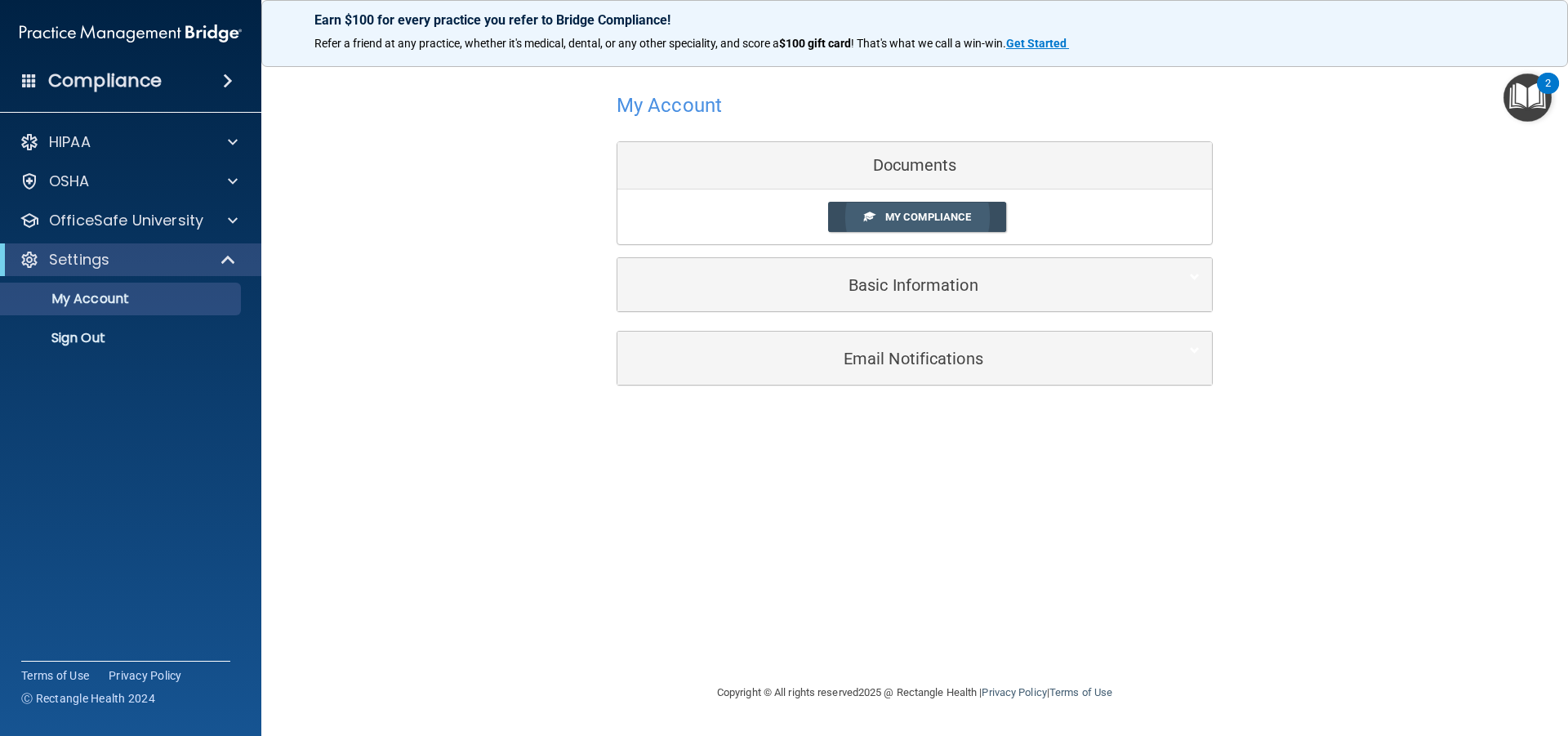
click at [928, 218] on span "My Compliance" at bounding box center [928, 216] width 86 height 13
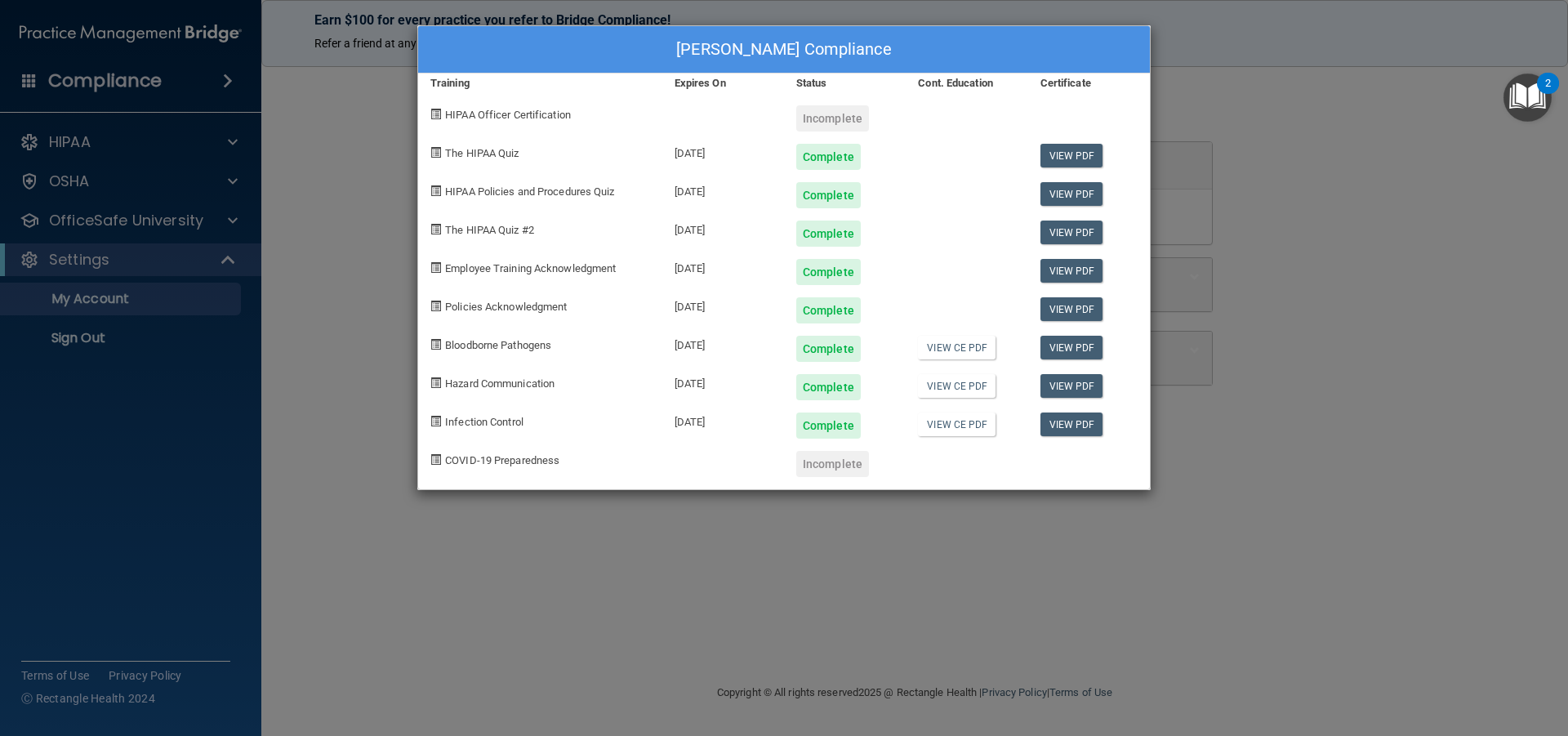
click at [1410, 423] on div "Bobbie Grosfield's Compliance Training Expires On Status Cont. Education Certif…" at bounding box center [784, 368] width 1568 height 736
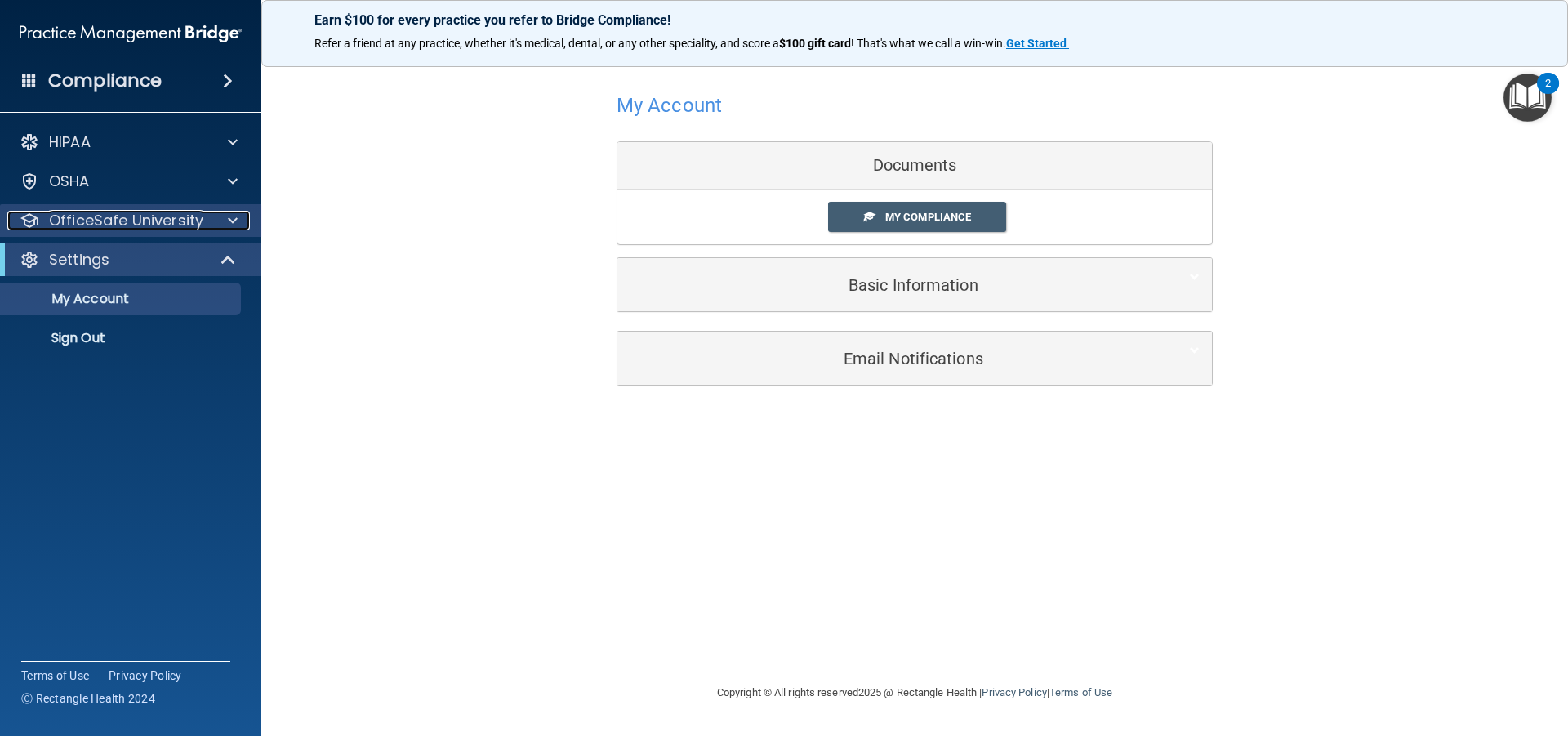
click at [141, 224] on p "OfficeSafe University" at bounding box center [126, 220] width 154 height 19
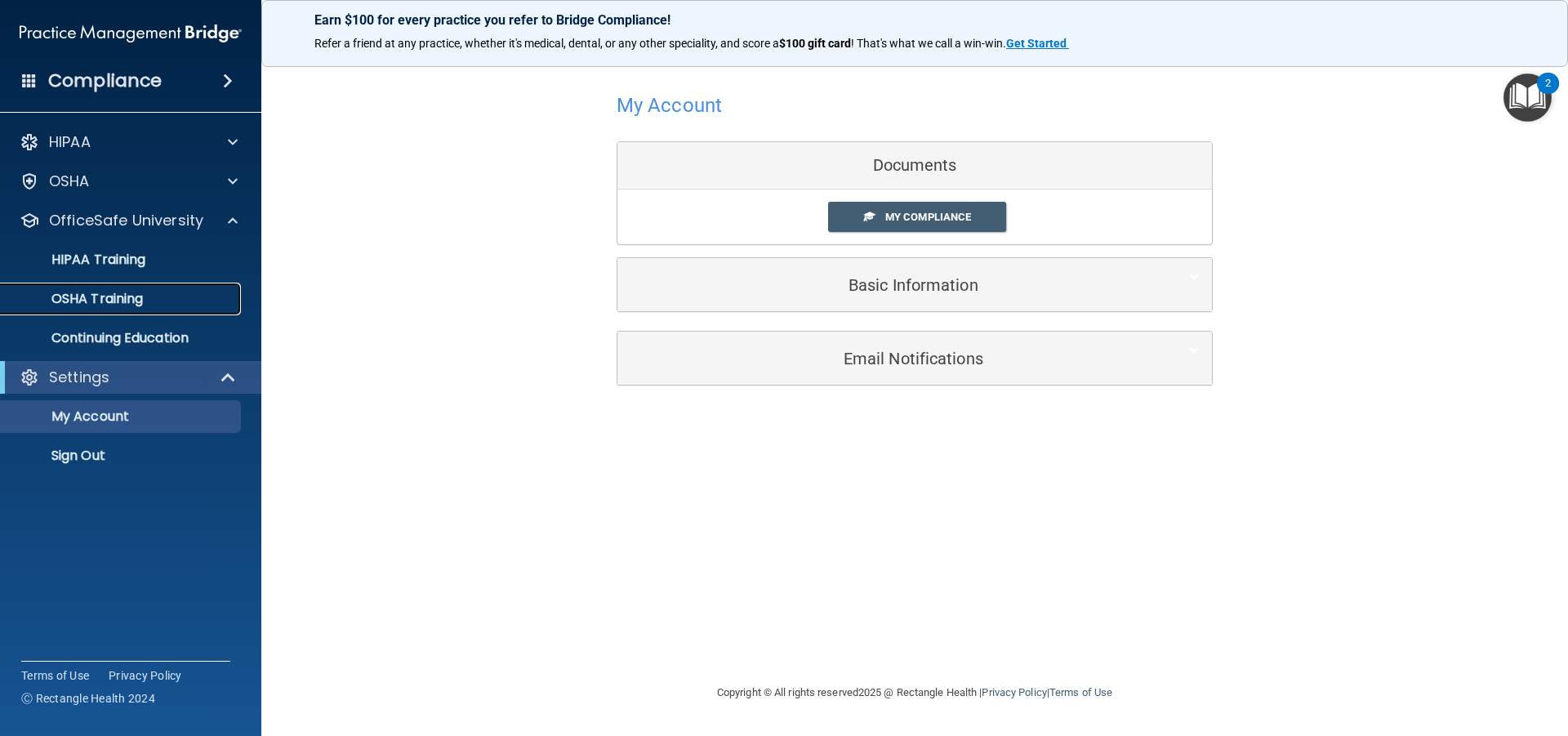
click at [116, 299] on p "OSHA Training" at bounding box center [76, 298] width 132 height 16
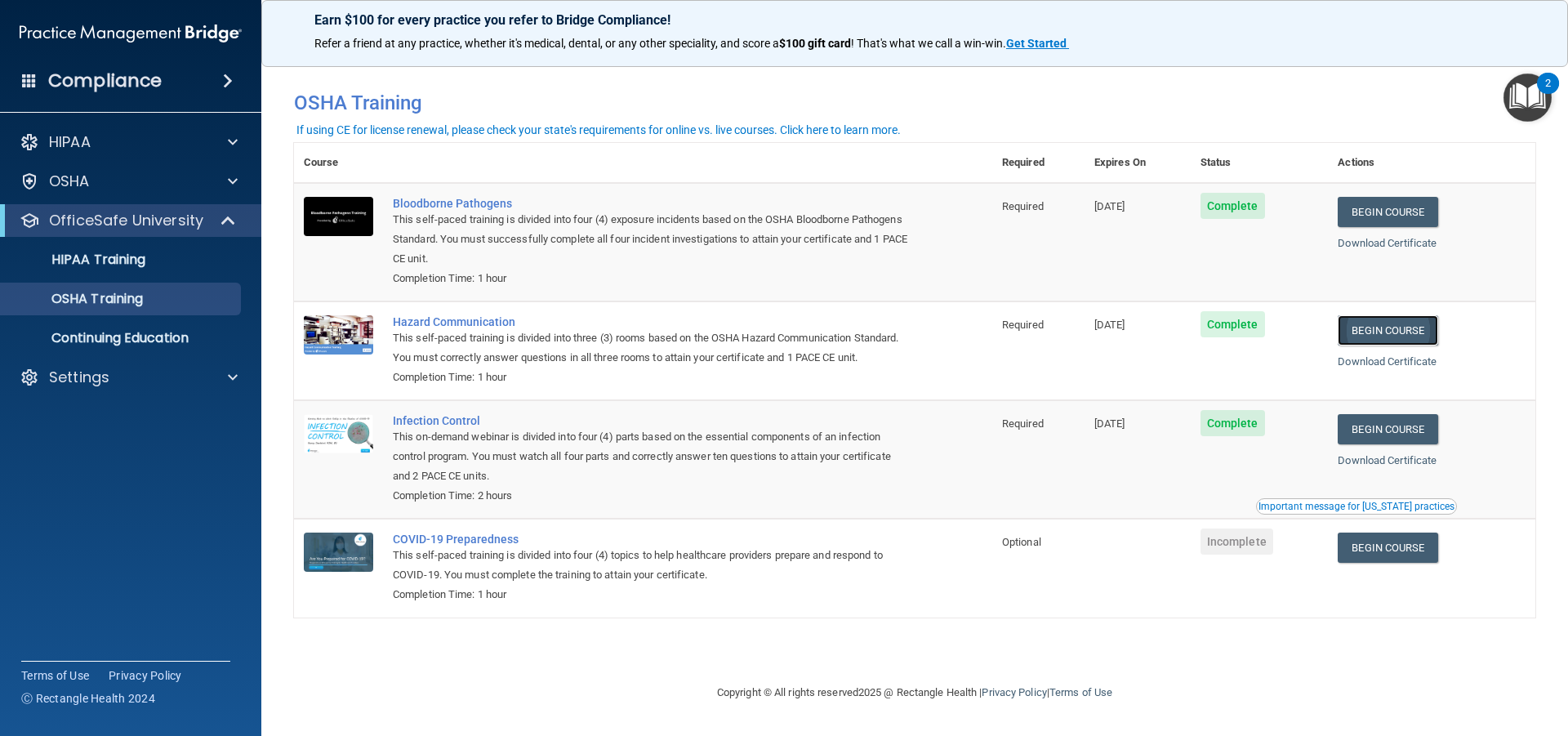
click at [1393, 333] on link "Begin Course" at bounding box center [1388, 330] width 100 height 30
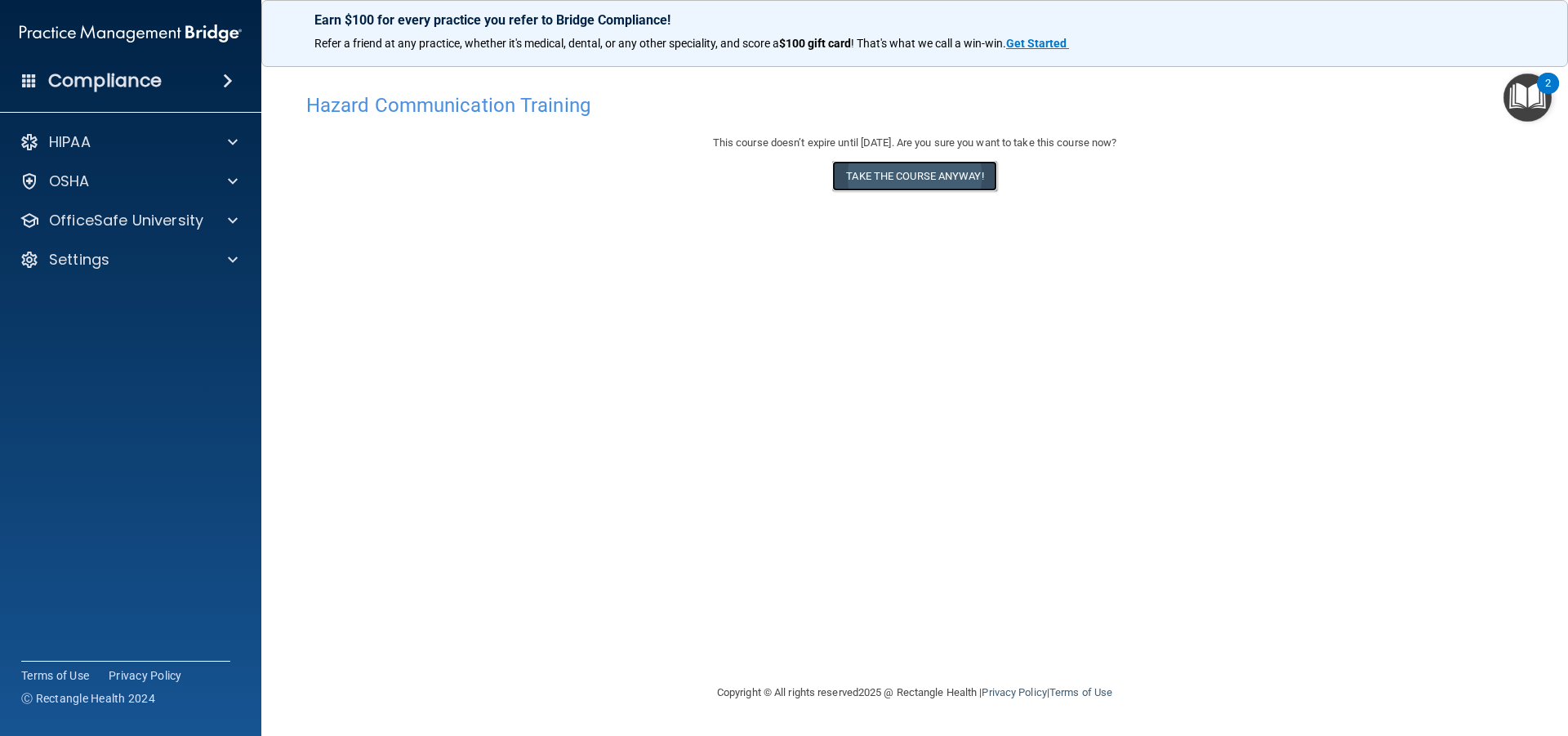
click at [879, 170] on button "Take the course anyway!" at bounding box center [914, 175] width 165 height 30
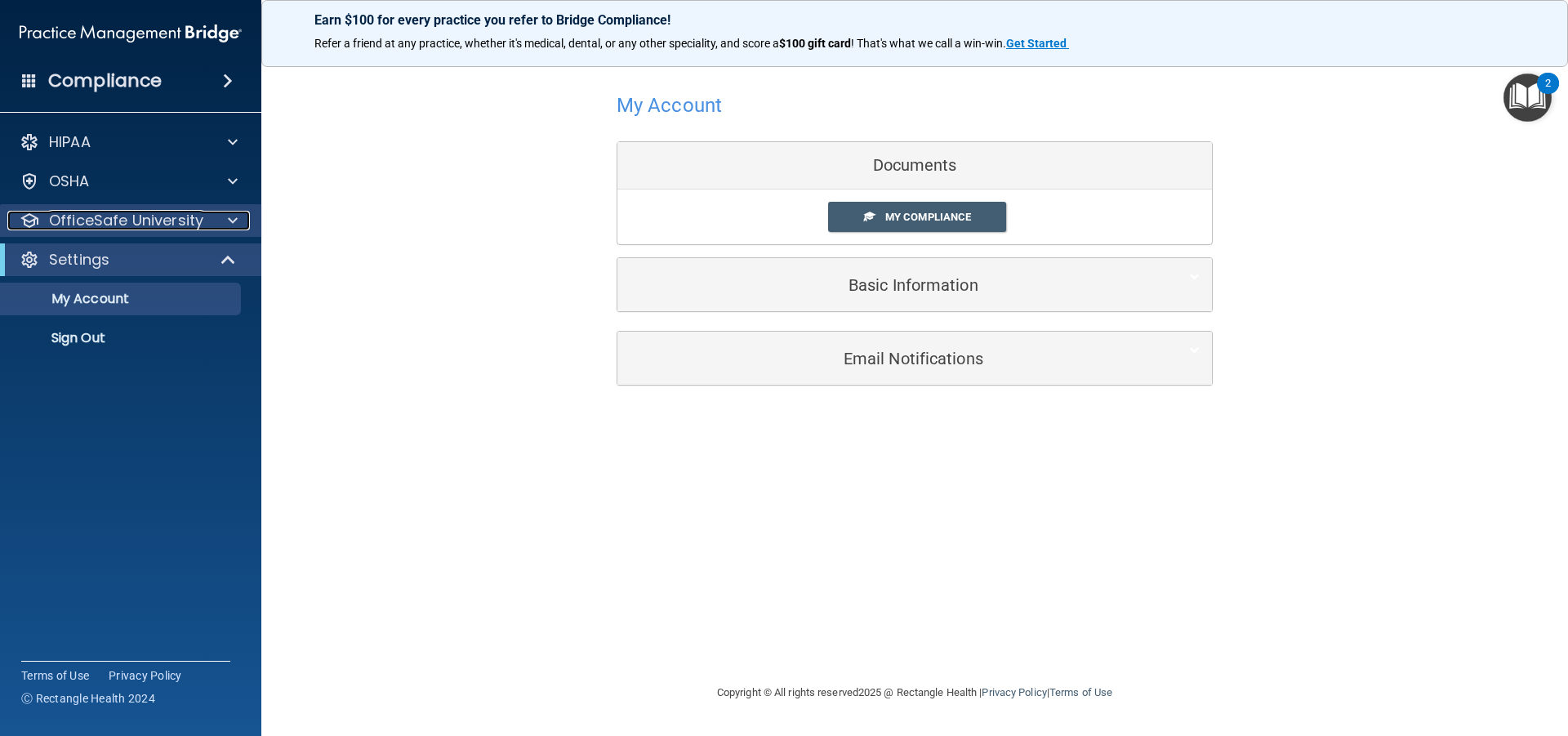
click at [170, 216] on p "OfficeSafe University" at bounding box center [126, 220] width 154 height 19
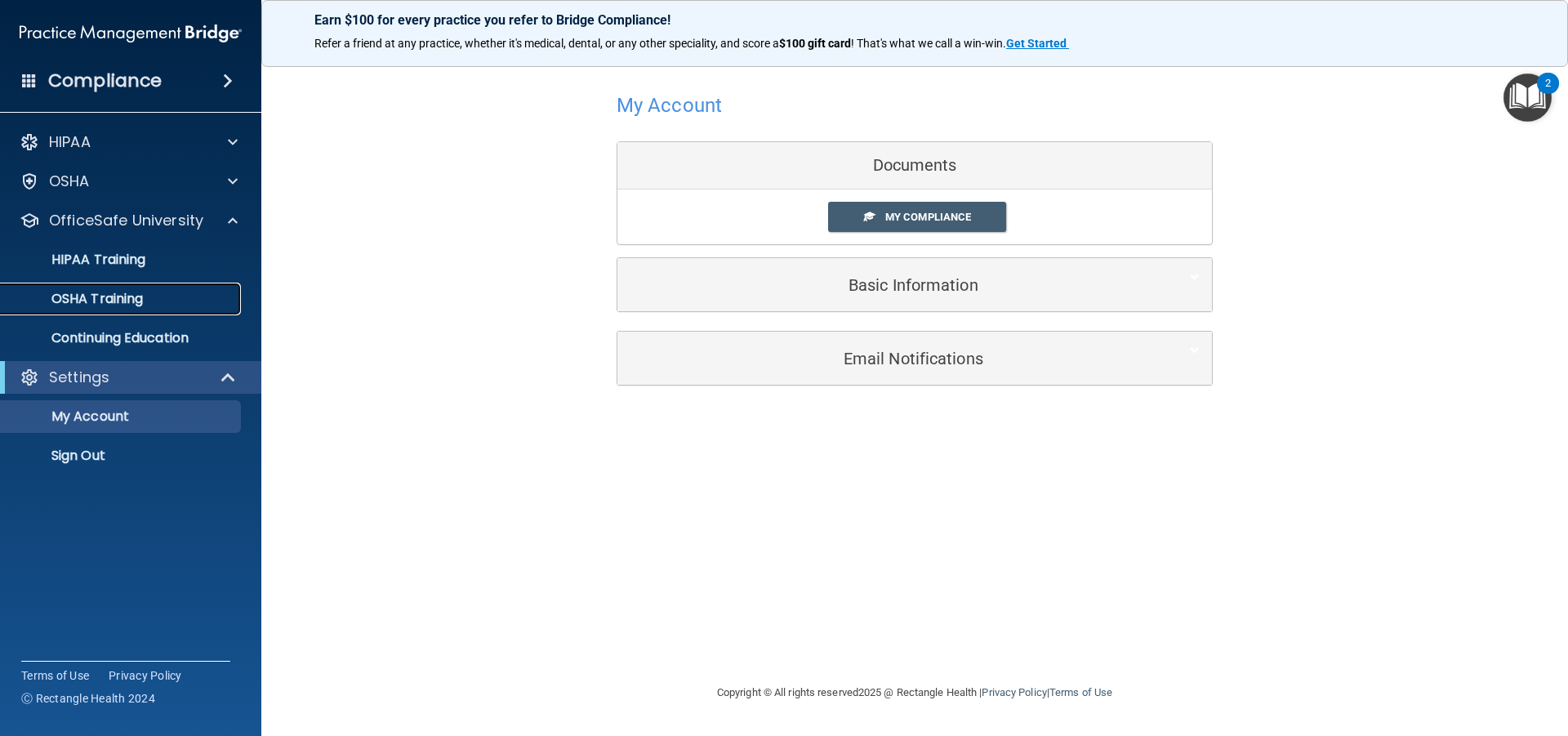
click at [132, 289] on link "OSHA Training" at bounding box center [112, 299] width 257 height 33
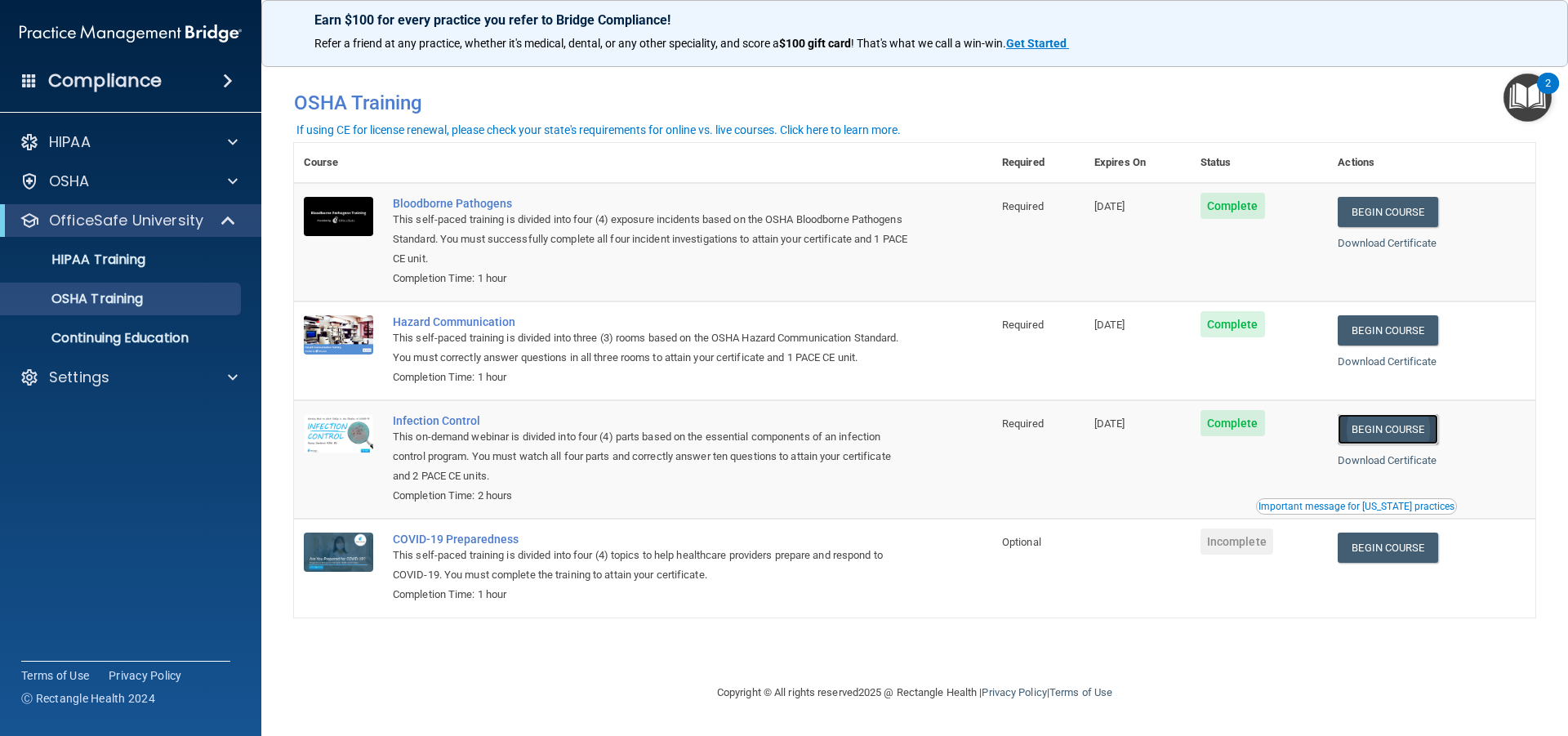
click at [1401, 429] on link "Begin Course" at bounding box center [1388, 428] width 100 height 30
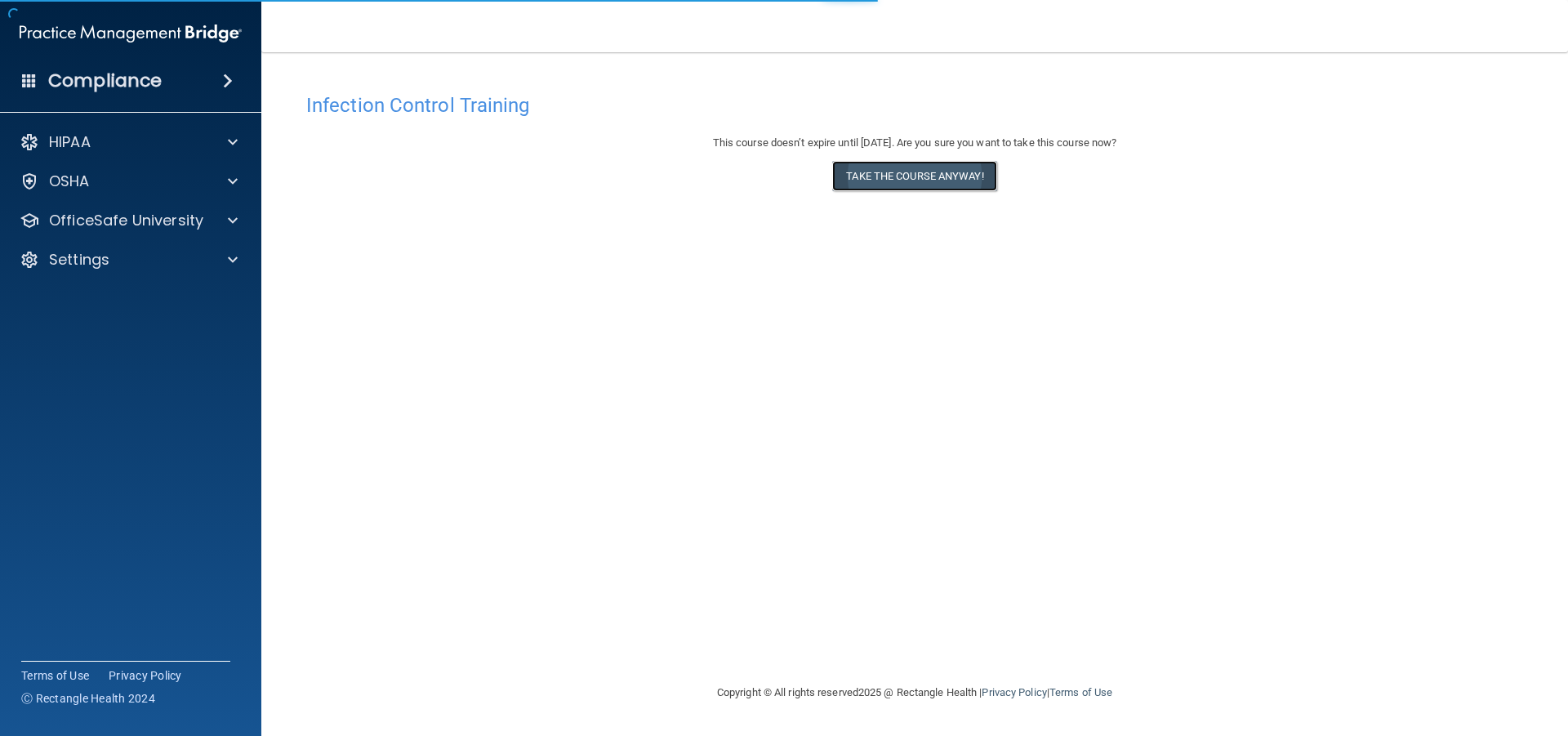
click at [858, 178] on button "Take the course anyway!" at bounding box center [914, 175] width 165 height 30
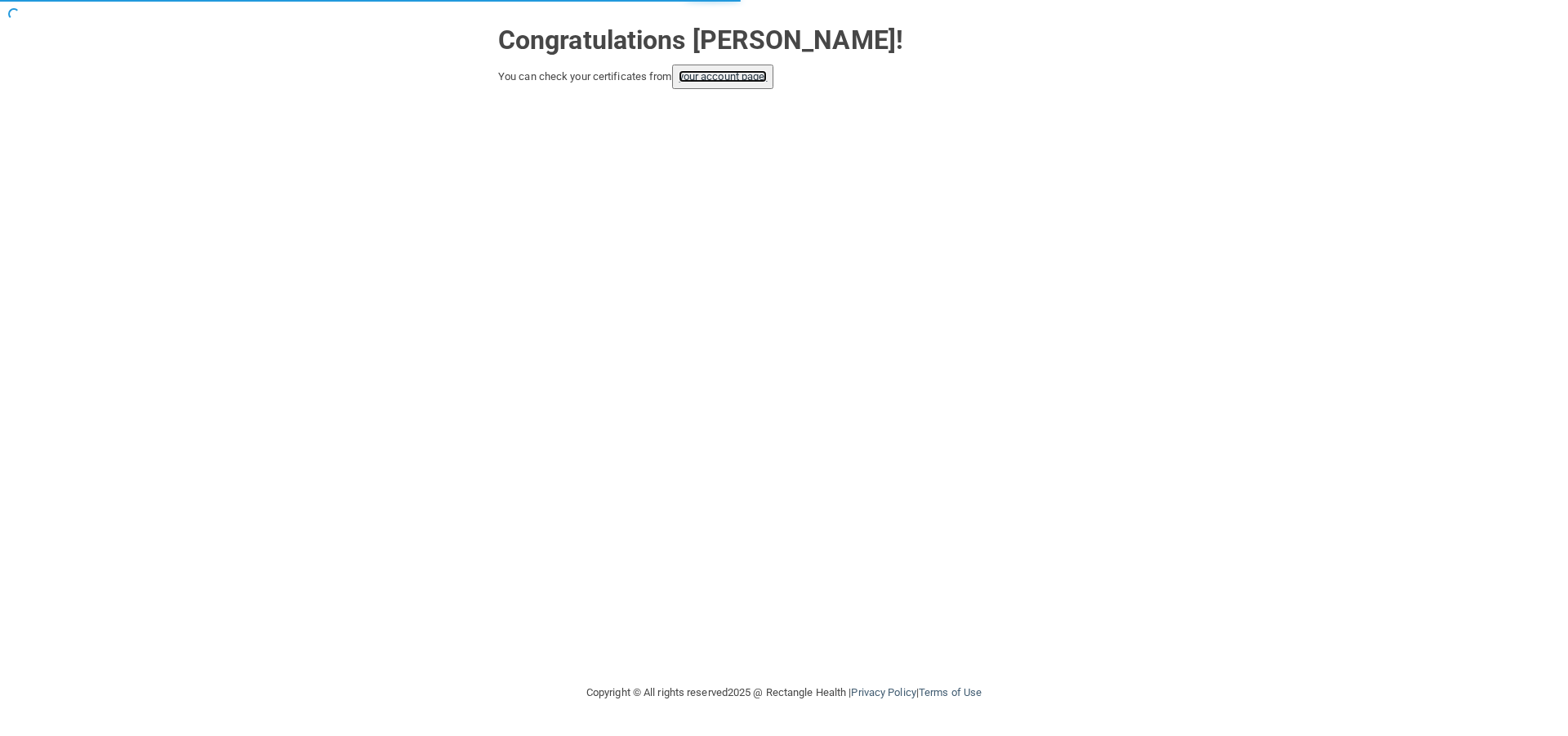
click at [720, 75] on link "your account page!" at bounding box center [723, 76] width 90 height 13
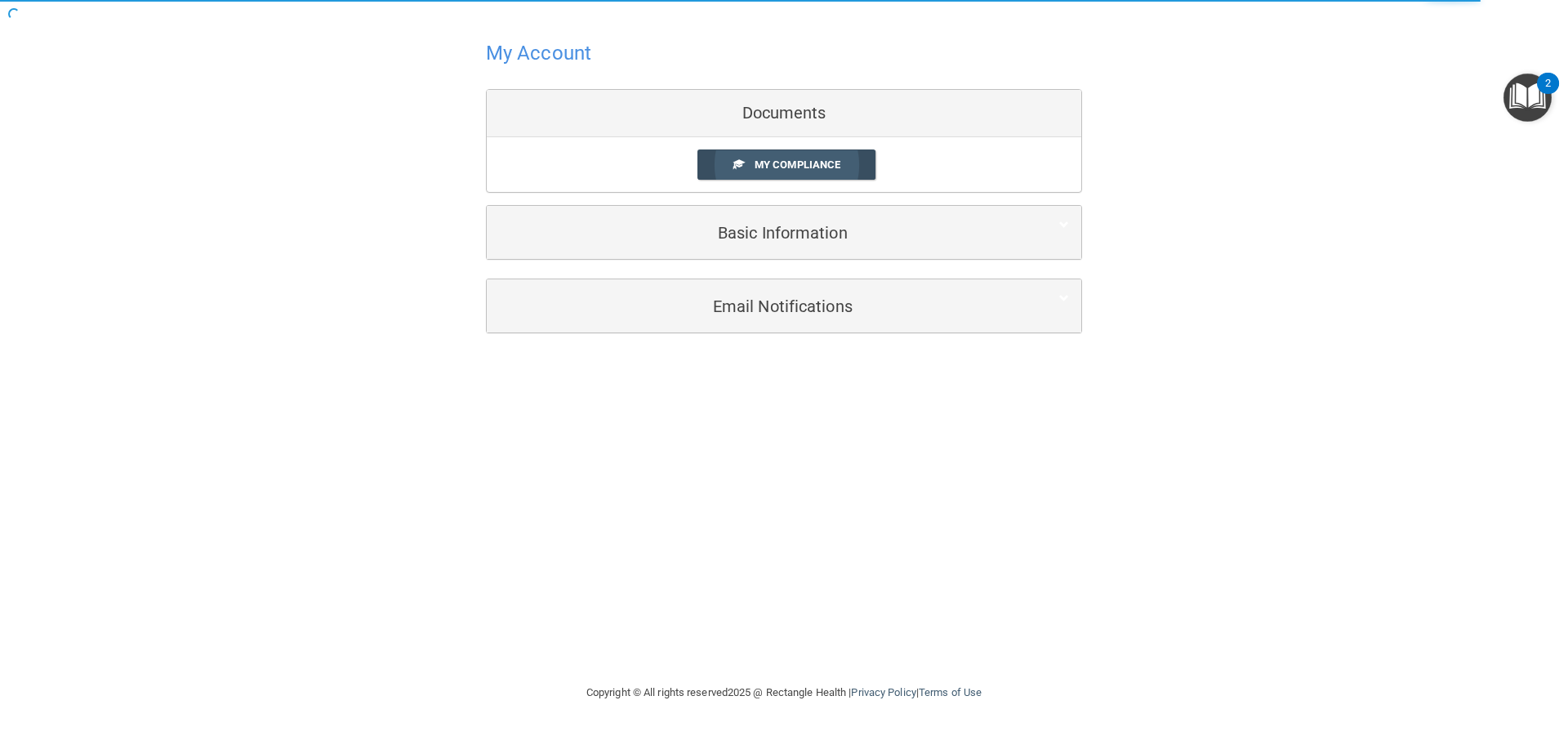
click at [751, 158] on link "My Compliance" at bounding box center [787, 164] width 179 height 30
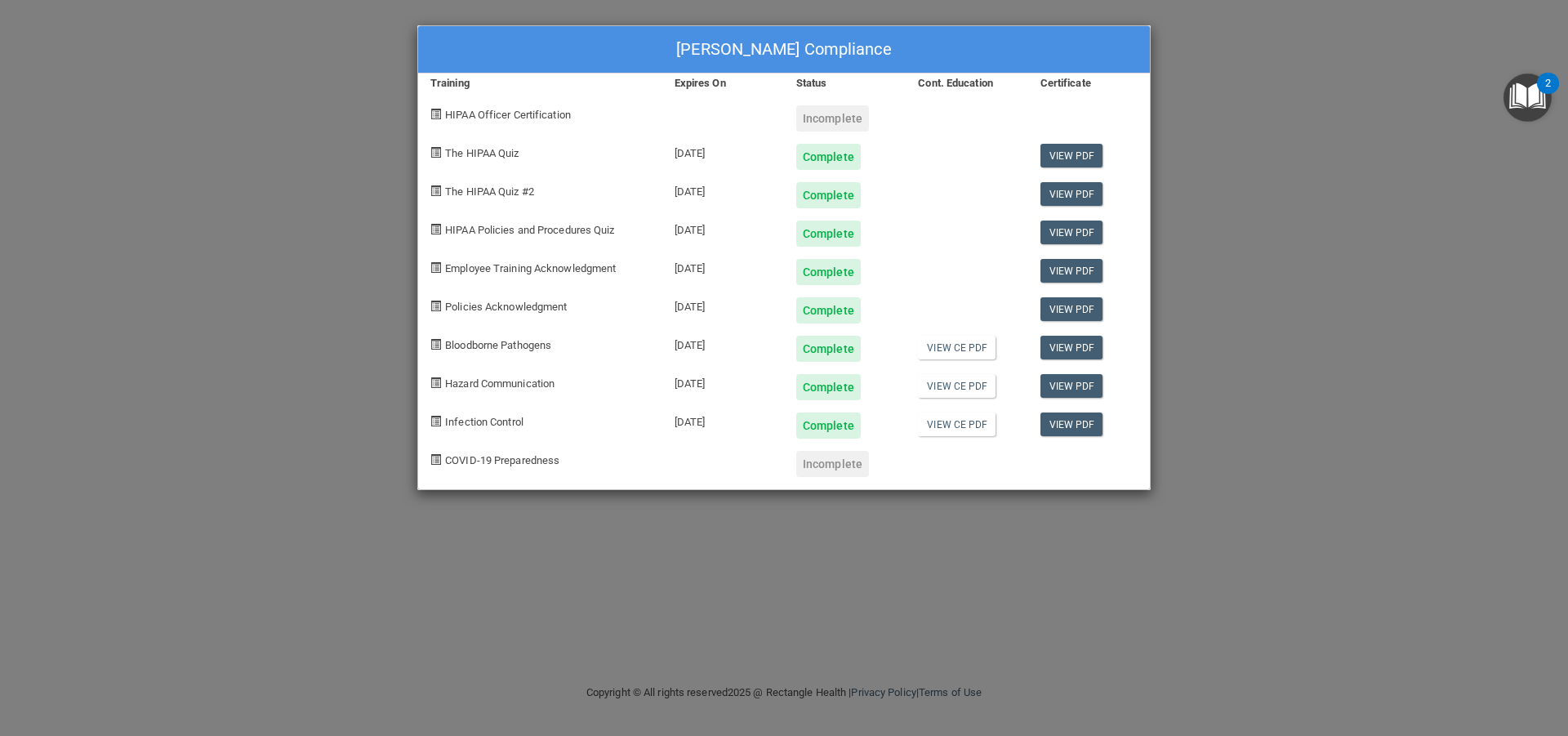
click at [1233, 197] on div "[PERSON_NAME] Compliance Training Expires On Status Cont. Education Certificate…" at bounding box center [784, 368] width 1568 height 736
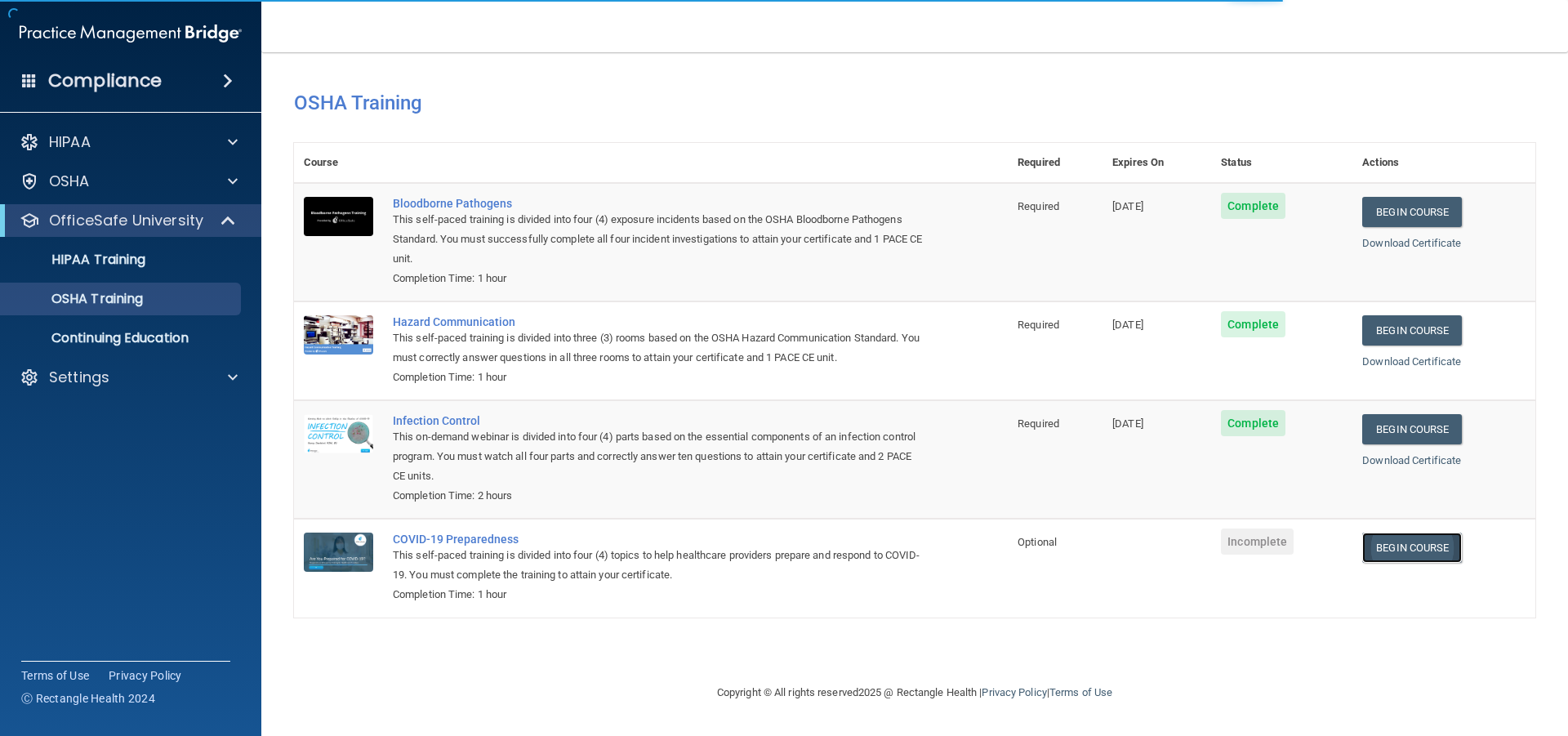
click at [1400, 549] on link "Begin Course" at bounding box center [1413, 546] width 100 height 30
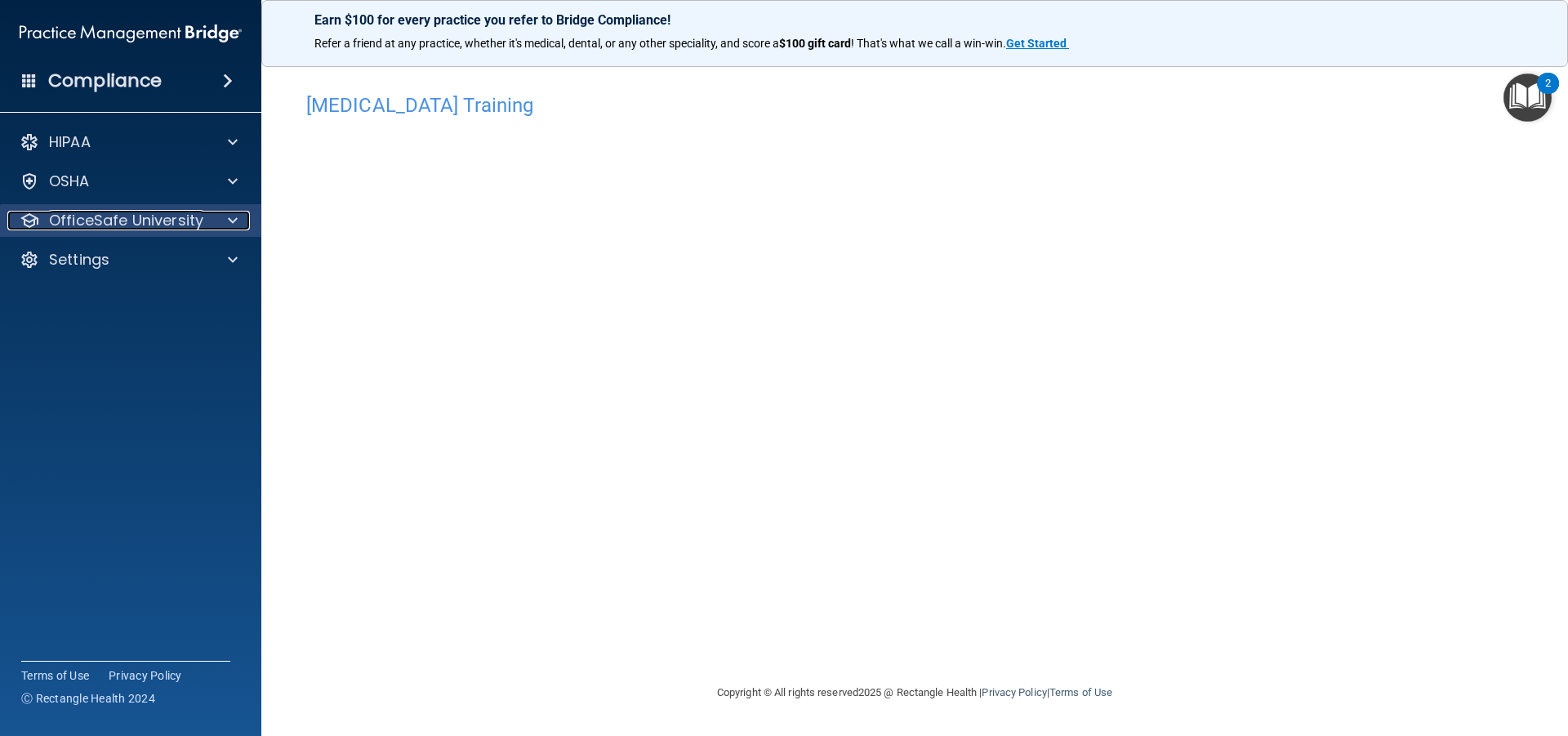
click at [162, 218] on p "OfficeSafe University" at bounding box center [126, 220] width 154 height 19
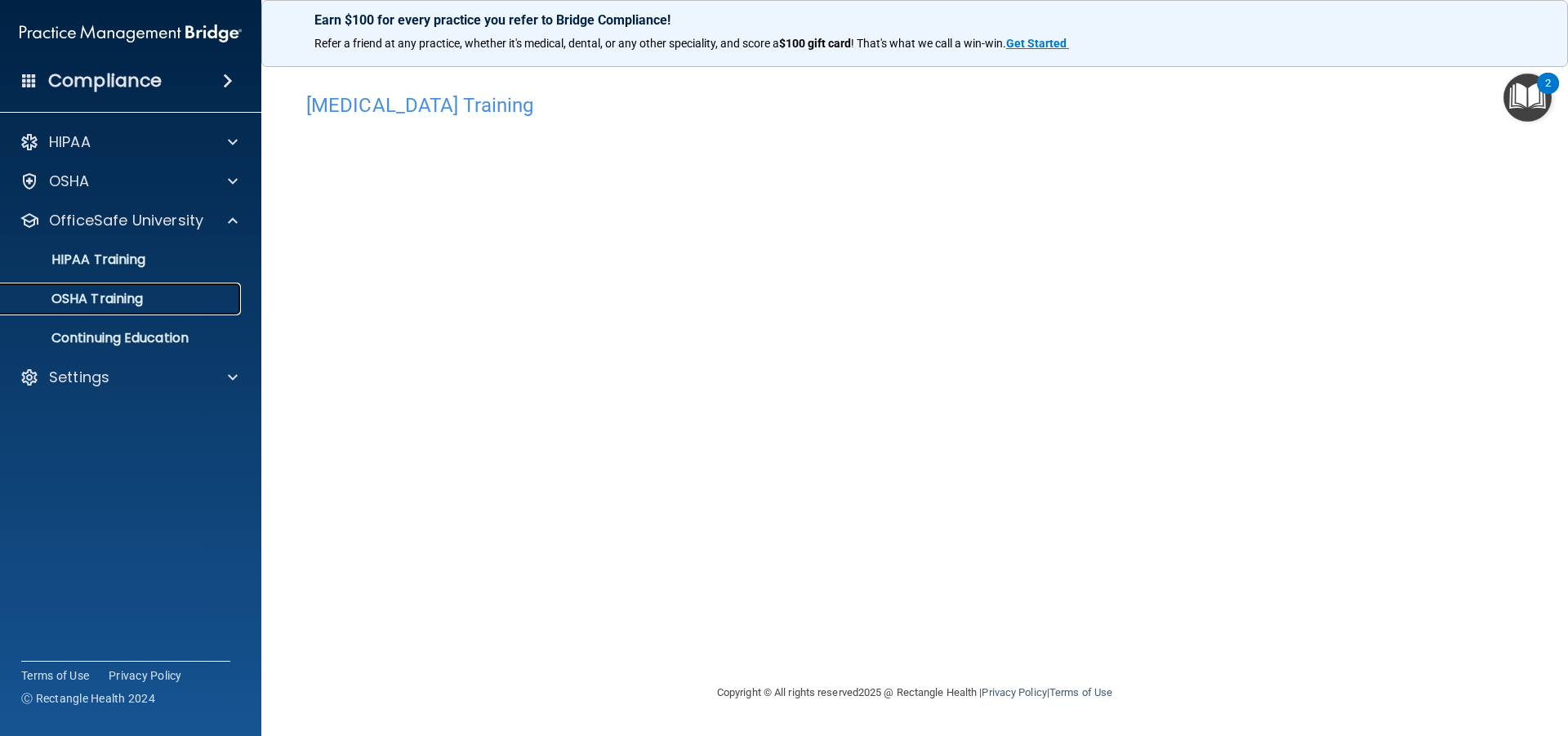
click at [118, 302] on p "OSHA Training" at bounding box center [76, 298] width 132 height 16
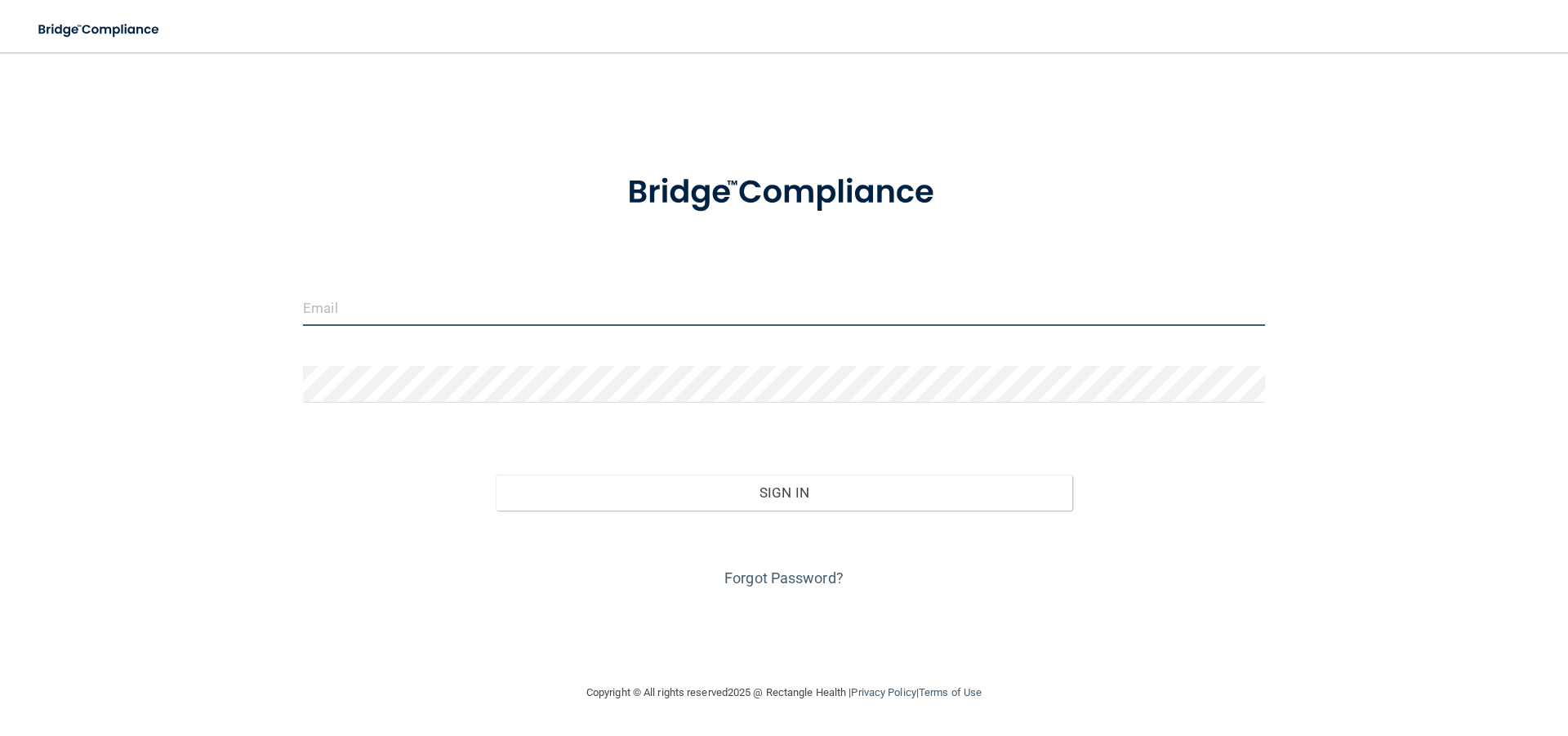
click at [396, 301] on input "email" at bounding box center [784, 307] width 963 height 37
type input "[EMAIL_ADDRESS][DOMAIN_NAME]"
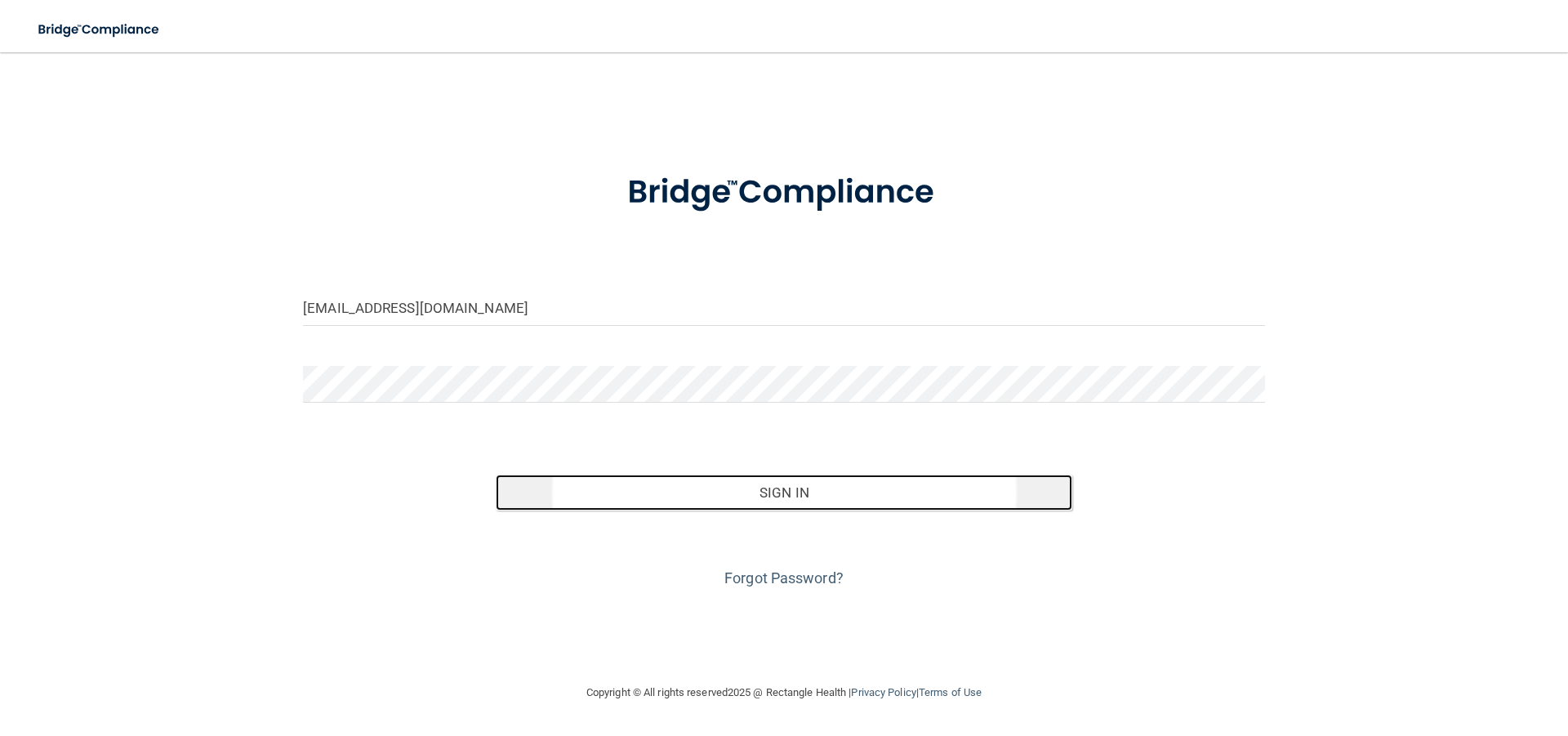
click at [686, 494] on button "Sign In" at bounding box center [784, 492] width 578 height 36
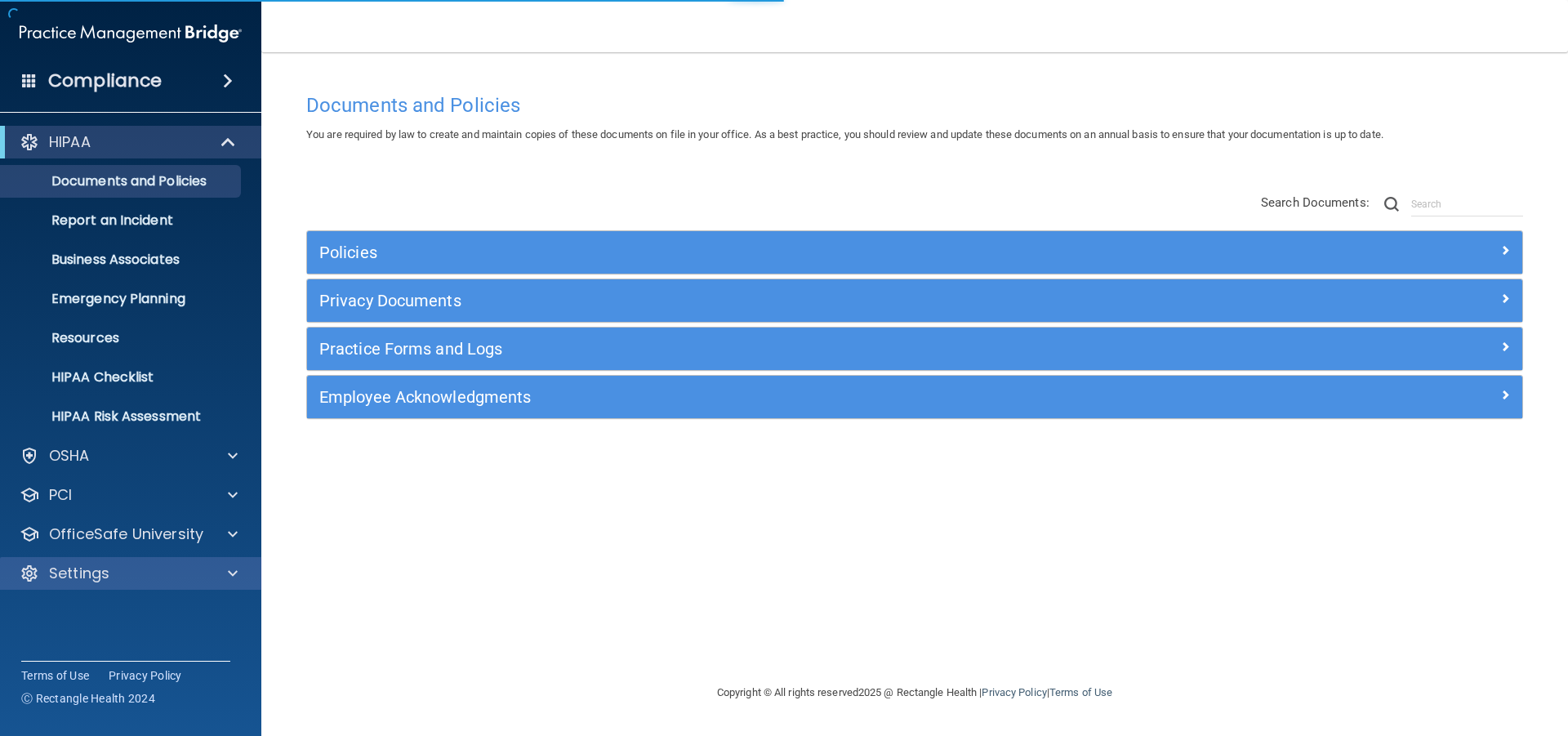
click at [134, 587] on div "Settings" at bounding box center [131, 573] width 262 height 33
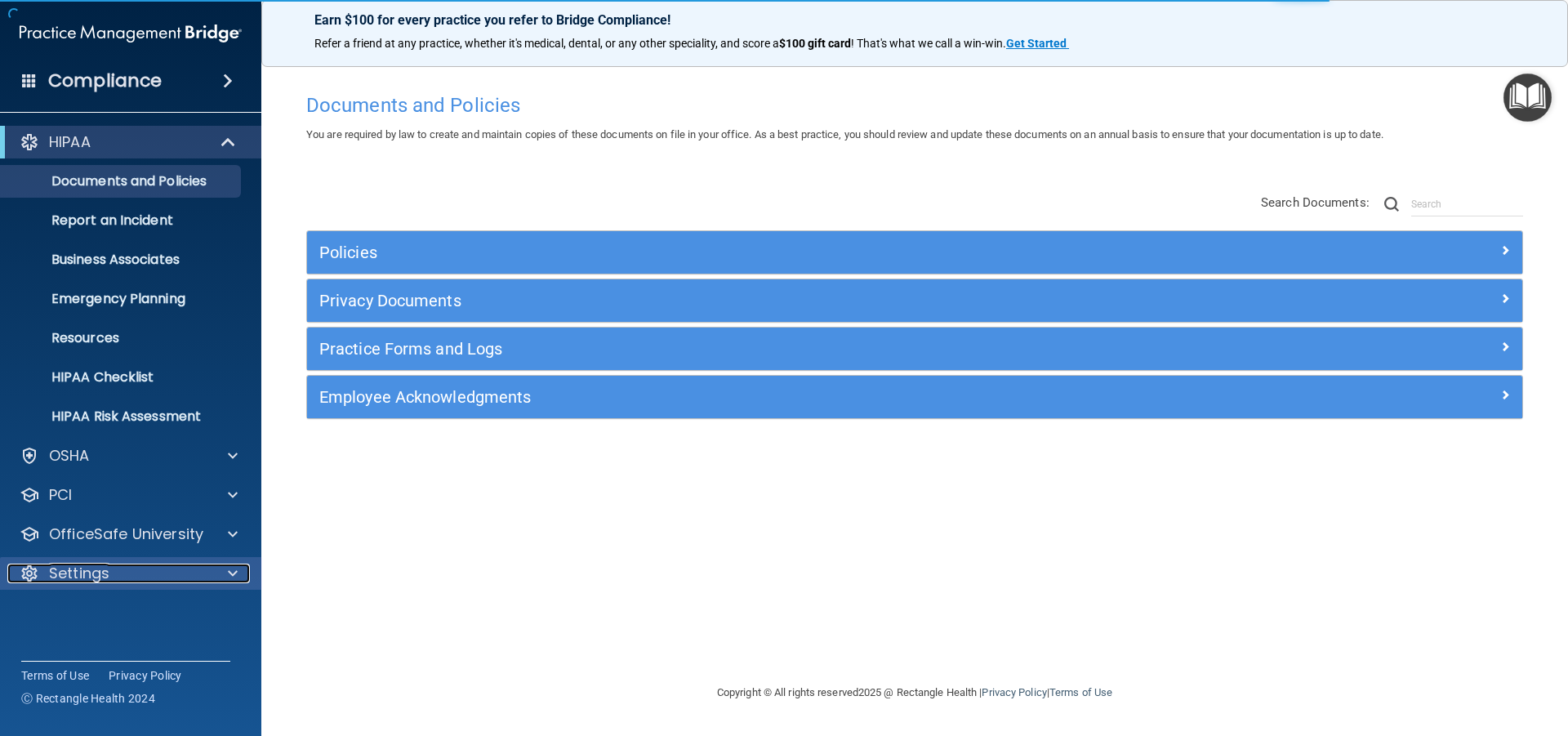
click at [232, 568] on span at bounding box center [233, 573] width 10 height 19
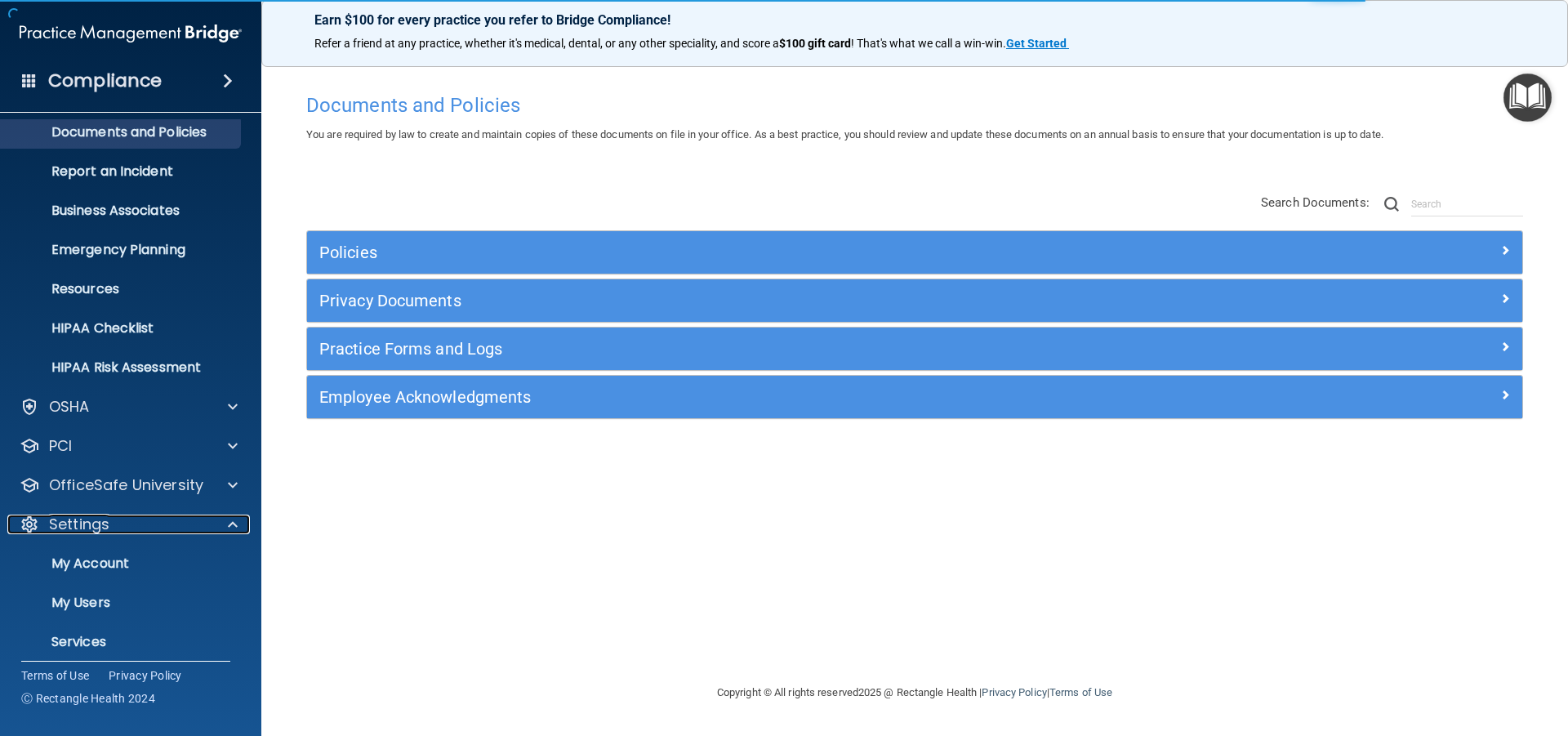
scroll to position [99, 0]
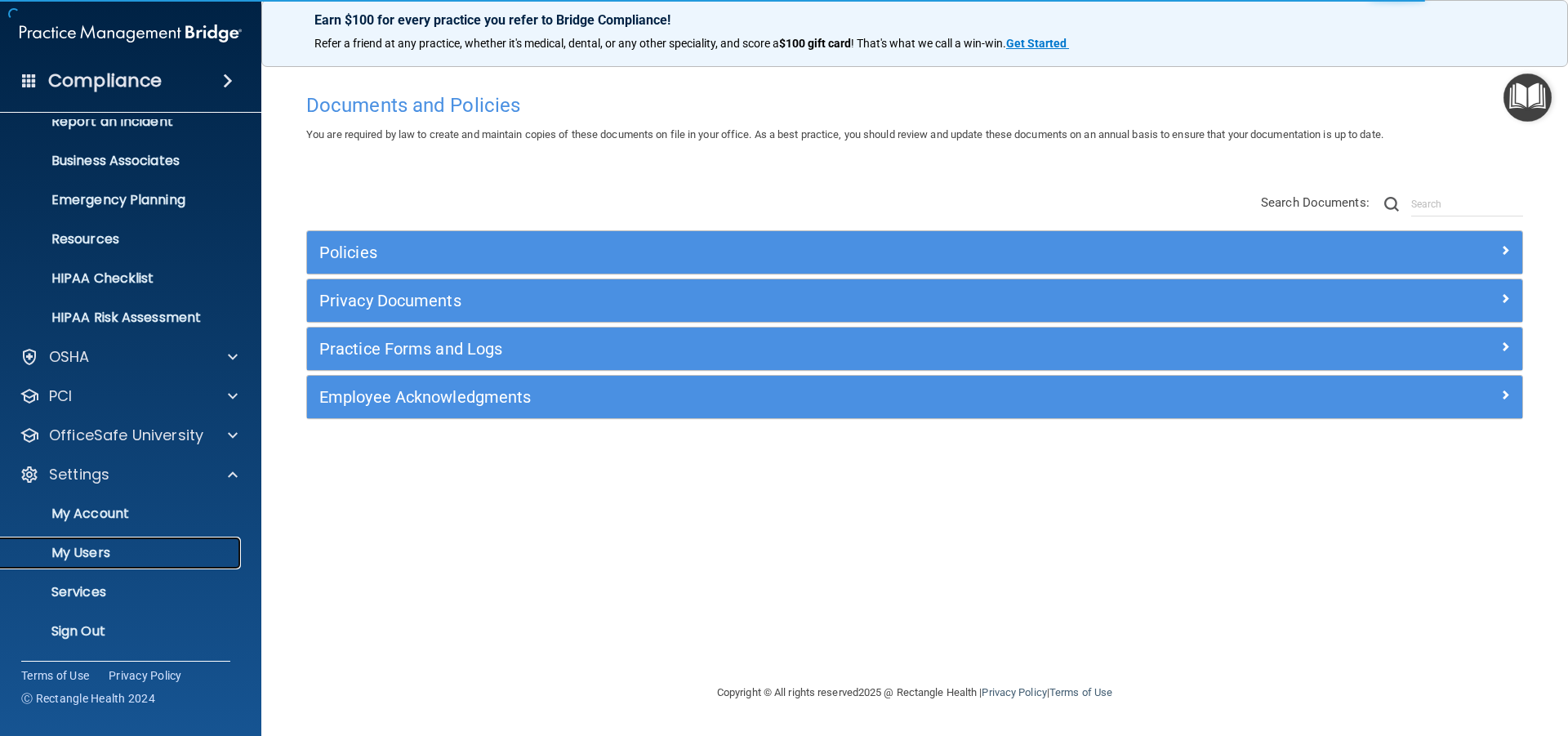
click at [125, 561] on link "My Users" at bounding box center [112, 553] width 257 height 33
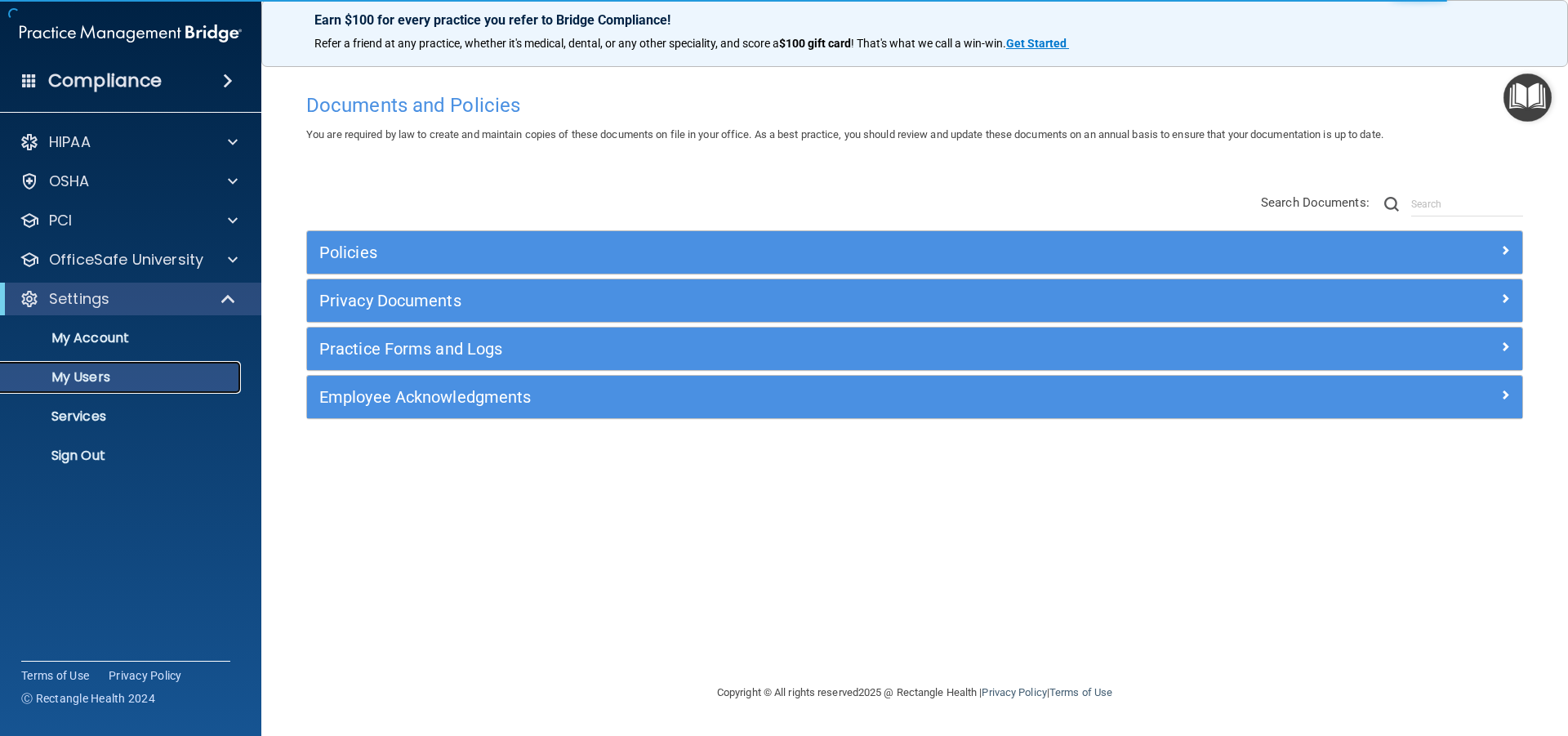
select select "20"
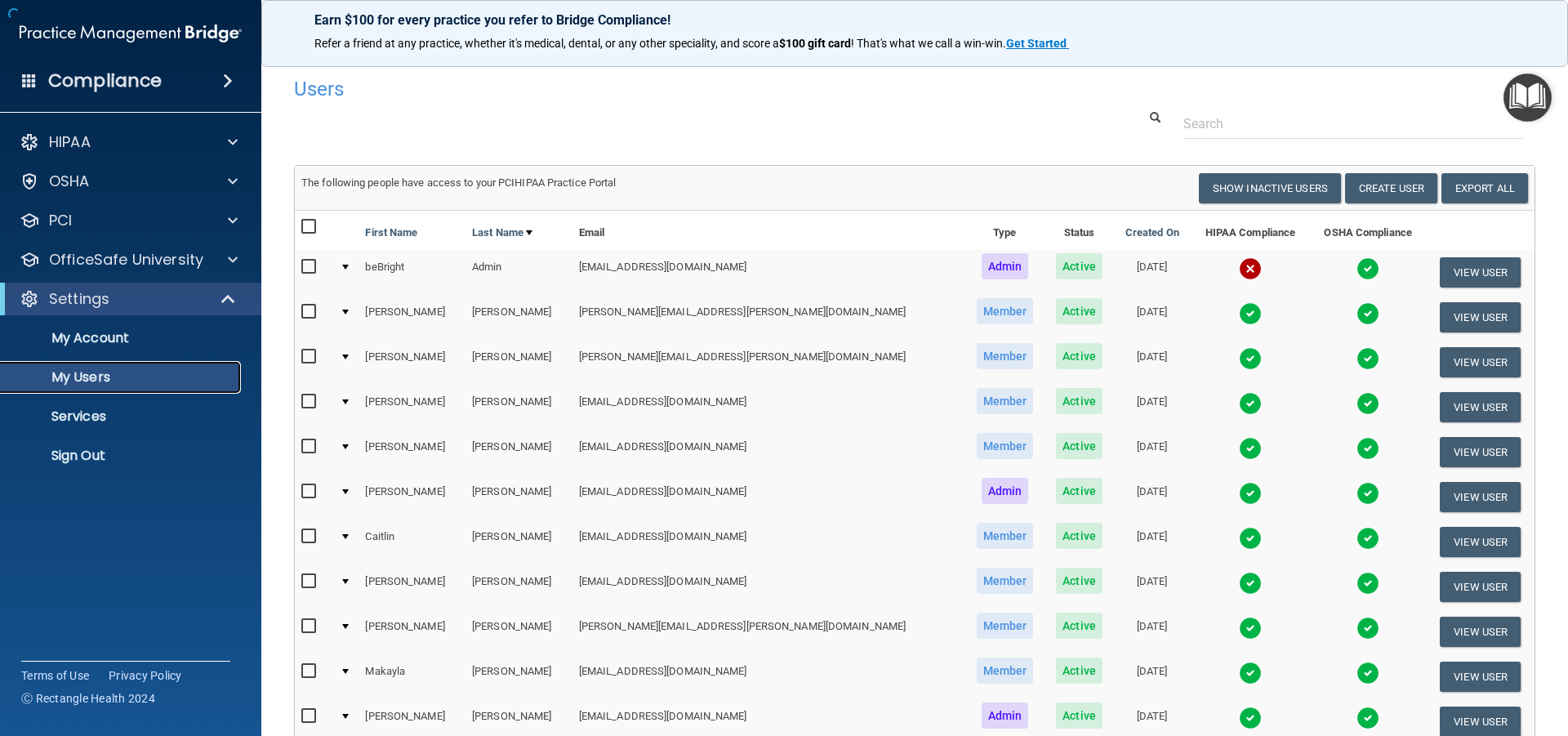
click at [137, 386] on link "My Users" at bounding box center [112, 377] width 257 height 33
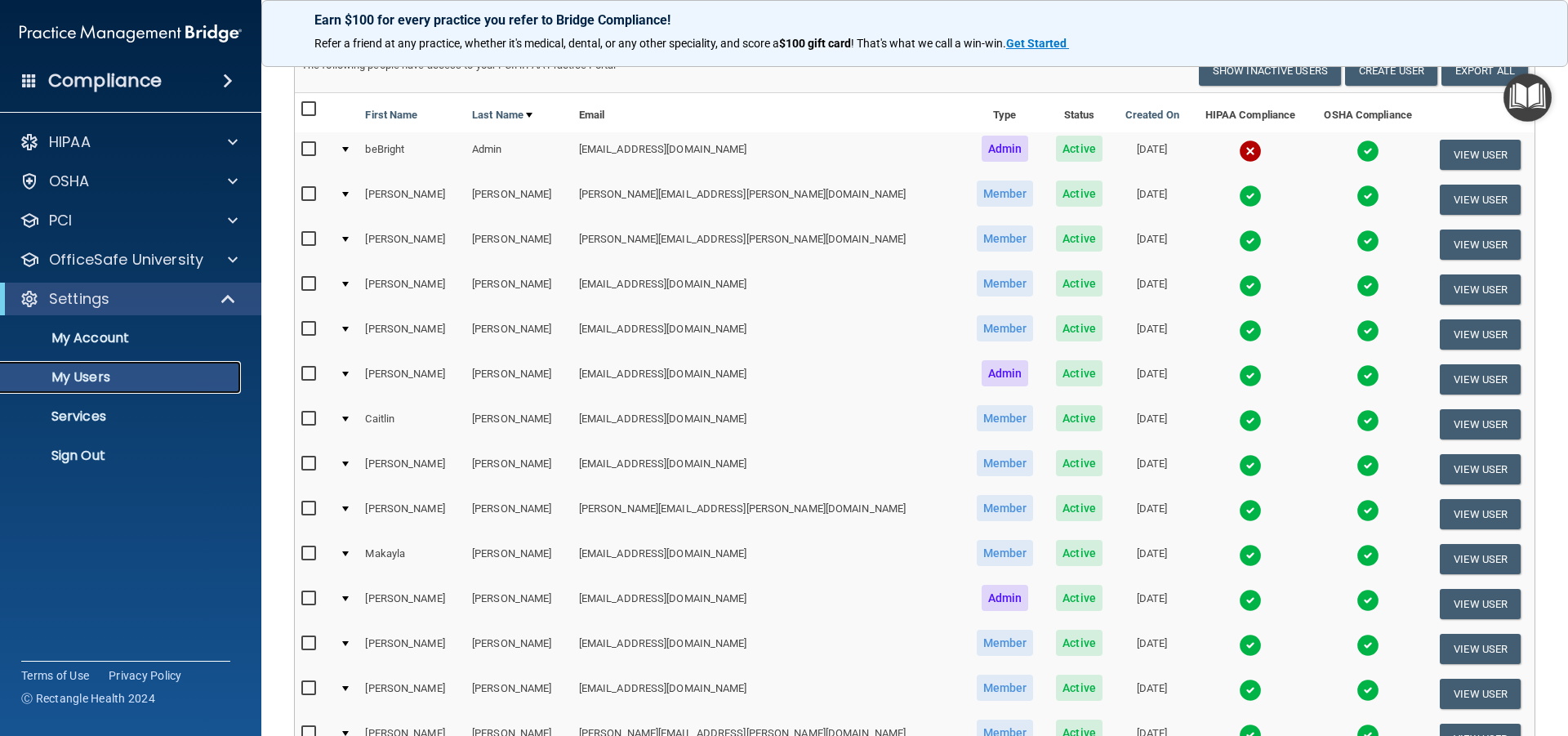
scroll to position [82, 0]
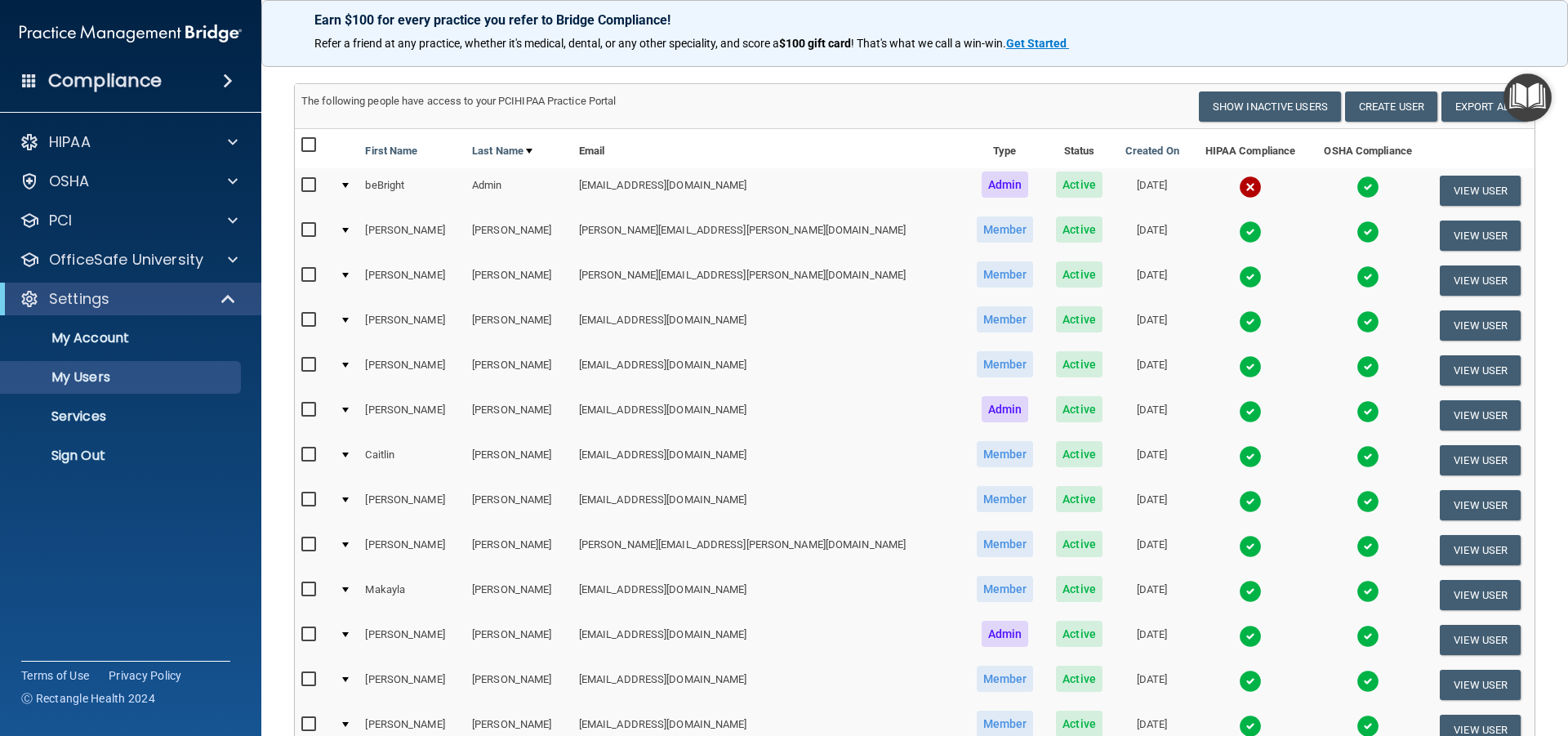
click at [1239, 365] on img at bounding box center [1250, 367] width 23 height 23
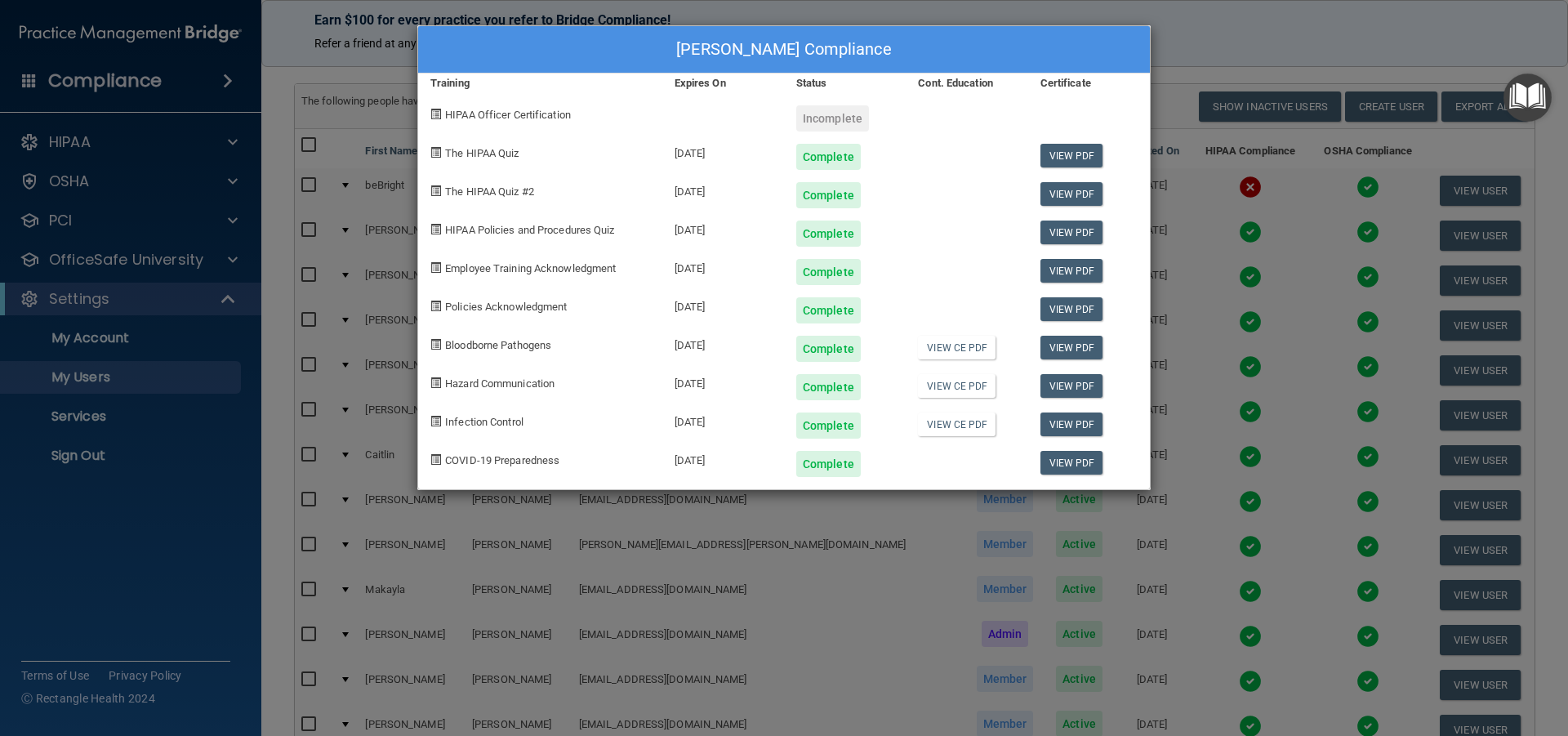
click at [1224, 25] on div "[PERSON_NAME] Compliance Training Expires On Status Cont. Education Certificate…" at bounding box center [784, 368] width 1568 height 736
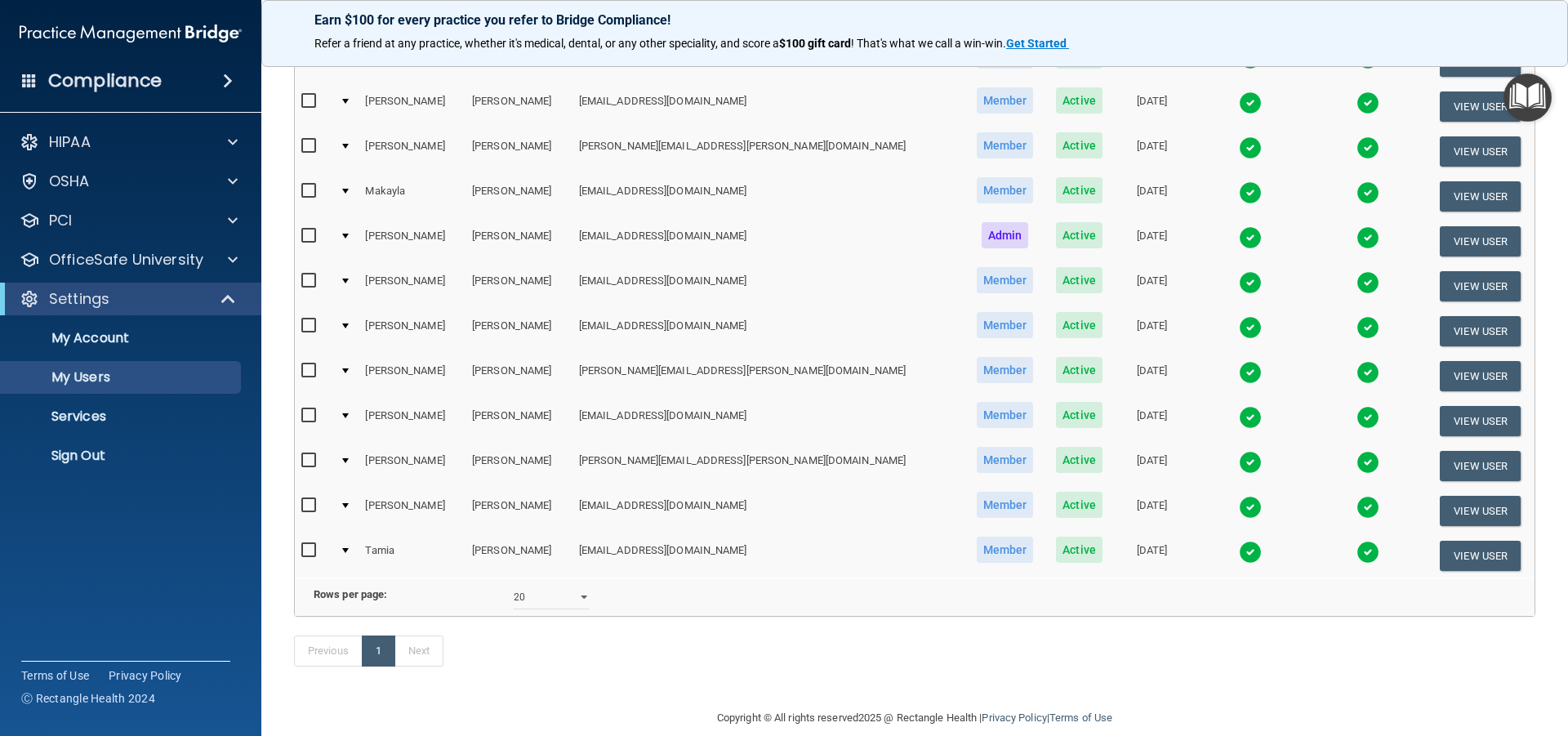
scroll to position [490, 0]
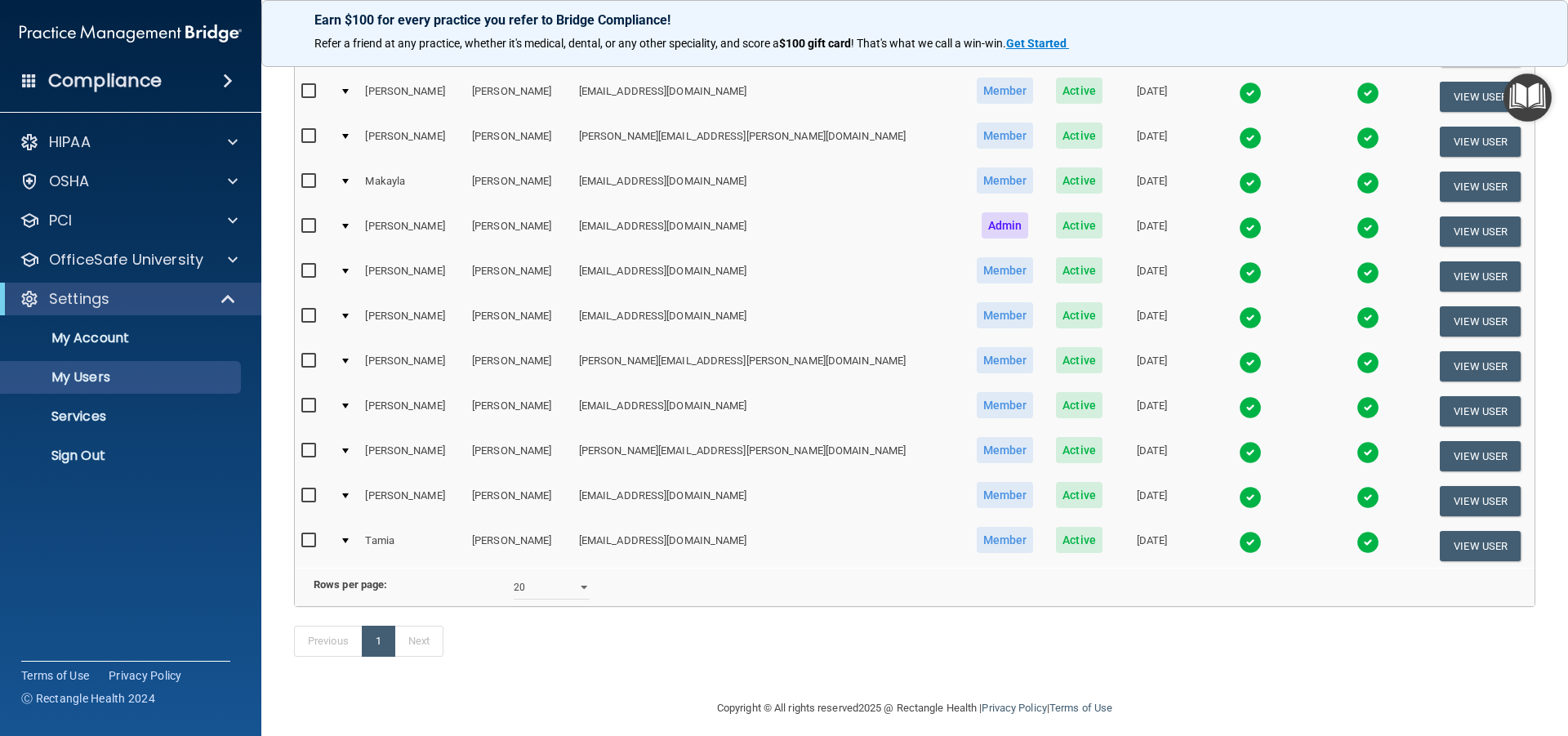
click at [1239, 365] on img at bounding box center [1250, 363] width 23 height 23
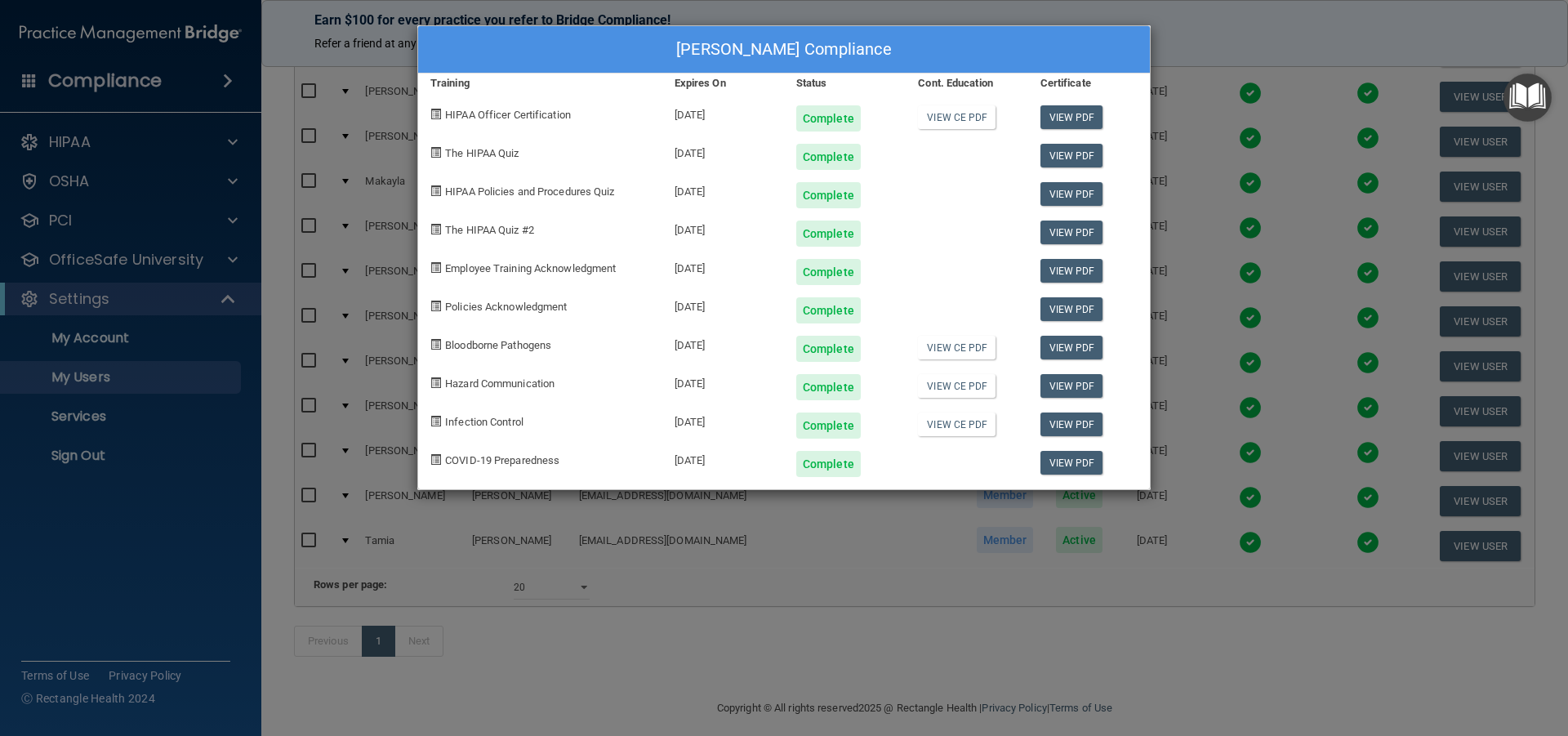
click at [1214, 18] on div "[PERSON_NAME] Compliance Training Expires On Status Cont. Education Certificate…" at bounding box center [784, 368] width 1568 height 736
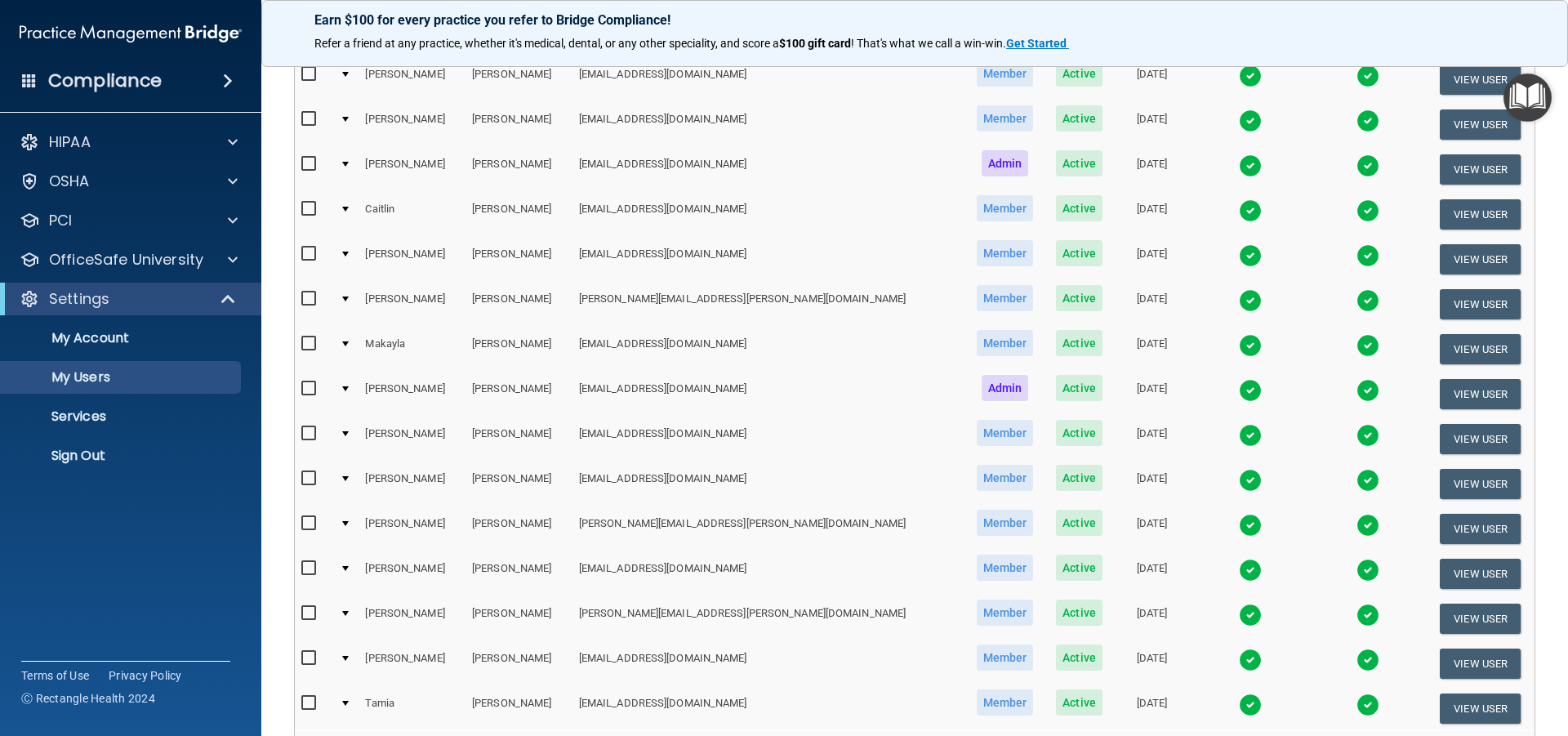
scroll to position [326, 0]
click at [1239, 340] on img at bounding box center [1250, 346] width 23 height 23
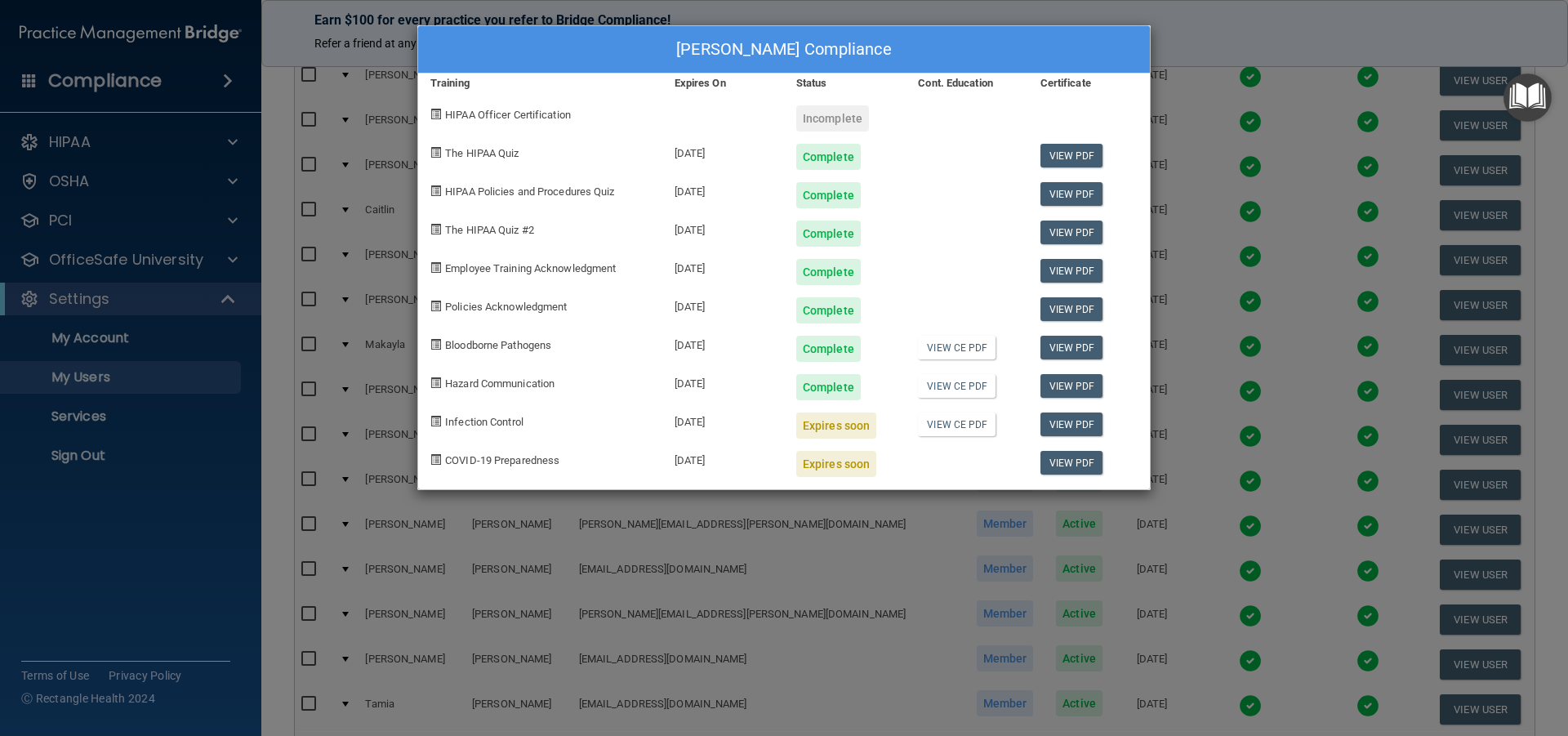
click at [1272, 25] on div "[PERSON_NAME] Compliance Training Expires On Status Cont. Education Certificate…" at bounding box center [784, 368] width 1568 height 736
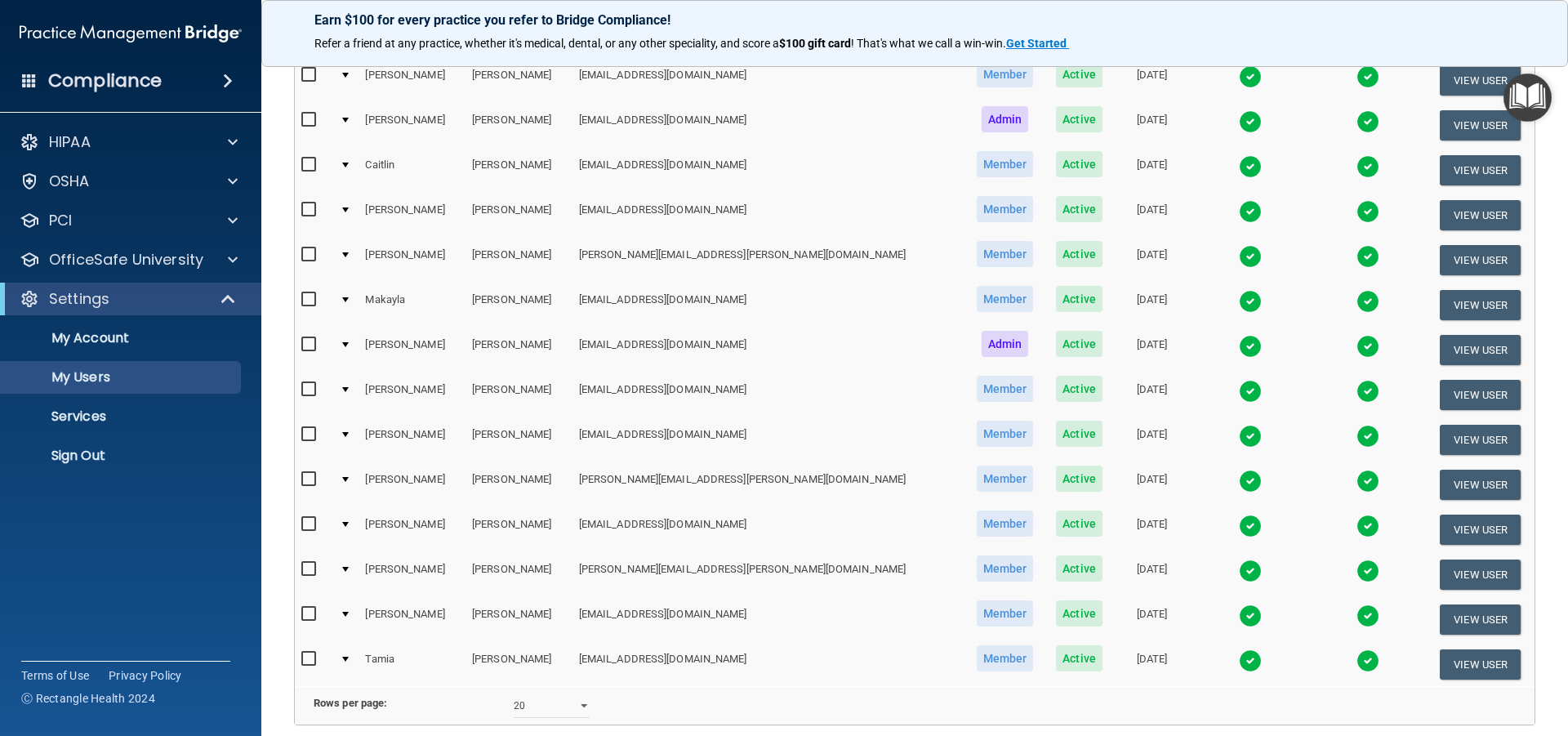
scroll to position [490, 0]
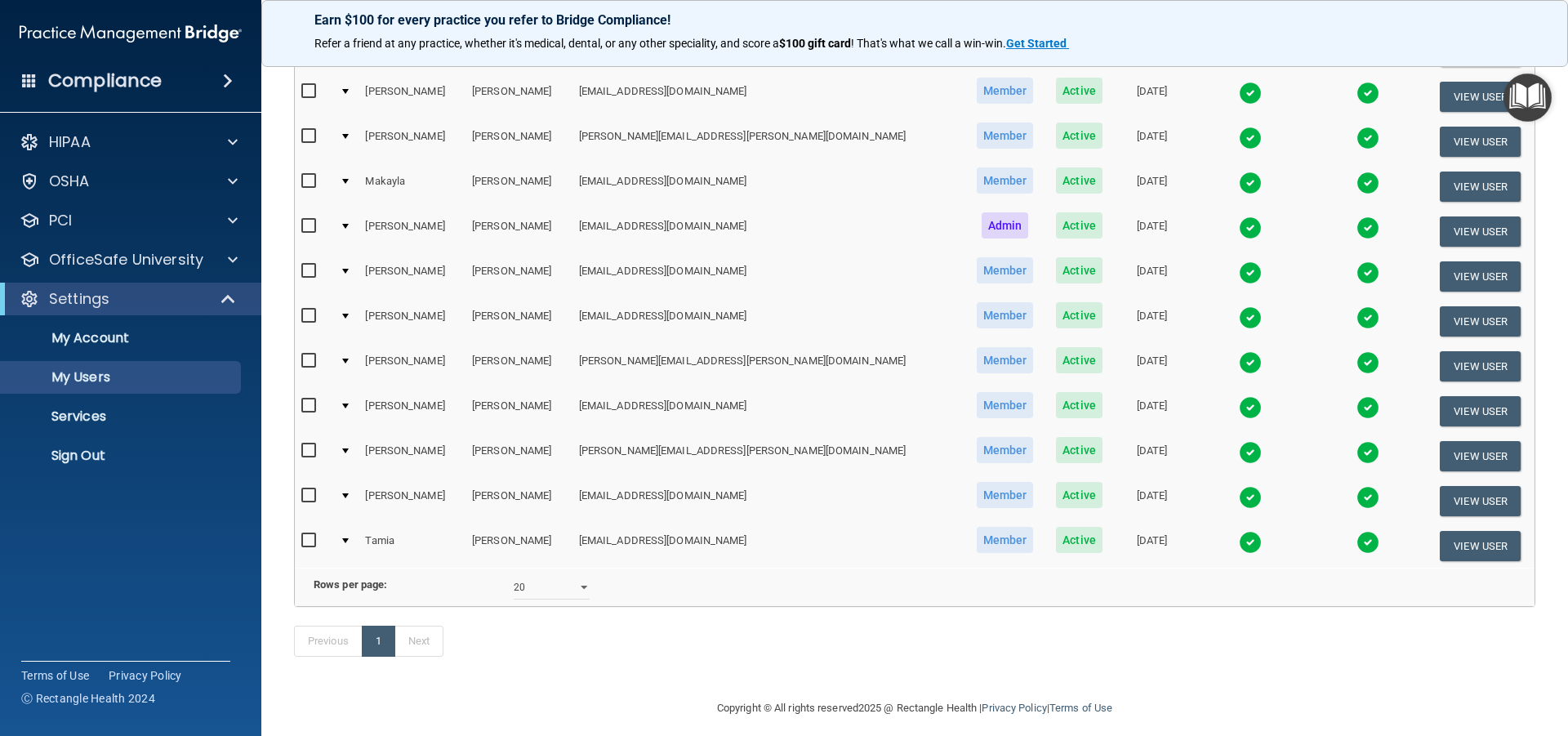
click at [1239, 547] on img at bounding box center [1250, 543] width 23 height 23
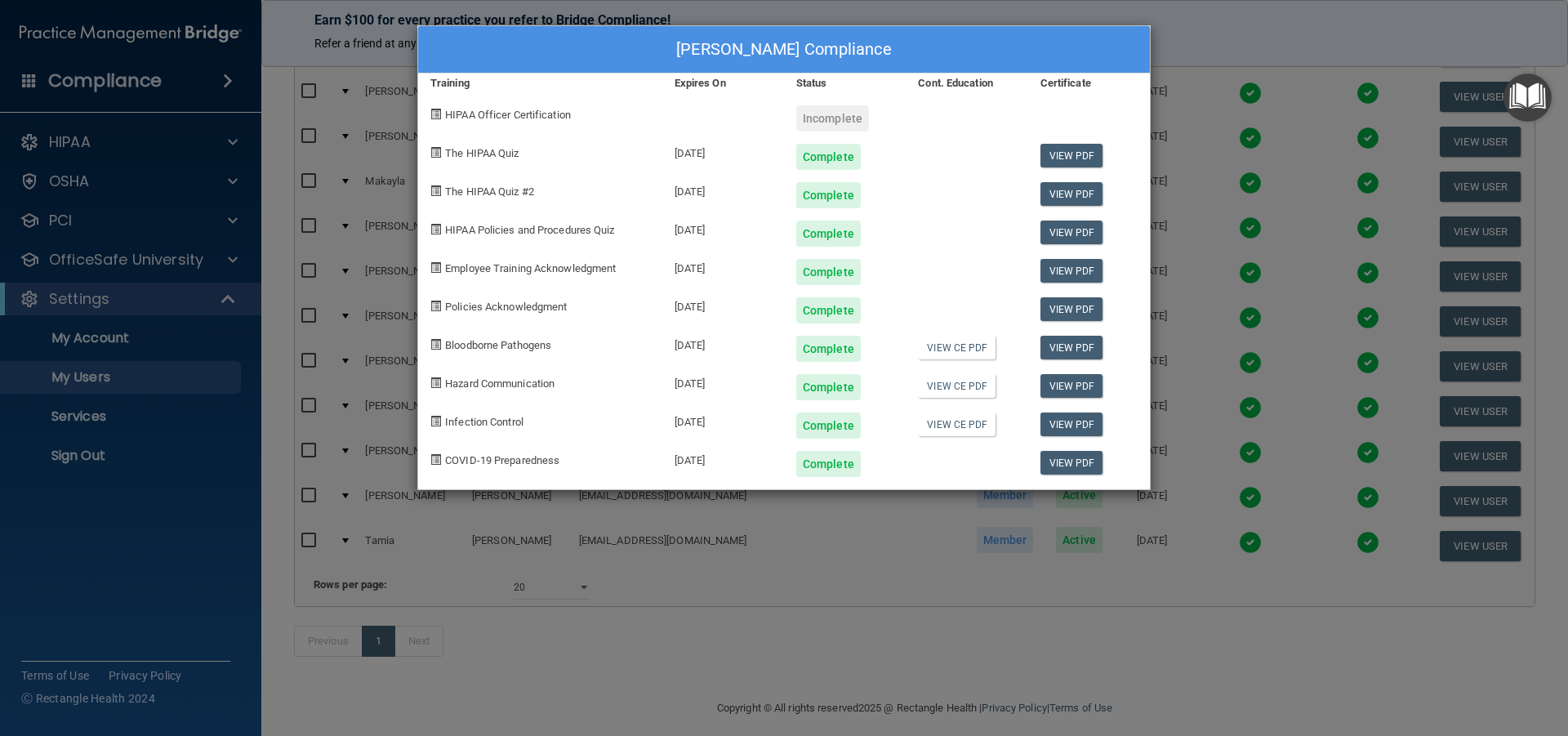
click at [1236, 24] on div "[PERSON_NAME] Compliance Training Expires On Status Cont. Education Certificate…" at bounding box center [784, 368] width 1568 height 736
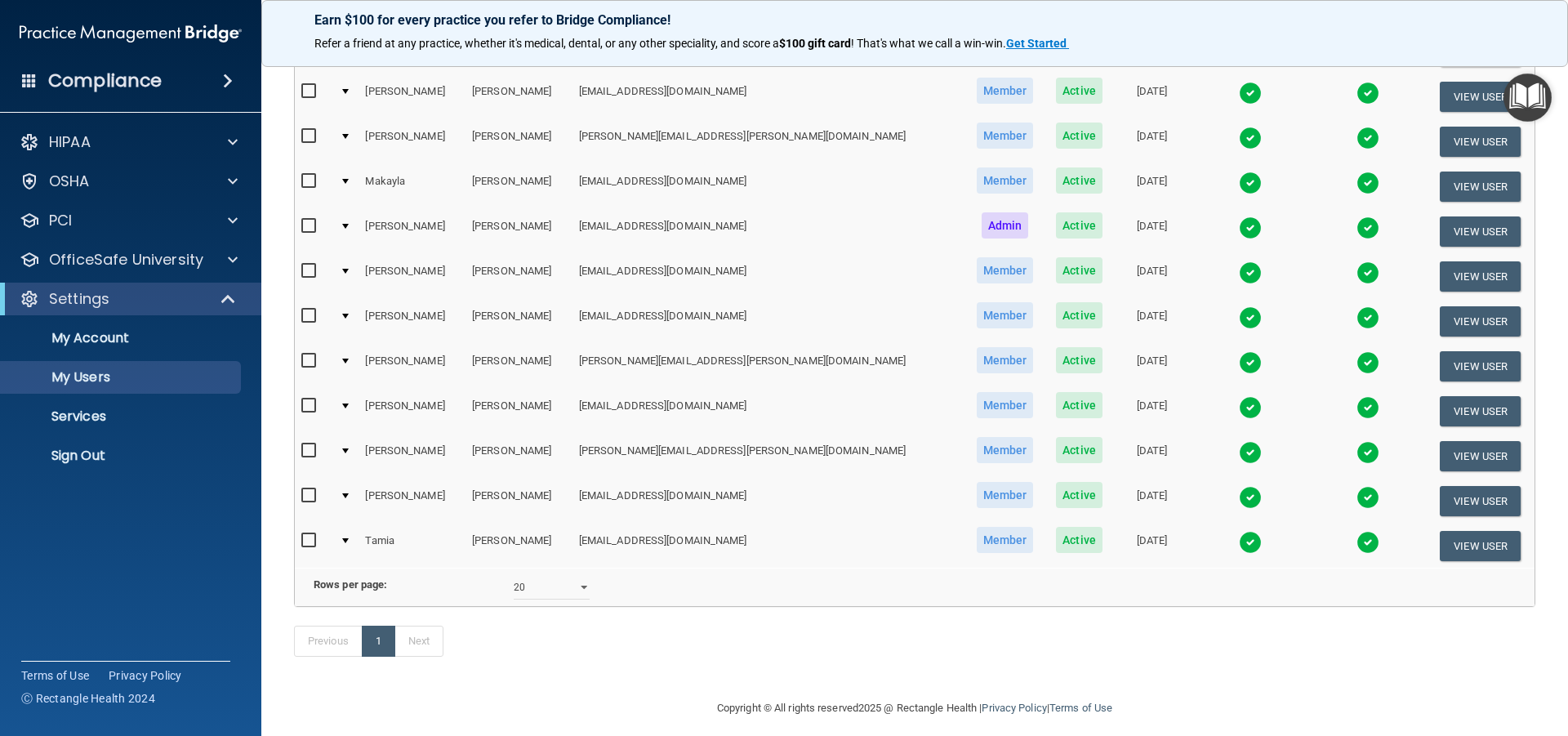
click at [1239, 499] on img at bounding box center [1250, 497] width 23 height 23
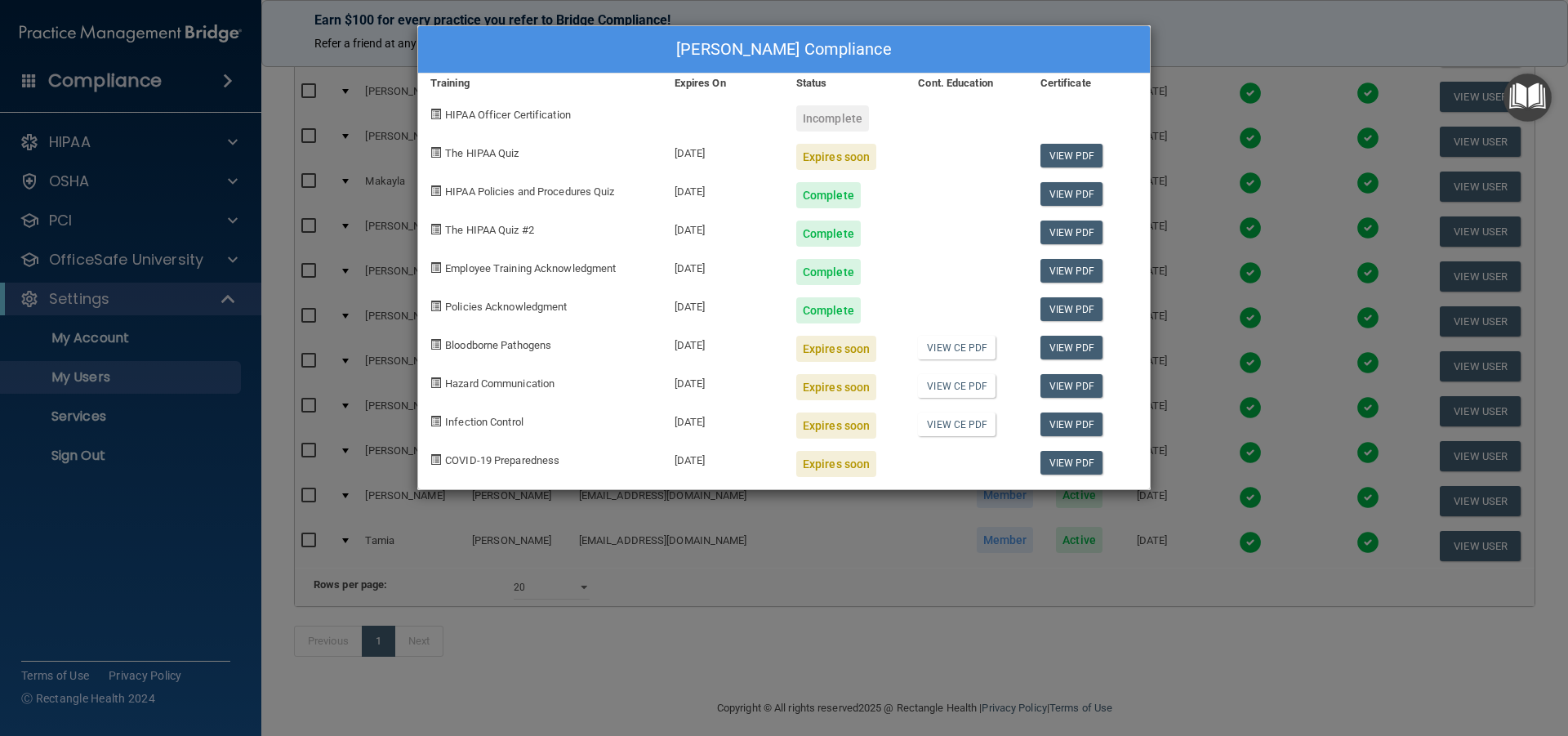
click at [1157, 28] on div "[PERSON_NAME] Compliance Training Expires On Status Cont. Education Certificate…" at bounding box center [784, 368] width 1568 height 736
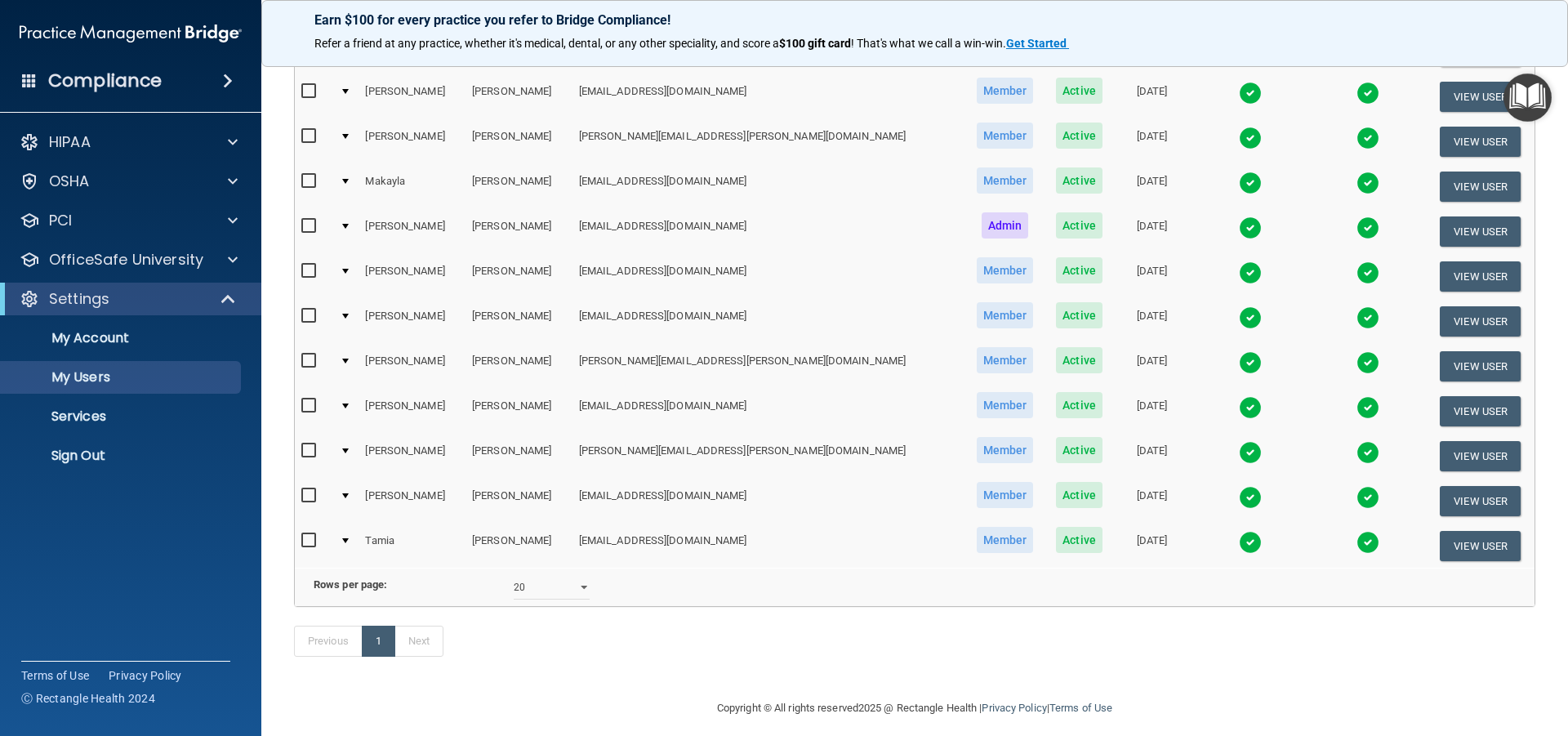
click at [1239, 456] on img at bounding box center [1250, 452] width 23 height 23
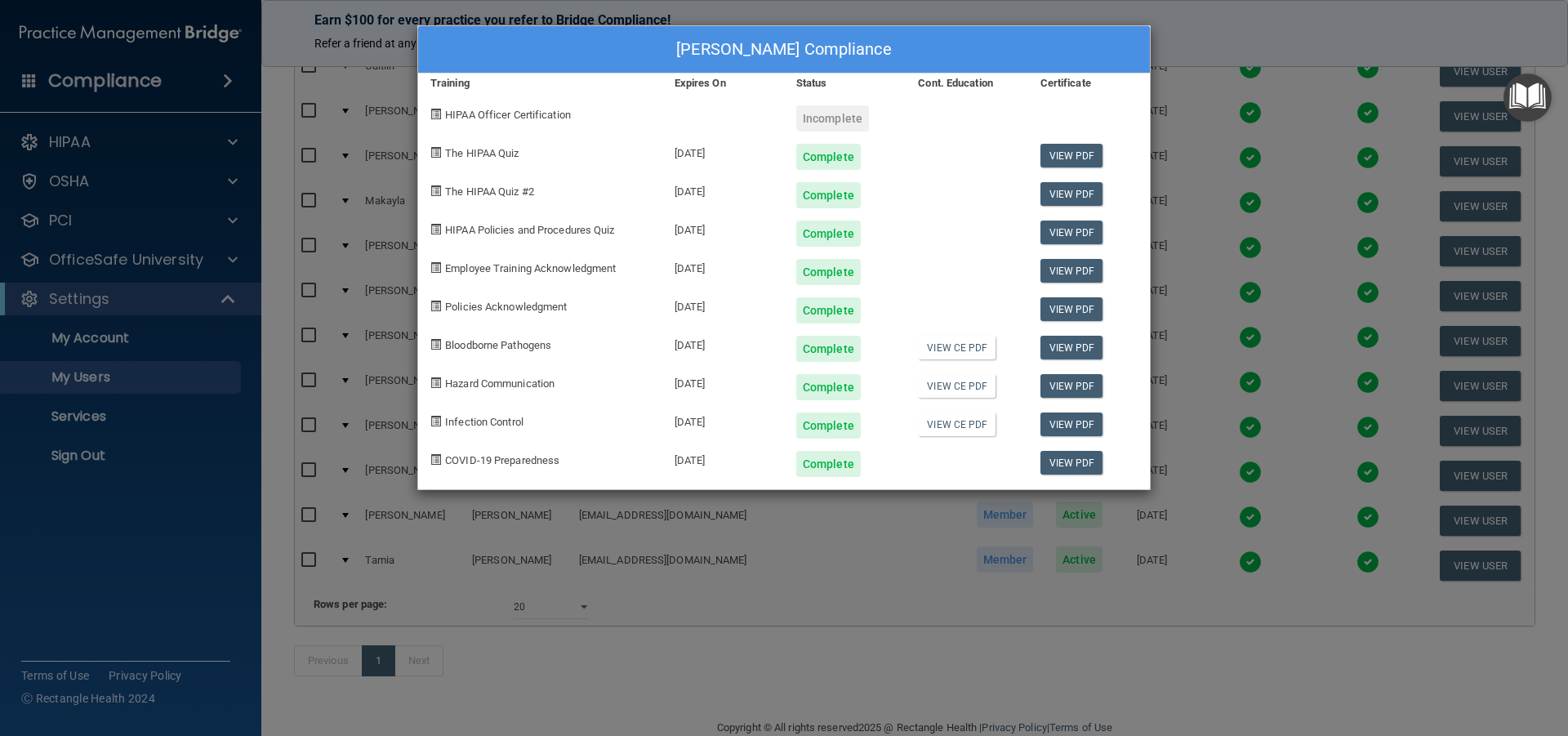
click at [1161, 30] on div "[PERSON_NAME] Compliance Training Expires On Status Cont. Education Certificate…" at bounding box center [784, 368] width 1568 height 736
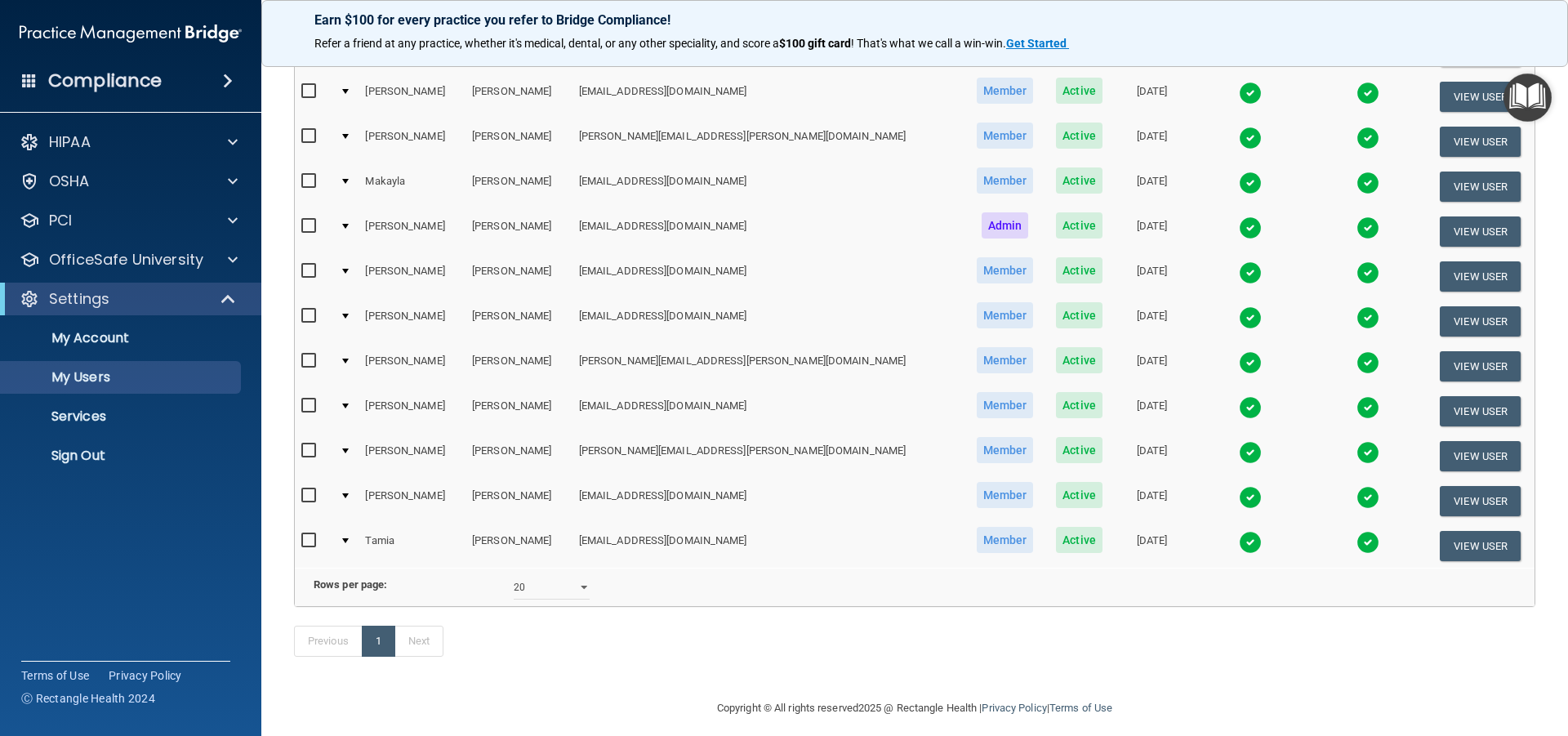
click at [1239, 407] on img at bounding box center [1250, 408] width 23 height 23
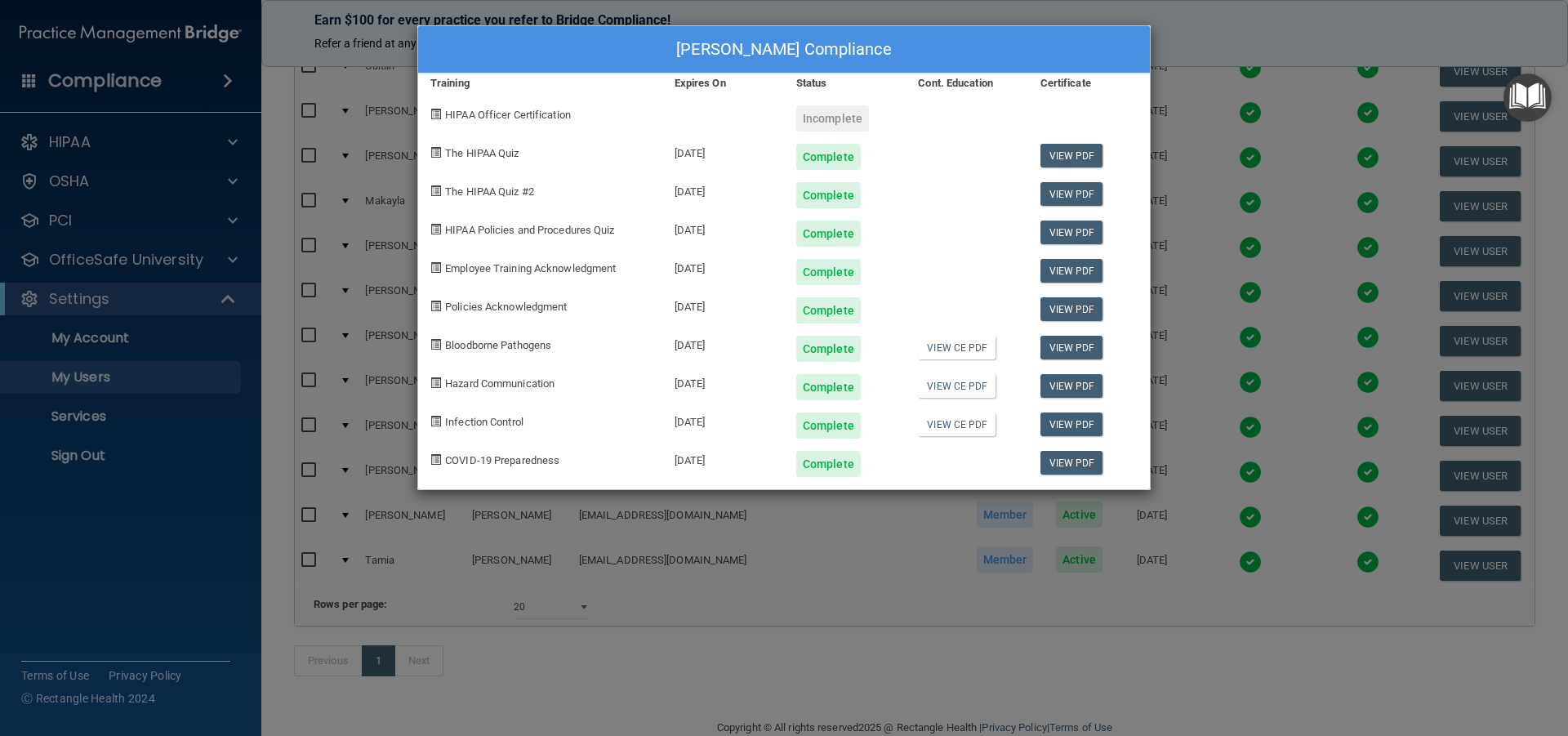
click at [1242, 20] on div "[PERSON_NAME] Compliance Training Expires On Status Cont. Education Certificate…" at bounding box center [784, 368] width 1568 height 736
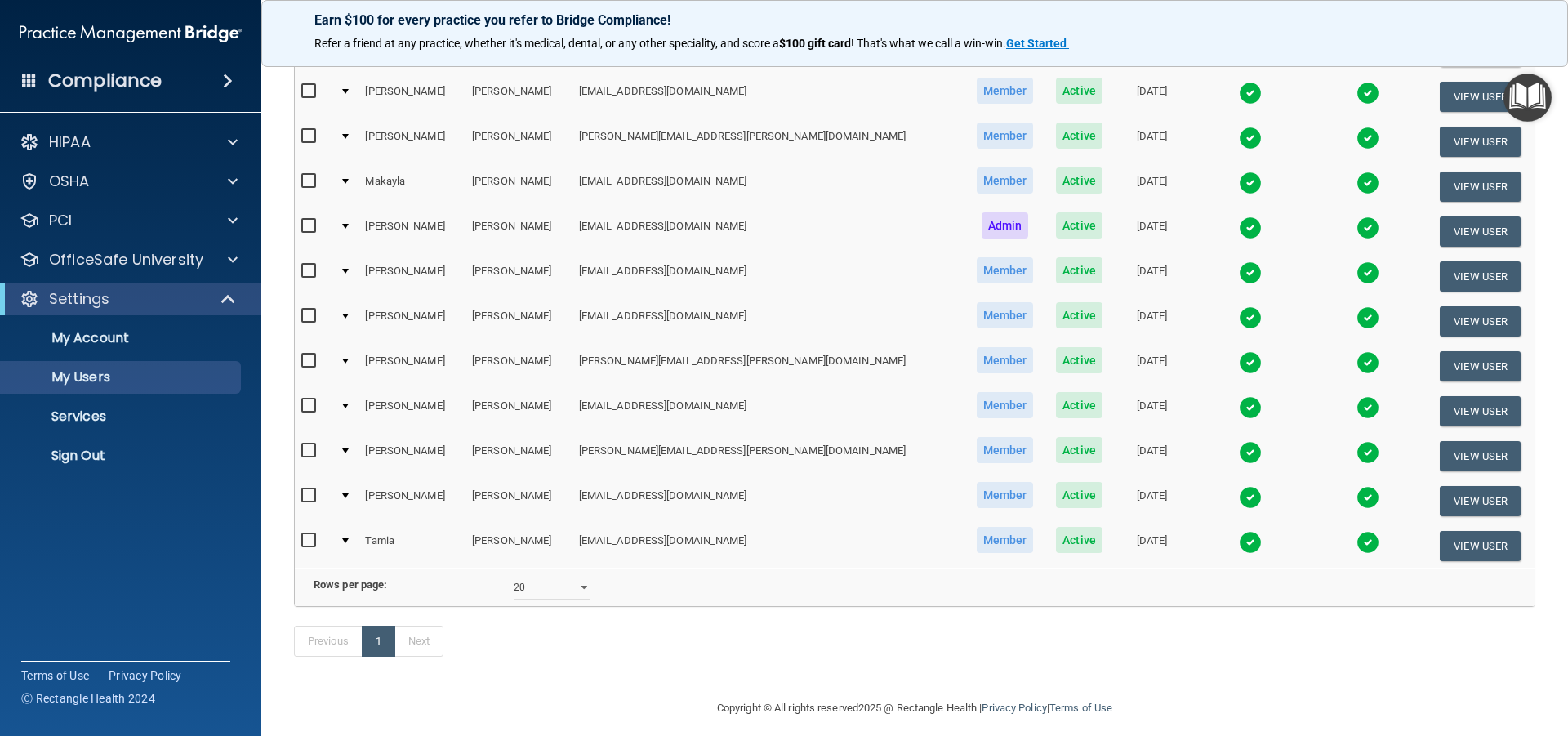
click at [1239, 267] on img at bounding box center [1250, 273] width 23 height 23
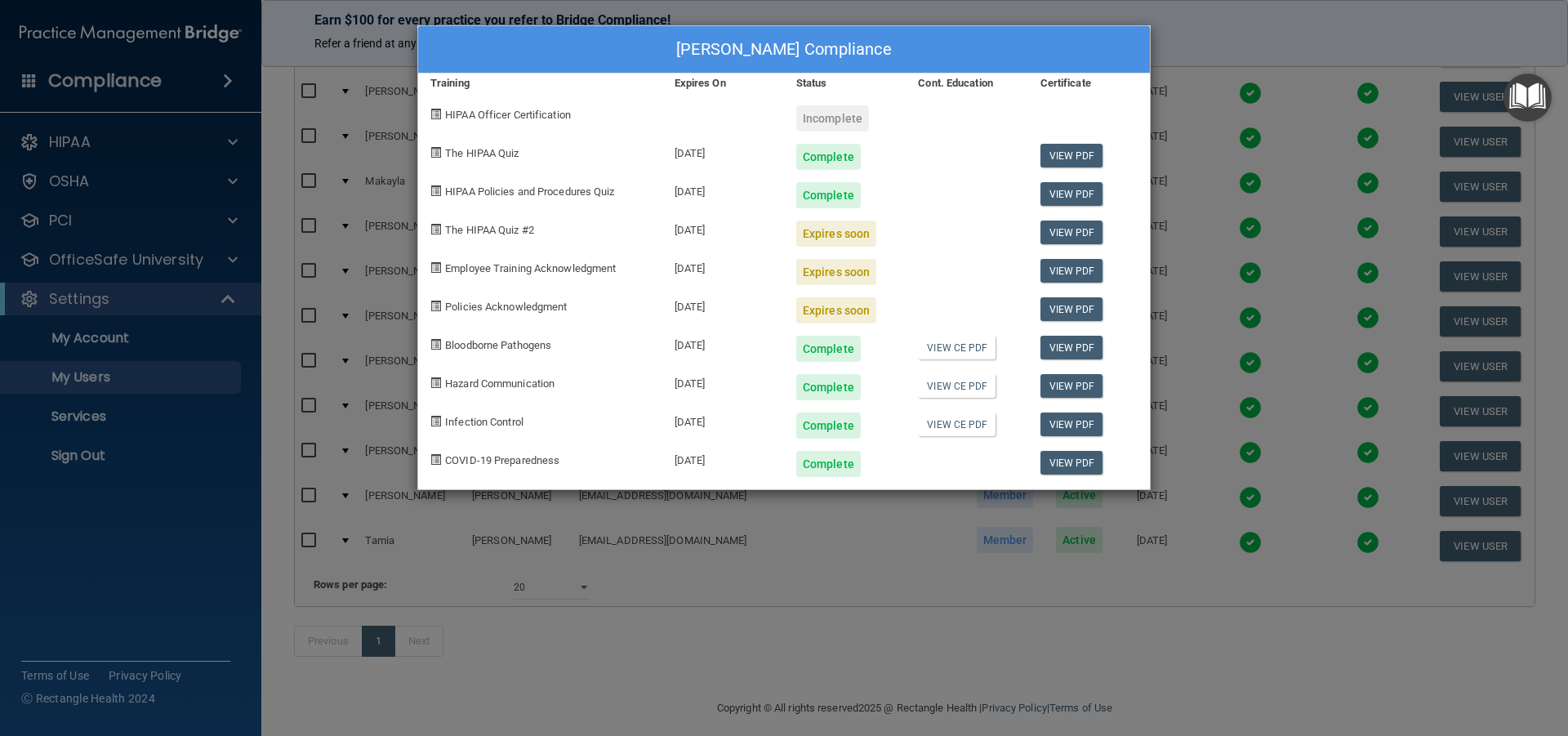
click at [1185, 24] on div "[PERSON_NAME] Compliance Training Expires On Status Cont. Education Certificate…" at bounding box center [784, 368] width 1568 height 736
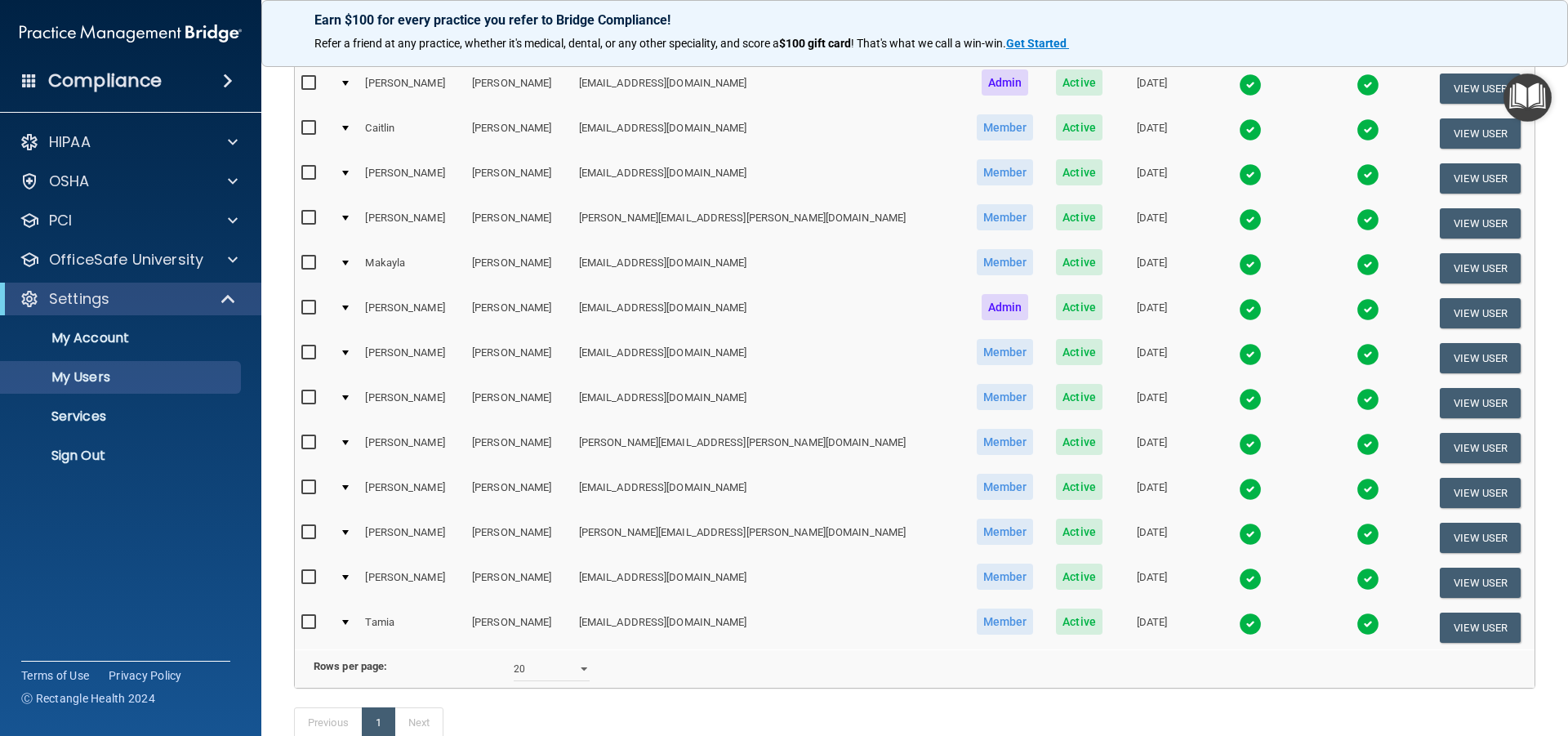
scroll to position [326, 0]
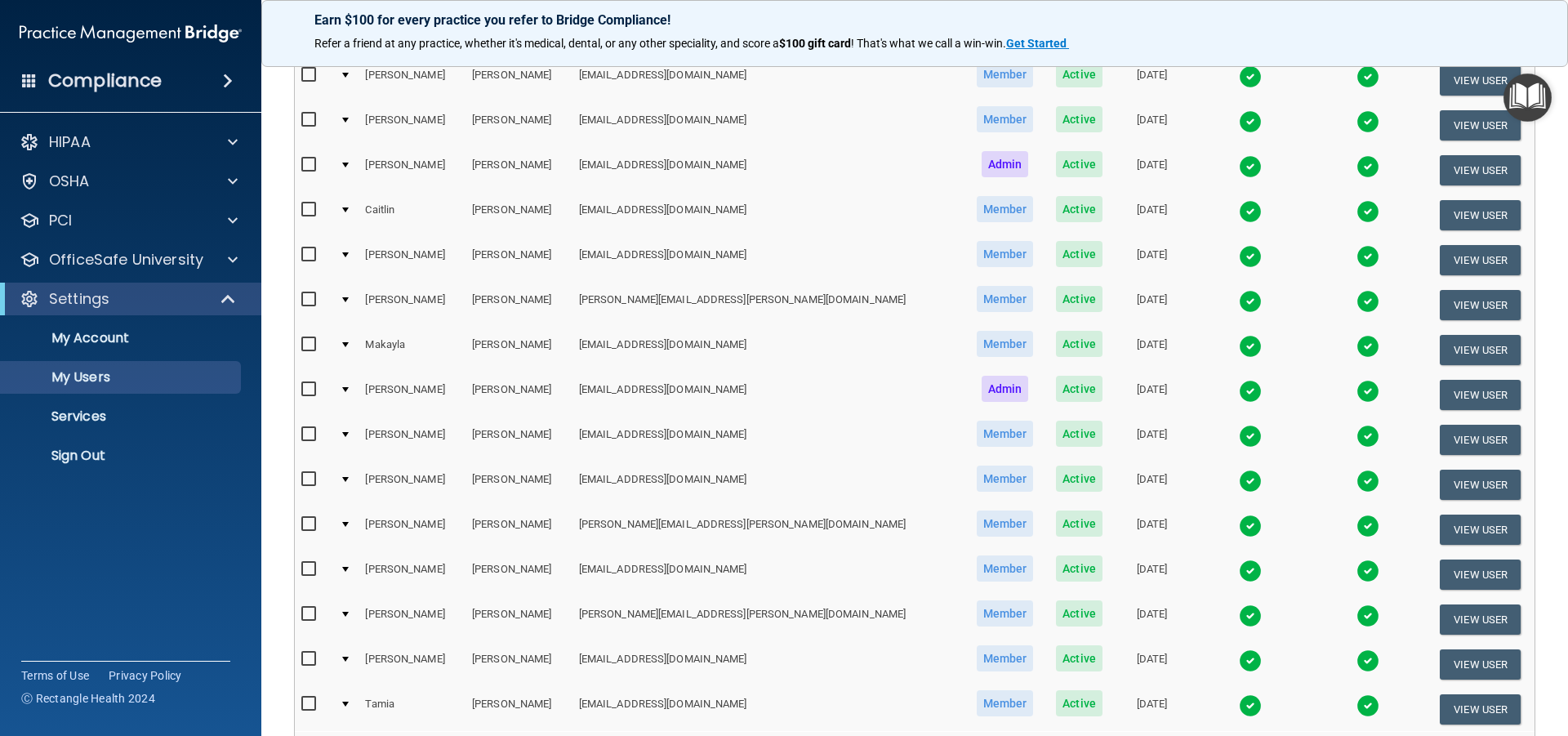
click at [1239, 390] on img at bounding box center [1250, 392] width 23 height 23
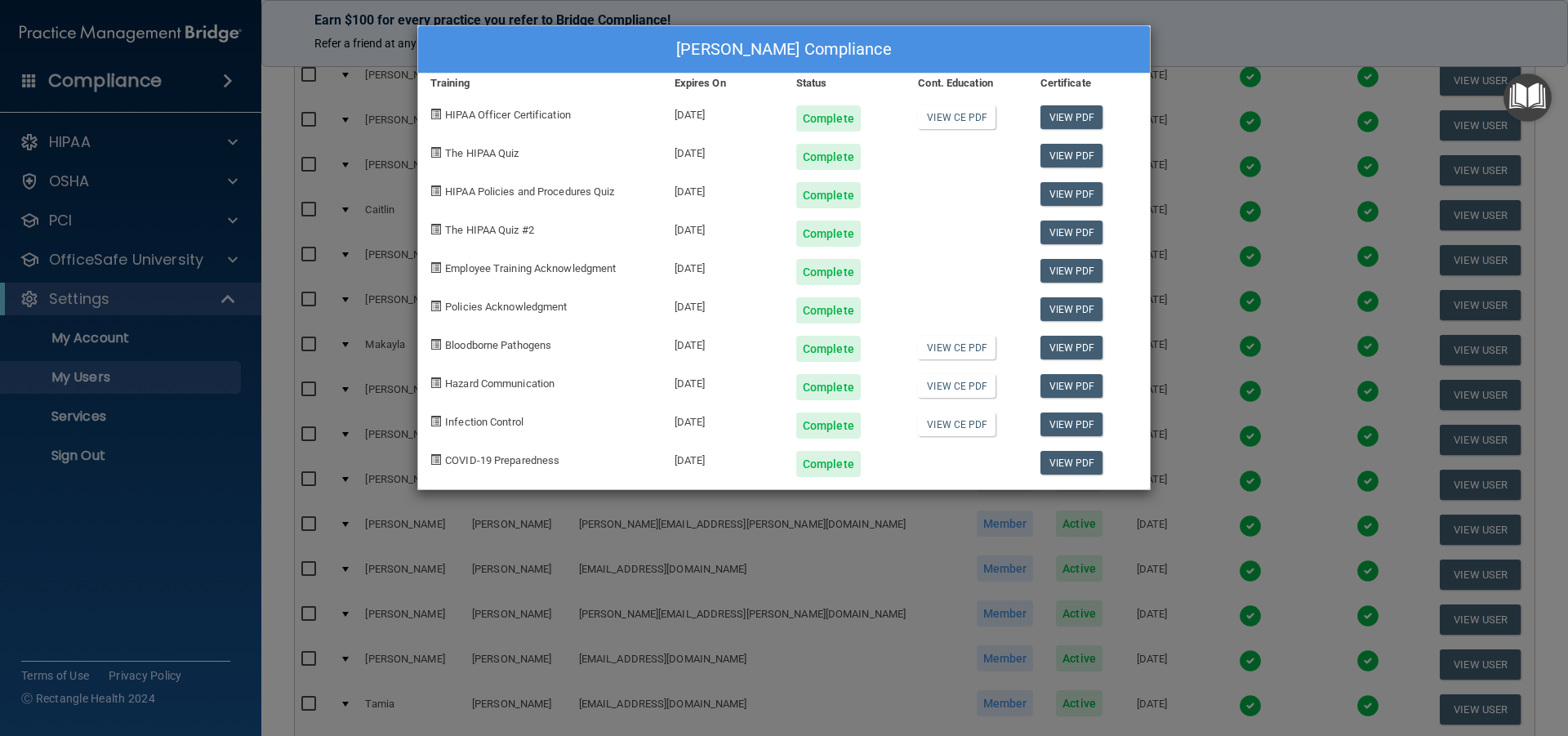
click at [1190, 56] on div "[PERSON_NAME] Compliance Training Expires On Status Cont. Education Certificate…" at bounding box center [784, 368] width 1568 height 736
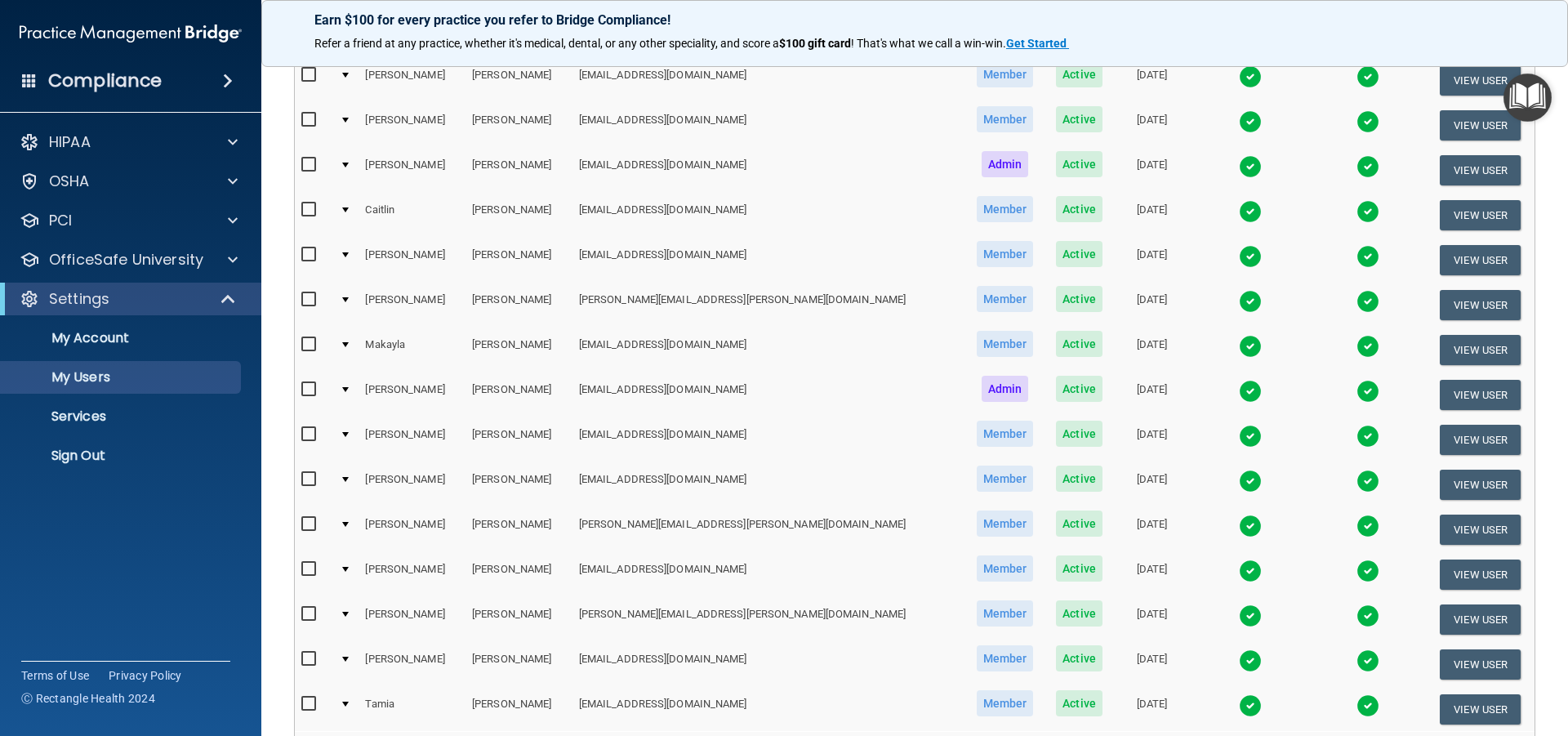
click at [1239, 434] on img at bounding box center [1250, 436] width 23 height 23
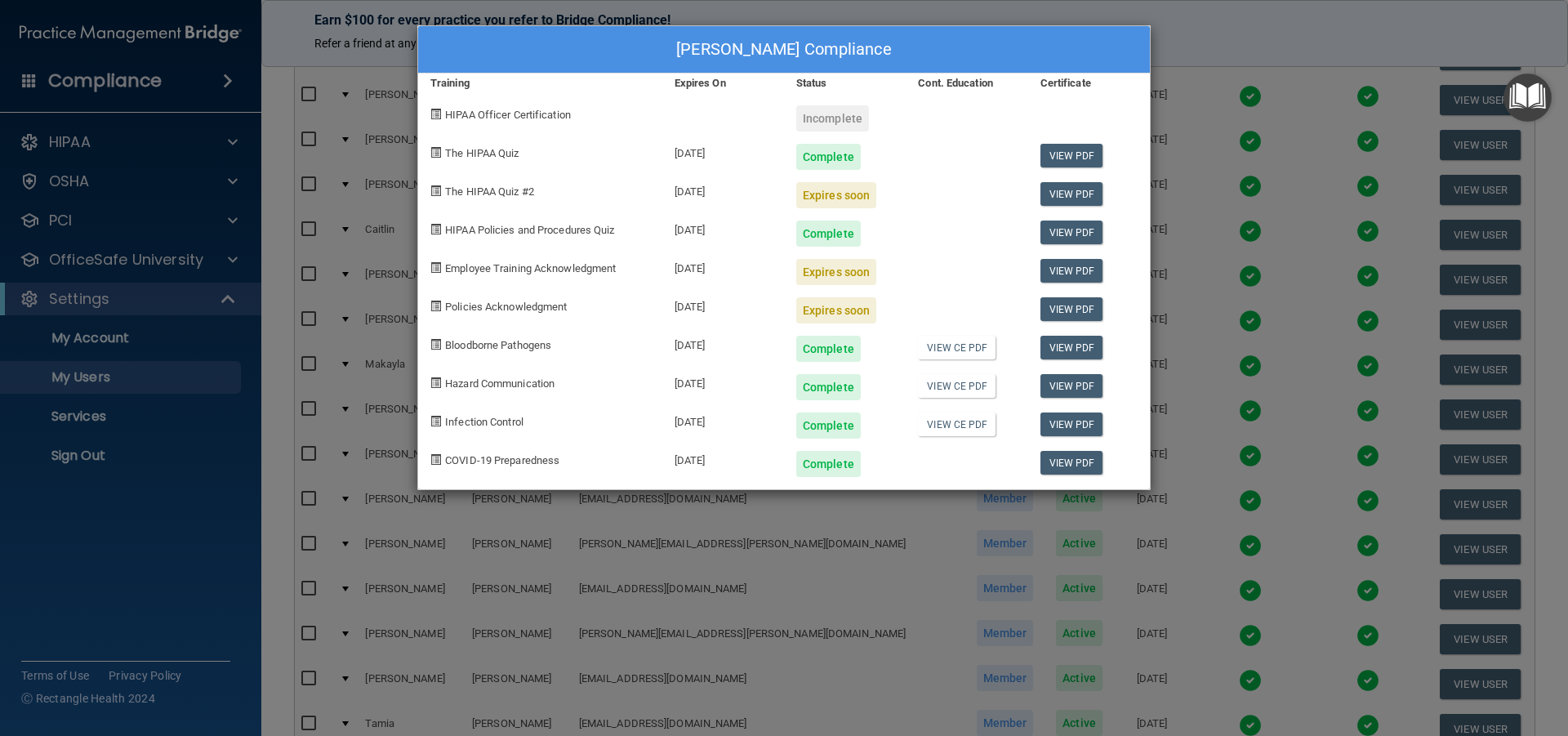
click at [1189, 30] on div "[PERSON_NAME] Compliance Training Expires On Status Cont. Education Certificate…" at bounding box center [784, 368] width 1568 height 736
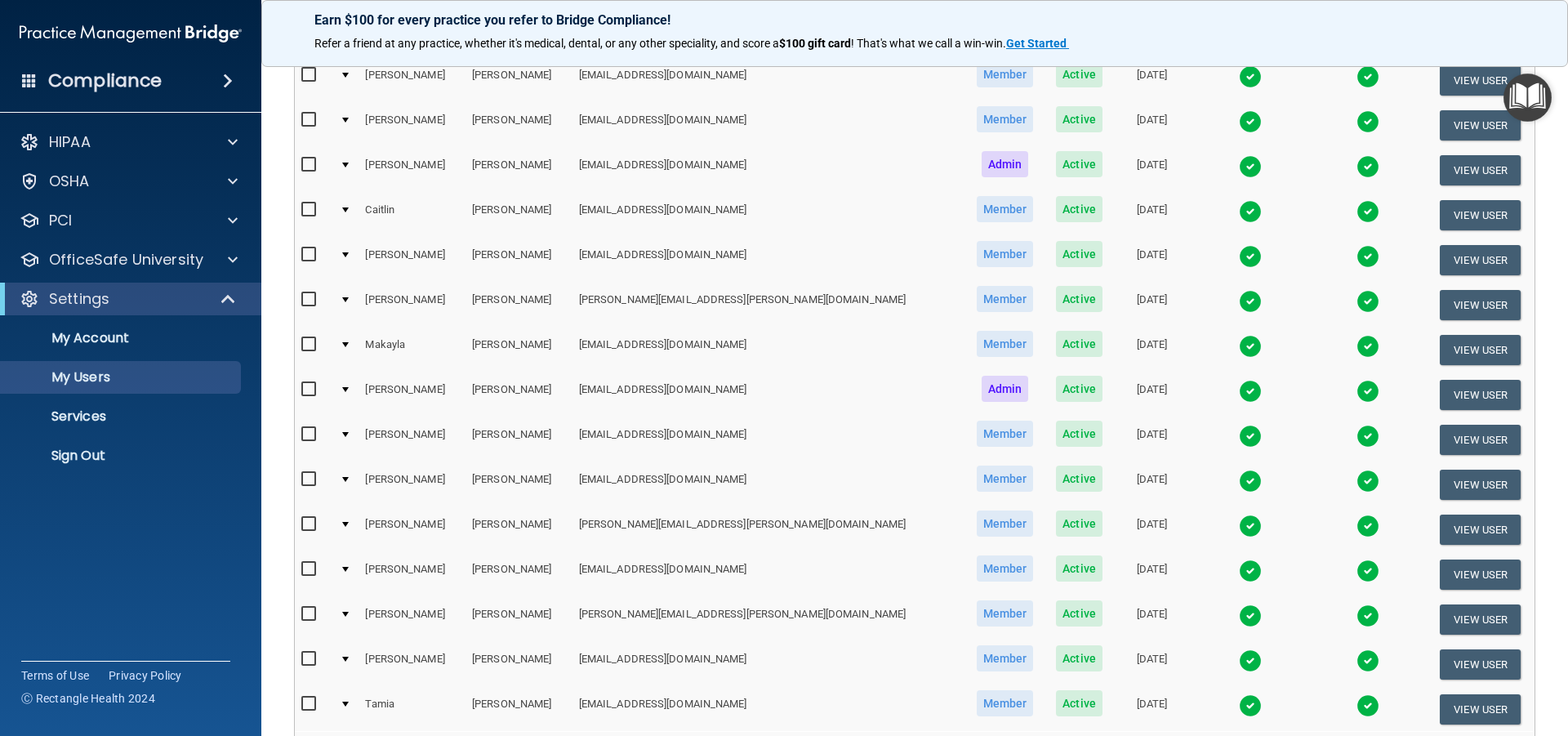
scroll to position [245, 0]
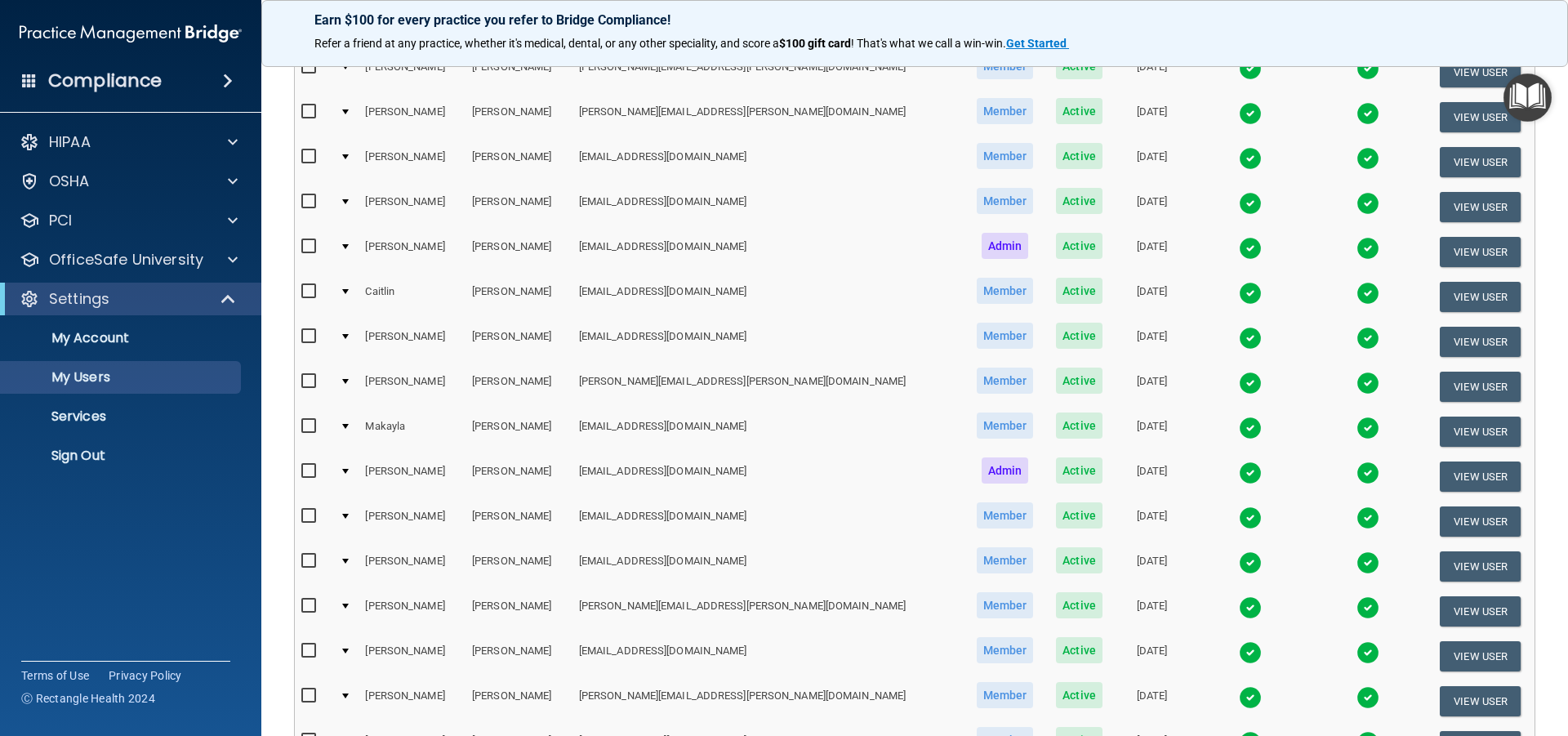
click at [1239, 384] on img at bounding box center [1250, 383] width 23 height 23
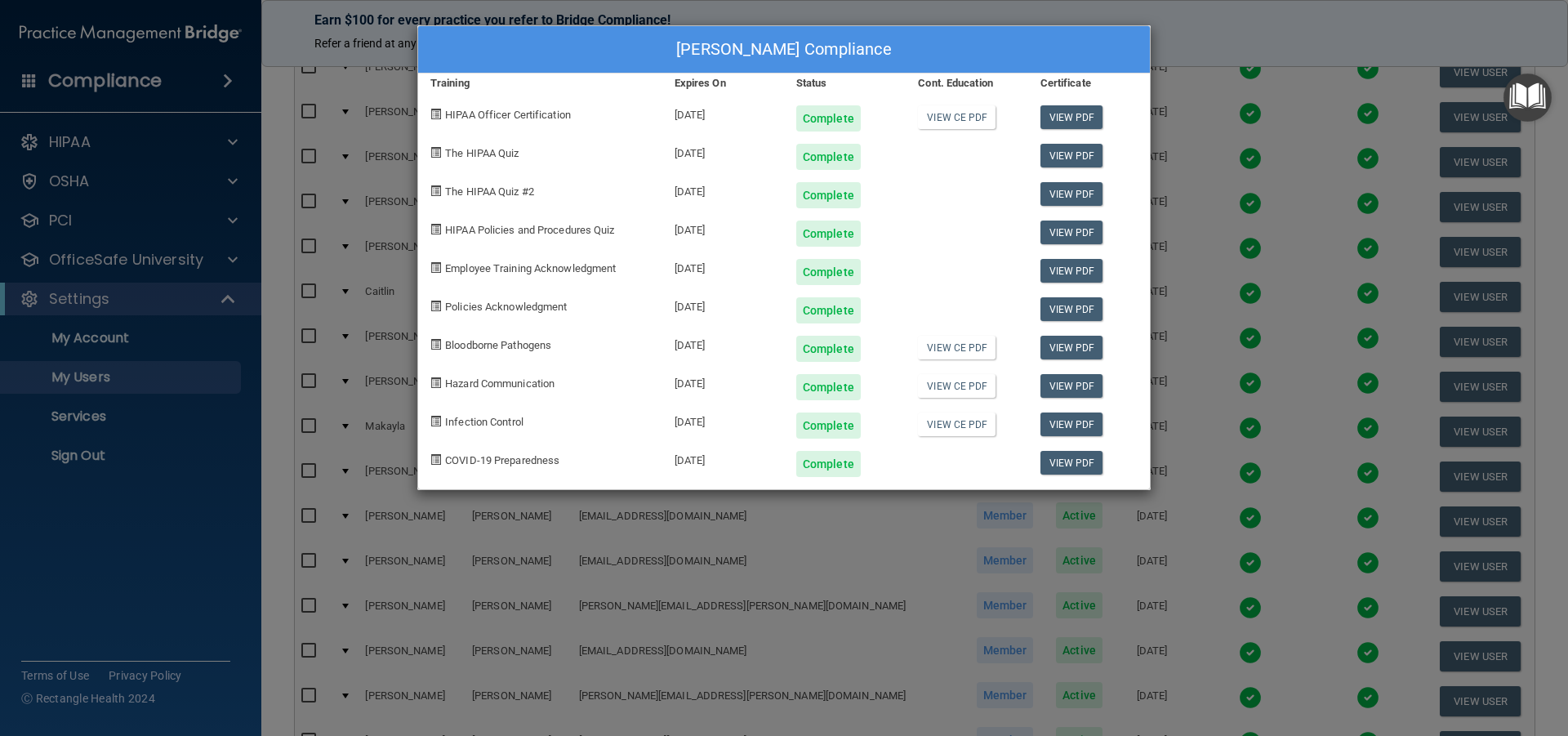
click at [1218, 11] on div "[PERSON_NAME] Compliance Training Expires On Status Cont. Education Certificate…" at bounding box center [784, 368] width 1568 height 736
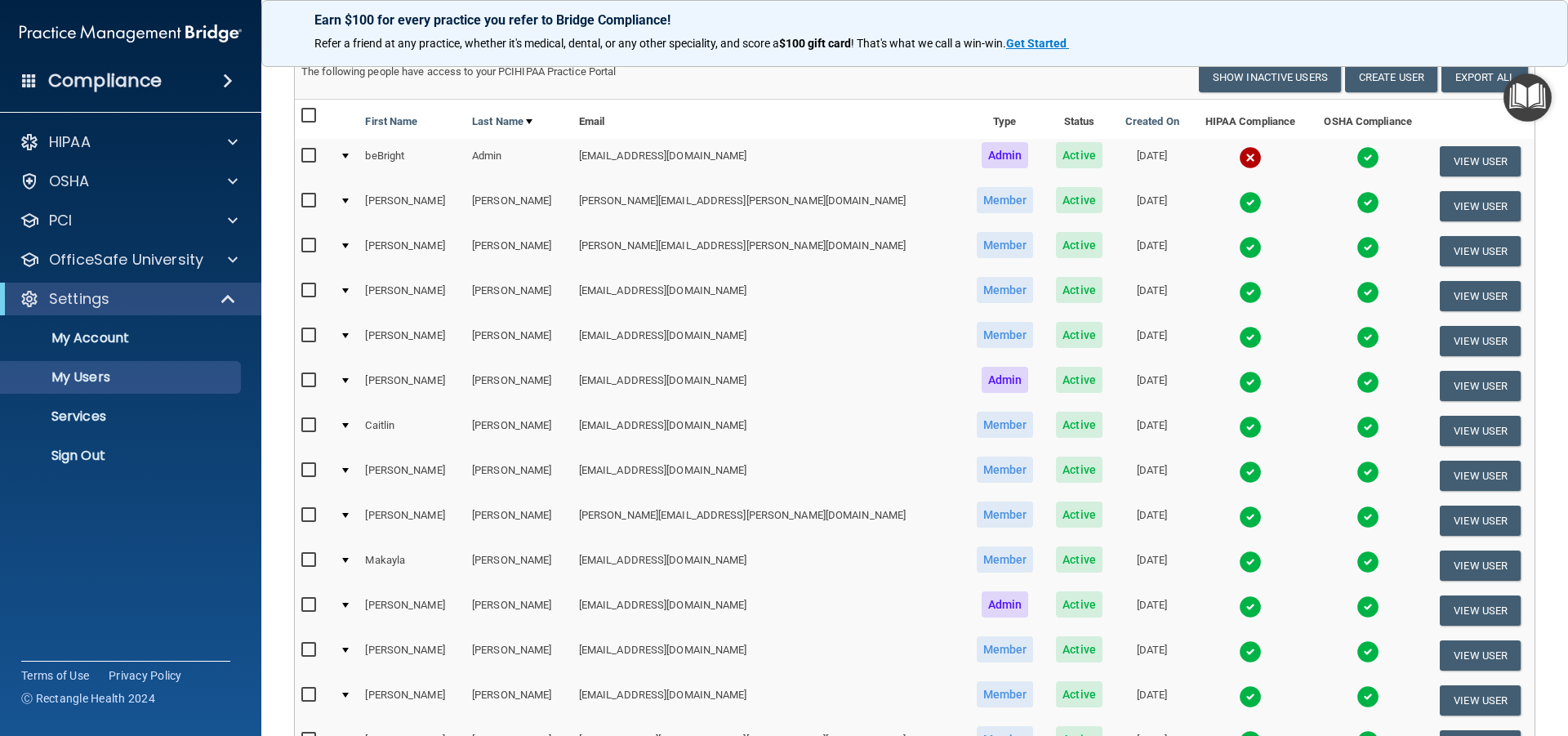
scroll to position [82, 0]
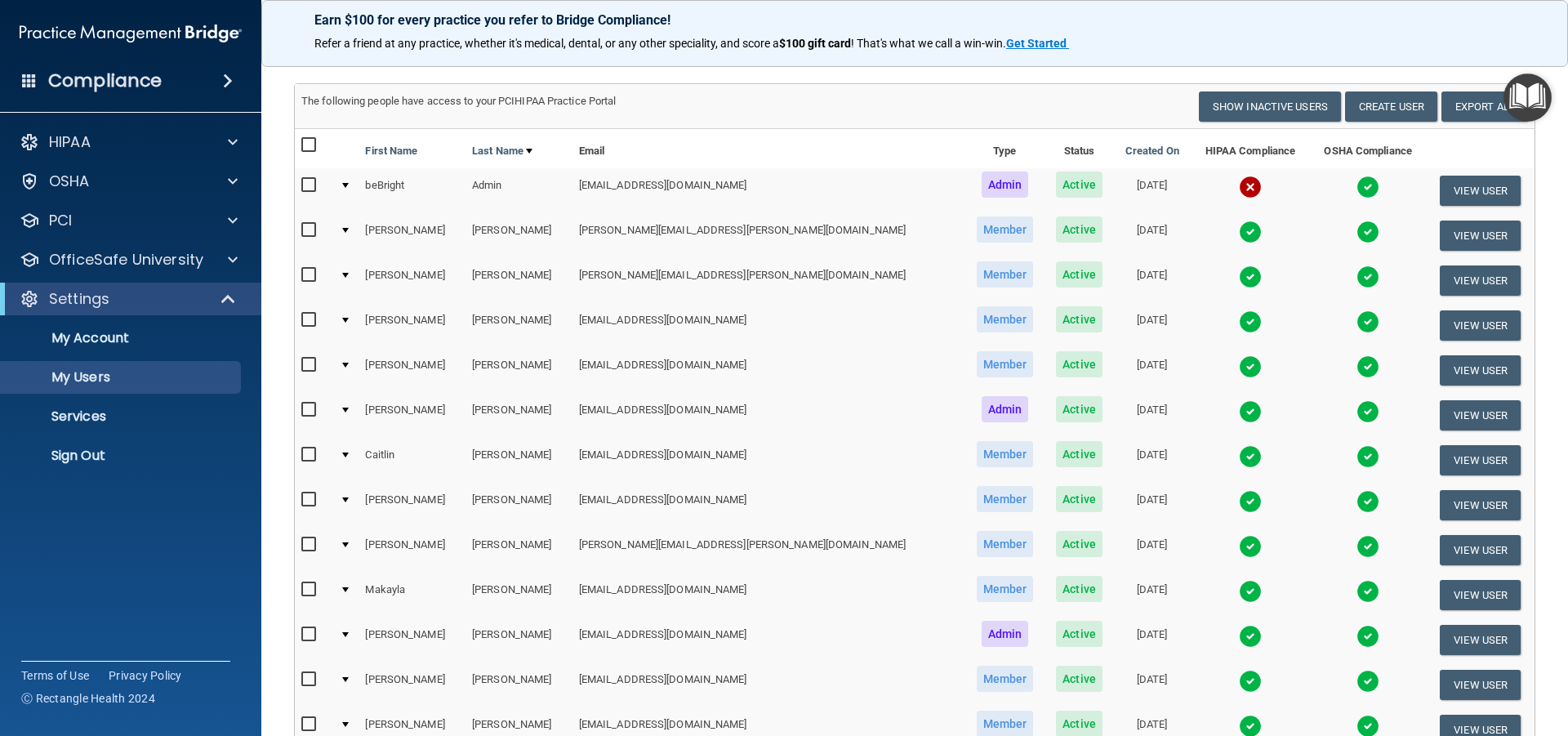
click at [1239, 316] on img at bounding box center [1250, 321] width 23 height 23
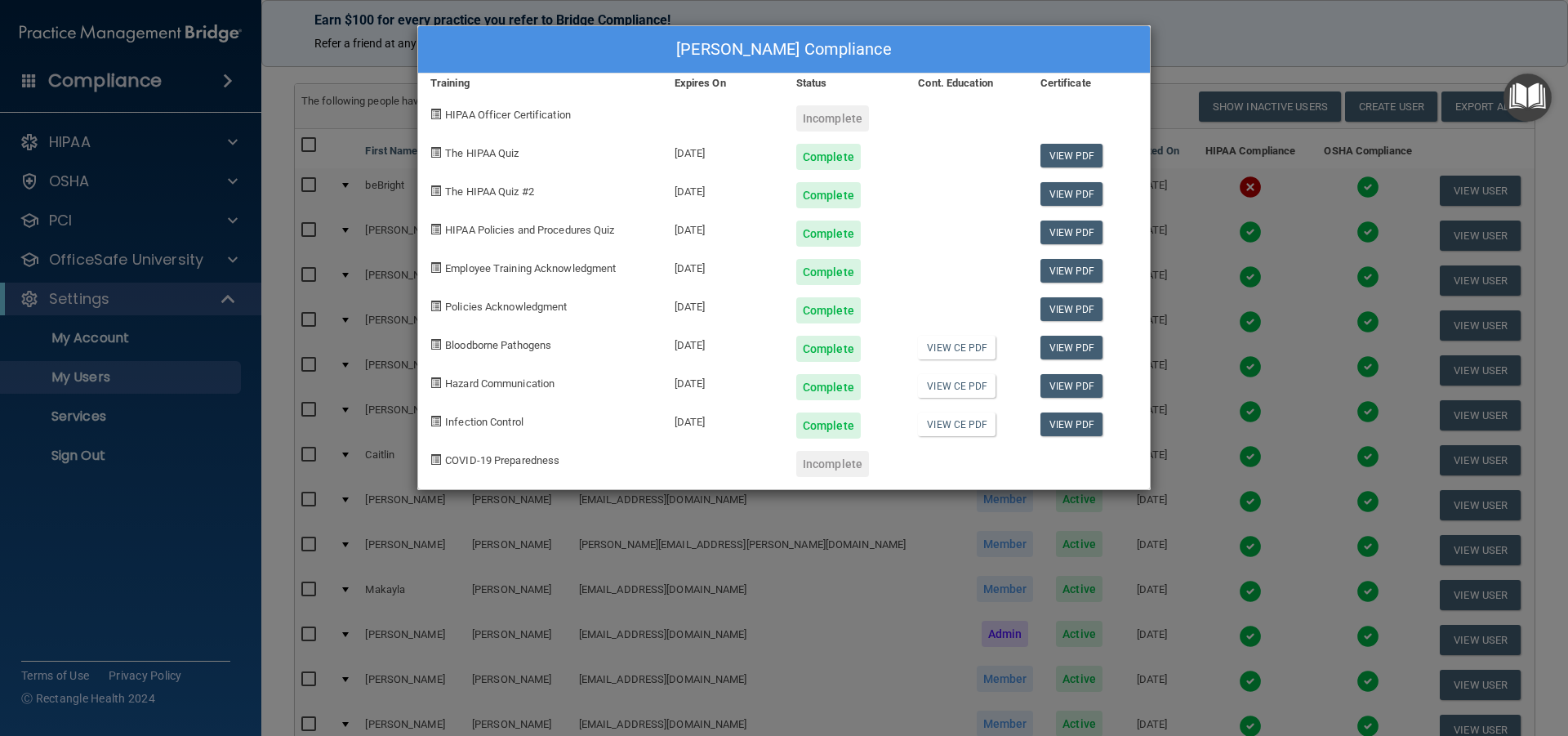
click at [1193, 45] on div "[PERSON_NAME] Compliance Training Expires On Status Cont. Education Certificate…" at bounding box center [784, 368] width 1568 height 736
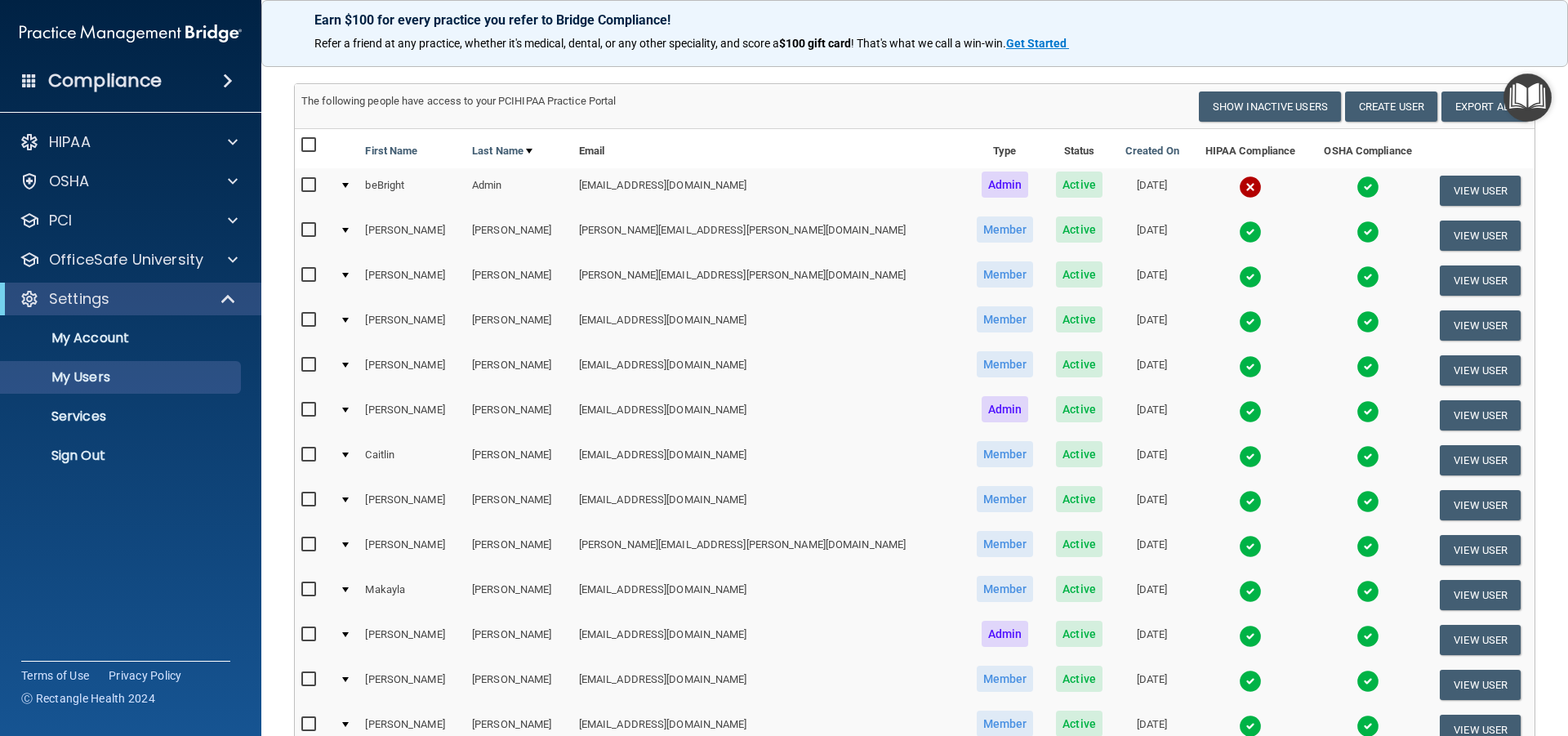
click at [1239, 320] on img at bounding box center [1250, 321] width 23 height 23
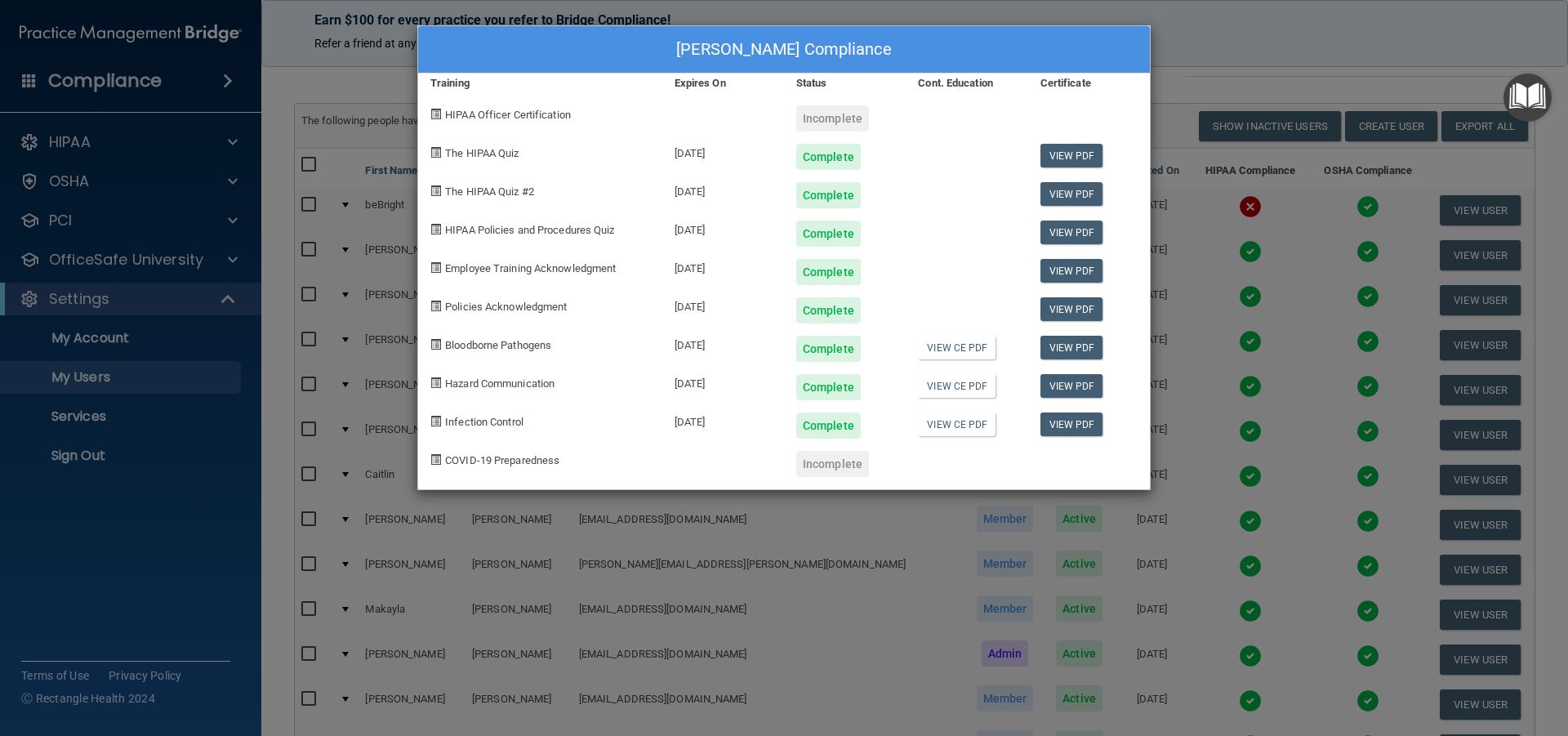
click at [1164, 68] on div "[PERSON_NAME] Compliance Training Expires On Status Cont. Education Certificate…" at bounding box center [784, 368] width 1568 height 736
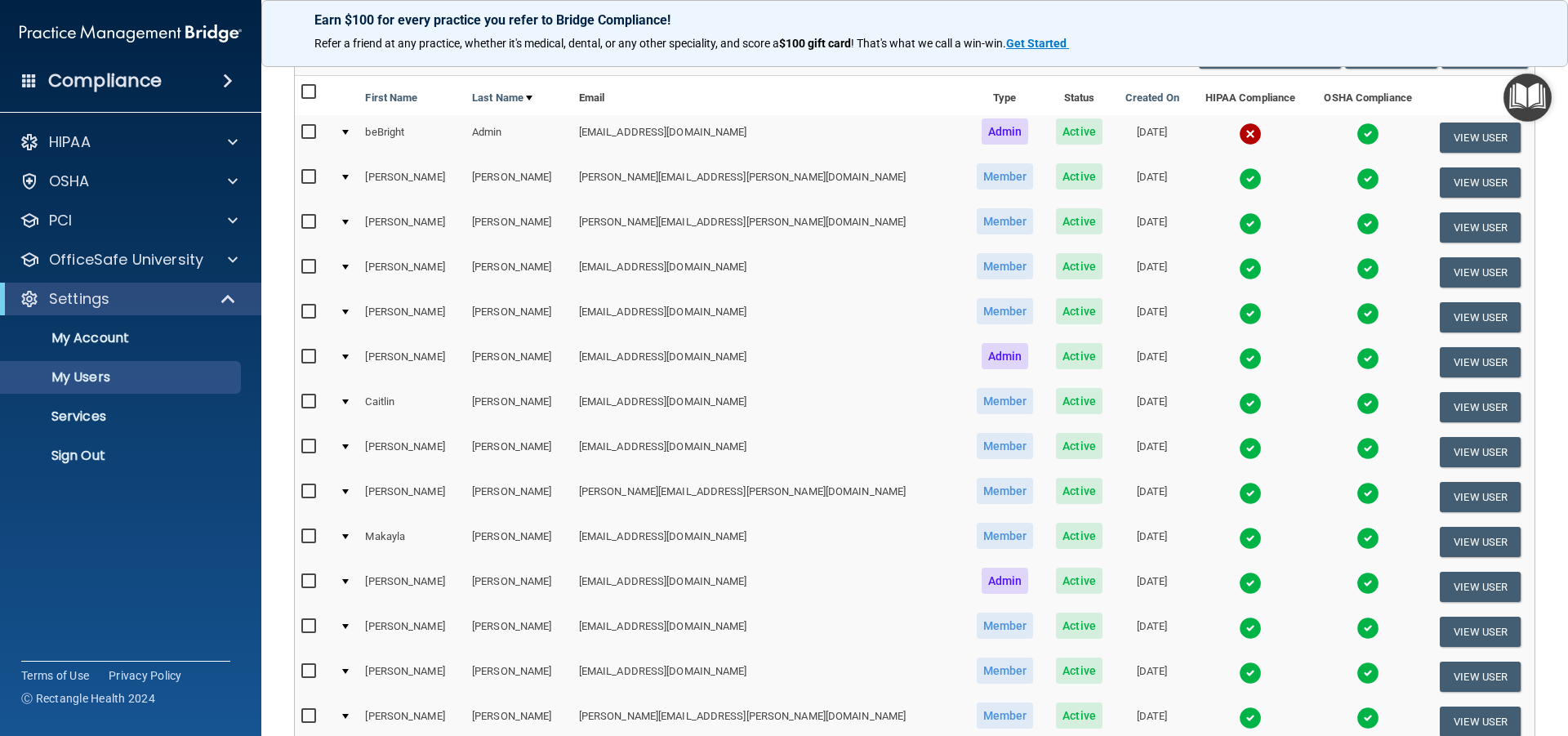
scroll to position [164, 0]
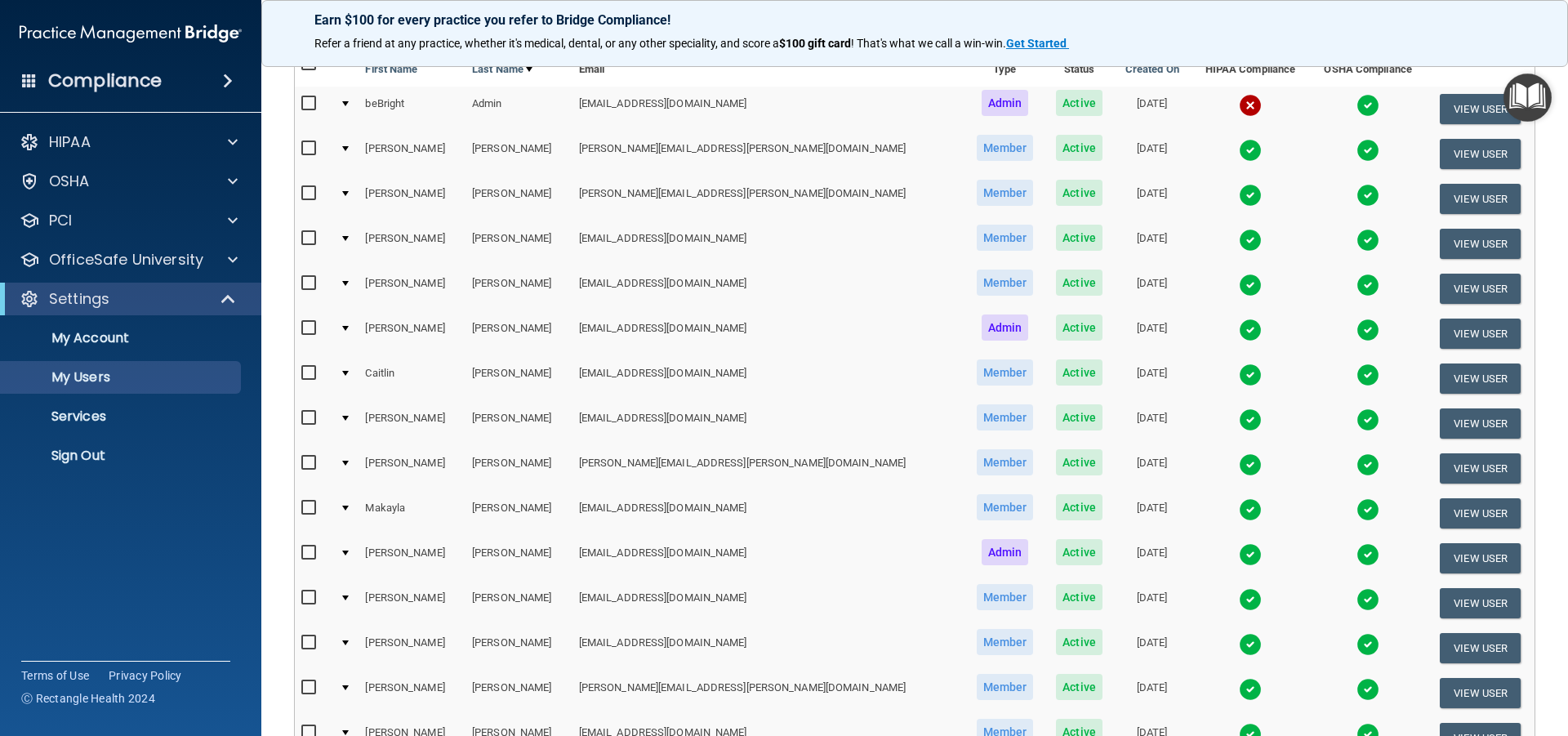
click at [1239, 511] on img at bounding box center [1250, 510] width 23 height 23
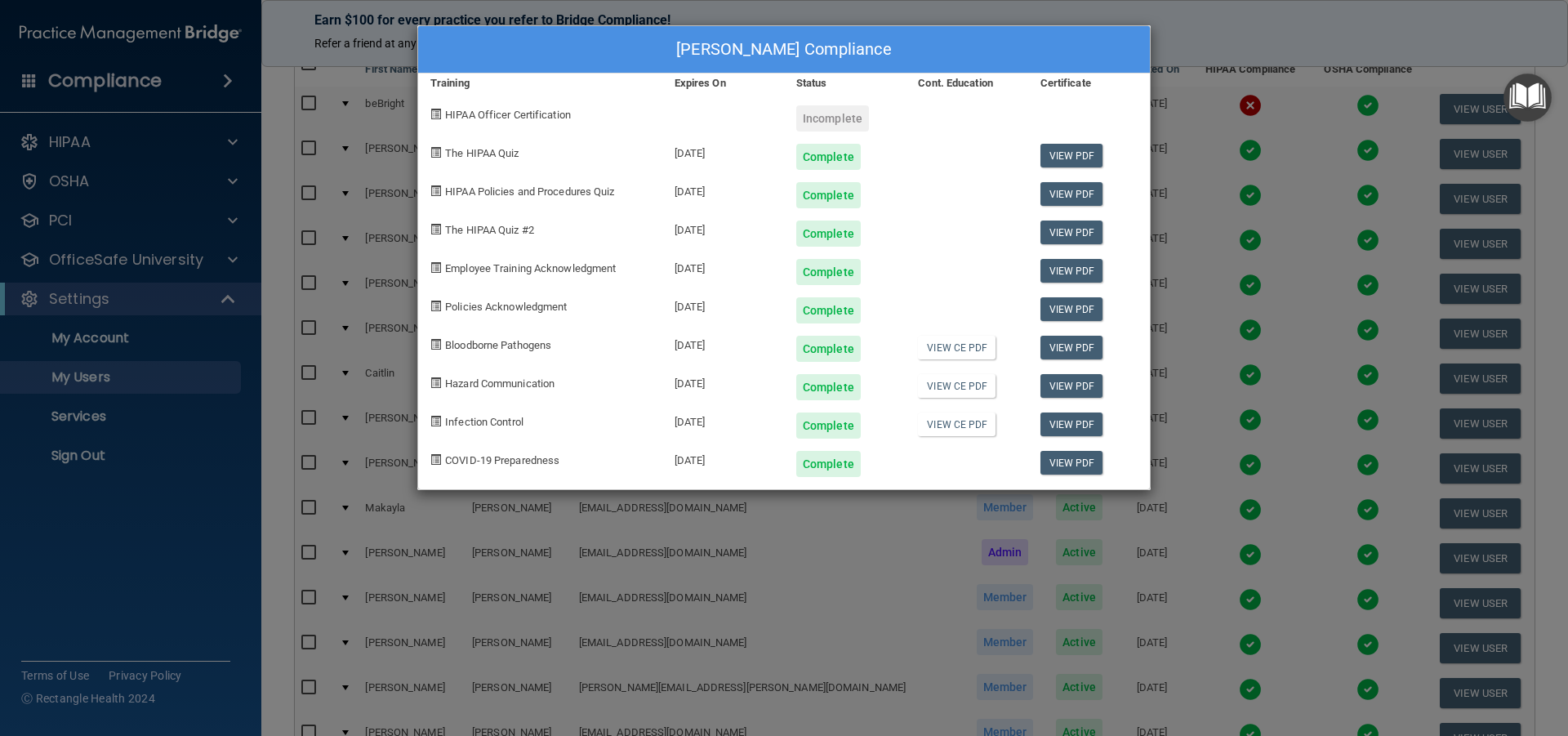
click at [996, 6] on div "[PERSON_NAME] Compliance Training Expires On Status Cont. Education Certificate…" at bounding box center [784, 368] width 1568 height 736
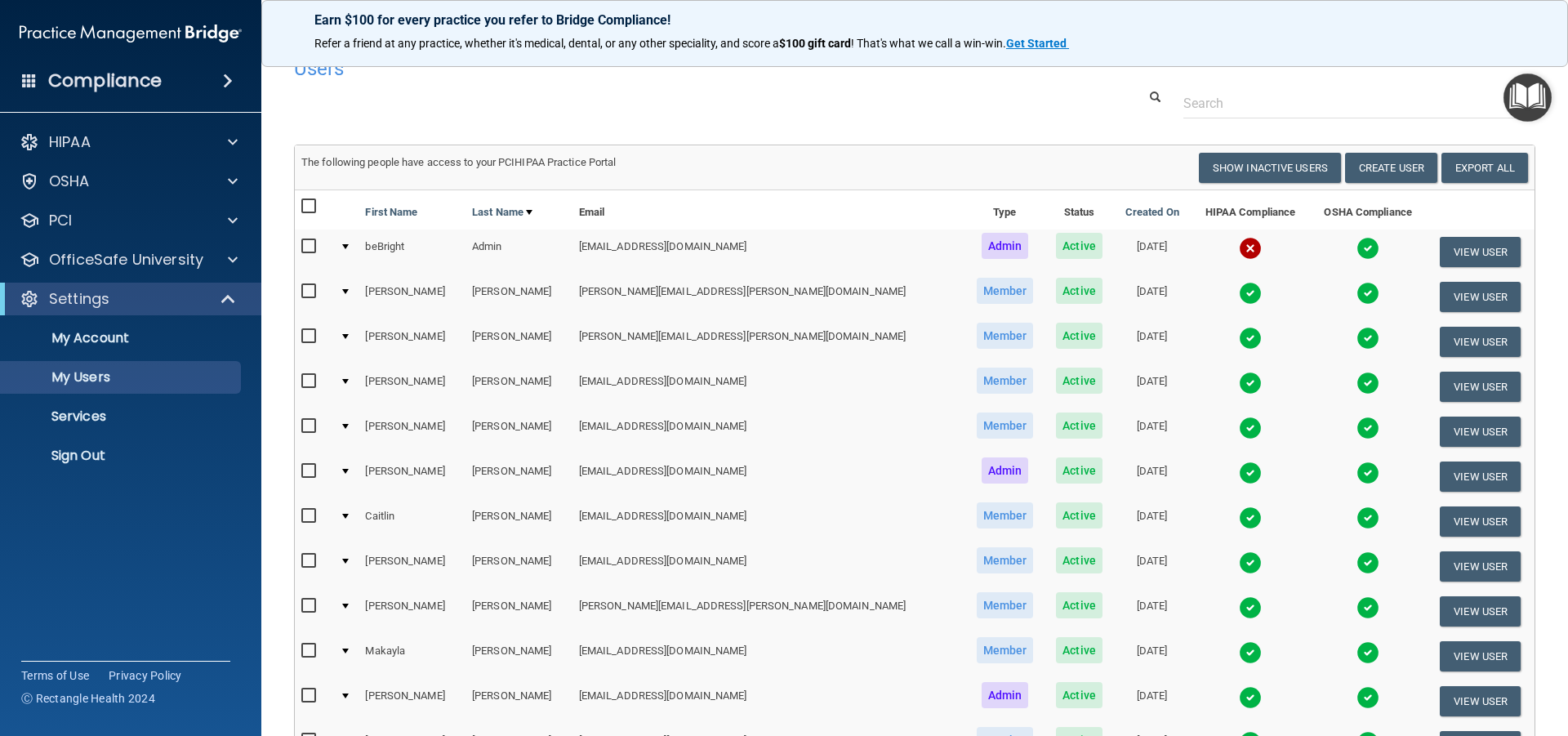
scroll to position [0, 0]
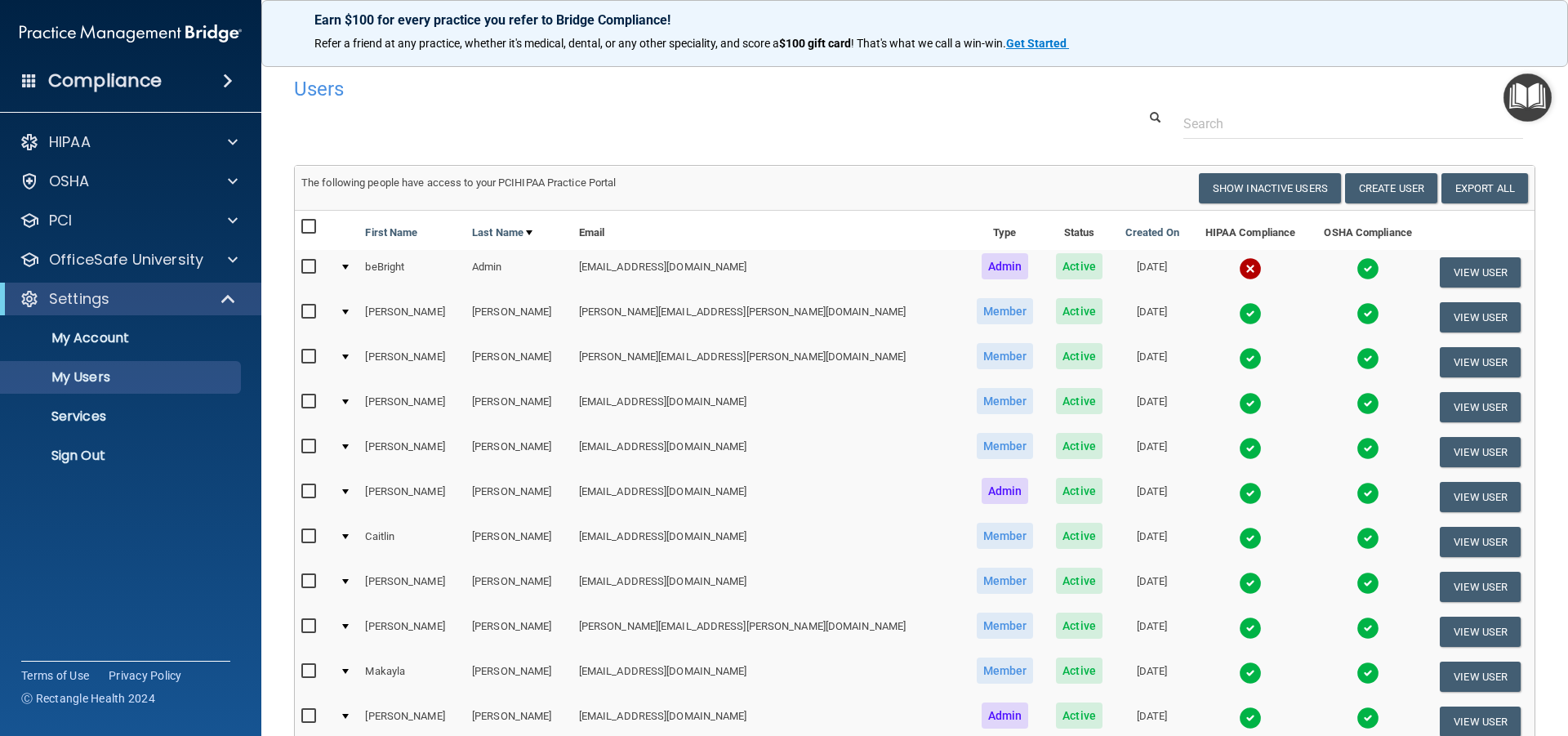
click at [1239, 354] on img at bounding box center [1250, 359] width 23 height 23
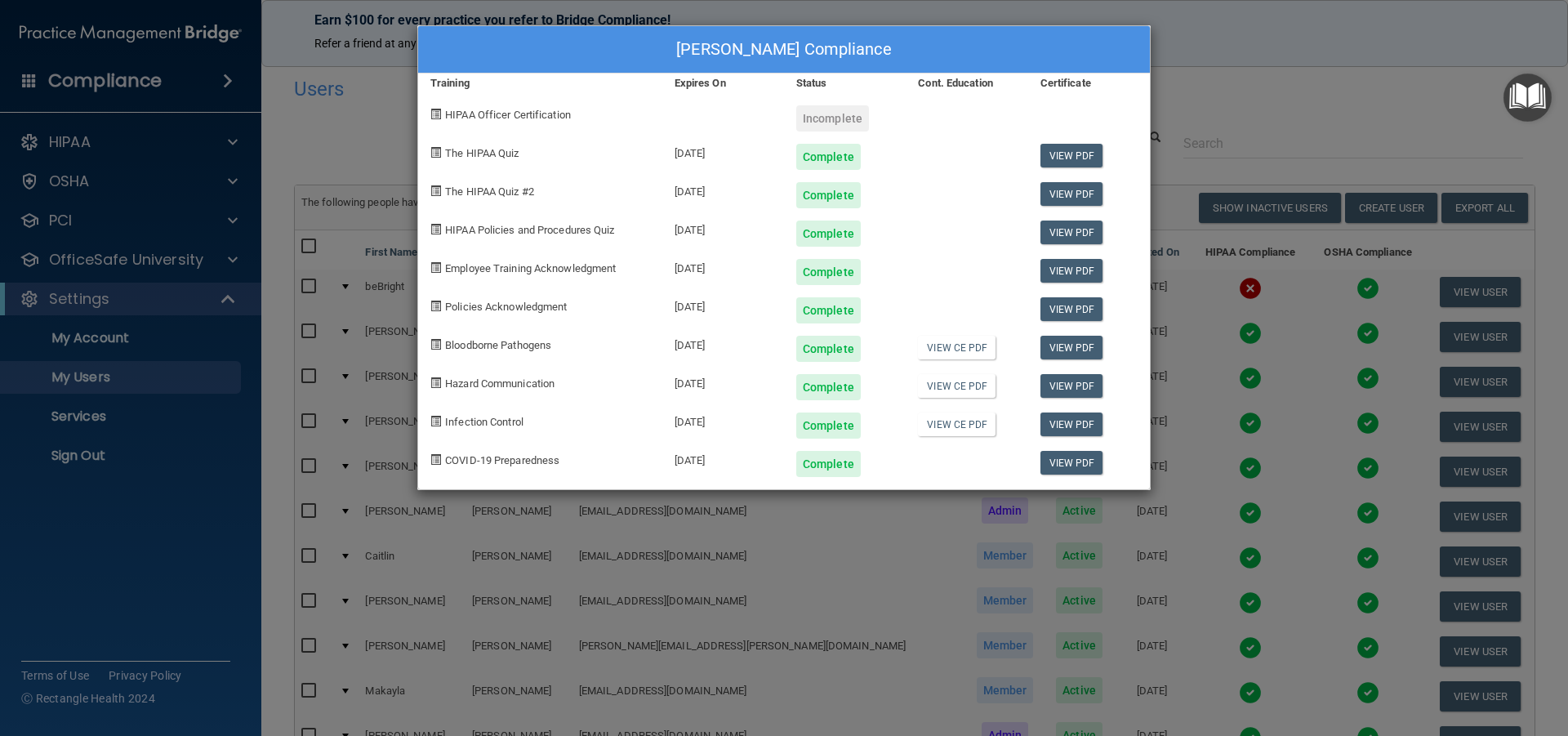
click at [1190, 24] on div "[PERSON_NAME] Compliance Training Expires On Status Cont. Education Certificate…" at bounding box center [784, 368] width 1568 height 736
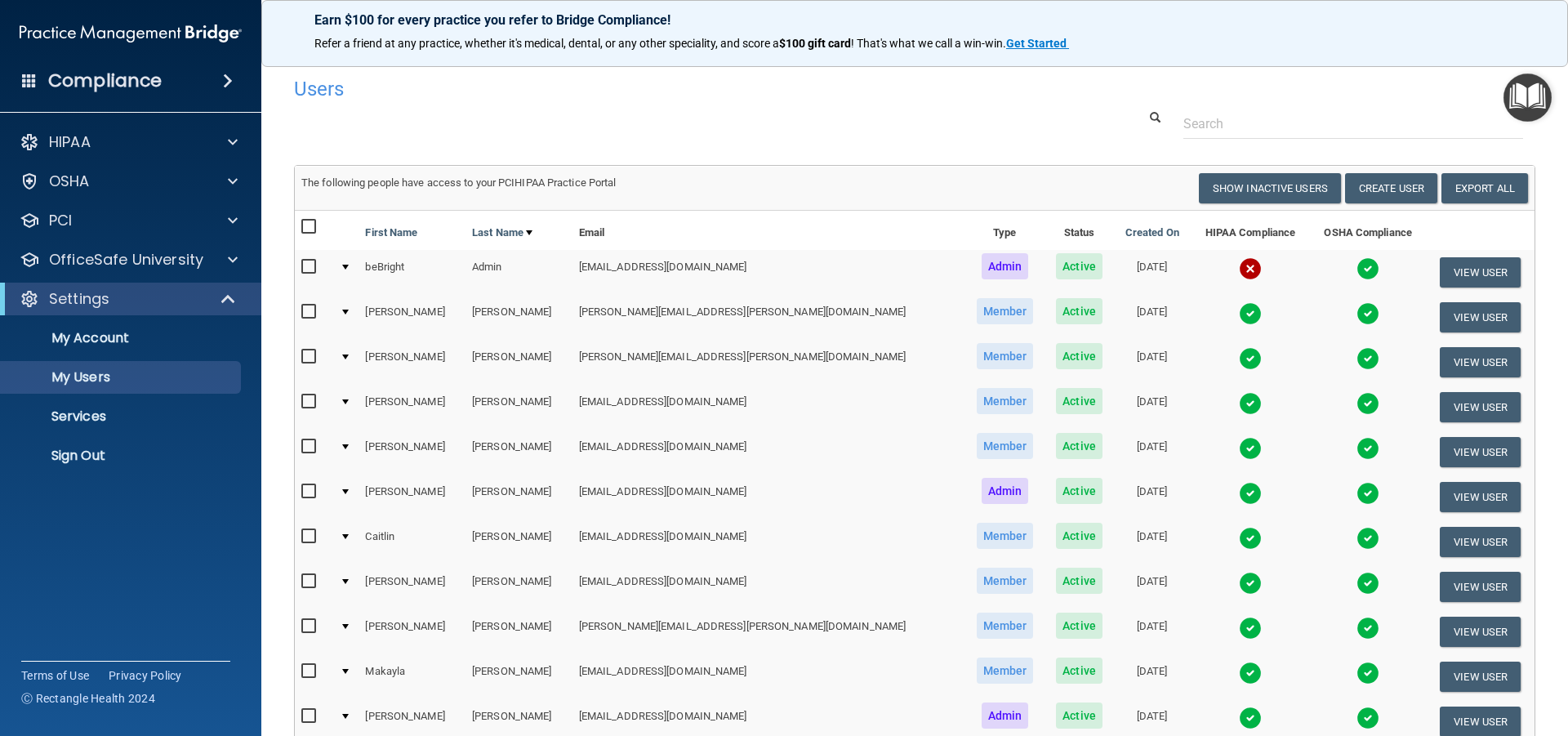
click at [1239, 306] on img at bounding box center [1250, 314] width 23 height 23
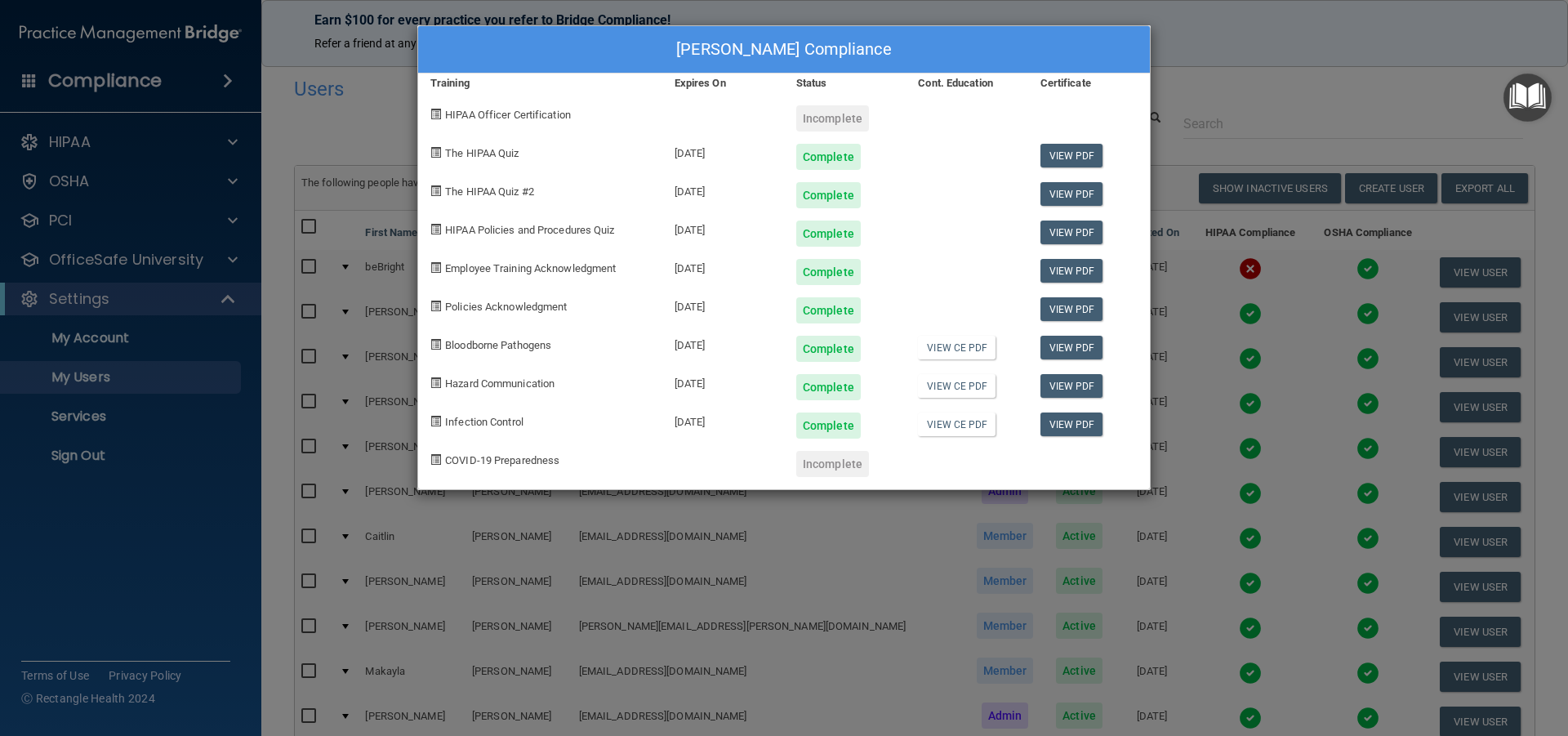
click at [1172, 24] on div "[PERSON_NAME] Compliance Training Expires On Status Cont. Education Certificate…" at bounding box center [784, 368] width 1568 height 736
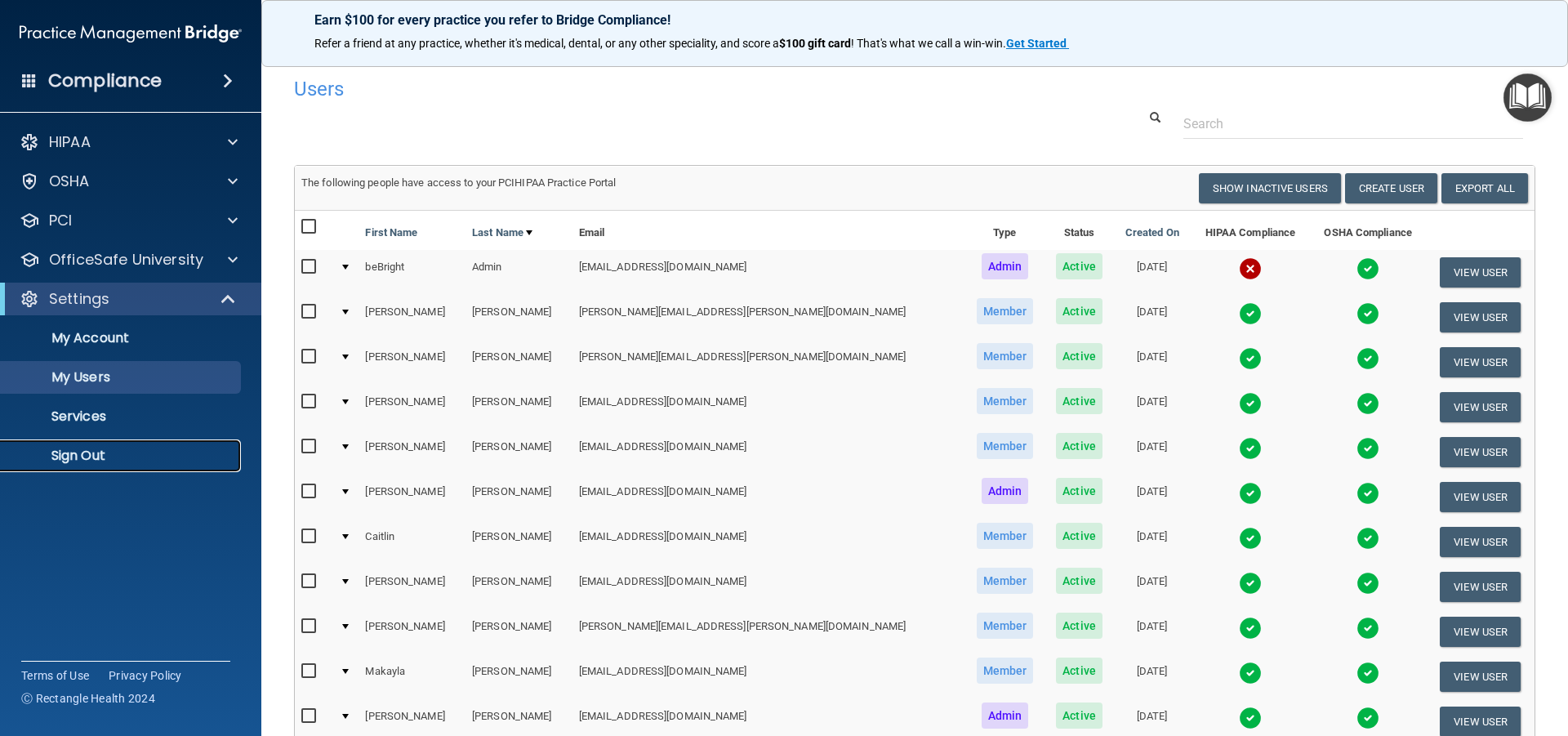
click at [108, 466] on link "Sign Out" at bounding box center [112, 456] width 257 height 33
